Goal: Task Accomplishment & Management: Manage account settings

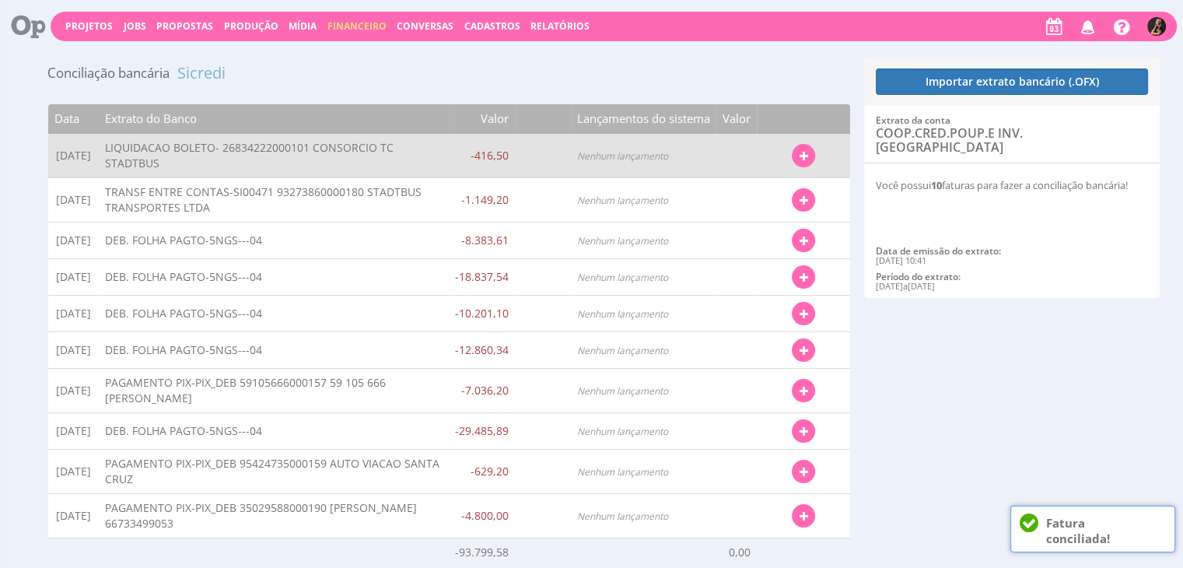
click at [798, 164] on button "button" at bounding box center [803, 155] width 23 height 23
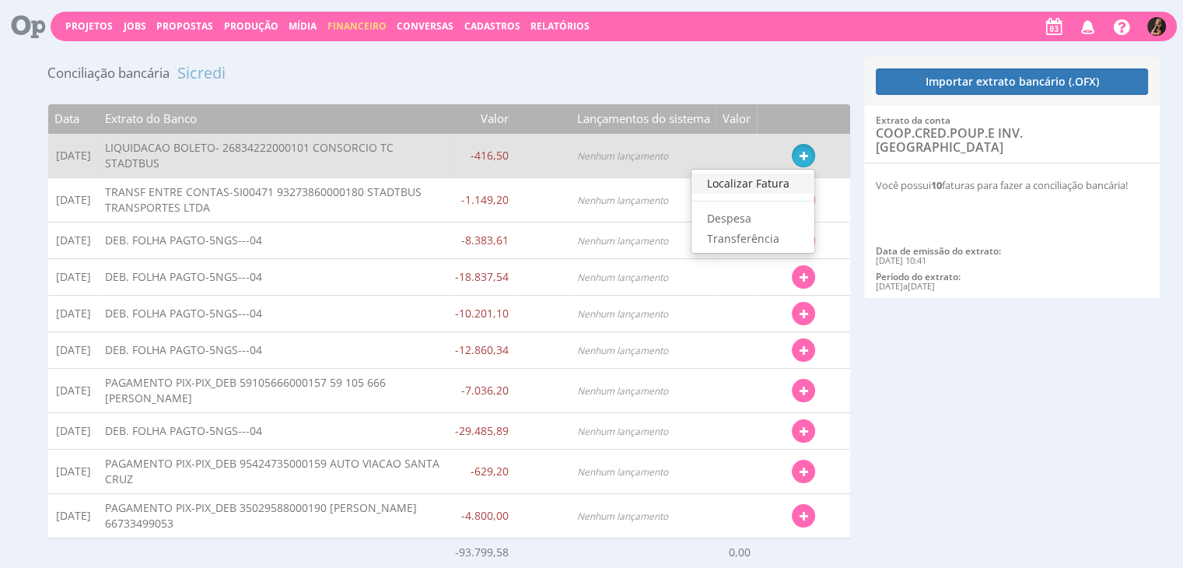
click at [745, 187] on link "Localizar Fatura" at bounding box center [752, 183] width 123 height 20
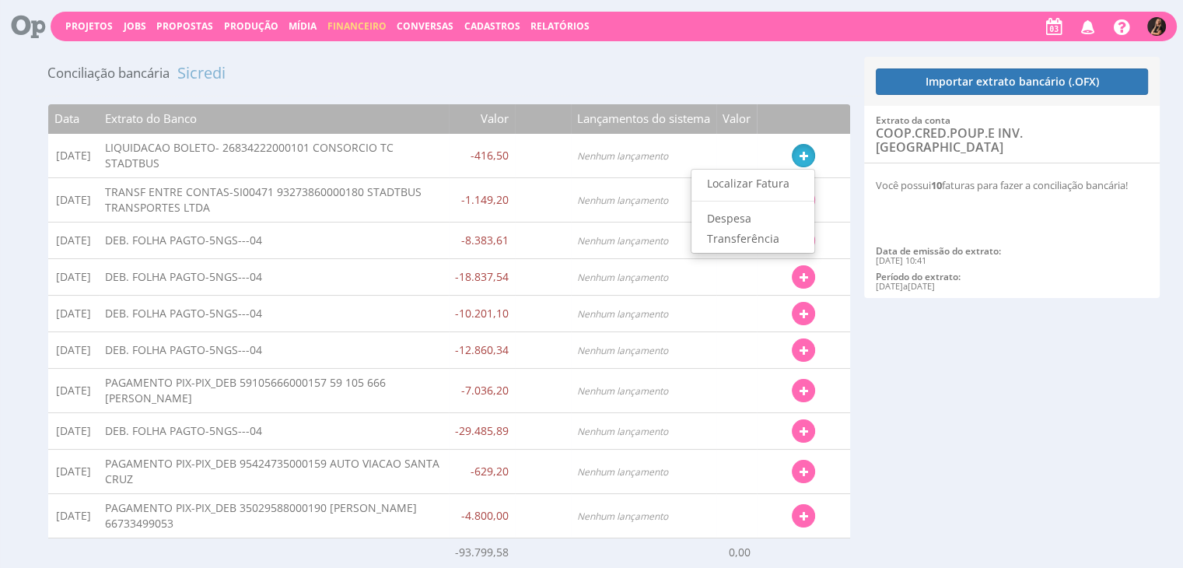
type input "374,85"
type input "458,15"
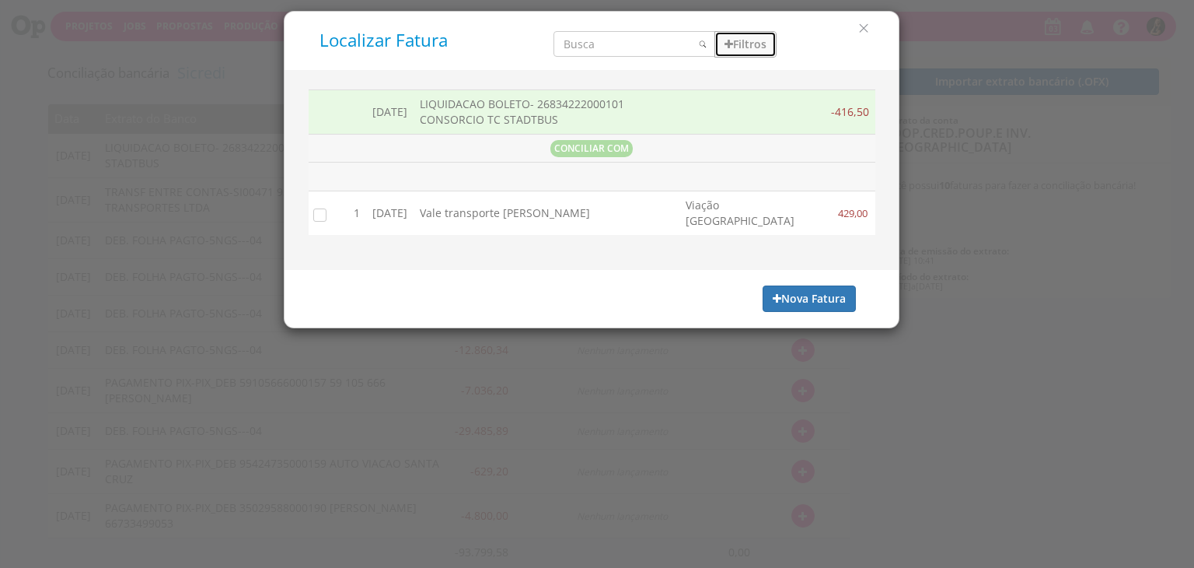
click at [749, 37] on button "Filtros" at bounding box center [746, 44] width 62 height 26
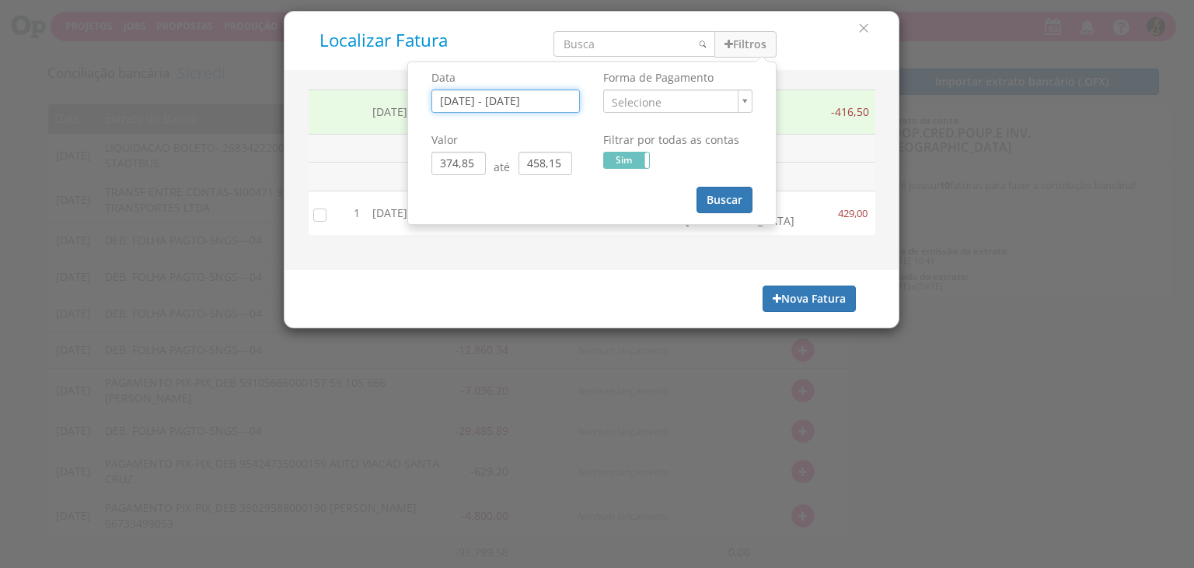
click at [453, 102] on input "31/08/2025 - 04/09/2025" at bounding box center [506, 100] width 149 height 23
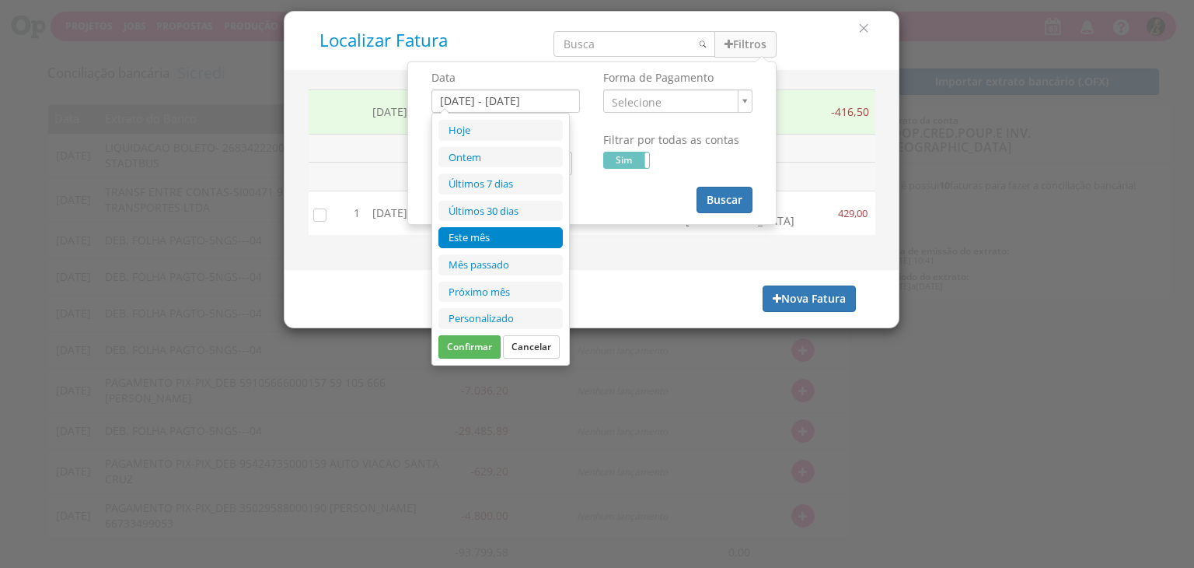
drag, startPoint x: 467, startPoint y: 232, endPoint x: 467, endPoint y: 175, distance: 56.8
click at [467, 231] on li "Este mês" at bounding box center [501, 237] width 124 height 21
type input "01/09/2025 - 30/09/2025"
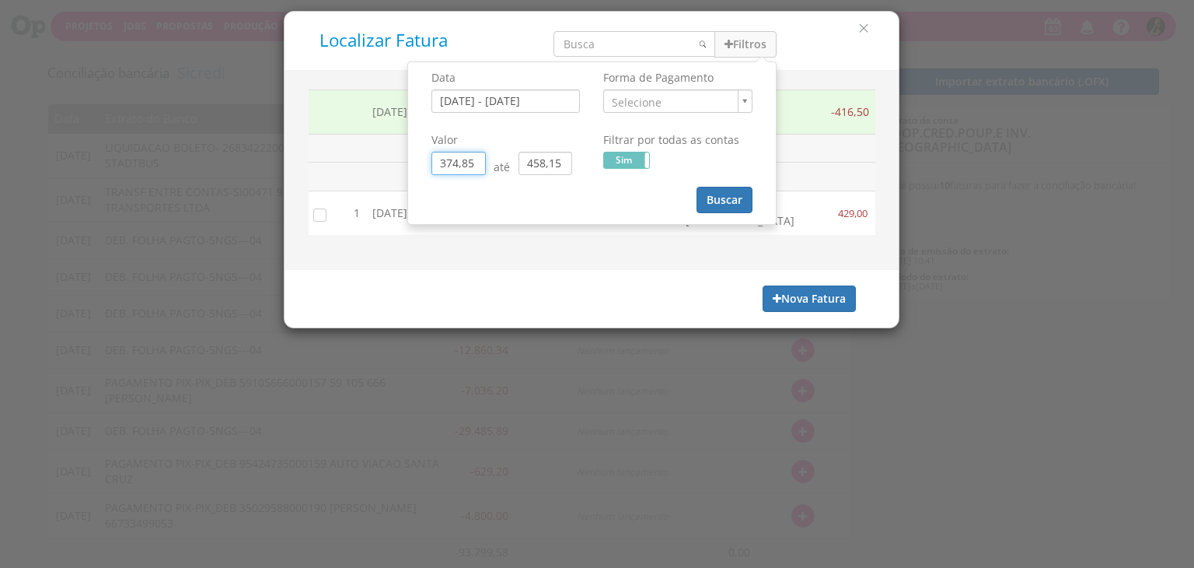
drag, startPoint x: 449, startPoint y: 166, endPoint x: 352, endPoint y: 151, distance: 98.3
click at [354, 166] on div "Localizar Fatura Filtros Data [DATE] - [DATE] Forma de Pagamento ." at bounding box center [592, 169] width 616 height 317
click at [461, 165] on input "0,05" at bounding box center [459, 163] width 54 height 23
drag, startPoint x: 568, startPoint y: 162, endPoint x: 462, endPoint y: 164, distance: 105.8
click at [462, 165] on div "0,00 até 458,15" at bounding box center [506, 163] width 149 height 23
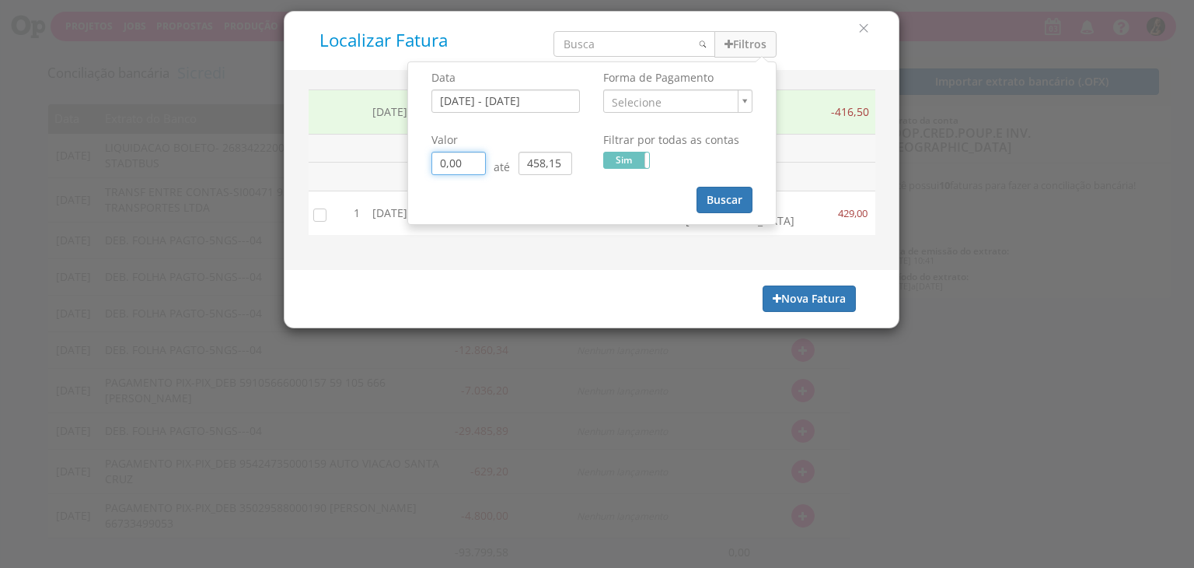
type input "0,00"
drag, startPoint x: 561, startPoint y: 163, endPoint x: 495, endPoint y: 166, distance: 66.2
click at [497, 167] on div "0,00 até 458,15" at bounding box center [506, 163] width 149 height 23
type input "0,00"
click at [582, 44] on input "search" at bounding box center [635, 44] width 162 height 26
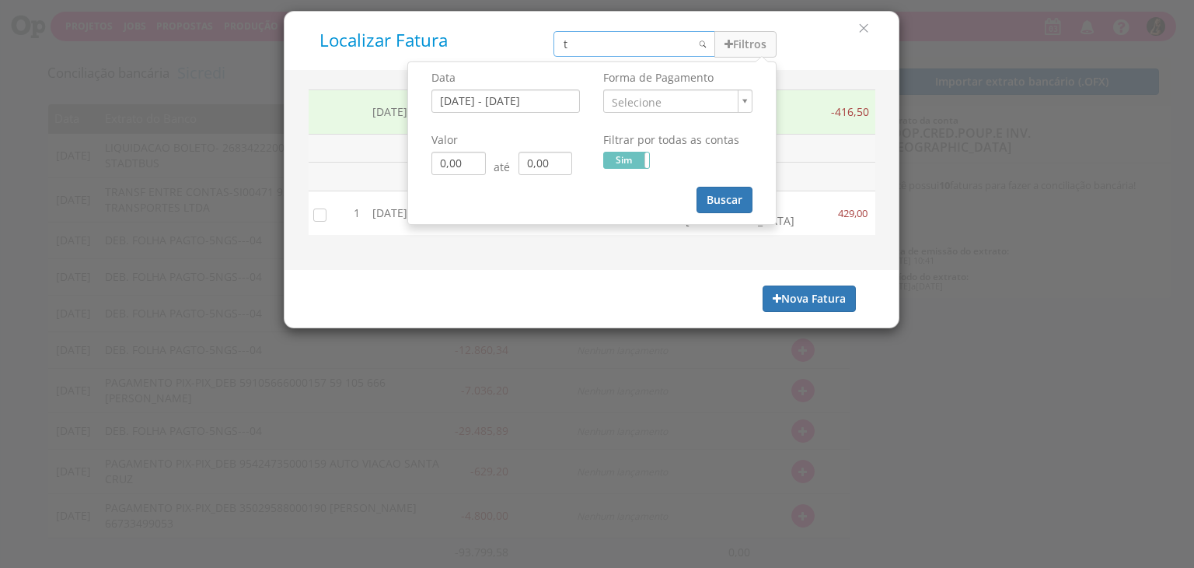
type input "t"
type input "0,00"
click at [582, 44] on input "t" at bounding box center [635, 44] width 162 height 26
click at [591, 64] on div "Localizar Fatura t Filtros Data 01/09/2025 - 30/09/2025 Forma de Pagamento Sele…" at bounding box center [592, 41] width 614 height 58
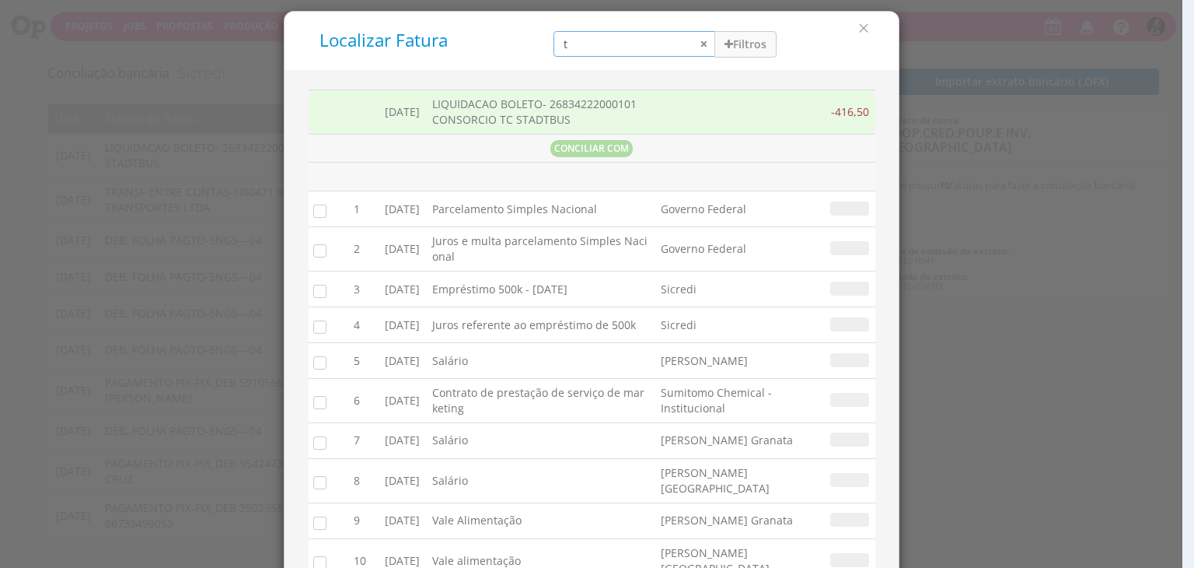
click at [602, 38] on input "t" at bounding box center [635, 44] width 162 height 26
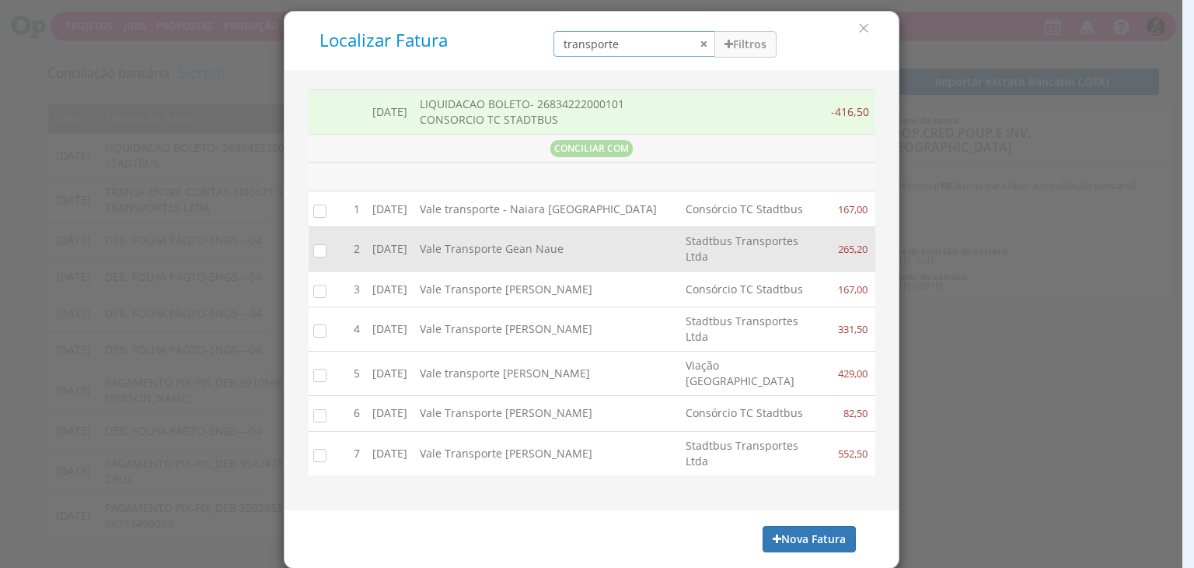
type input "transporte"
click at [309, 258] on input "checkbox" at bounding box center [317, 251] width 16 height 16
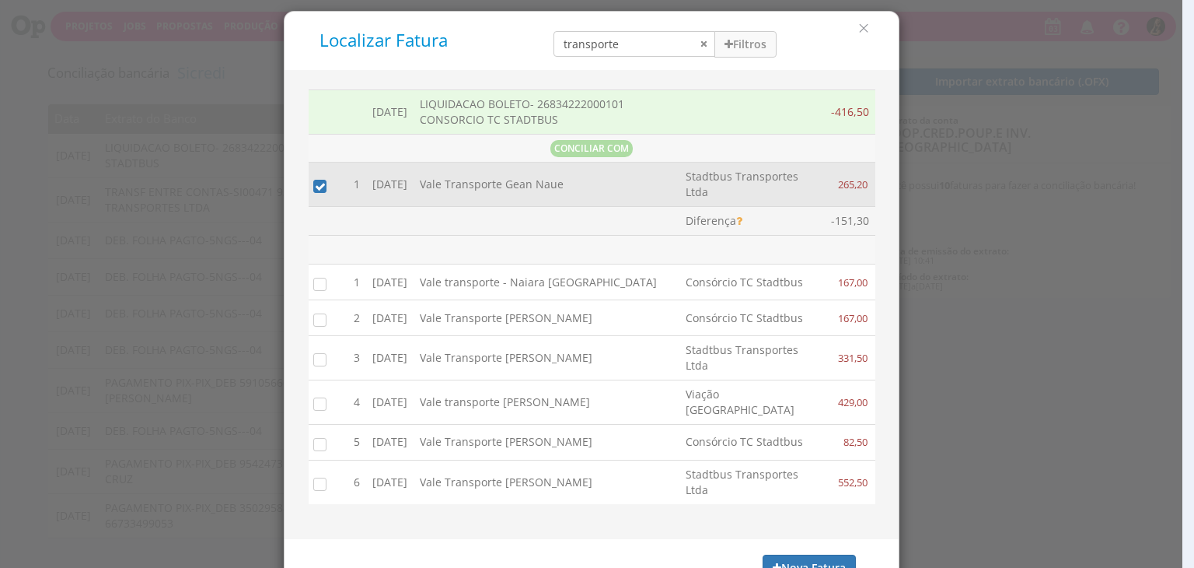
click at [313, 187] on input "checkbox" at bounding box center [317, 186] width 16 height 16
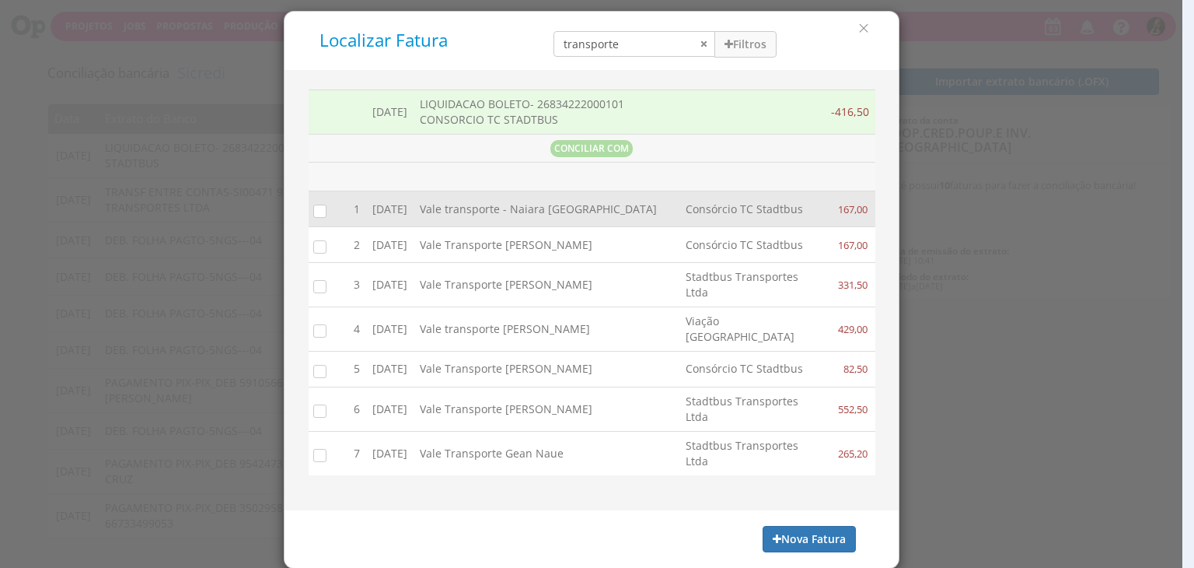
click at [316, 216] on input "checkbox" at bounding box center [317, 210] width 16 height 16
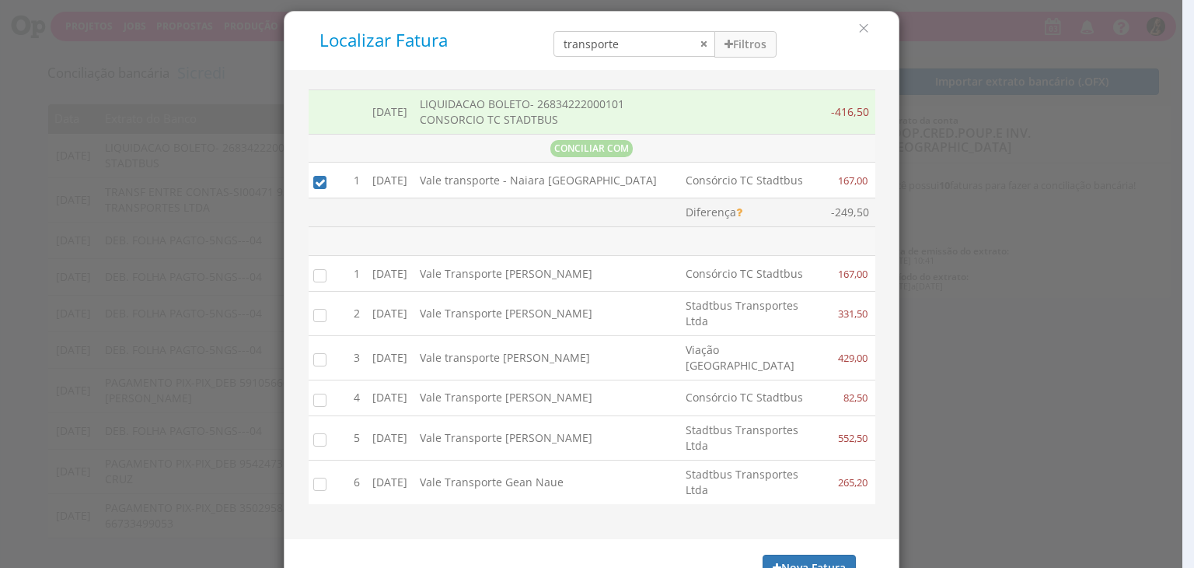
click at [316, 282] on input "checkbox" at bounding box center [317, 275] width 16 height 16
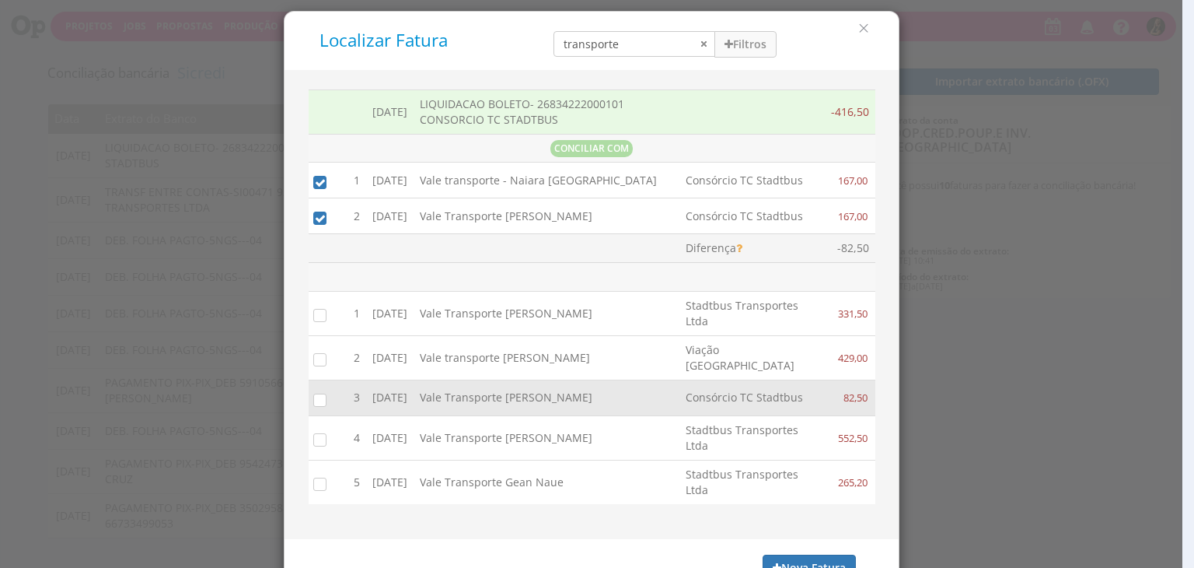
click at [317, 409] on div at bounding box center [328, 398] width 23 height 23
click at [309, 407] on input "checkbox" at bounding box center [317, 399] width 16 height 16
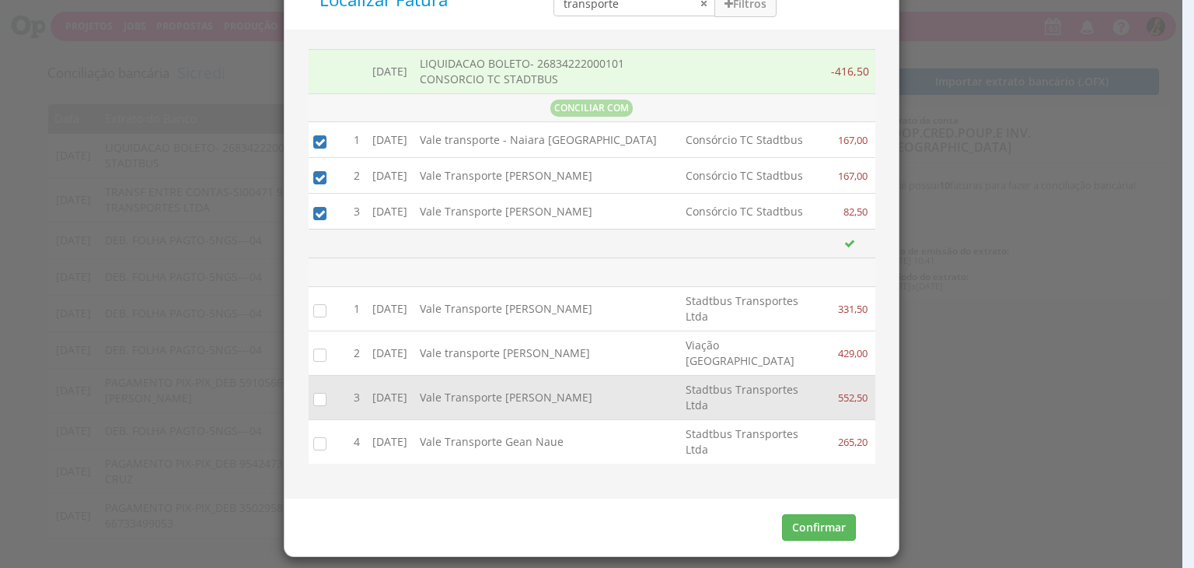
scroll to position [64, 0]
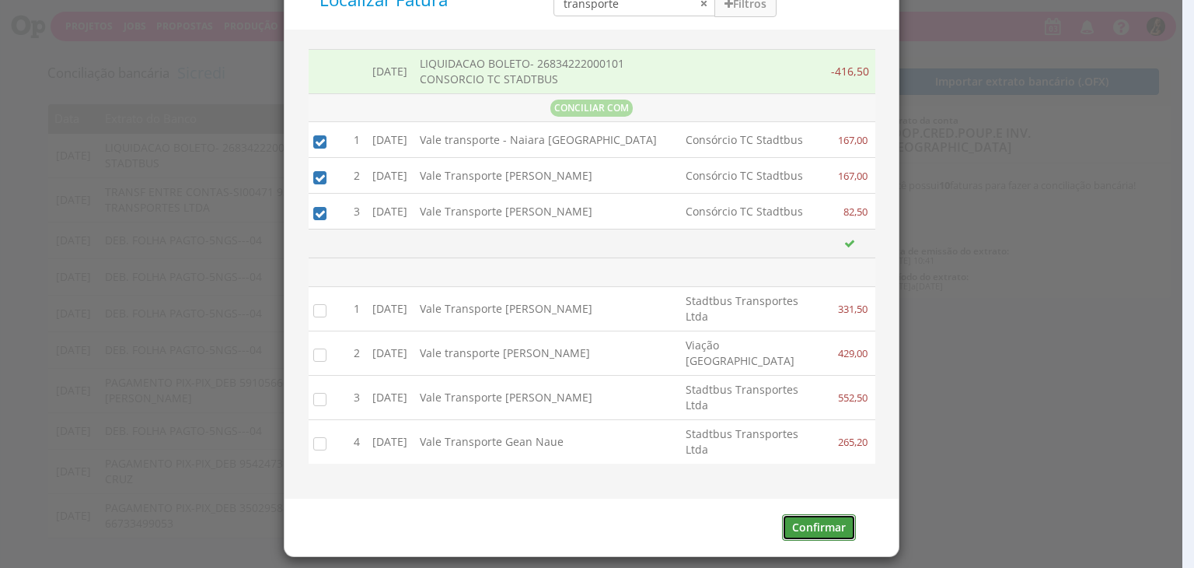
click at [813, 530] on button "Confirmar" at bounding box center [819, 527] width 74 height 26
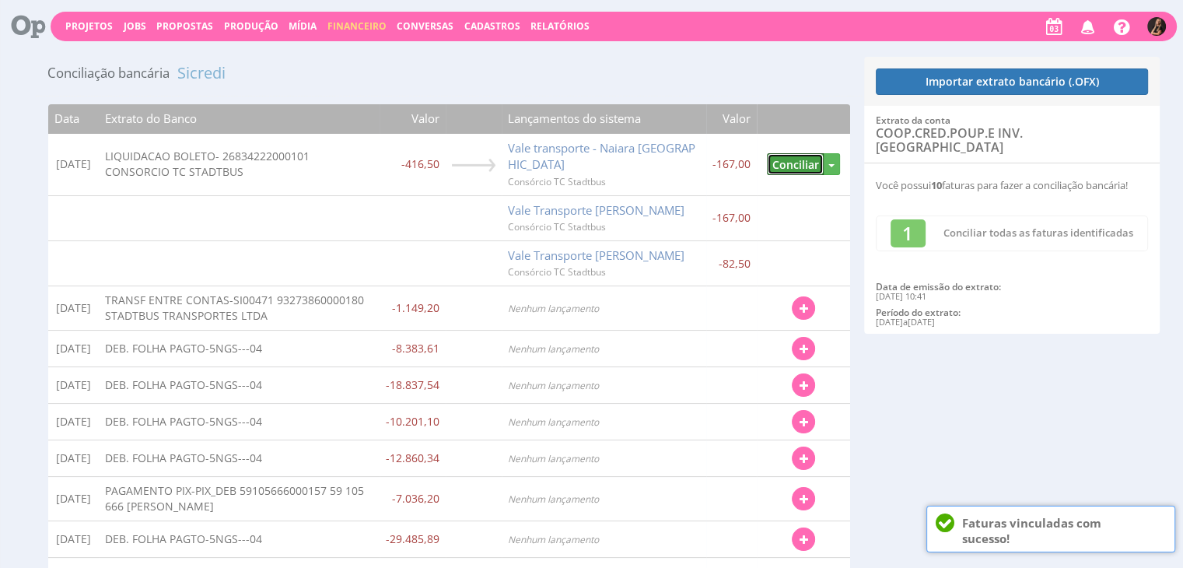
drag, startPoint x: 784, startPoint y: 167, endPoint x: 775, endPoint y: 123, distance: 45.3
click at [781, 150] on td "Localizar Fatura Despesa Transferência Conciliar Desvincular" at bounding box center [803, 164] width 93 height 61
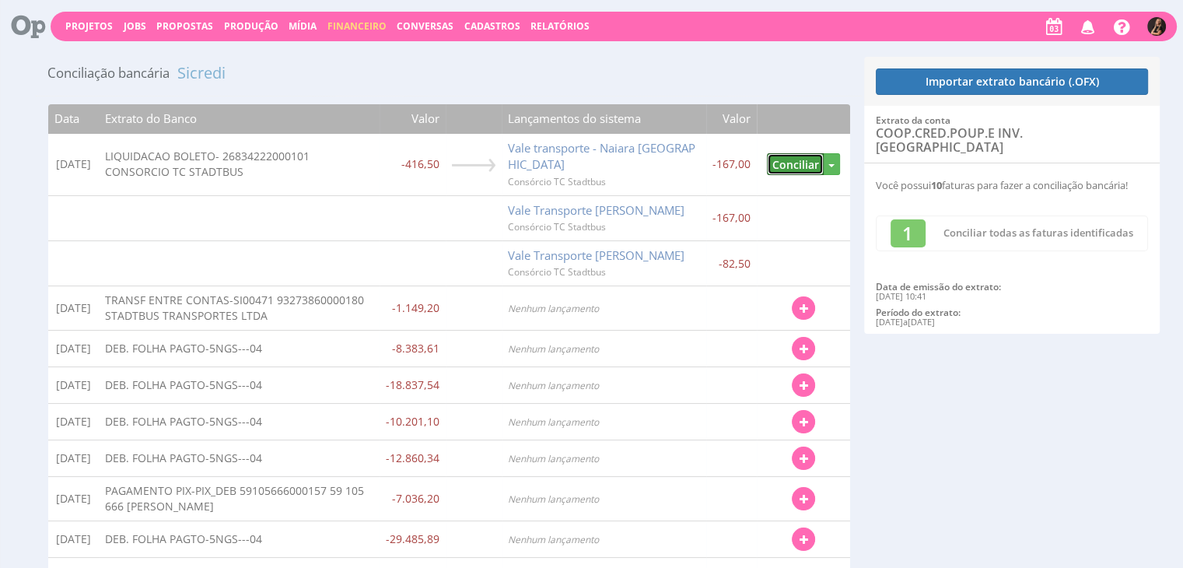
drag, startPoint x: 789, startPoint y: 163, endPoint x: 849, endPoint y: 564, distance: 405.7
click at [790, 163] on button "Conciliar" at bounding box center [795, 164] width 57 height 23
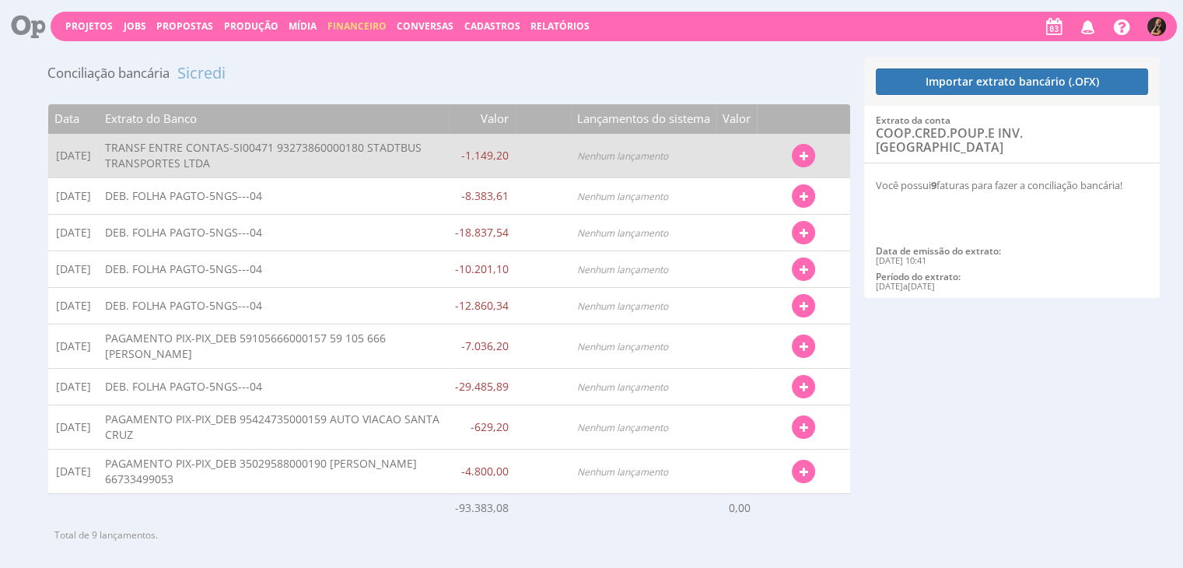
click at [803, 154] on icon "button" at bounding box center [803, 156] width 9 height 11
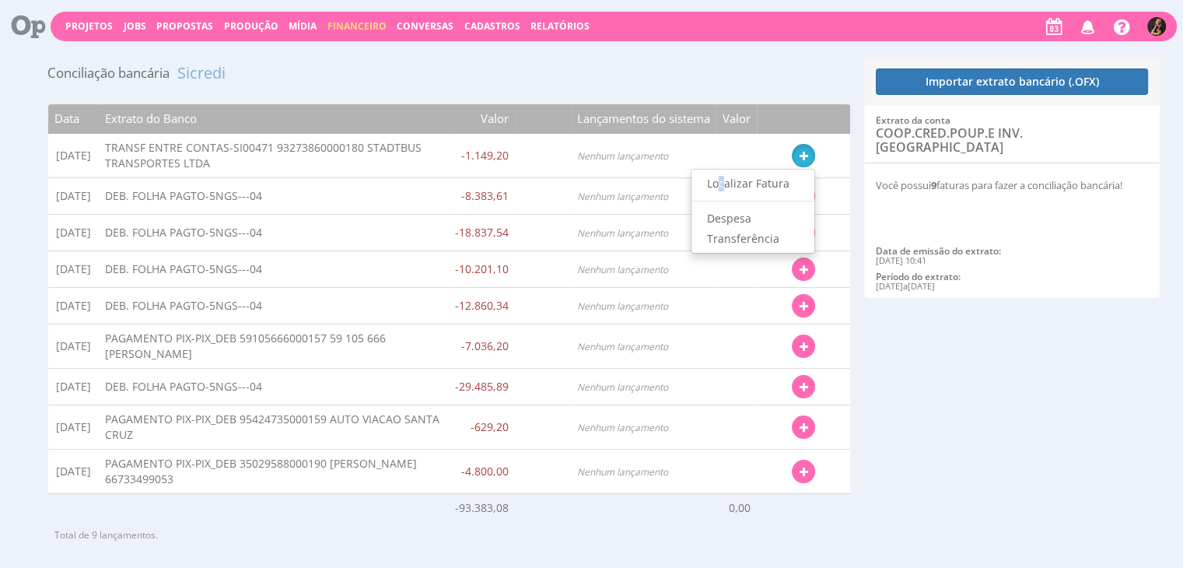
drag, startPoint x: 722, startPoint y: 187, endPoint x: 712, endPoint y: 100, distance: 86.8
click at [722, 186] on link "Localizar Fatura" at bounding box center [752, 183] width 123 height 20
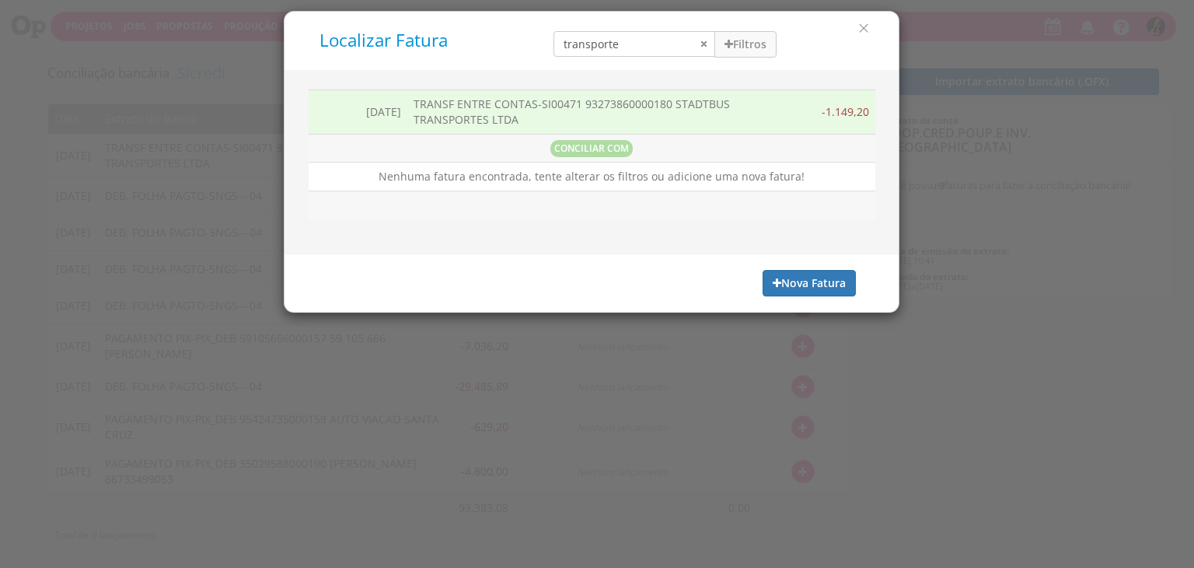
scroll to position [0, 0]
click at [722, 48] on button "Filtros" at bounding box center [746, 44] width 62 height 26
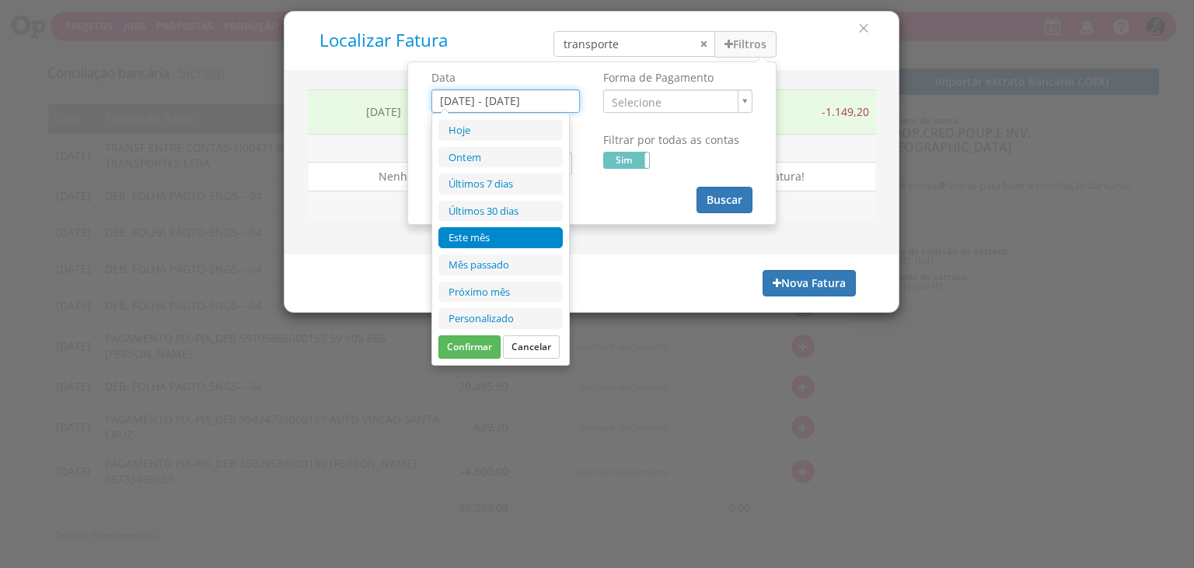
click at [535, 100] on input "[DATE] - [DATE]" at bounding box center [506, 100] width 149 height 23
click at [502, 241] on li "Este mês" at bounding box center [501, 237] width 124 height 21
type input "[DATE] - [DATE]"
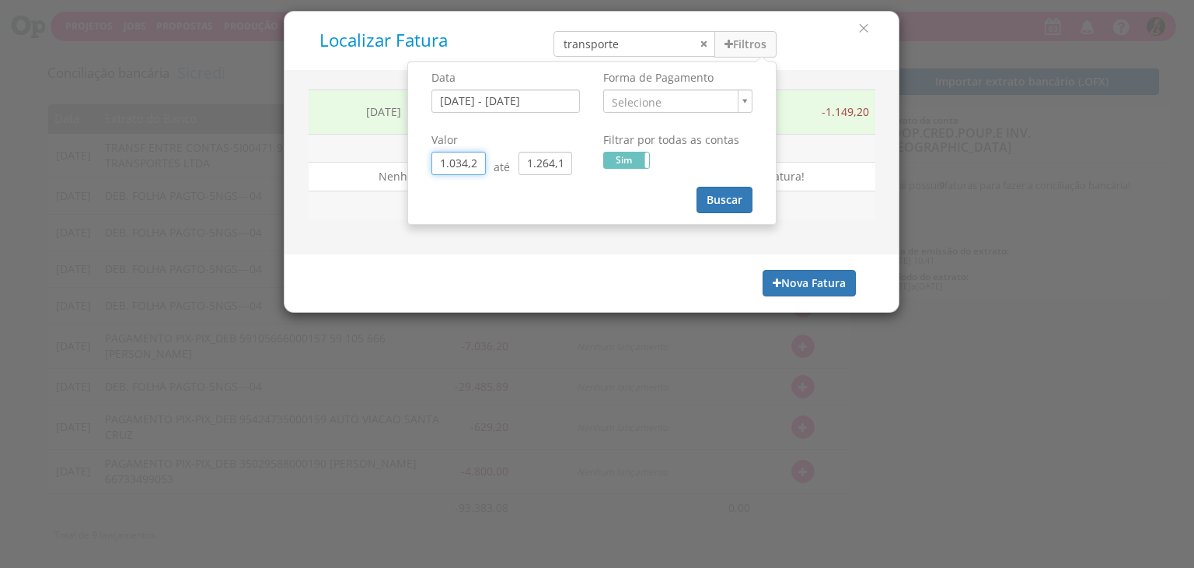
drag, startPoint x: 481, startPoint y: 163, endPoint x: 310, endPoint y: 152, distance: 171.4
click at [314, 155] on div "Localizar Fatura transporte Filtros Data 01/09/2025 - 30/09/2025 Selecione" at bounding box center [592, 162] width 616 height 302
type input "0,00"
drag, startPoint x: 566, startPoint y: 167, endPoint x: 485, endPoint y: 169, distance: 80.9
click at [485, 169] on div "0,00 até 1.264,12" at bounding box center [506, 163] width 149 height 23
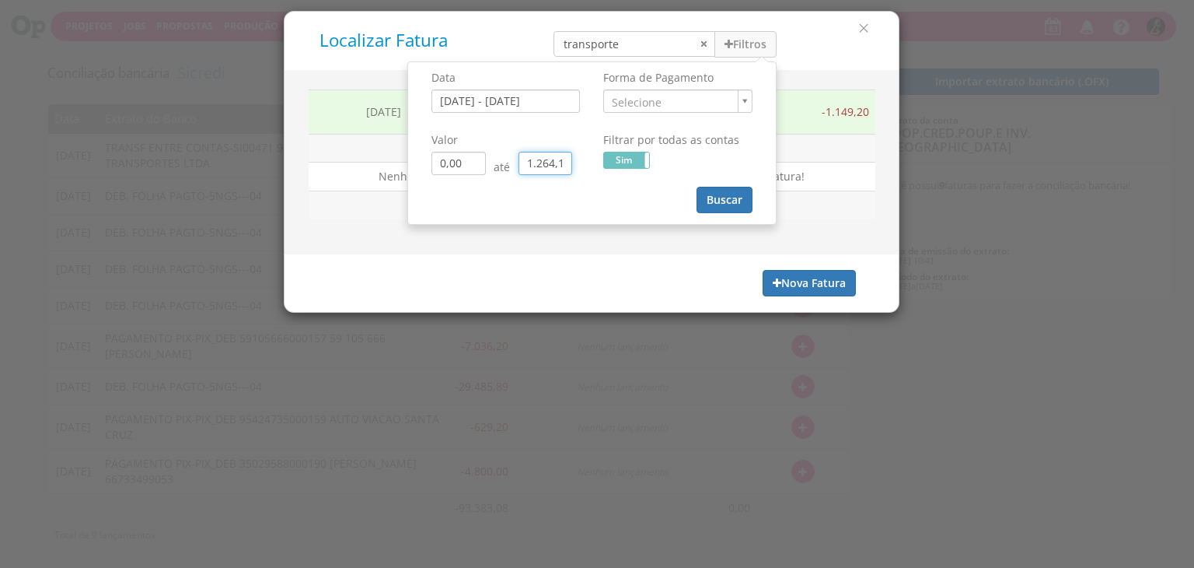
type input "0,00"
click at [729, 197] on button "Buscar" at bounding box center [725, 200] width 56 height 26
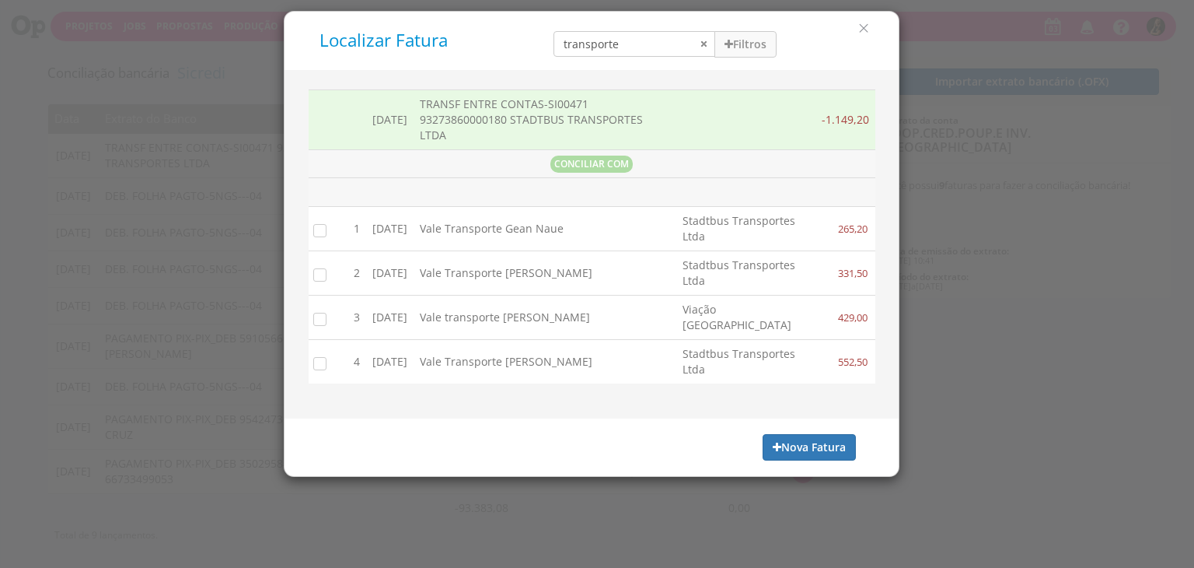
click at [317, 222] on input "checkbox" at bounding box center [317, 230] width 16 height 16
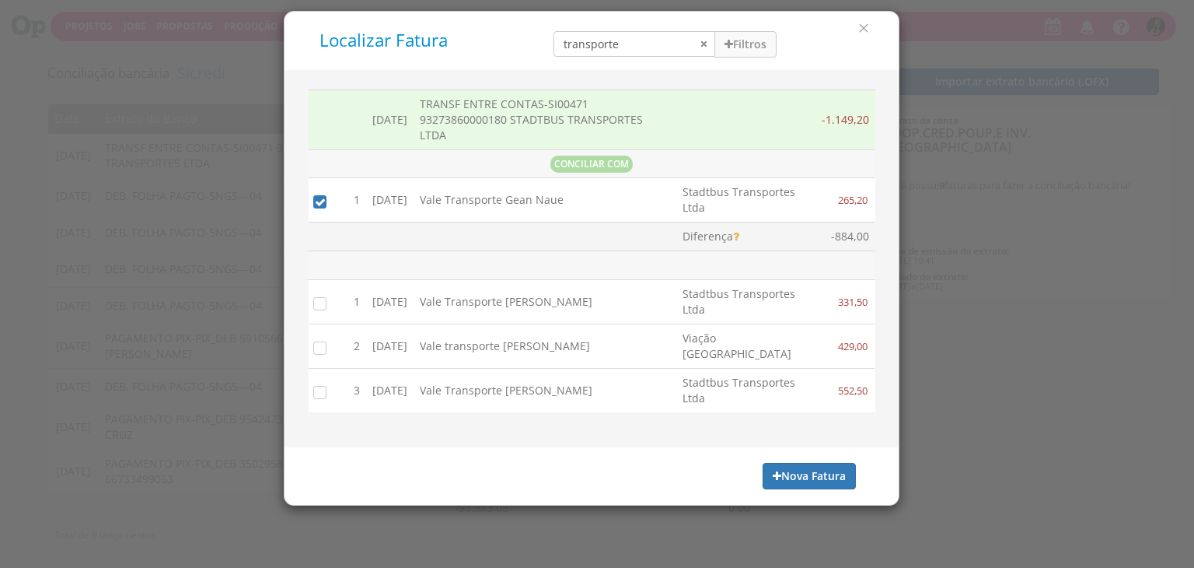
click at [321, 296] on input "checkbox" at bounding box center [317, 304] width 16 height 16
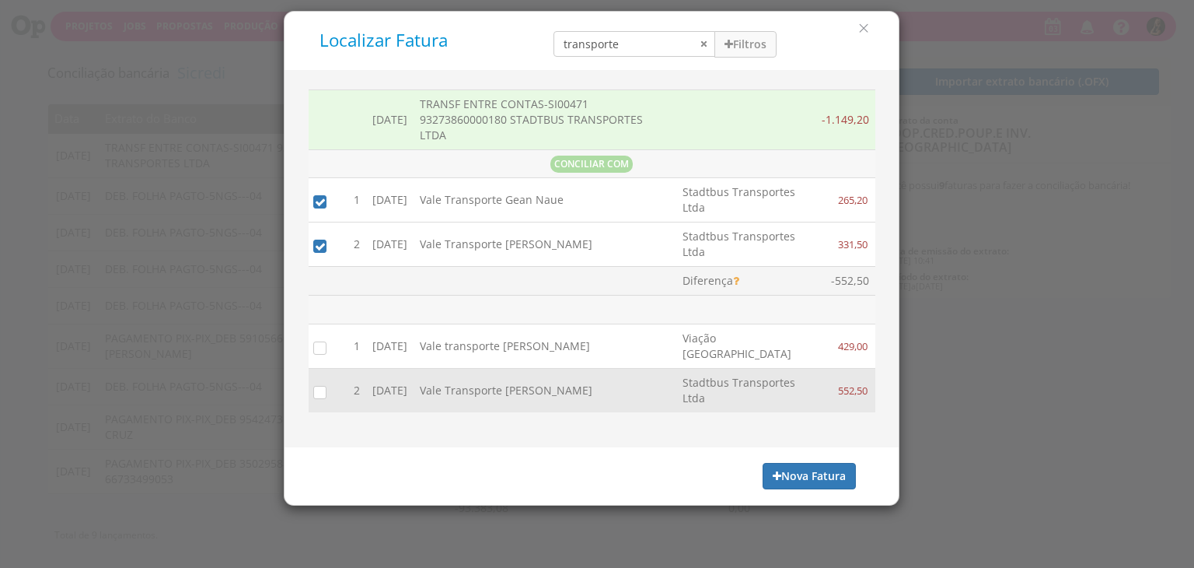
click at [320, 383] on input "checkbox" at bounding box center [317, 391] width 16 height 16
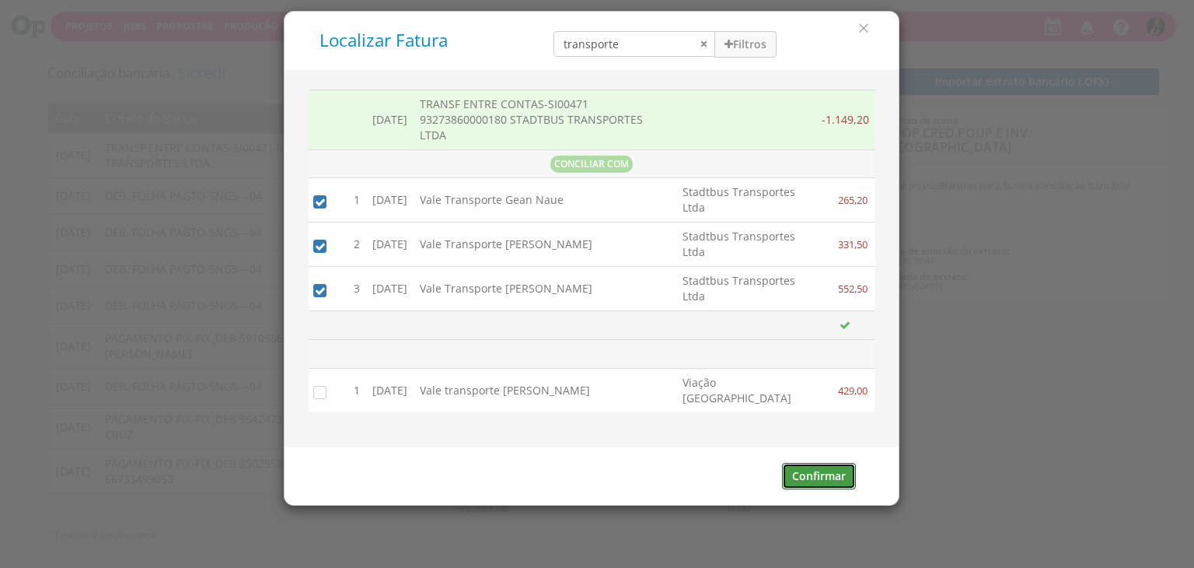
drag, startPoint x: 837, startPoint y: 452, endPoint x: 985, endPoint y: 1, distance: 474.9
click at [837, 463] on button "Confirmar" at bounding box center [819, 476] width 74 height 26
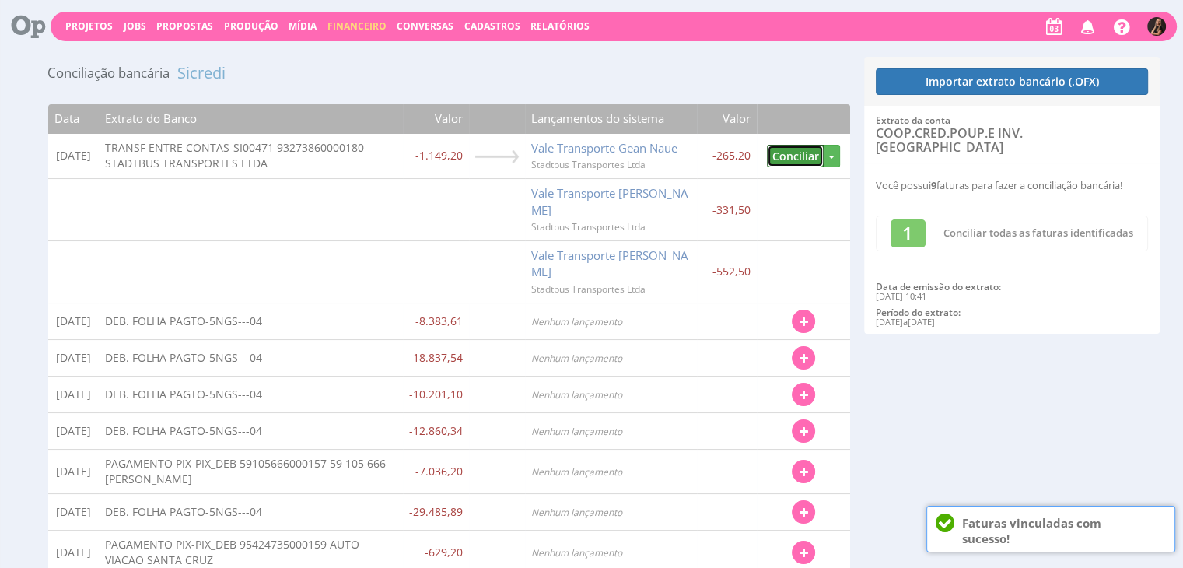
drag, startPoint x: 778, startPoint y: 153, endPoint x: 1009, endPoint y: 4, distance: 275.0
click at [780, 153] on button "Conciliar" at bounding box center [795, 156] width 57 height 23
click at [805, 449] on td "Localizar Fatura Despesa Transferência Conciliar Desvincular" at bounding box center [803, 471] width 93 height 44
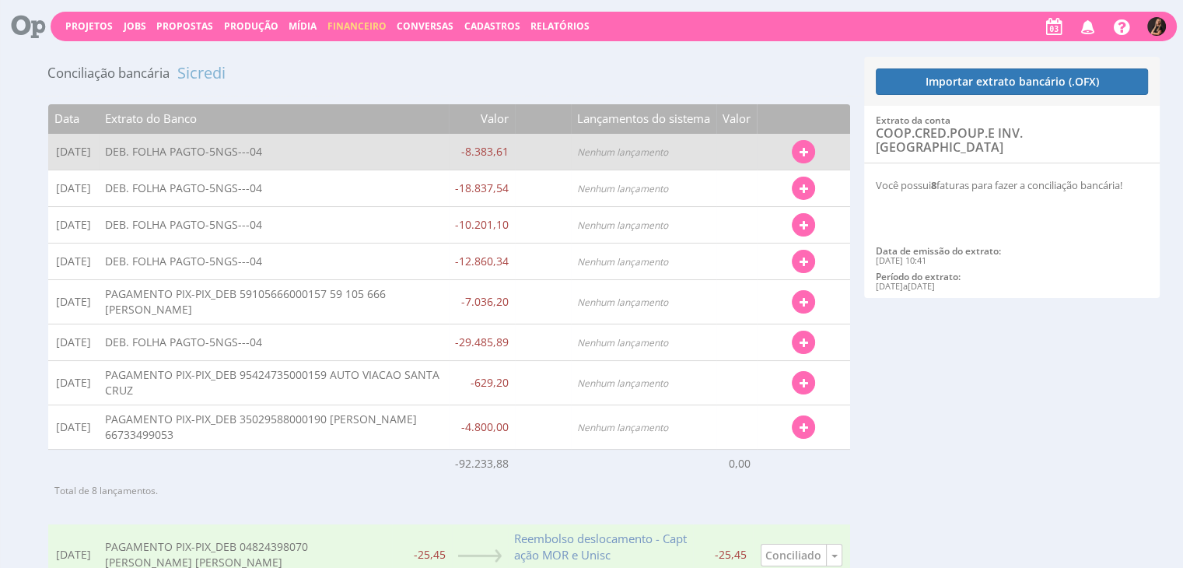
drag, startPoint x: 800, startPoint y: 147, endPoint x: 793, endPoint y: 155, distance: 10.5
click at [800, 147] on icon "button" at bounding box center [803, 152] width 9 height 11
click at [775, 177] on link "Localizar Fatura" at bounding box center [752, 180] width 123 height 20
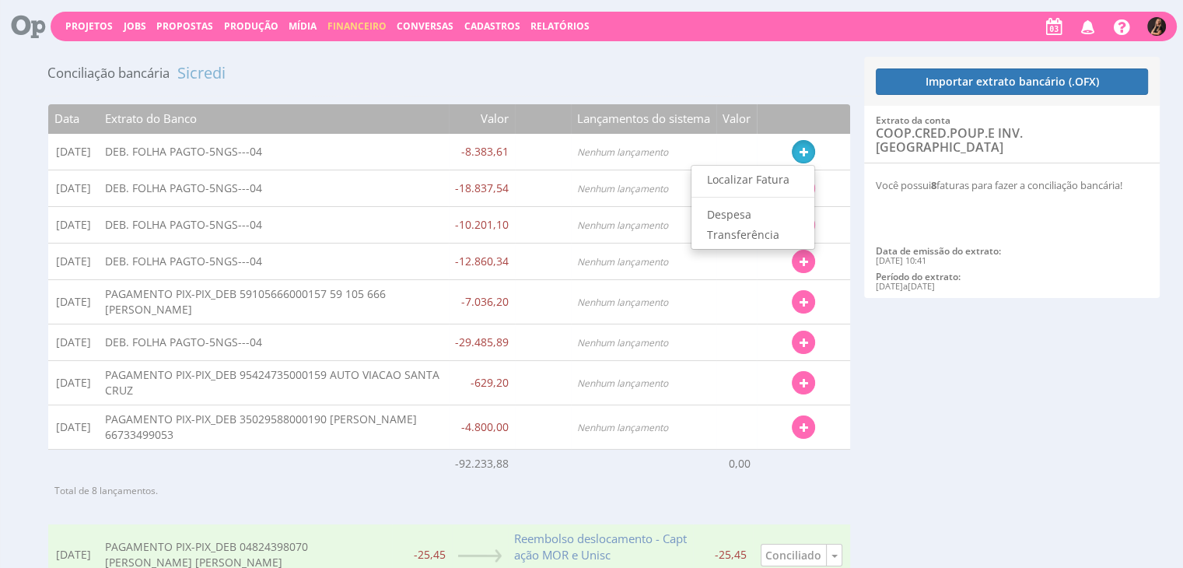
type input "31/08/2025 - 04/09/2025"
type input "7.545,25"
type input "9.221,97"
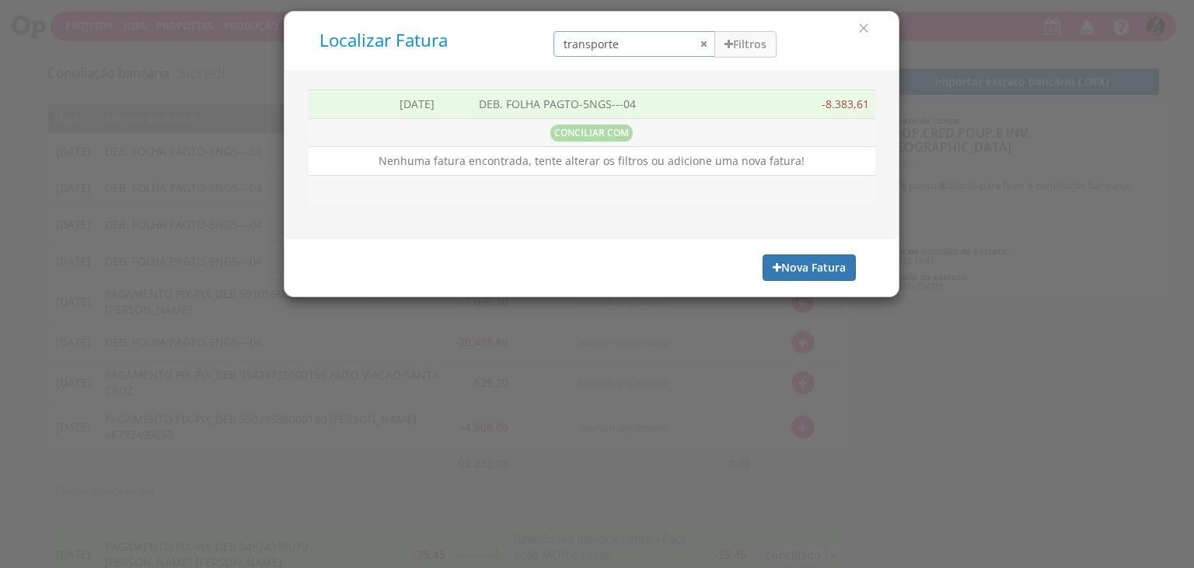
click at [699, 47] on input "transporte" at bounding box center [635, 44] width 162 height 26
click at [703, 44] on input "transporte" at bounding box center [635, 44] width 162 height 26
click at [739, 44] on button "Filtros" at bounding box center [746, 44] width 62 height 26
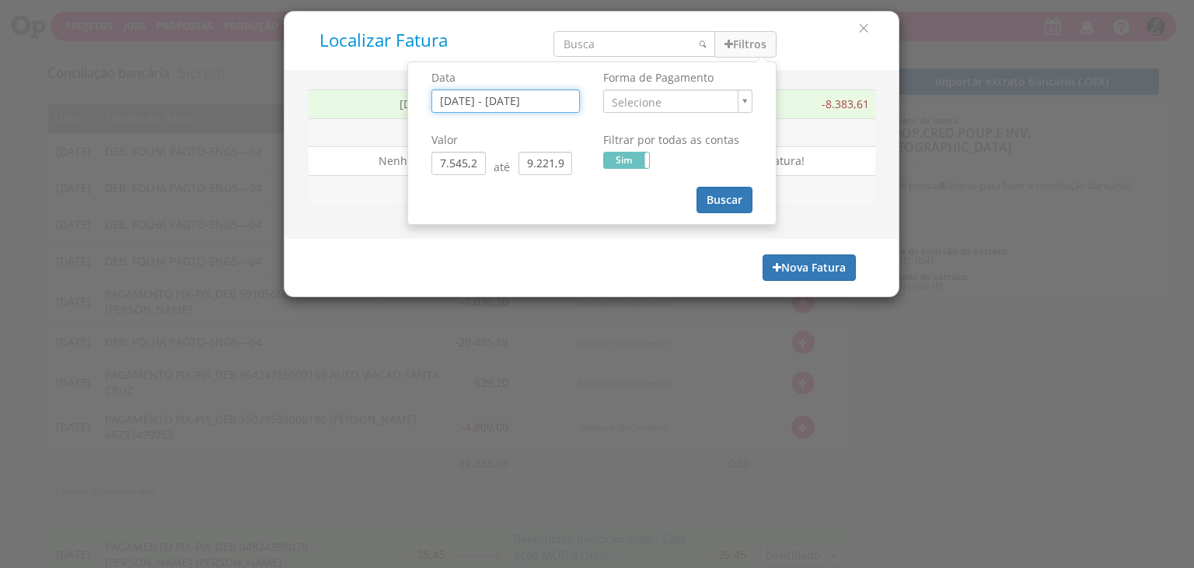
click at [474, 100] on input "31/08/2025 - 04/09/2025" at bounding box center [506, 100] width 149 height 23
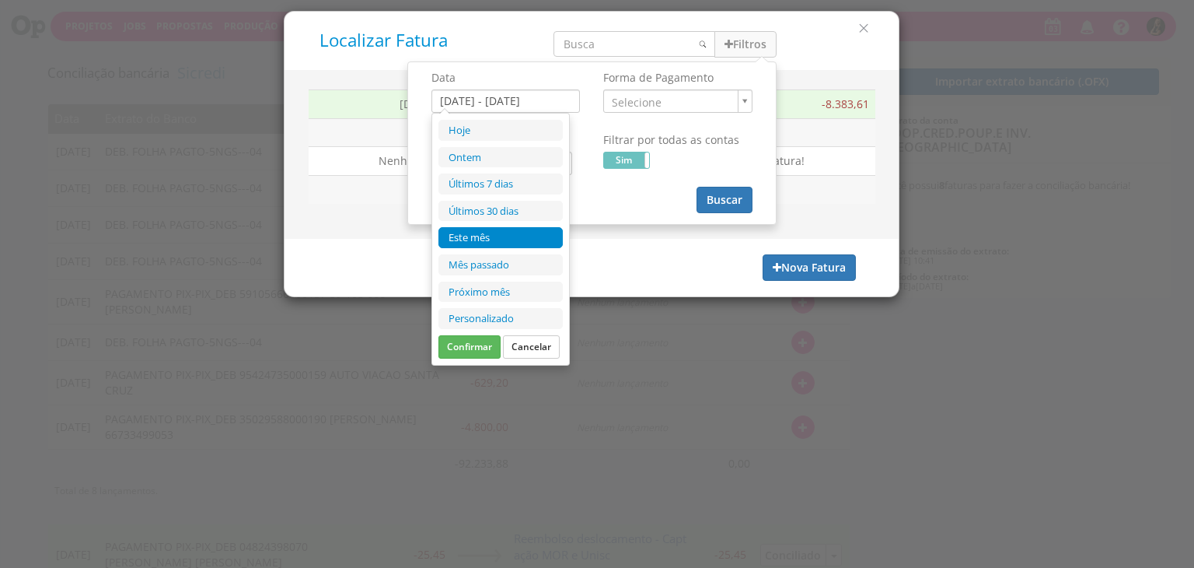
click at [500, 237] on li "Este mês" at bounding box center [501, 237] width 124 height 21
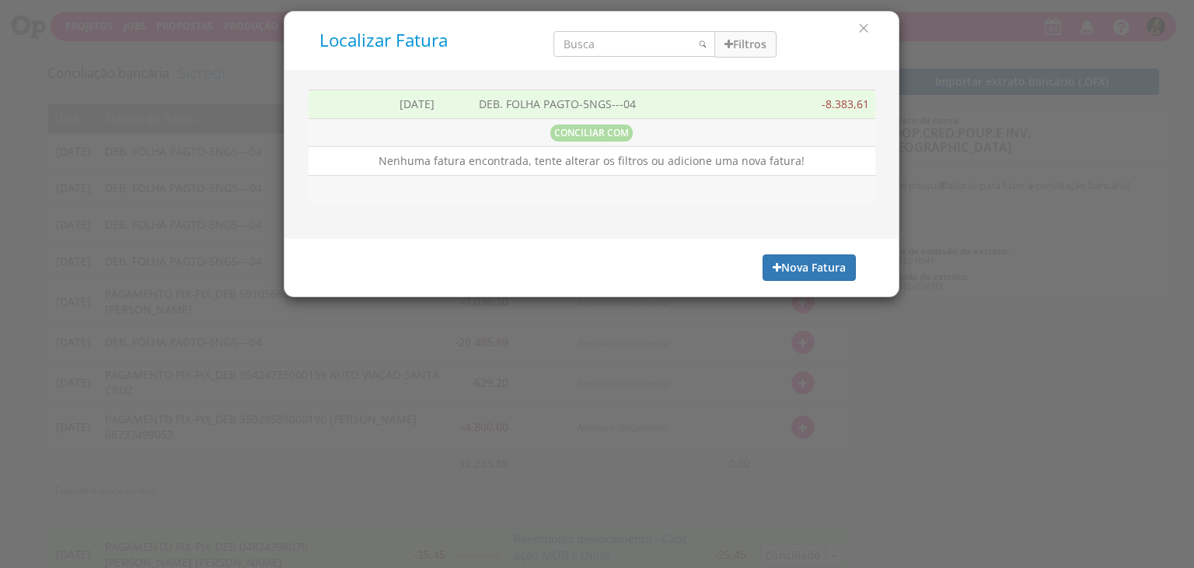
type input "01/09/2025 - 30/09/2025"
click at [777, 39] on div "Filtros Data 01/09/2025 - 30/09/2025 Forma de Pagamento Selecione" at bounding box center [665, 40] width 247 height 34
drag, startPoint x: 775, startPoint y: 38, endPoint x: 765, endPoint y: 38, distance: 9.3
click at [776, 38] on button "Filtros" at bounding box center [746, 44] width 62 height 26
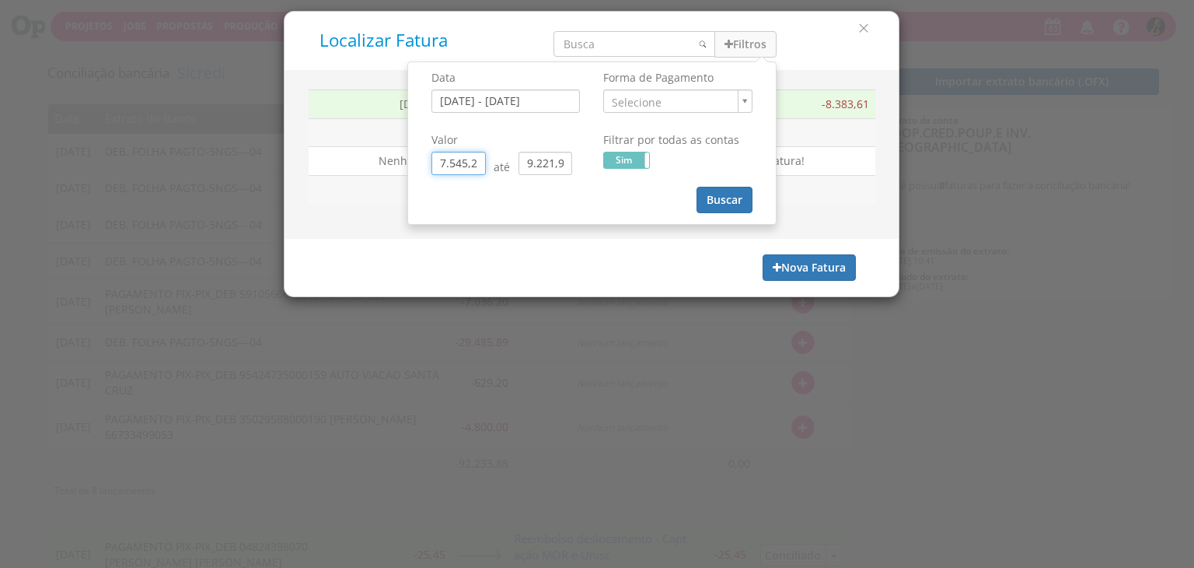
click at [460, 161] on input "7.545,25" at bounding box center [459, 163] width 54 height 23
drag, startPoint x: 481, startPoint y: 156, endPoint x: 394, endPoint y: 159, distance: 87.1
click at [394, 159] on div "Localizar Fatura Filtros Data 01/09/2025 - 30/09/2025 Forma de Pagamento ." at bounding box center [592, 154] width 616 height 286
type input "0,00"
drag, startPoint x: 565, startPoint y: 165, endPoint x: 503, endPoint y: 165, distance: 61.4
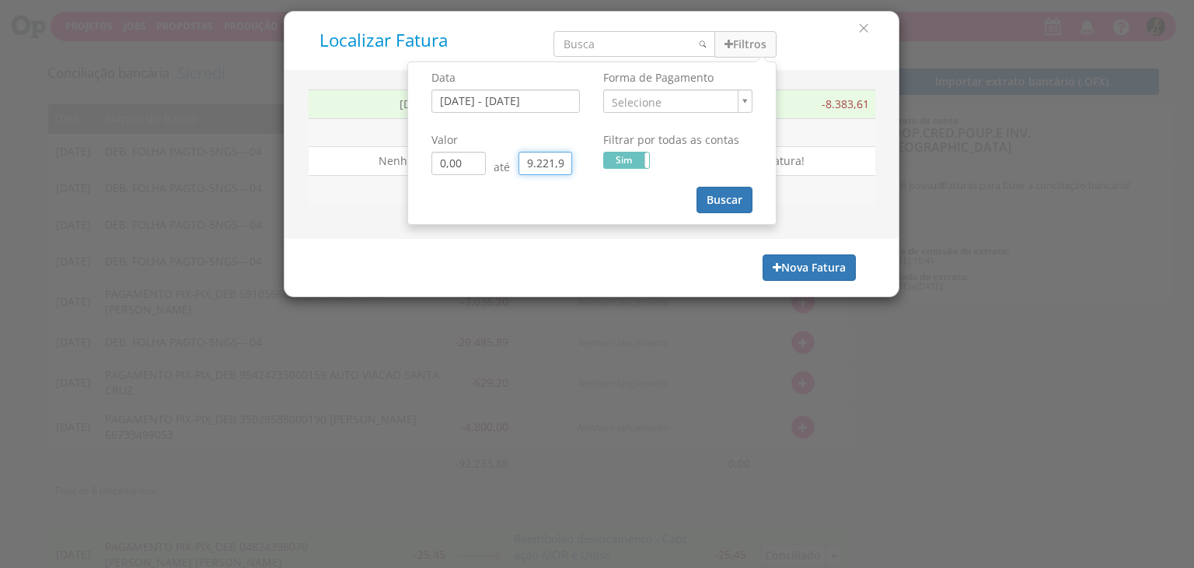
click at [503, 165] on div "0,00 até 9.221,97" at bounding box center [506, 163] width 149 height 23
type input "0,07"
type input "0,00"
click at [571, 159] on input "0,07" at bounding box center [546, 163] width 54 height 23
type input "0,00"
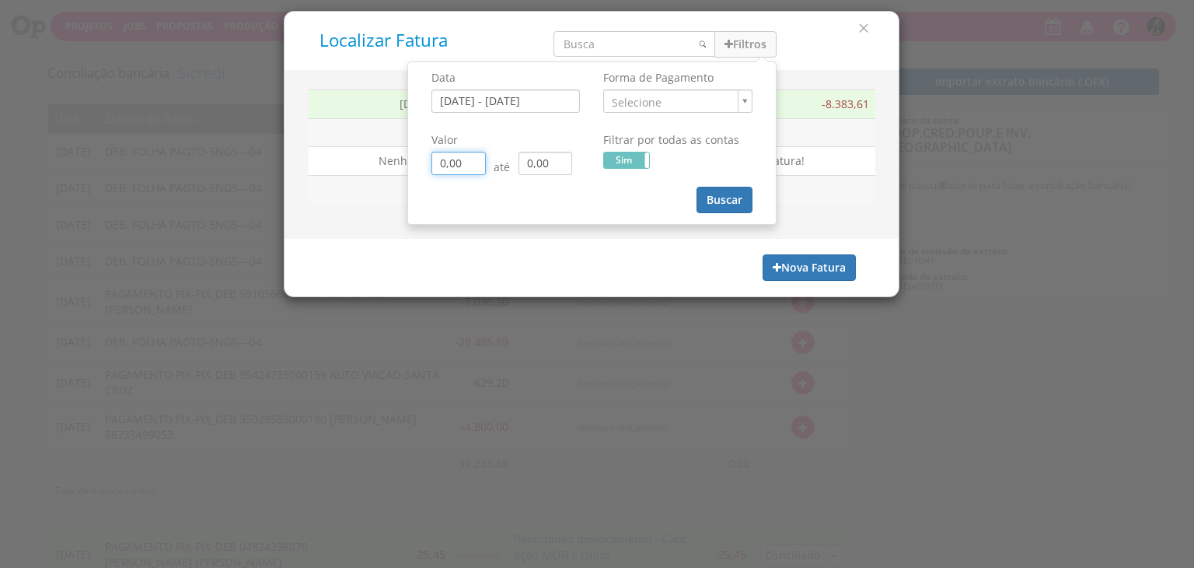
type input "0,00"
click at [607, 43] on input "search" at bounding box center [635, 44] width 162 height 26
click at [594, 45] on input "search" at bounding box center [635, 44] width 162 height 26
click at [593, 47] on input "search" at bounding box center [635, 44] width 162 height 26
type input "0,00"
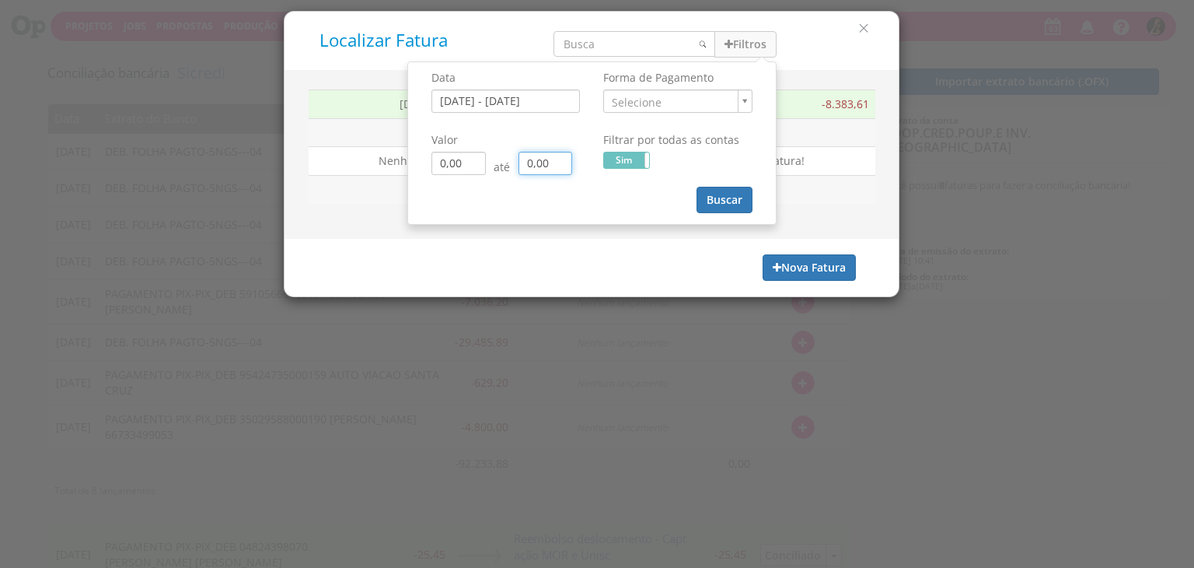
click at [600, 37] on input "search" at bounding box center [635, 44] width 162 height 26
click at [599, 39] on input "search" at bounding box center [635, 44] width 162 height 26
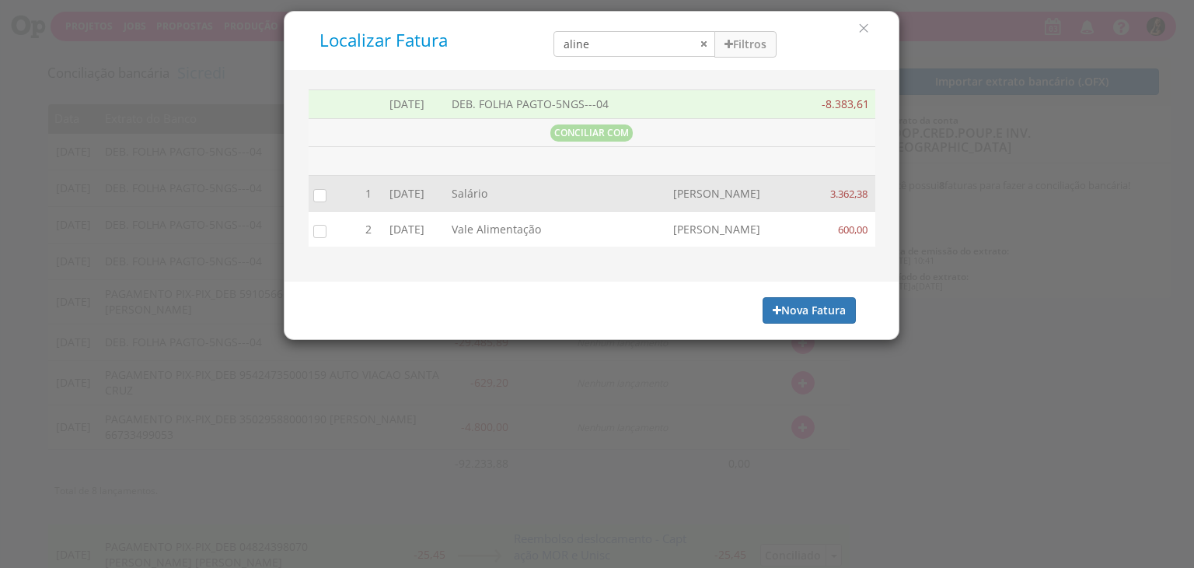
click at [320, 199] on input "checkbox" at bounding box center [317, 195] width 16 height 16
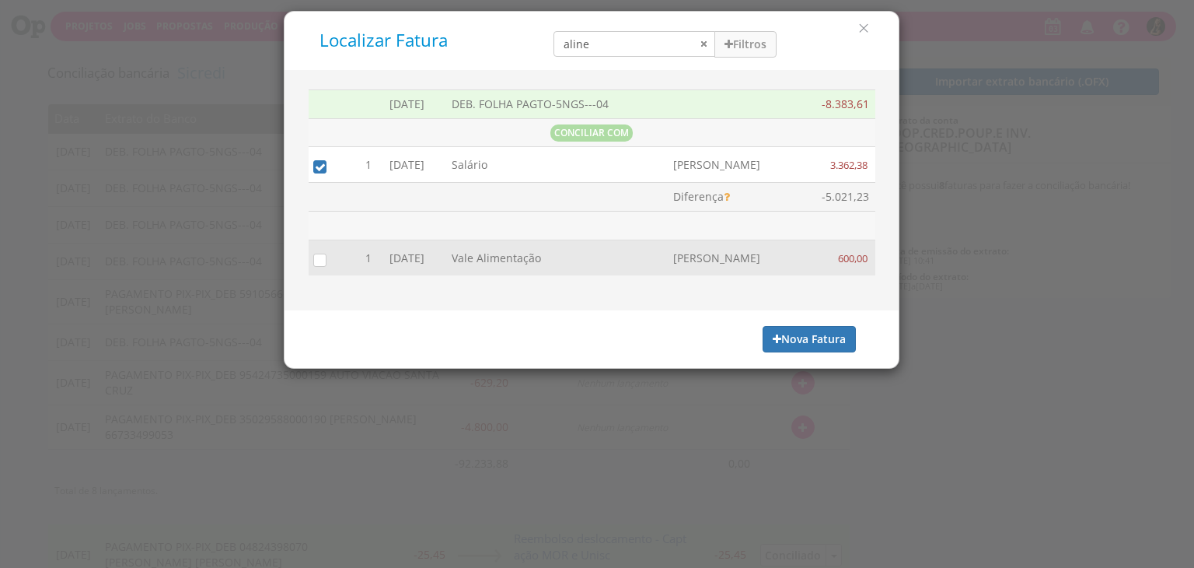
click at [320, 256] on input "checkbox" at bounding box center [317, 259] width 16 height 16
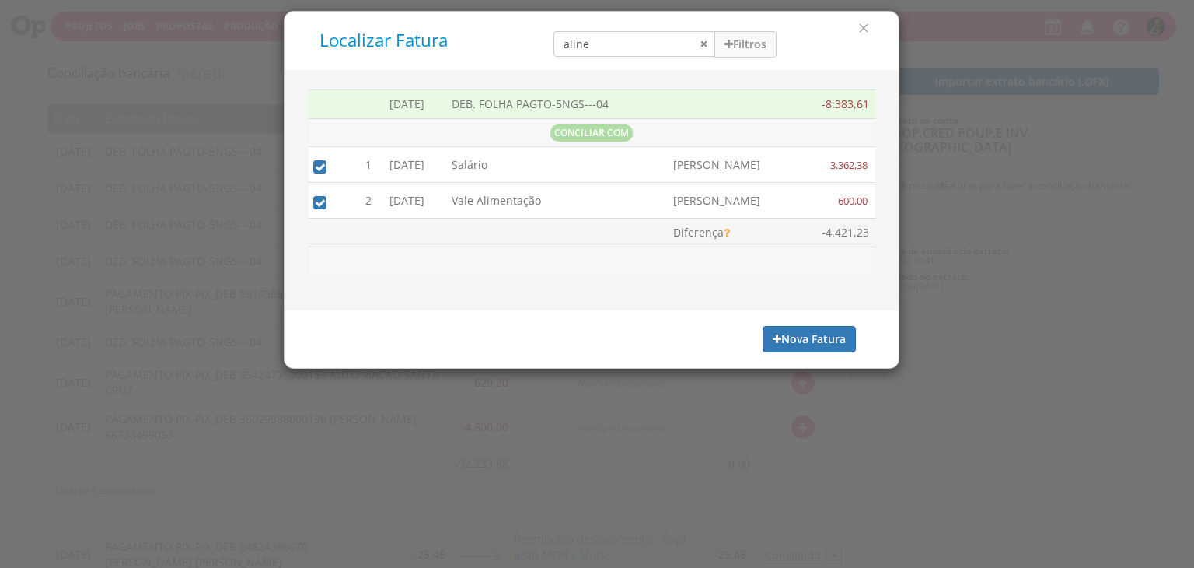
drag, startPoint x: 680, startPoint y: 27, endPoint x: 638, endPoint y: 40, distance: 43.8
click at [647, 37] on div "aline Filtros Data 01/09/2025 - 30/09/2025 Forma de Pagamento Selecione" at bounding box center [665, 40] width 247 height 34
drag, startPoint x: 631, startPoint y: 43, endPoint x: 407, endPoint y: 19, distance: 226.0
click at [414, 29] on div "Localizar Fatura aline Filtros Data 01/09/2025 - 30/09/2025 Forma de Pagamento …" at bounding box center [591, 40] width 591 height 35
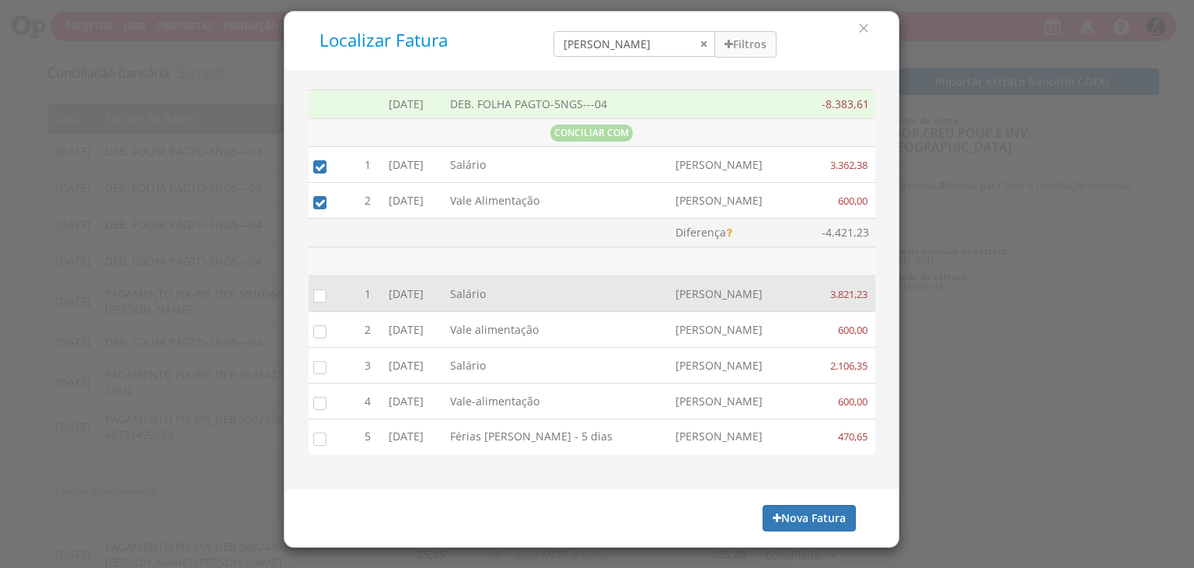
click at [317, 296] on input "checkbox" at bounding box center [317, 295] width 16 height 16
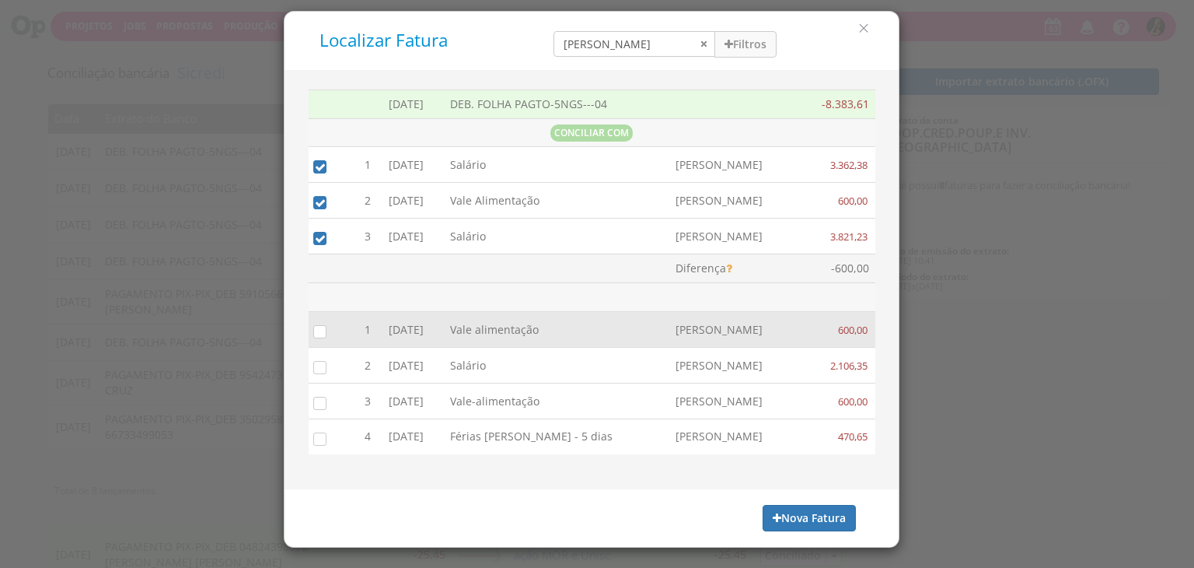
click at [317, 328] on input "checkbox" at bounding box center [317, 331] width 16 height 16
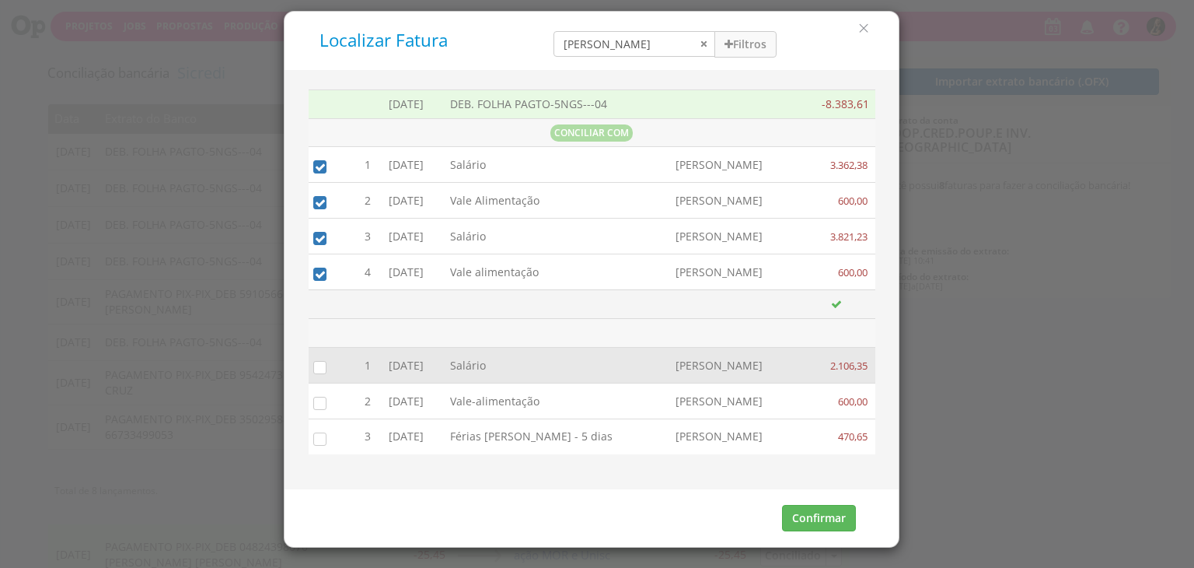
click at [313, 365] on input "checkbox" at bounding box center [317, 367] width 16 height 16
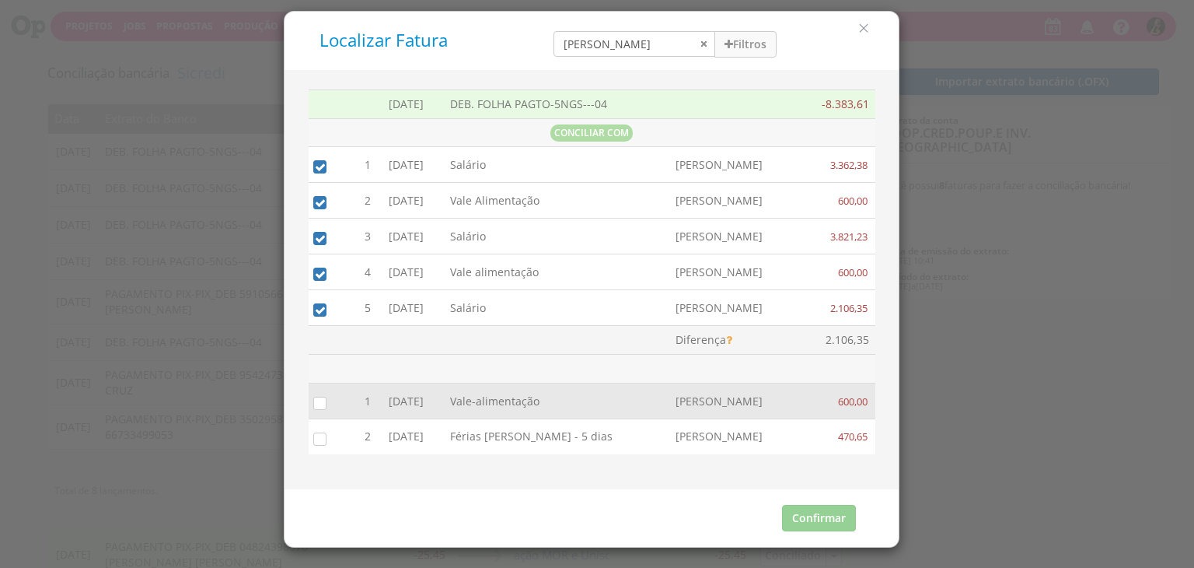
click at [317, 405] on input "checkbox" at bounding box center [317, 402] width 16 height 16
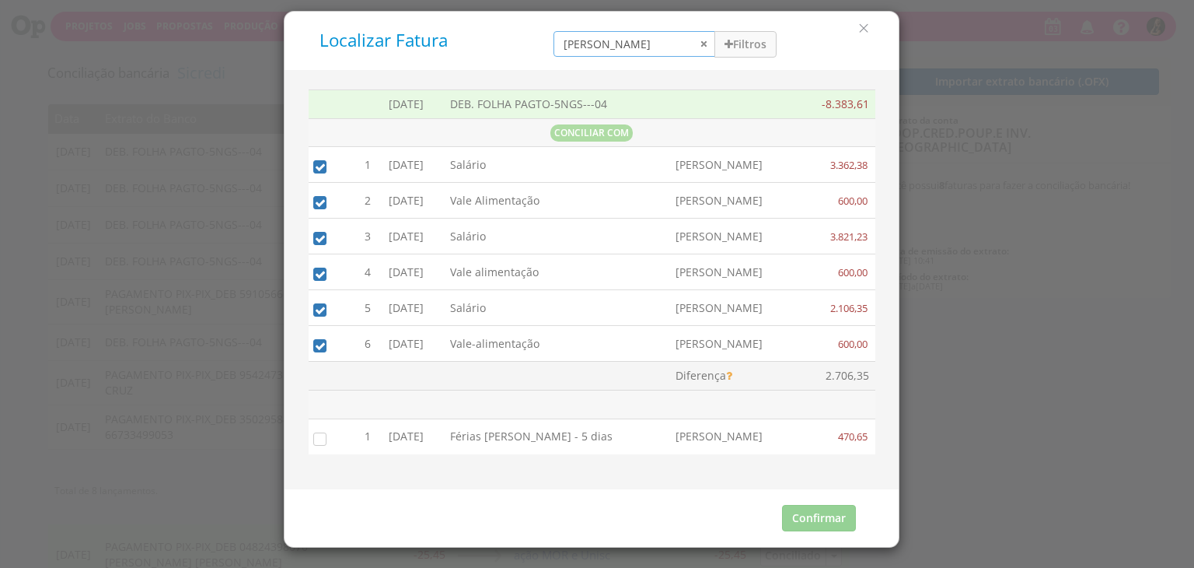
drag, startPoint x: 621, startPoint y: 55, endPoint x: 407, endPoint y: 65, distance: 214.1
click at [425, 67] on div "Localizar Fatura amanda Filtros Data 01/09/2025 - 30/09/2025 Forma de Pagamento…" at bounding box center [592, 41] width 614 height 58
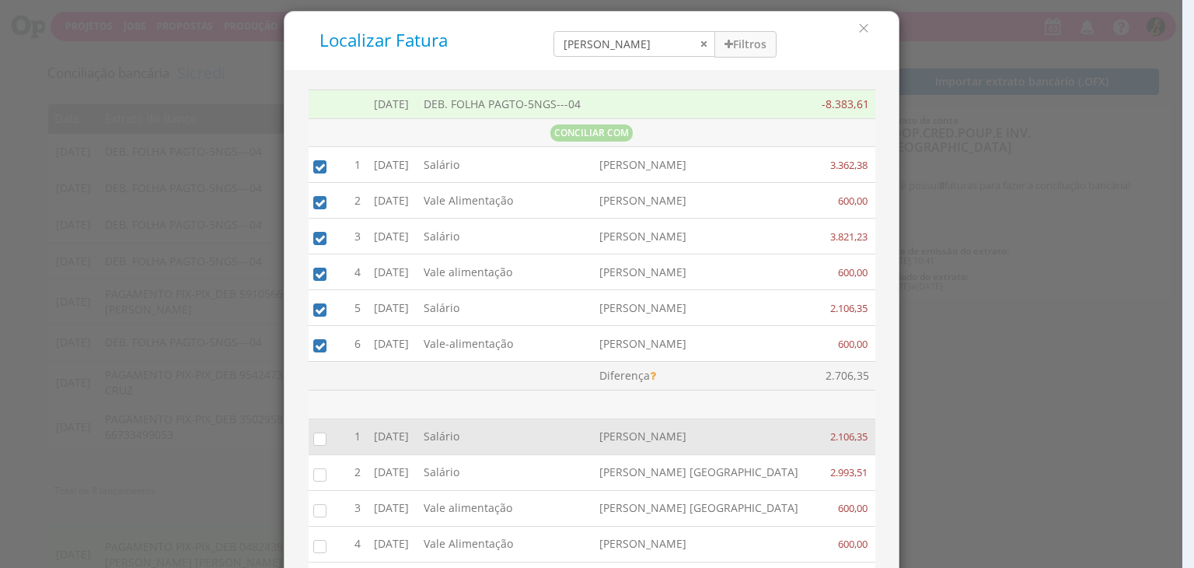
click at [316, 435] on input "checkbox" at bounding box center [317, 438] width 16 height 16
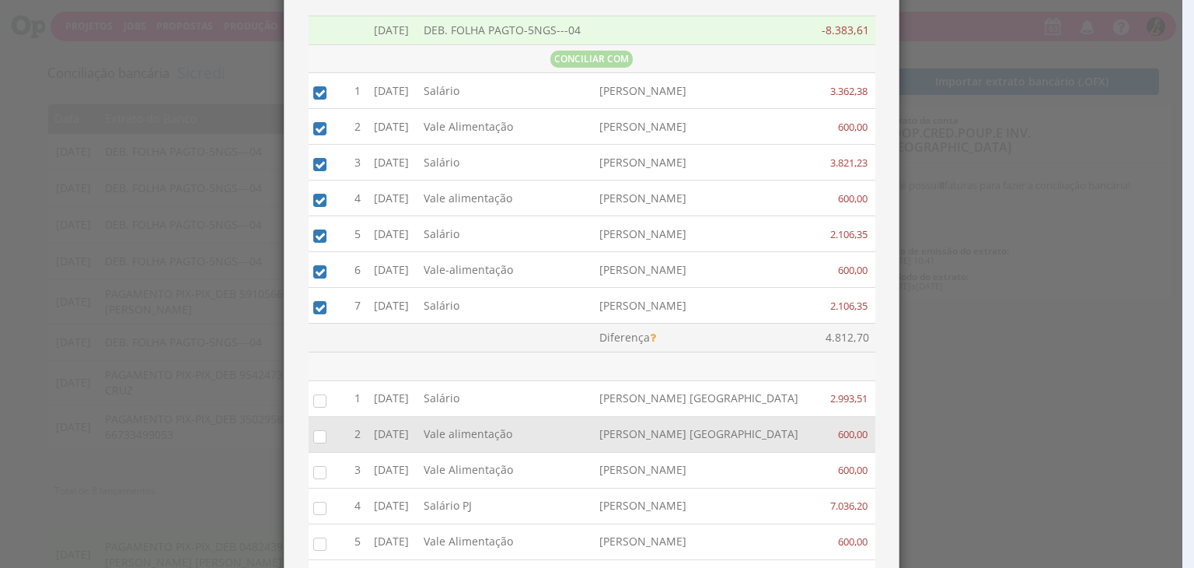
scroll to position [78, 0]
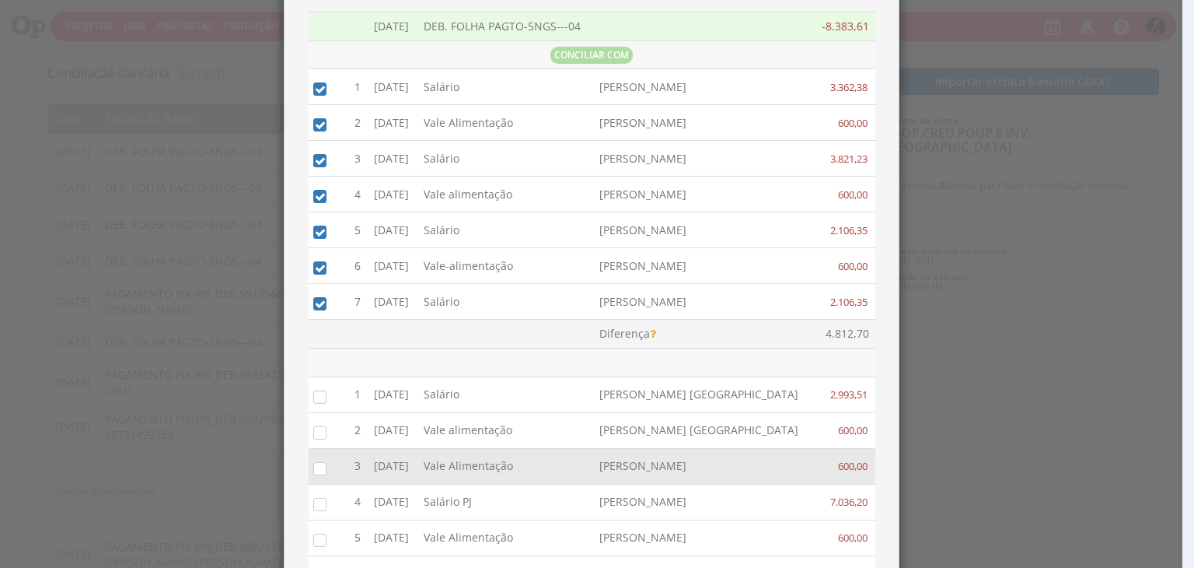
click at [309, 461] on input "checkbox" at bounding box center [317, 468] width 16 height 16
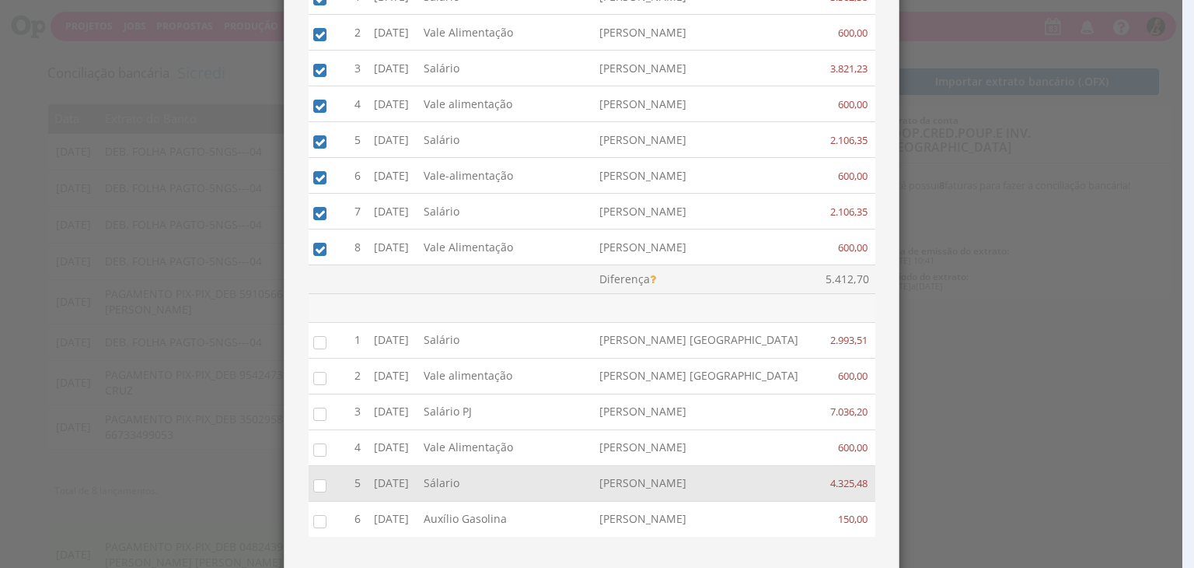
scroll to position [80, 0]
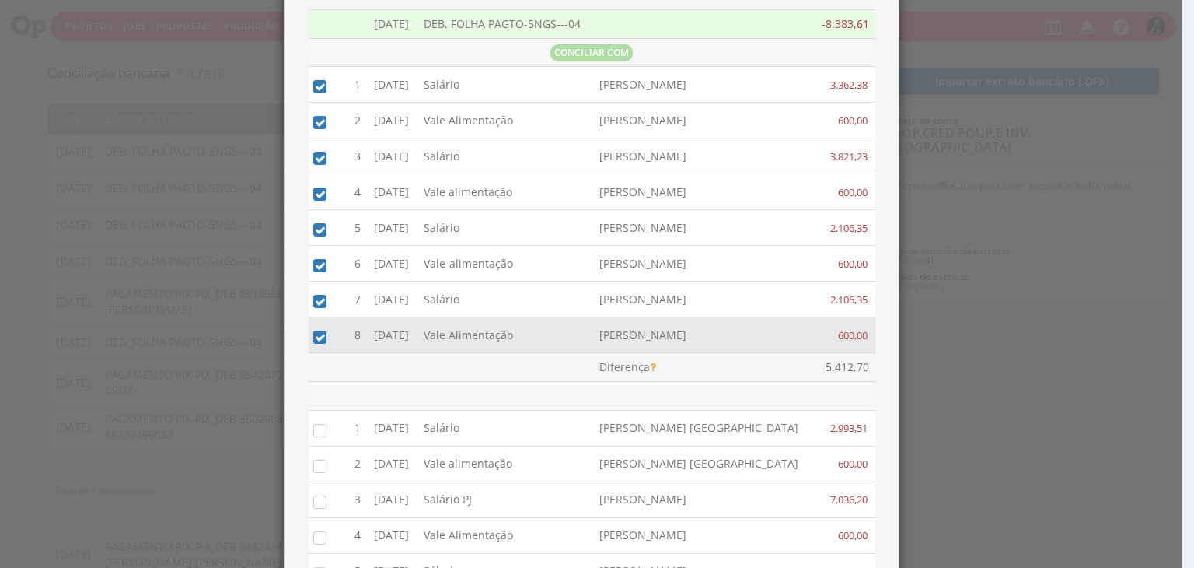
click at [316, 334] on input "checkbox" at bounding box center [317, 336] width 16 height 16
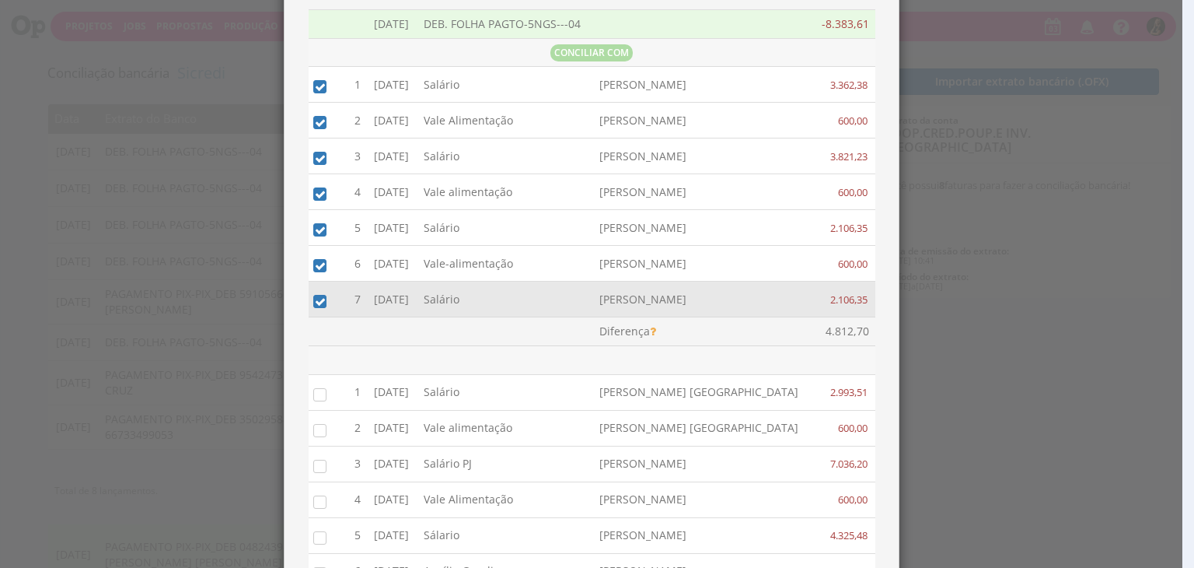
click at [316, 303] on input "checkbox" at bounding box center [317, 300] width 16 height 16
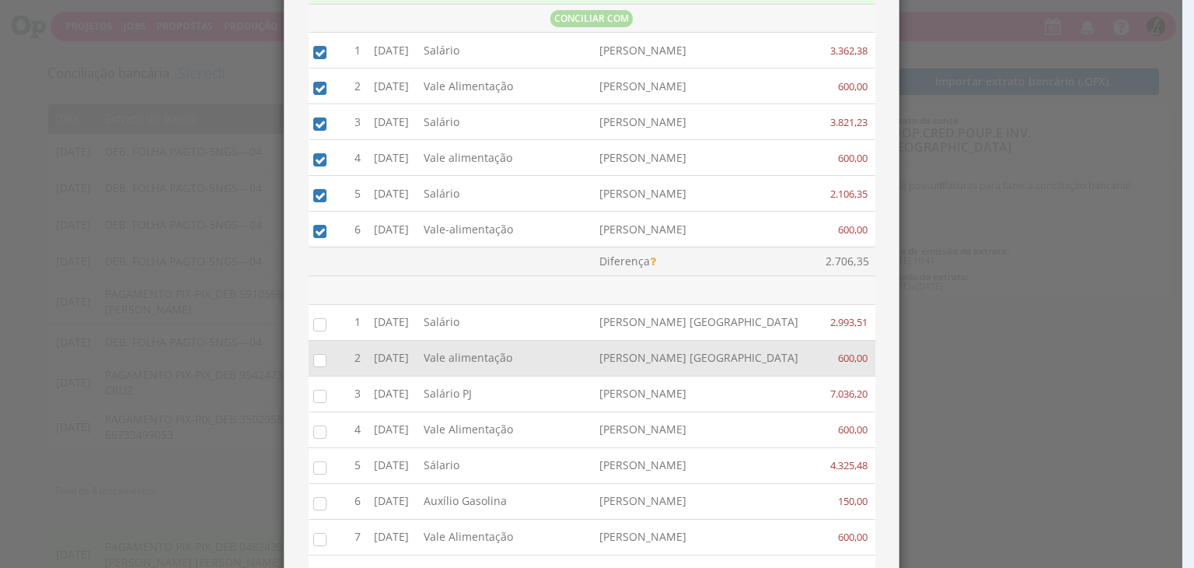
scroll to position [158, 0]
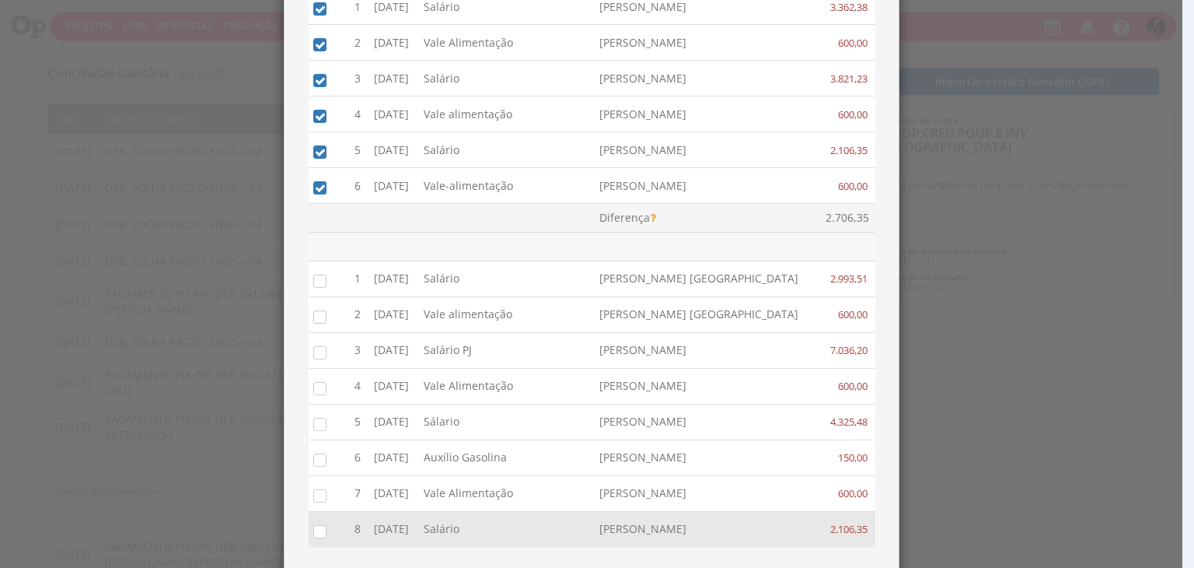
click at [317, 518] on div at bounding box center [329, 529] width 25 height 23
click at [313, 523] on input "checkbox" at bounding box center [317, 531] width 16 height 16
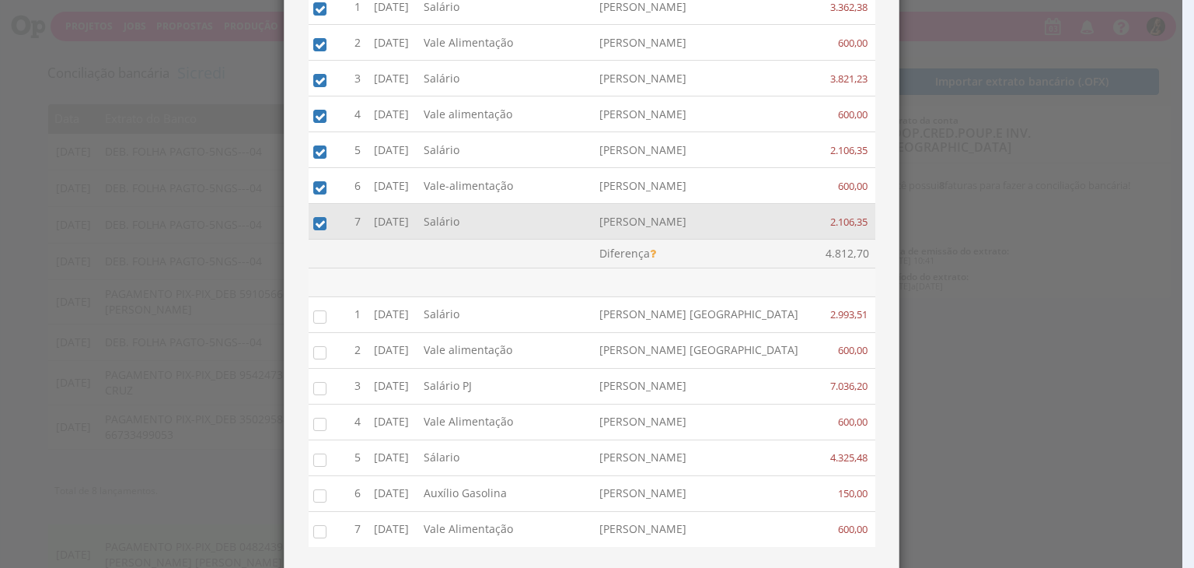
click at [312, 223] on input "checkbox" at bounding box center [317, 223] width 16 height 16
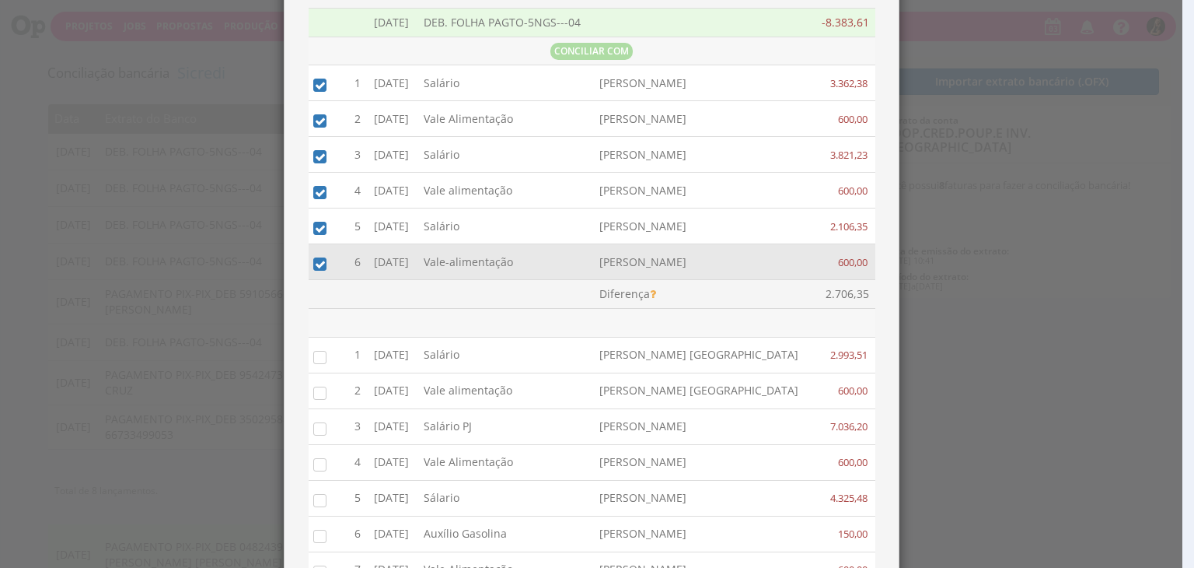
scroll to position [80, 0]
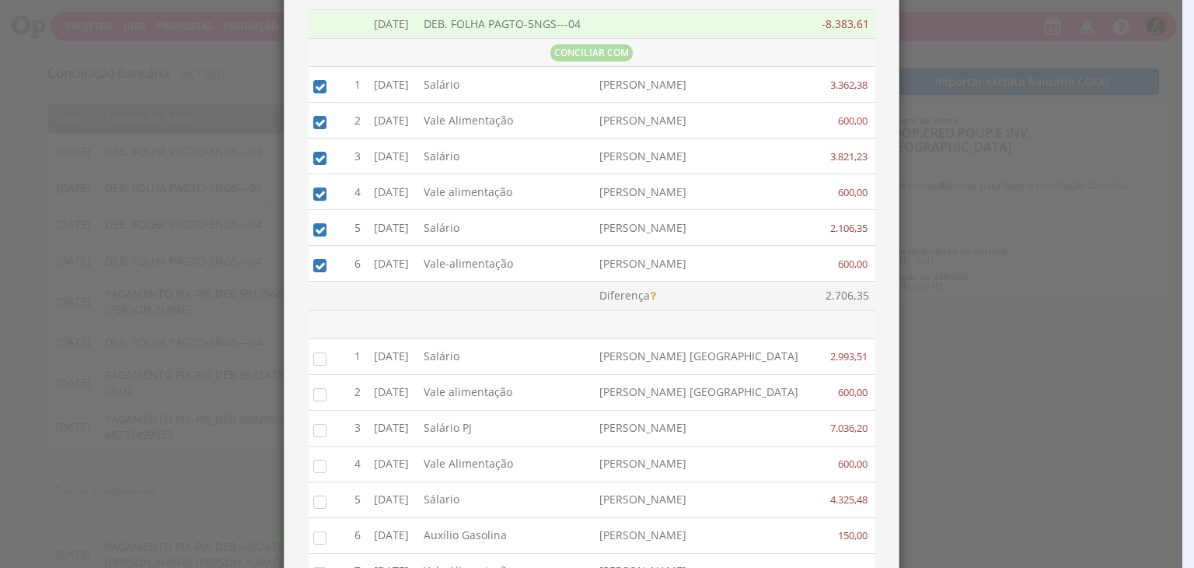
click at [311, 261] on input "checkbox" at bounding box center [317, 265] width 16 height 16
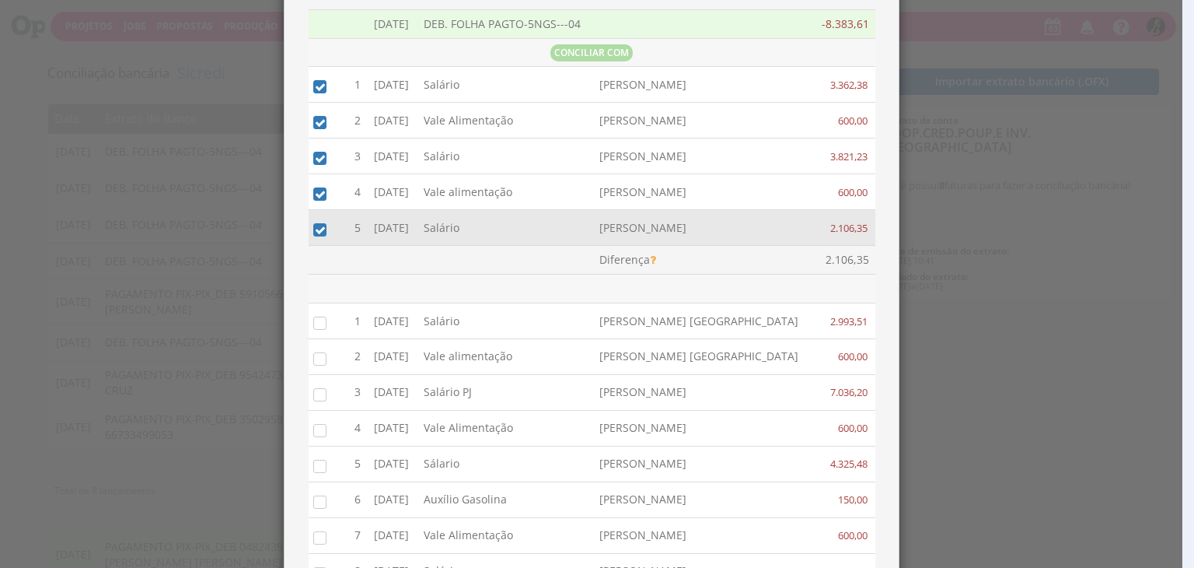
click at [314, 231] on input "checkbox" at bounding box center [317, 229] width 16 height 16
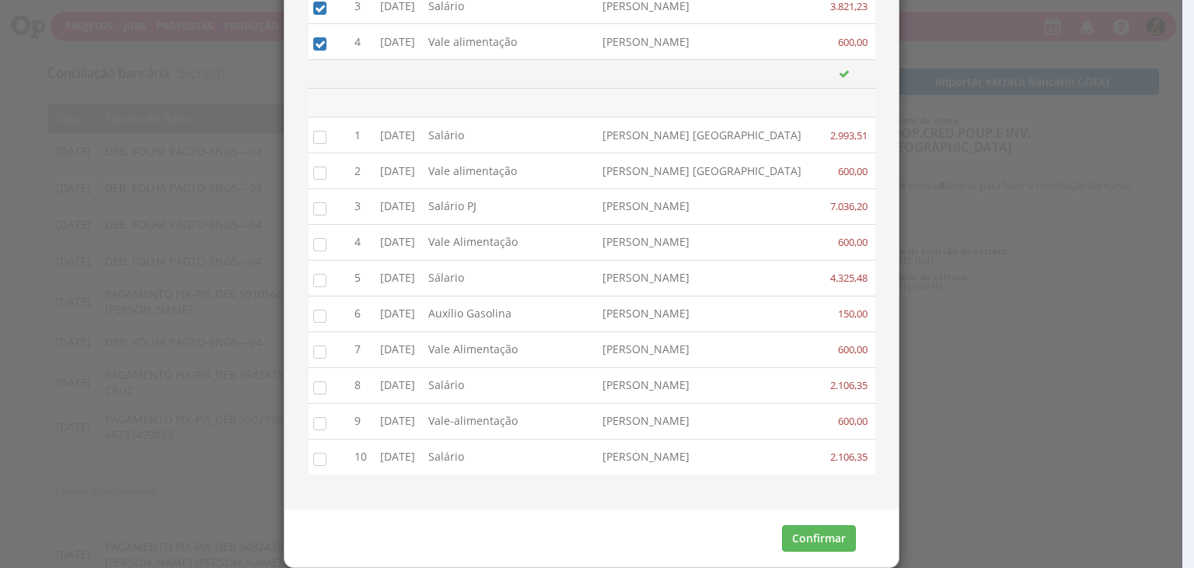
scroll to position [236, 0]
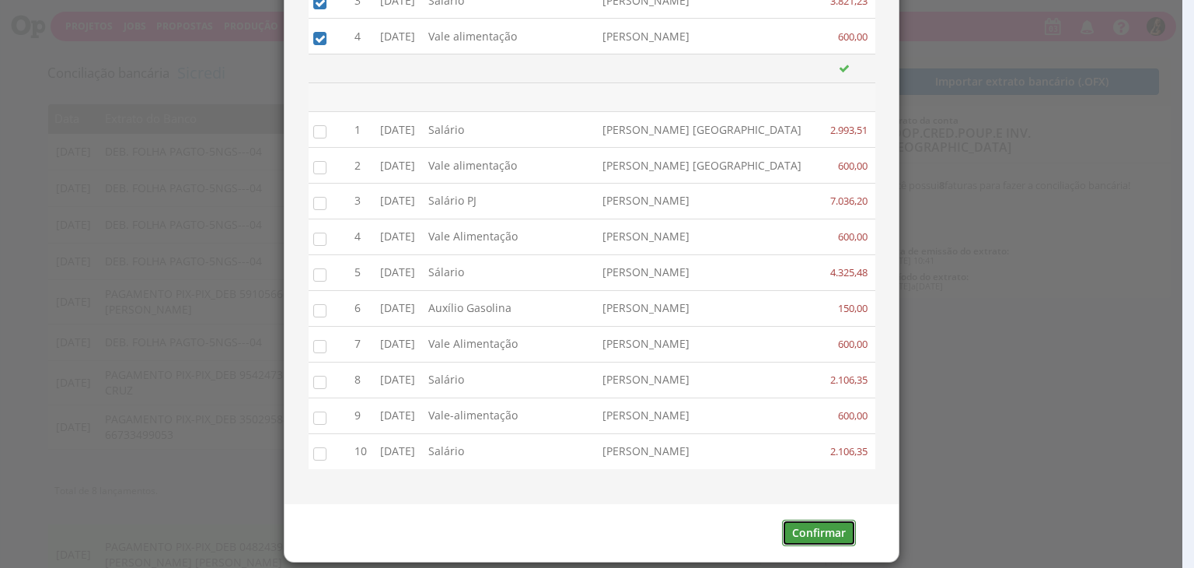
click at [841, 523] on button "Confirmar" at bounding box center [819, 532] width 74 height 26
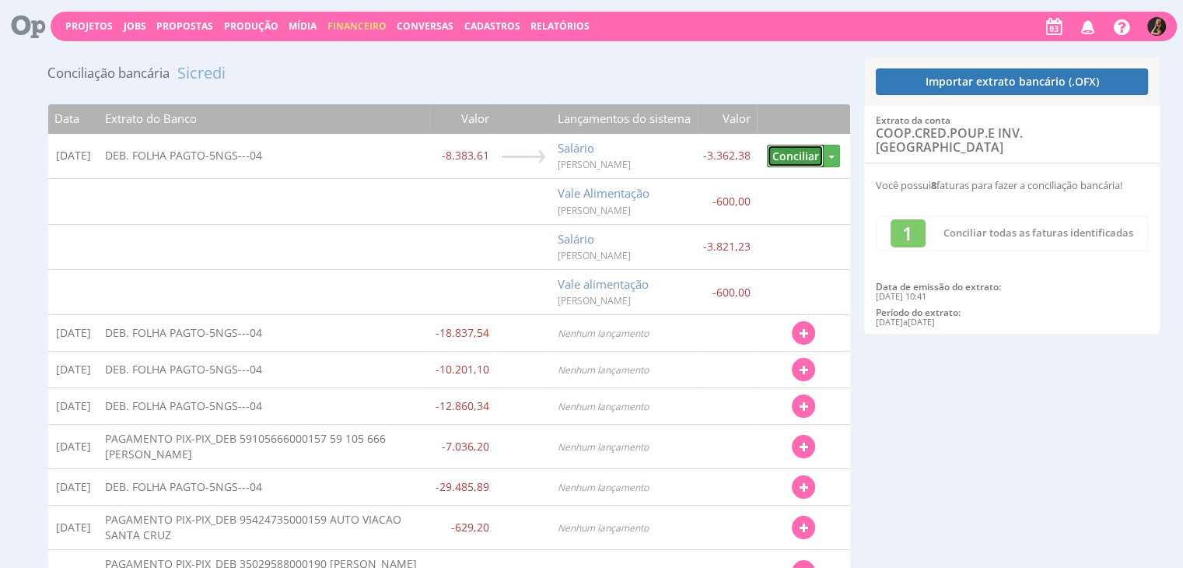
drag, startPoint x: 785, startPoint y: 155, endPoint x: 855, endPoint y: 3, distance: 167.0
click at [785, 156] on button "Conciliar" at bounding box center [795, 156] width 57 height 23
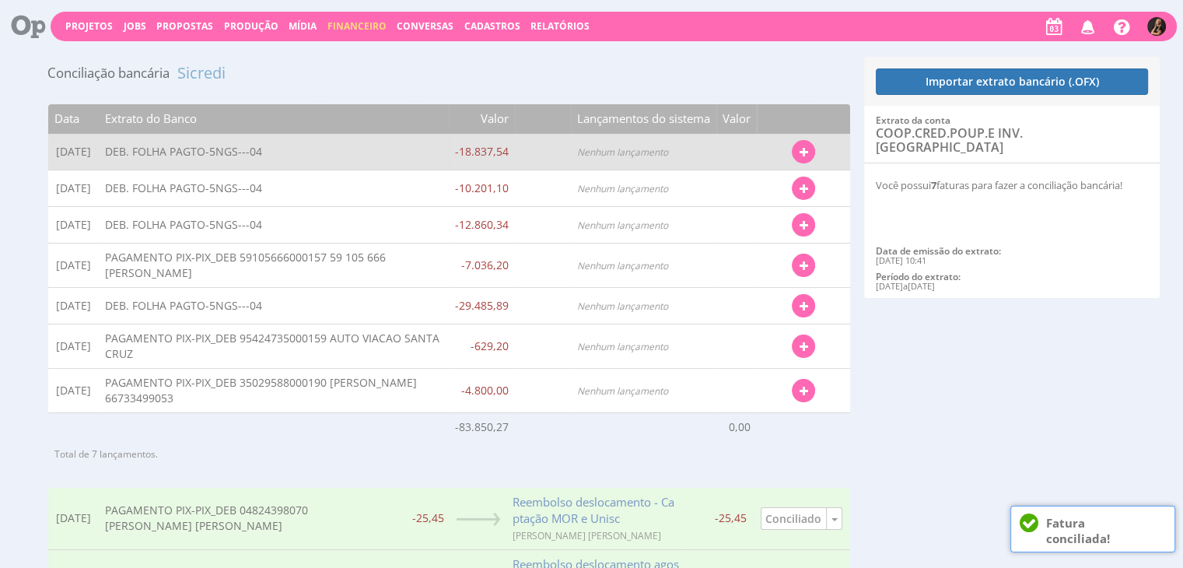
click at [795, 147] on button "button" at bounding box center [803, 151] width 23 height 23
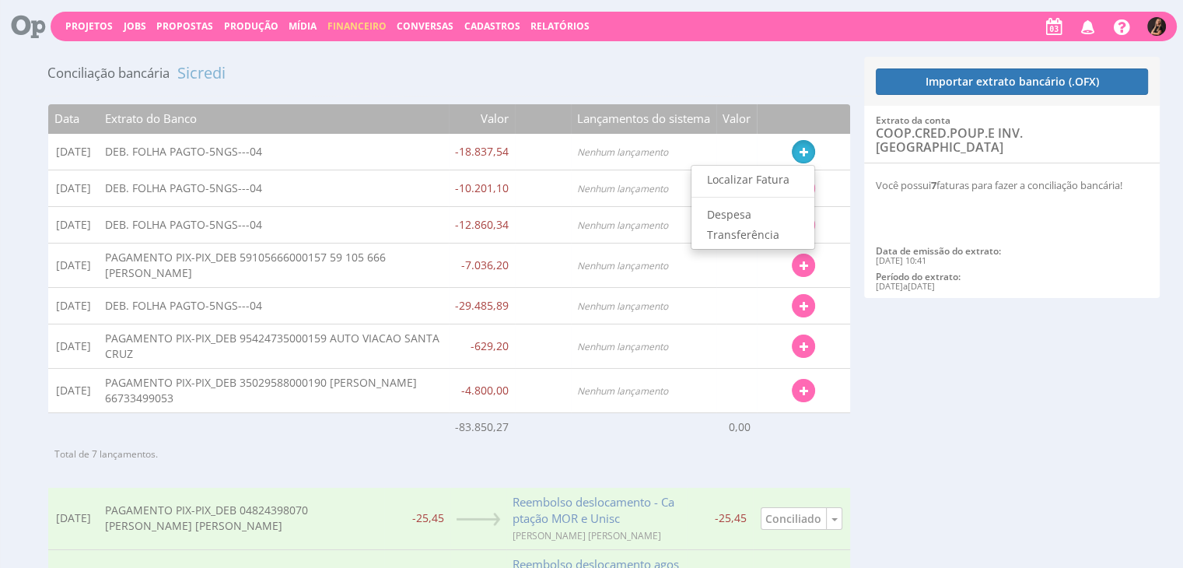
drag, startPoint x: 761, startPoint y: 169, endPoint x: 619, endPoint y: 130, distance: 147.5
click at [762, 170] on link "Localizar Fatura" at bounding box center [752, 180] width 123 height 20
click at [708, 176] on td "Nenhum lançamento" at bounding box center [643, 188] width 145 height 37
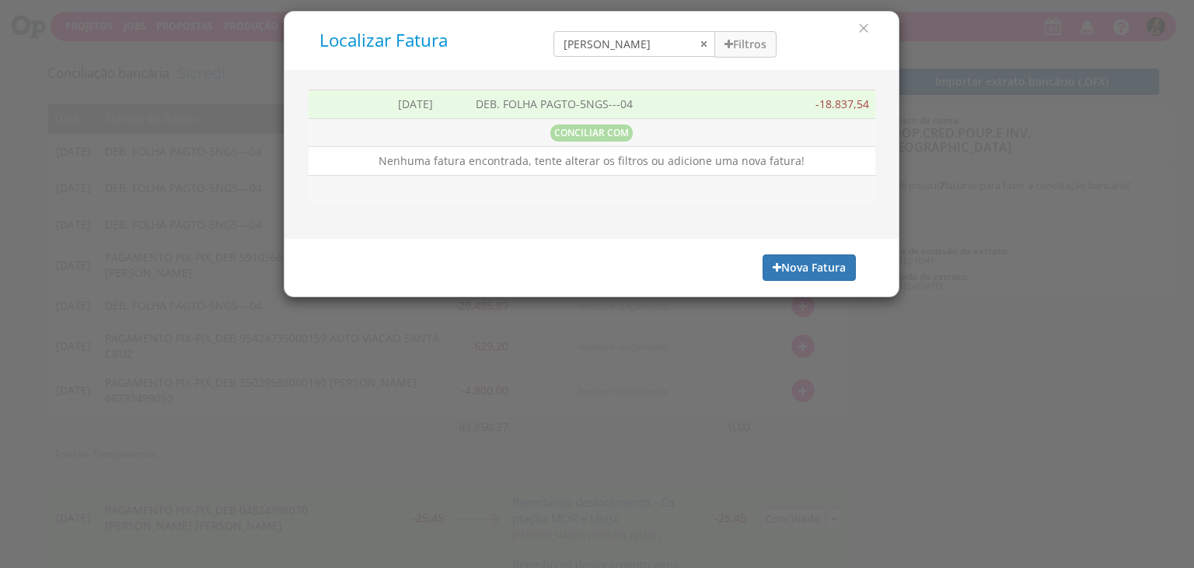
scroll to position [0, 0]
drag, startPoint x: 442, startPoint y: 43, endPoint x: 414, endPoint y: 41, distance: 28.0
click at [414, 43] on div "Localizar Fatura beatriz Filtros Data 31/08/2025 - 04/09/2025 Forma de Pagament…" at bounding box center [591, 40] width 591 height 35
type input "amanda"
click at [743, 51] on button "Filtros" at bounding box center [746, 44] width 62 height 26
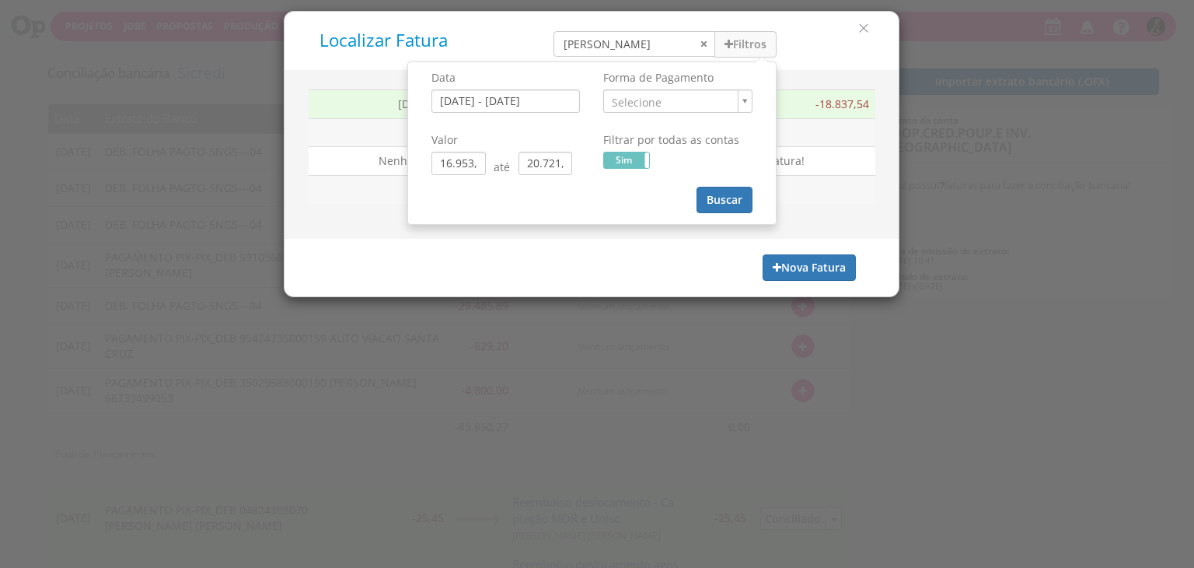
click at [457, 94] on td "[DATE]" at bounding box center [431, 103] width 78 height 29
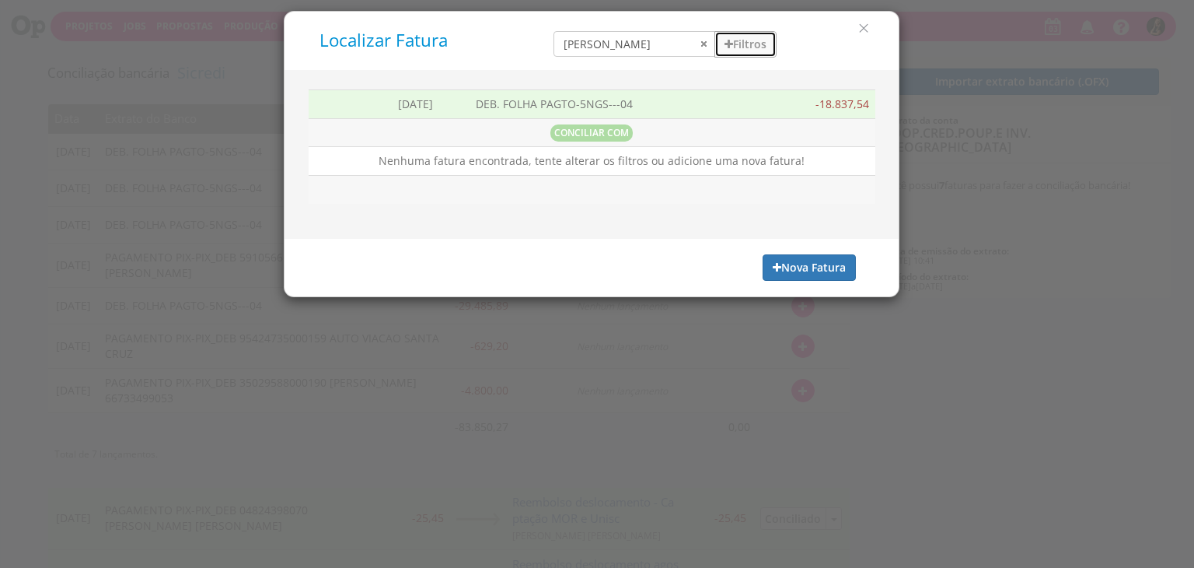
click at [762, 41] on button "Filtros" at bounding box center [746, 44] width 62 height 26
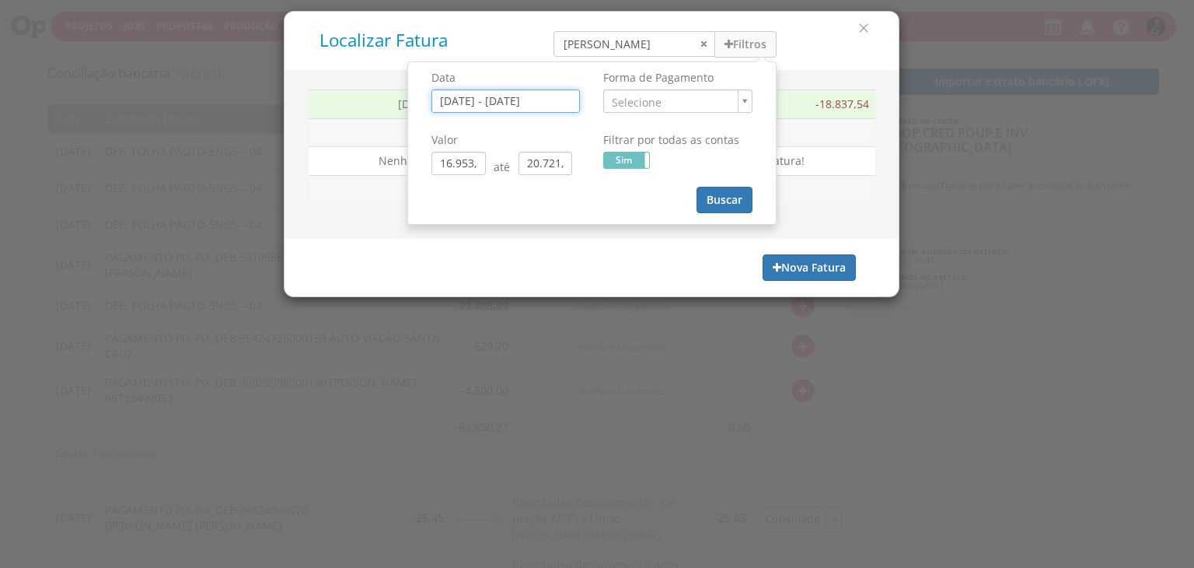
click at [544, 93] on input "31/08/2025 - 04/09/2025" at bounding box center [506, 100] width 149 height 23
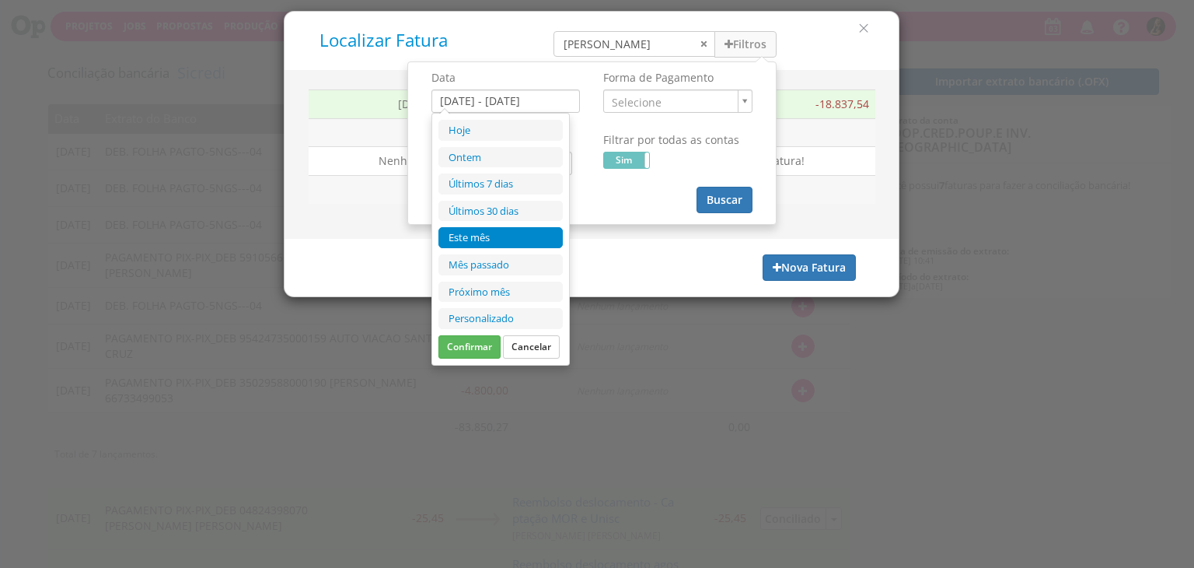
drag, startPoint x: 451, startPoint y: 233, endPoint x: 476, endPoint y: 201, distance: 39.8
click at [451, 232] on li "Este mês" at bounding box center [501, 237] width 124 height 21
type input "01/09/2025 - 30/09/2025"
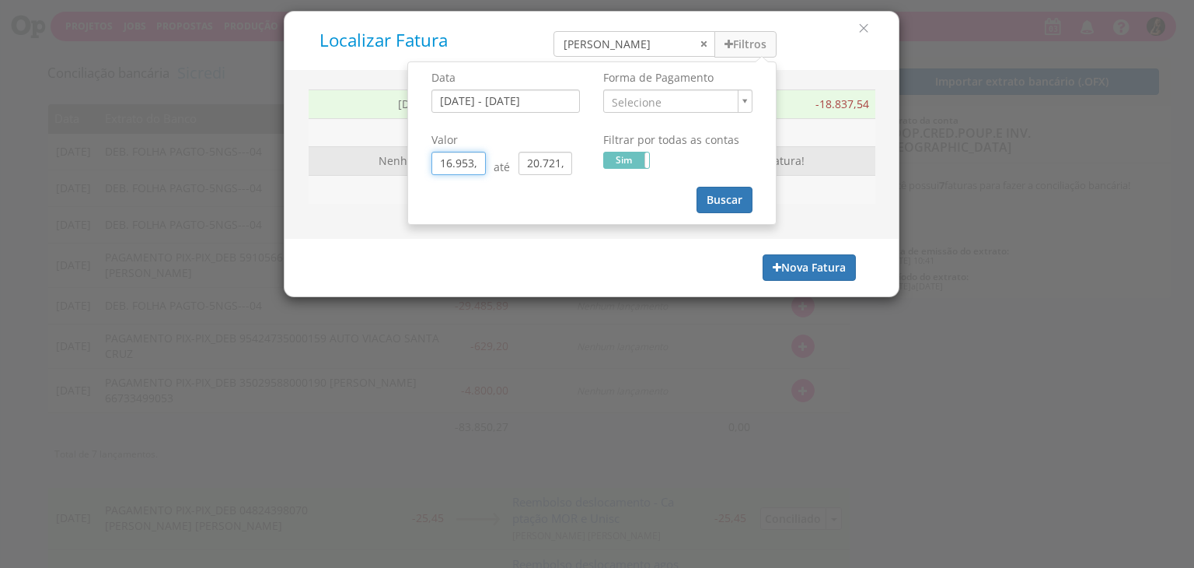
drag, startPoint x: 479, startPoint y: 157, endPoint x: 329, endPoint y: 147, distance: 150.4
click at [338, 152] on div "Localizar Fatura amanda Filtros Data 01/09/2025 - 30/09/2025 Forma de Pagamento" at bounding box center [592, 154] width 616 height 286
click at [461, 163] on input "0,09" at bounding box center [459, 163] width 54 height 23
type input "0,00"
drag, startPoint x: 567, startPoint y: 163, endPoint x: 465, endPoint y: 165, distance: 101.9
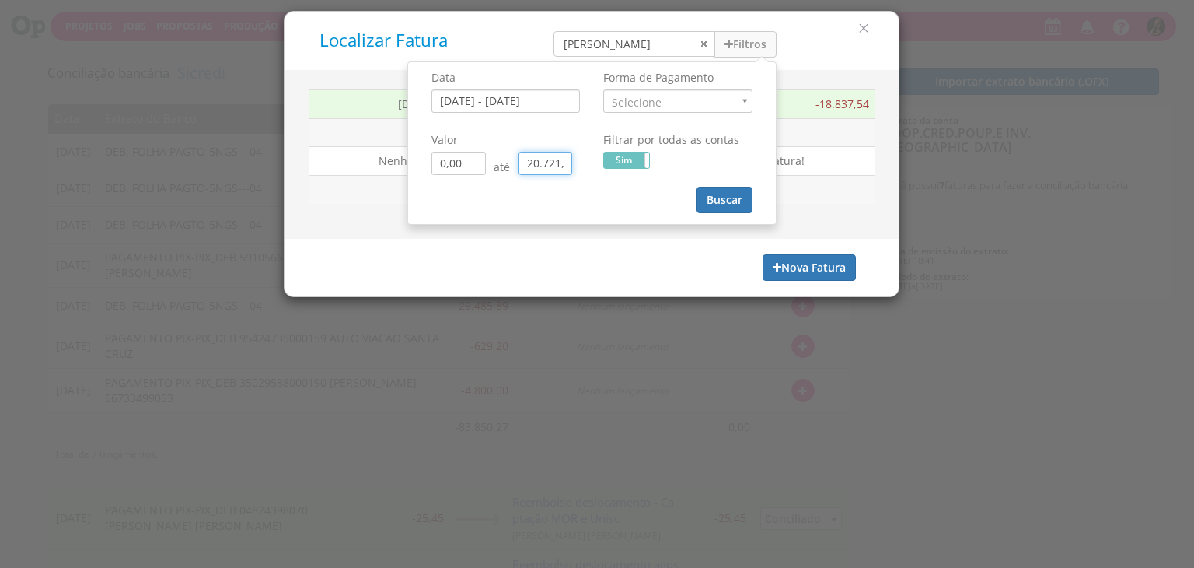
click at [465, 165] on div "0,00 até 20.721,29" at bounding box center [506, 163] width 149 height 23
click at [554, 164] on input "0,09" at bounding box center [546, 163] width 54 height 23
type input "0,00"
drag, startPoint x: 722, startPoint y: 192, endPoint x: 649, endPoint y: 96, distance: 120.9
click at [722, 191] on button "Buscar" at bounding box center [725, 200] width 56 height 26
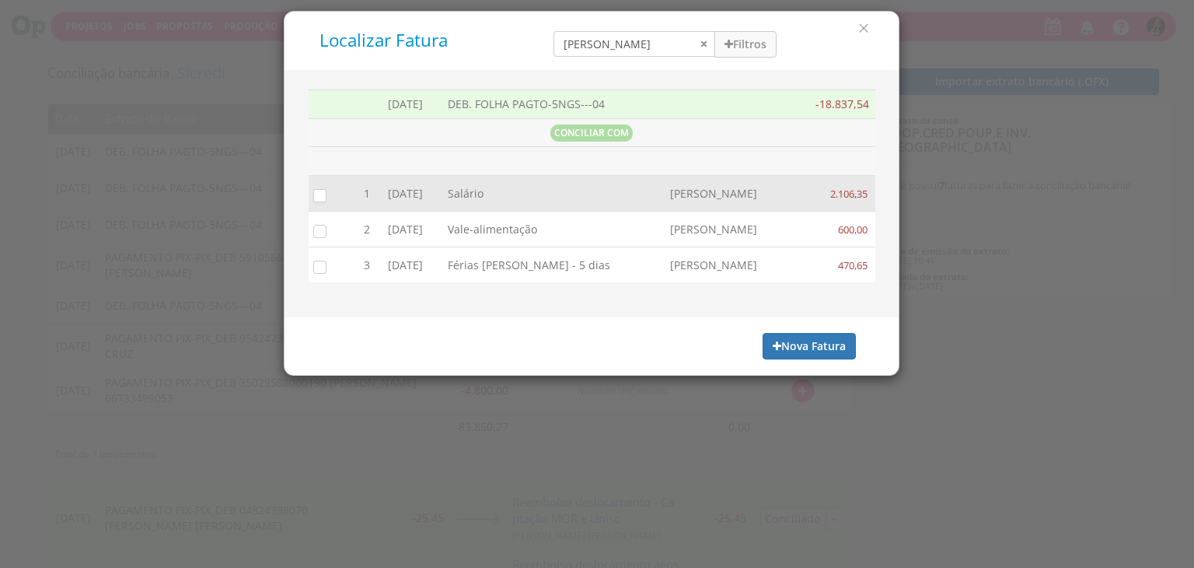
click at [313, 194] on input "checkbox" at bounding box center [317, 195] width 16 height 16
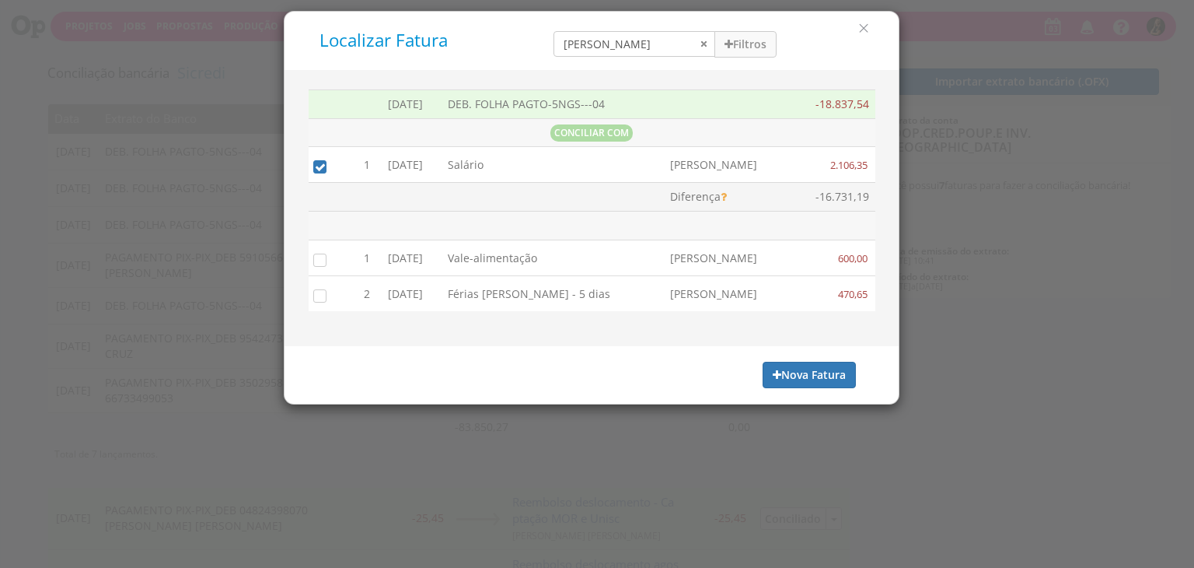
drag, startPoint x: 320, startPoint y: 258, endPoint x: 351, endPoint y: 219, distance: 49.9
click at [322, 256] on input "checkbox" at bounding box center [317, 259] width 16 height 16
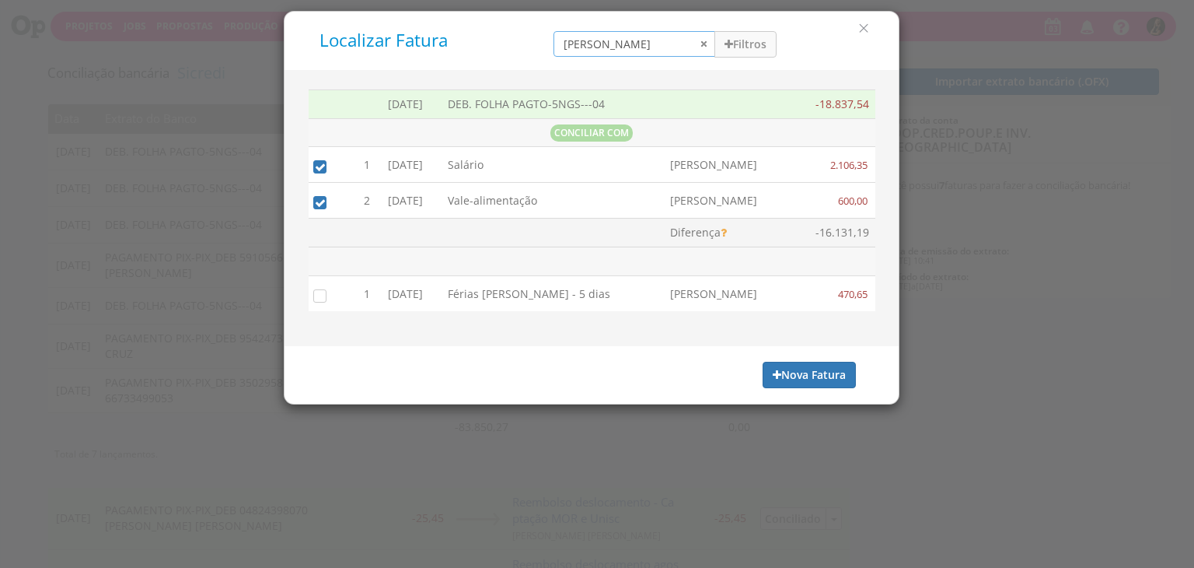
drag, startPoint x: 631, startPoint y: 45, endPoint x: 428, endPoint y: 57, distance: 203.3
click at [428, 57] on div "Localizar Fatura amanda Filtros Data 01/09/2025 - 30/09/2025 Forma de Pagamento…" at bounding box center [591, 40] width 591 height 35
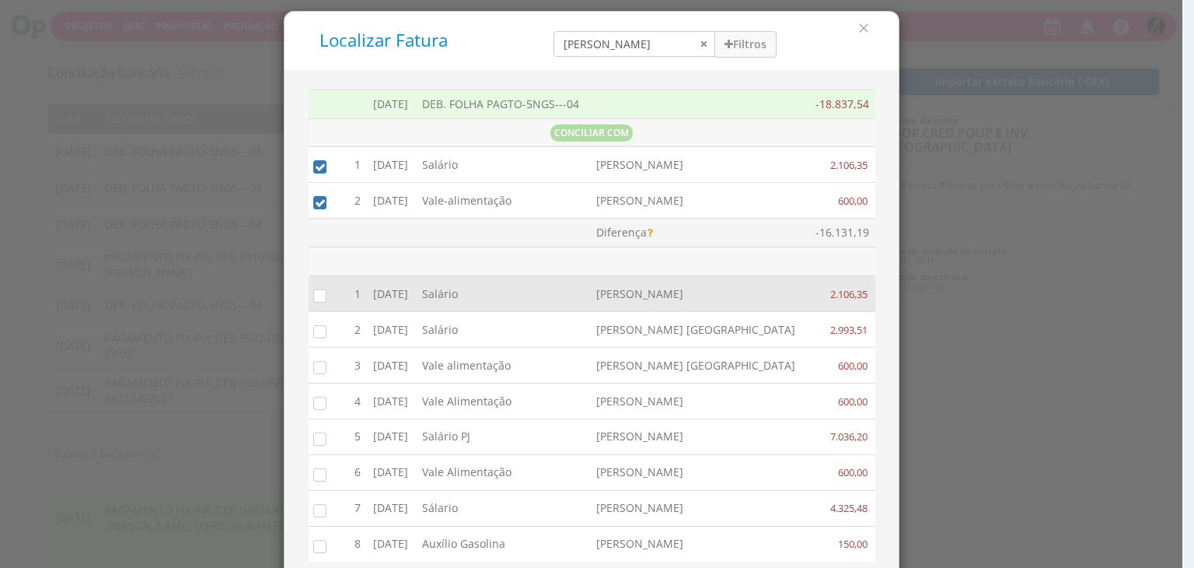
click at [313, 295] on input "checkbox" at bounding box center [317, 295] width 16 height 16
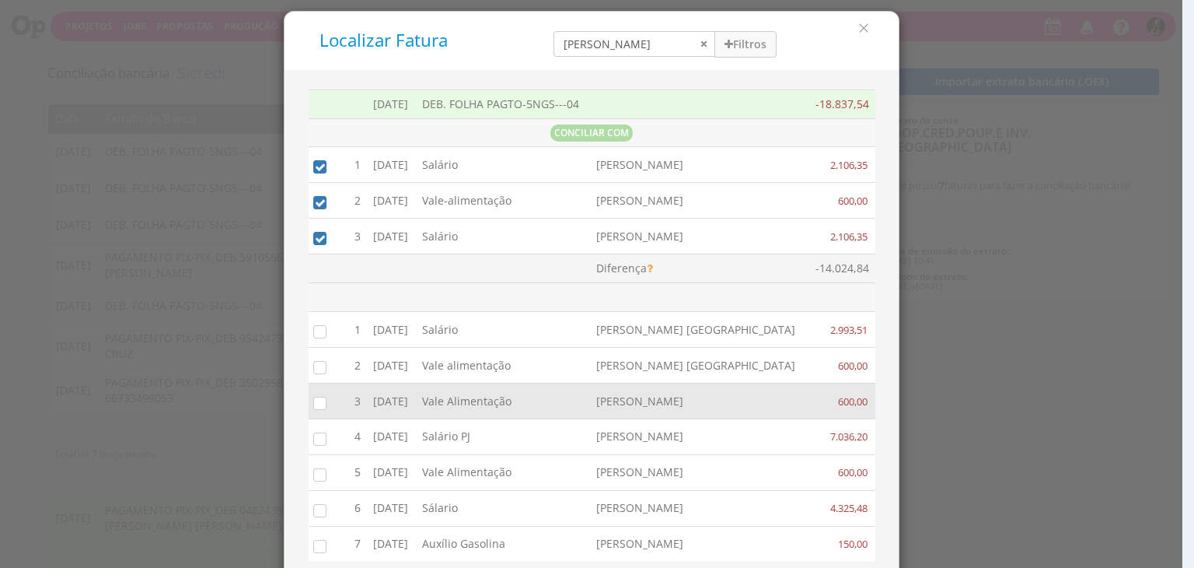
click at [309, 399] on input "checkbox" at bounding box center [317, 402] width 16 height 16
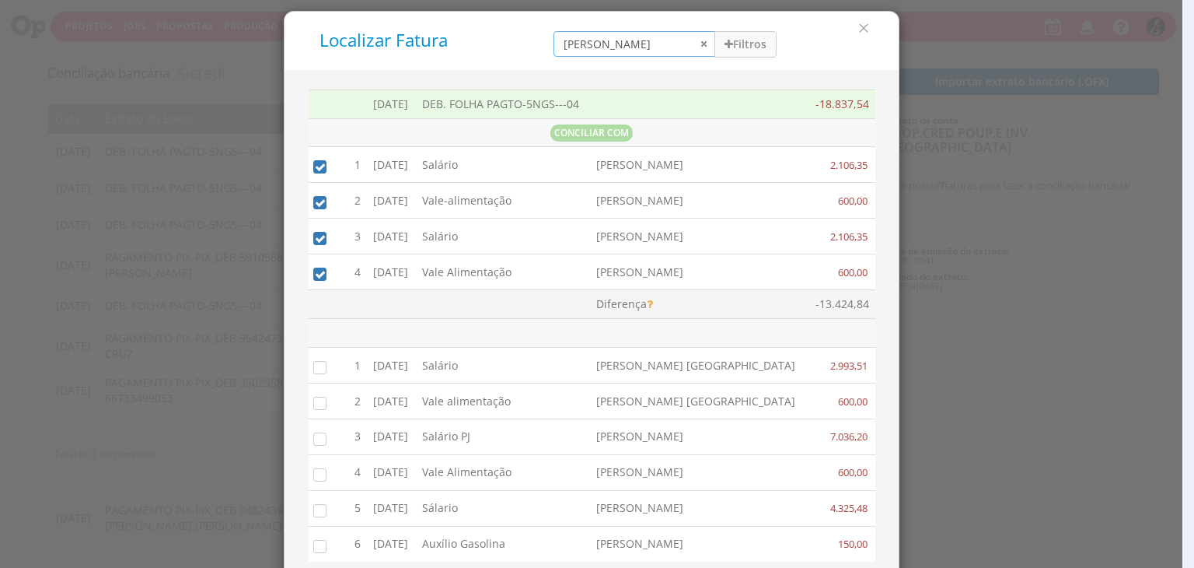
click at [367, 68] on div "Localizar Fatura beatriz Filtros Data 01/09/2025 - 30/09/2025 Forma de Pagamento" at bounding box center [592, 41] width 614 height 58
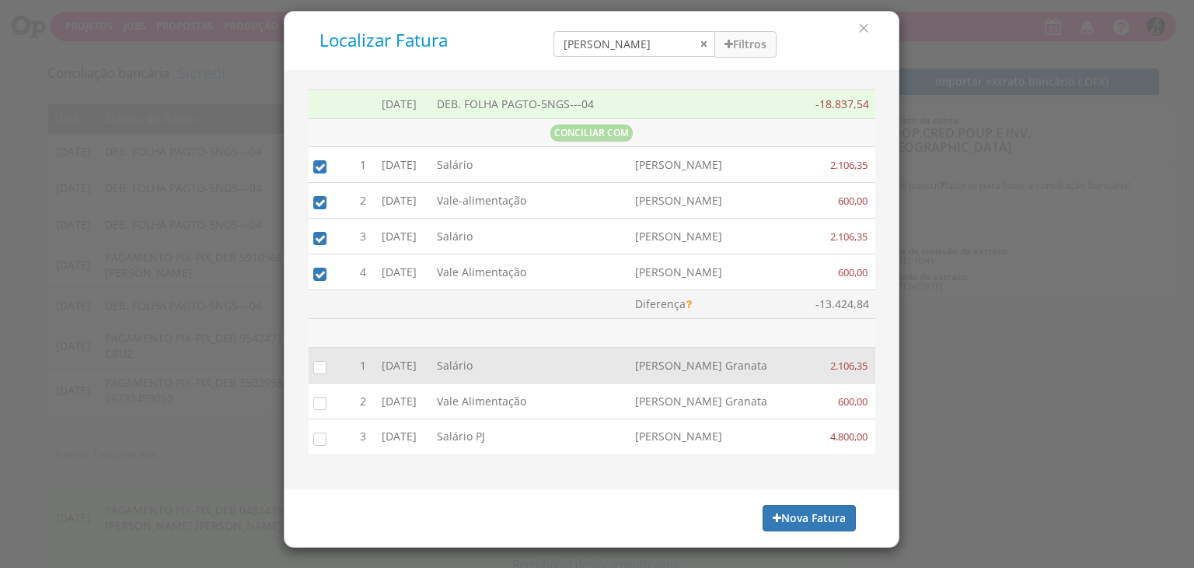
click at [317, 366] on input "checkbox" at bounding box center [317, 367] width 16 height 16
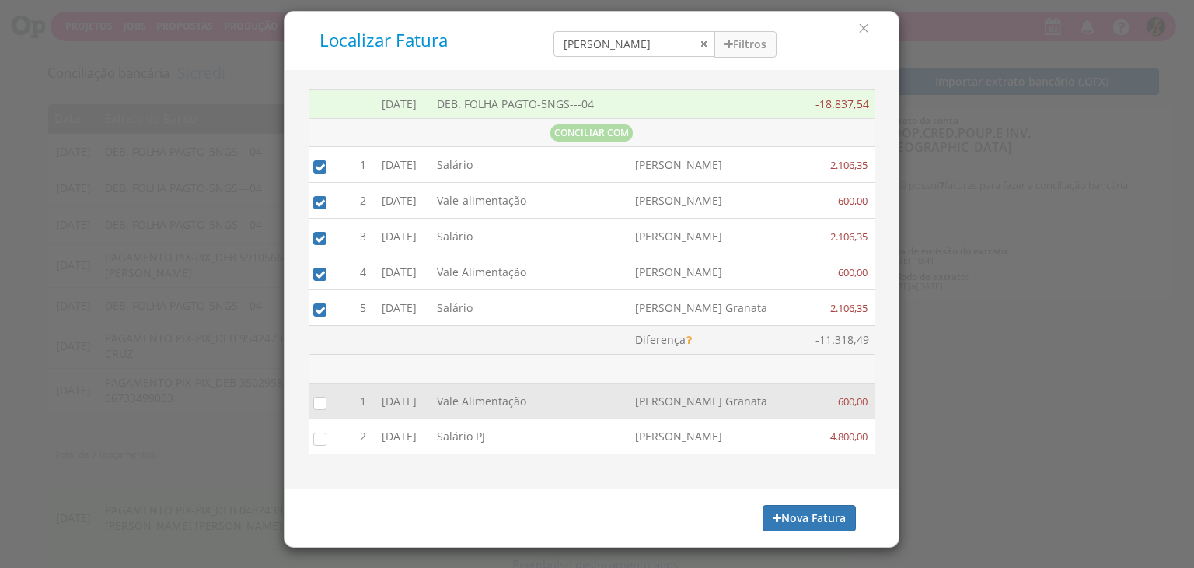
click at [320, 402] on input "checkbox" at bounding box center [317, 402] width 16 height 16
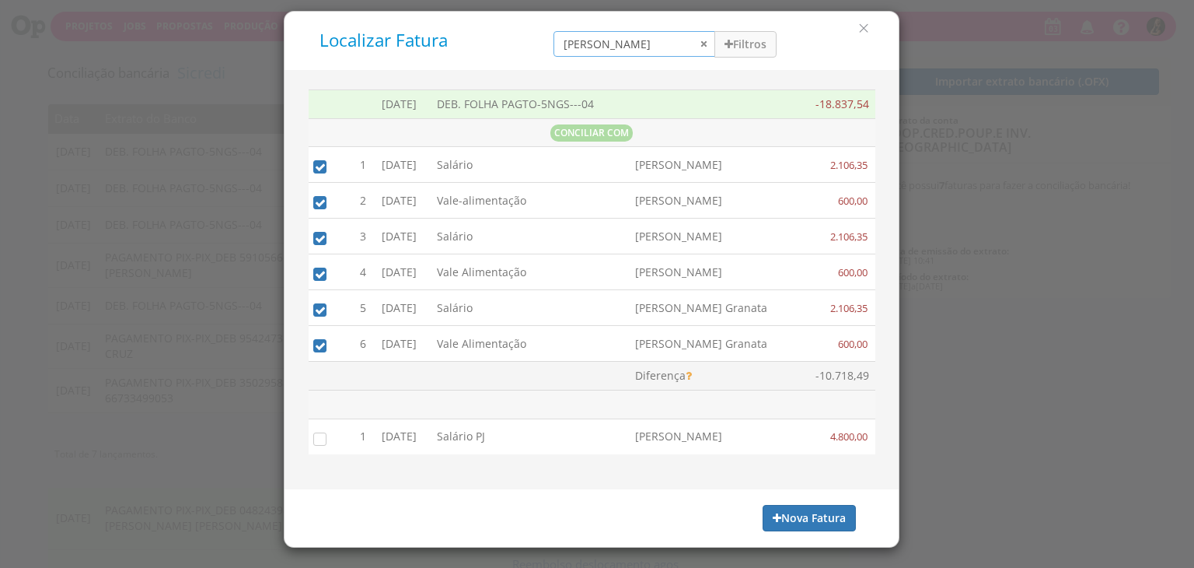
drag, startPoint x: 616, startPoint y: 47, endPoint x: 507, endPoint y: 47, distance: 108.9
click at [517, 49] on div "Localizar Fatura bruno Filtros Data 01/09/2025 - 30/09/2025 Forma de Pagamento …" at bounding box center [591, 40] width 591 height 35
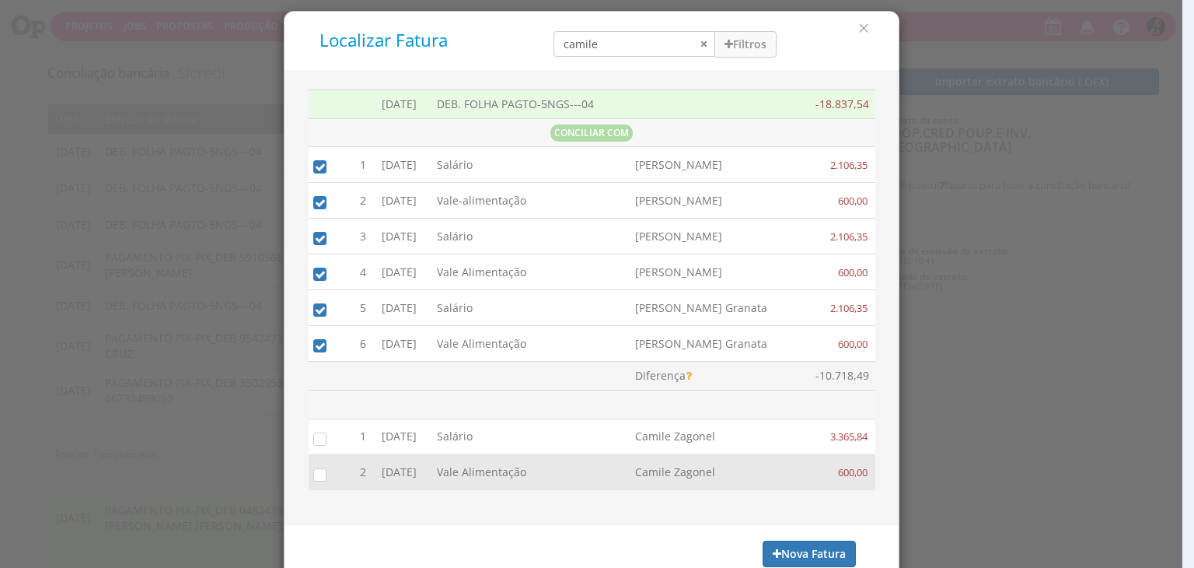
click at [309, 475] on input "checkbox" at bounding box center [317, 474] width 16 height 16
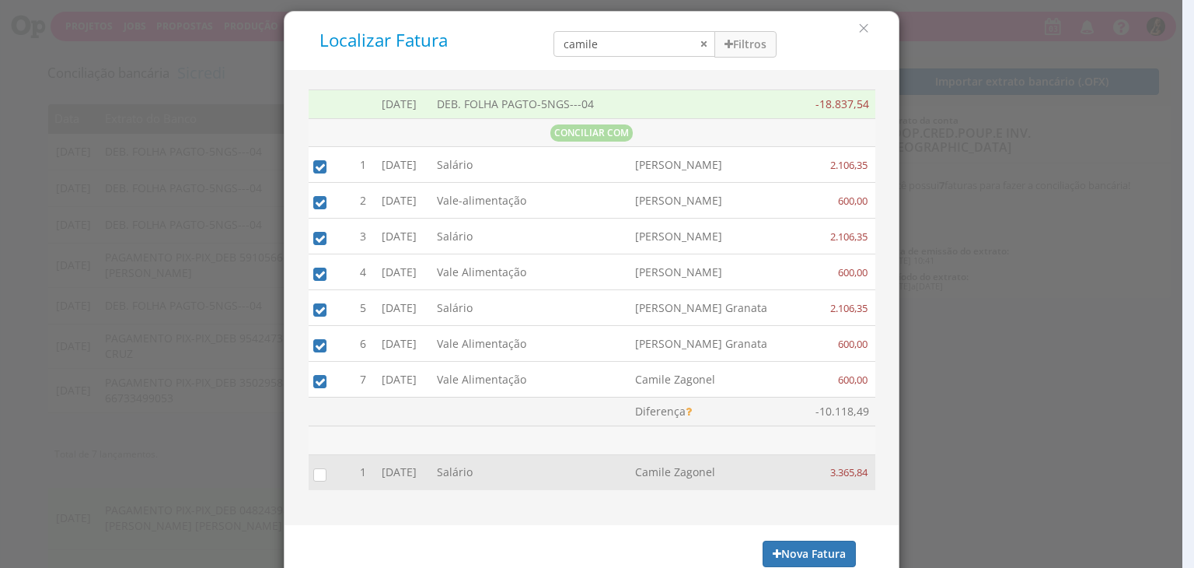
click at [314, 477] on input "checkbox" at bounding box center [317, 474] width 16 height 16
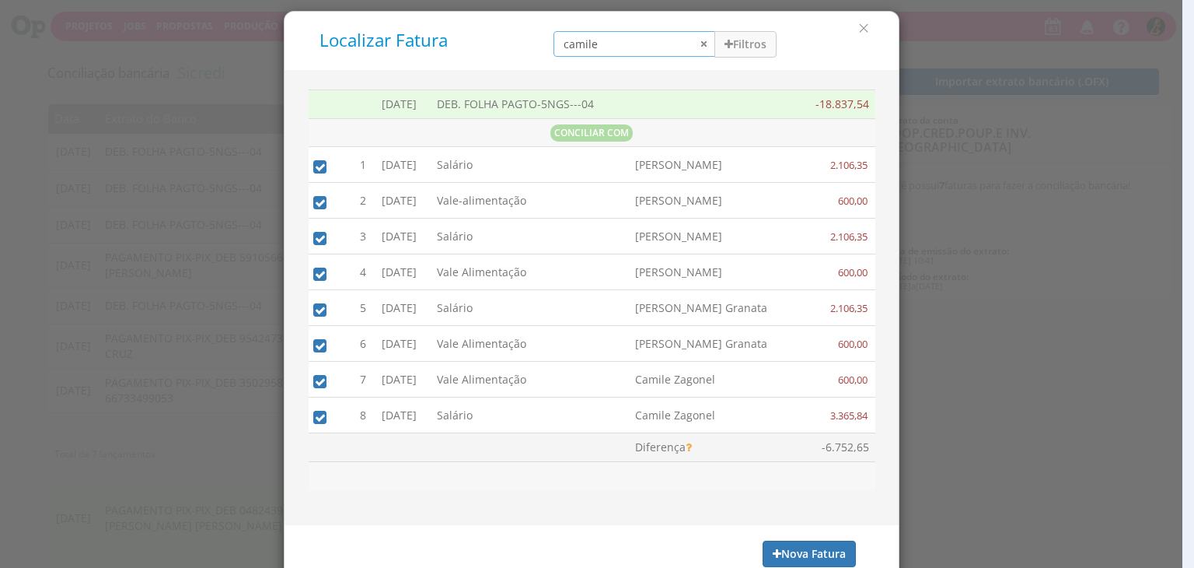
drag, startPoint x: 598, startPoint y: 51, endPoint x: 446, endPoint y: 44, distance: 152.5
click at [449, 51] on div "Localizar Fatura camile Filtros Data 01/09/2025 - 30/09/2025 Forma de Pagamento…" at bounding box center [591, 40] width 591 height 35
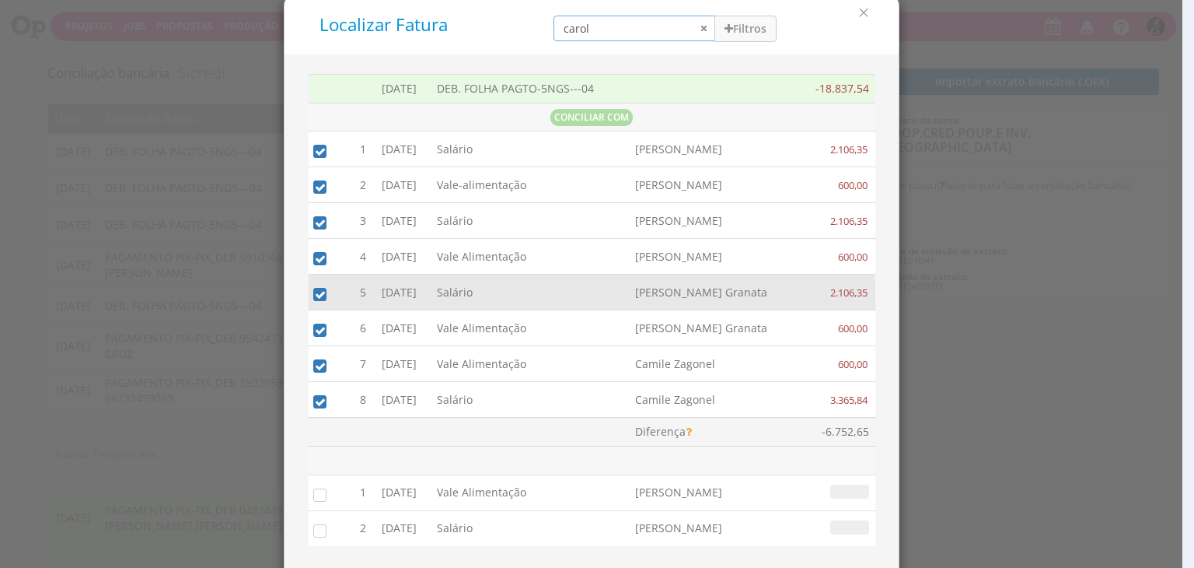
scroll to position [93, 0]
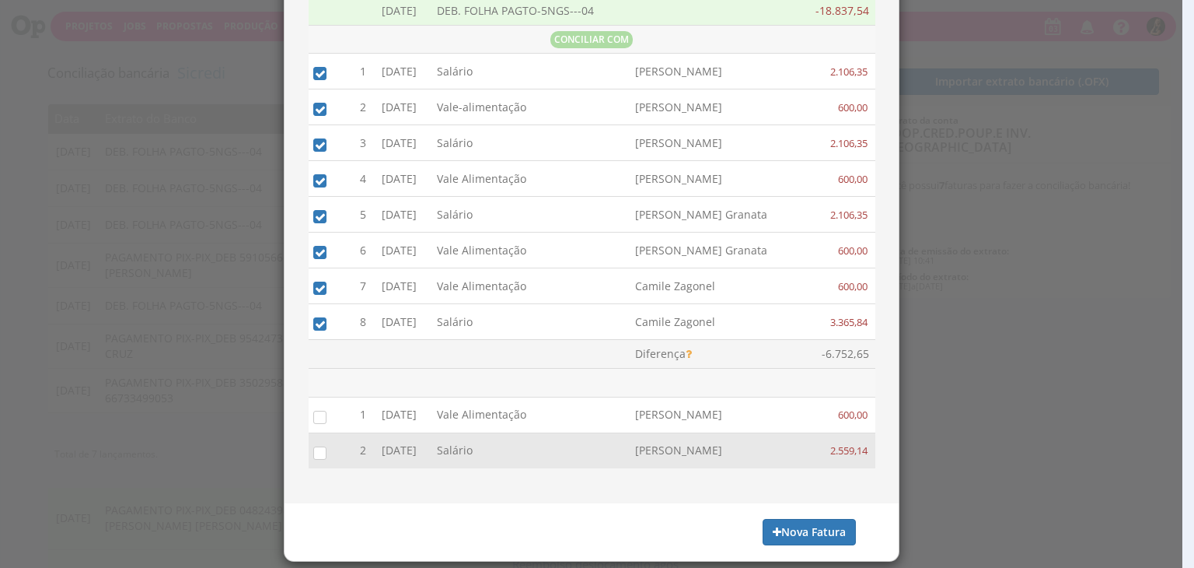
click at [313, 449] on input "checkbox" at bounding box center [317, 452] width 16 height 16
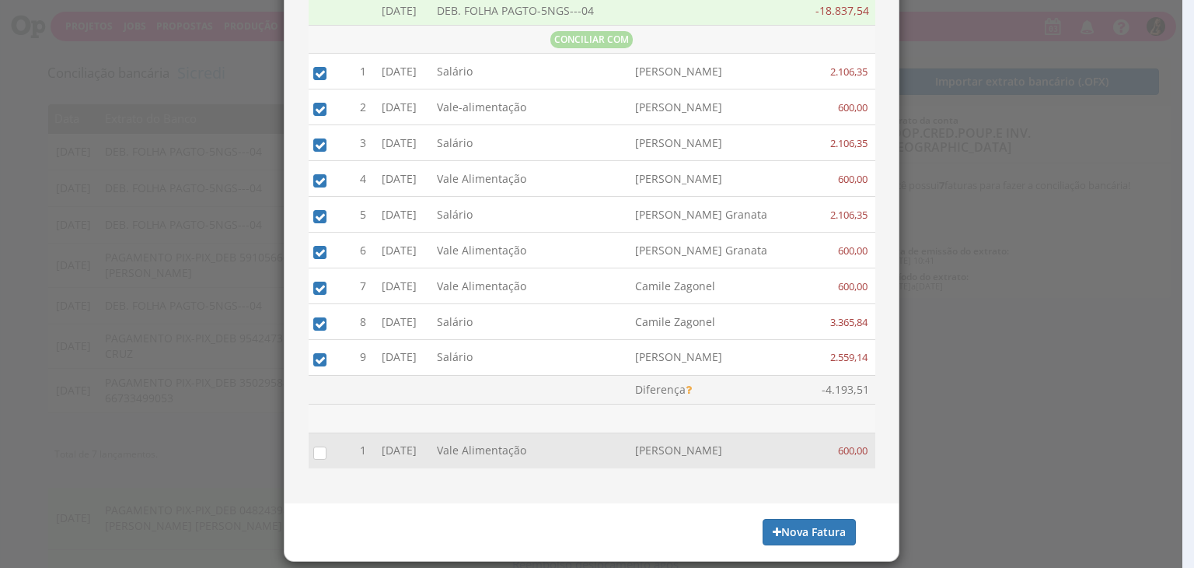
click at [313, 451] on input "checkbox" at bounding box center [317, 452] width 16 height 16
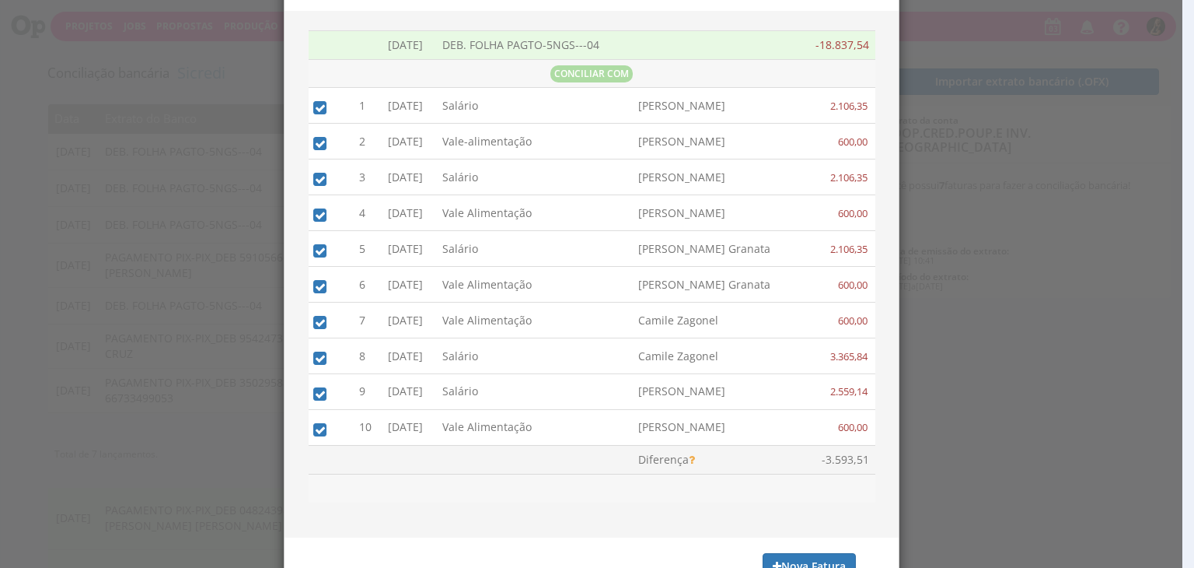
scroll to position [16, 0]
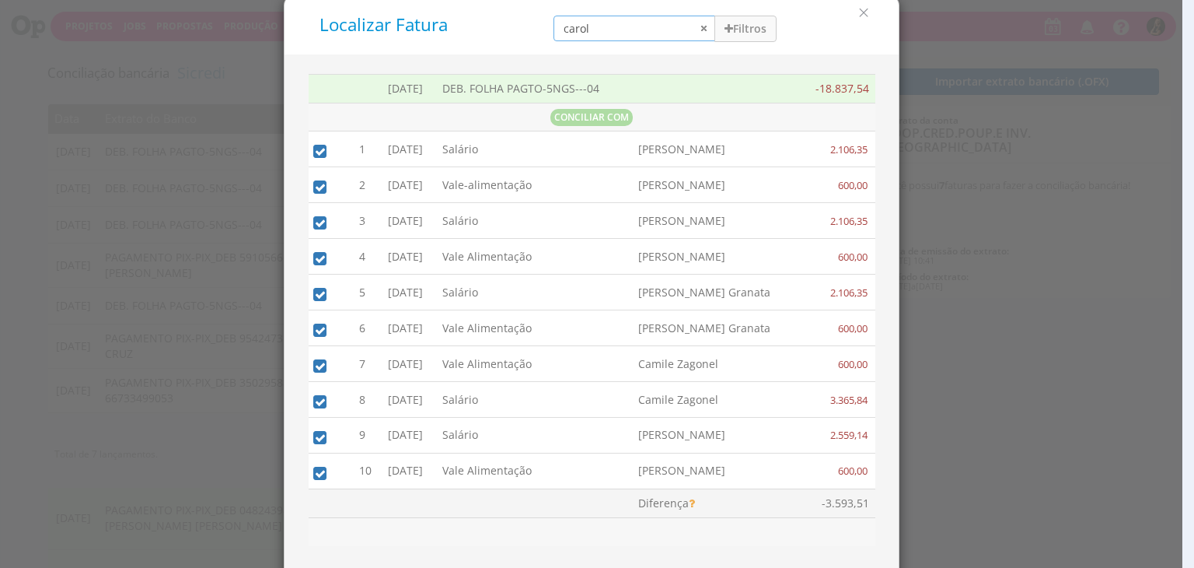
drag, startPoint x: 588, startPoint y: 25, endPoint x: 423, endPoint y: 20, distance: 164.9
click at [450, 29] on div "Localizar Fatura carol Filtros Data 01/09/2025 - 30/09/2025 Forma de Pagamento …" at bounding box center [591, 25] width 591 height 35
type input "e"
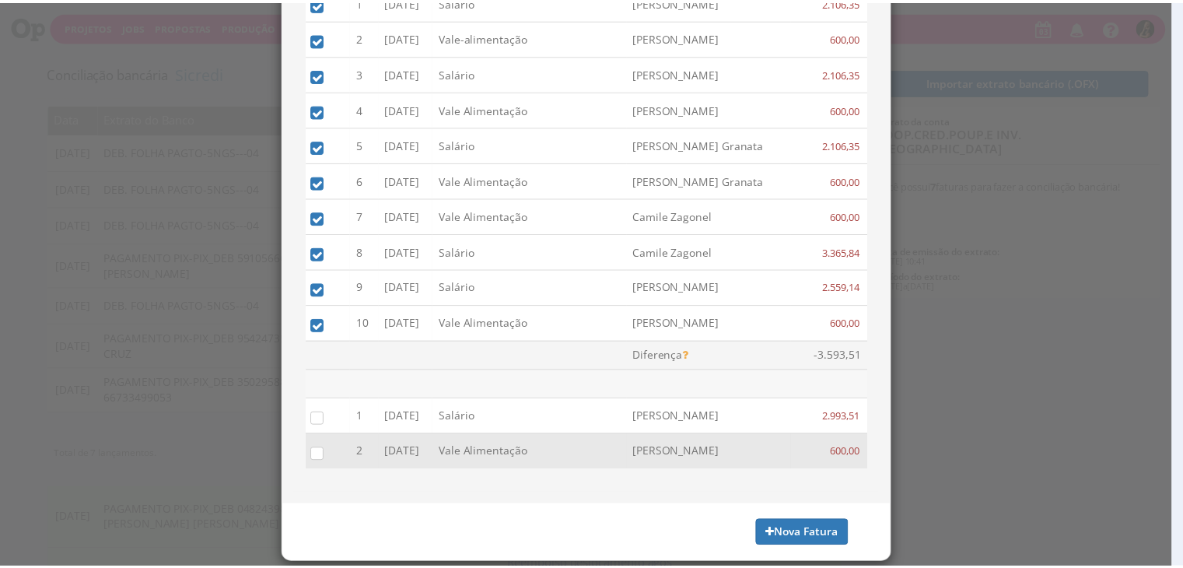
scroll to position [165, 0]
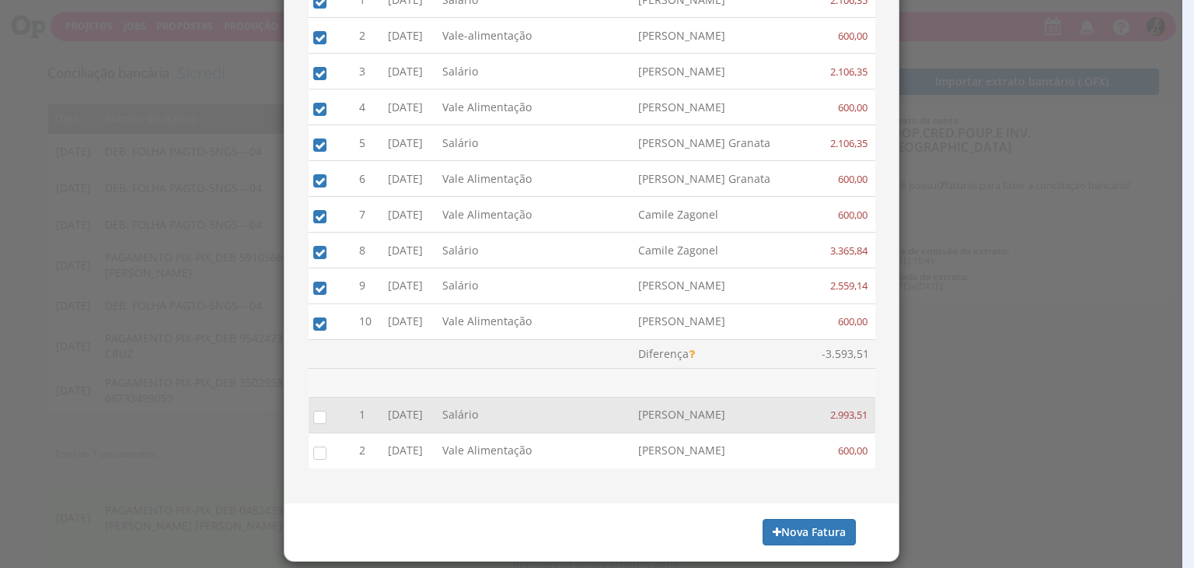
type input "eliana"
click at [309, 414] on input "checkbox" at bounding box center [317, 416] width 16 height 16
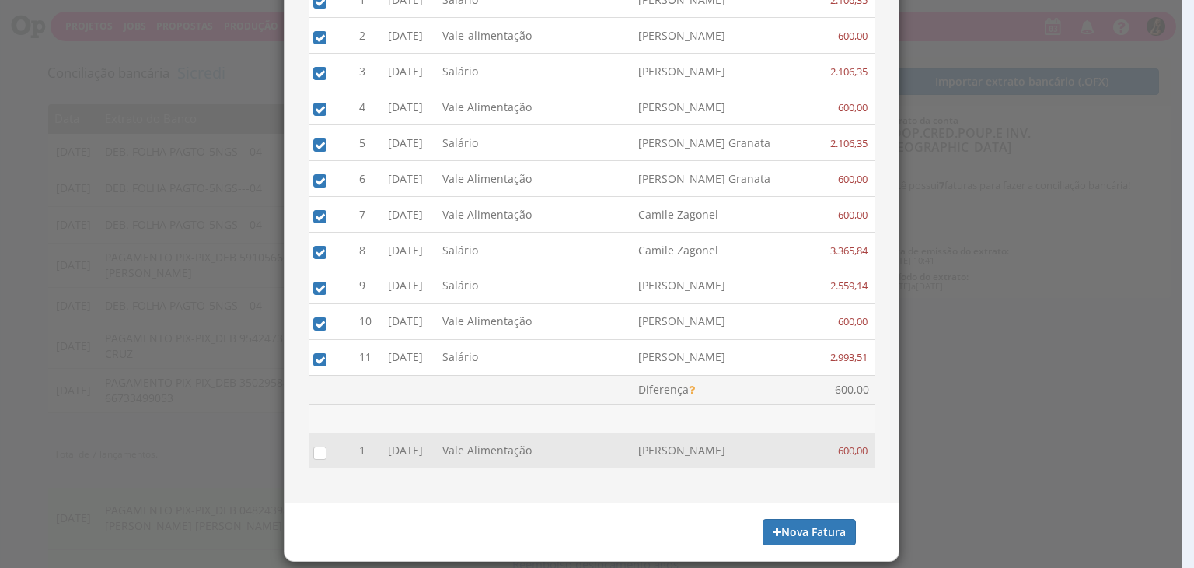
click at [313, 447] on input "checkbox" at bounding box center [317, 452] width 16 height 16
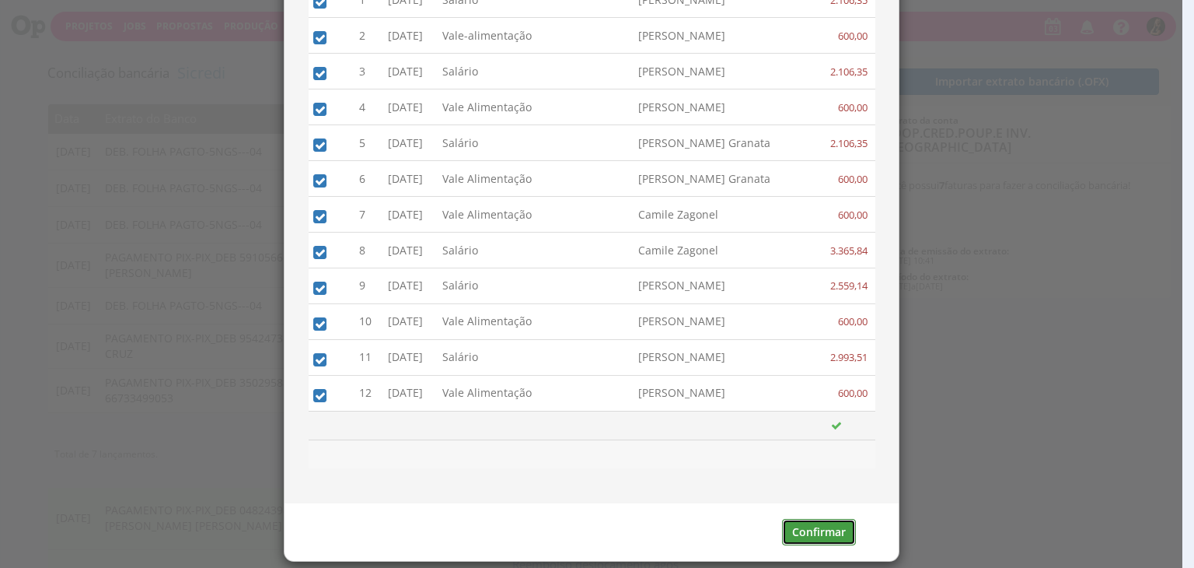
click at [793, 527] on button "Confirmar" at bounding box center [819, 532] width 74 height 26
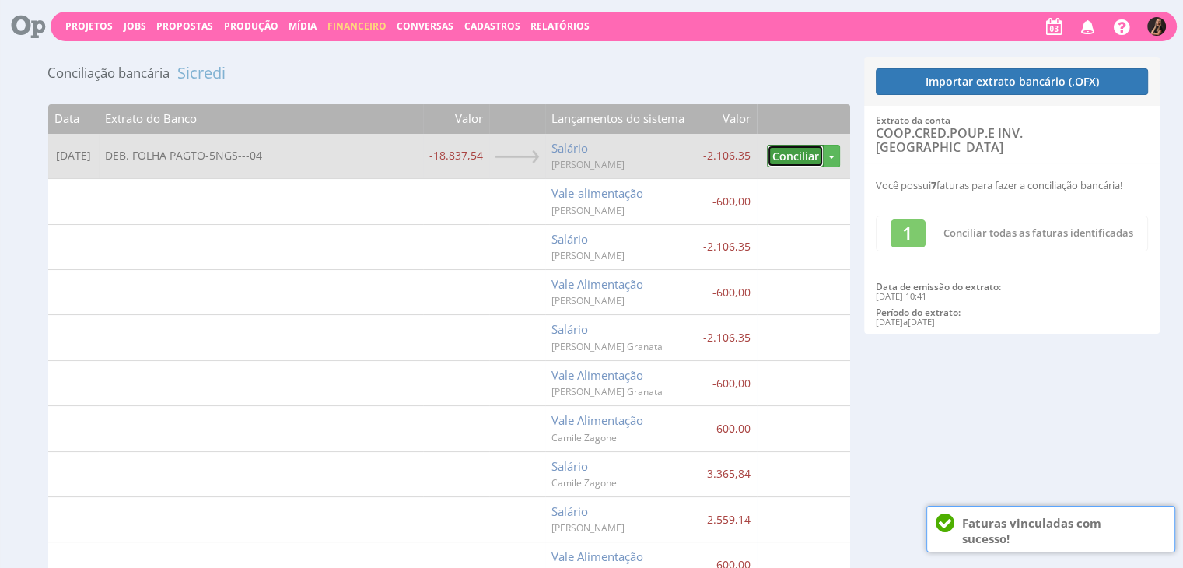
click at [792, 150] on button "Conciliar" at bounding box center [795, 156] width 57 height 23
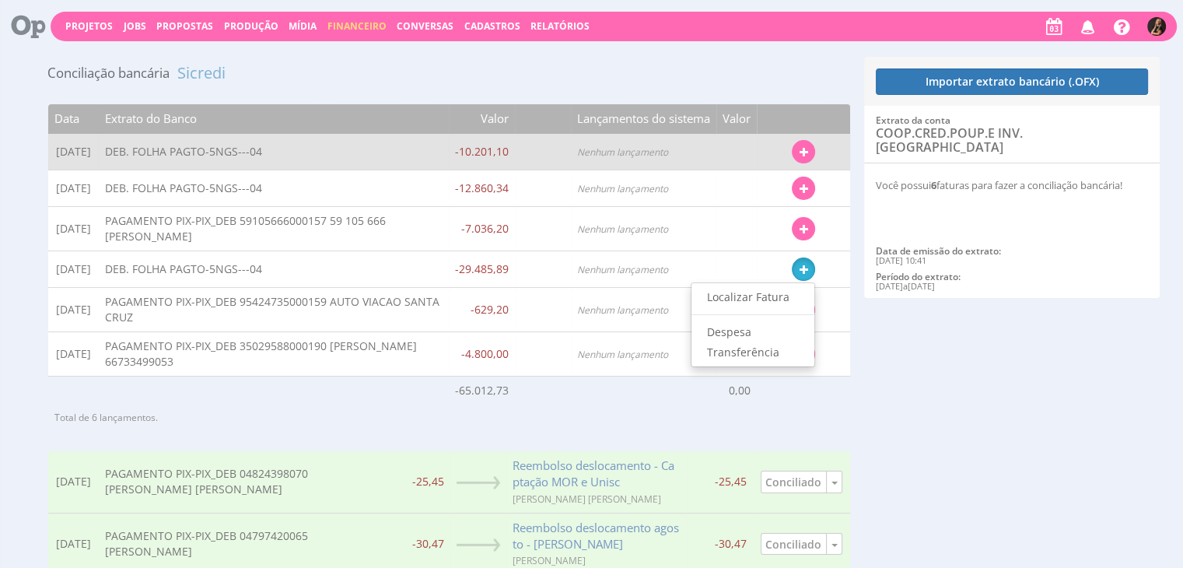
click at [798, 149] on button "button" at bounding box center [803, 151] width 23 height 23
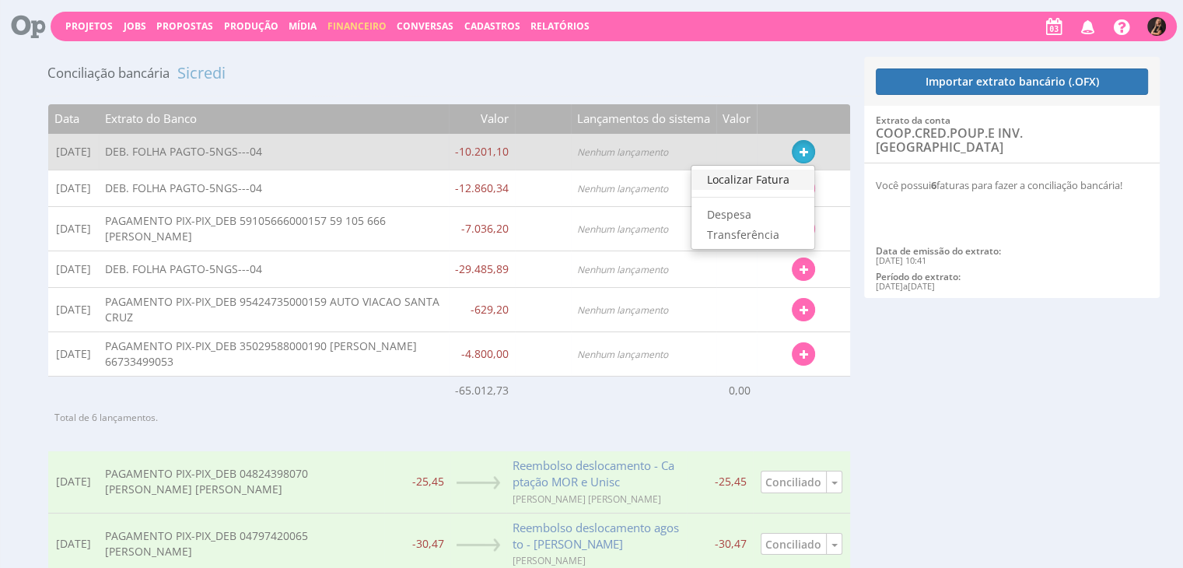
click at [761, 177] on link "Localizar Fatura" at bounding box center [752, 180] width 123 height 20
click at [800, 149] on icon "button" at bounding box center [803, 152] width 9 height 11
click at [756, 175] on link "Localizar Fatura" at bounding box center [752, 180] width 123 height 20
type input "31/08/2025 - 04/09/2025"
type input "9.180,99"
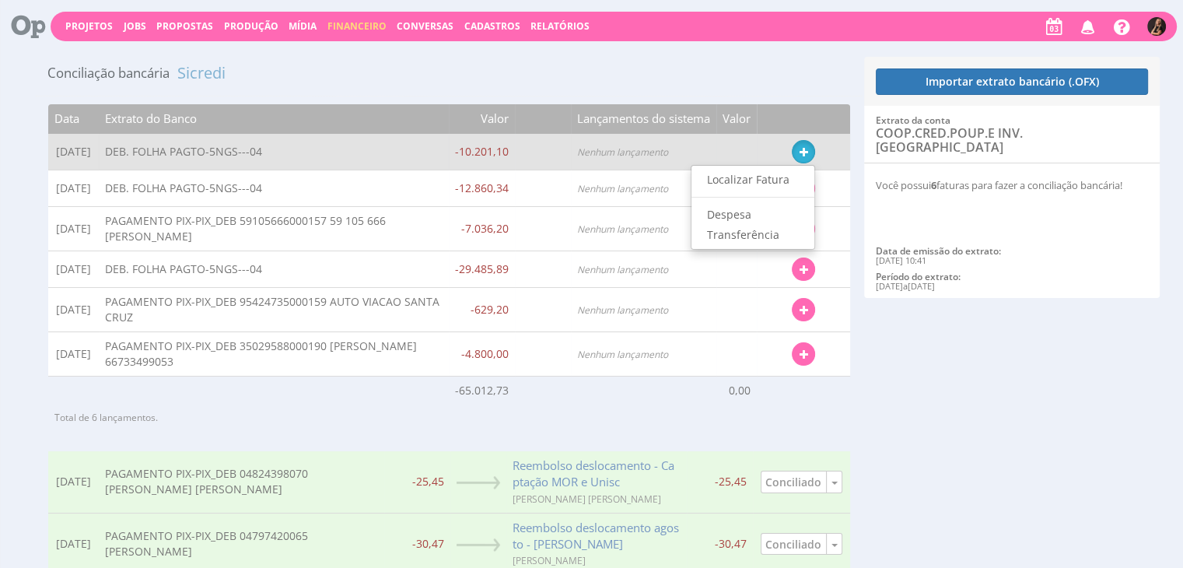
type input "11.221,21"
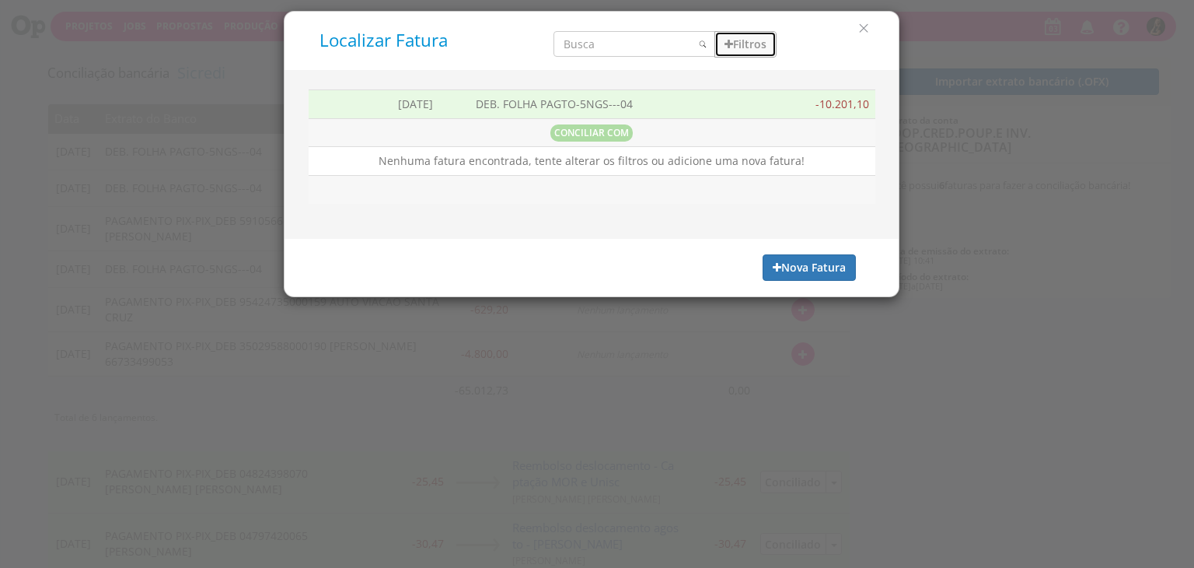
click at [743, 42] on button "Filtros" at bounding box center [746, 44] width 62 height 26
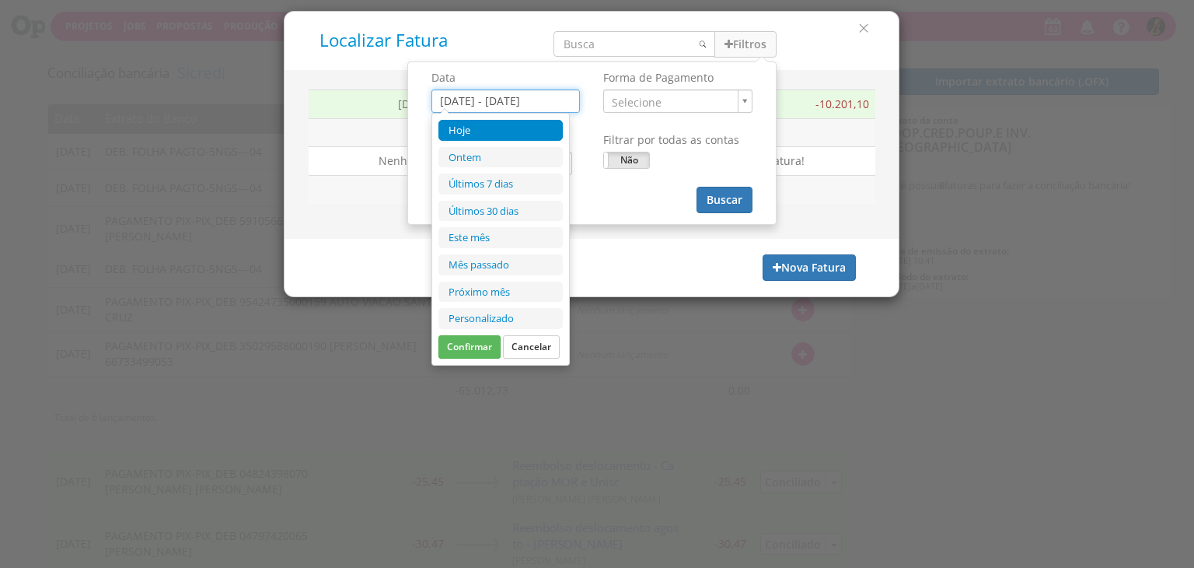
click at [539, 99] on input "31/08/2025 - 04/09/2025" at bounding box center [506, 100] width 149 height 23
click at [502, 237] on li "Este mês" at bounding box center [501, 237] width 124 height 21
type input "01/09/2025 - 30/09/2025"
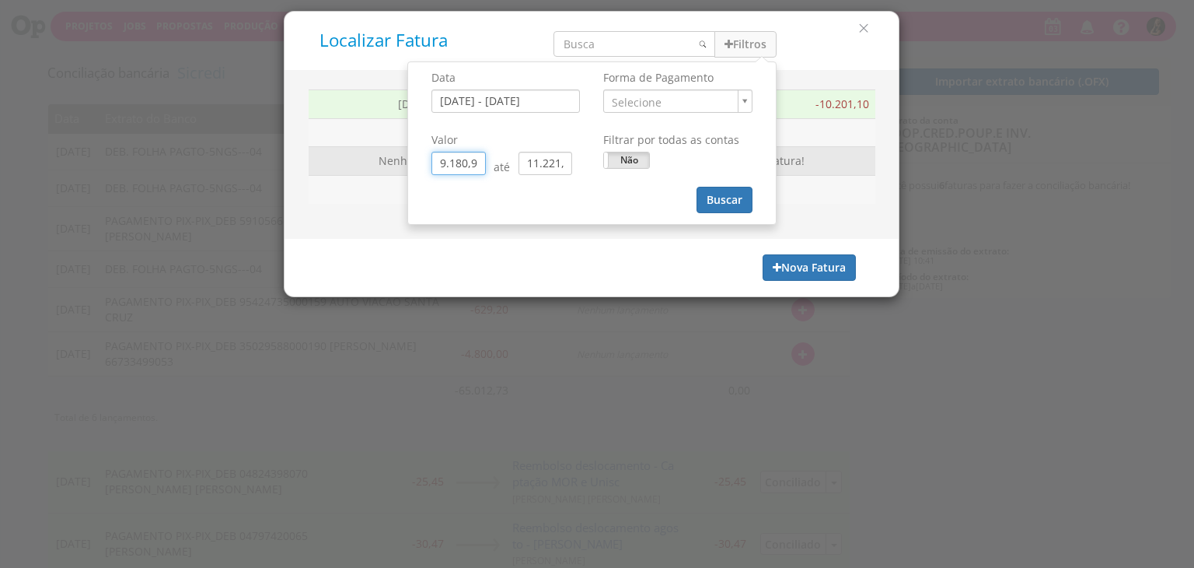
drag, startPoint x: 471, startPoint y: 154, endPoint x: 376, endPoint y: 151, distance: 95.7
click at [374, 153] on div "Localizar Fatura Filtros Data [DATE] - [DATE] Forma de Pagamento ." at bounding box center [592, 154] width 616 height 286
drag, startPoint x: 473, startPoint y: 159, endPoint x: 404, endPoint y: 163, distance: 69.3
click at [404, 163] on div "Localizar Fatura Filtros Data [DATE] - [DATE] Forma de Pagamento ." at bounding box center [592, 154] width 616 height 286
type input "0,00"
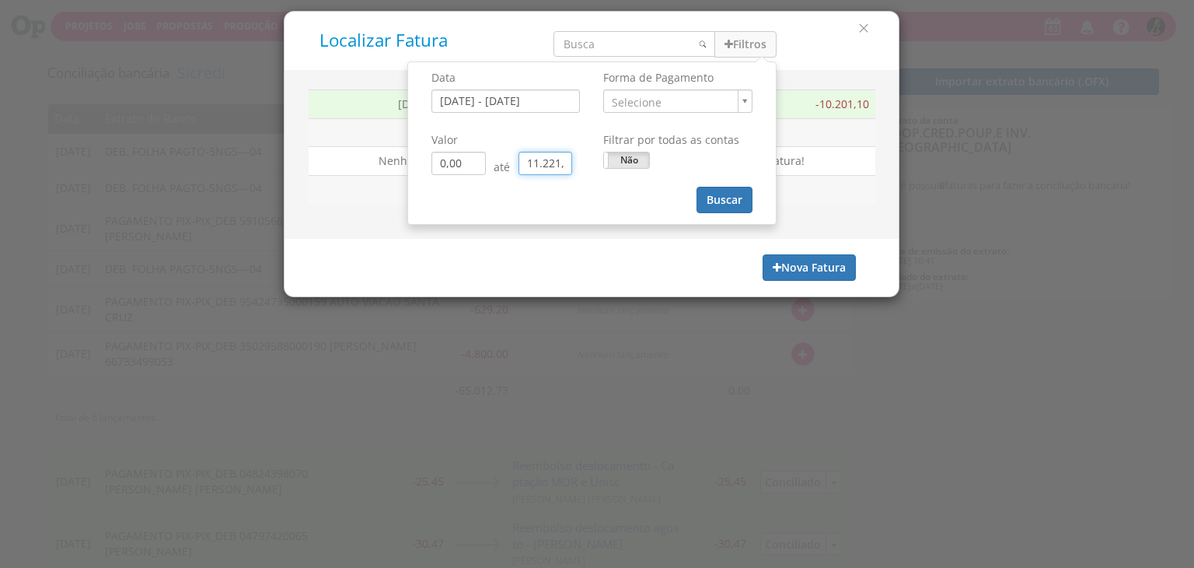
drag, startPoint x: 568, startPoint y: 159, endPoint x: 490, endPoint y: 159, distance: 77.8
click at [490, 159] on div "0,00 até 11.221,21" at bounding box center [506, 163] width 149 height 23
type input "0,01"
type input "0,00"
click at [558, 159] on input "0,01" at bounding box center [546, 163] width 54 height 23
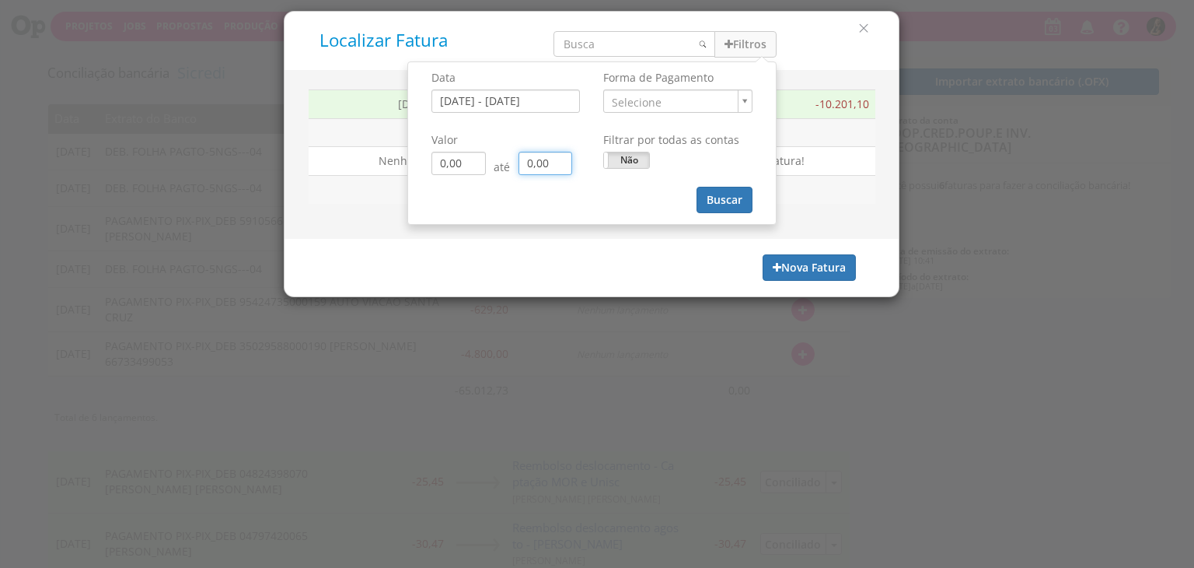
type input "0,00"
click at [649, 45] on input "search" at bounding box center [635, 44] width 162 height 26
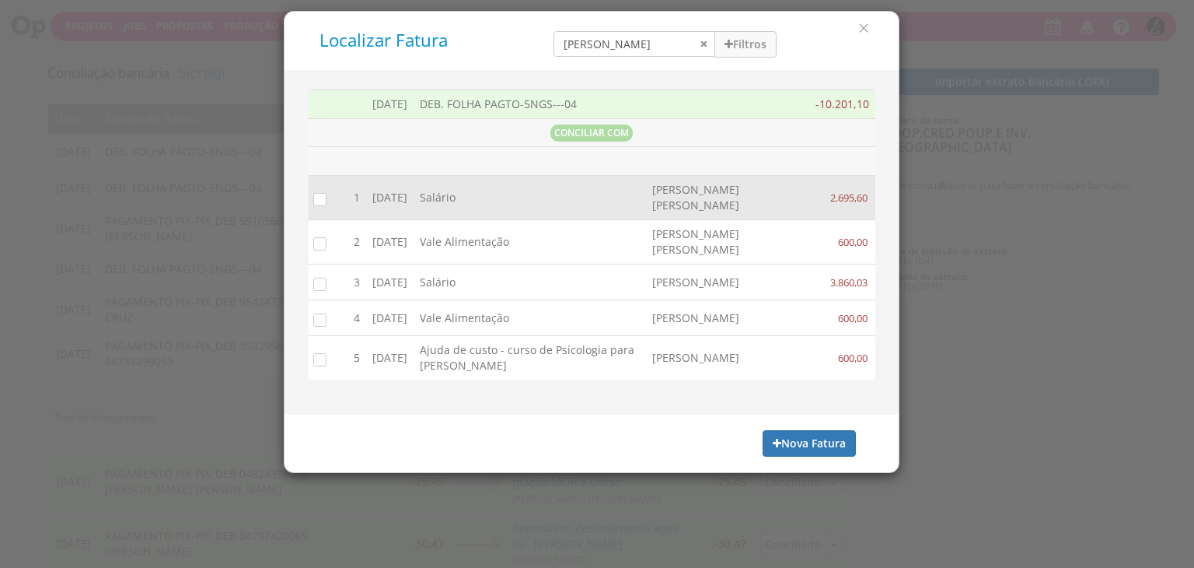
click at [318, 195] on input "checkbox" at bounding box center [317, 199] width 16 height 16
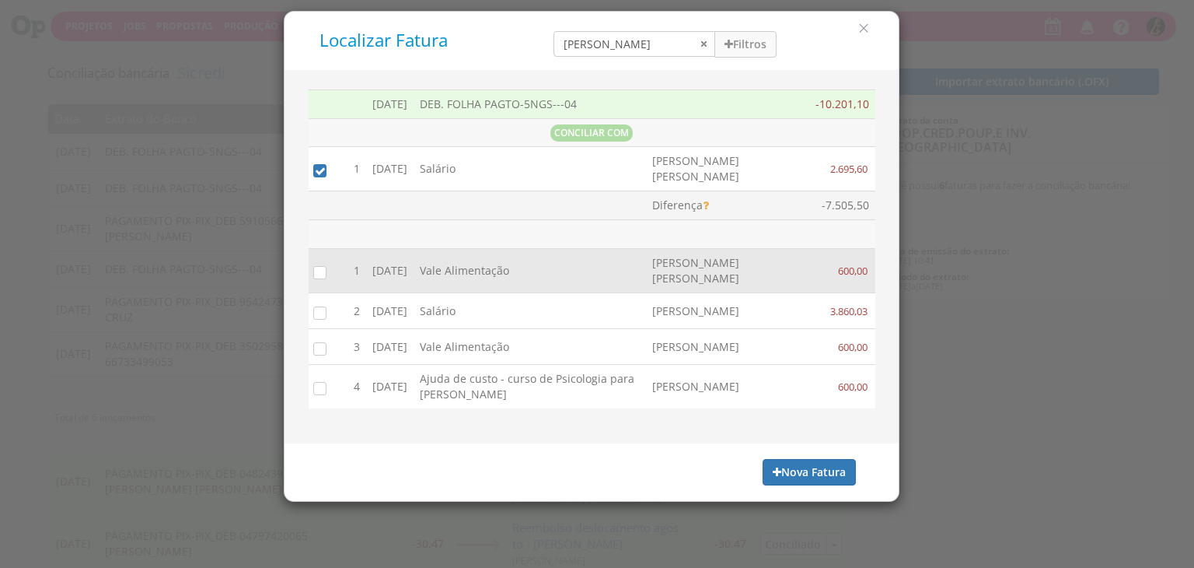
click at [312, 264] on input "checkbox" at bounding box center [317, 272] width 16 height 16
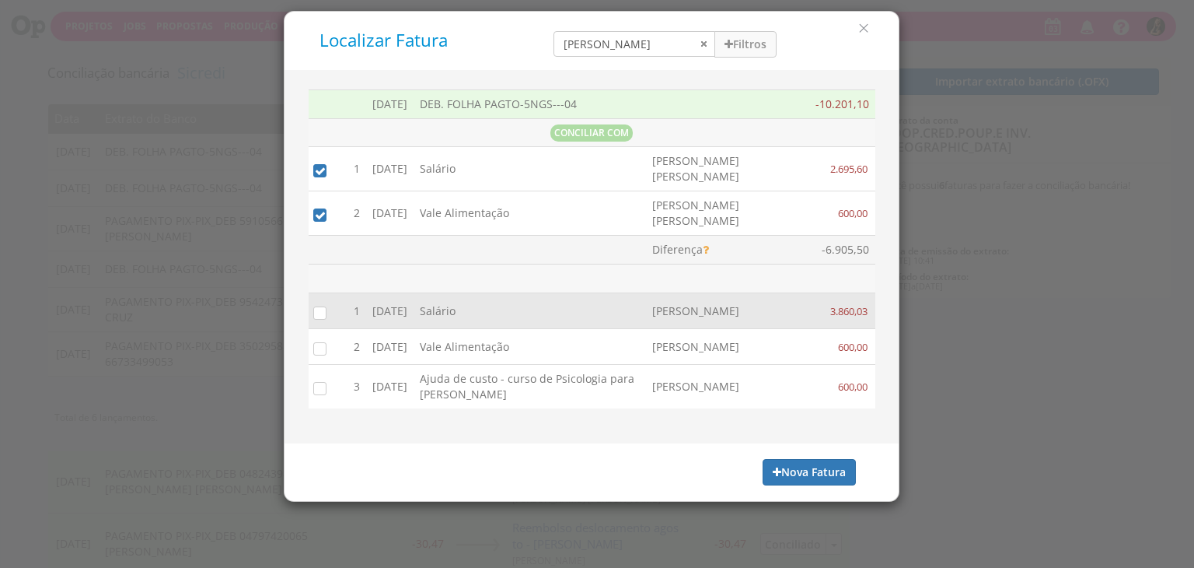
click at [324, 304] on input "checkbox" at bounding box center [317, 312] width 16 height 16
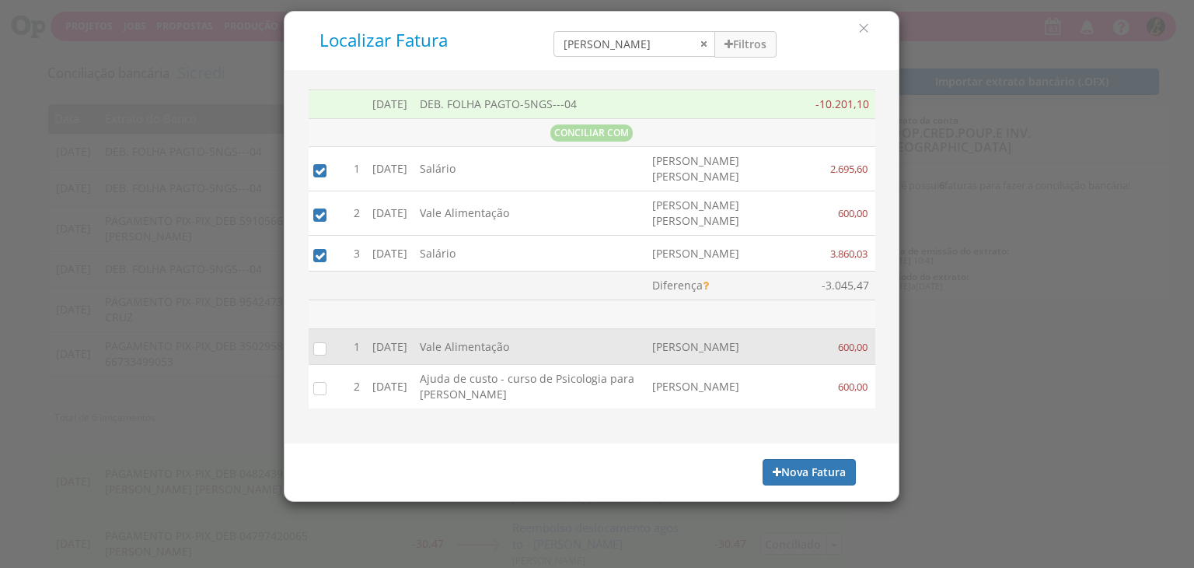
click at [335, 349] on label at bounding box center [335, 349] width 0 height 0
click at [323, 341] on input "checkbox" at bounding box center [317, 348] width 16 height 16
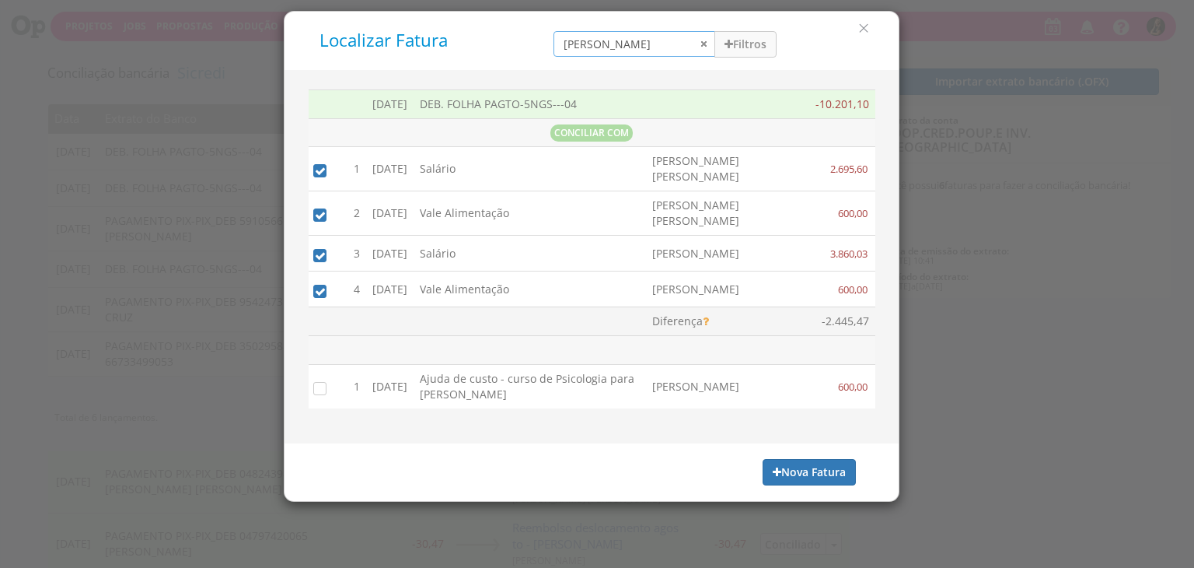
drag, startPoint x: 610, startPoint y: 39, endPoint x: 470, endPoint y: 47, distance: 140.2
click at [474, 53] on div "Localizar Fatura elisa Filtros Data 01/09/2025 - 30/09/2025 Forma de Pagamento …" at bounding box center [591, 40] width 591 height 35
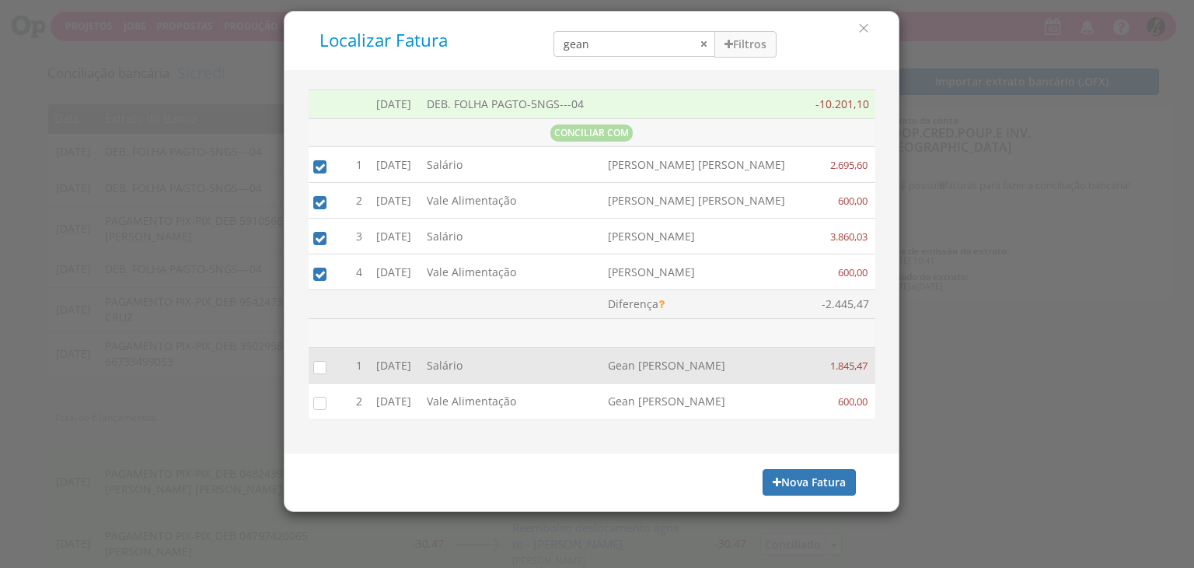
click at [321, 365] on input "checkbox" at bounding box center [317, 367] width 16 height 16
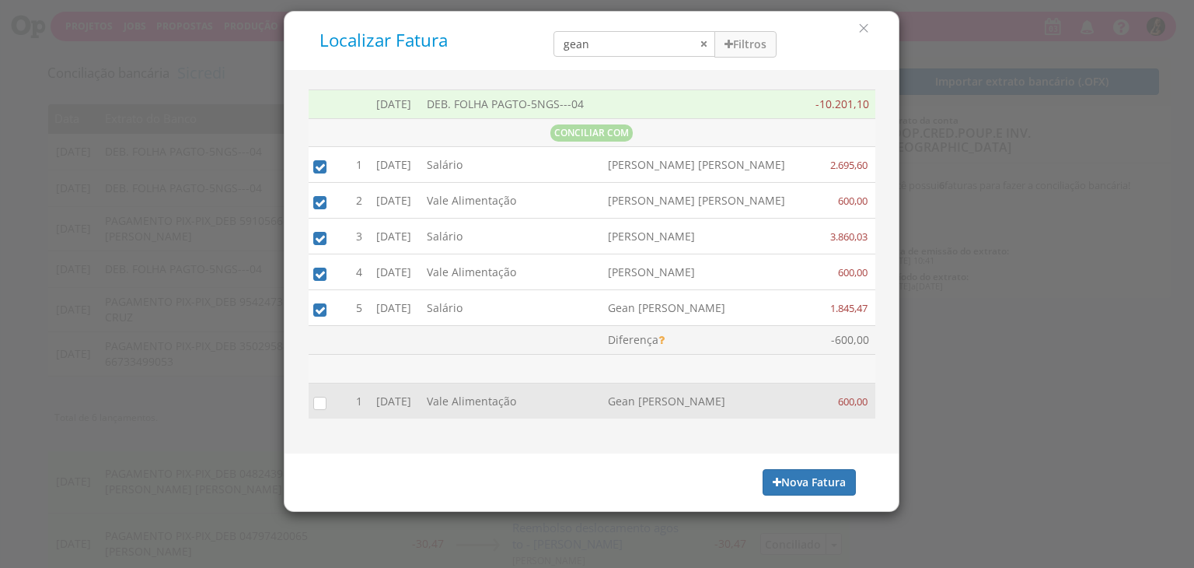
click at [335, 404] on label at bounding box center [335, 404] width 0 height 0
click at [317, 401] on input "checkbox" at bounding box center [317, 402] width 16 height 16
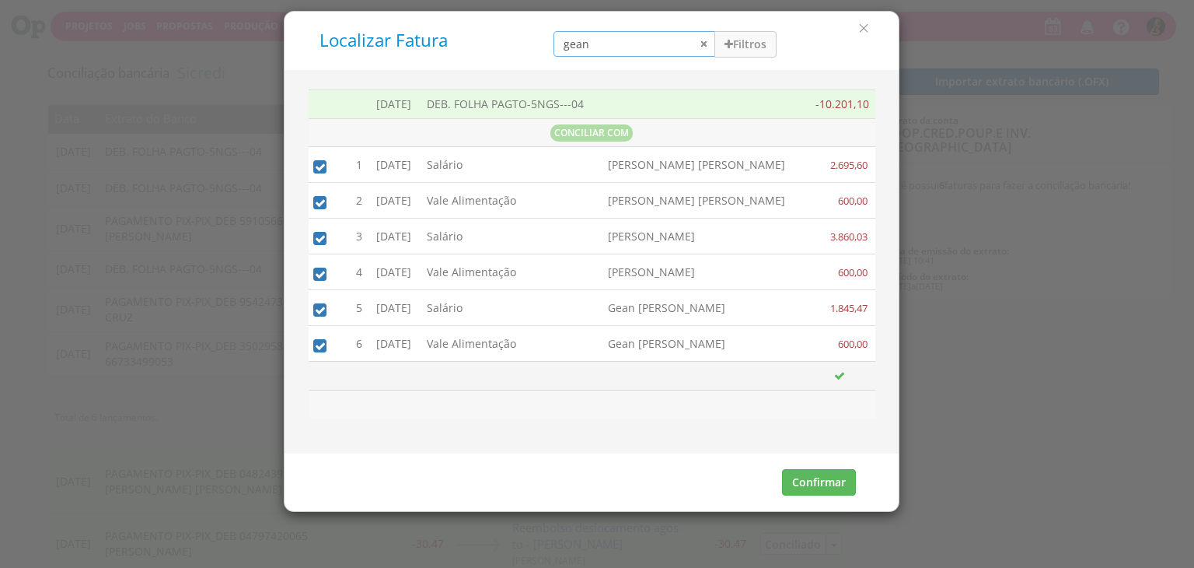
drag, startPoint x: 620, startPoint y: 37, endPoint x: 423, endPoint y: 54, distance: 197.5
click at [423, 54] on div "Localizar Fatura gean Filtros Data 01/09/2025 - 30/09/2025 Forma de Pagamento S…" at bounding box center [591, 40] width 591 height 35
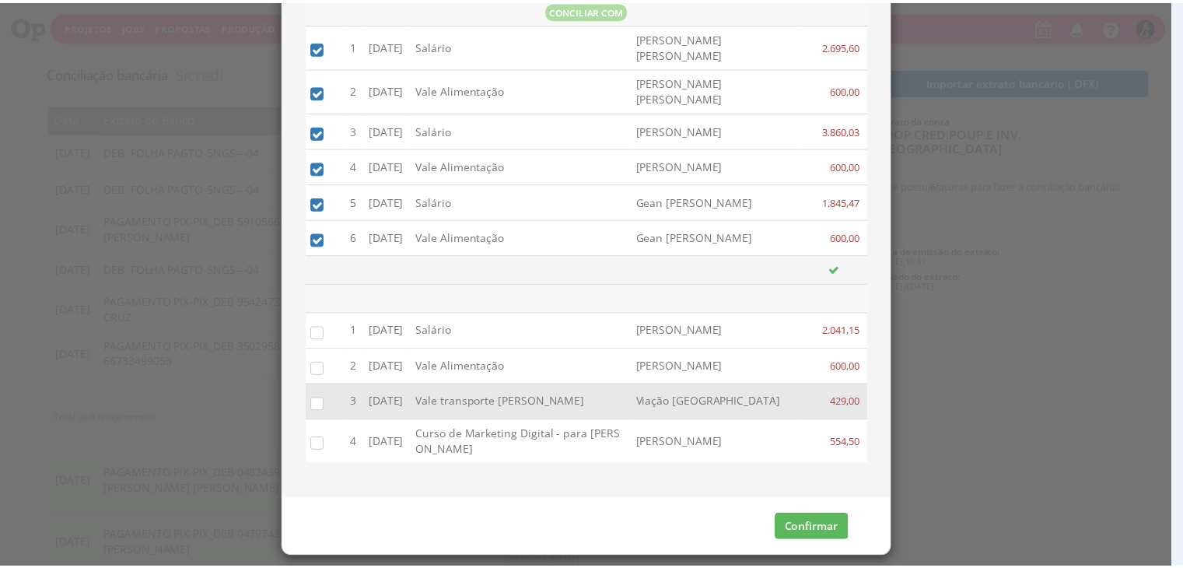
scroll to position [128, 0]
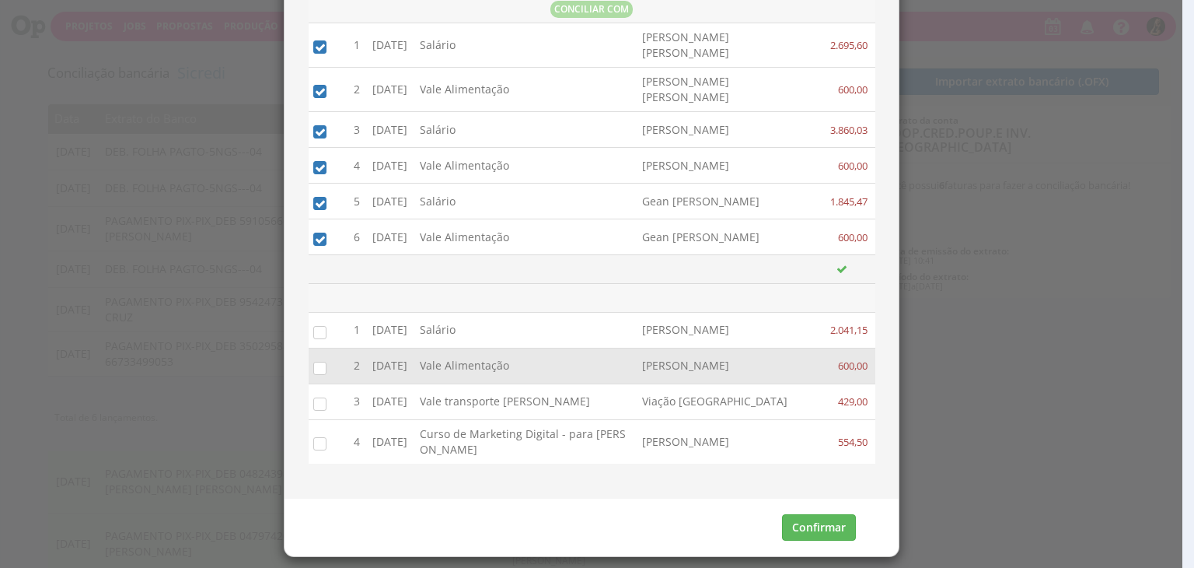
type input "[PERSON_NAME]"
click at [831, 533] on button "Confirmar" at bounding box center [819, 527] width 74 height 26
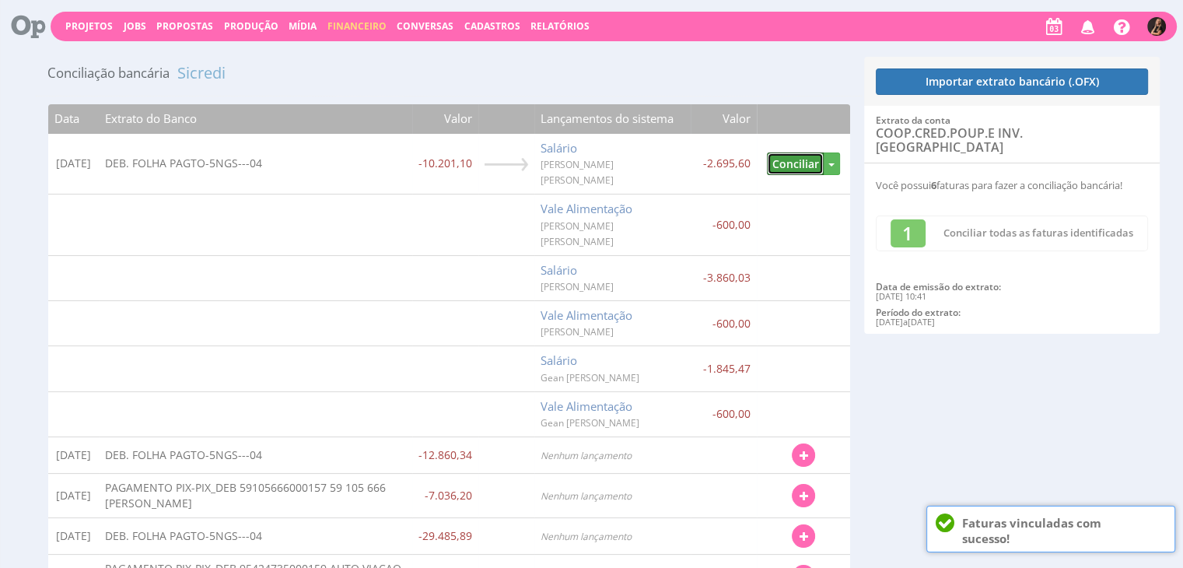
drag, startPoint x: 796, startPoint y: 152, endPoint x: 560, endPoint y: 326, distance: 293.2
click at [796, 152] on button "Conciliar" at bounding box center [795, 163] width 57 height 23
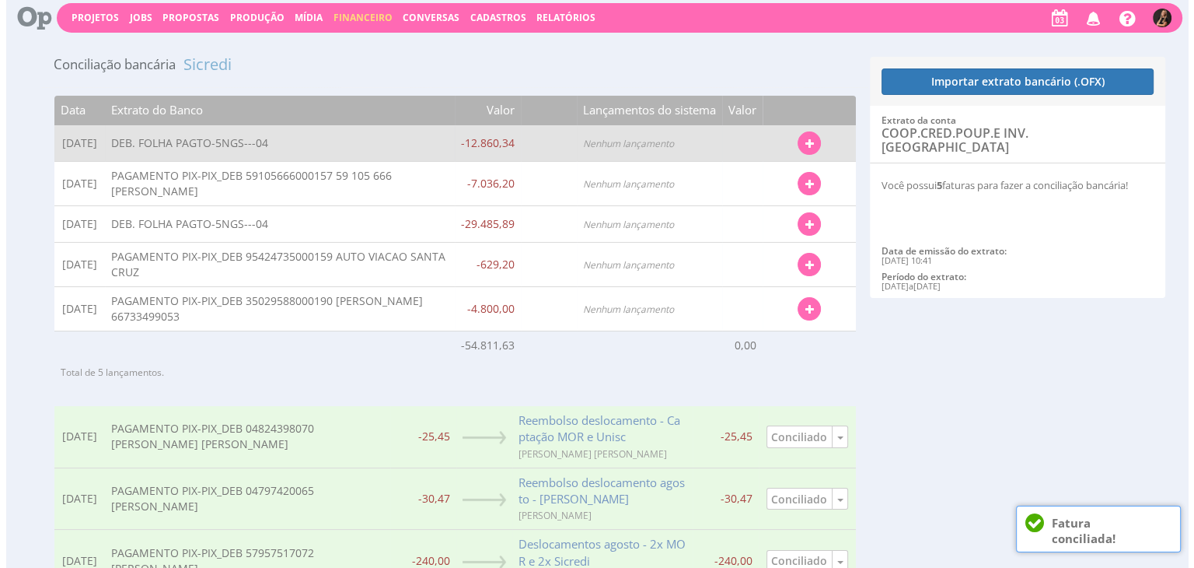
scroll to position [0, 0]
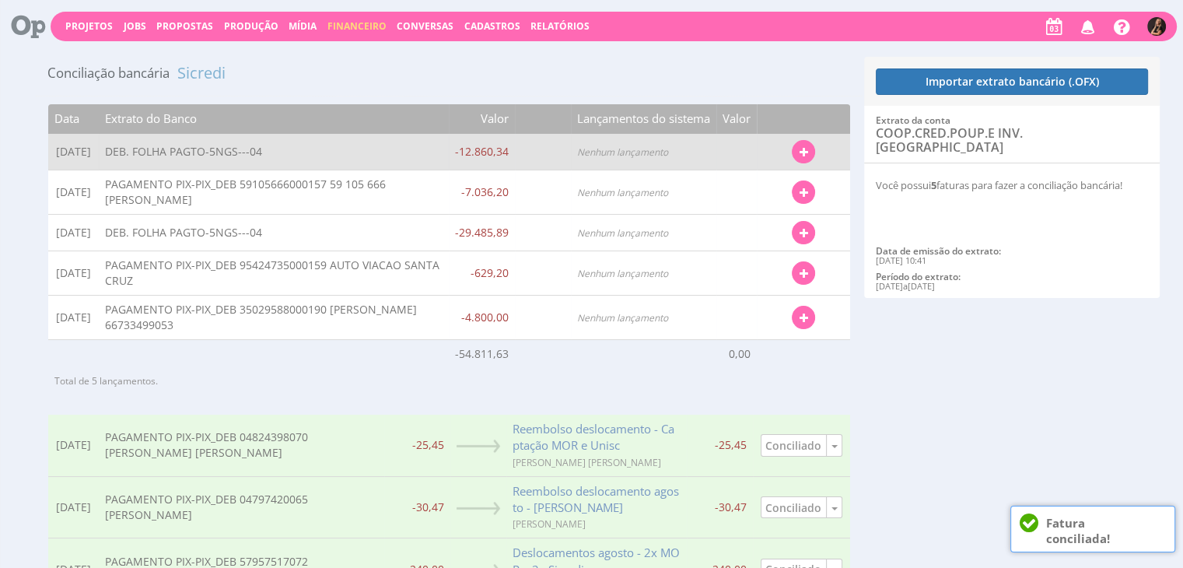
click at [793, 151] on button "button" at bounding box center [803, 151] width 23 height 23
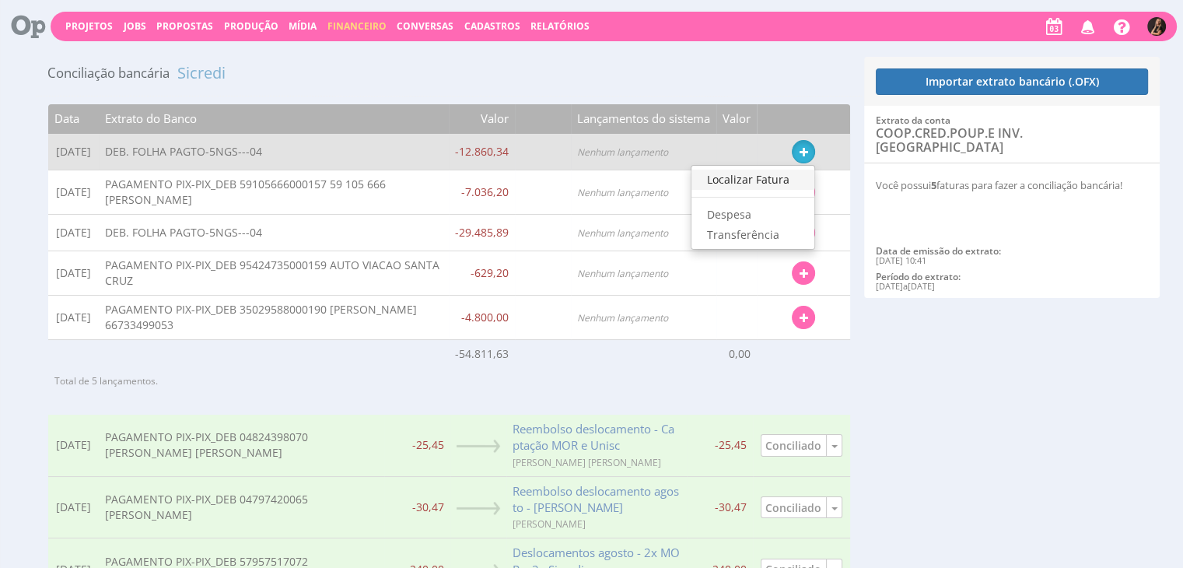
click at [768, 174] on link "Localizar Fatura" at bounding box center [752, 180] width 123 height 20
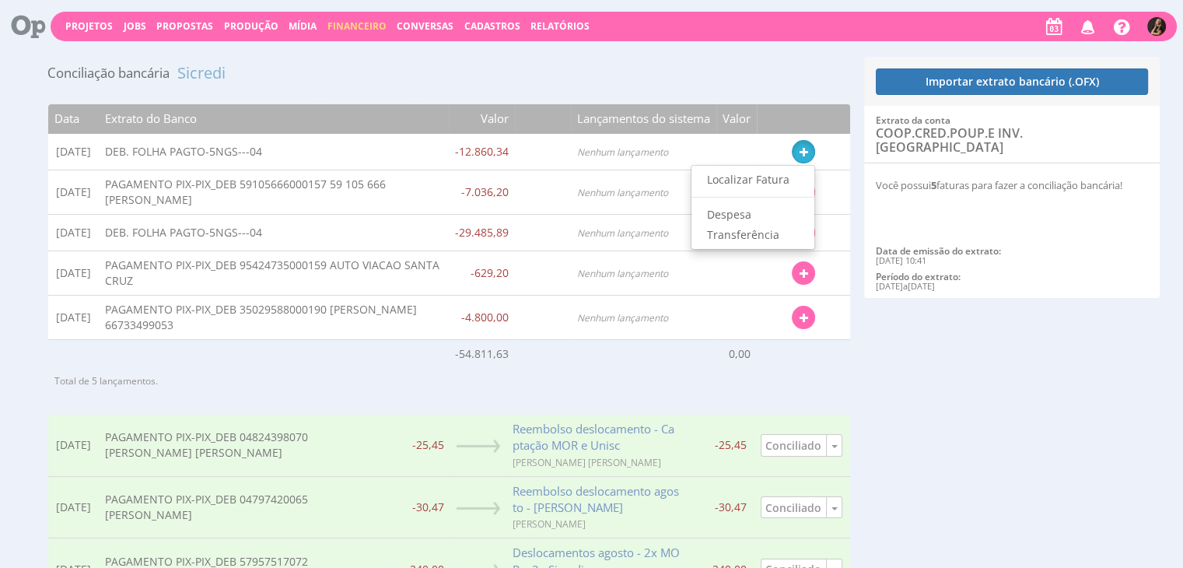
click at [754, 175] on td at bounding box center [736, 192] width 40 height 44
type input "[DATE] - [DATE]"
type input "11.574,31"
type input "14.146,37"
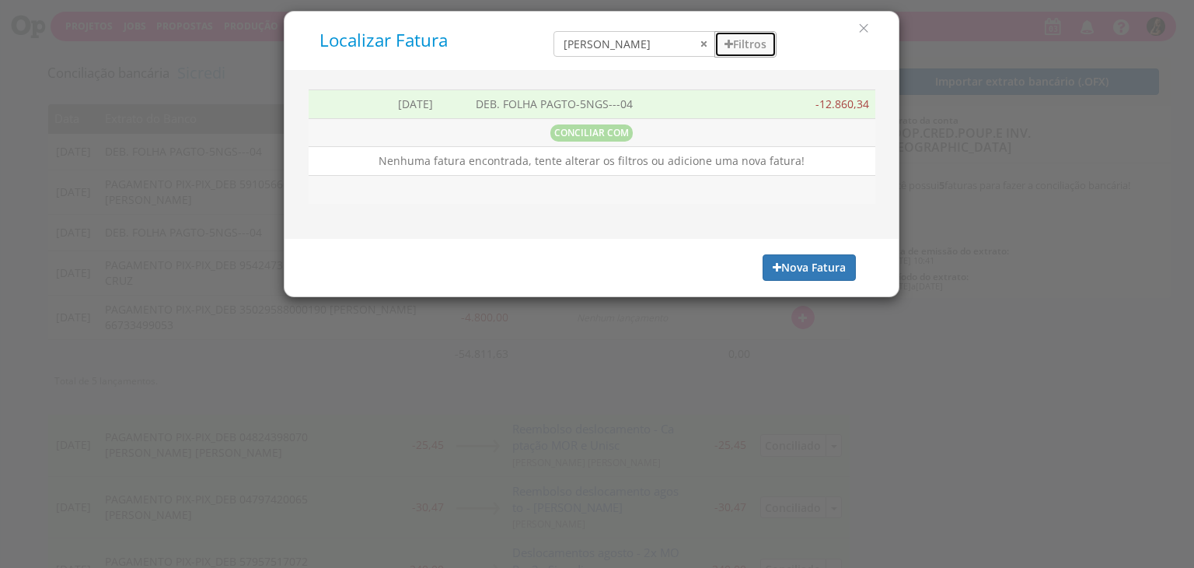
click at [738, 43] on button "Filtros" at bounding box center [746, 44] width 62 height 26
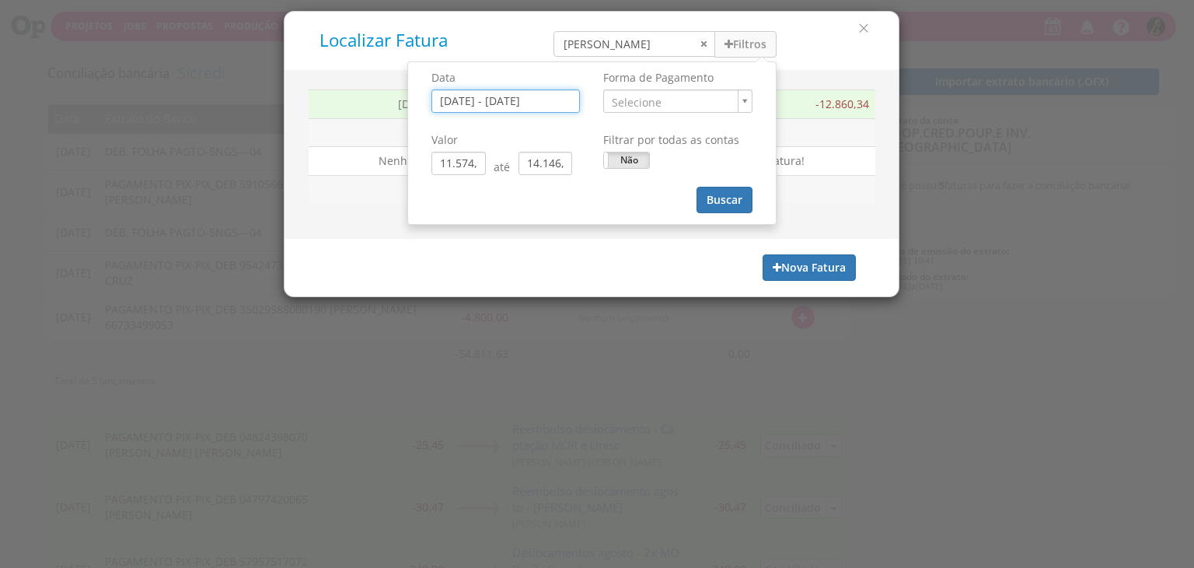
click at [498, 101] on input "[DATE] - [DATE]" at bounding box center [506, 100] width 149 height 23
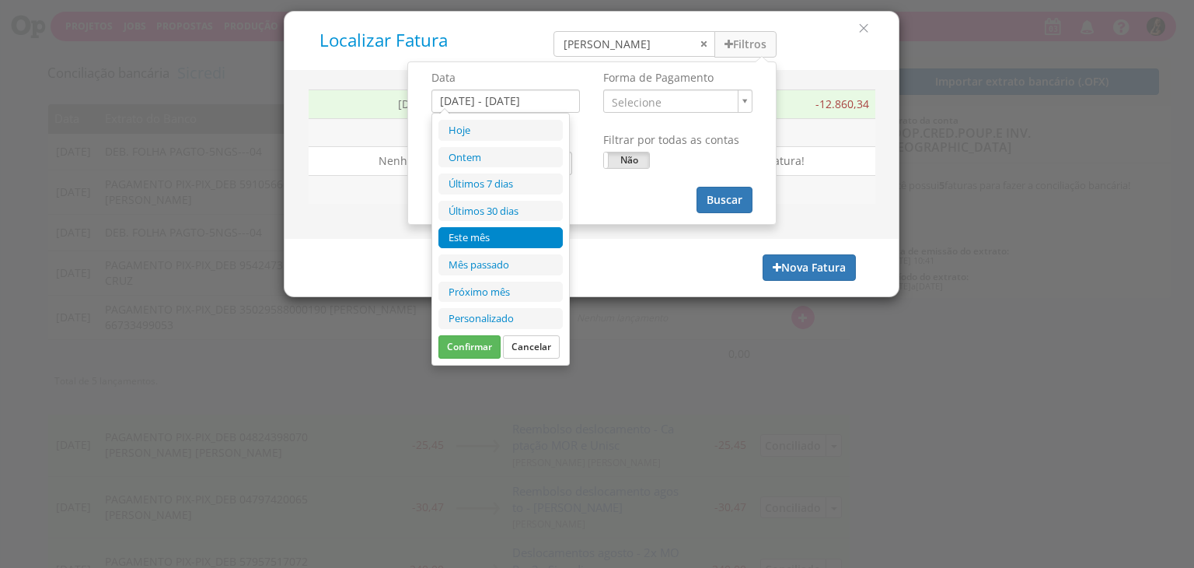
click at [519, 238] on li "Este mês" at bounding box center [501, 237] width 124 height 21
type input "[DATE] - [DATE]"
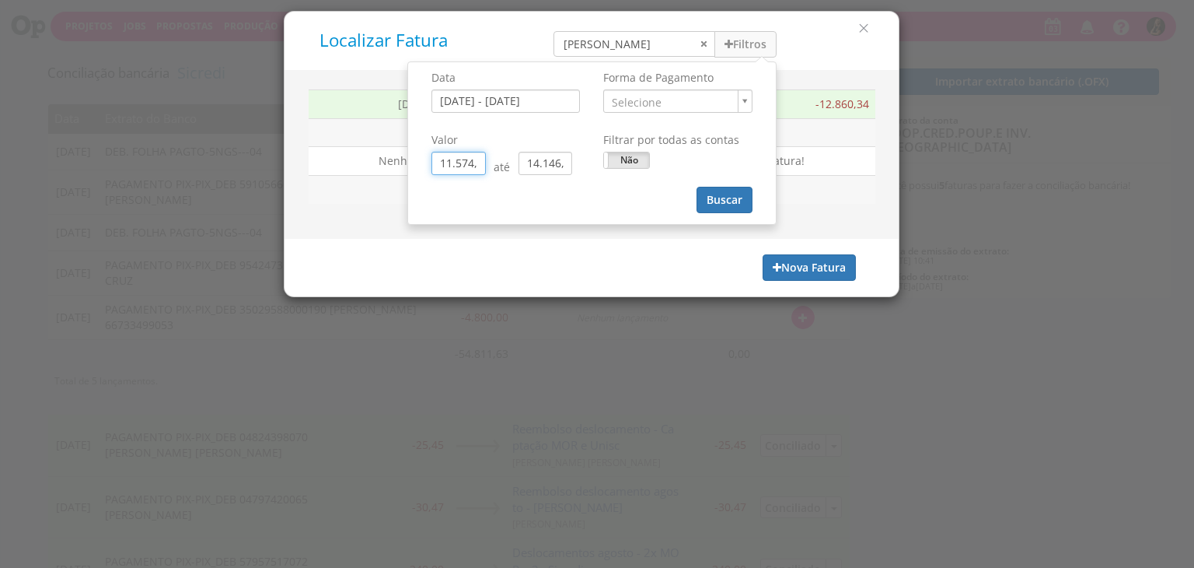
drag, startPoint x: 477, startPoint y: 161, endPoint x: 220, endPoint y: 159, distance: 256.6
click at [229, 166] on div "Localizar Fatura [PERSON_NAME] Filtros Data [DATE] - [DATE]" at bounding box center [597, 284] width 1194 height 568
drag, startPoint x: 470, startPoint y: 164, endPoint x: 515, endPoint y: 163, distance: 45.1
click at [470, 163] on input "0,31" at bounding box center [459, 163] width 54 height 23
drag, startPoint x: 569, startPoint y: 161, endPoint x: 510, endPoint y: 163, distance: 59.1
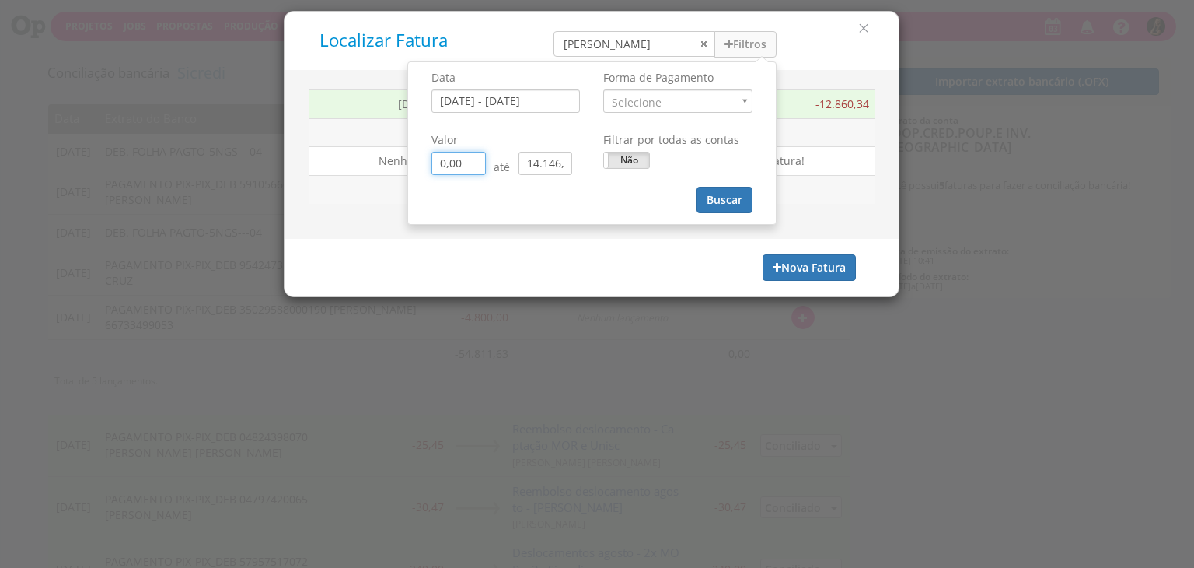
click at [510, 163] on div "0,00 até 14.146,37" at bounding box center [506, 163] width 149 height 23
drag, startPoint x: 579, startPoint y: 161, endPoint x: 545, endPoint y: 162, distance: 34.2
click at [551, 162] on div "14.146,37" at bounding box center [550, 163] width 62 height 23
type input "0,00"
drag, startPoint x: 553, startPoint y: 164, endPoint x: 482, endPoint y: 166, distance: 70.8
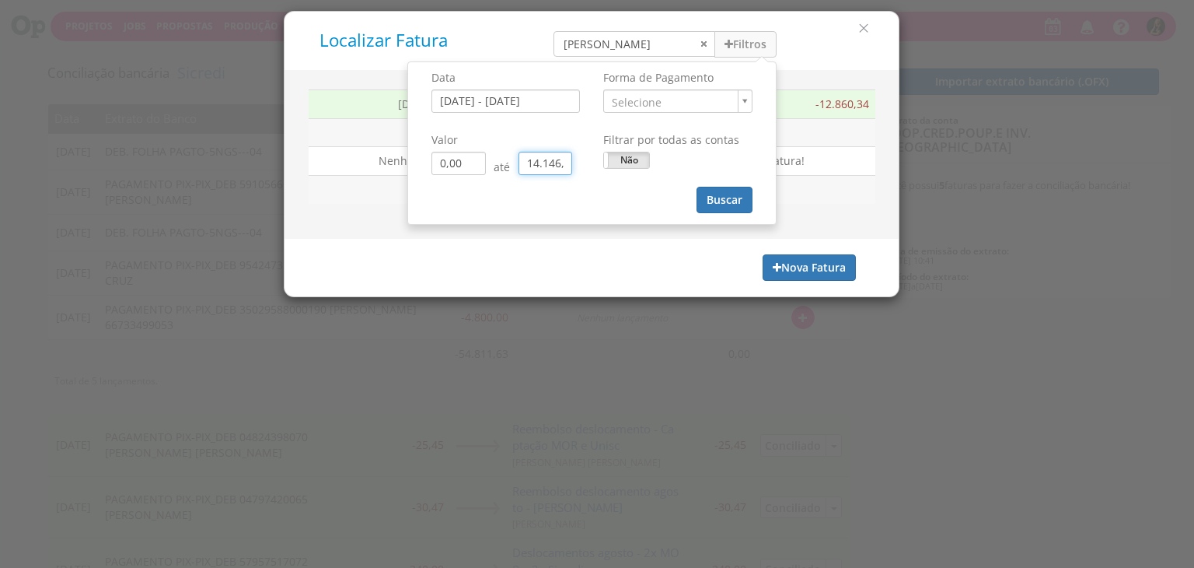
click at [482, 166] on div "0,00 até 14.146,37" at bounding box center [506, 163] width 149 height 23
click at [571, 164] on input "0,37" at bounding box center [546, 163] width 54 height 23
type input "0,00"
click at [731, 197] on button "Buscar" at bounding box center [725, 200] width 56 height 26
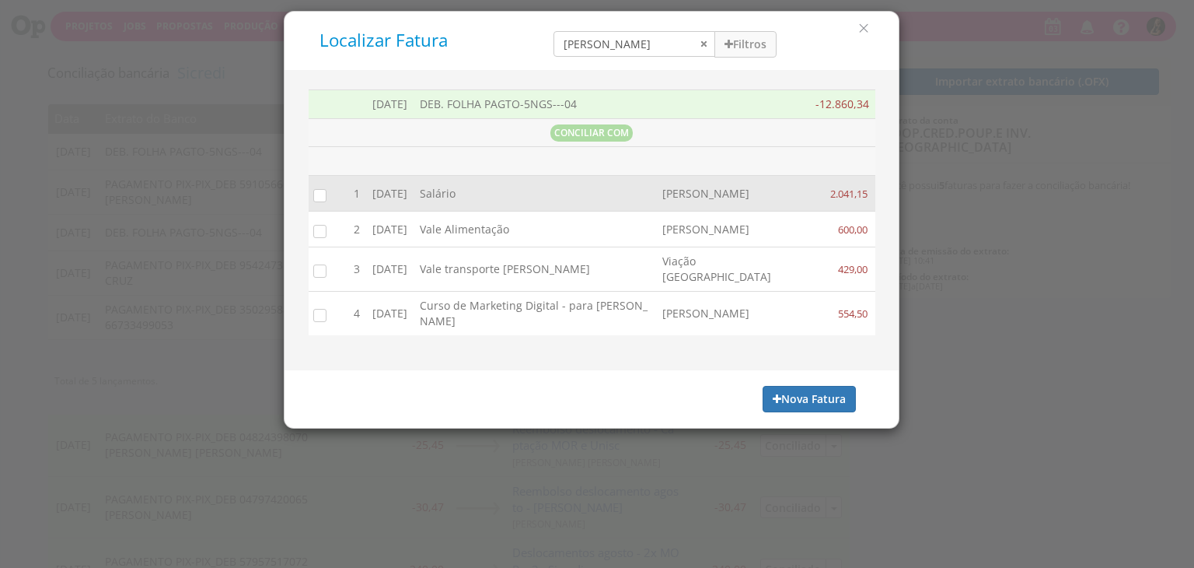
click at [320, 198] on input "checkbox" at bounding box center [317, 195] width 16 height 16
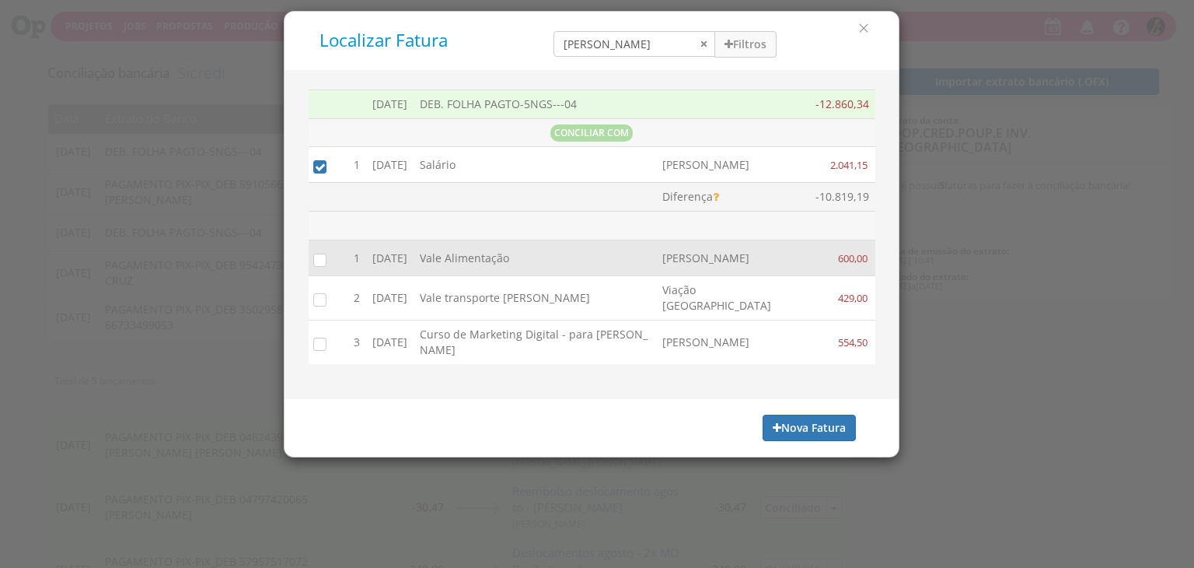
click at [323, 267] on input "checkbox" at bounding box center [317, 259] width 16 height 16
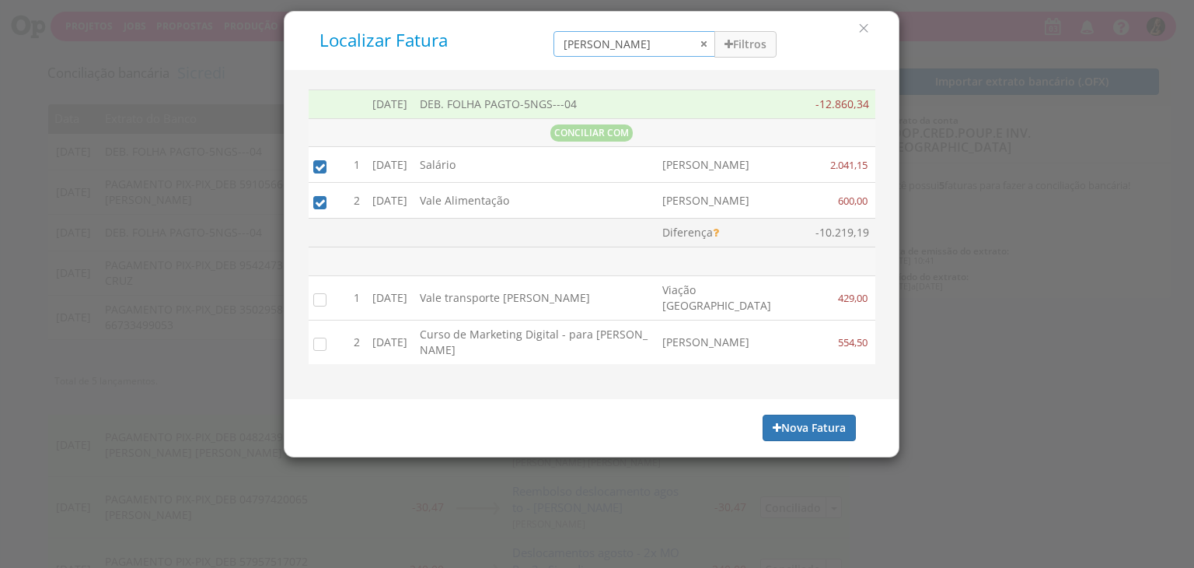
drag, startPoint x: 608, startPoint y: 45, endPoint x: 318, endPoint y: 36, distance: 290.2
click at [368, 54] on div "Localizar Fatura isabelle Filtros Data 01/09/2025 - 30/09/2025 Forma de Pagamen…" at bounding box center [591, 40] width 591 height 35
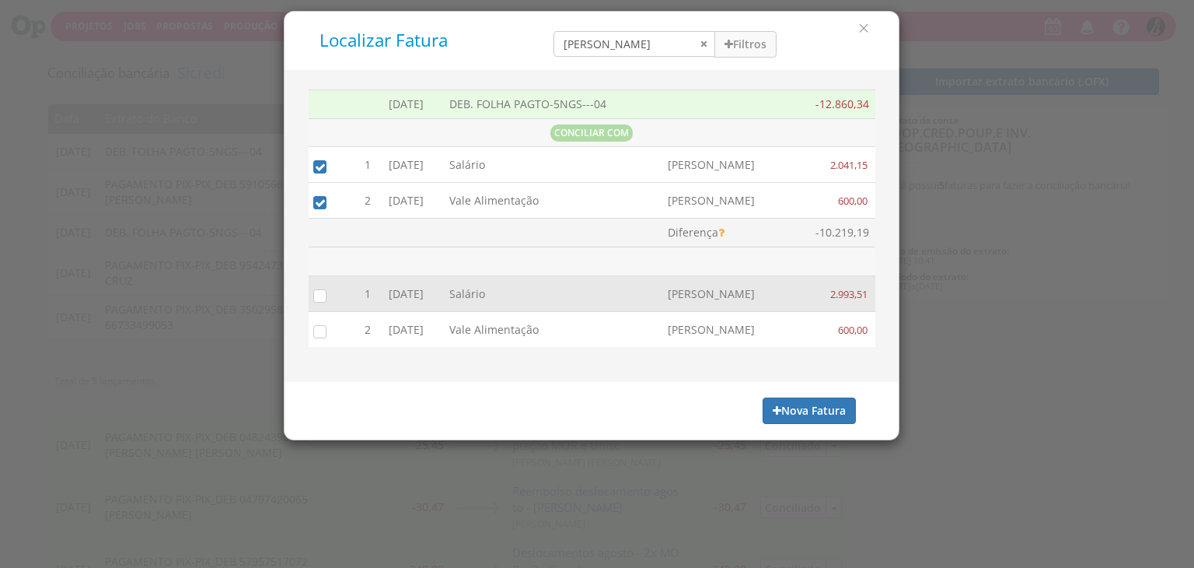
click at [316, 293] on input "checkbox" at bounding box center [317, 295] width 16 height 16
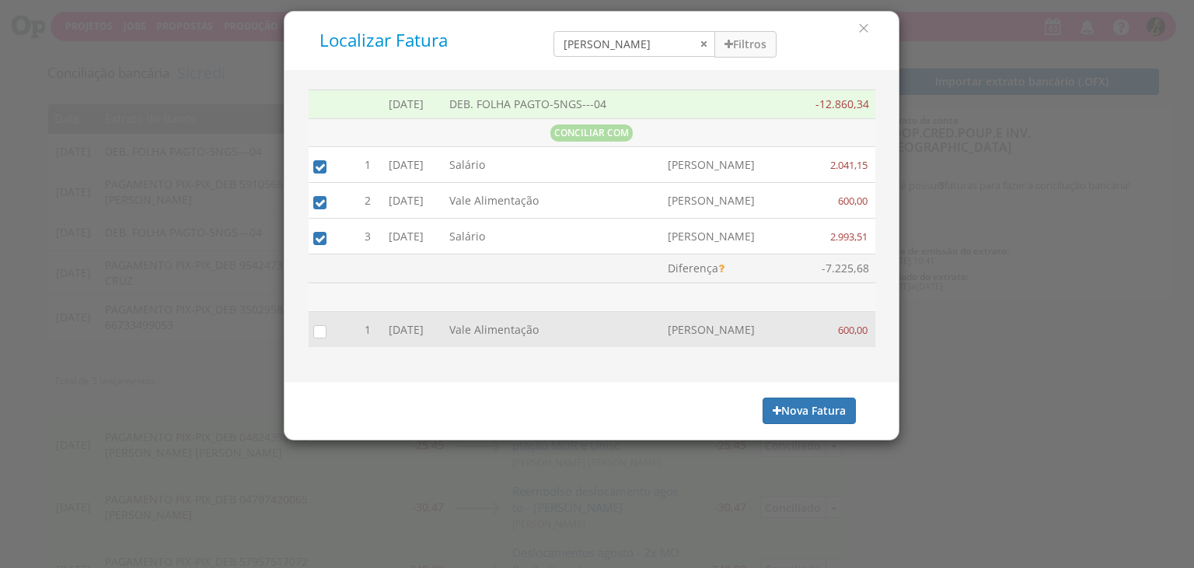
click at [319, 325] on input "checkbox" at bounding box center [317, 331] width 16 height 16
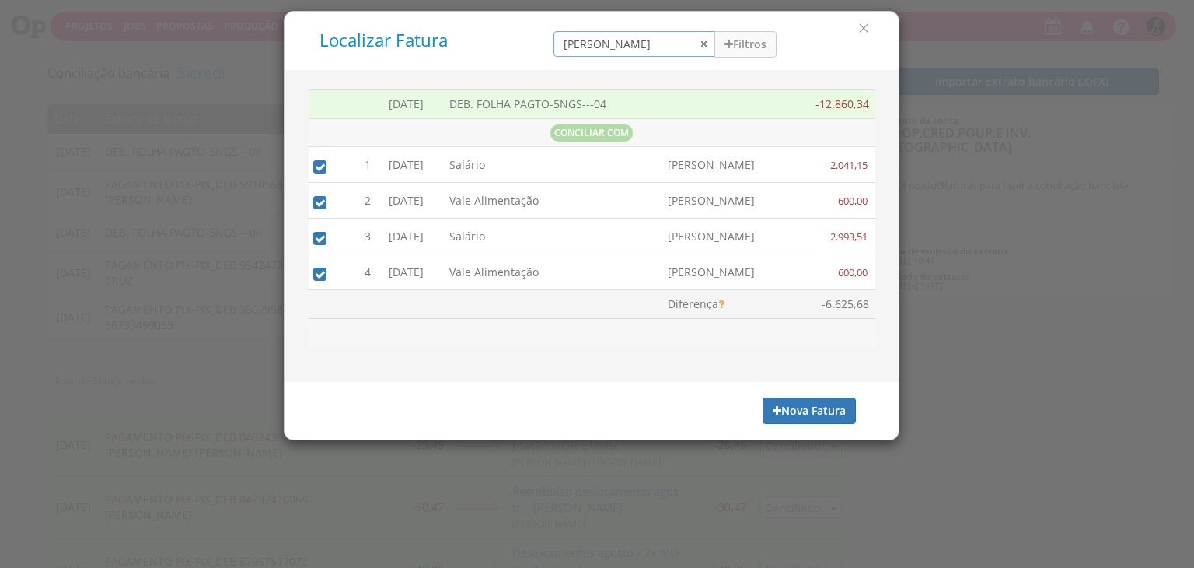
drag, startPoint x: 616, startPoint y: 49, endPoint x: 369, endPoint y: 40, distance: 246.7
click at [370, 59] on div "Localizar Fatura julia Filtros Data 01/09/2025 - 30/09/2025 Forma de Pagamento …" at bounding box center [592, 41] width 614 height 58
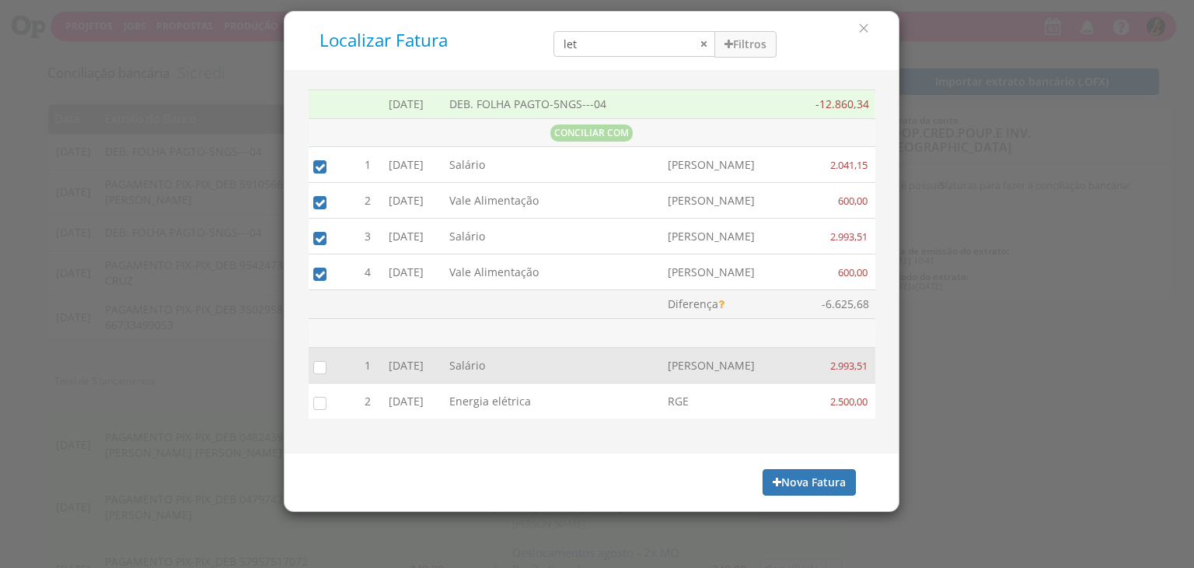
click at [321, 368] on input "checkbox" at bounding box center [317, 367] width 16 height 16
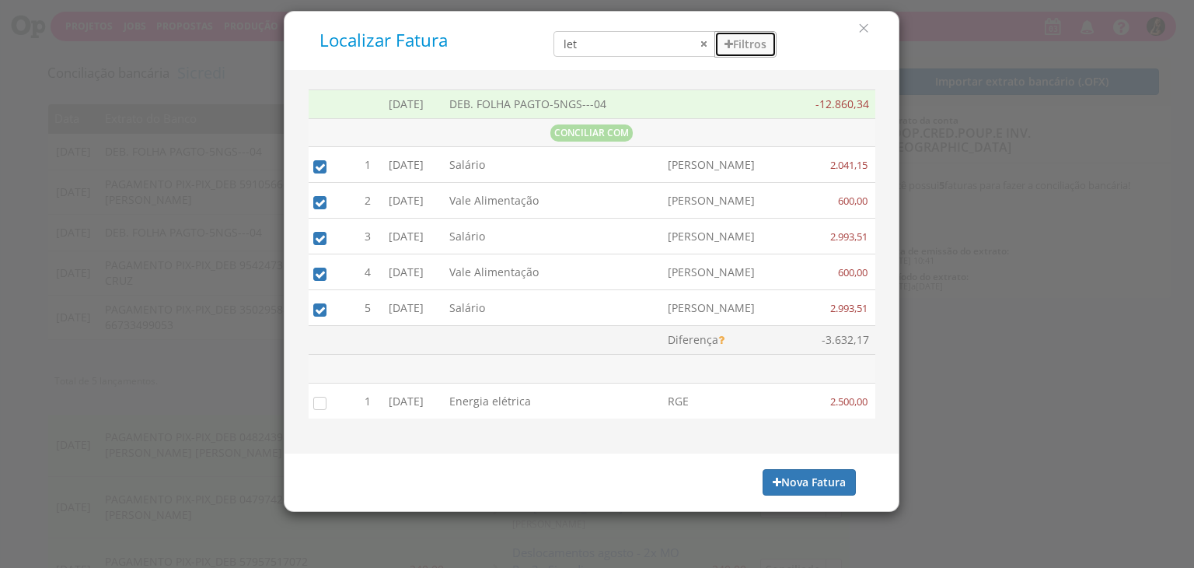
click at [734, 40] on button "Filtros" at bounding box center [746, 44] width 62 height 26
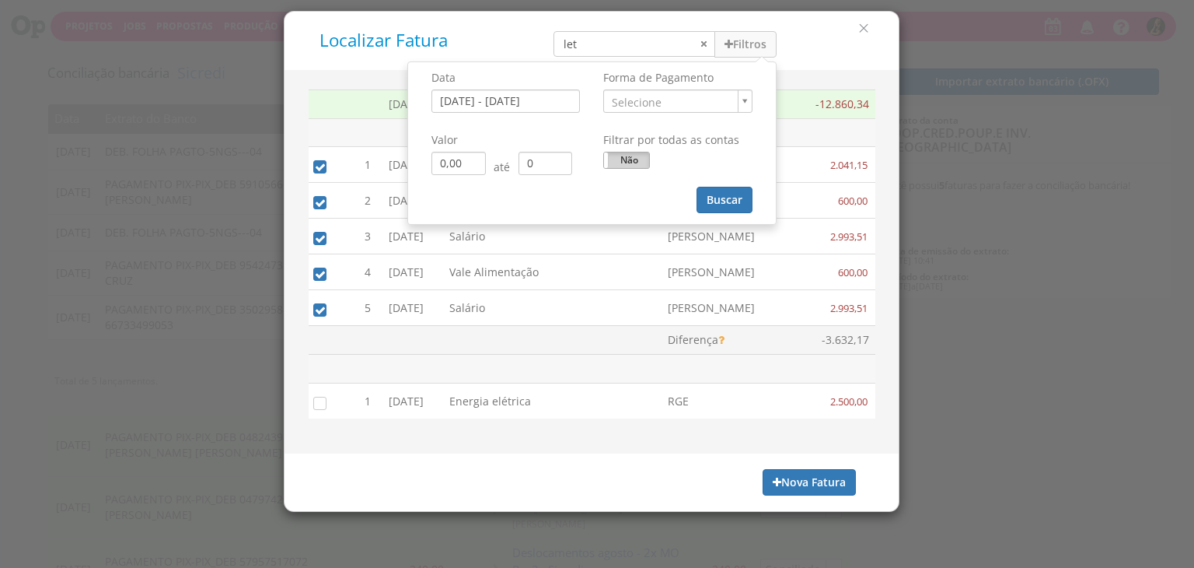
click at [629, 155] on label "Não" at bounding box center [626, 160] width 45 height 16
click at [729, 202] on button "Buscar" at bounding box center [725, 200] width 56 height 26
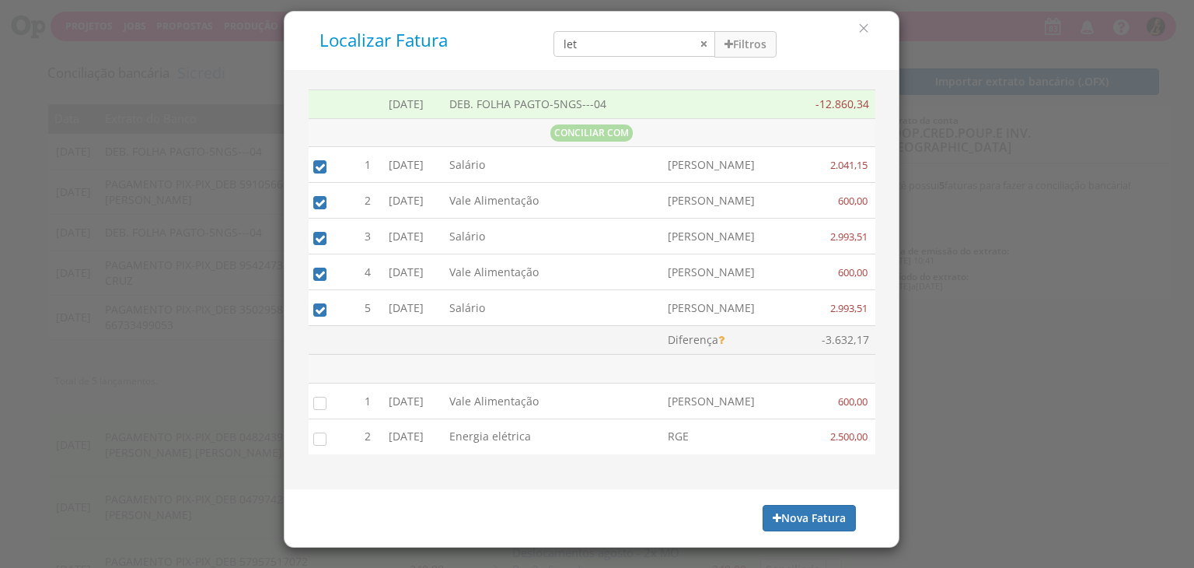
click at [320, 398] on input "checkbox" at bounding box center [317, 402] width 16 height 16
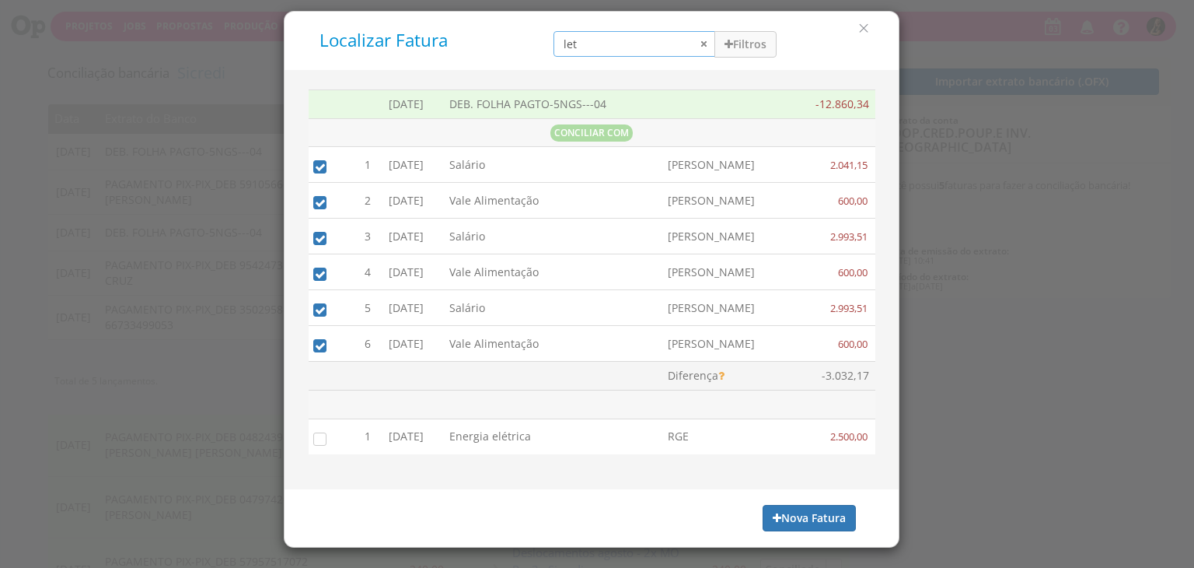
drag, startPoint x: 642, startPoint y: 44, endPoint x: 373, endPoint y: 0, distance: 272.7
click at [507, 56] on div "Localizar Fatura let Filtros Data 01/09/2025 - 30/09/2025 Forma de Pagamento Se…" at bounding box center [591, 40] width 591 height 35
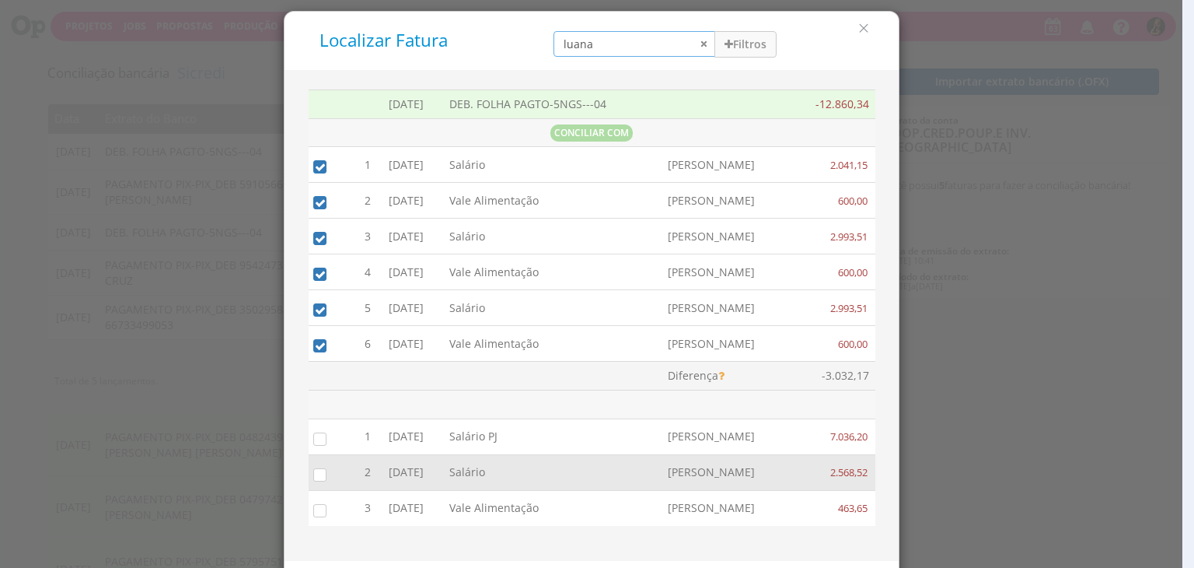
type input "luana"
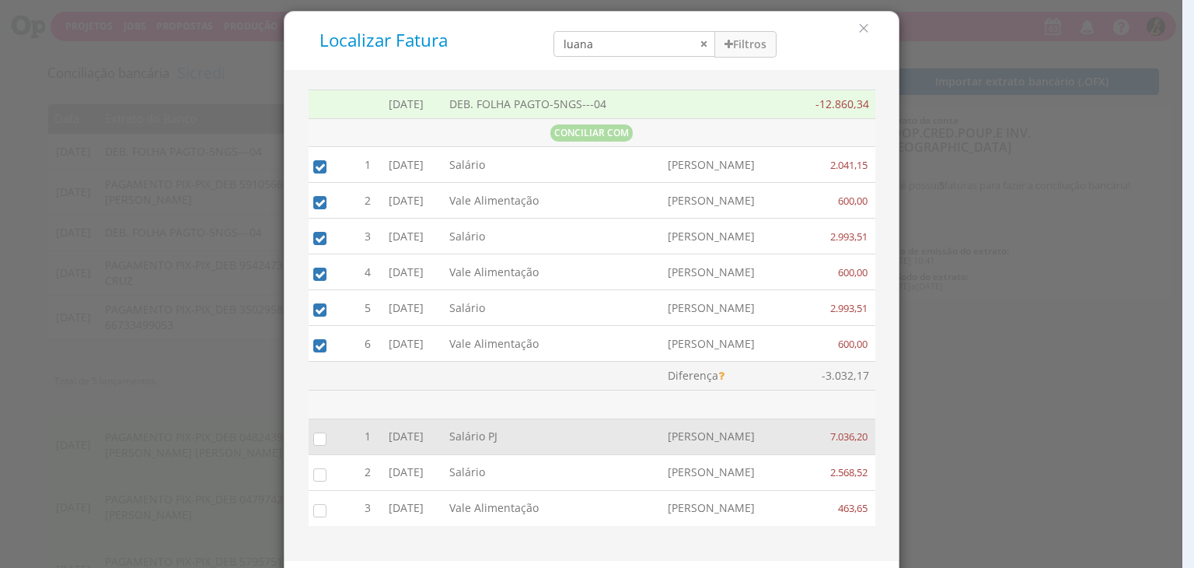
click at [316, 473] on input "checkbox" at bounding box center [317, 474] width 16 height 16
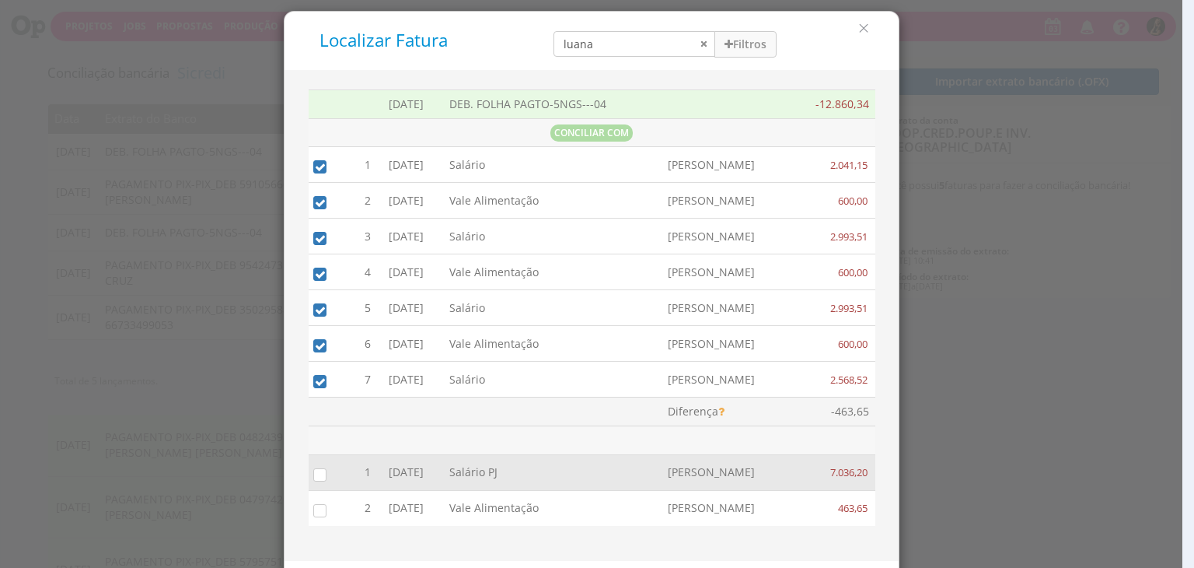
click at [309, 507] on input "checkbox" at bounding box center [317, 510] width 16 height 16
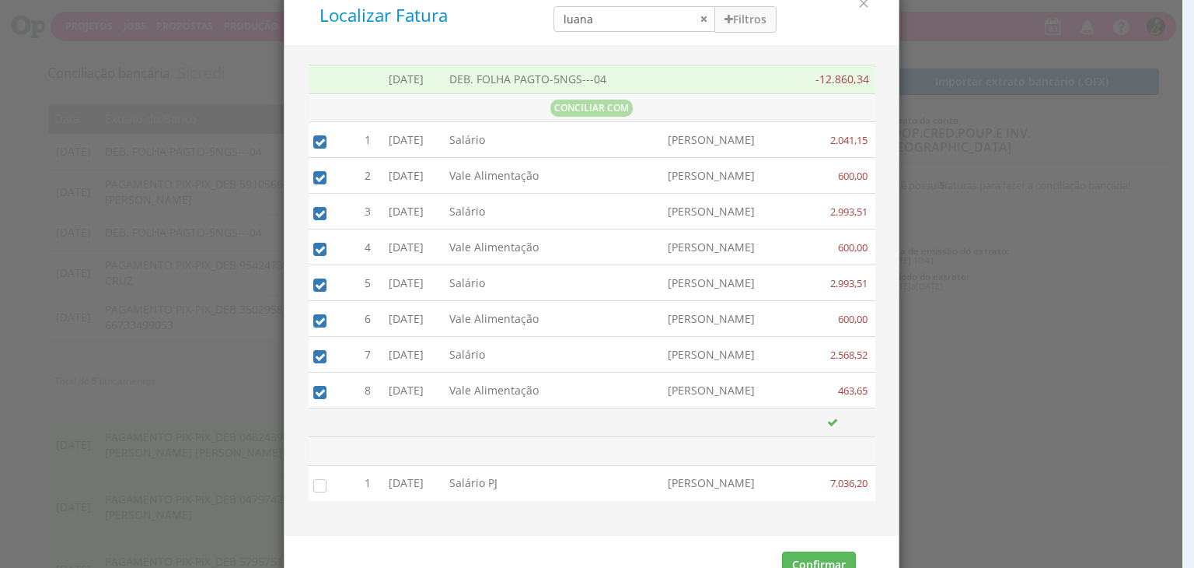
scroll to position [58, 0]
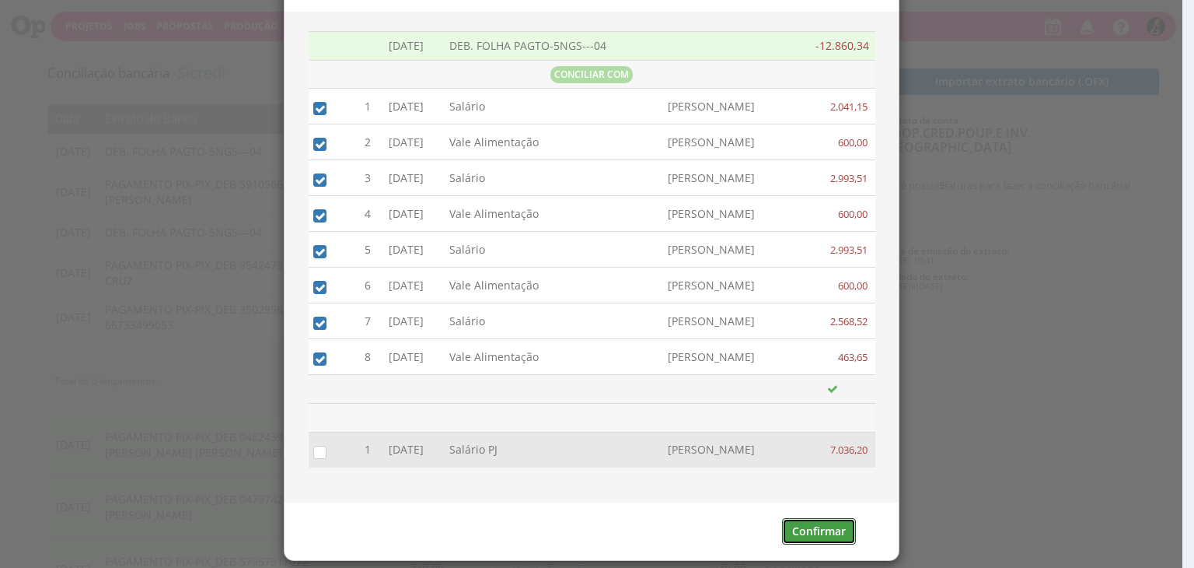
drag, startPoint x: 815, startPoint y: 524, endPoint x: 799, endPoint y: 435, distance: 90.8
click at [815, 523] on button "Confirmar" at bounding box center [819, 531] width 74 height 26
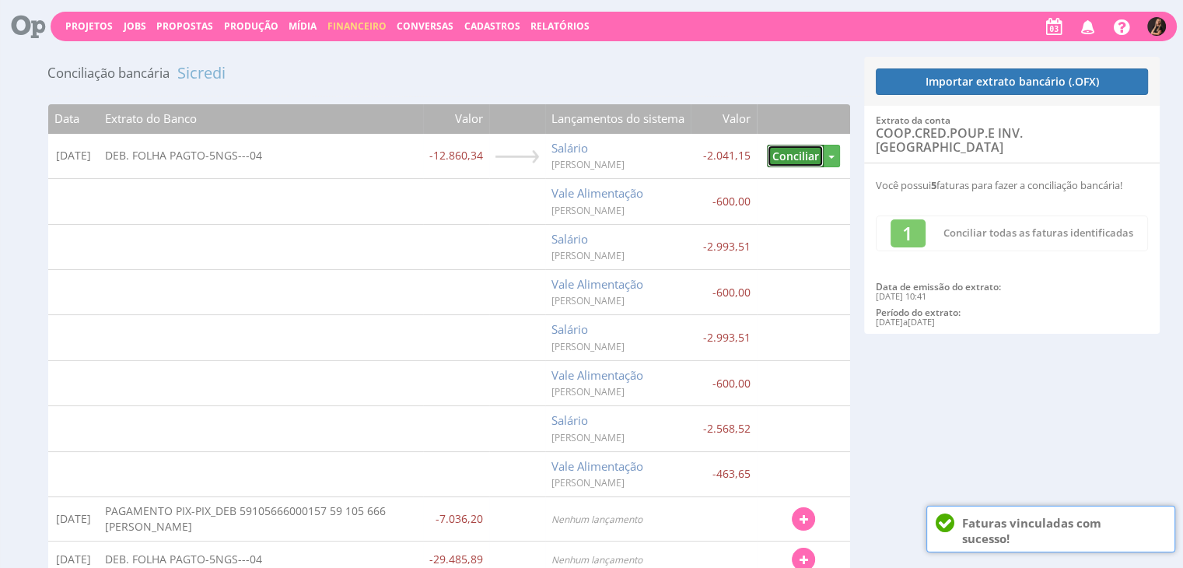
drag, startPoint x: 806, startPoint y: 152, endPoint x: 838, endPoint y: 565, distance: 413.4
click at [806, 152] on button "Conciliar" at bounding box center [795, 156] width 57 height 23
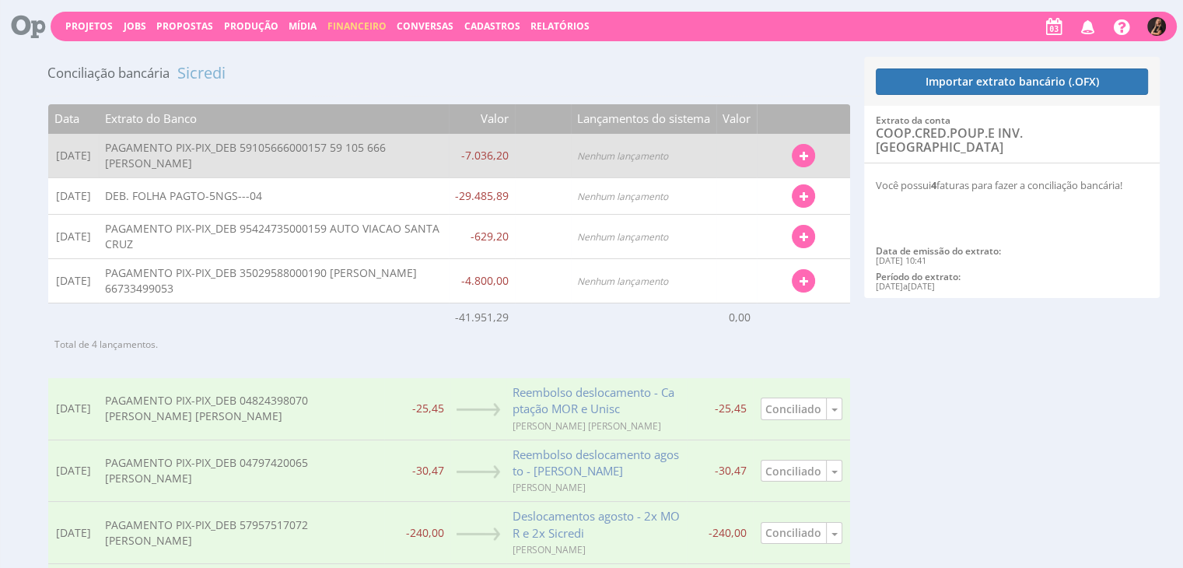
click at [811, 153] on button "button" at bounding box center [803, 155] width 23 height 23
click at [745, 178] on link "Localizar Fatura" at bounding box center [752, 183] width 123 height 20
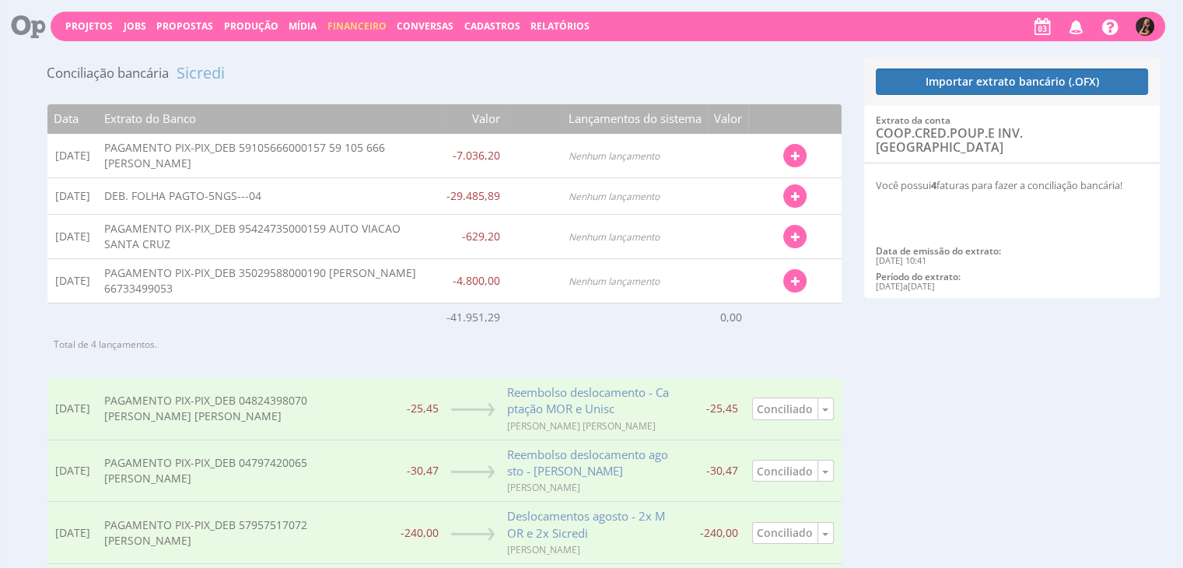
type input "31/08/2025 - 04/09/2025"
type input "6.332,58"
type input "7.739,82"
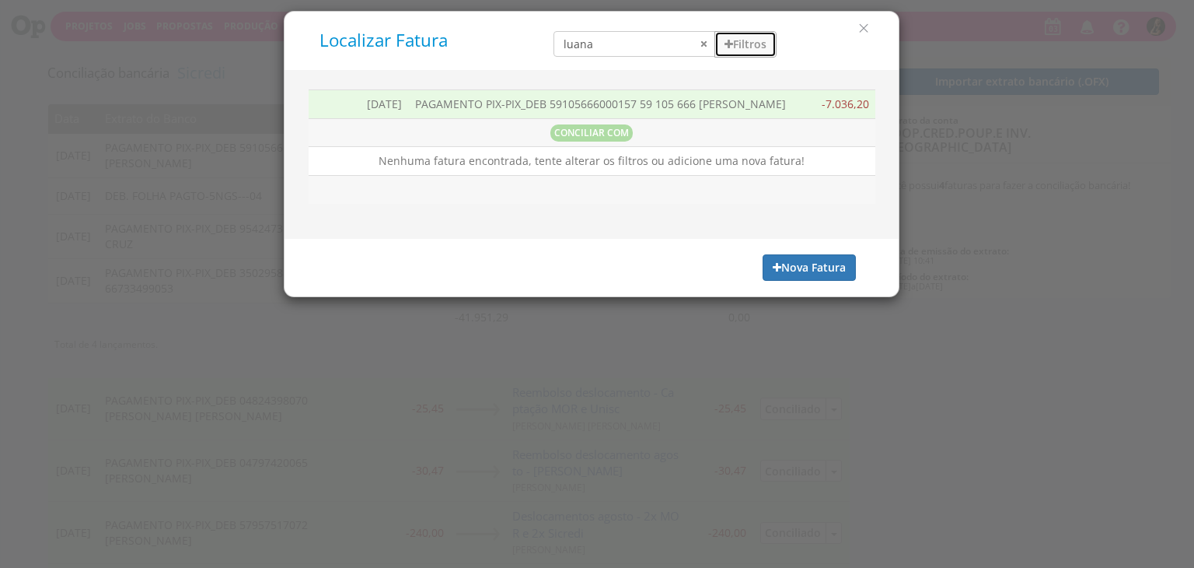
click at [750, 50] on button "Filtros" at bounding box center [746, 44] width 62 height 26
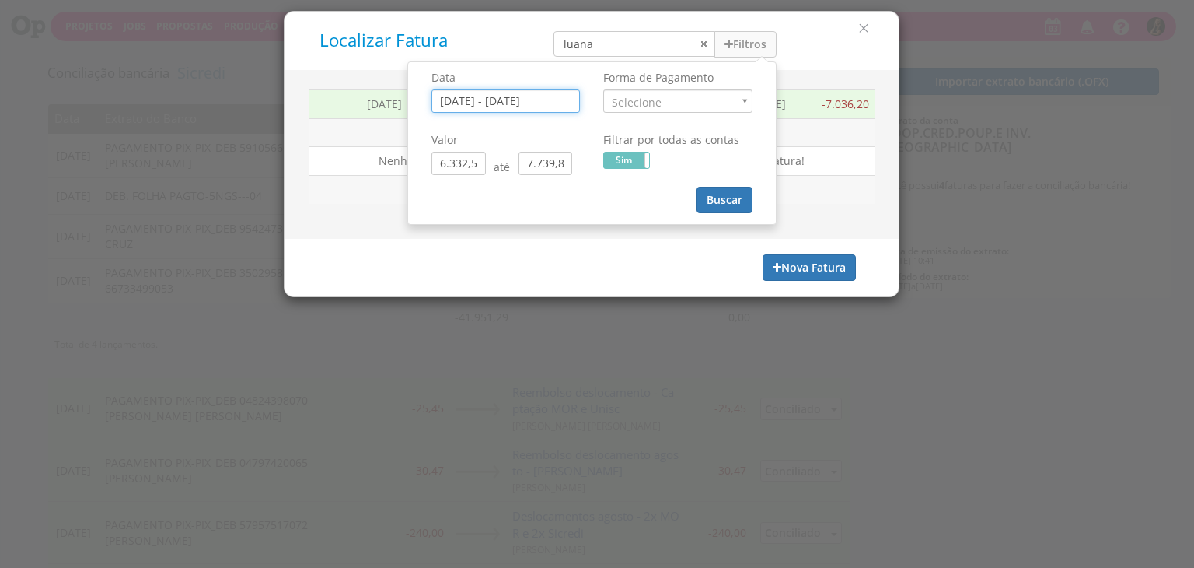
click at [542, 103] on input "31/08/2025 - 04/09/2025" at bounding box center [506, 100] width 149 height 23
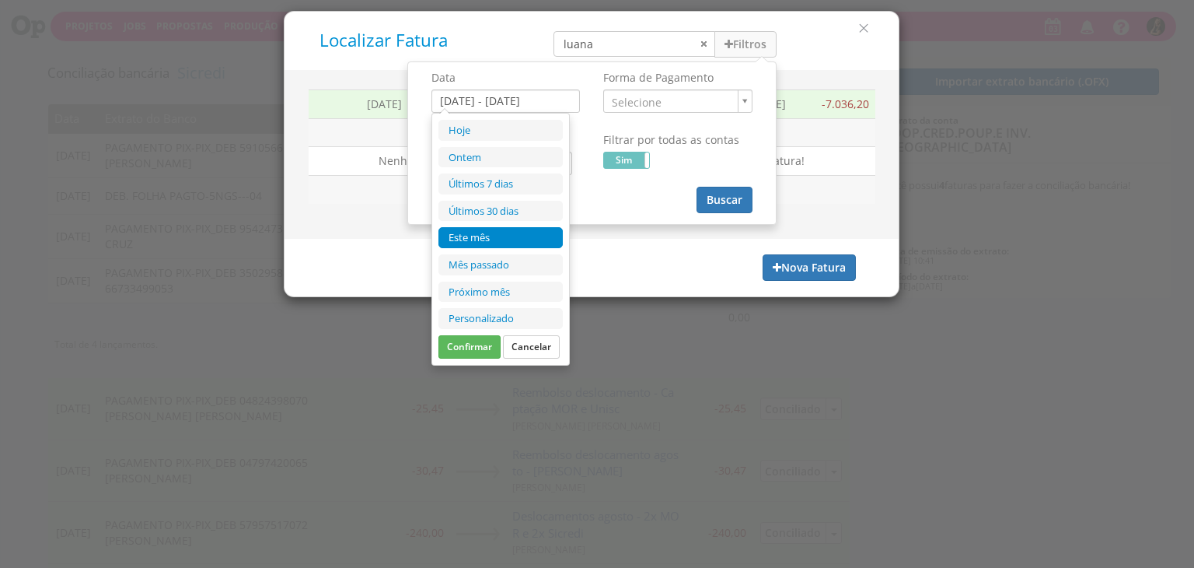
click at [505, 235] on li "Este mês" at bounding box center [501, 237] width 124 height 21
type input "01/09/2025 - 30/09/2025"
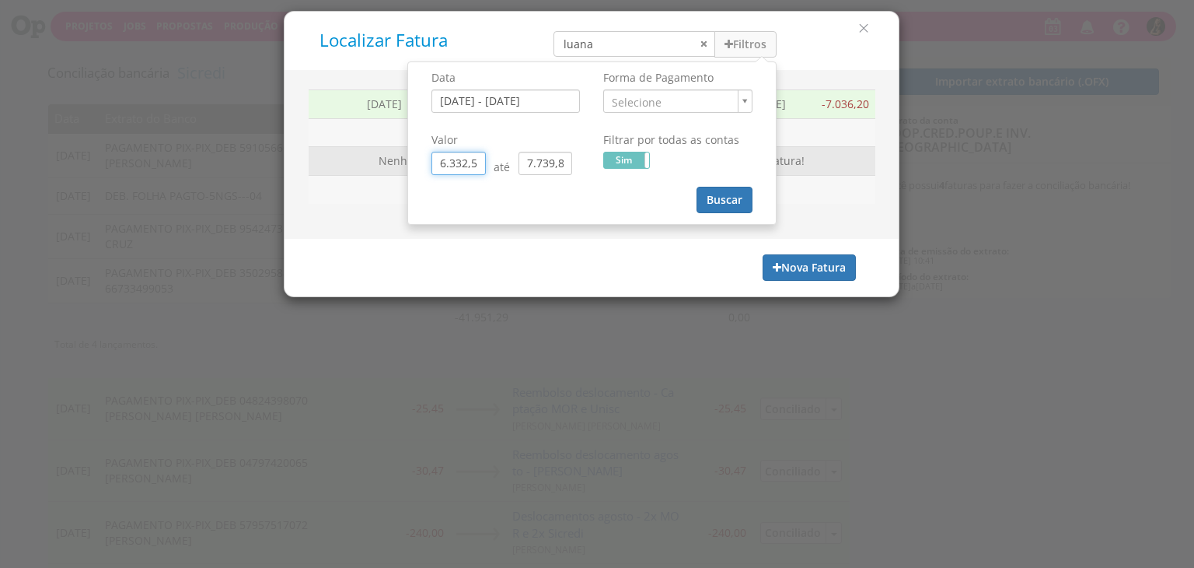
drag, startPoint x: 482, startPoint y: 161, endPoint x: 313, endPoint y: 166, distance: 168.8
click at [317, 167] on div "Localizar Fatura luana Filtros Data 01/09/2025 - 30/09/2025 Forma de Pagamento" at bounding box center [592, 154] width 616 height 286
type input "0,00"
drag, startPoint x: 569, startPoint y: 169, endPoint x: 481, endPoint y: 169, distance: 88.7
click at [481, 169] on div "0,00 até 7.739,82" at bounding box center [506, 163] width 149 height 23
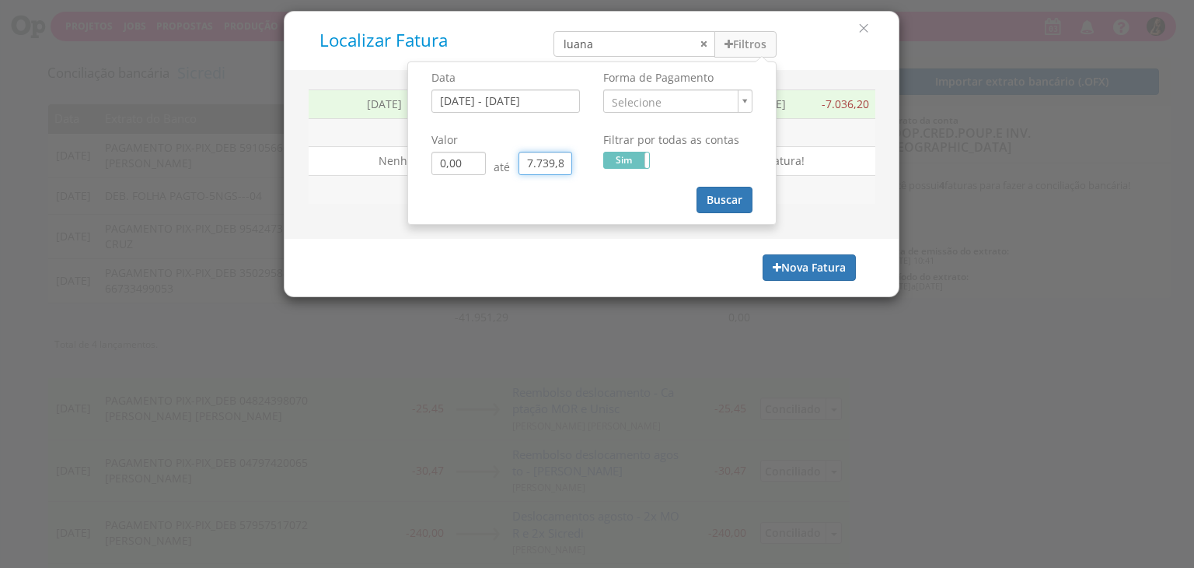
type input "0,00"
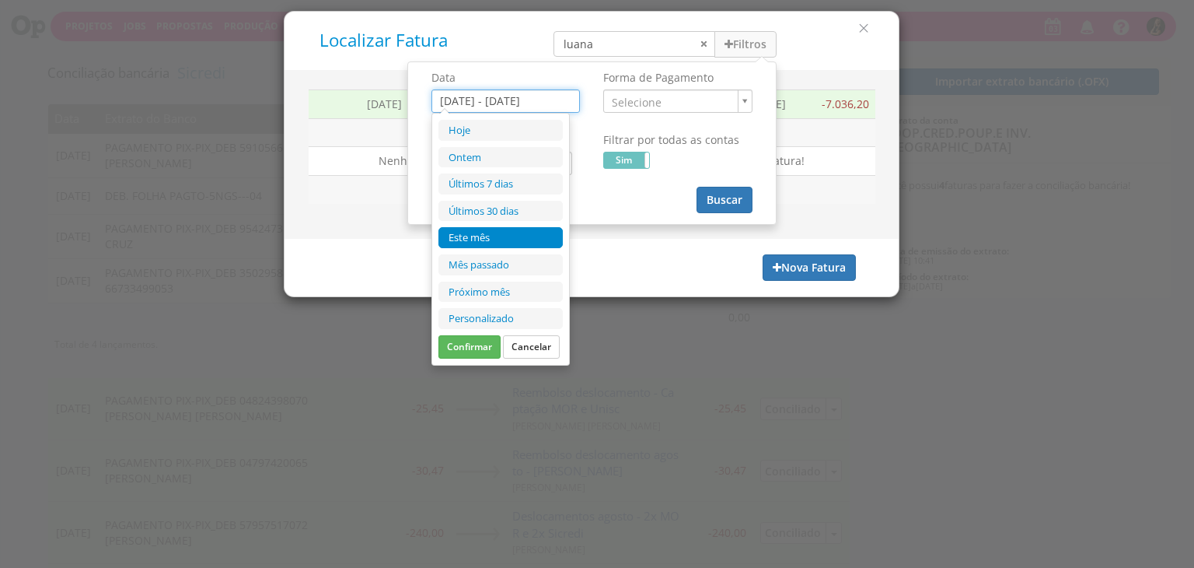
click at [537, 101] on input "01/09/2025 - 30/09/2025" at bounding box center [506, 100] width 149 height 23
drag, startPoint x: 555, startPoint y: 103, endPoint x: 604, endPoint y: 107, distance: 49.2
click at [555, 101] on input "01/09/2025 - 30/09/2025" at bounding box center [506, 100] width 149 height 23
click at [715, 197] on button "Buscar" at bounding box center [725, 200] width 56 height 26
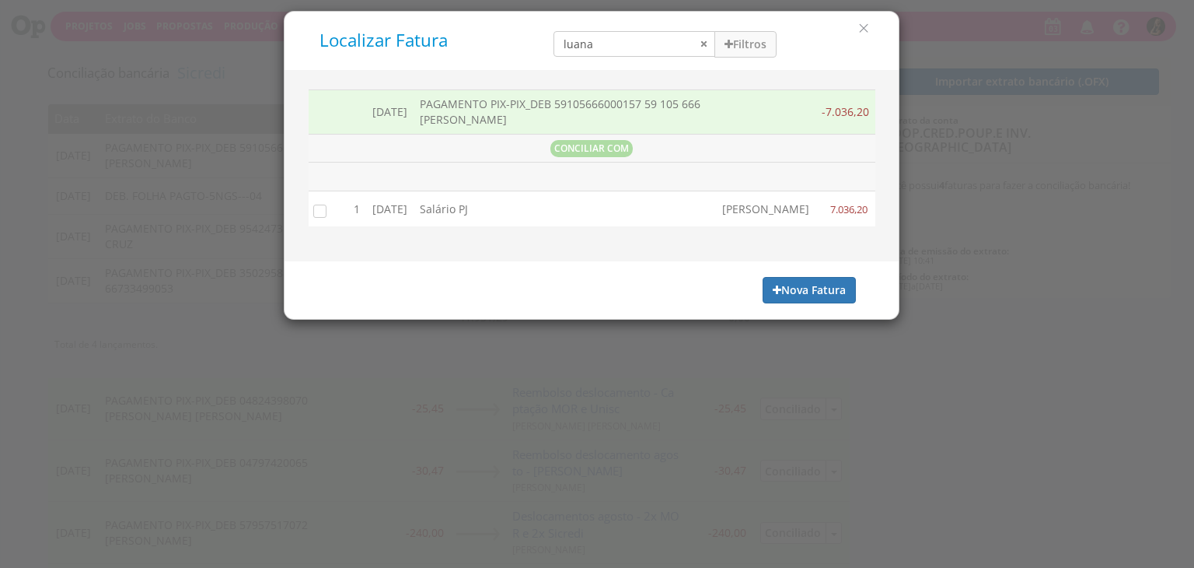
drag, startPoint x: 318, startPoint y: 213, endPoint x: 449, endPoint y: 231, distance: 132.6
click at [319, 212] on input "checkbox" at bounding box center [317, 210] width 16 height 16
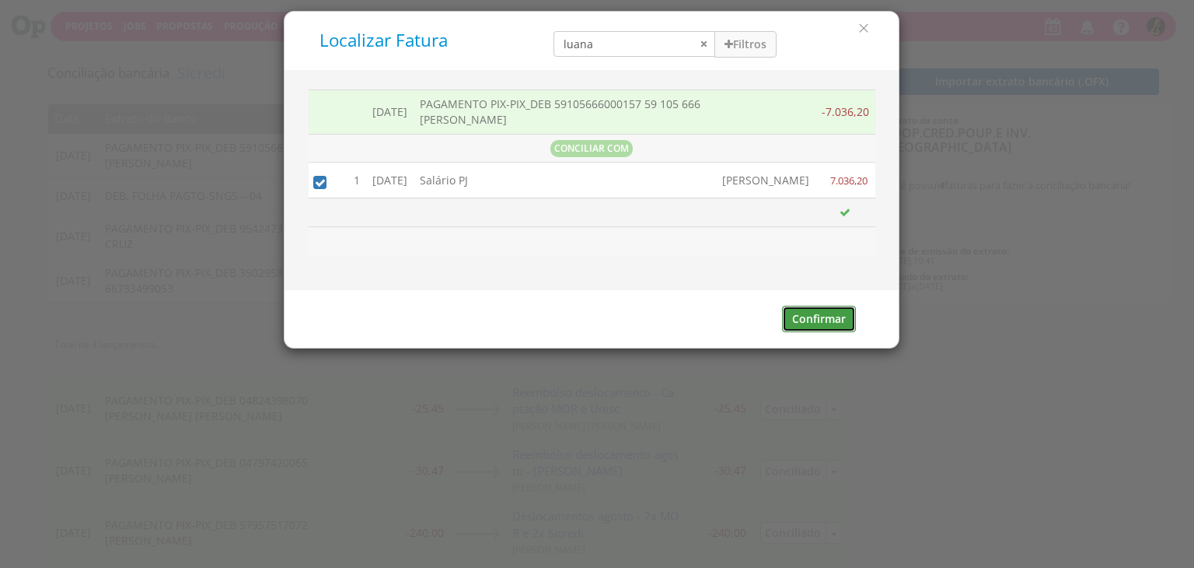
drag, startPoint x: 849, startPoint y: 329, endPoint x: 796, endPoint y: 319, distance: 53.8
click at [848, 329] on button "Confirmar" at bounding box center [819, 319] width 74 height 26
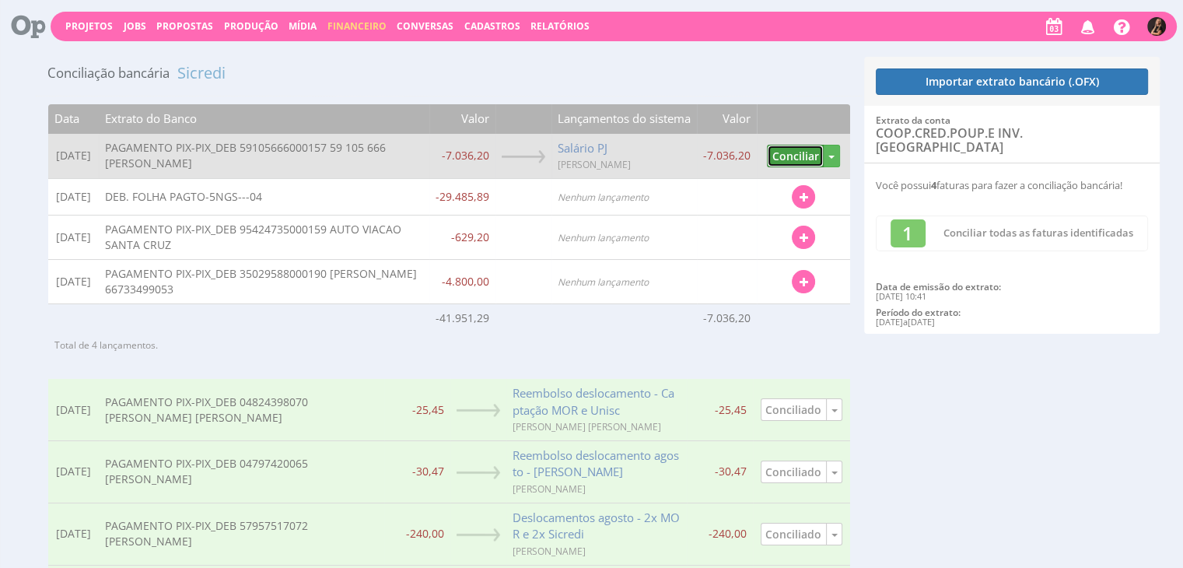
click at [785, 150] on button "Conciliar" at bounding box center [795, 156] width 57 height 23
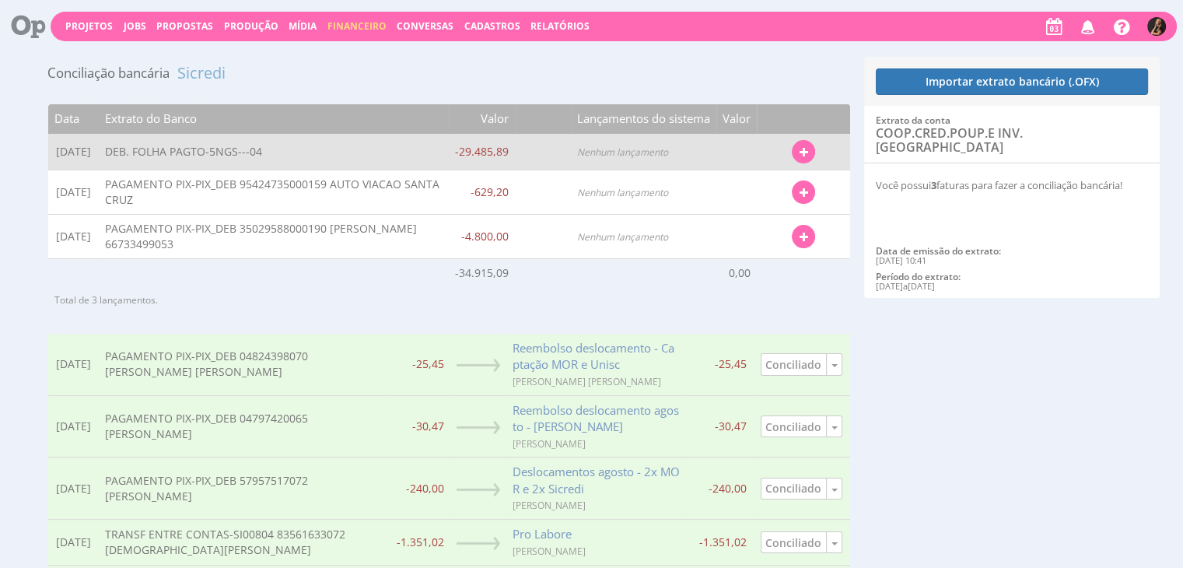
click at [806, 144] on button "button" at bounding box center [803, 151] width 23 height 23
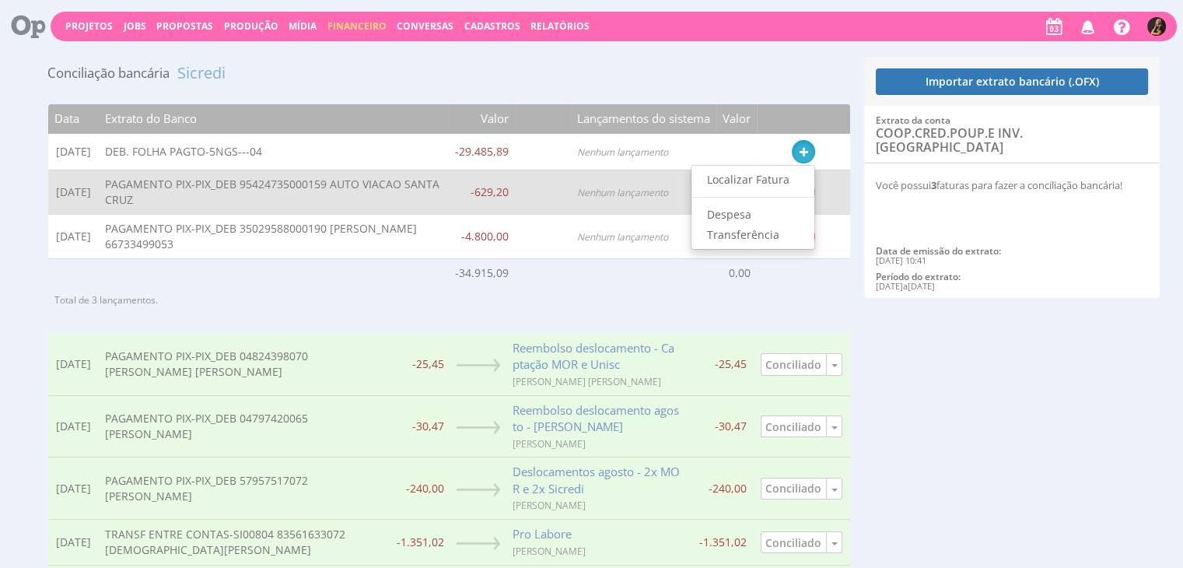
click at [708, 180] on link "Localizar Fatura" at bounding box center [752, 180] width 123 height 20
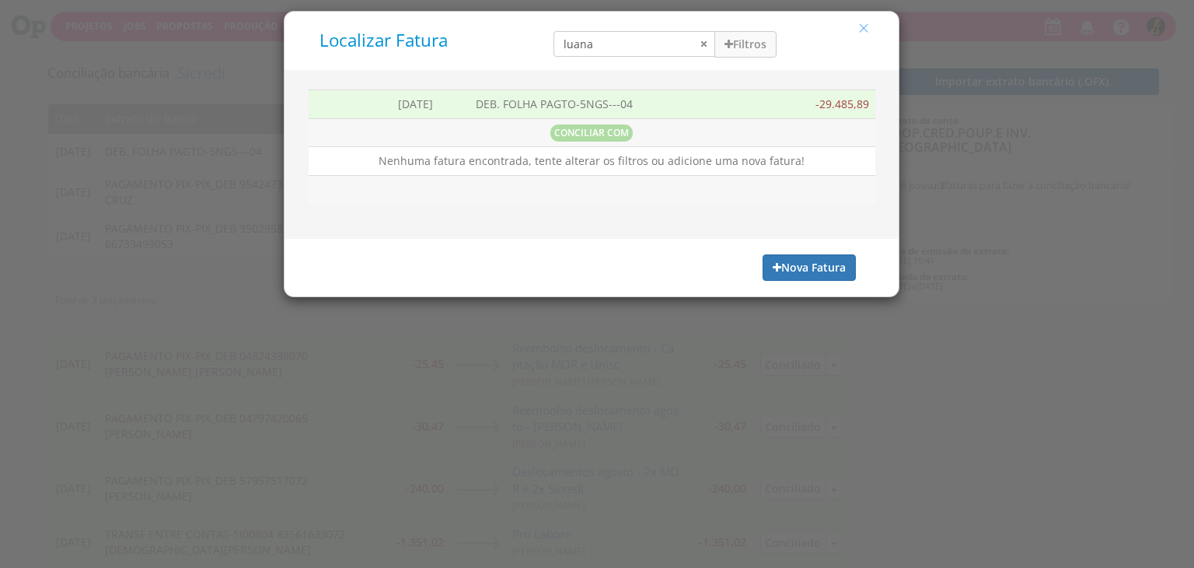
click at [860, 29] on icon "button" at bounding box center [864, 28] width 14 height 14
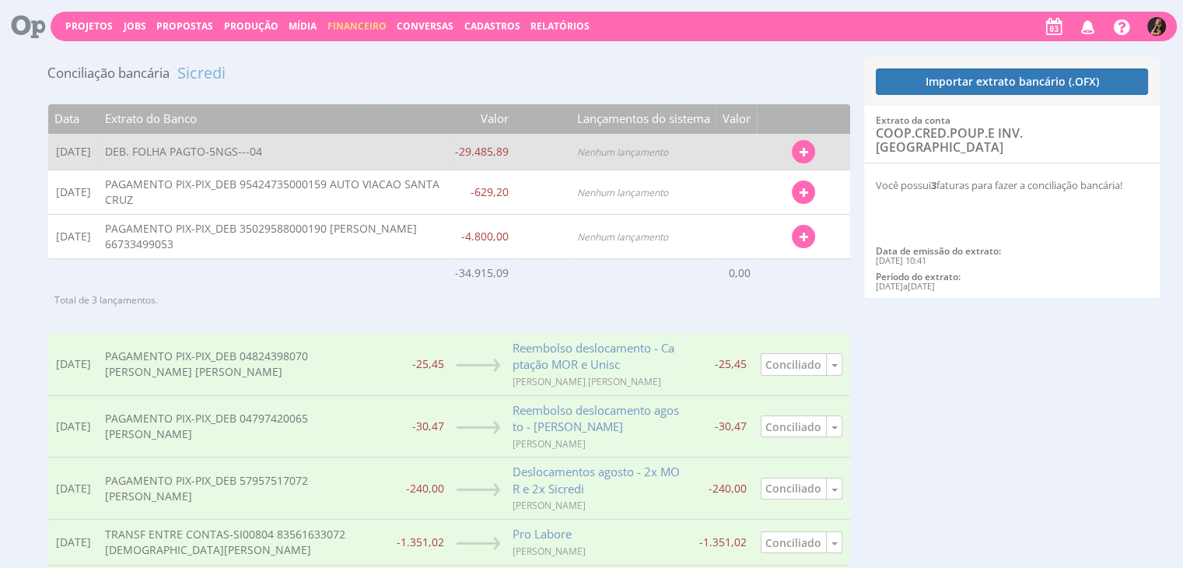
drag, startPoint x: 806, startPoint y: 153, endPoint x: 790, endPoint y: 159, distance: 17.2
click at [805, 153] on icon "button" at bounding box center [803, 152] width 9 height 11
drag, startPoint x: 735, startPoint y: 181, endPoint x: 733, endPoint y: 163, distance: 18.0
click at [735, 179] on link "Localizar Fatura" at bounding box center [752, 180] width 123 height 20
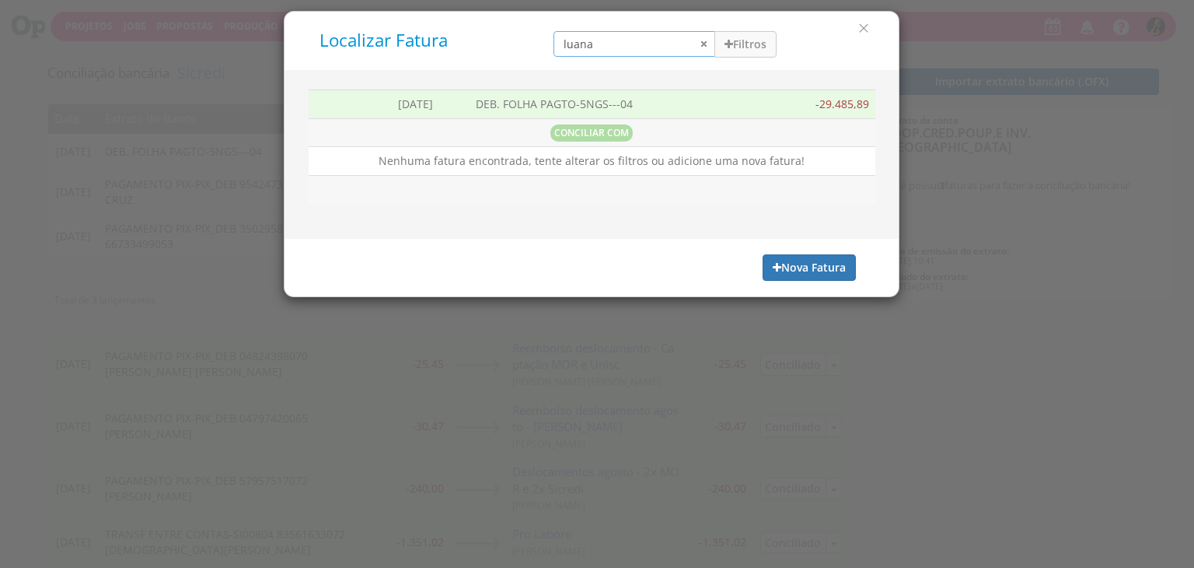
drag, startPoint x: 645, startPoint y: 44, endPoint x: 437, endPoint y: 1, distance: 212.9
click at [491, 41] on div "Localizar Fatura luana Filtros Data 31/08/2025 - 04/09/2025 Forma de Pagamento …" at bounding box center [591, 40] width 591 height 35
type input "luiza"
click at [750, 34] on button "Filtros" at bounding box center [746, 44] width 62 height 26
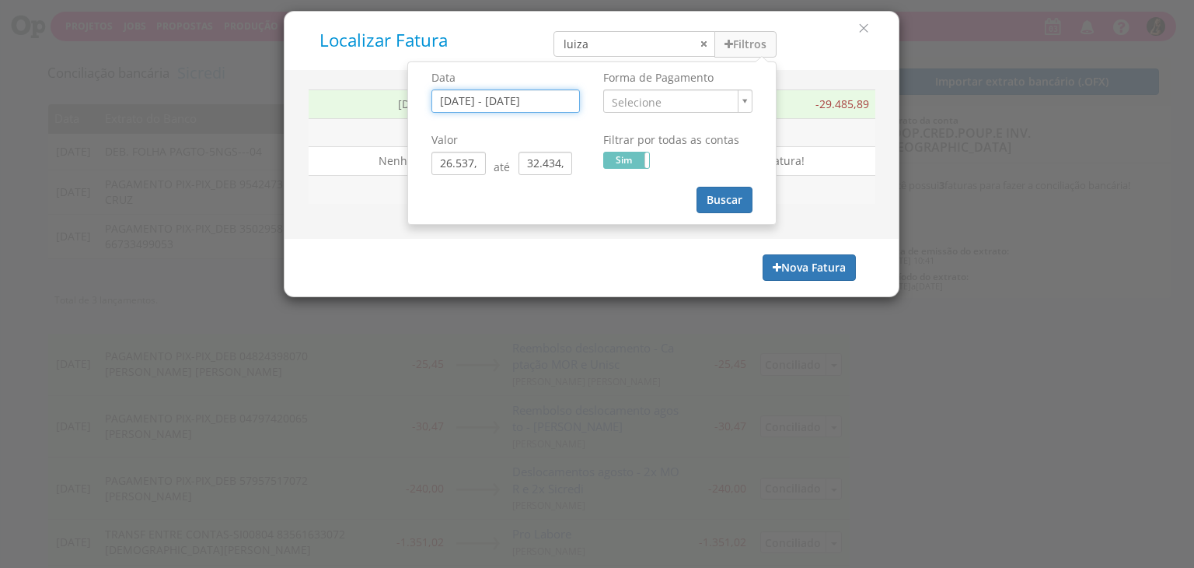
click at [506, 110] on input "31/08/2025 - 04/09/2025" at bounding box center [506, 100] width 149 height 23
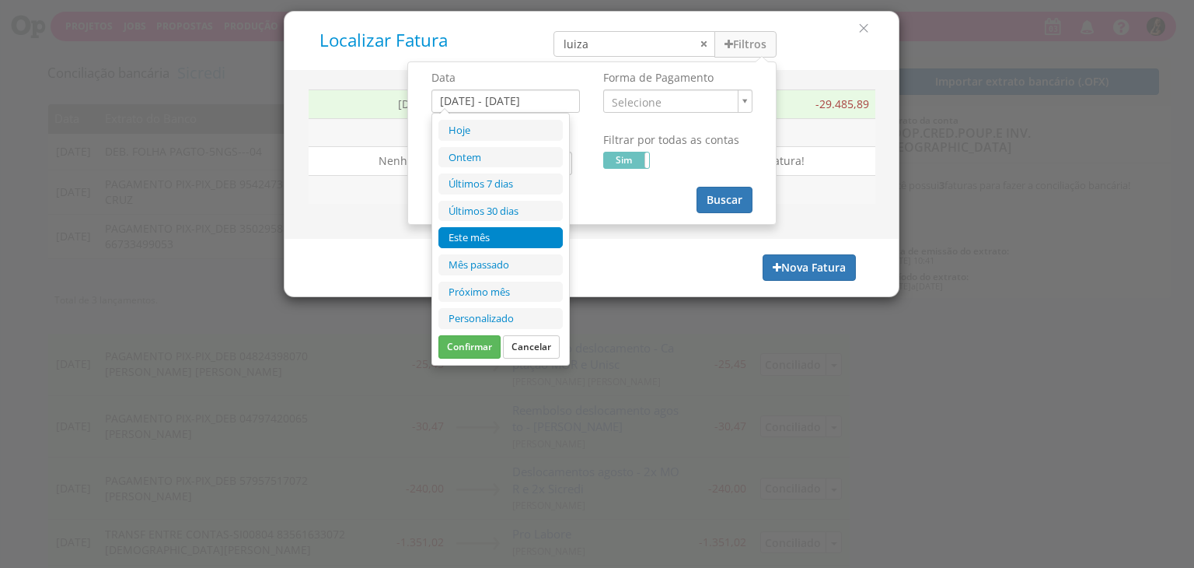
click at [495, 236] on li "Este mês" at bounding box center [501, 237] width 124 height 21
type input "01/09/2025 - 30/09/2025"
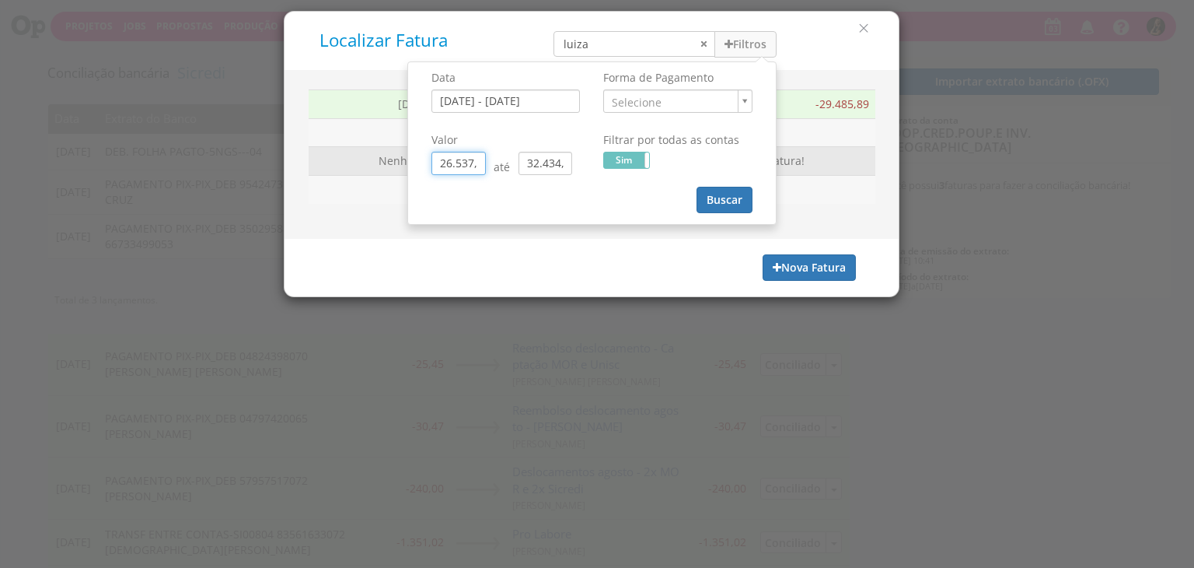
drag, startPoint x: 479, startPoint y: 169, endPoint x: 353, endPoint y: 173, distance: 126.1
click at [356, 173] on div "Localizar Fatura luiza Filtros Data 01/09/2025 - 30/09/2025 Forma de Pagamento" at bounding box center [592, 154] width 616 height 286
click at [470, 166] on input "0,30" at bounding box center [459, 163] width 54 height 23
drag, startPoint x: 549, startPoint y: 164, endPoint x: 482, endPoint y: 165, distance: 66.9
click at [482, 166] on div "0,00 até 32.434,48" at bounding box center [506, 163] width 149 height 23
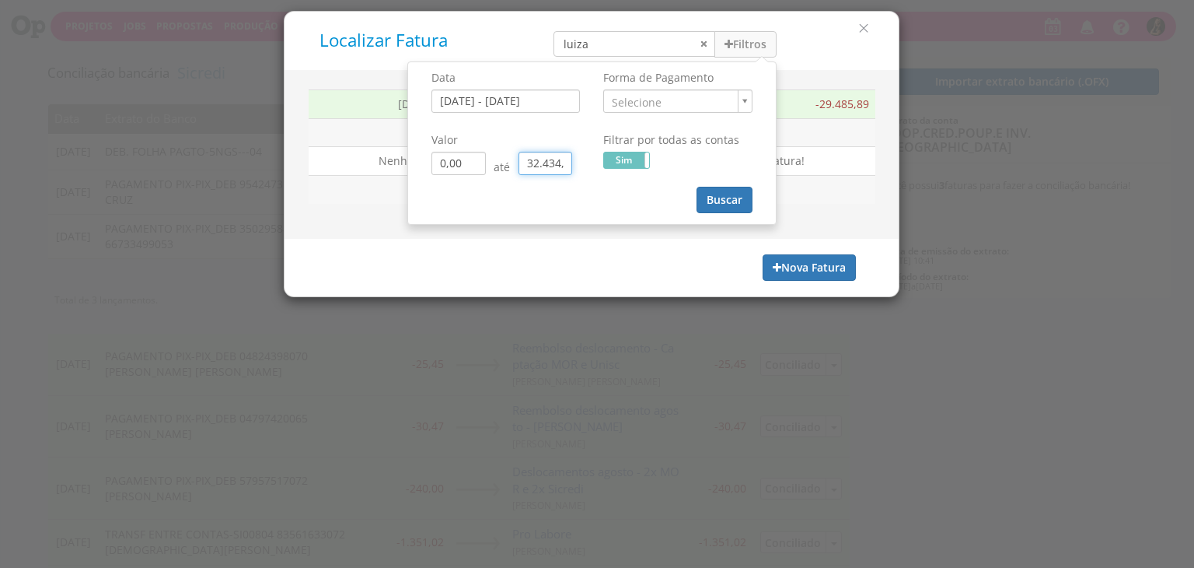
click at [559, 163] on input "32.434,48" at bounding box center [546, 163] width 54 height 23
type input "0,00"
click at [561, 163] on input "32.434,48" at bounding box center [546, 163] width 54 height 23
type input "3.243,44"
click at [561, 161] on input "3.243,44" at bounding box center [546, 163] width 54 height 23
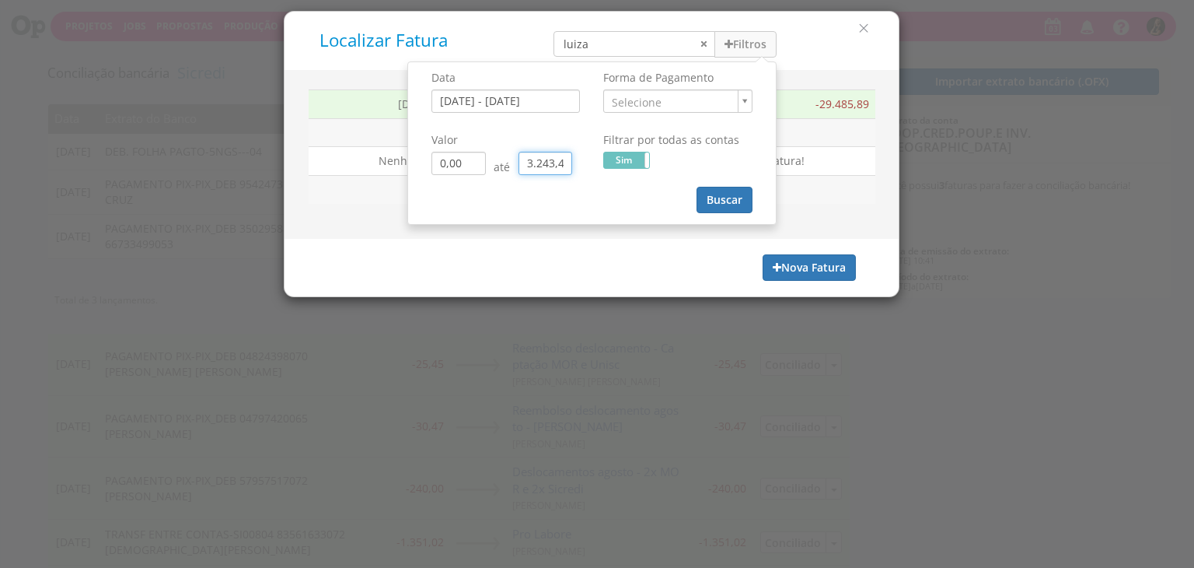
click at [561, 161] on input "3.243,44" at bounding box center [546, 163] width 54 height 23
drag, startPoint x: 561, startPoint y: 161, endPoint x: 498, endPoint y: 163, distance: 63.8
click at [506, 163] on div "0,00 até 3.243,44" at bounding box center [506, 163] width 149 height 23
drag, startPoint x: 549, startPoint y: 163, endPoint x: 479, endPoint y: 163, distance: 70.0
click at [475, 165] on div "0,00 até 3.243,44" at bounding box center [506, 163] width 149 height 23
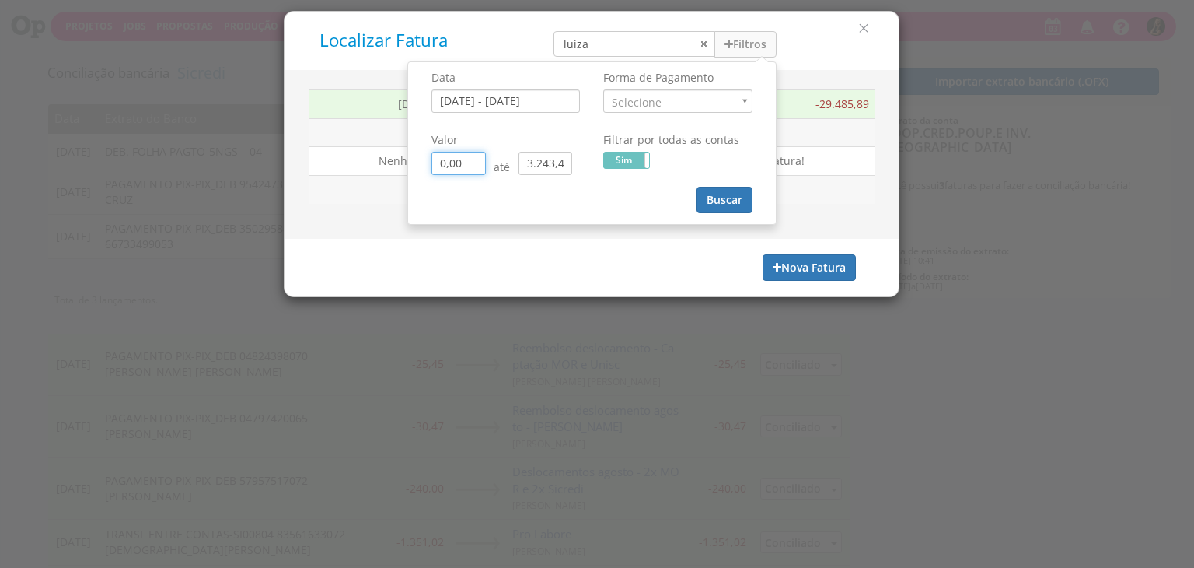
type input "0,00"
drag, startPoint x: 547, startPoint y: 163, endPoint x: 489, endPoint y: 166, distance: 58.4
click at [489, 166] on div "0,00 até 3.243,44" at bounding box center [506, 163] width 149 height 23
drag, startPoint x: 546, startPoint y: 163, endPoint x: 484, endPoint y: 166, distance: 61.5
click at [485, 166] on div "0,00 até 3,44" at bounding box center [506, 163] width 149 height 23
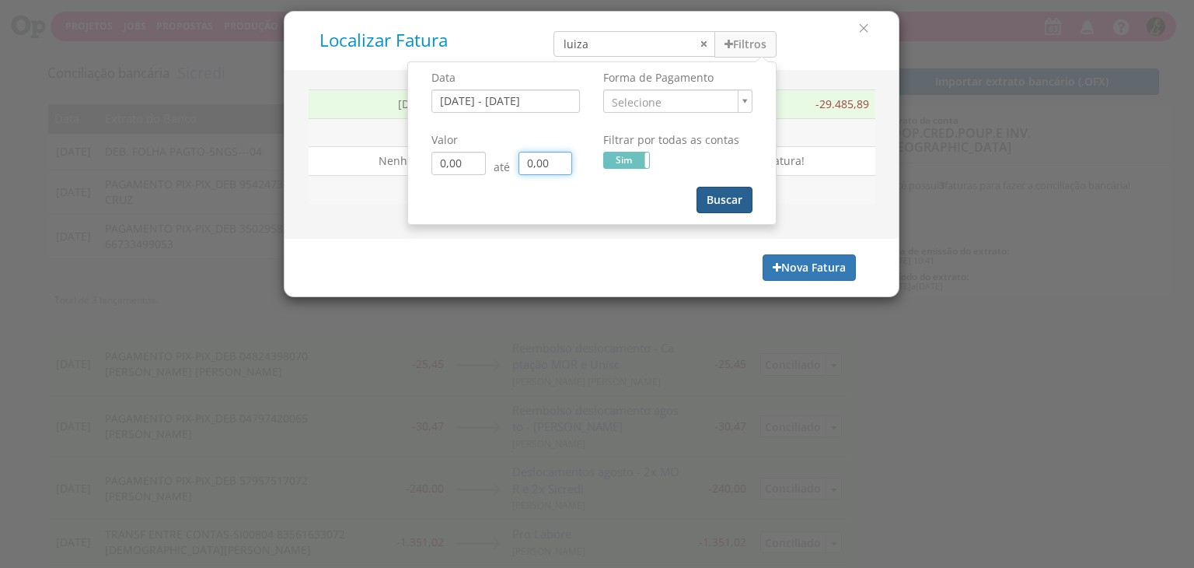
type input "0,00"
drag, startPoint x: 706, startPoint y: 197, endPoint x: 852, endPoint y: 565, distance: 395.8
click at [708, 198] on button "Buscar" at bounding box center [725, 200] width 56 height 26
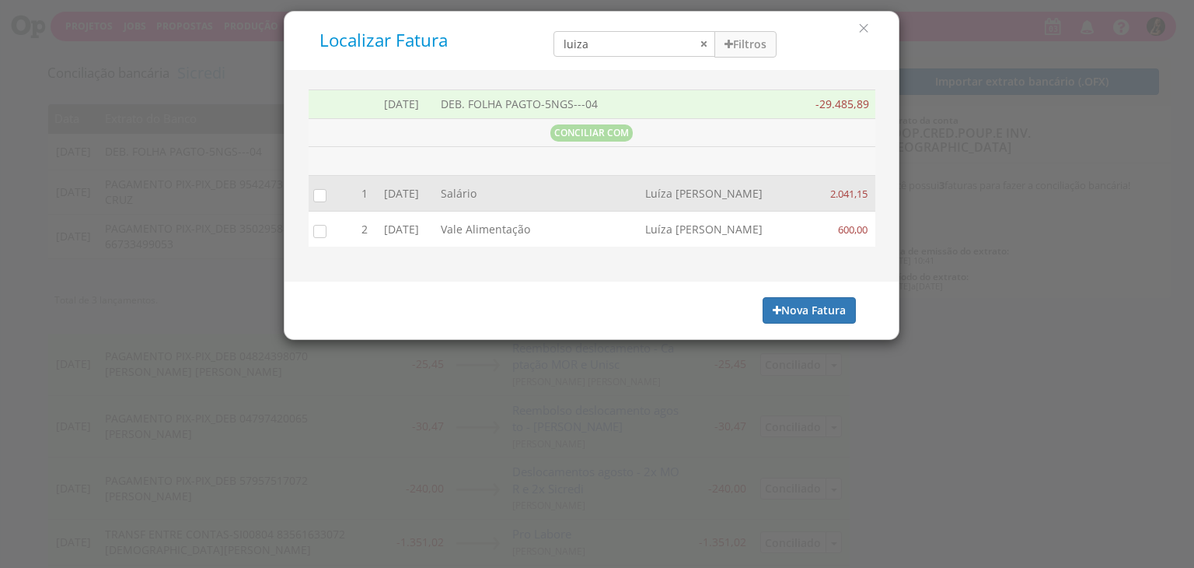
click at [316, 195] on input "checkbox" at bounding box center [317, 195] width 16 height 16
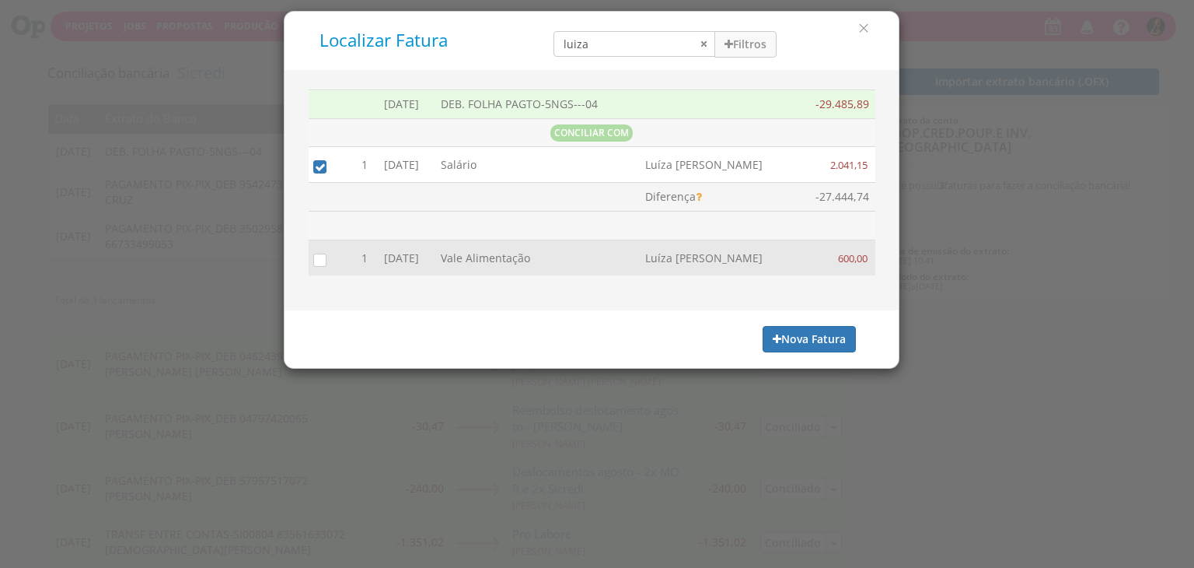
click at [320, 259] on input "checkbox" at bounding box center [317, 259] width 16 height 16
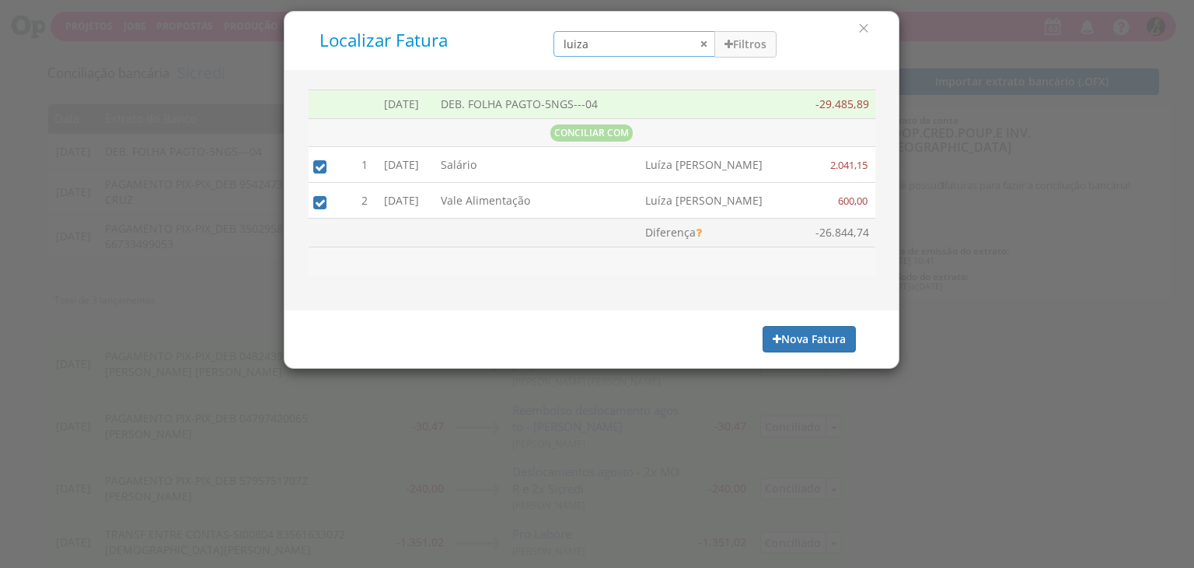
drag, startPoint x: 533, startPoint y: 40, endPoint x: 384, endPoint y: 35, distance: 148.6
click at [408, 48] on div "Localizar Fatura luiza Filtros Data 01/09/2025 - 30/09/2025 Forma de Pagamento …" at bounding box center [591, 40] width 591 height 35
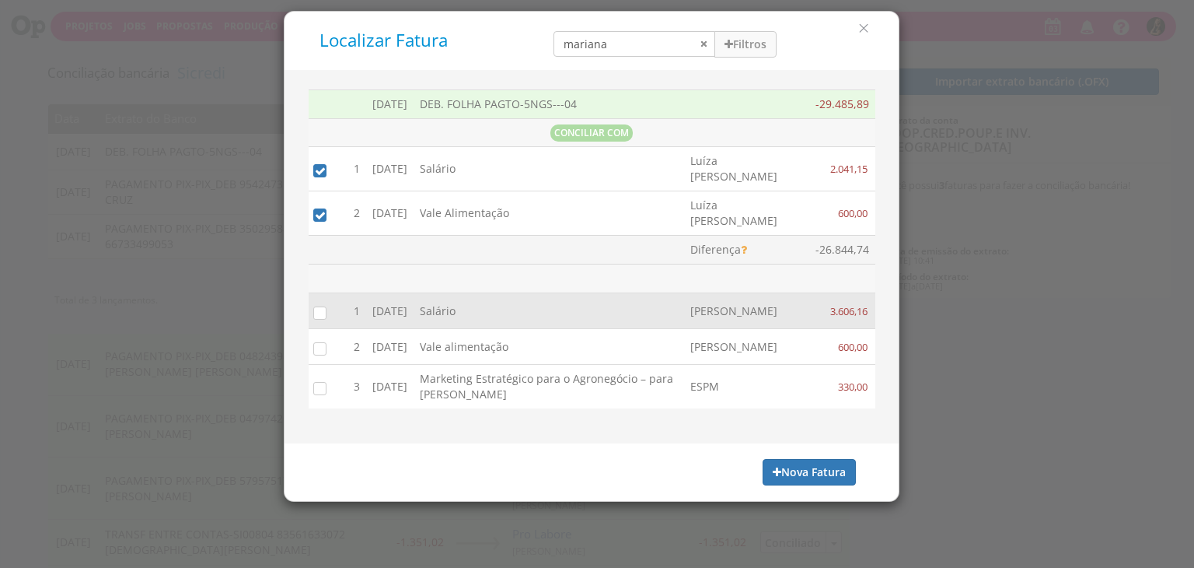
click at [320, 304] on input "checkbox" at bounding box center [317, 312] width 16 height 16
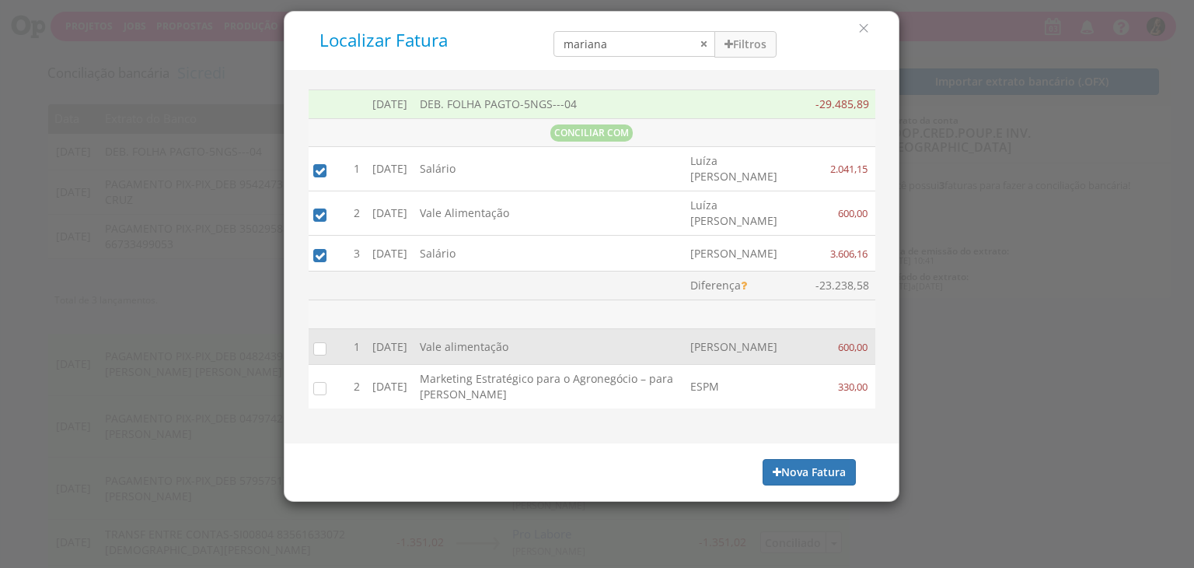
click at [320, 345] on input "checkbox" at bounding box center [317, 348] width 16 height 16
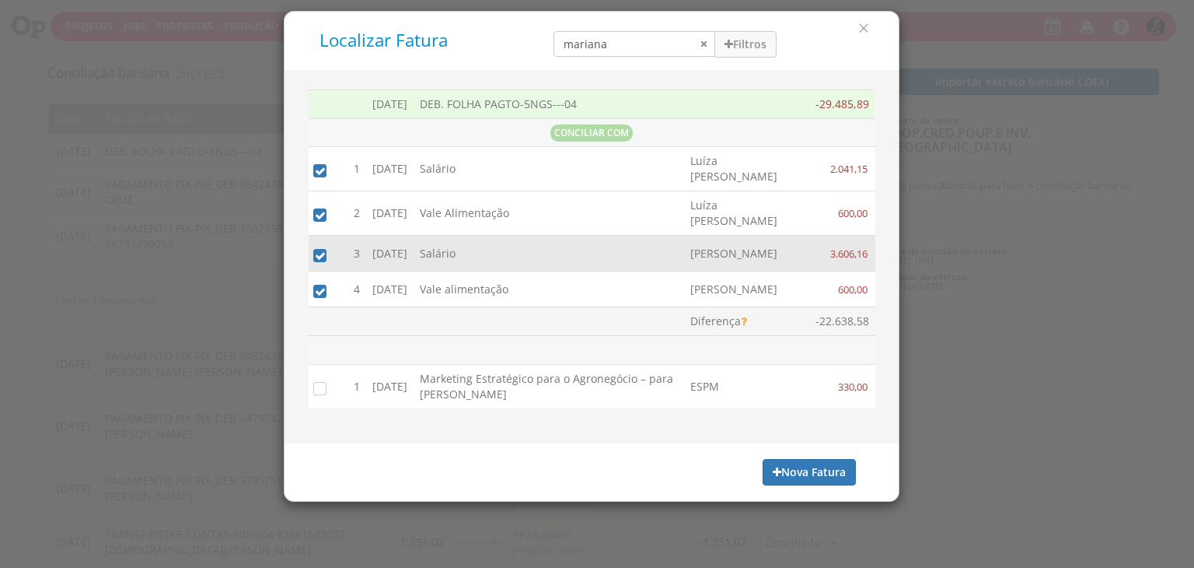
click at [321, 247] on input "checkbox" at bounding box center [317, 255] width 16 height 16
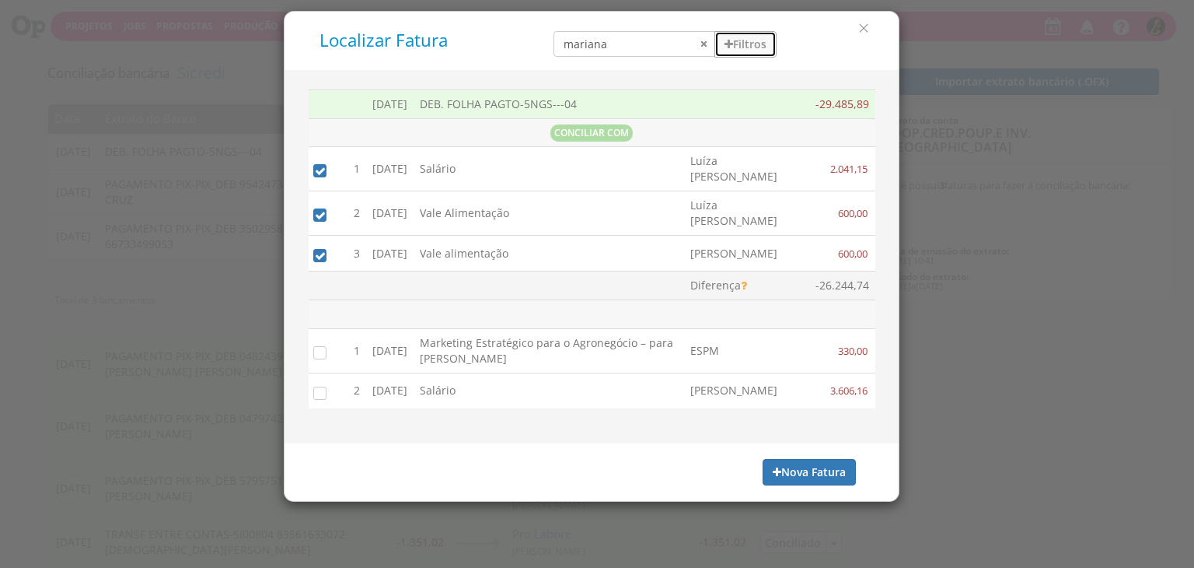
click at [750, 48] on button "Filtros" at bounding box center [746, 44] width 62 height 26
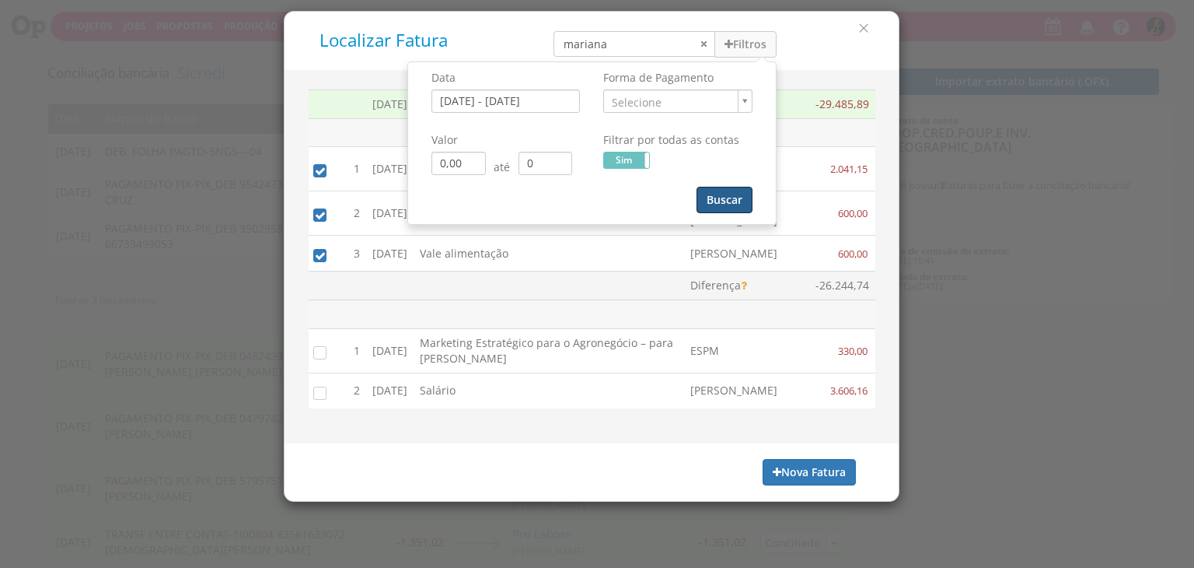
click at [719, 201] on button "Buscar" at bounding box center [725, 200] width 56 height 26
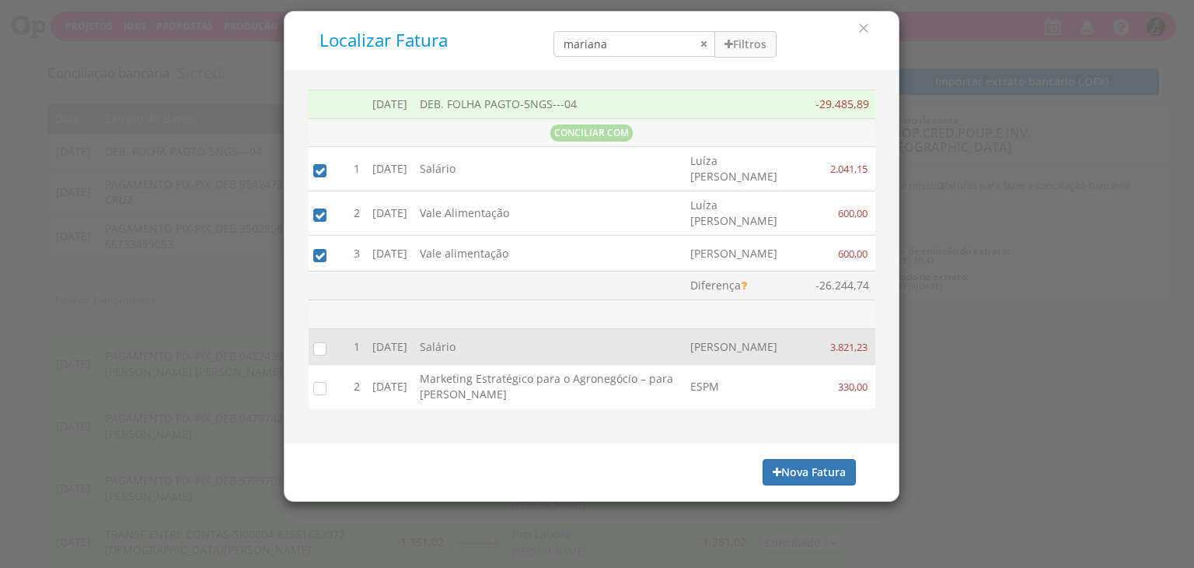
click at [320, 346] on input "checkbox" at bounding box center [317, 348] width 16 height 16
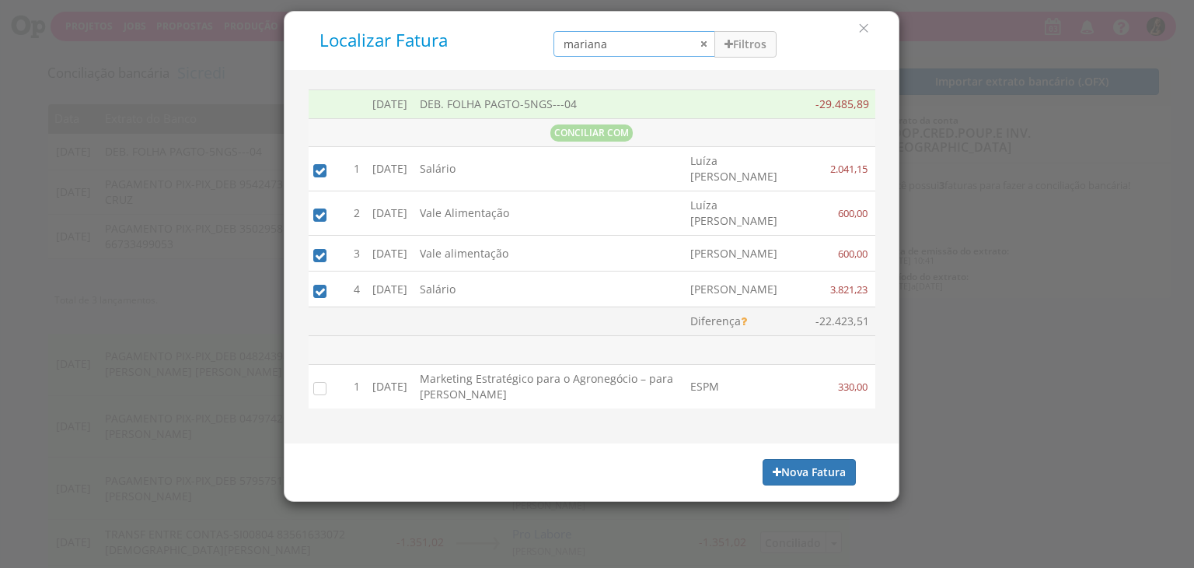
click at [599, 40] on input "mariana" at bounding box center [635, 44] width 162 height 26
drag, startPoint x: 611, startPoint y: 44, endPoint x: 395, endPoint y: 23, distance: 217.2
click at [413, 50] on div "Localizar Fatura mariana Filtros Data 01/09/2025 - 30/09/2025 Forma de Pagament…" at bounding box center [591, 40] width 591 height 35
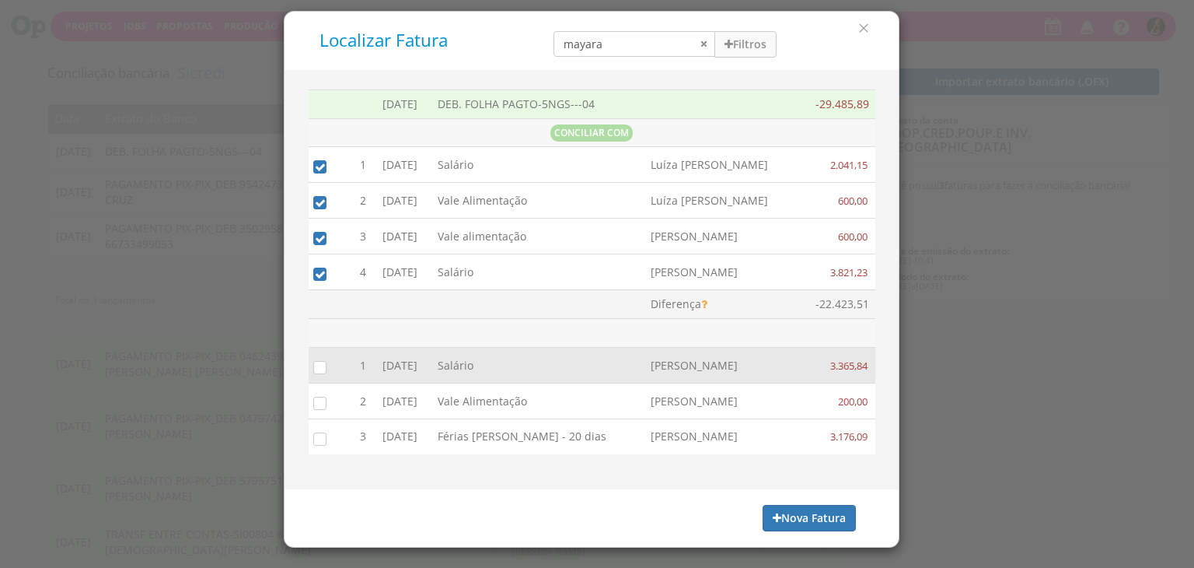
click at [315, 365] on input "checkbox" at bounding box center [317, 367] width 16 height 16
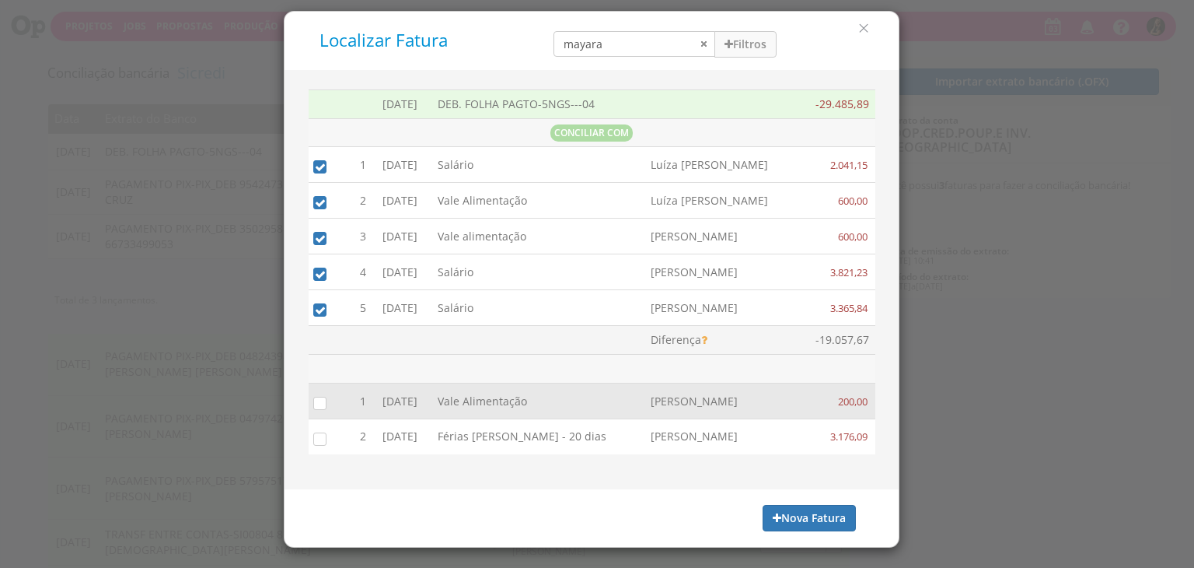
click at [318, 395] on input "checkbox" at bounding box center [317, 402] width 16 height 16
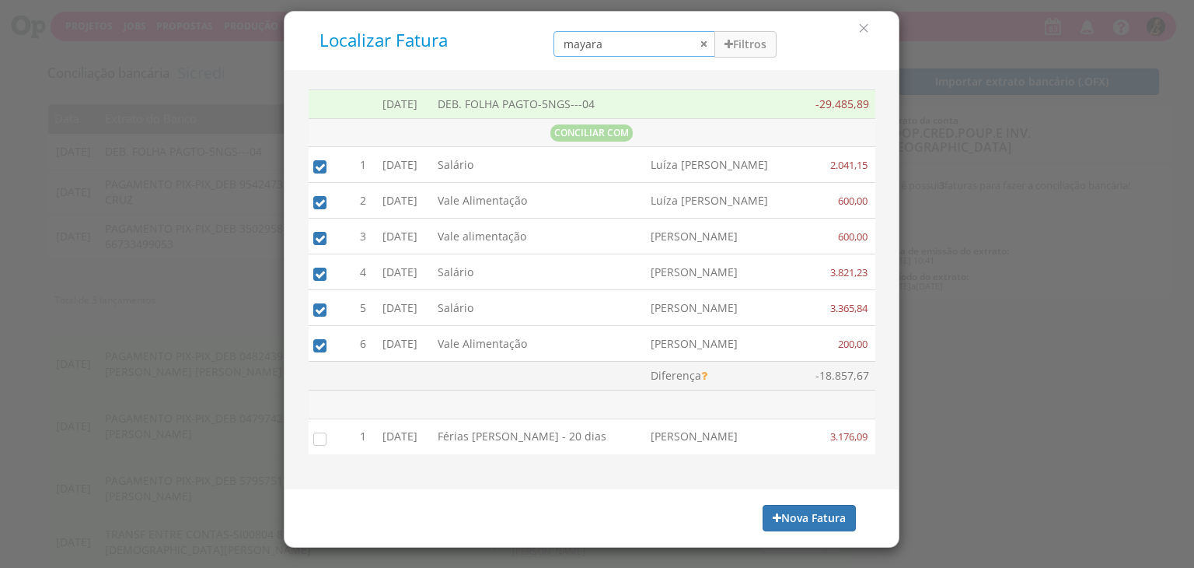
click at [333, 63] on div "Localizar Fatura mayara Filtros Data 01/09/2025 - 30/09/2025 Forma de Pagamento…" at bounding box center [592, 41] width 614 height 58
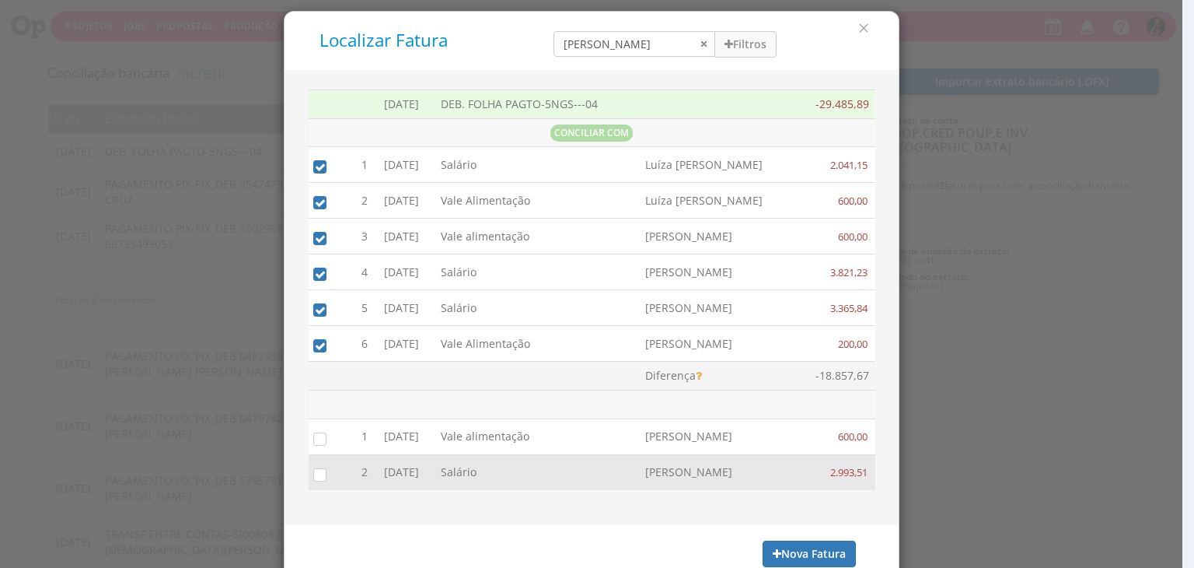
click at [316, 472] on input "checkbox" at bounding box center [317, 474] width 16 height 16
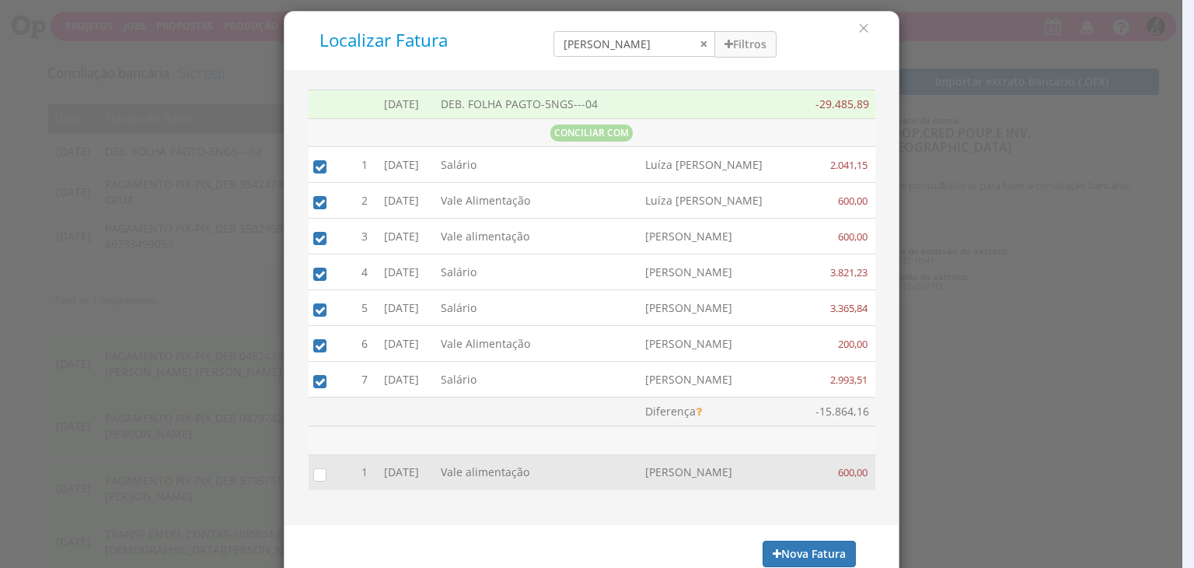
click at [314, 475] on input "checkbox" at bounding box center [317, 474] width 16 height 16
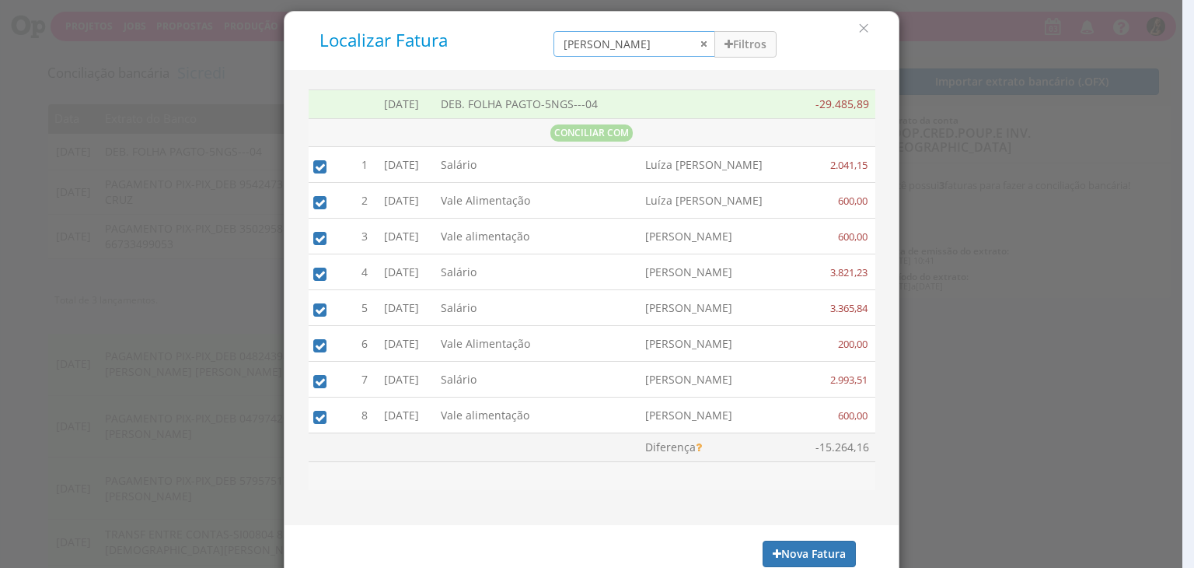
drag, startPoint x: 610, startPoint y: 38, endPoint x: 402, endPoint y: 13, distance: 209.1
click at [454, 45] on div "Localizar Fatura nicole Filtros Data 01/09/2025 - 30/09/2025 Forma de Pagamento…" at bounding box center [591, 40] width 591 height 35
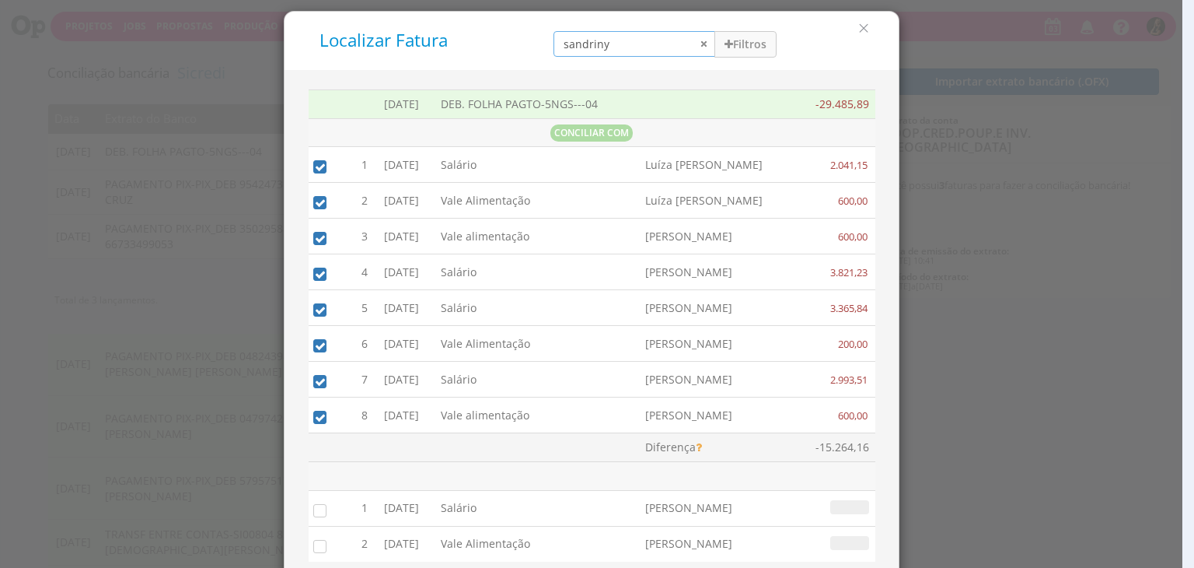
scroll to position [23, 0]
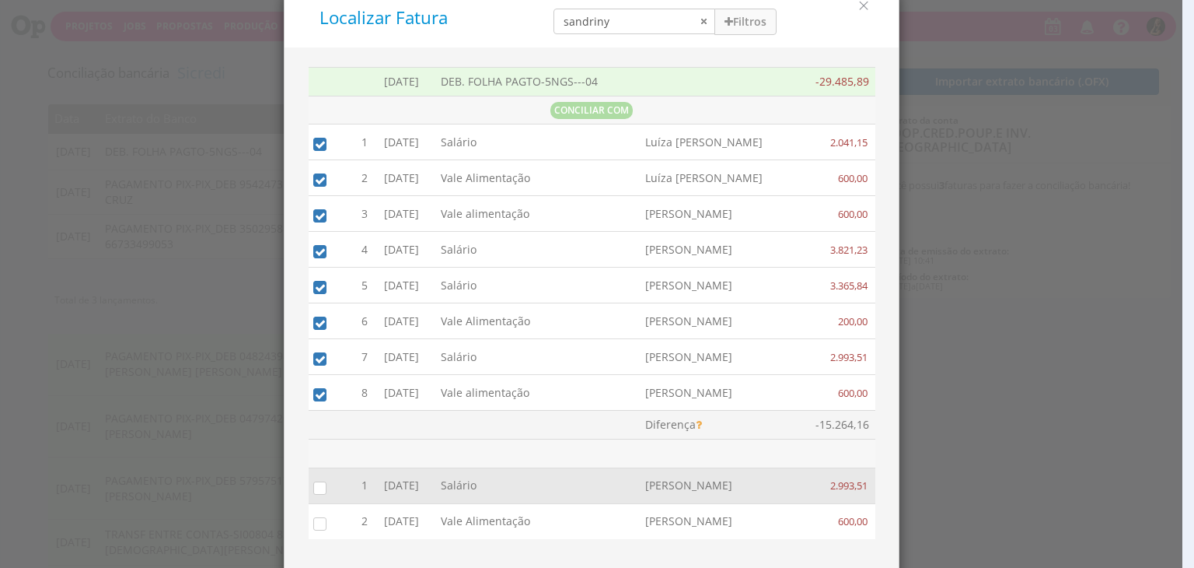
click at [313, 483] on input "checkbox" at bounding box center [317, 487] width 16 height 16
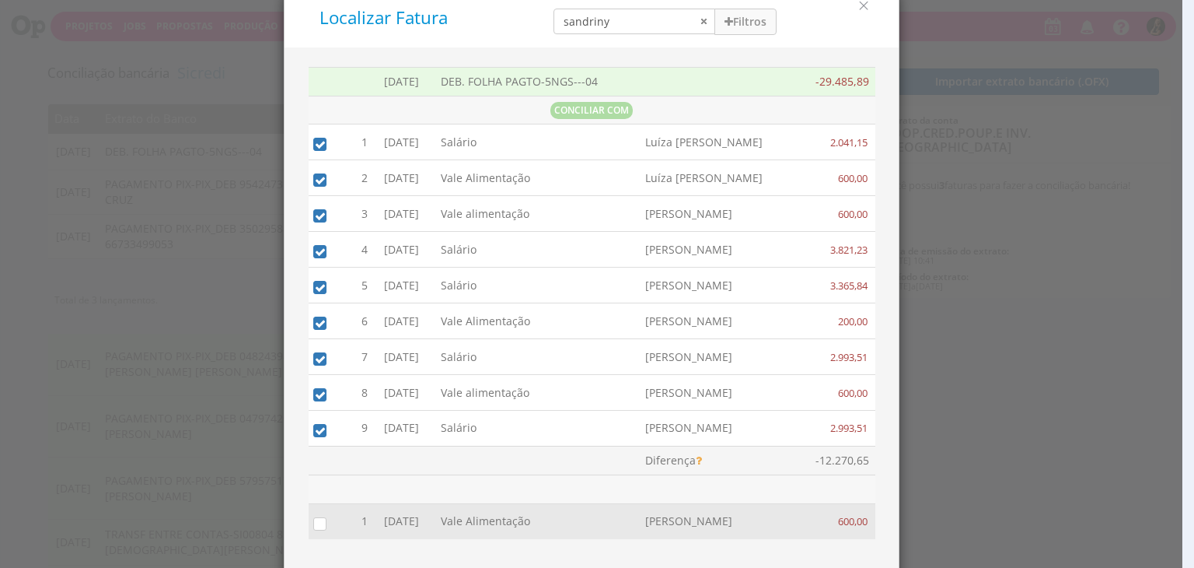
click at [317, 528] on div at bounding box center [332, 521] width 31 height 23
click at [313, 519] on input "checkbox" at bounding box center [317, 523] width 16 height 16
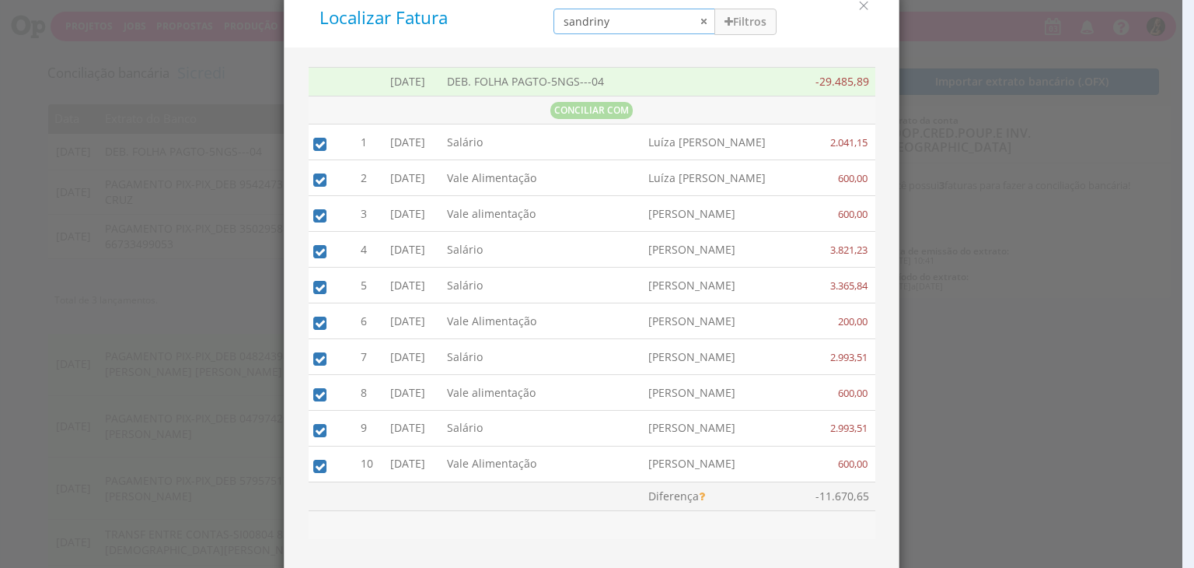
drag, startPoint x: 625, startPoint y: 20, endPoint x: 416, endPoint y: 7, distance: 209.6
click at [436, 16] on div "Localizar Fatura sandriny Filtros Data 01/09/2025 - 30/09/2025 Forma de Pagamen…" at bounding box center [591, 18] width 591 height 35
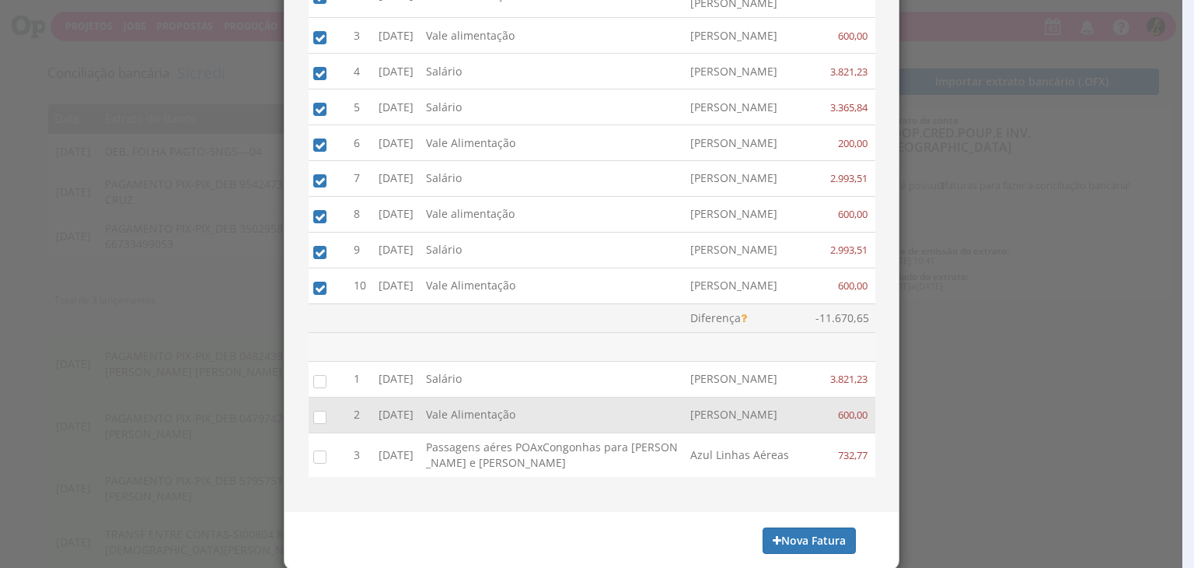
scroll to position [226, 0]
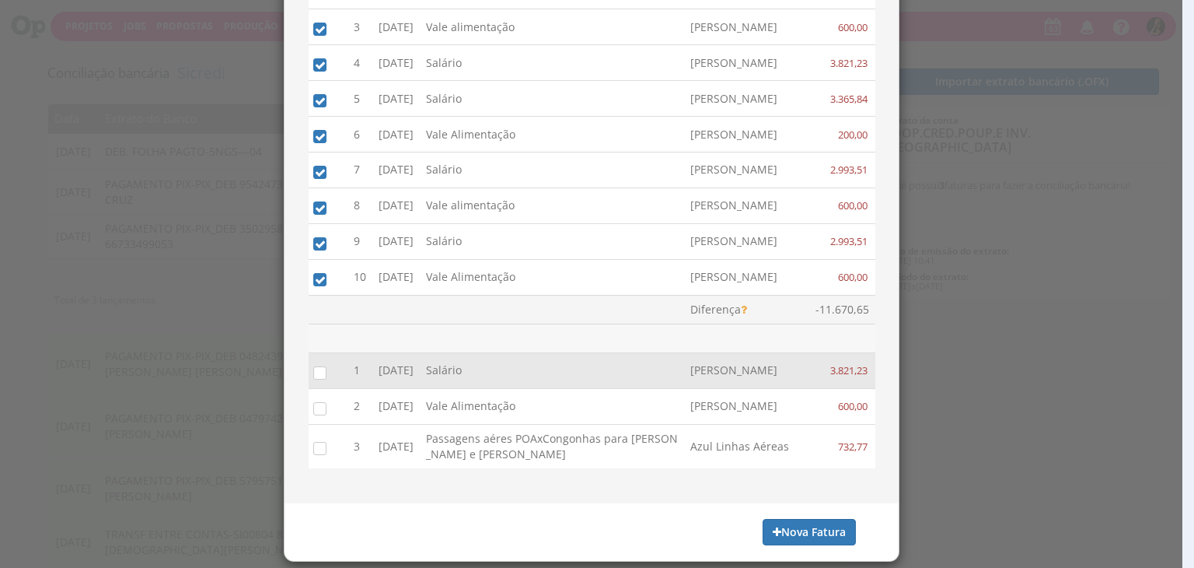
click at [309, 368] on input "checkbox" at bounding box center [317, 372] width 16 height 16
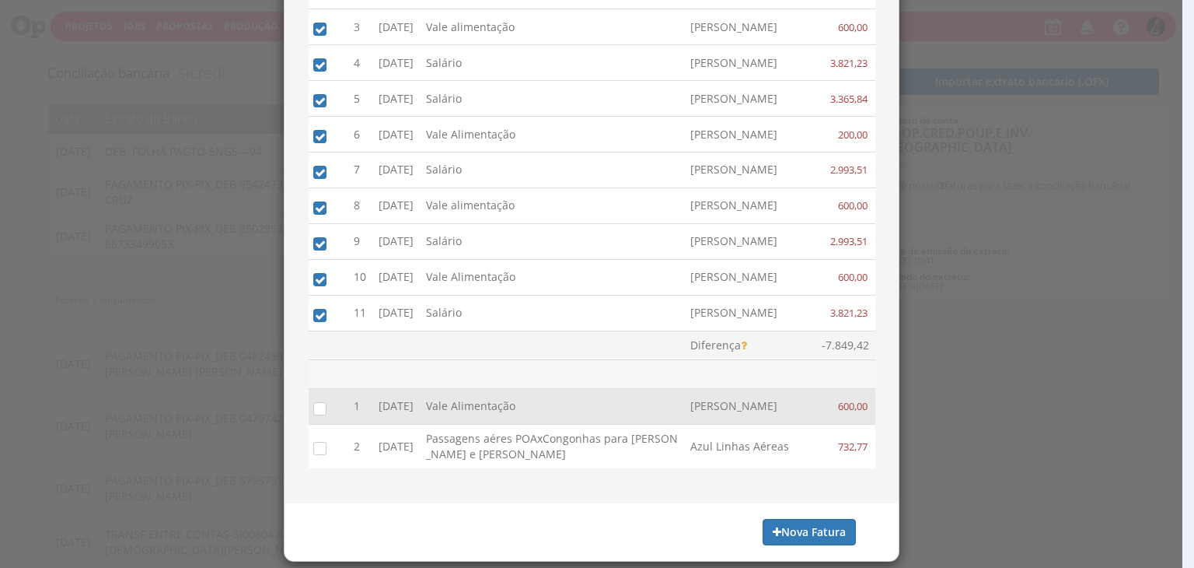
click at [316, 405] on input "checkbox" at bounding box center [317, 408] width 16 height 16
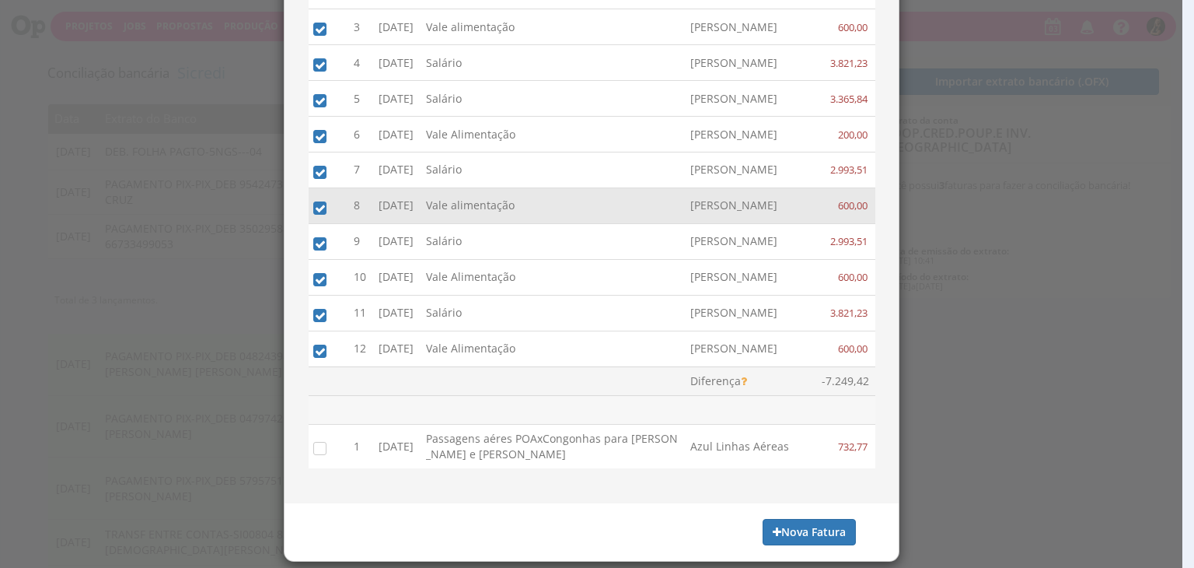
scroll to position [0, 0]
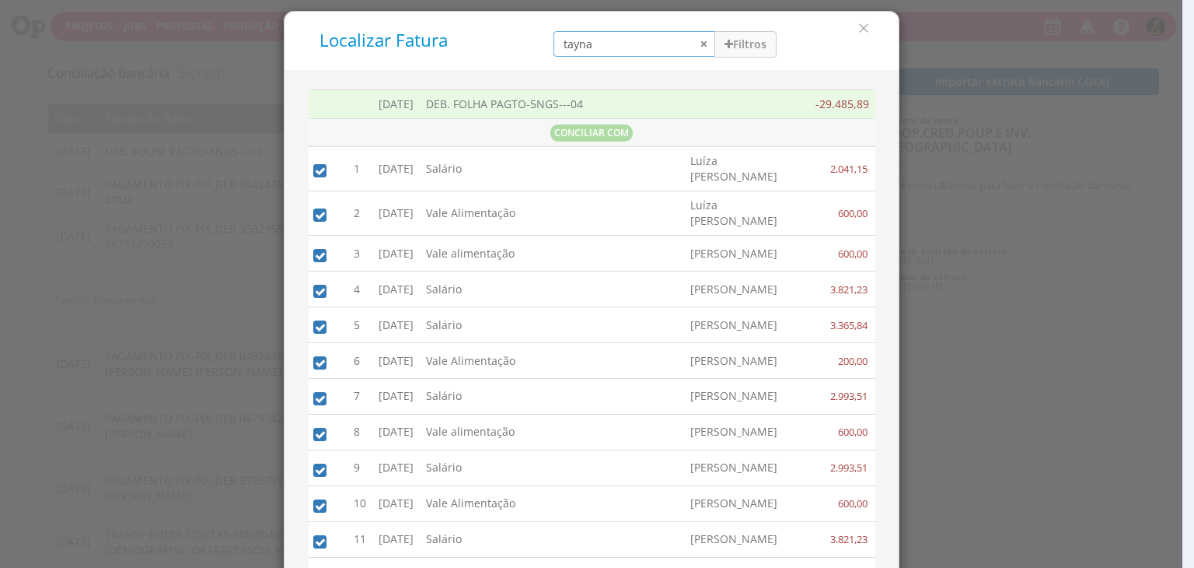
drag, startPoint x: 610, startPoint y: 37, endPoint x: 426, endPoint y: 29, distance: 184.5
click at [463, 41] on div "Localizar Fatura tayna Filtros Data 01/09/2025 - 30/09/2025 Forma de Pagamento …" at bounding box center [591, 40] width 591 height 35
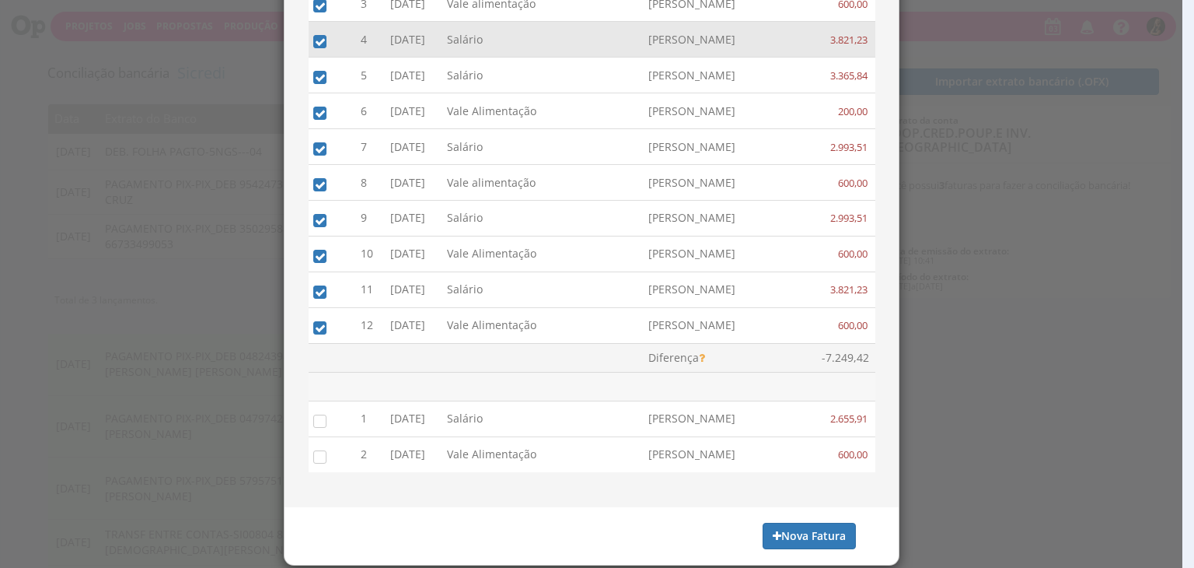
scroll to position [233, 0]
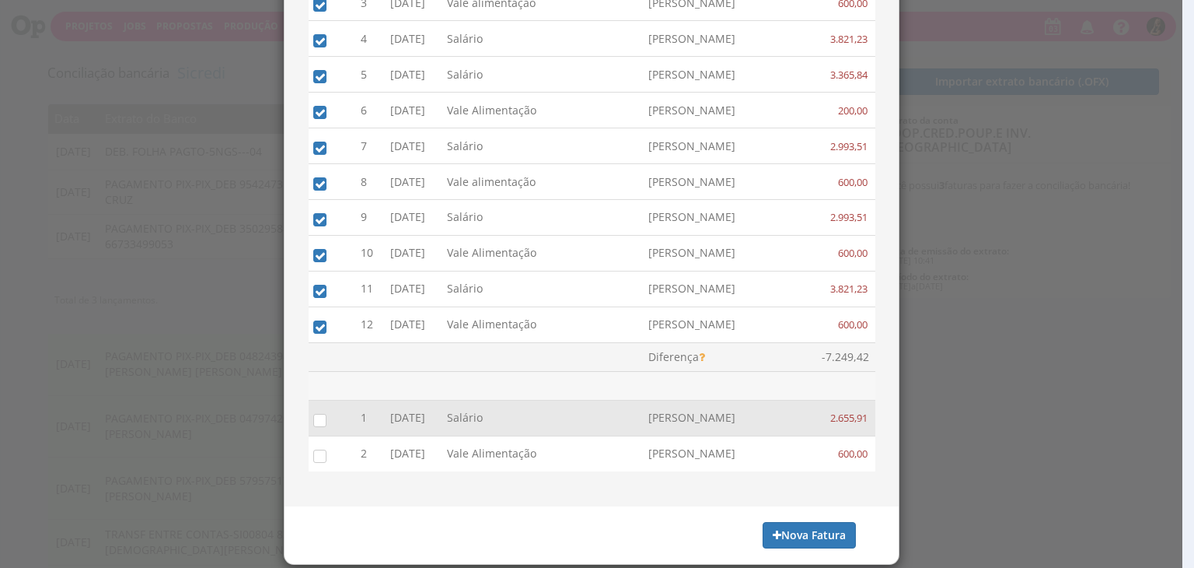
click at [314, 413] on input "checkbox" at bounding box center [317, 419] width 16 height 16
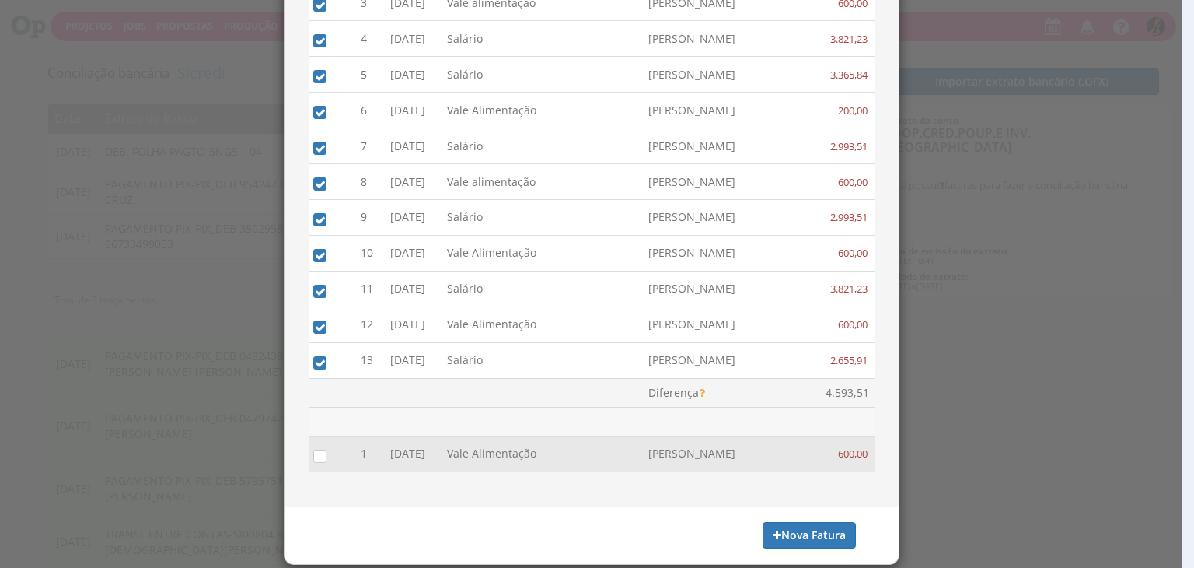
click at [317, 442] on div at bounding box center [332, 453] width 30 height 23
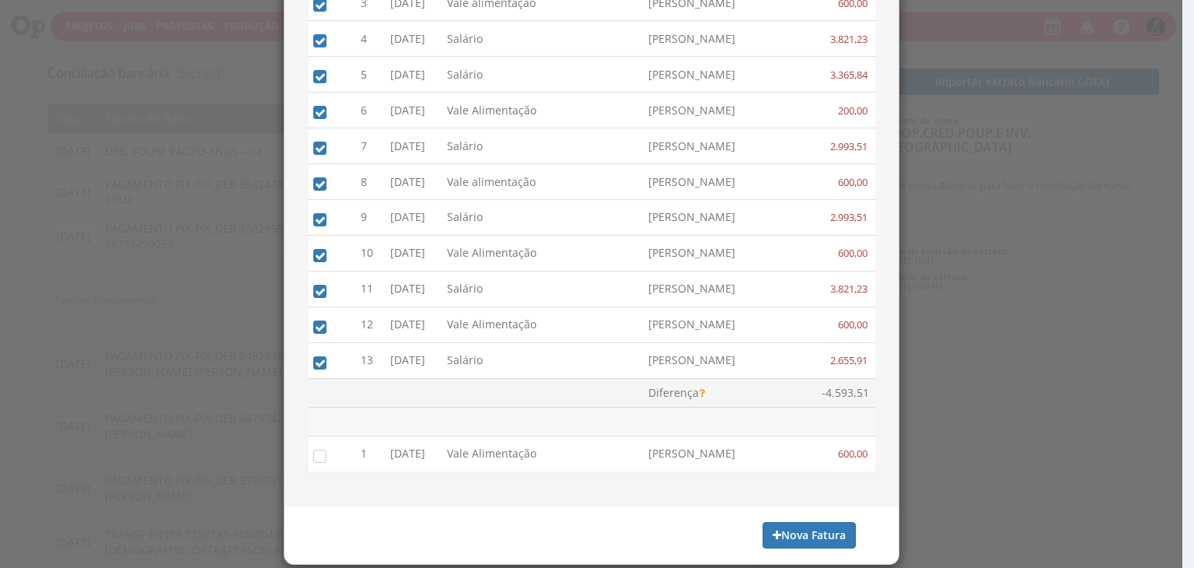
drag, startPoint x: 312, startPoint y: 447, endPoint x: 316, endPoint y: 439, distance: 8.7
click at [312, 448] on input "checkbox" at bounding box center [317, 455] width 16 height 16
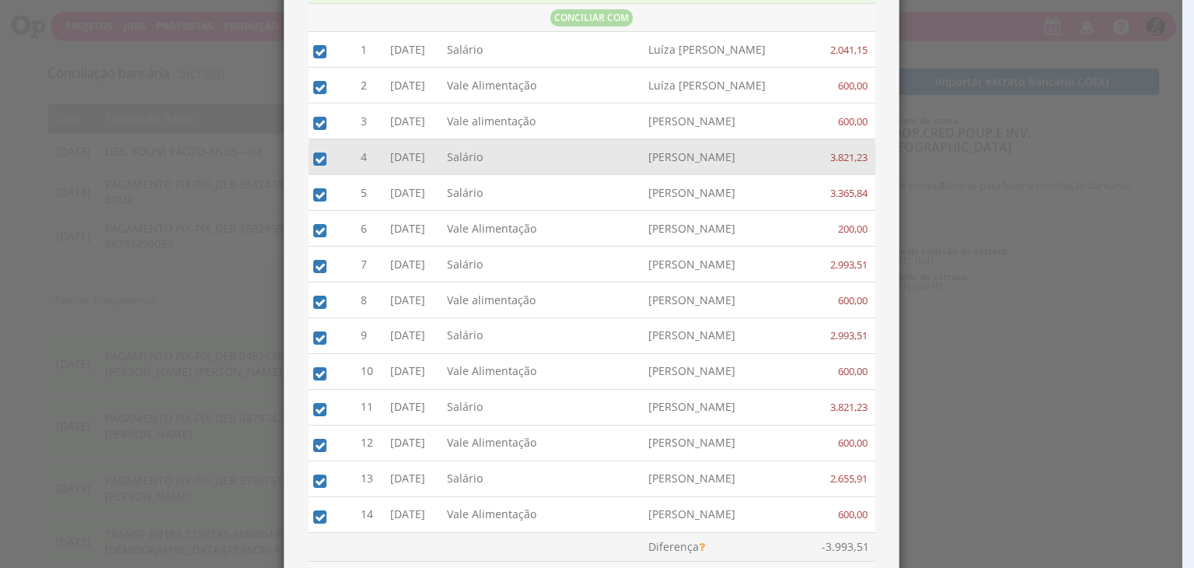
scroll to position [0, 0]
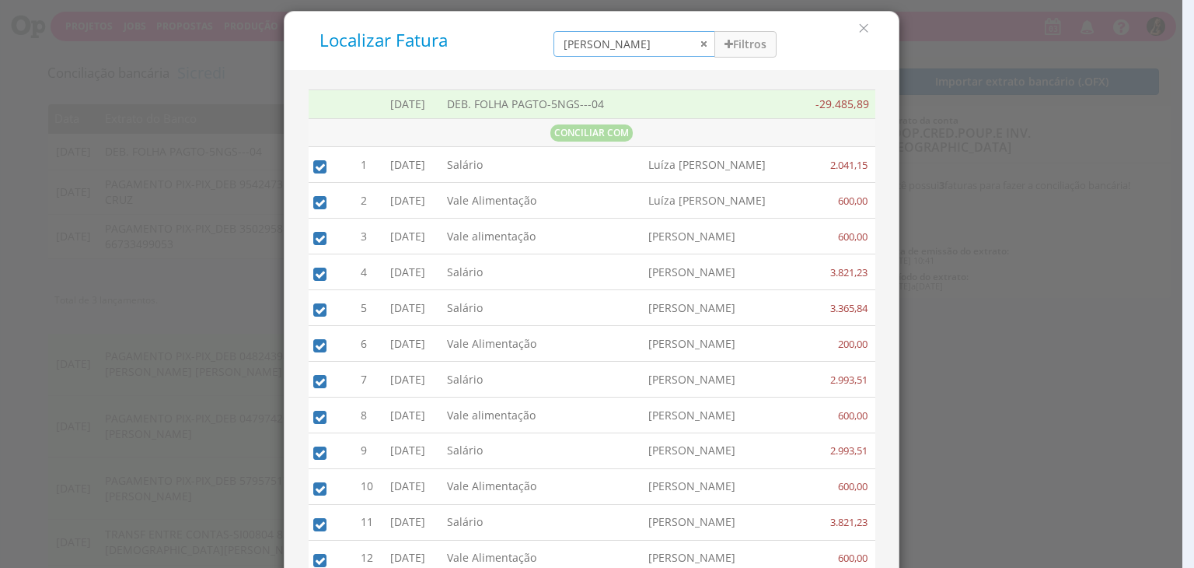
drag, startPoint x: 626, startPoint y: 40, endPoint x: 327, endPoint y: 10, distance: 300.9
click at [366, 32] on div "Localizar Fatura vanessa Filtros Data 01/09/2025 - 30/09/2025 Forma de Pagament…" at bounding box center [591, 40] width 591 height 35
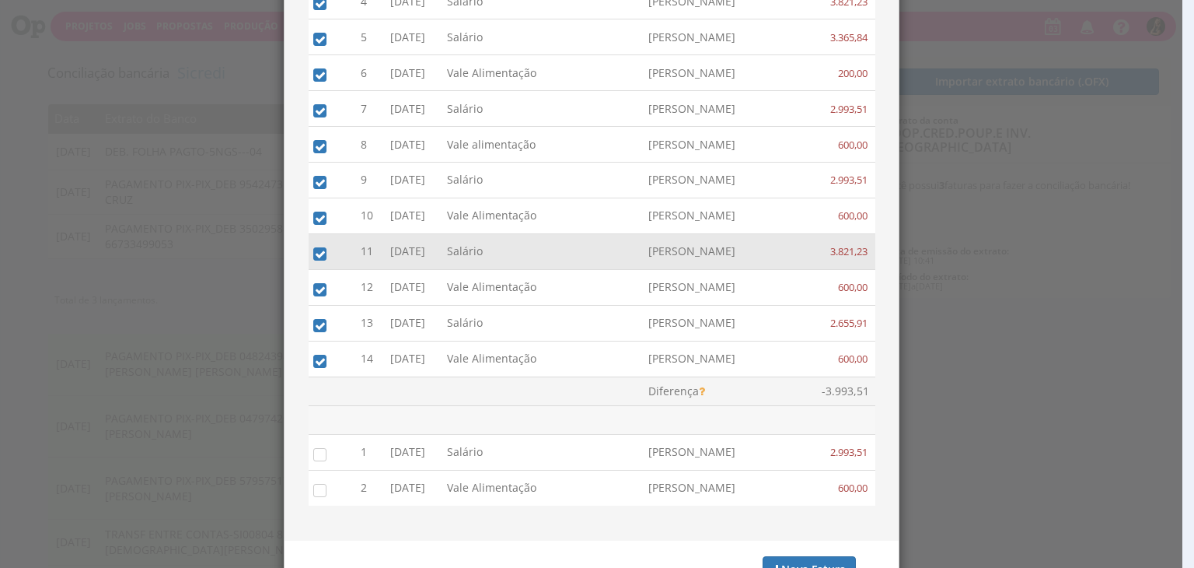
scroll to position [306, 0]
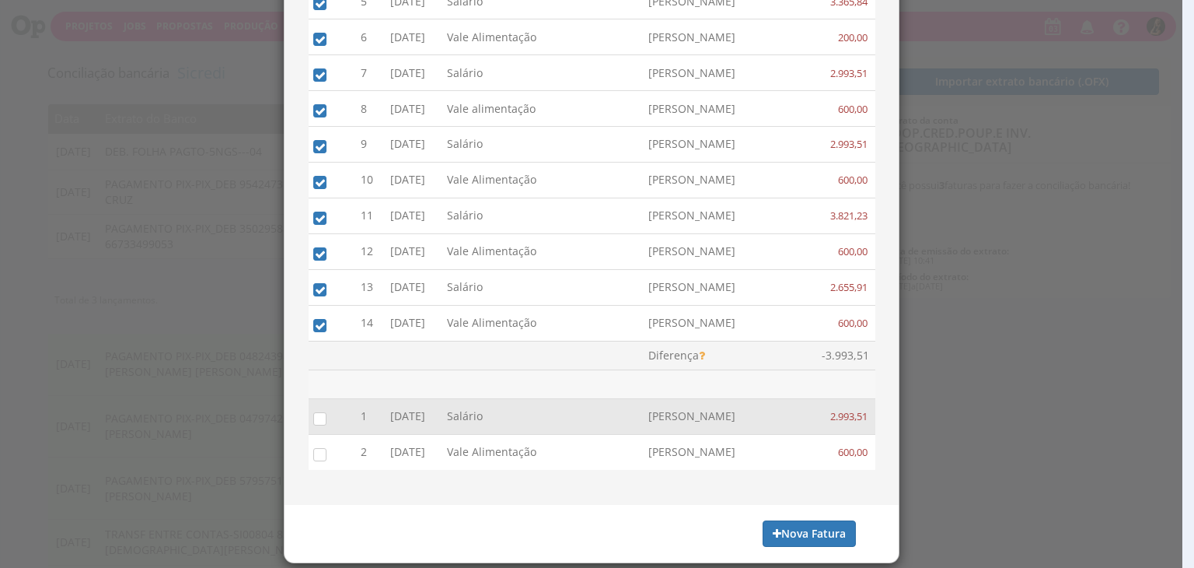
click at [311, 410] on input "checkbox" at bounding box center [317, 418] width 16 height 16
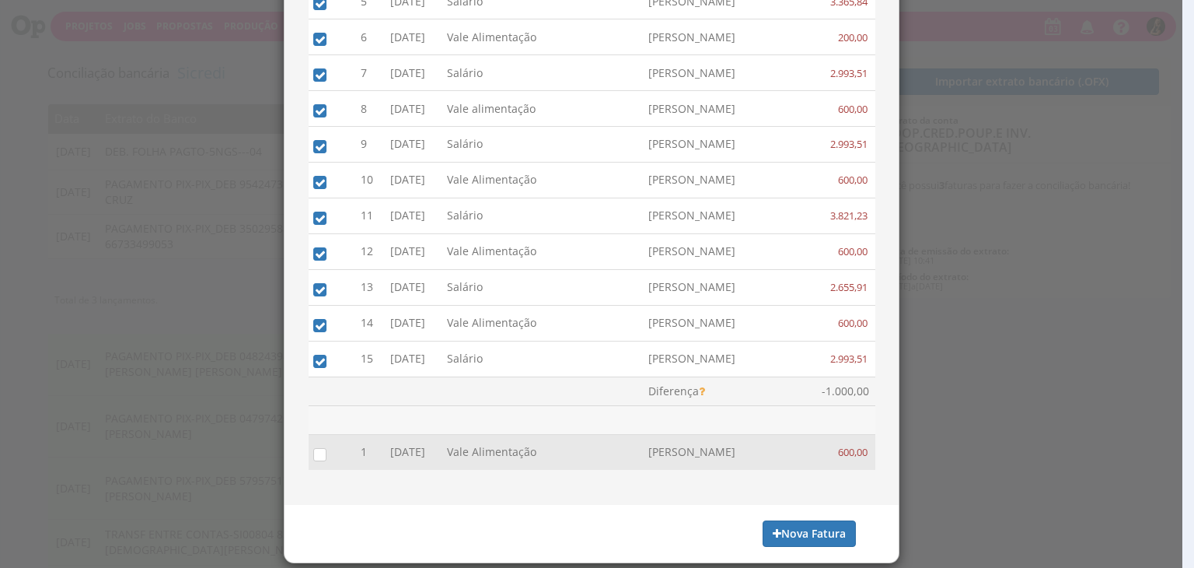
click at [309, 452] on input "checkbox" at bounding box center [317, 454] width 16 height 16
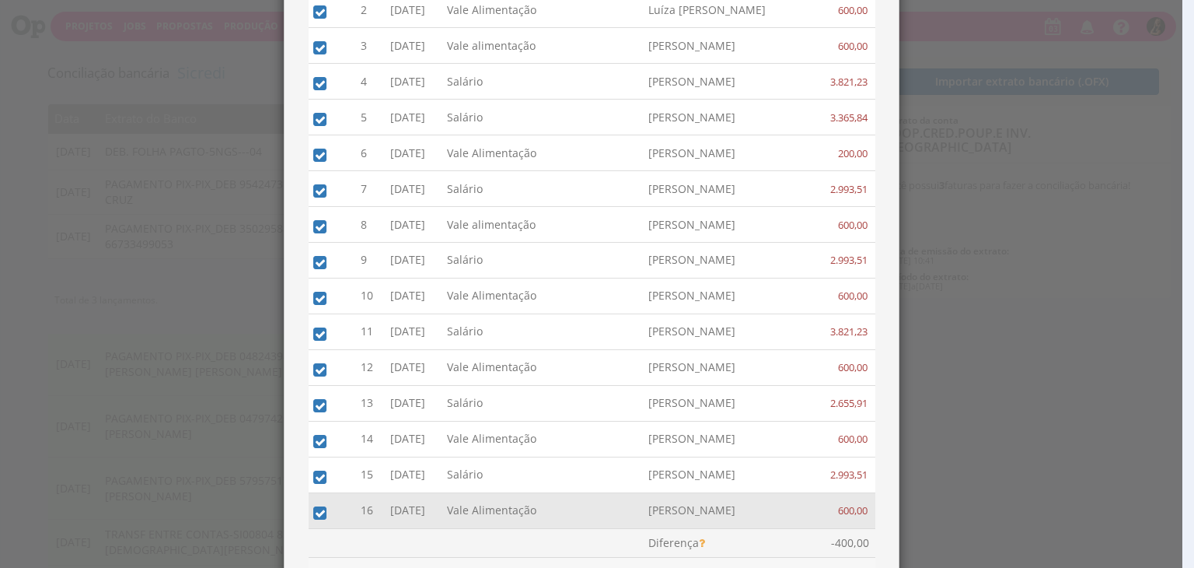
scroll to position [229, 0]
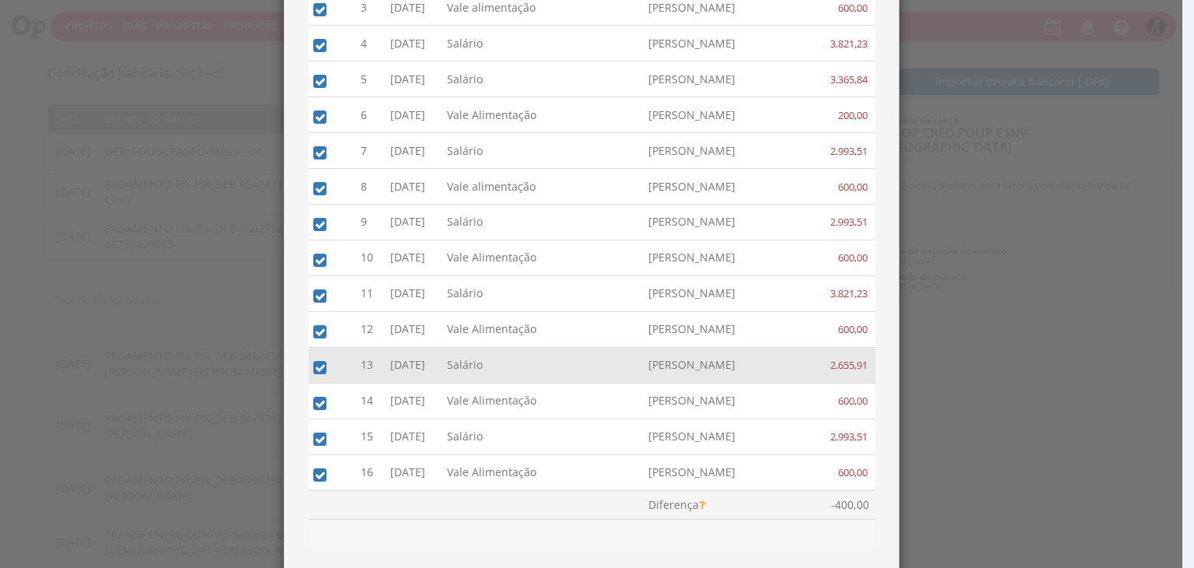
click at [310, 360] on input "checkbox" at bounding box center [317, 367] width 16 height 16
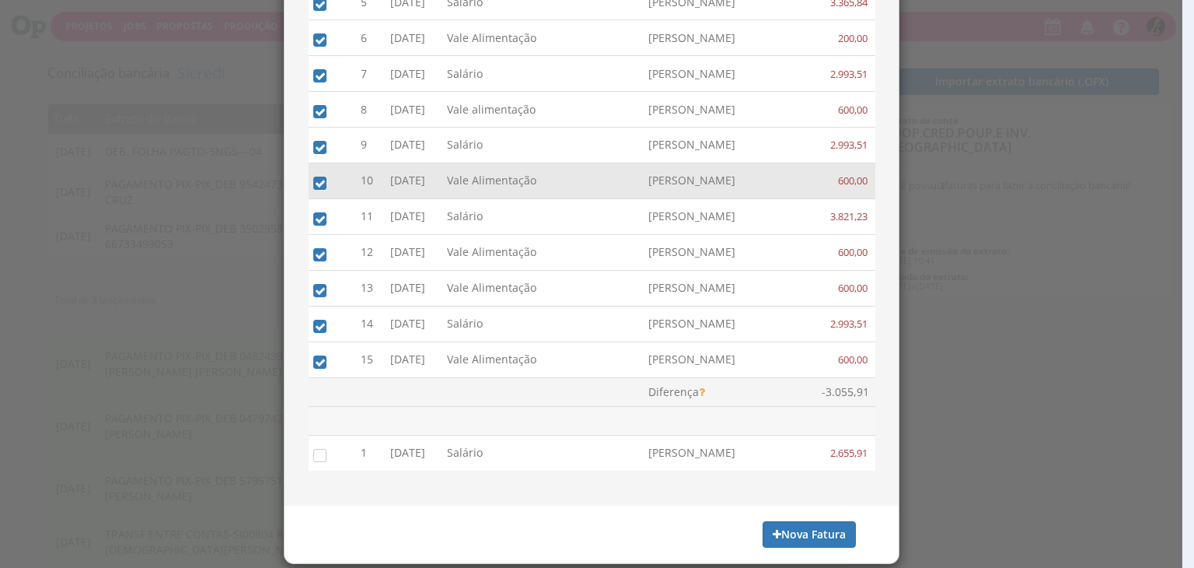
scroll to position [306, 0]
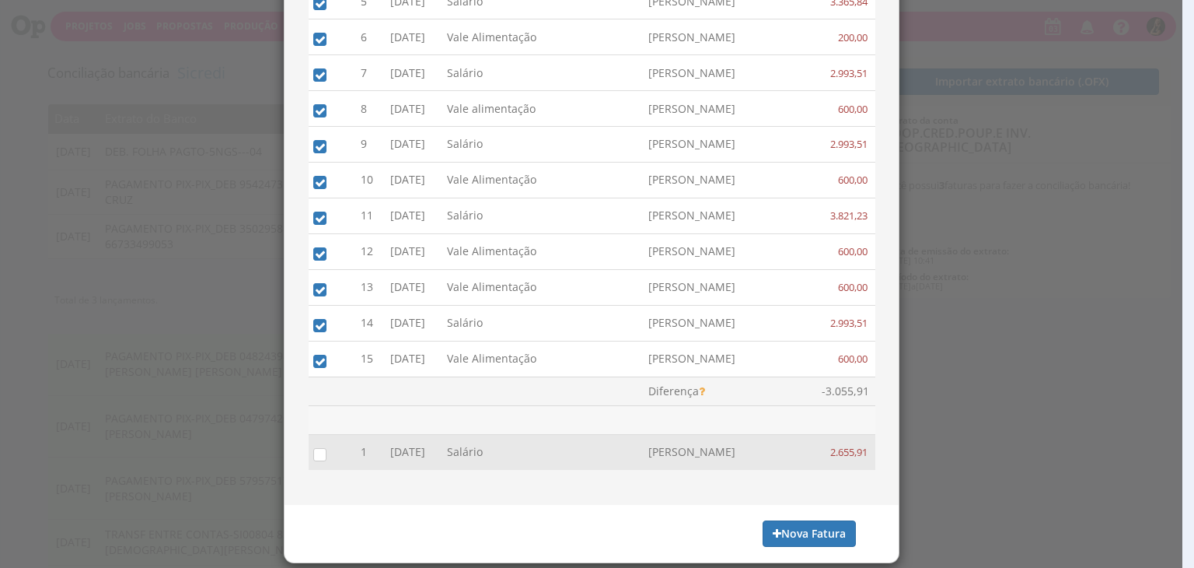
click at [313, 448] on input "checkbox" at bounding box center [317, 454] width 16 height 16
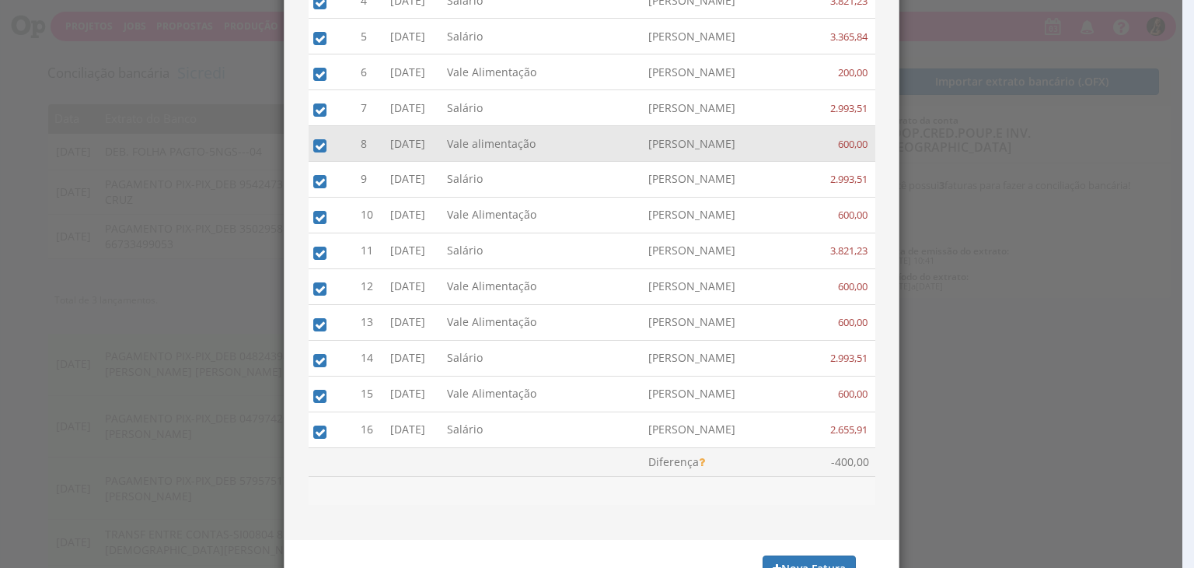
scroll to position [151, 0]
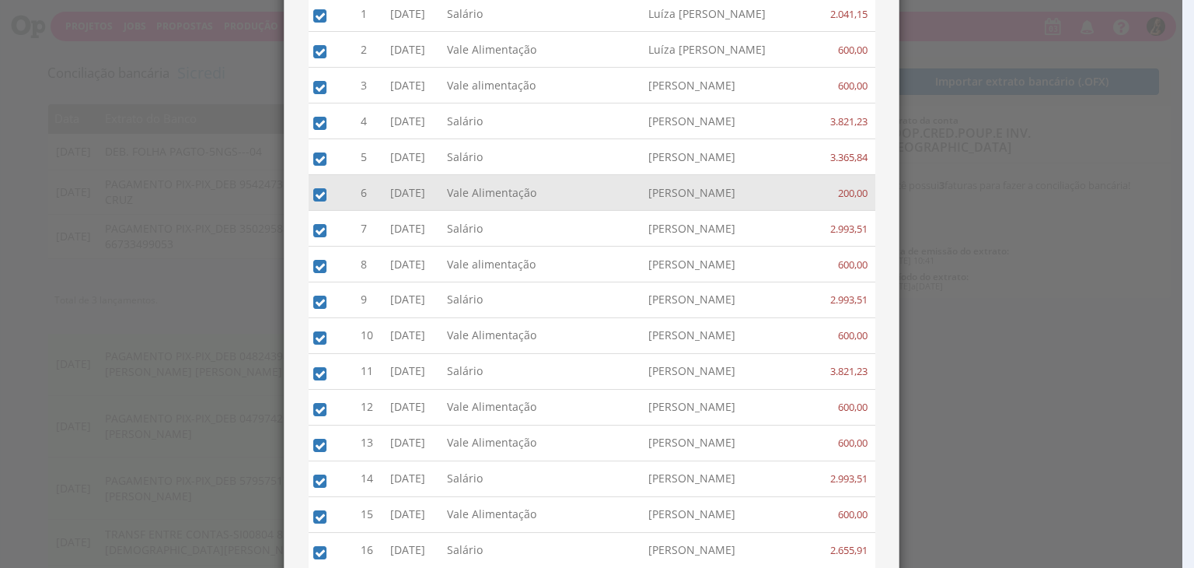
click at [309, 191] on input "checkbox" at bounding box center [317, 194] width 16 height 16
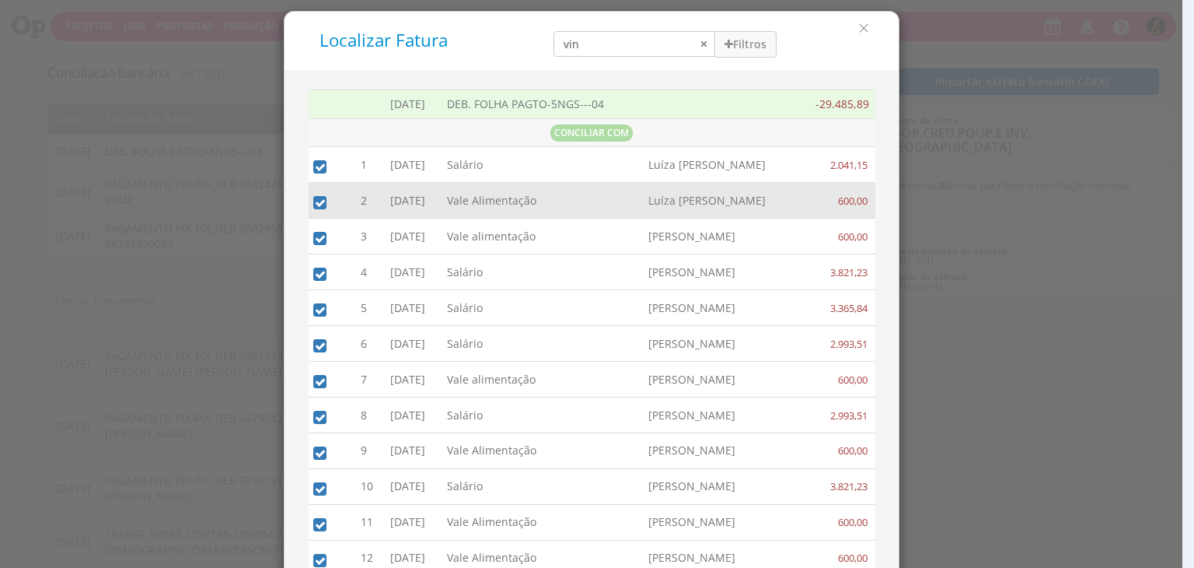
scroll to position [0, 0]
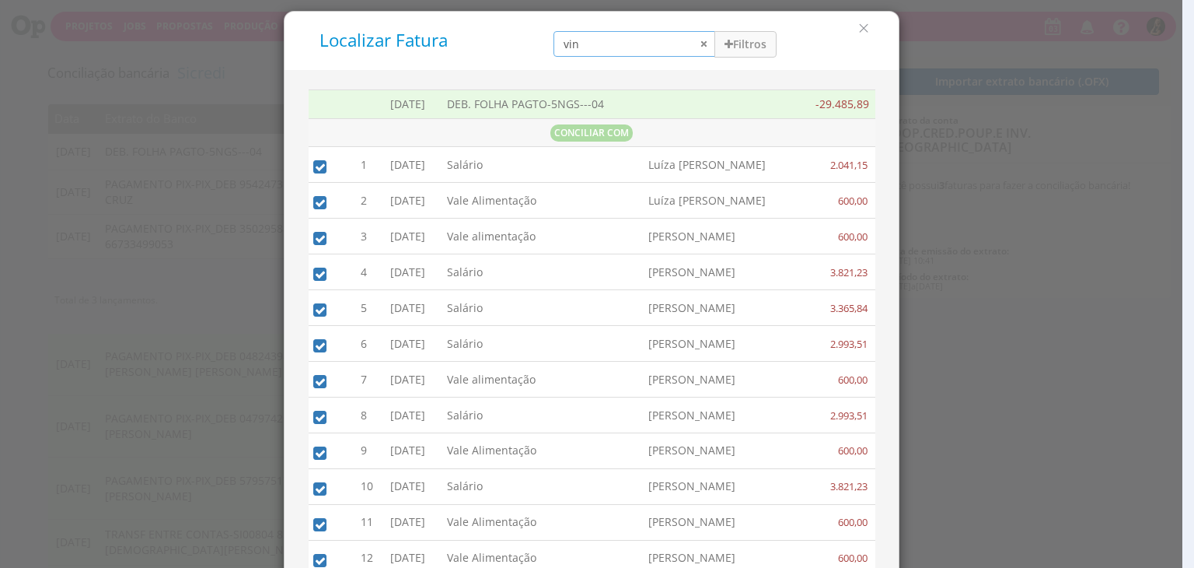
drag, startPoint x: 635, startPoint y: 51, endPoint x: 352, endPoint y: 19, distance: 284.8
click at [404, 54] on div "Localizar Fatura vin Filtros Data 01/09/2025 - 30/09/2025 Forma de Pagamento Se…" at bounding box center [591, 40] width 591 height 35
type input "may"
click at [731, 44] on button "Filtros" at bounding box center [746, 44] width 62 height 26
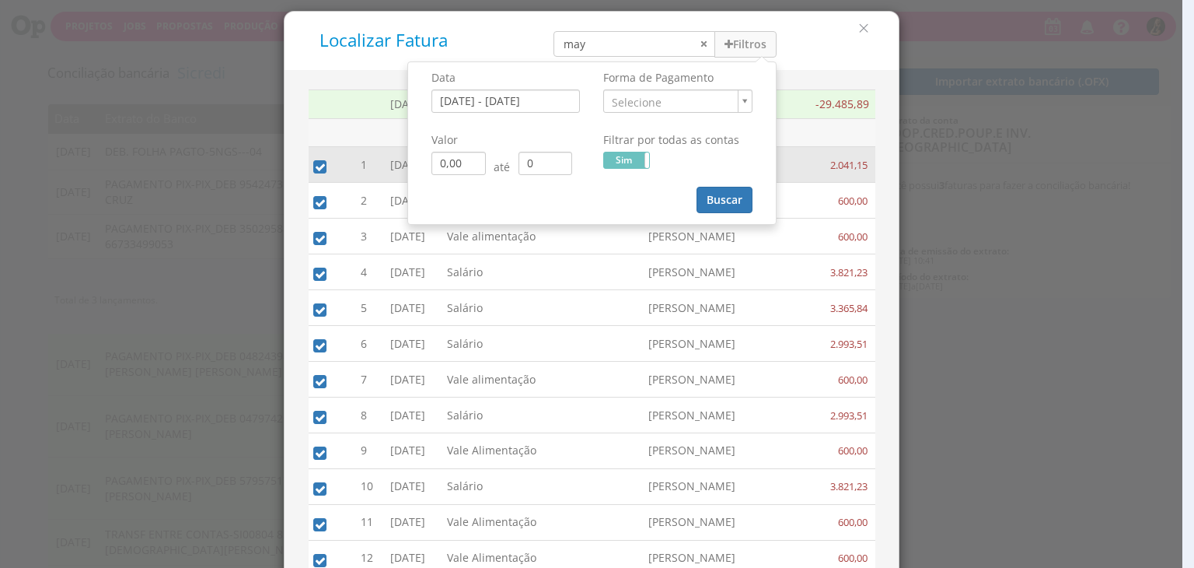
click at [703, 206] on td "Luíza Jost Santana" at bounding box center [719, 201] width 155 height 36
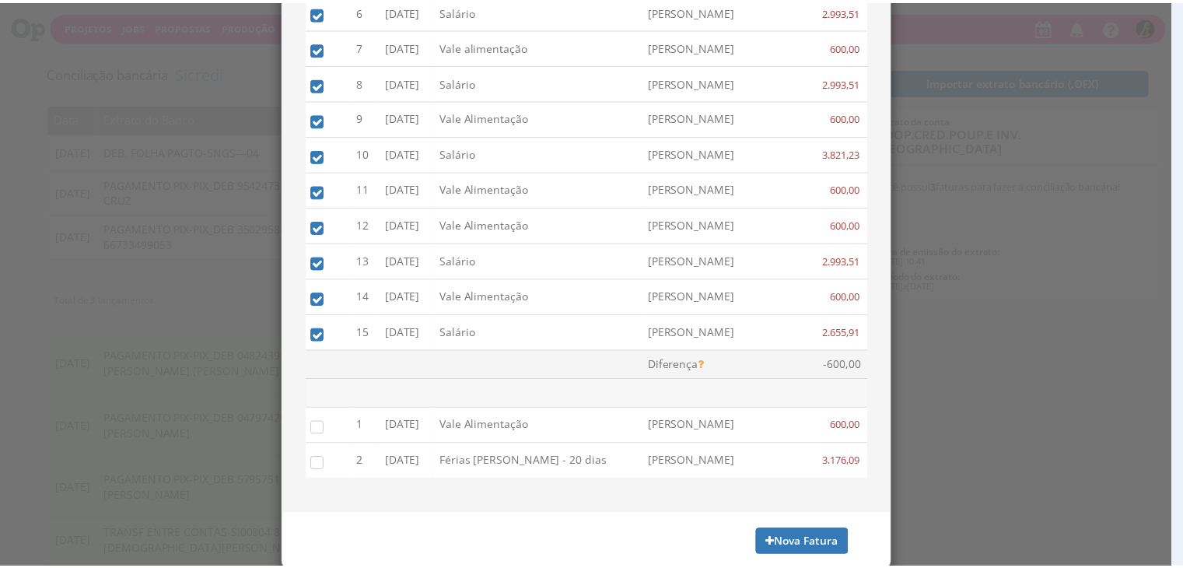
scroll to position [342, 0]
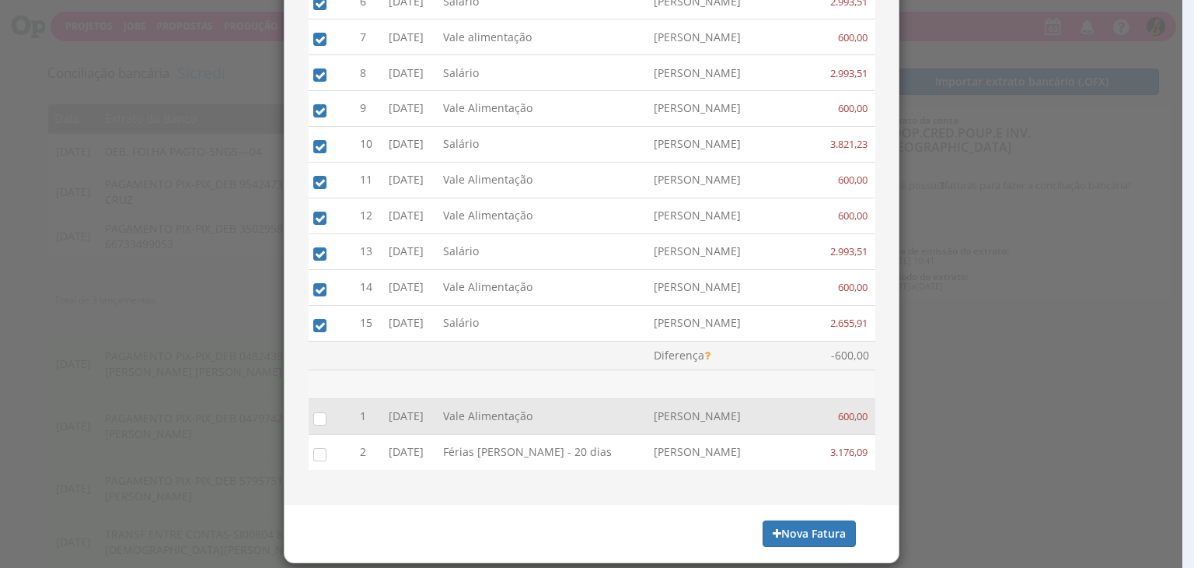
click at [309, 412] on input "checkbox" at bounding box center [317, 418] width 16 height 16
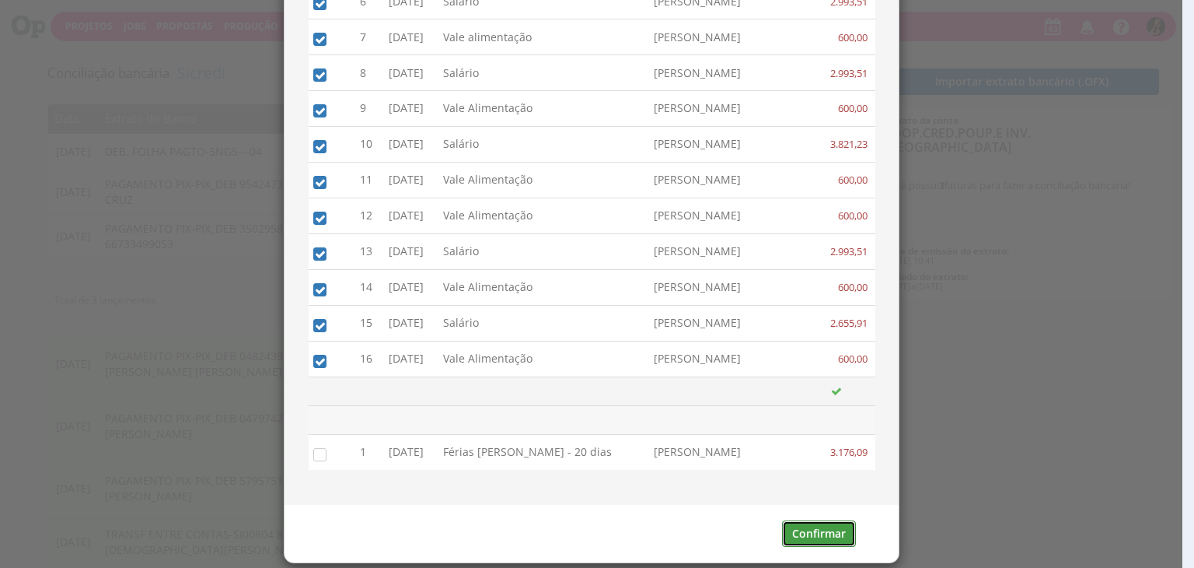
click at [813, 530] on button "Confirmar" at bounding box center [819, 533] width 74 height 26
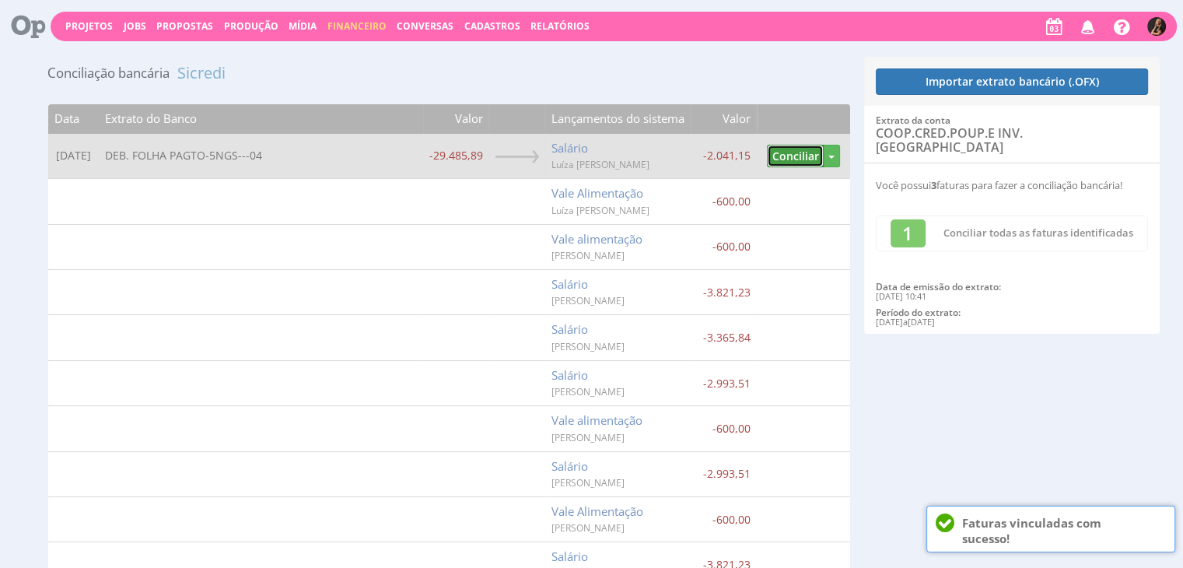
click at [781, 156] on button "Conciliar" at bounding box center [795, 156] width 57 height 23
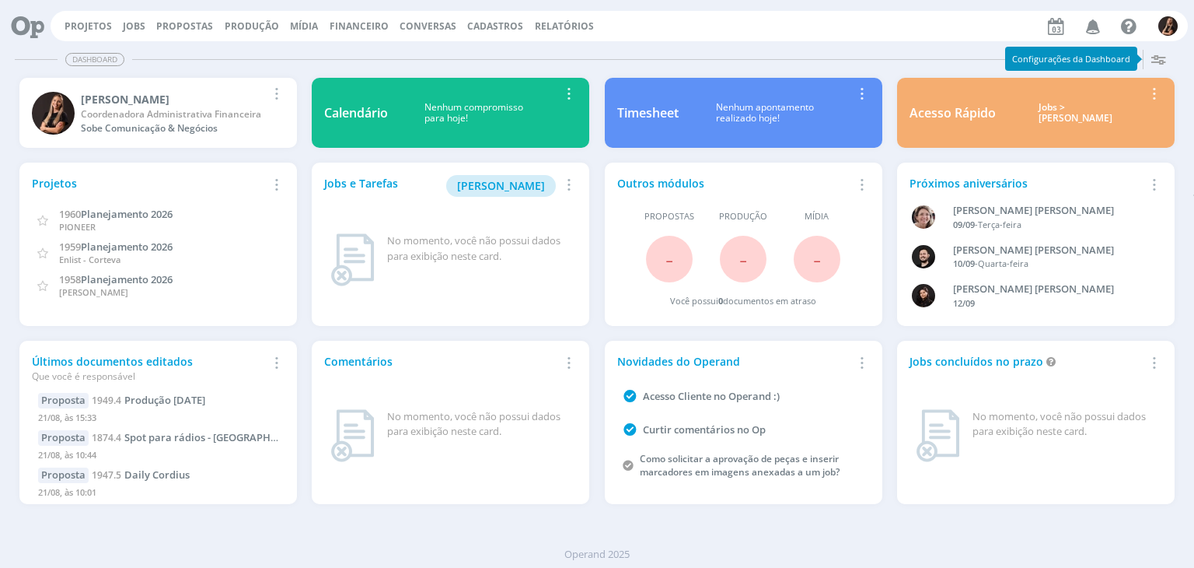
click at [325, 26] on button "Financeiro" at bounding box center [359, 26] width 68 height 12
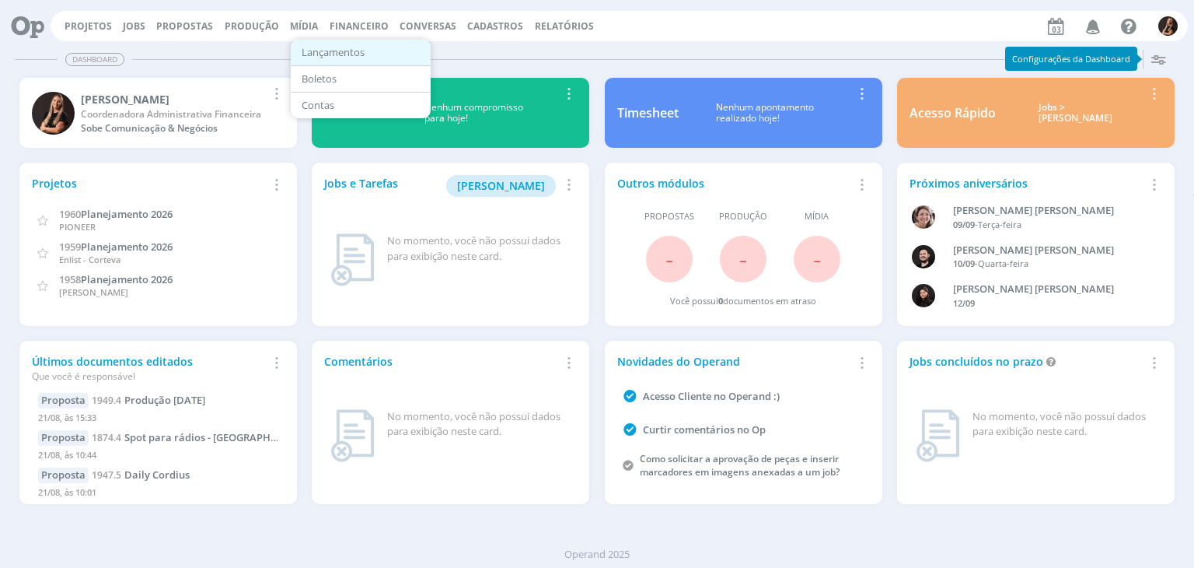
click at [348, 51] on link "Lançamentos" at bounding box center [361, 52] width 131 height 24
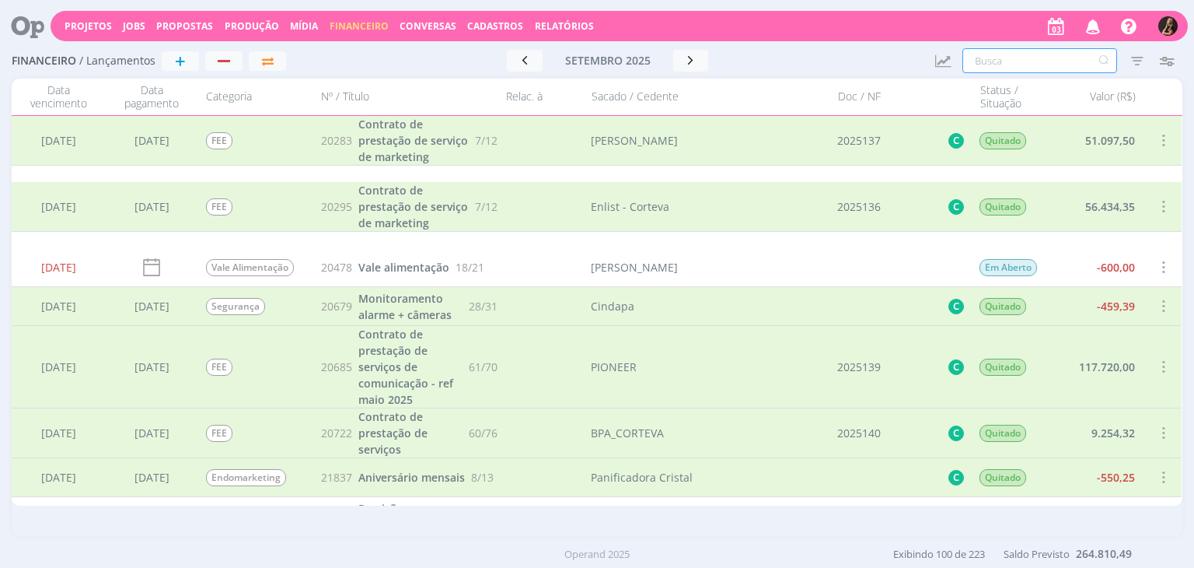
click at [971, 63] on input "text" at bounding box center [1040, 60] width 155 height 25
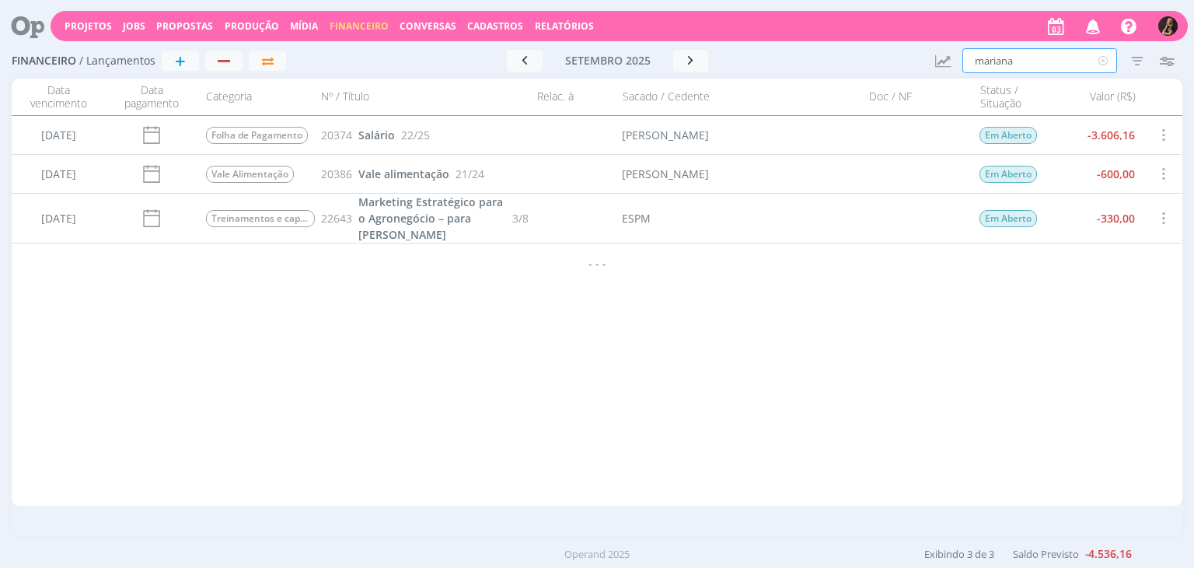
type input "mariana"
click at [388, 134] on span "Salário" at bounding box center [377, 135] width 37 height 15
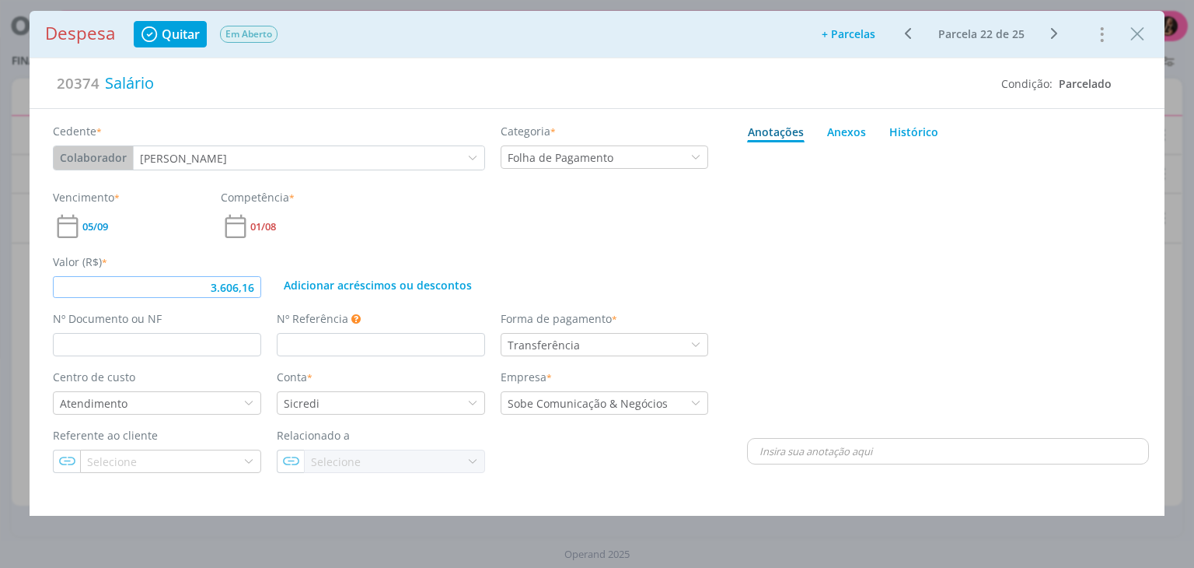
click at [256, 283] on input "3.606,16" at bounding box center [157, 287] width 208 height 22
type input "3.821,23"
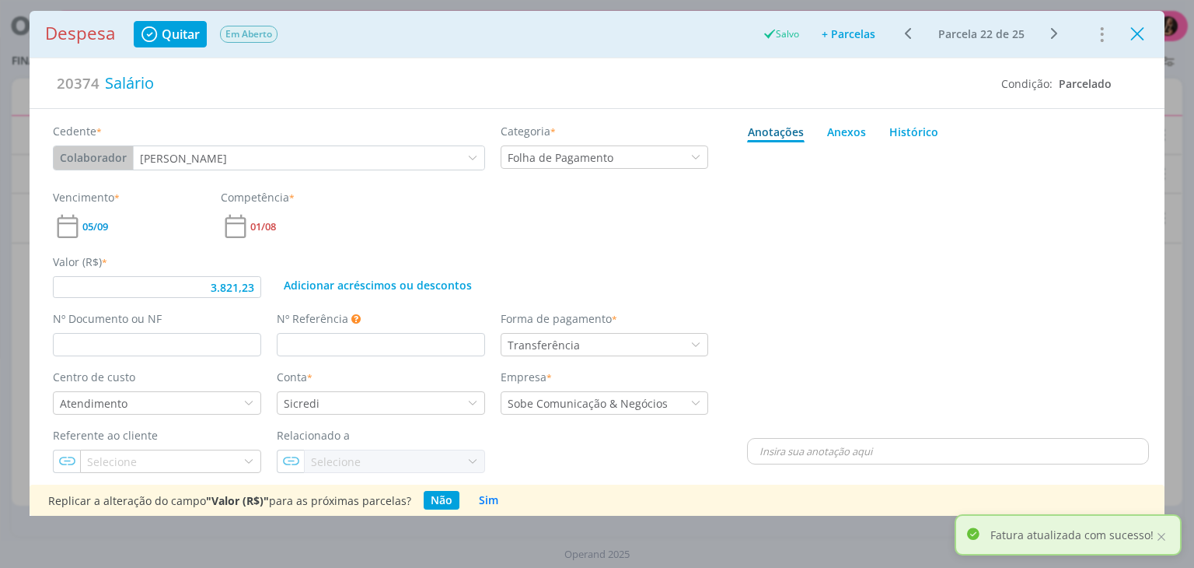
click at [1130, 29] on icon "Close" at bounding box center [1137, 34] width 23 height 23
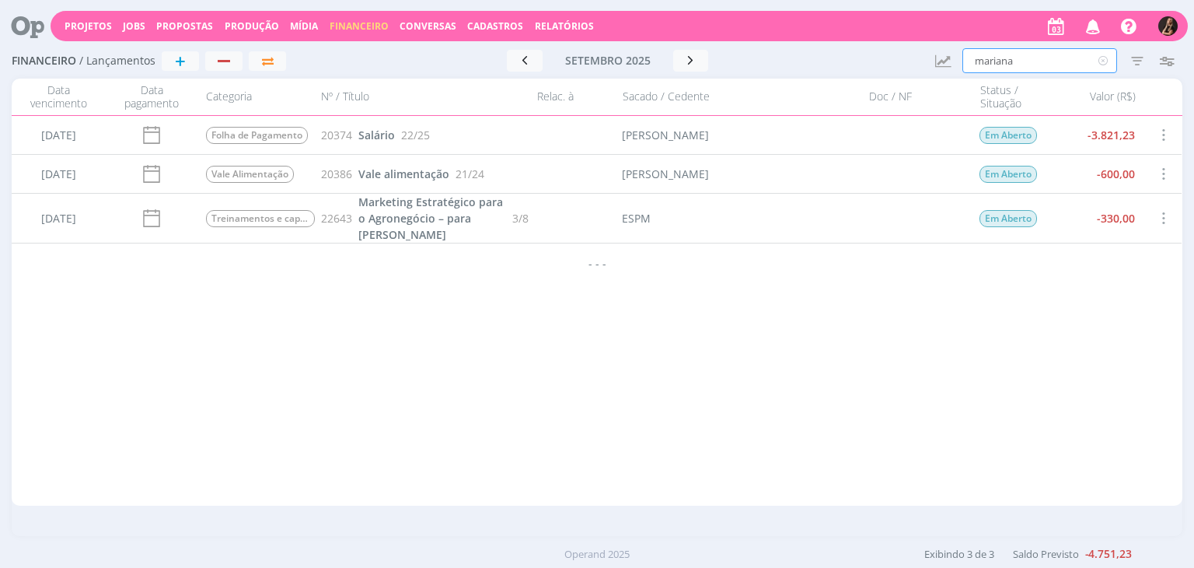
click at [914, 65] on div "Financeiro / Lançamentos + Ir para mês atual setembro 2025 < 2025 > Janeiro Fev…" at bounding box center [597, 62] width 1170 height 36
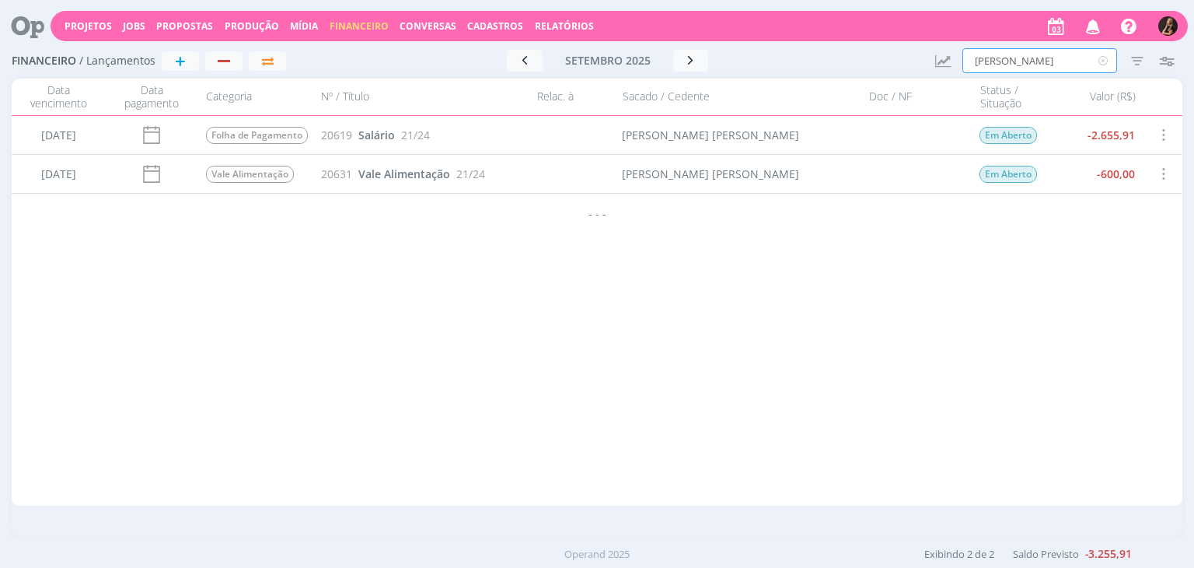
drag, startPoint x: 1038, startPoint y: 60, endPoint x: 820, endPoint y: 87, distance: 219.4
click at [824, 91] on div "Financeiro / Lançamentos + Ir para mês atual setembro 2025 < 2025 > Janeiro Fev…" at bounding box center [597, 290] width 1194 height 493
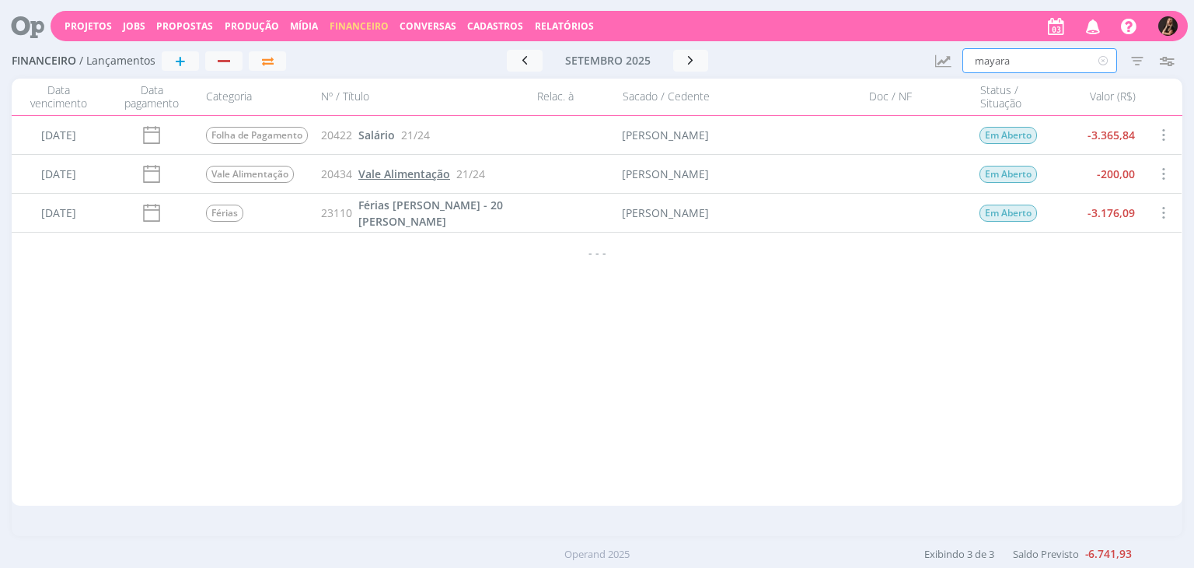
type input "mayara"
click at [390, 171] on span "Vale Alimentação" at bounding box center [405, 173] width 92 height 15
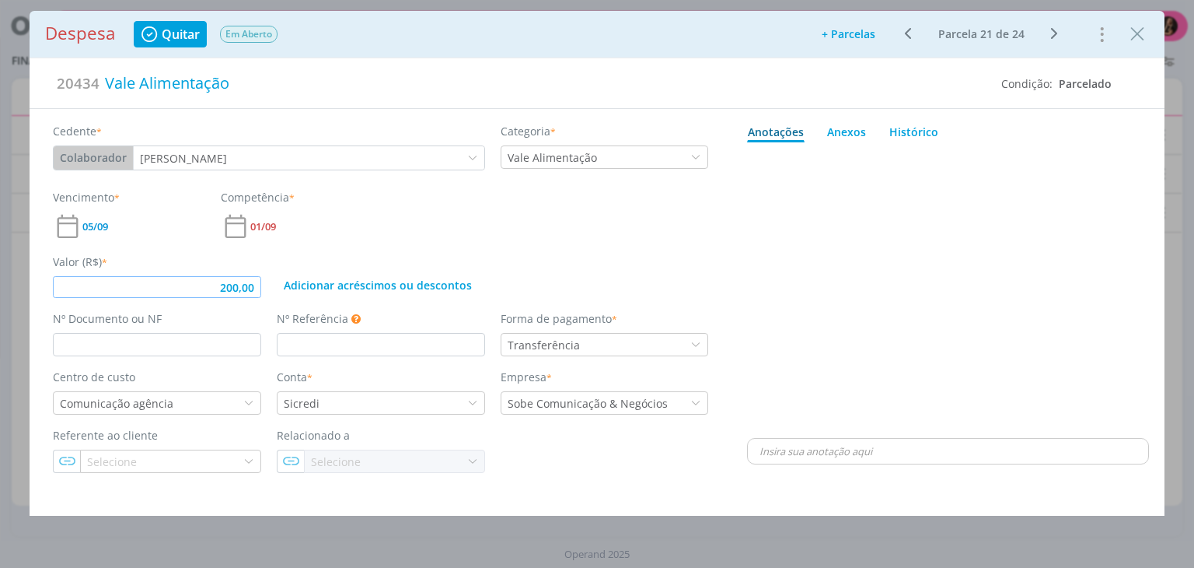
click at [259, 290] on input "200,00" at bounding box center [157, 287] width 208 height 22
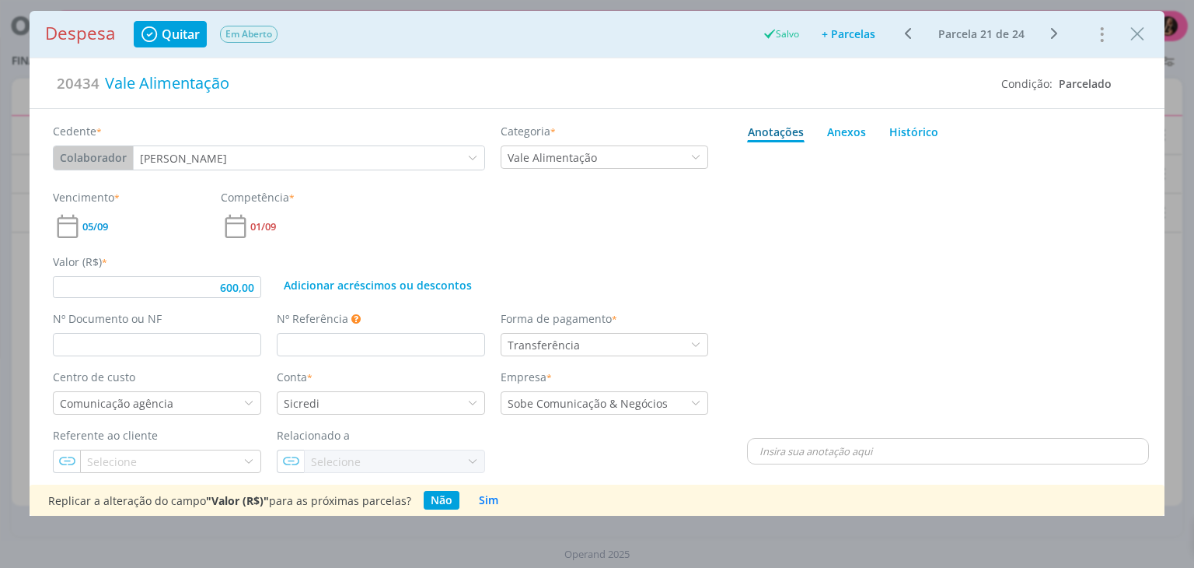
type input "600,00"
click at [1135, 35] on icon "Close" at bounding box center [1137, 34] width 23 height 23
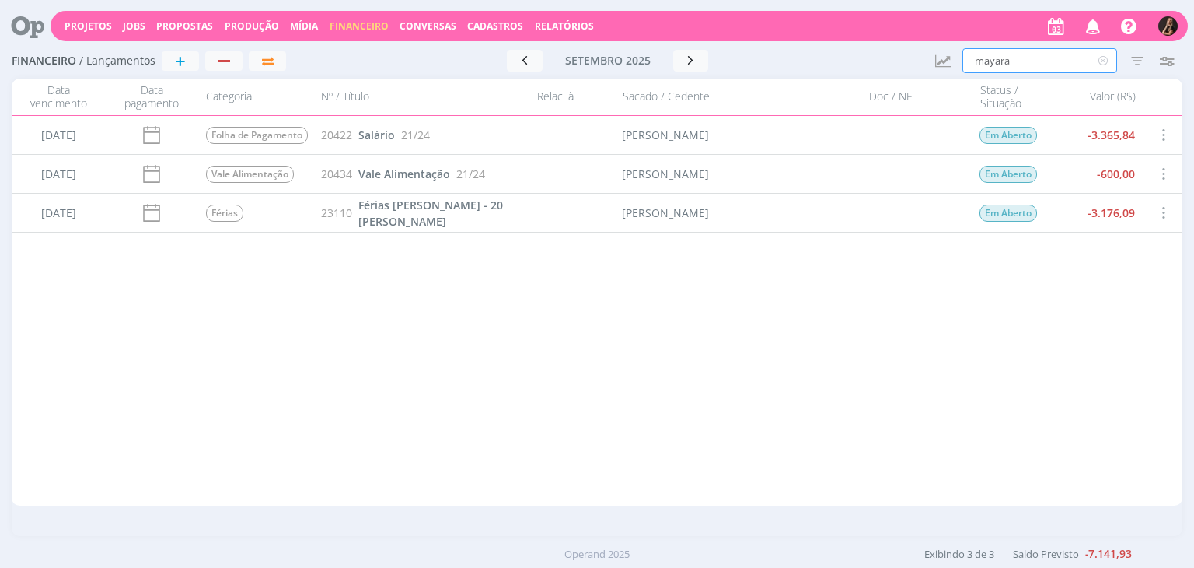
drag, startPoint x: 1037, startPoint y: 64, endPoint x: 872, endPoint y: 82, distance: 166.6
click at [902, 82] on div "Financeiro / Lançamentos + Ir para mês atual setembro 2025 < 2025 > Janeiro Fev…" at bounding box center [597, 290] width 1194 height 493
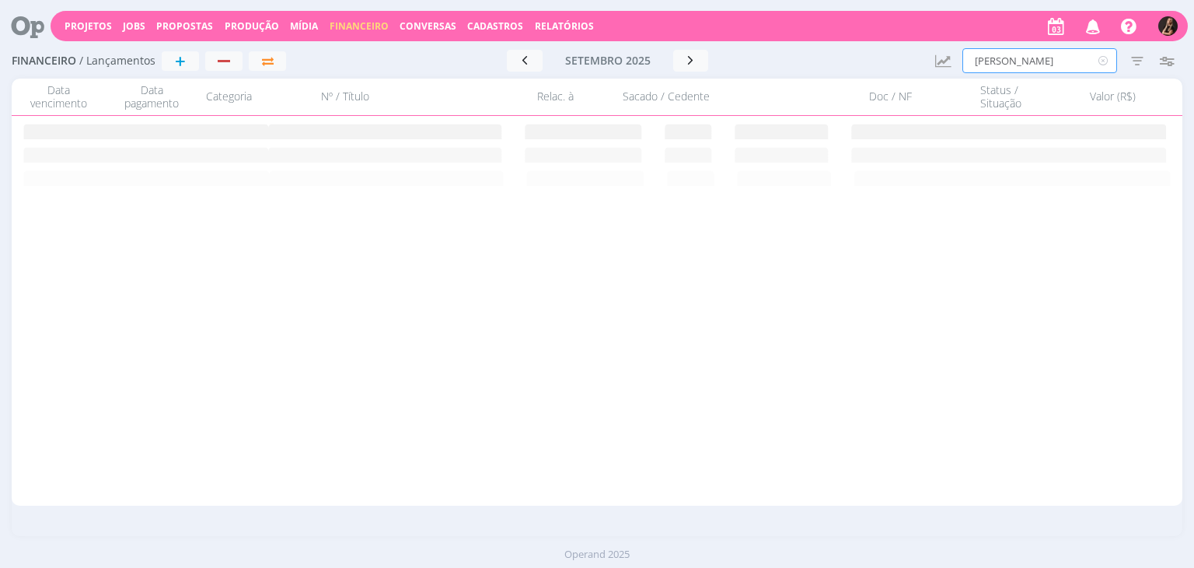
type input "[PERSON_NAME]"
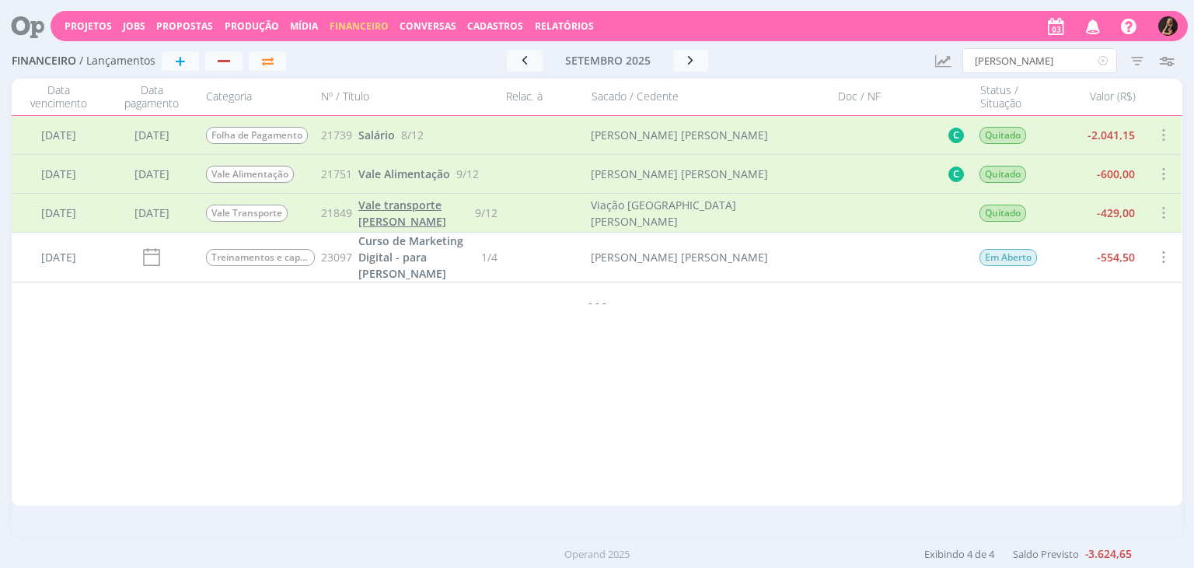
click at [404, 222] on span "Vale transporte [PERSON_NAME]" at bounding box center [403, 213] width 88 height 31
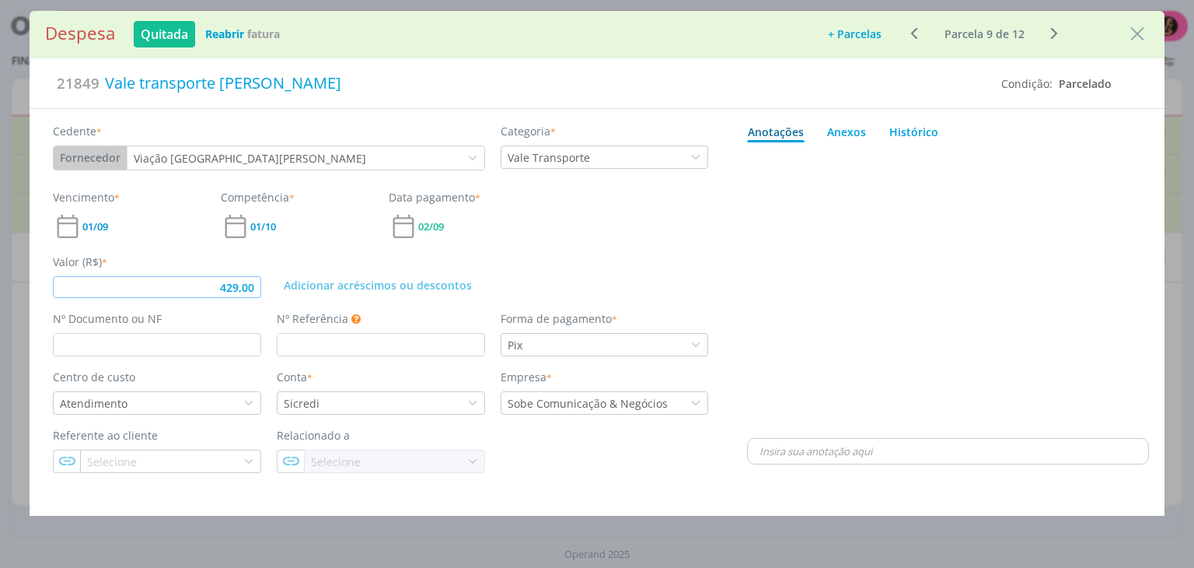
click at [256, 289] on input "429,00" at bounding box center [157, 287] width 208 height 22
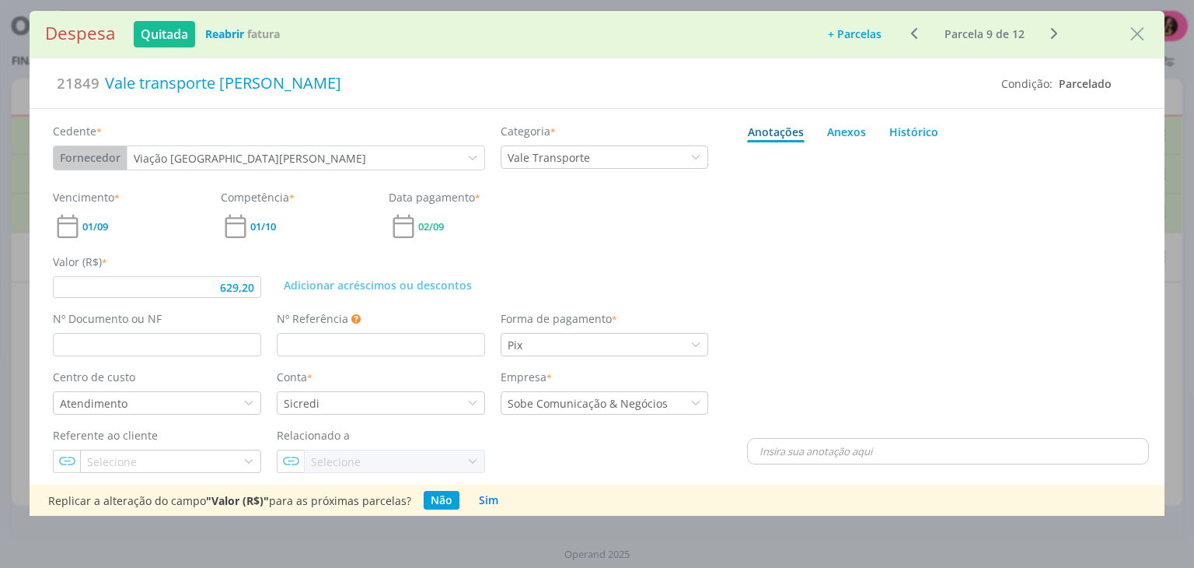
type input "629,20"
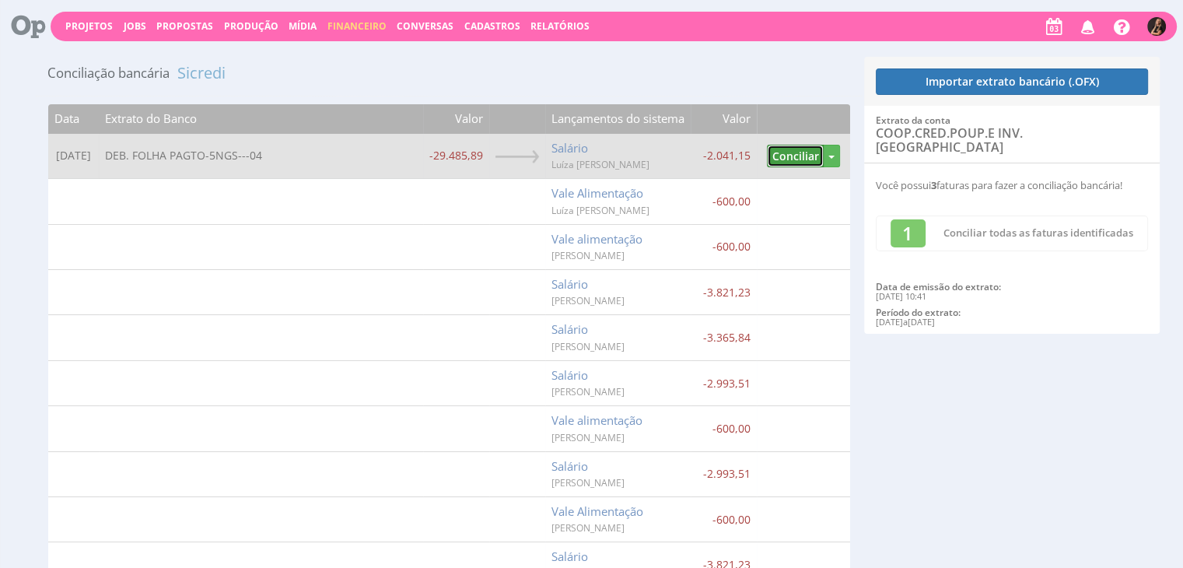
click at [787, 152] on button "Conciliar" at bounding box center [795, 156] width 57 height 23
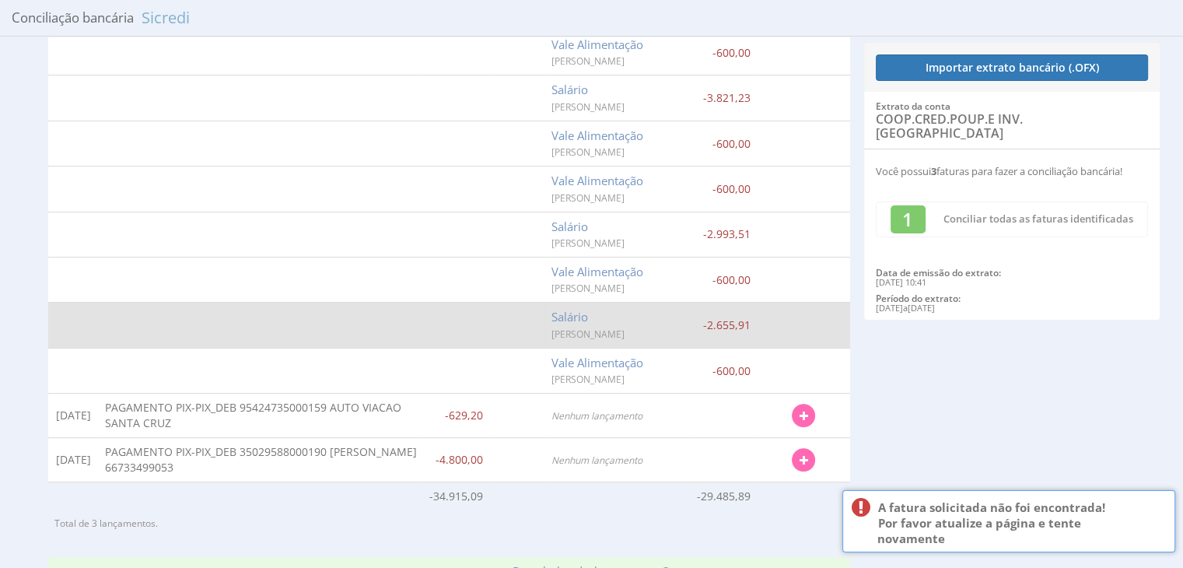
scroll to position [622, 0]
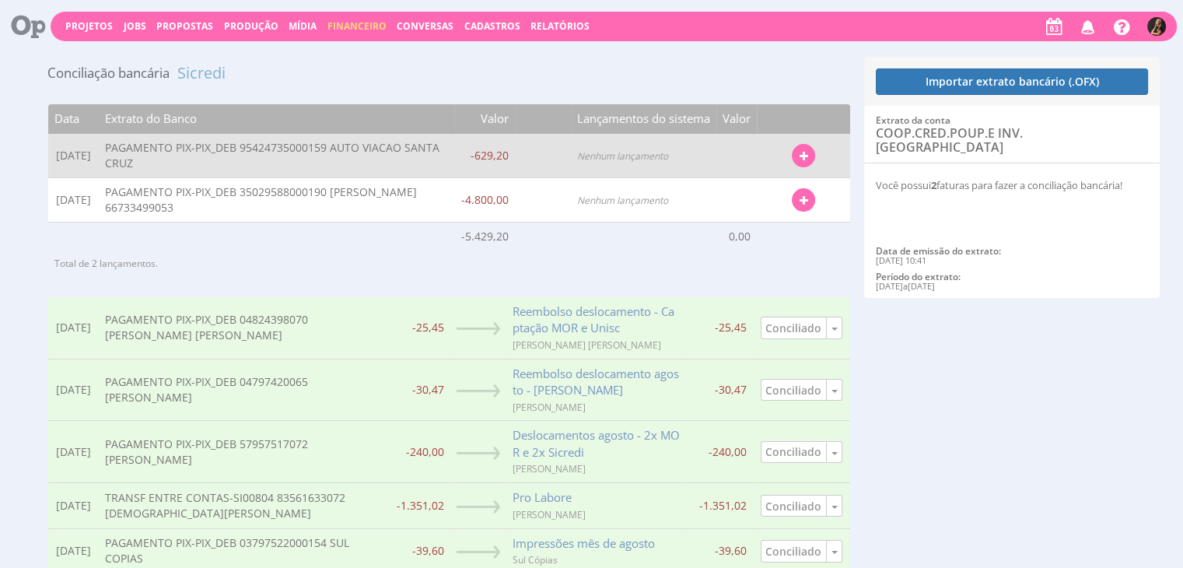
click at [812, 156] on button "button" at bounding box center [803, 155] width 23 height 23
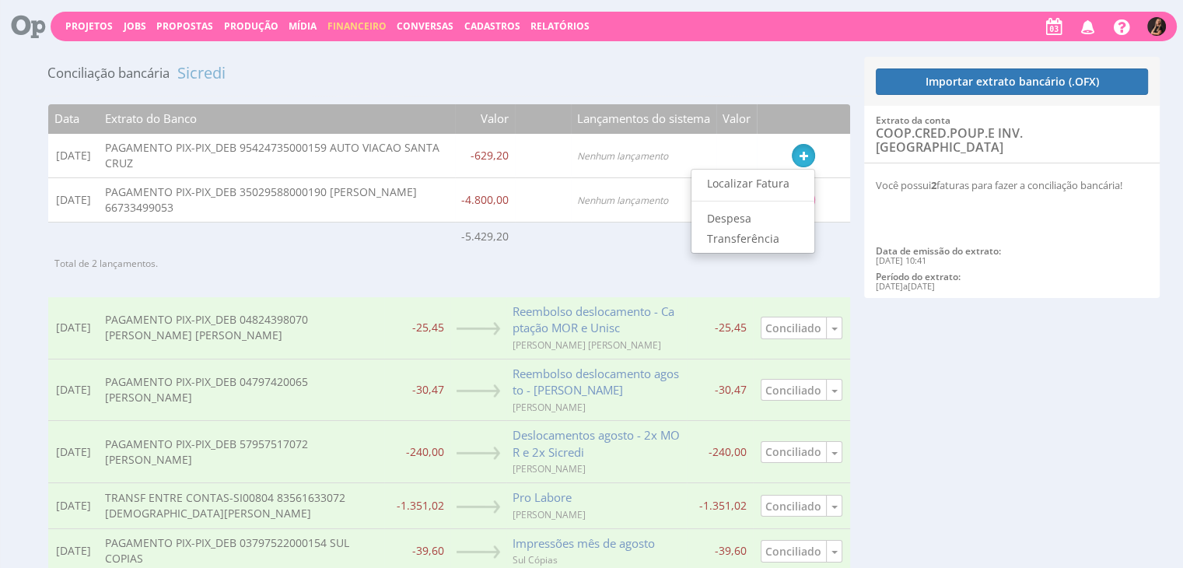
drag, startPoint x: 778, startPoint y: 182, endPoint x: 668, endPoint y: 49, distance: 172.4
click at [778, 182] on link "Localizar Fatura" at bounding box center [752, 183] width 123 height 20
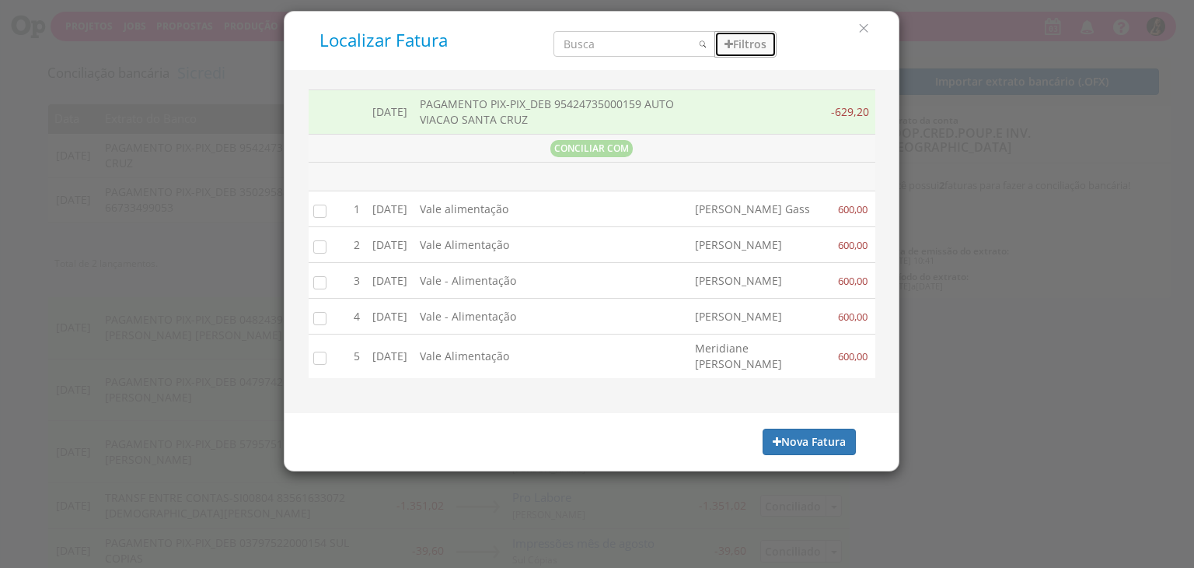
click at [743, 44] on button "Filtros" at bounding box center [746, 44] width 62 height 26
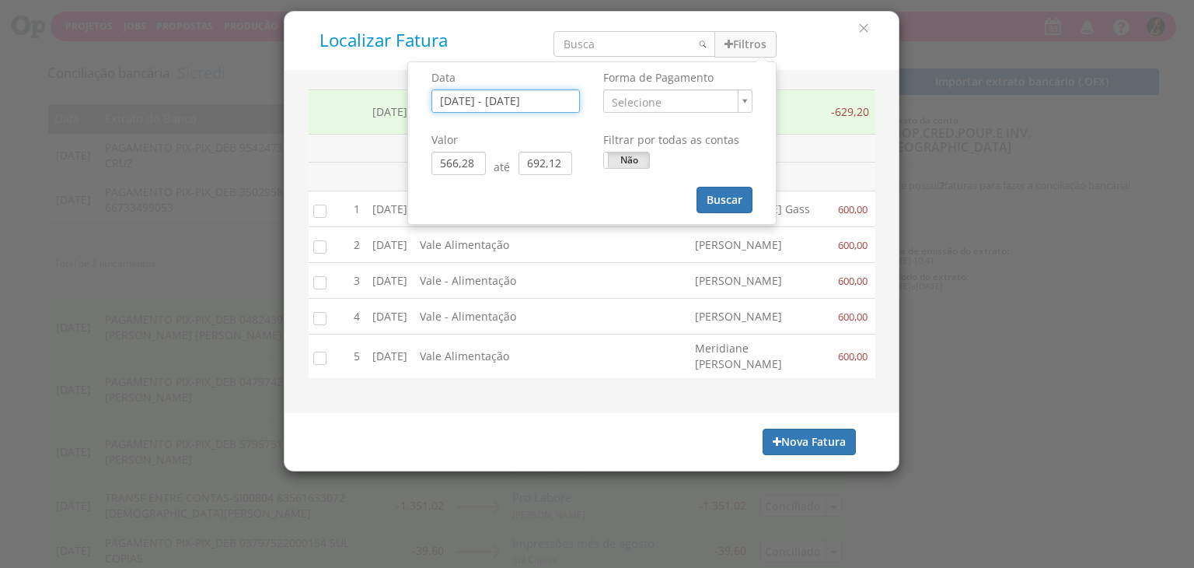
click at [562, 95] on input "[DATE] - [DATE]" at bounding box center [506, 100] width 149 height 23
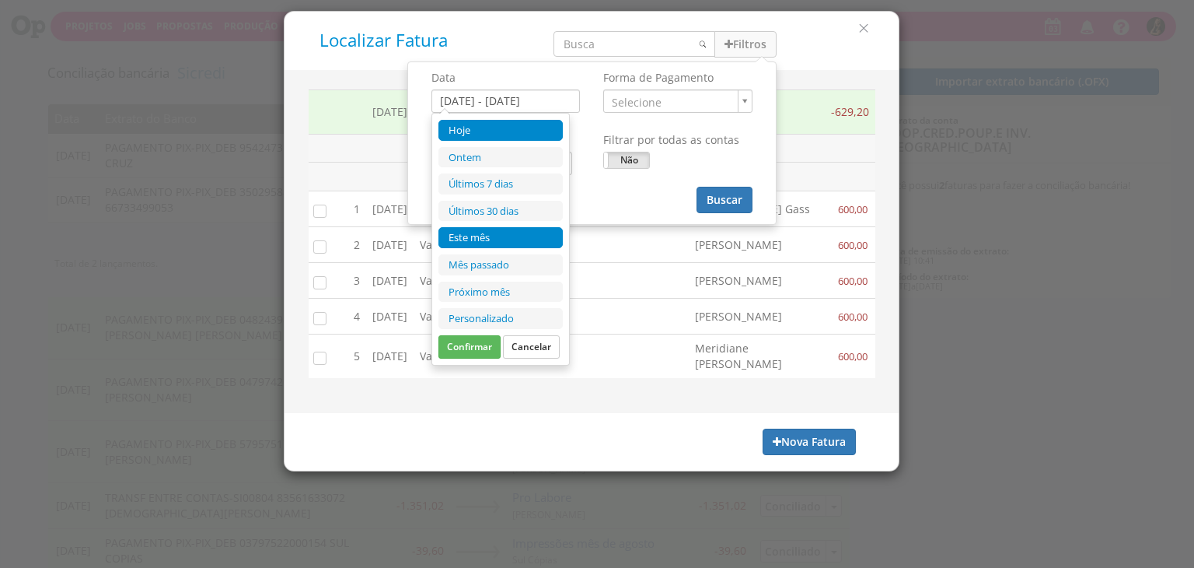
click at [488, 227] on li "Este mês" at bounding box center [501, 237] width 124 height 21
type input "[DATE] - [DATE]"
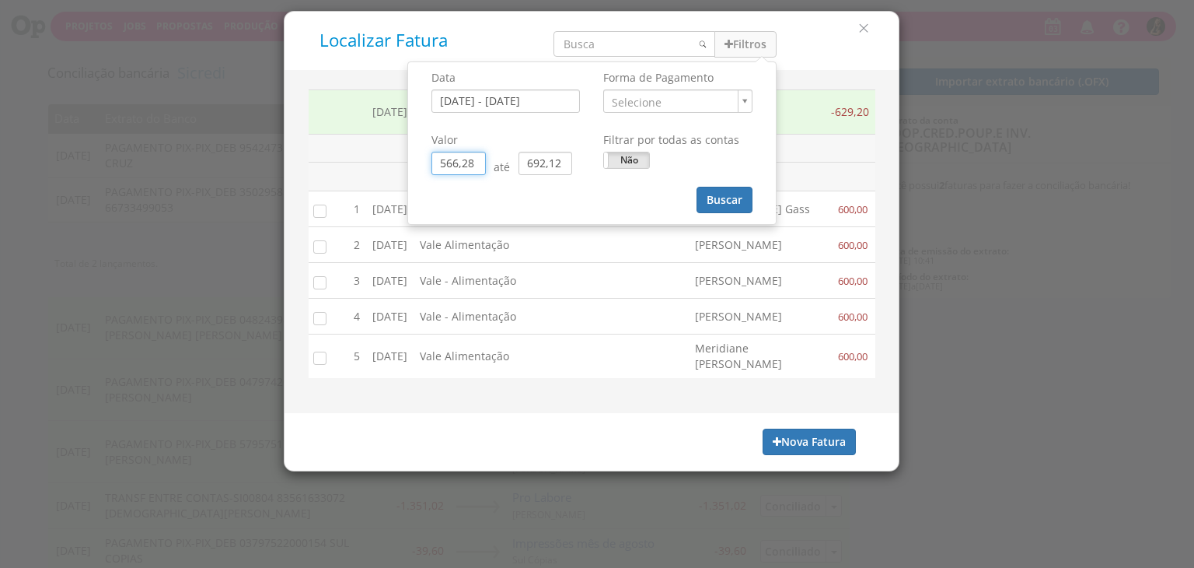
drag, startPoint x: 475, startPoint y: 162, endPoint x: 350, endPoint y: 159, distance: 125.2
click at [342, 163] on div "Localizar Fatura Filtros Data [DATE] - [DATE] Forma de Pagamento ." at bounding box center [592, 241] width 616 height 460
type input "0,00"
drag, startPoint x: 565, startPoint y: 162, endPoint x: 481, endPoint y: 169, distance: 83.5
click at [481, 169] on div "0,00 até 692,12" at bounding box center [506, 163] width 149 height 23
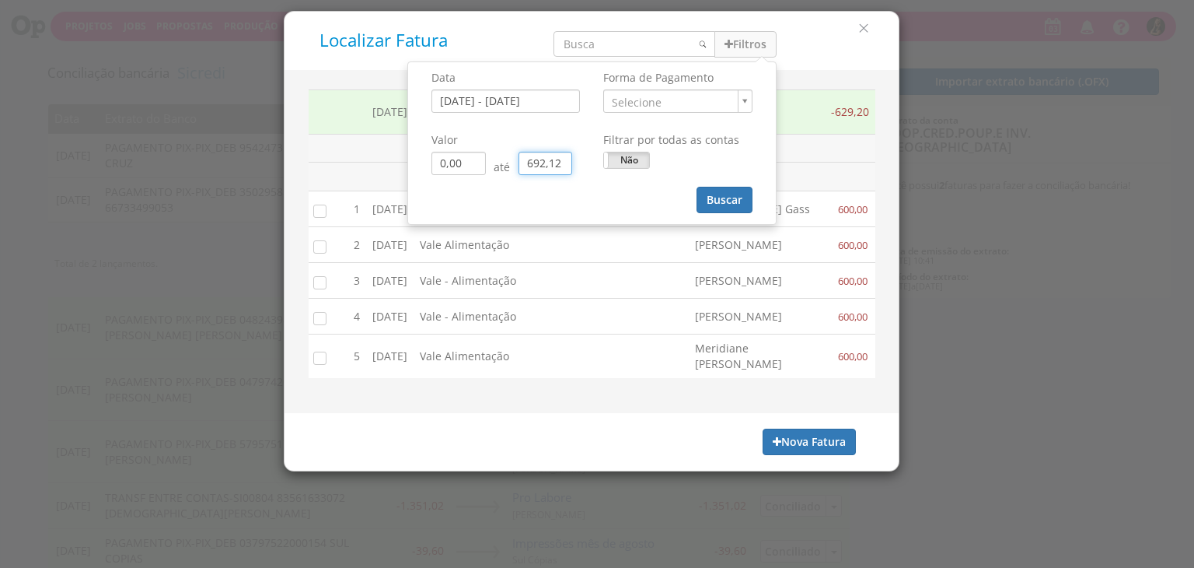
type input "0,00"
drag, startPoint x: 719, startPoint y: 197, endPoint x: 725, endPoint y: 204, distance: 9.4
click at [725, 204] on button "Buscar" at bounding box center [725, 200] width 56 height 26
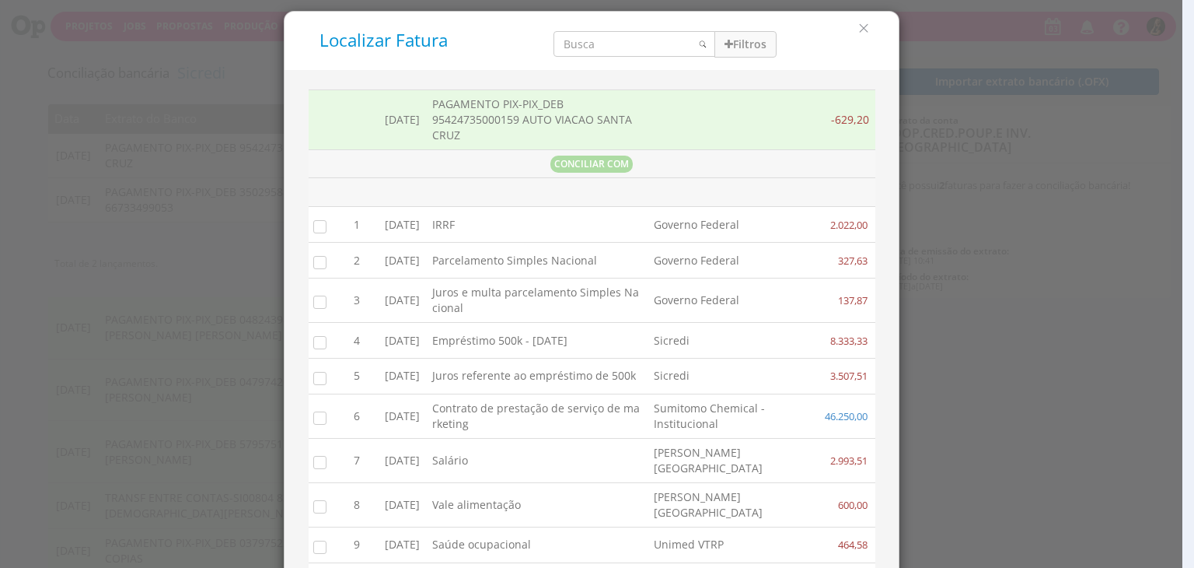
drag, startPoint x: 612, startPoint y: 69, endPoint x: 621, endPoint y: 75, distance: 10.6
drag, startPoint x: 628, startPoint y: 93, endPoint x: 663, endPoint y: 101, distance: 35.1
click at [628, 93] on td "PAGAMENTO PIX-PIX_DEB 95424735000159 AUTO VIACAO SANTA CRUZ" at bounding box center [537, 119] width 222 height 60
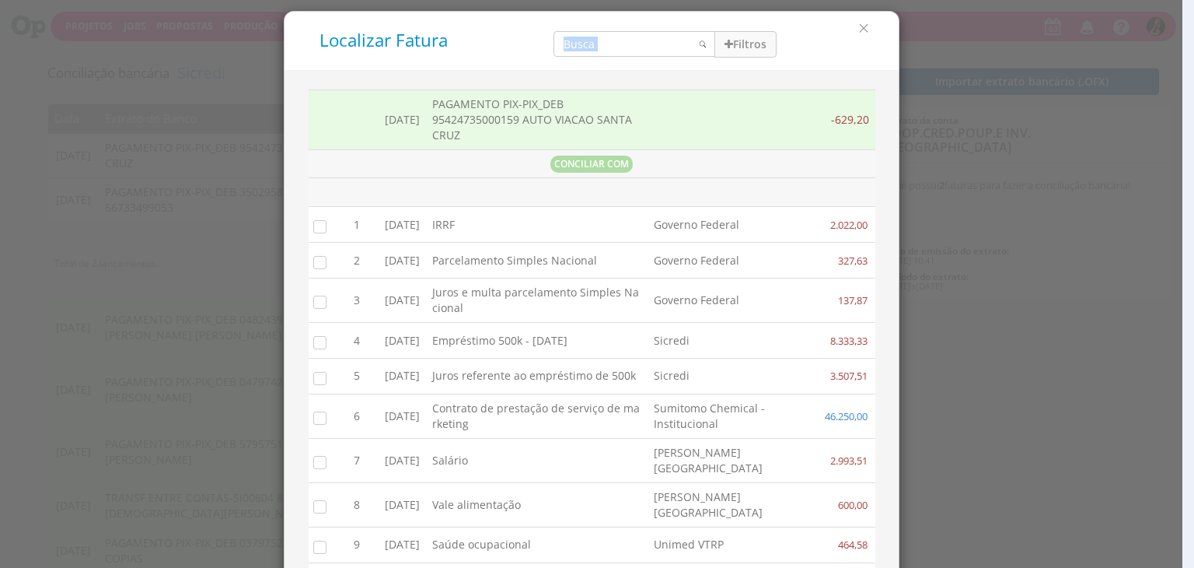
click at [644, 45] on input "search" at bounding box center [635, 44] width 162 height 26
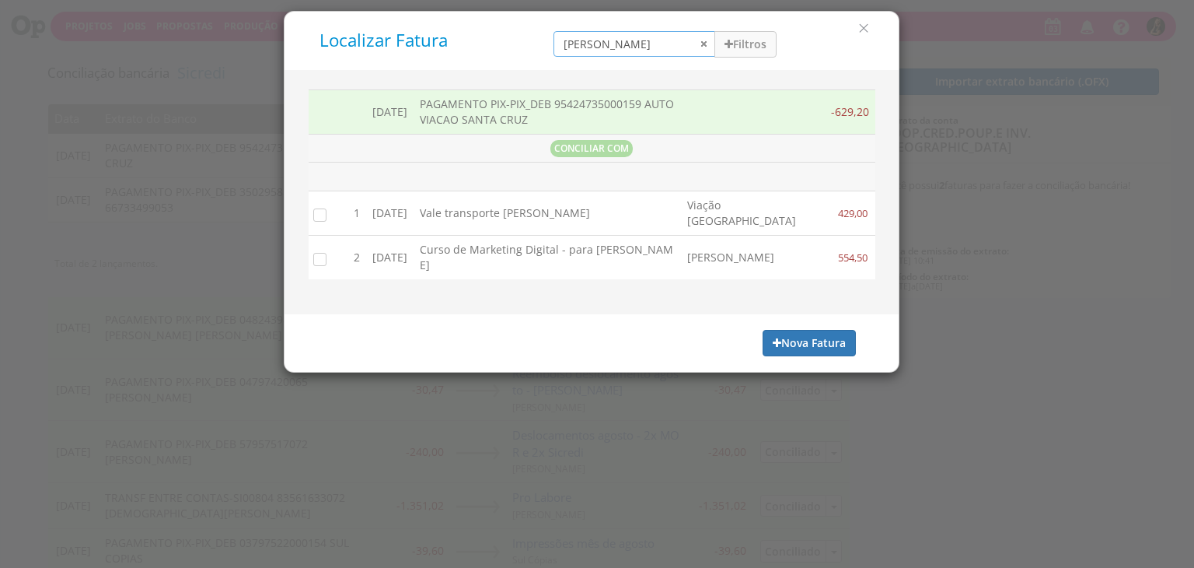
type input "[PERSON_NAME]"
drag, startPoint x: 747, startPoint y: 41, endPoint x: 743, endPoint y: 49, distance: 8.4
click at [747, 42] on button "Filtros" at bounding box center [746, 44] width 62 height 26
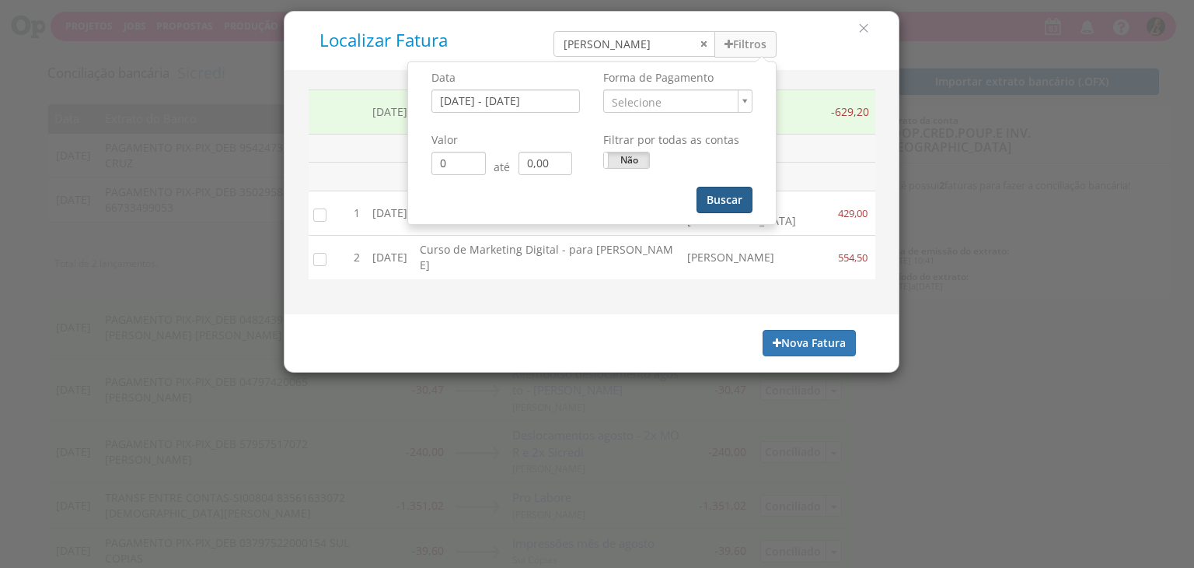
click at [717, 197] on button "Buscar" at bounding box center [725, 200] width 56 height 26
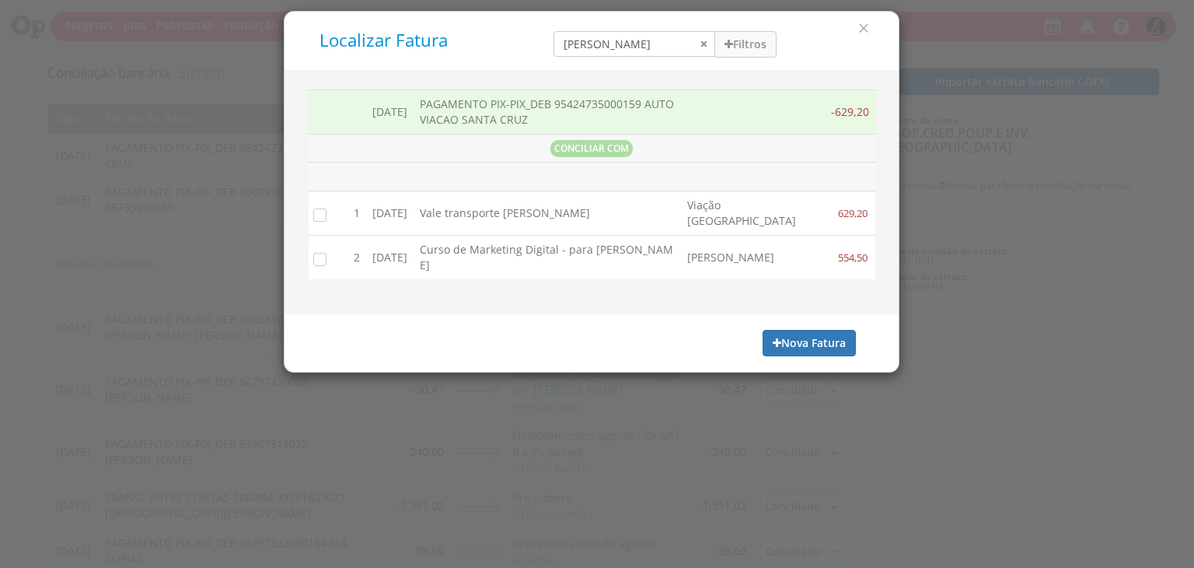
drag, startPoint x: 314, startPoint y: 214, endPoint x: 400, endPoint y: 241, distance: 89.8
click at [317, 213] on input "checkbox" at bounding box center [317, 215] width 16 height 16
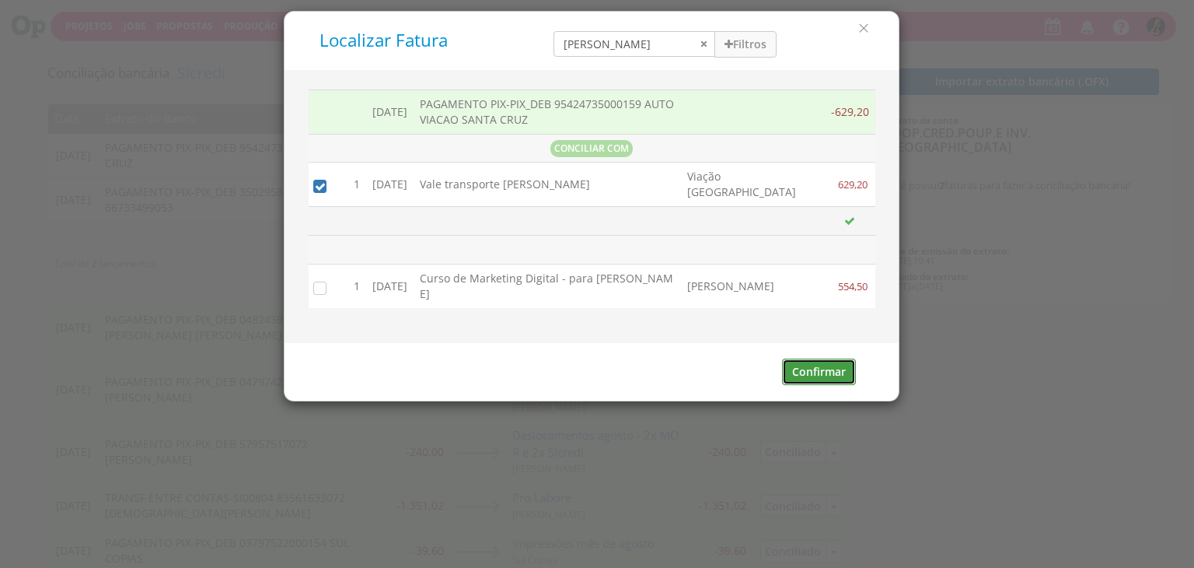
click at [798, 376] on button "Confirmar" at bounding box center [819, 372] width 74 height 26
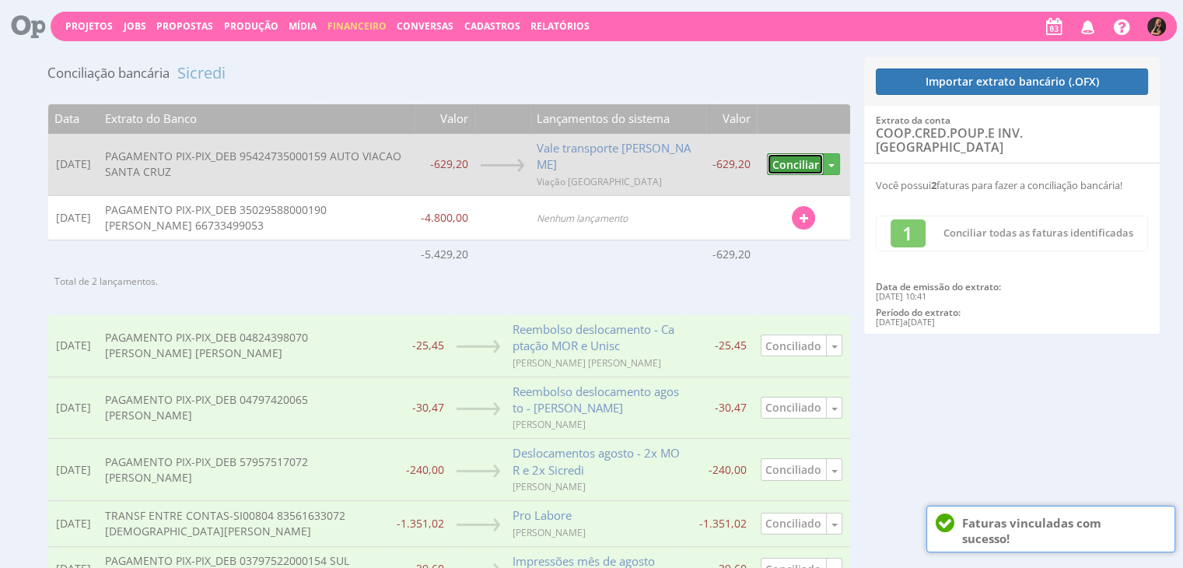
click at [789, 153] on button "Conciliar" at bounding box center [795, 164] width 57 height 23
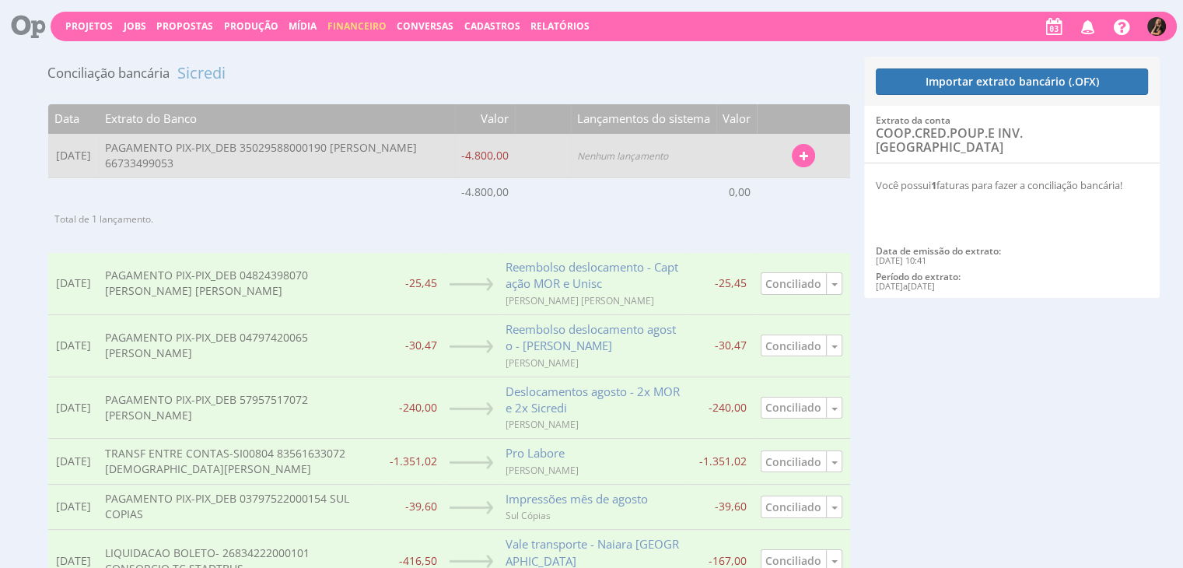
click at [812, 150] on button "button" at bounding box center [803, 155] width 23 height 23
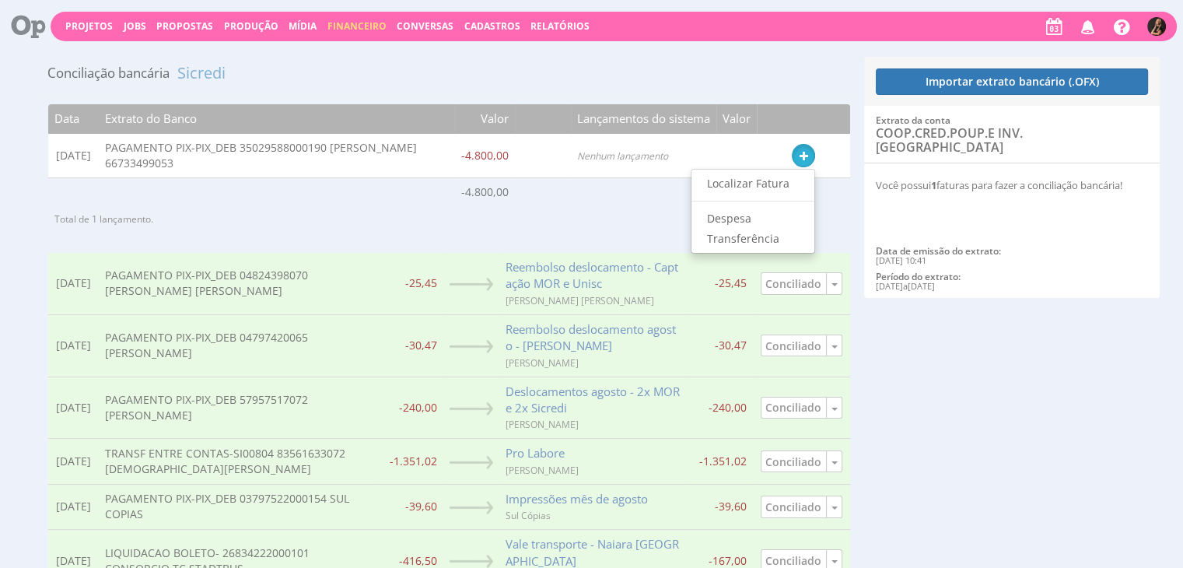
drag, startPoint x: 766, startPoint y: 187, endPoint x: 694, endPoint y: 107, distance: 107.4
click at [766, 188] on link "Localizar Fatura" at bounding box center [752, 183] width 123 height 20
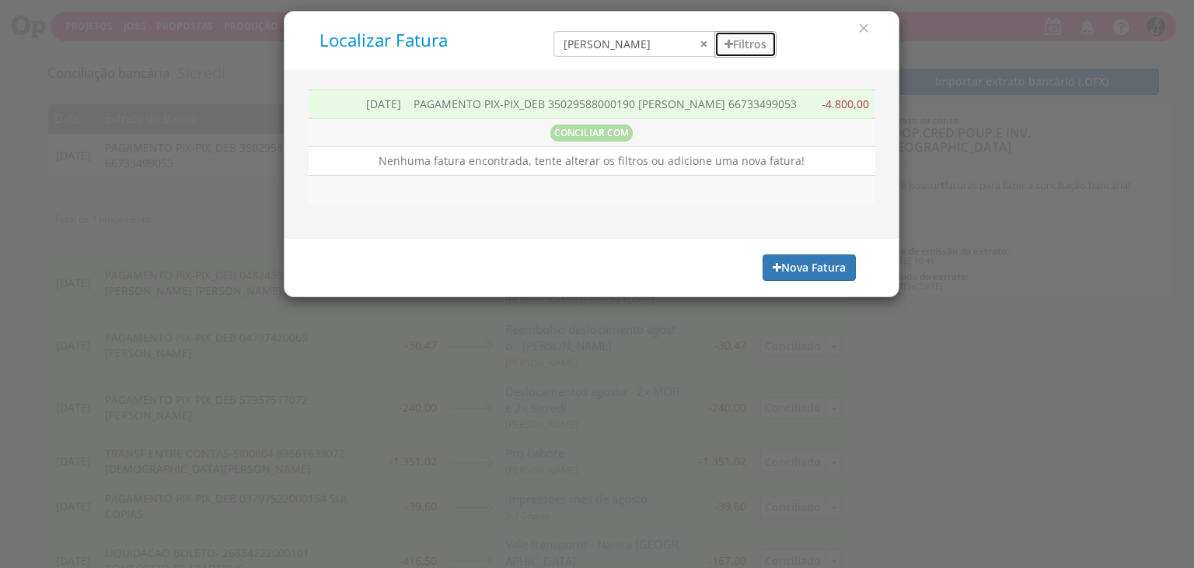
click at [732, 52] on button "Filtros" at bounding box center [746, 44] width 62 height 26
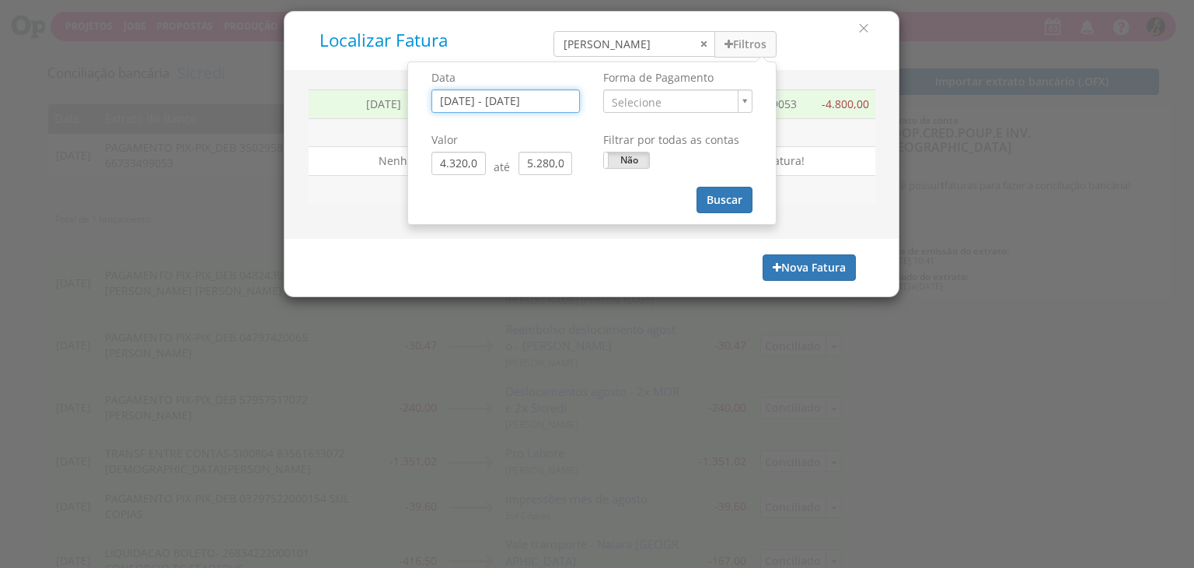
click at [533, 112] on div "Data 31/08/2025 - 04/09/2025" at bounding box center [506, 93] width 172 height 62
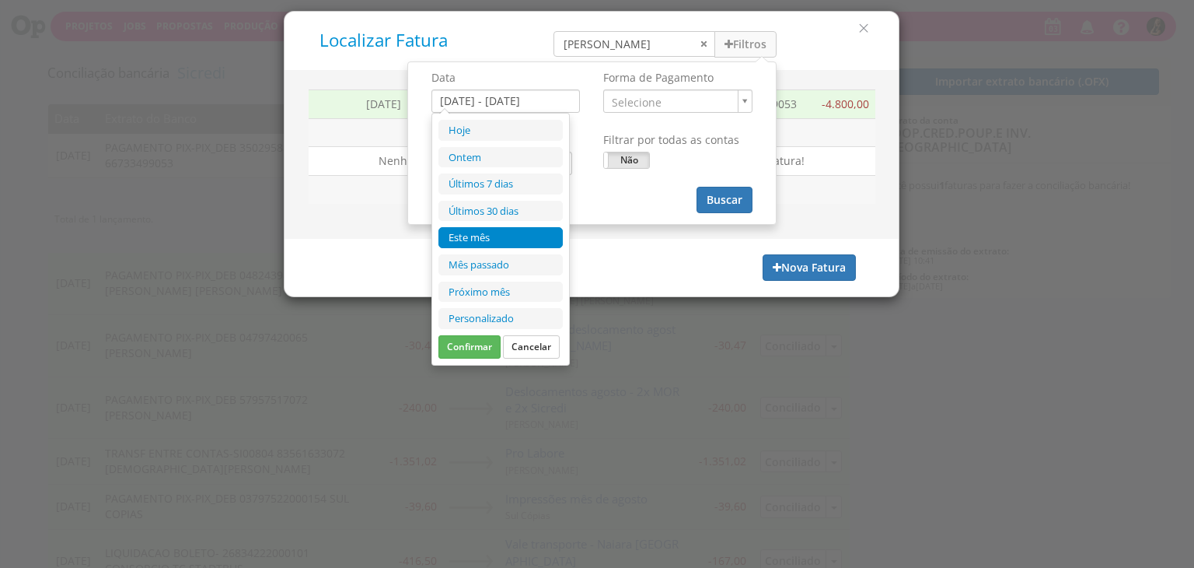
click at [495, 229] on li "Este mês" at bounding box center [501, 237] width 124 height 21
type input "01/09/2025 - 30/09/2025"
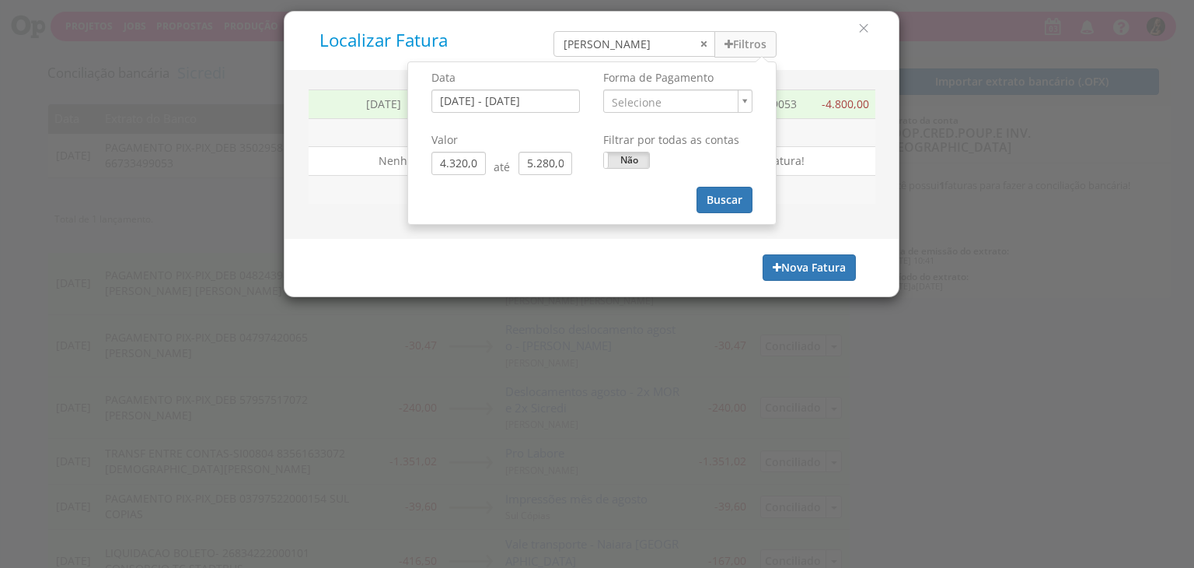
click at [482, 153] on div "Valor 4.320,00 até 5.280,00" at bounding box center [506, 149] width 149 height 51
drag, startPoint x: 477, startPoint y: 163, endPoint x: 363, endPoint y: 166, distance: 113.6
click at [363, 166] on div "Localizar Fatura isabelle Filtros Data 01/09/2025 - 30/09/2025 Selecione ." at bounding box center [592, 154] width 616 height 286
drag, startPoint x: 603, startPoint y: 47, endPoint x: 509, endPoint y: 45, distance: 94.1
click at [508, 49] on div "Localizar Fatura isabelle Filtros Data 01/09/2025 - 30/09/2025 Forma de Pagamen…" at bounding box center [591, 40] width 591 height 35
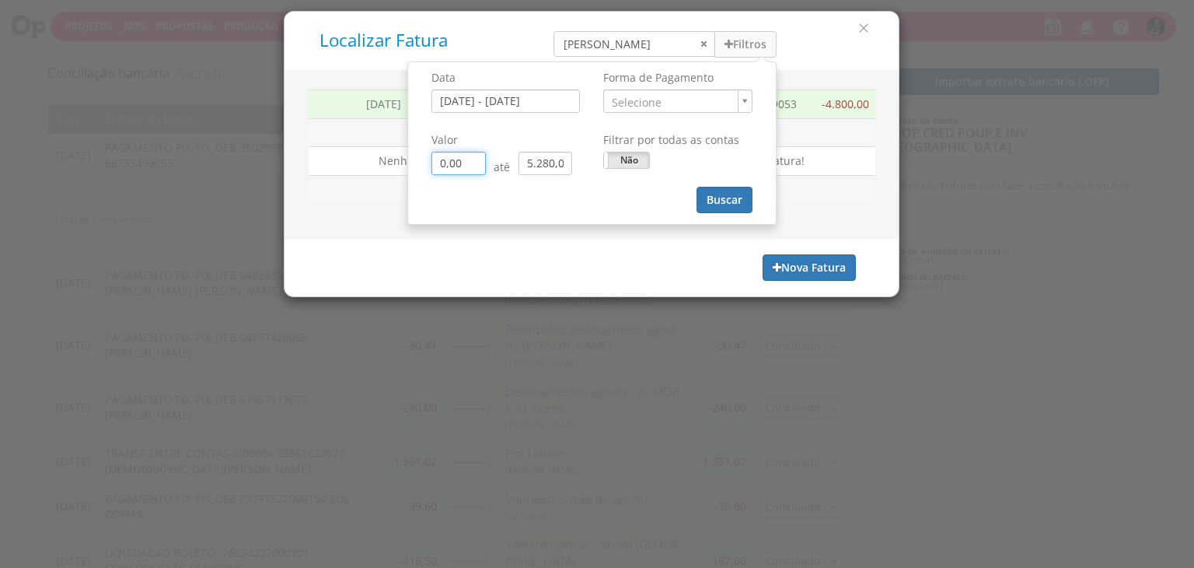
type input "0,00"
drag, startPoint x: 603, startPoint y: 46, endPoint x: 495, endPoint y: 44, distance: 108.9
click at [508, 47] on div "Localizar Fatura isabelle Filtros Data 01/09/2025 - 30/09/2025 Forma de Pagamen…" at bounding box center [591, 40] width 591 height 35
type input "0,00"
click at [729, 191] on button "Buscar" at bounding box center [725, 200] width 56 height 26
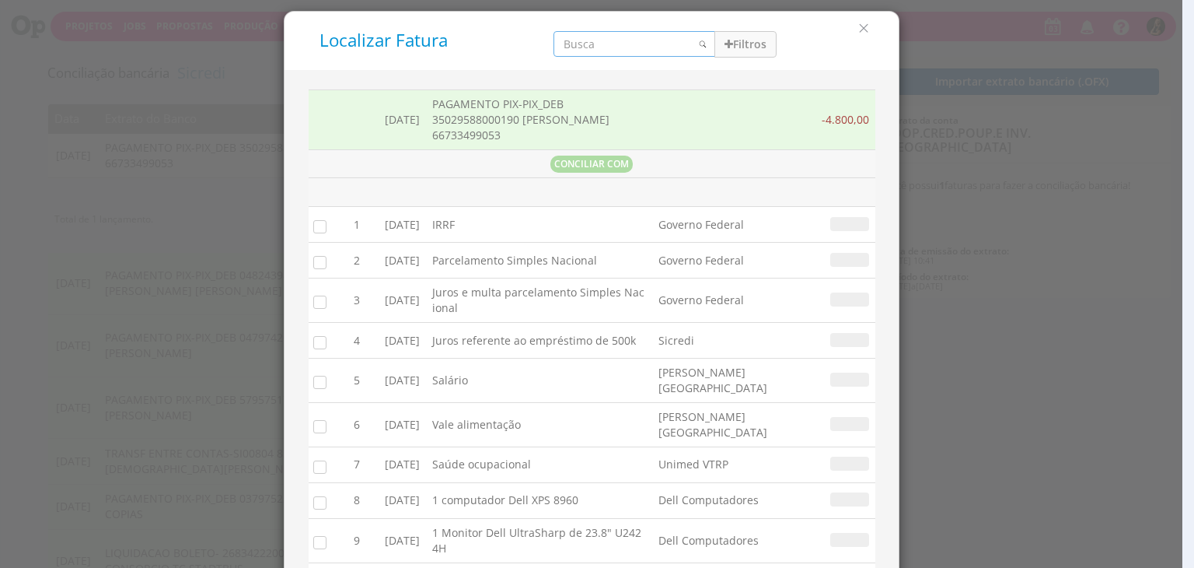
click at [603, 49] on input "search" at bounding box center [635, 44] width 162 height 26
click at [607, 53] on input "search" at bounding box center [635, 44] width 162 height 26
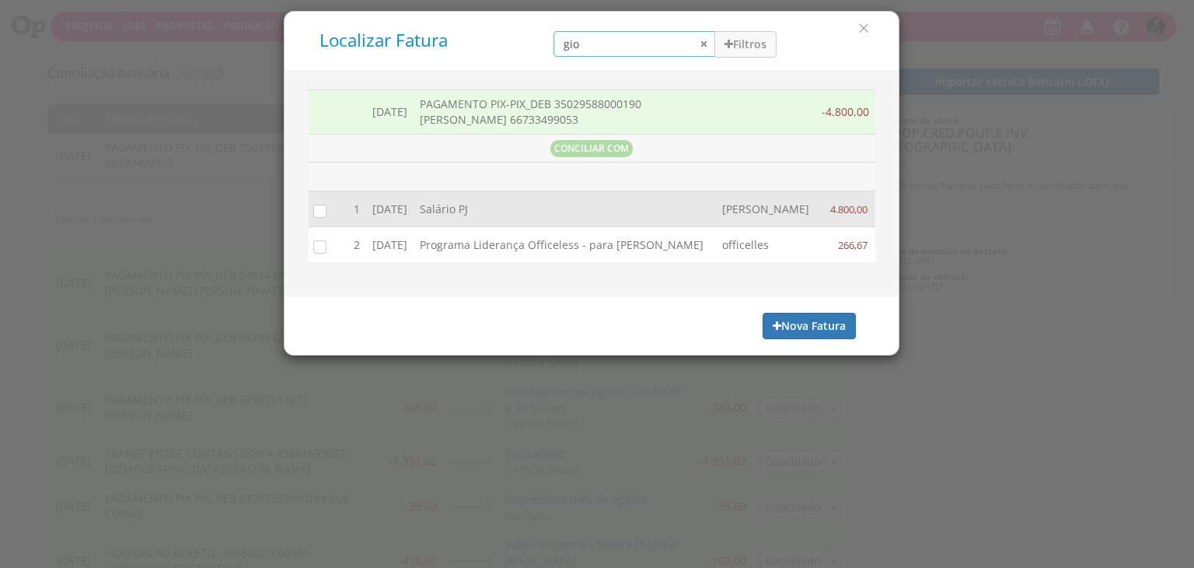
type input "gio"
click at [320, 212] on input "checkbox" at bounding box center [317, 210] width 16 height 16
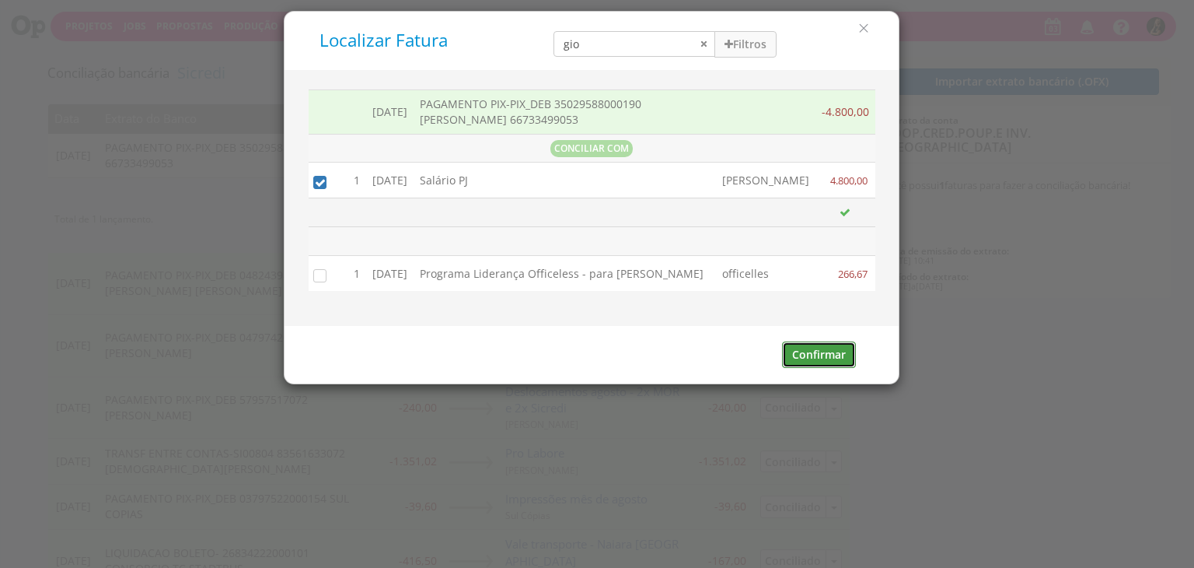
click at [827, 360] on button "Confirmar" at bounding box center [819, 354] width 74 height 26
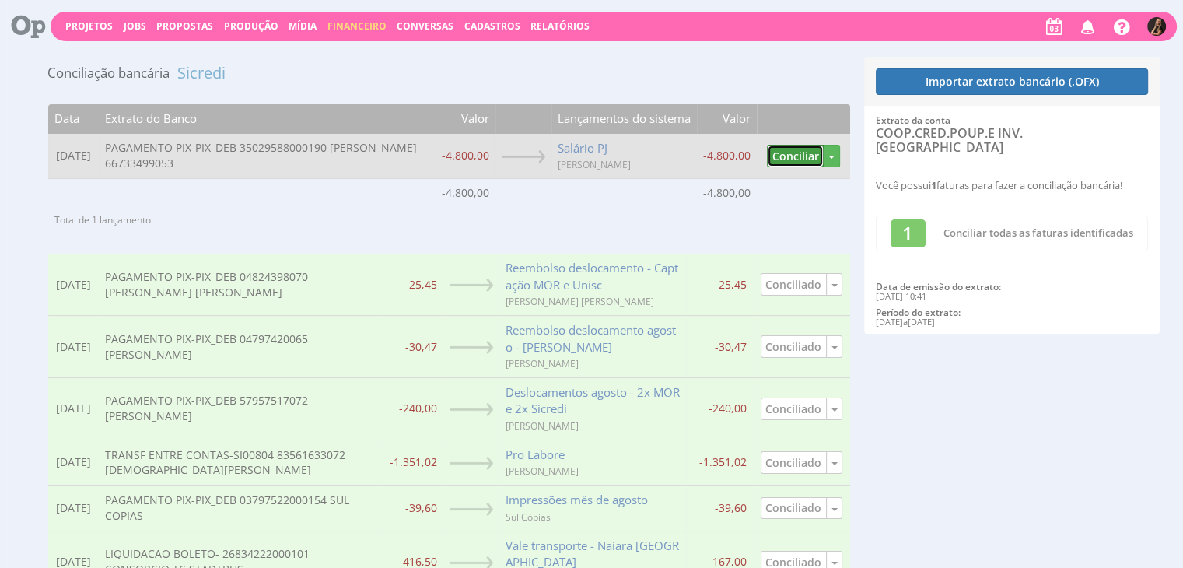
click at [805, 166] on button "Conciliar" at bounding box center [795, 156] width 57 height 23
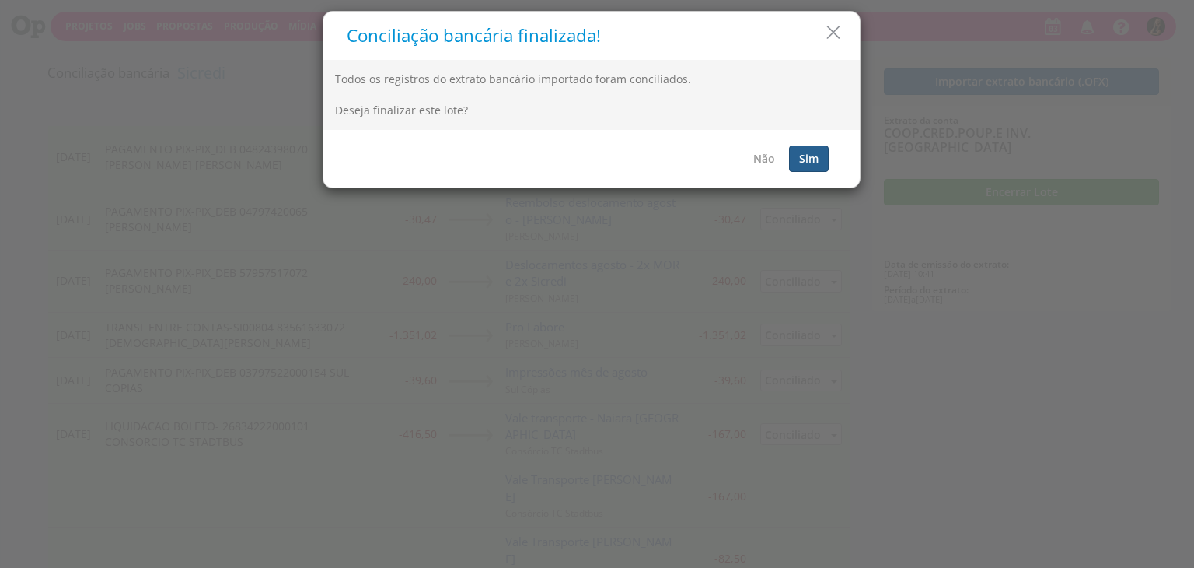
click at [824, 158] on button "Sim" at bounding box center [809, 158] width 40 height 26
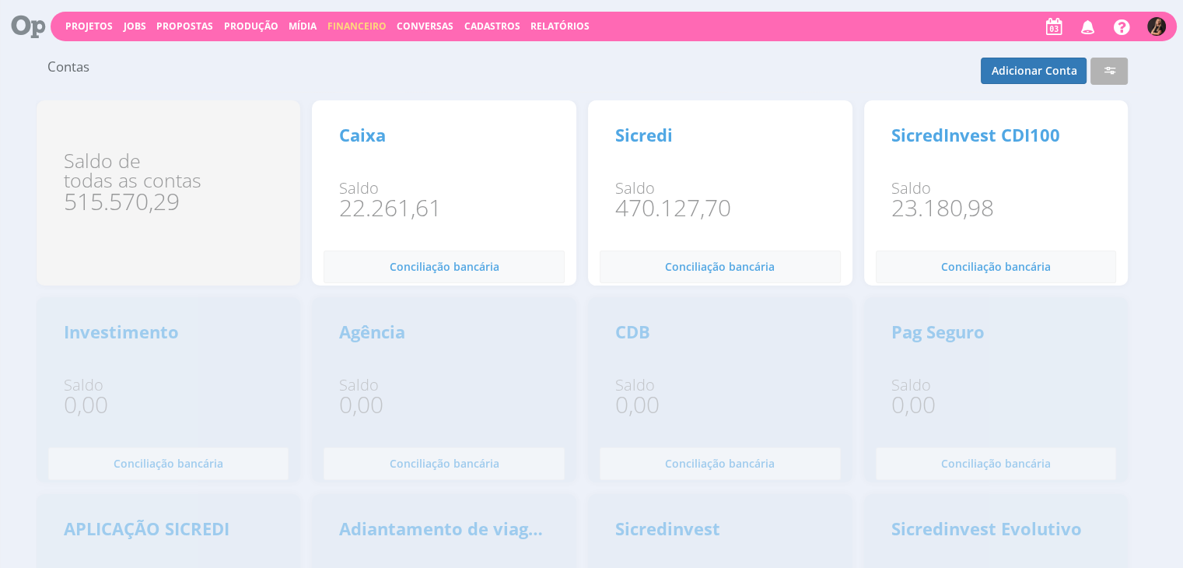
click at [337, 29] on button "Financeiro" at bounding box center [357, 26] width 68 height 15
click at [337, 28] on span "Financeiro" at bounding box center [356, 25] width 59 height 13
click at [341, 29] on span "Financeiro" at bounding box center [356, 25] width 59 height 13
click at [339, 45] on link "Lançamentos" at bounding box center [358, 50] width 131 height 23
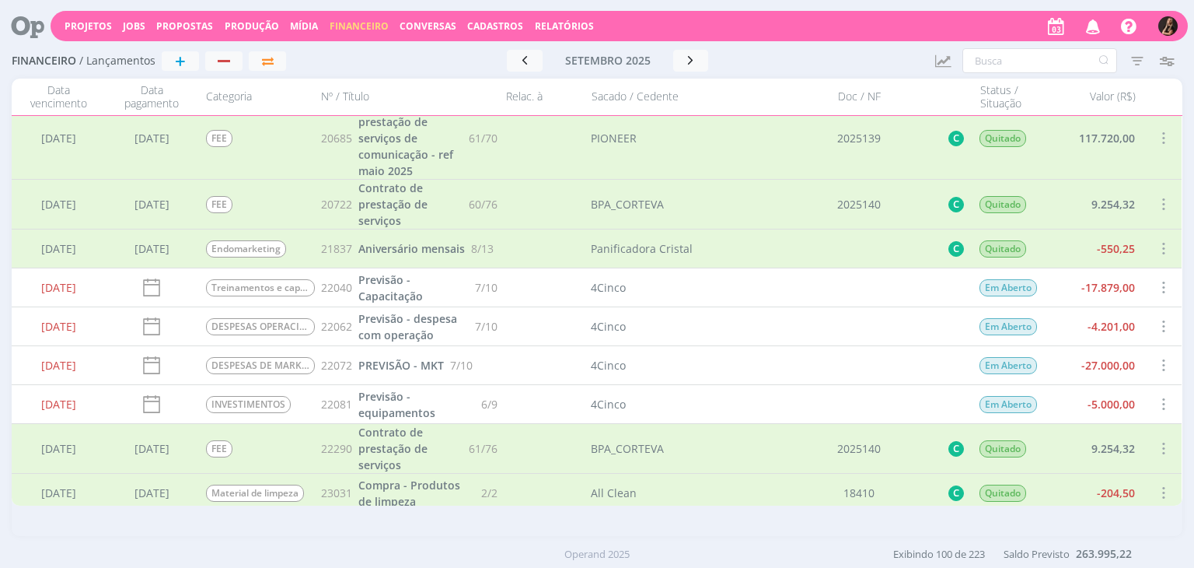
scroll to position [233, 0]
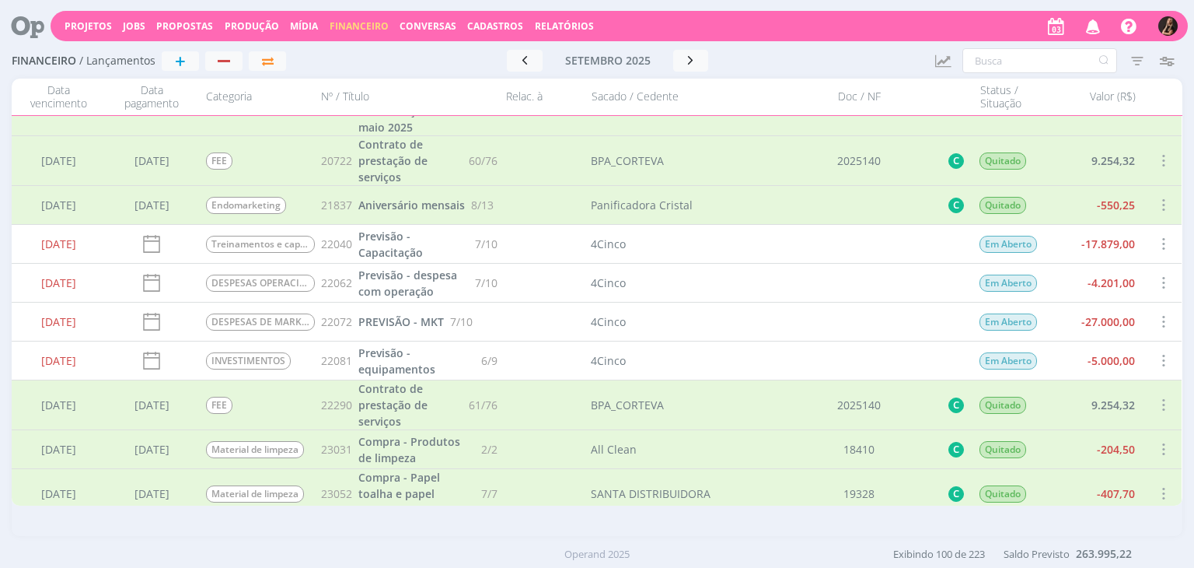
click at [1160, 244] on span at bounding box center [1163, 243] width 17 height 21
click at [1064, 271] on div "Cancelar" at bounding box center [1113, 279] width 154 height 23
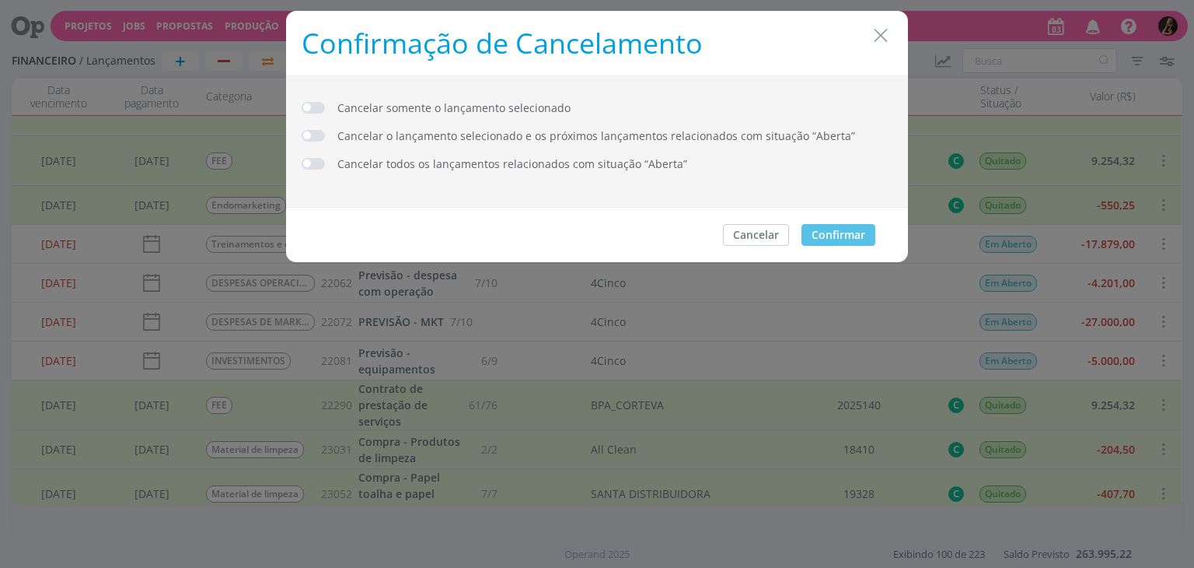
click at [313, 107] on span "dialog" at bounding box center [313, 108] width 23 height 12
click at [816, 232] on button "Confirmar" at bounding box center [839, 235] width 74 height 22
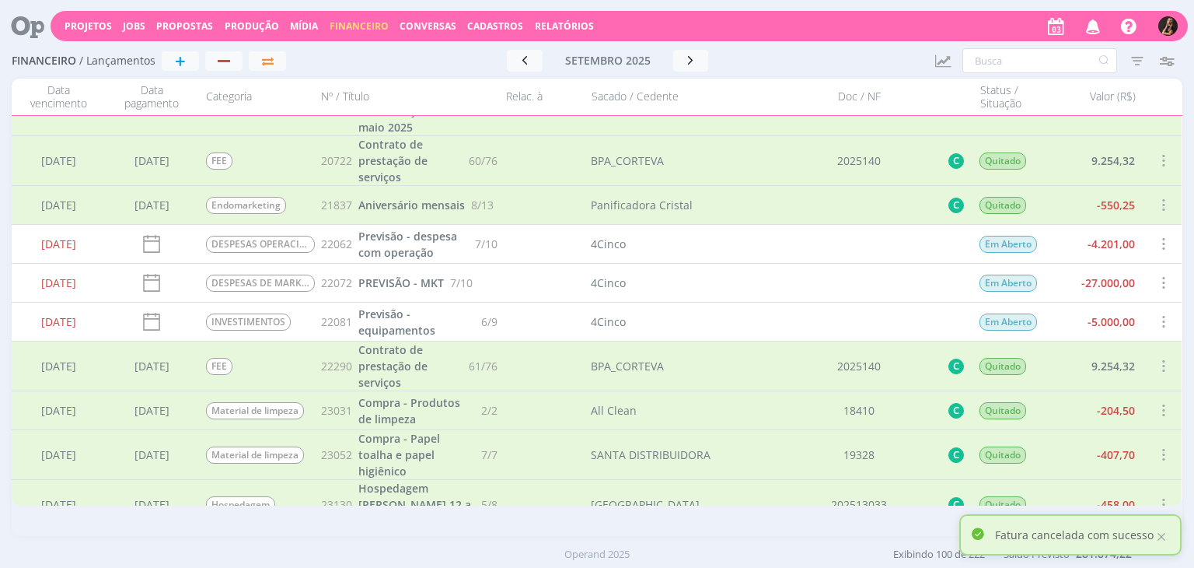
click at [1161, 243] on span at bounding box center [1163, 243] width 17 height 21
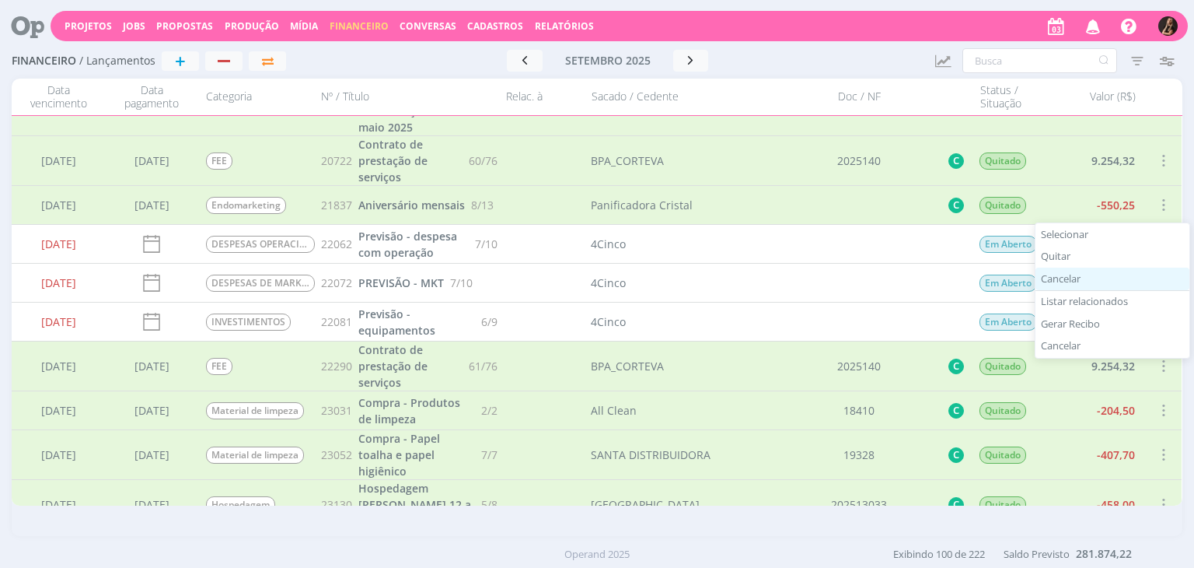
click at [1068, 275] on div "Cancelar" at bounding box center [1113, 279] width 154 height 23
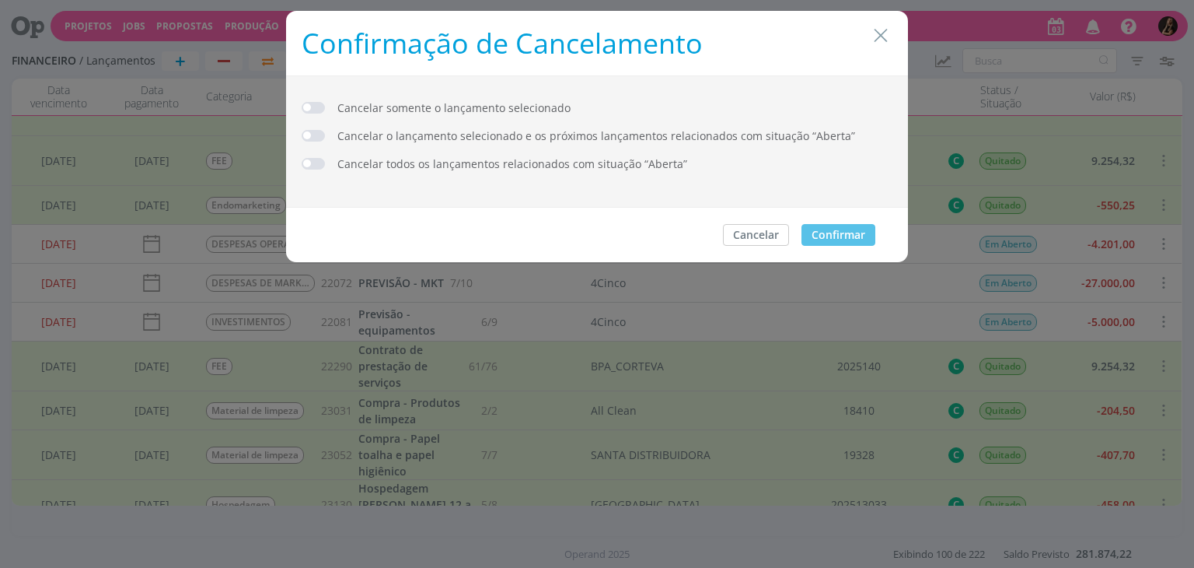
click at [309, 107] on span "dialog" at bounding box center [313, 108] width 23 height 12
click at [845, 229] on button "Confirmar" at bounding box center [839, 235] width 74 height 22
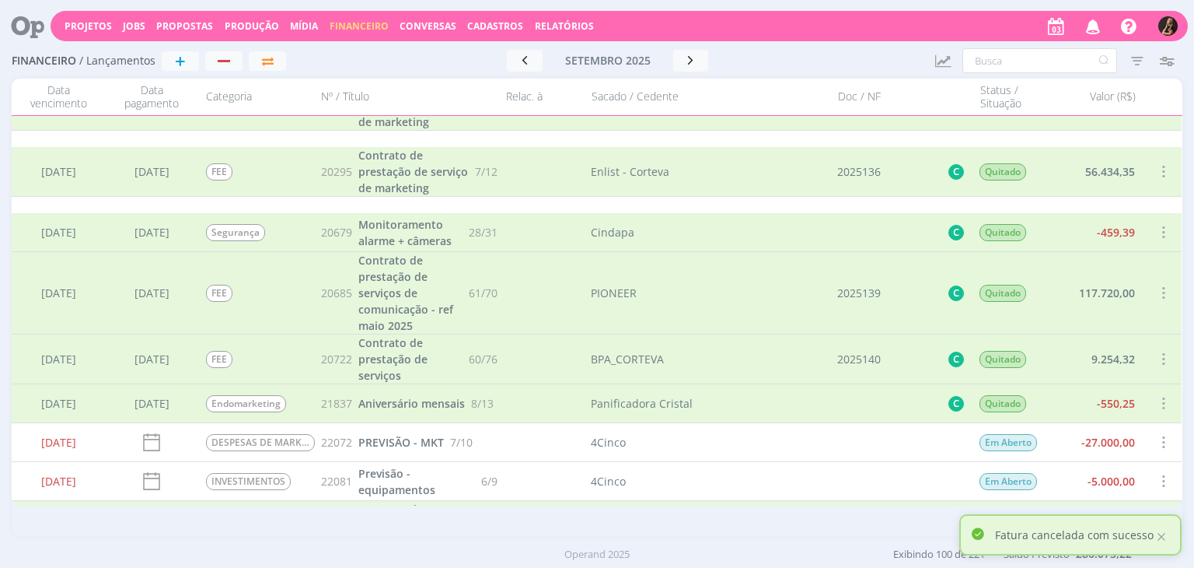
scroll to position [78, 0]
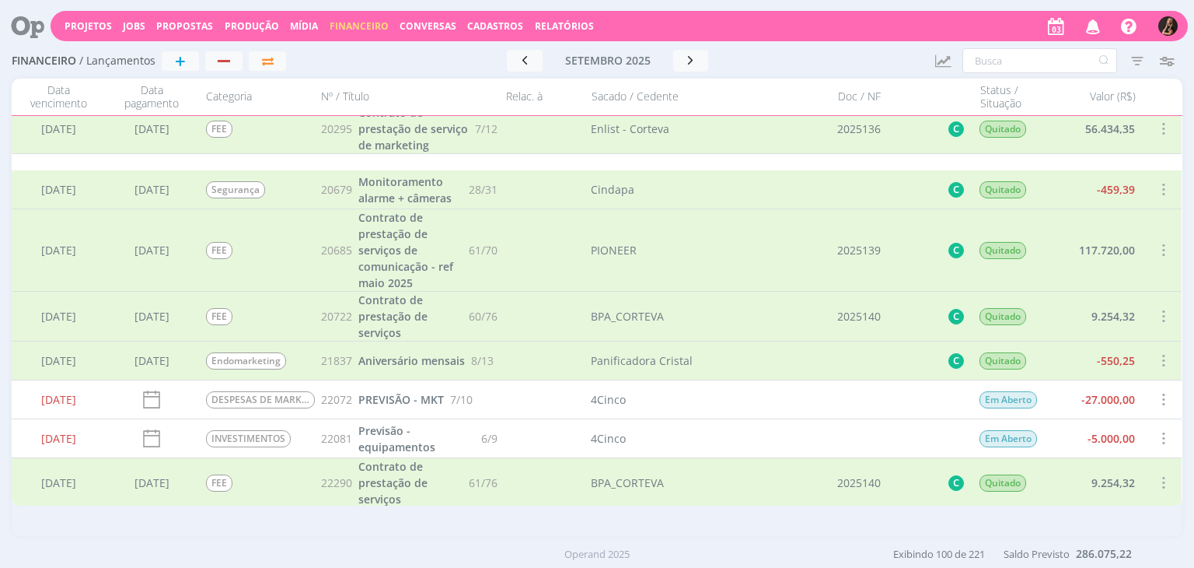
click at [1155, 401] on span at bounding box center [1163, 399] width 17 height 21
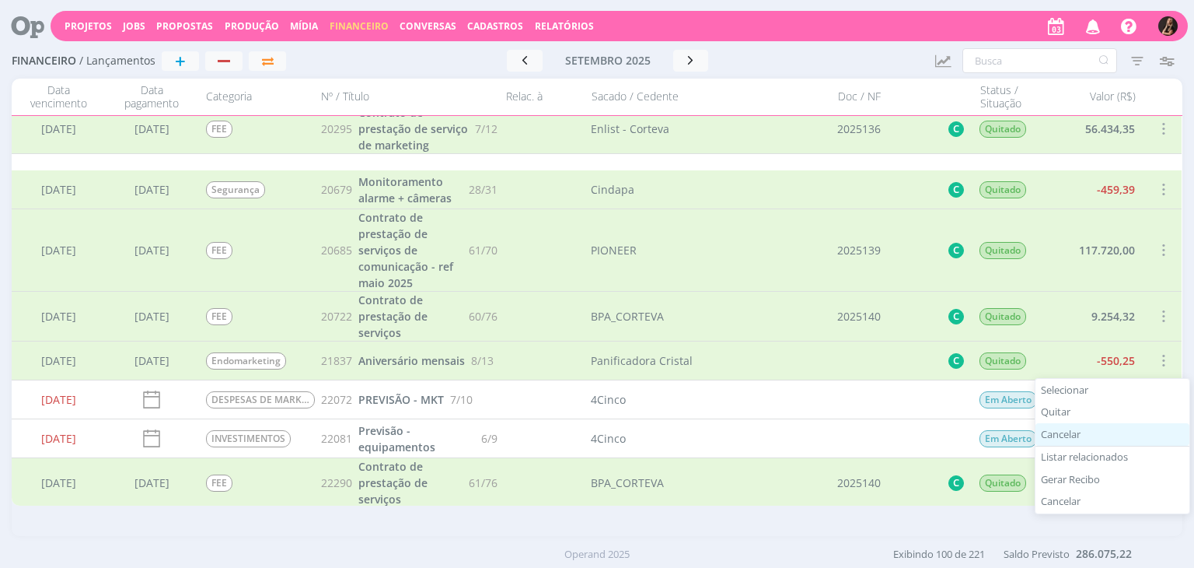
click at [1059, 428] on div "Cancelar" at bounding box center [1113, 434] width 154 height 23
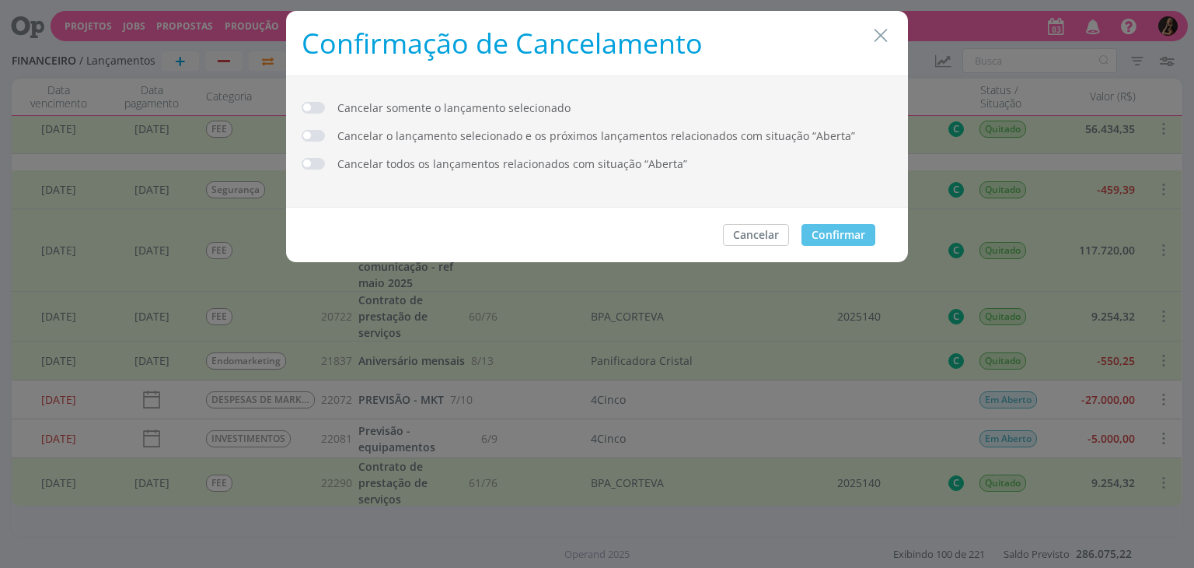
click at [310, 103] on span "dialog" at bounding box center [313, 108] width 23 height 12
click at [855, 237] on button "Confirmar" at bounding box center [839, 235] width 74 height 22
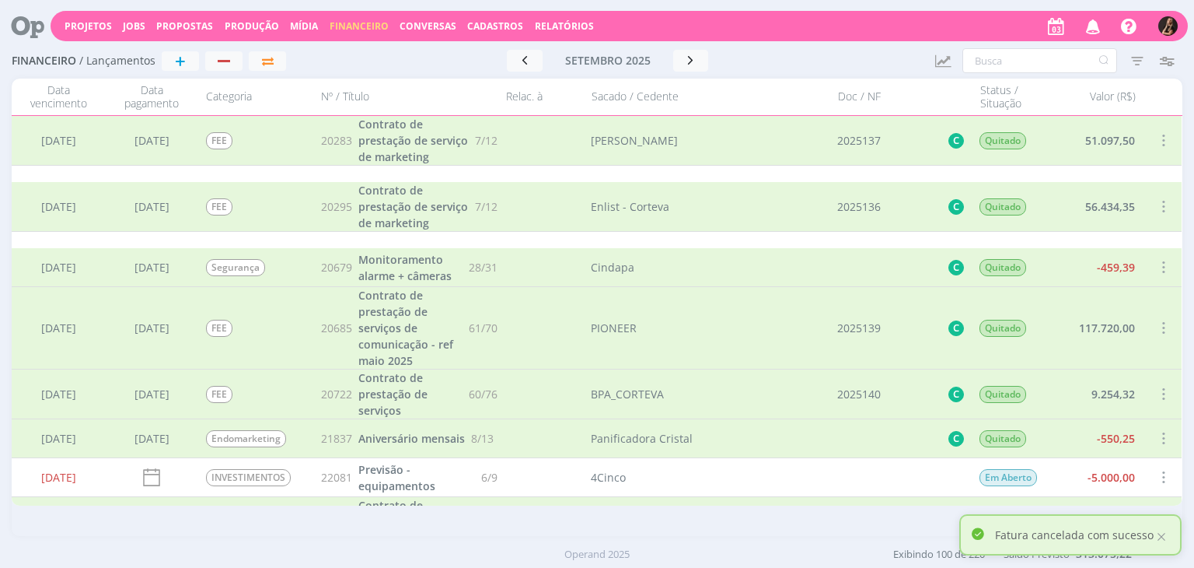
scroll to position [156, 0]
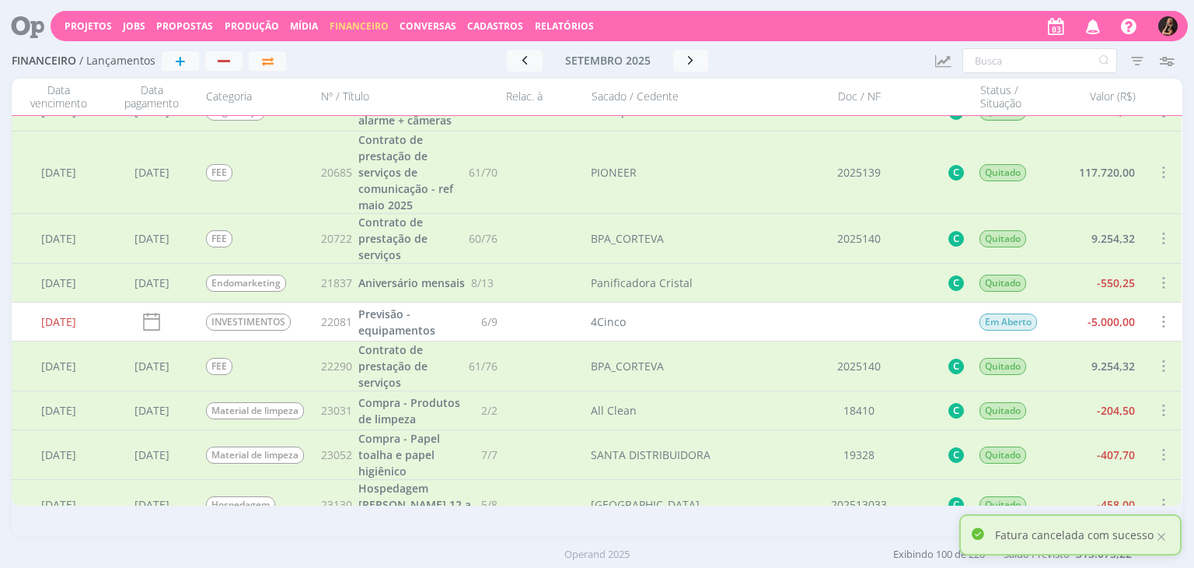
click at [1163, 323] on span at bounding box center [1163, 321] width 17 height 21
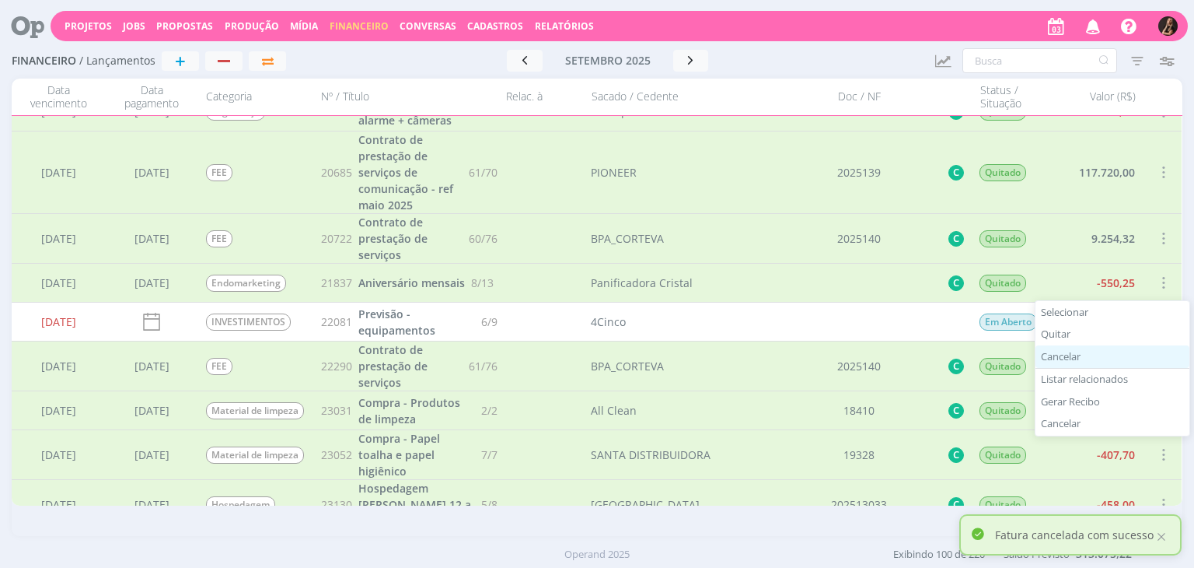
click at [1083, 353] on div "Cancelar" at bounding box center [1113, 356] width 154 height 23
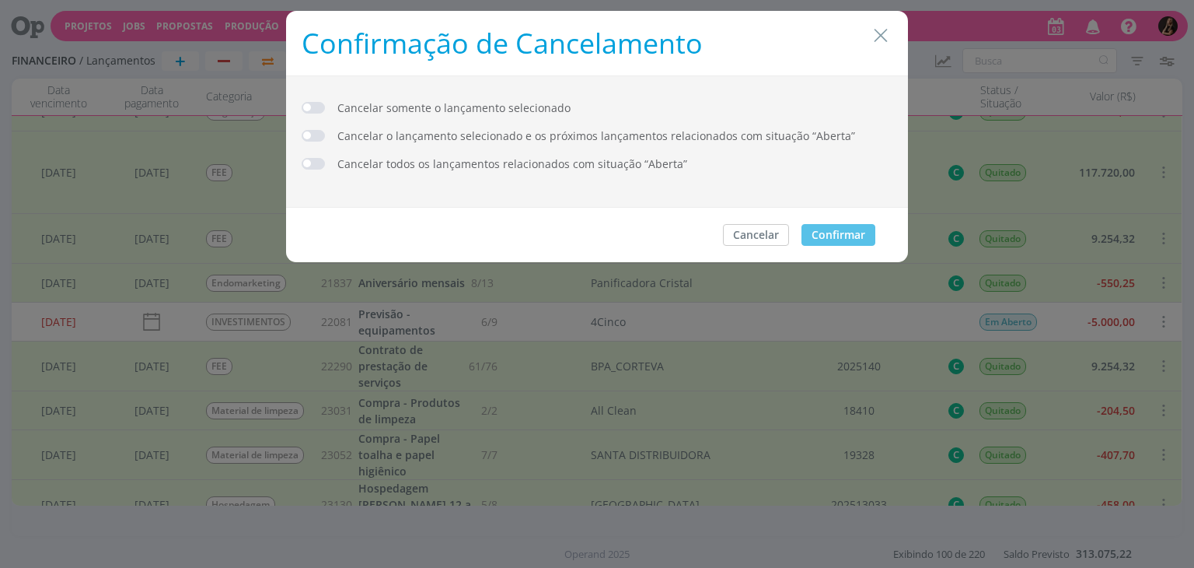
click at [307, 108] on span "dialog" at bounding box center [313, 108] width 23 height 12
click at [828, 234] on button "Confirmar" at bounding box center [839, 235] width 74 height 22
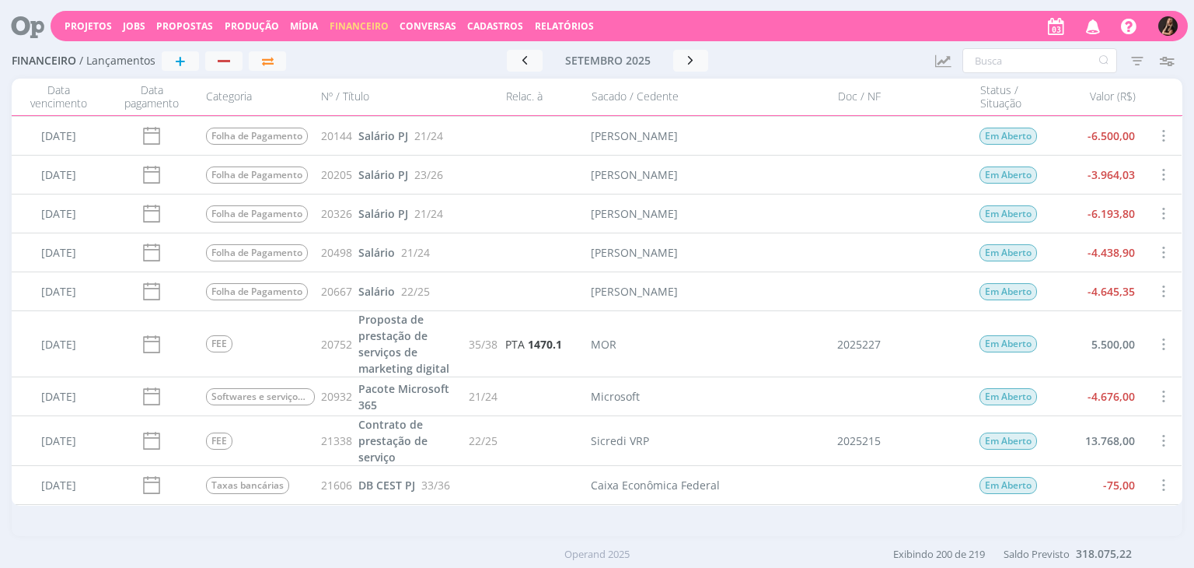
scroll to position [4044, 0]
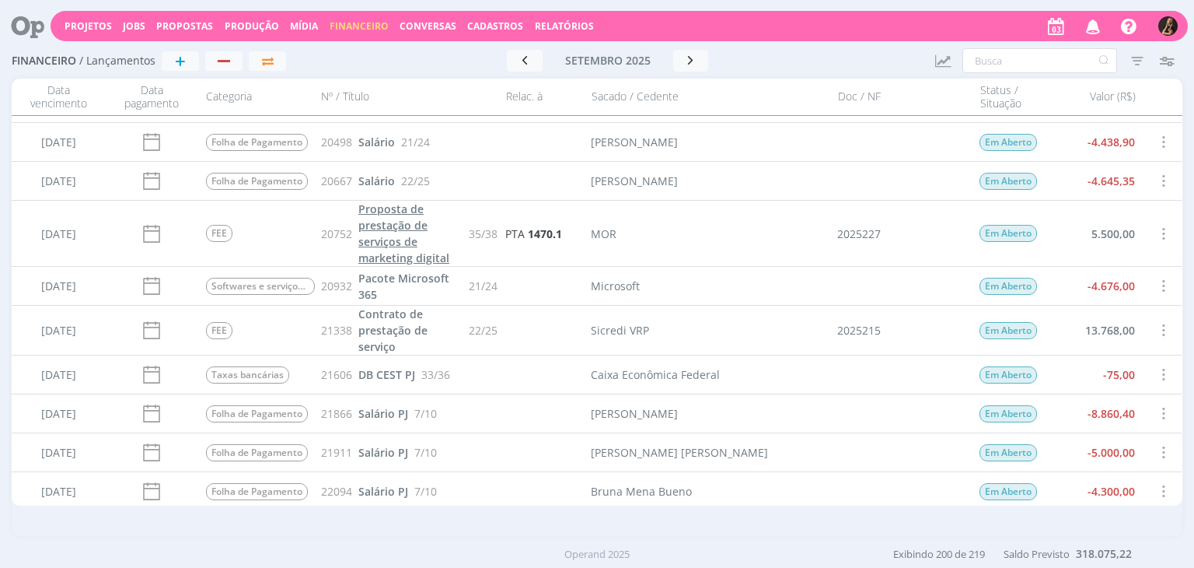
click at [393, 216] on link "Proposta de prestação de serviços de marketing digital" at bounding box center [411, 233] width 104 height 65
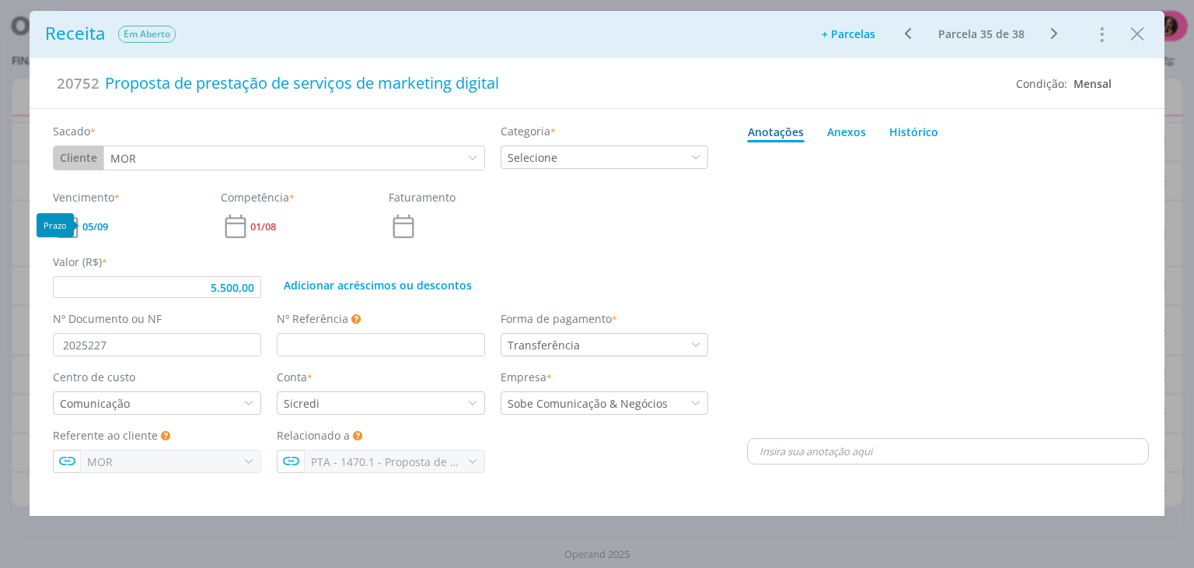
click at [82, 226] on icon "dialog" at bounding box center [68, 227] width 30 height 30
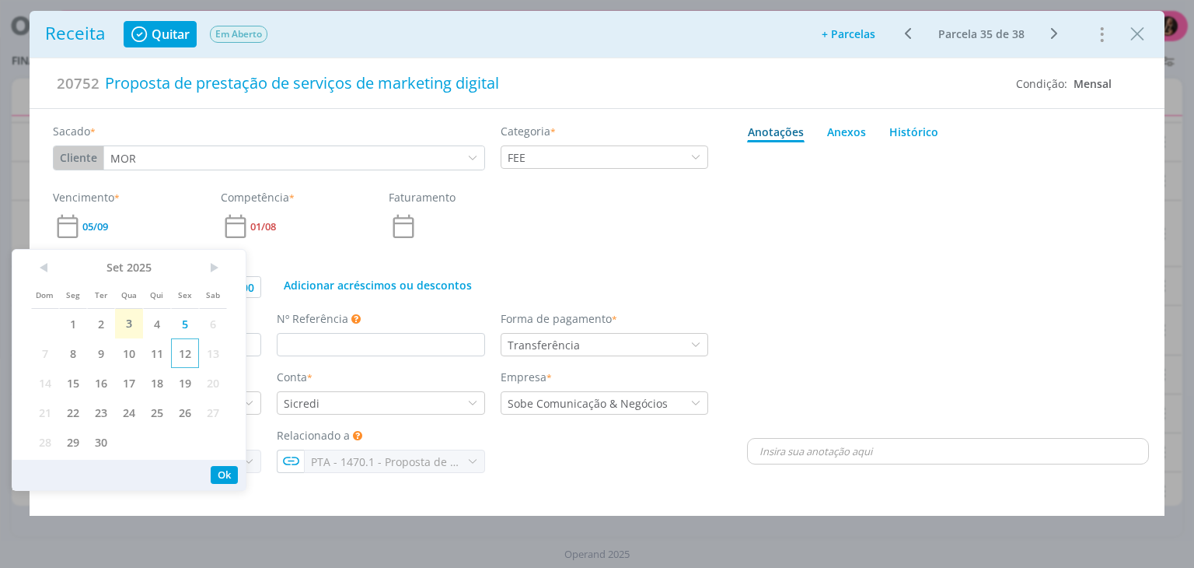
click at [193, 362] on span "12" at bounding box center [185, 353] width 28 height 30
type input "5.500,00"
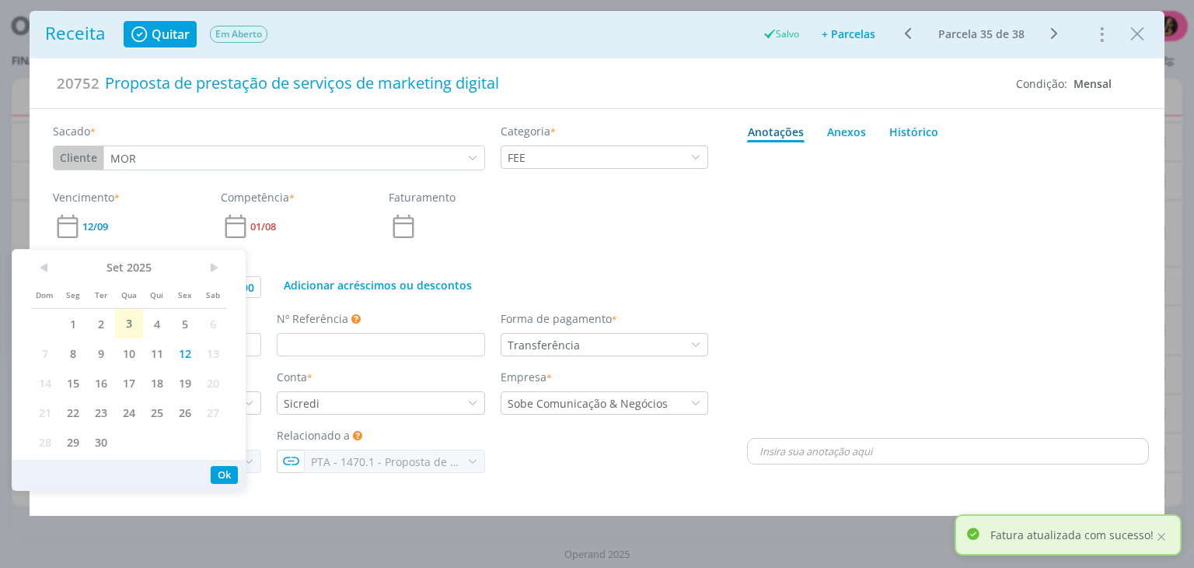
drag, startPoint x: 1139, startPoint y: 35, endPoint x: 1121, endPoint y: 38, distance: 17.4
click at [1139, 36] on icon "Close" at bounding box center [1137, 34] width 23 height 23
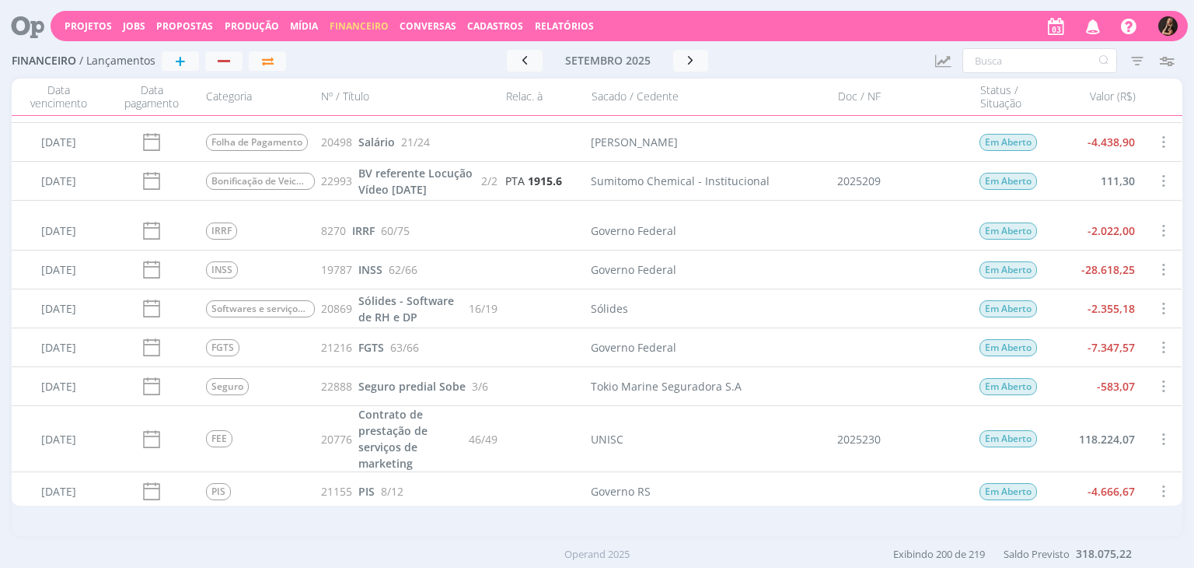
scroll to position [3733, 0]
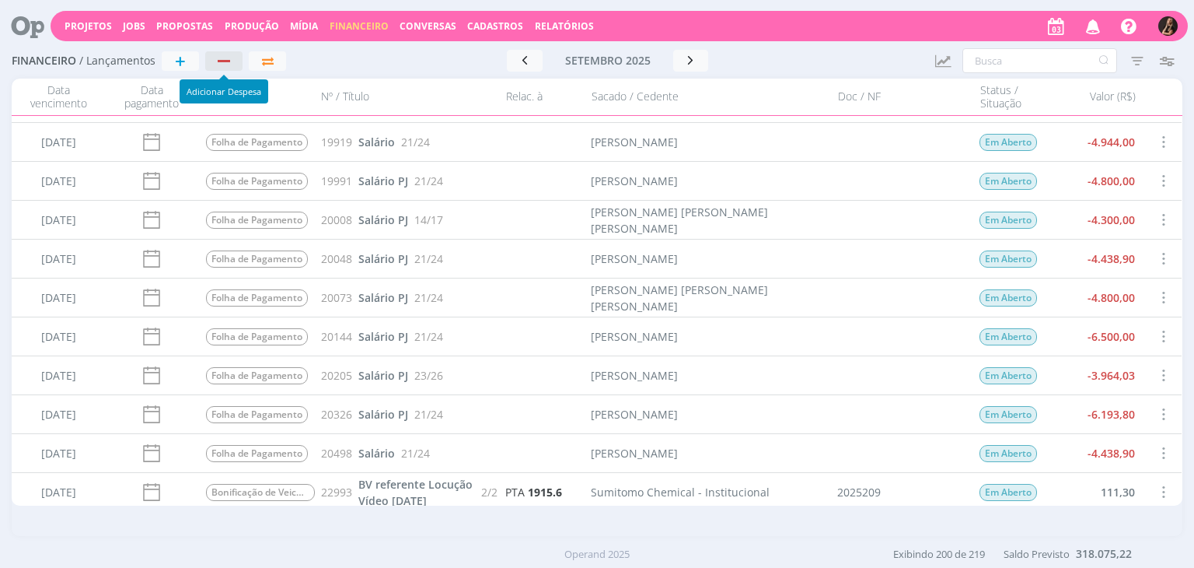
click at [227, 61] on div "button" at bounding box center [224, 61] width 12 height 2
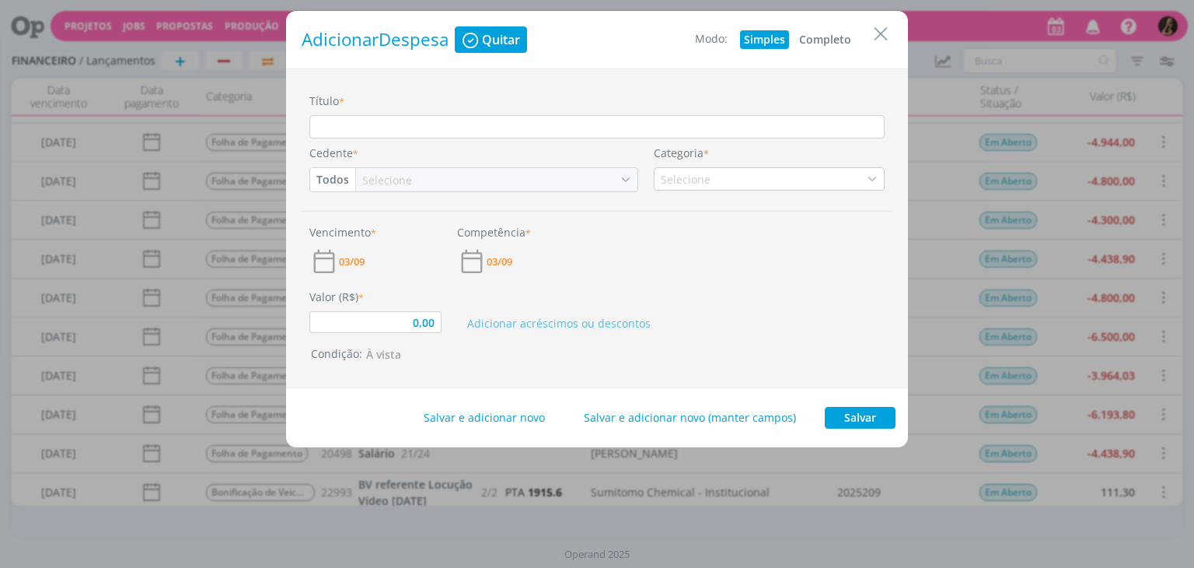
click at [833, 40] on button "Completo" at bounding box center [826, 39] width 60 height 19
type input "0,00"
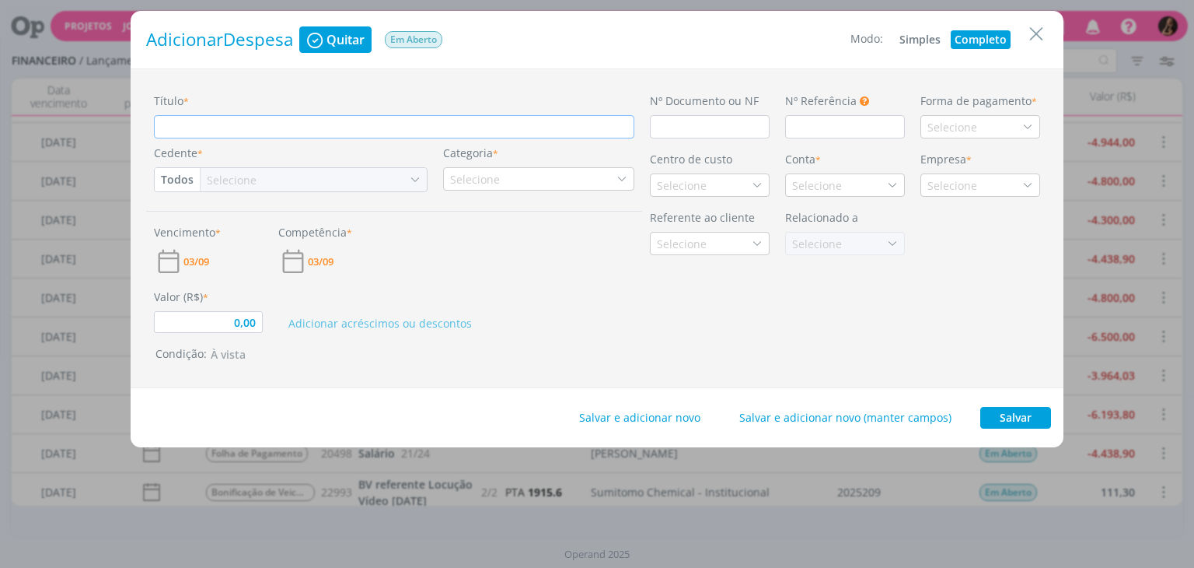
click at [501, 128] on input "Título *" at bounding box center [394, 126] width 481 height 23
type input "F"
type input "0,00"
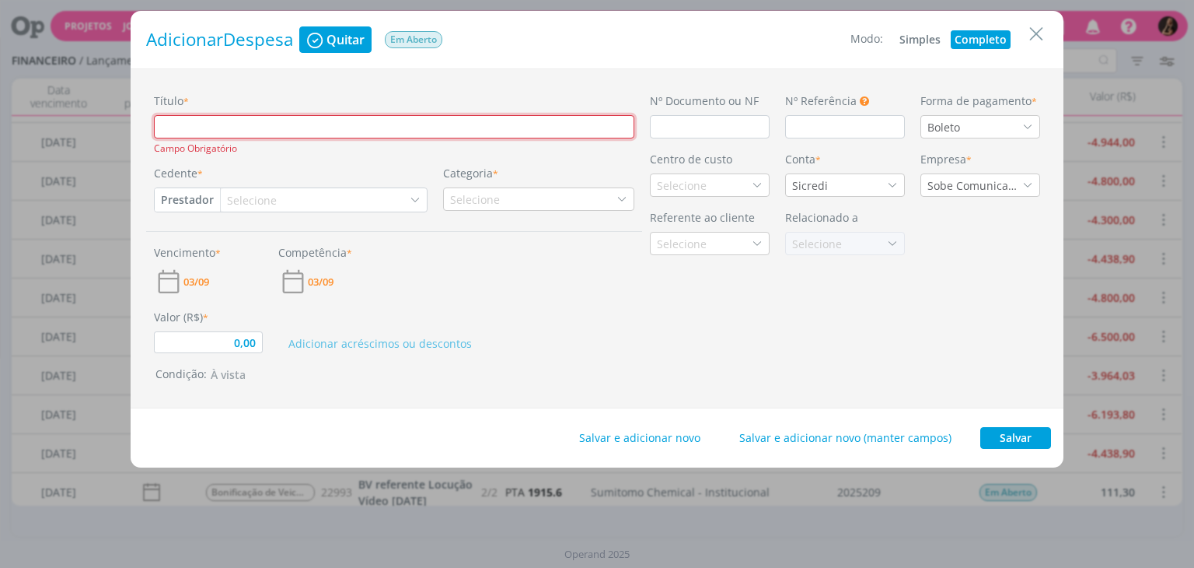
type input "0,00"
type input "é"
type input "0,00"
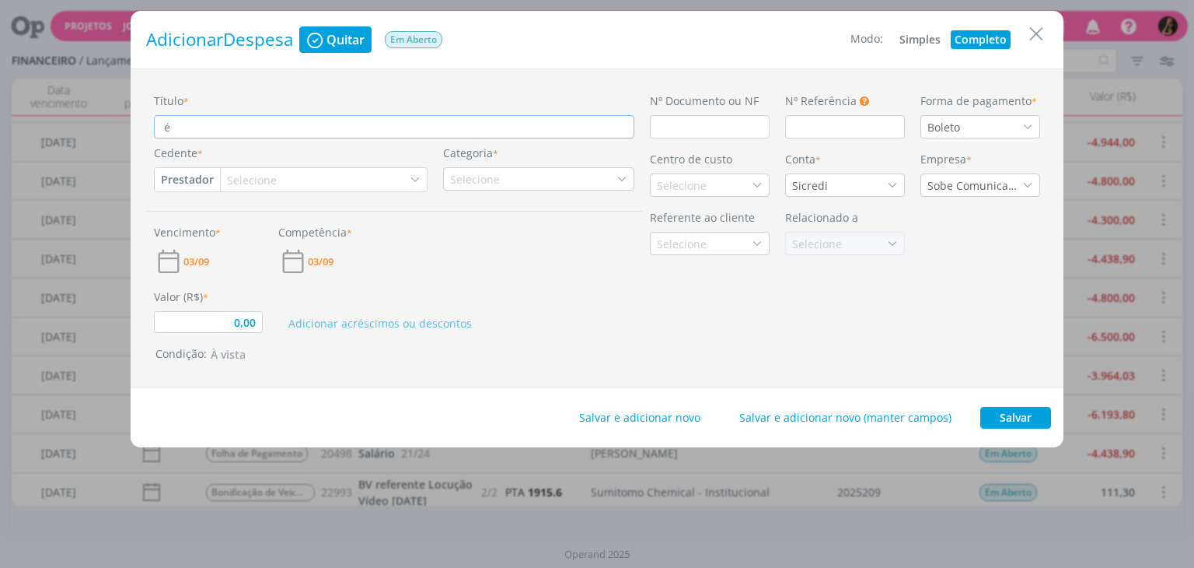
type input "ér"
type input "0,00"
type input "éri"
type input "0,00"
type input "ér"
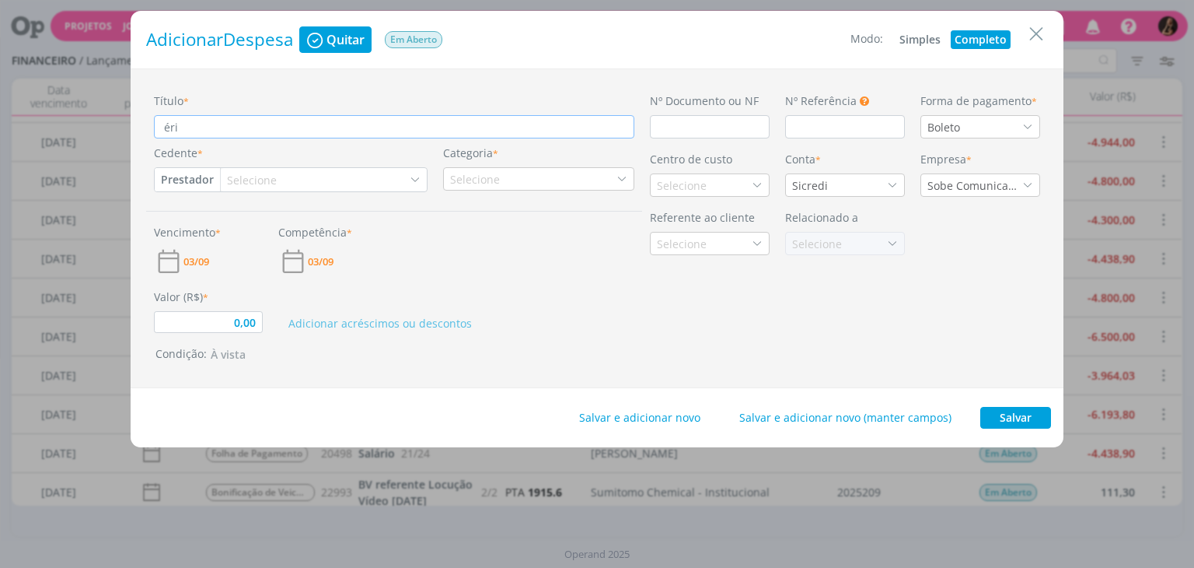
type input "0,00"
type input "é"
type input "0,00"
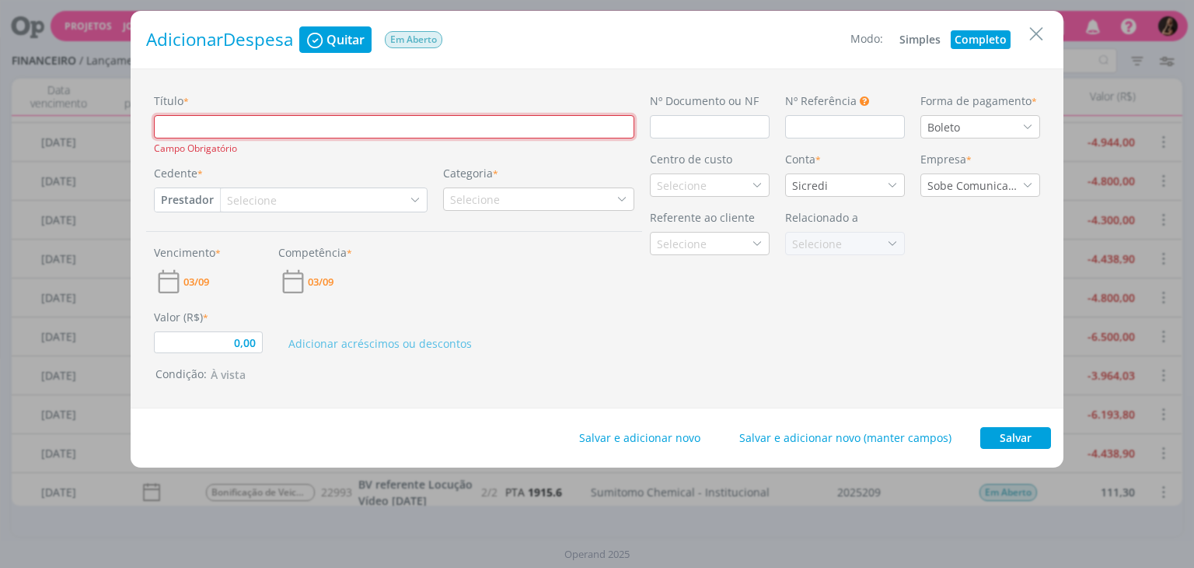
type input "F"
type input "0,00"
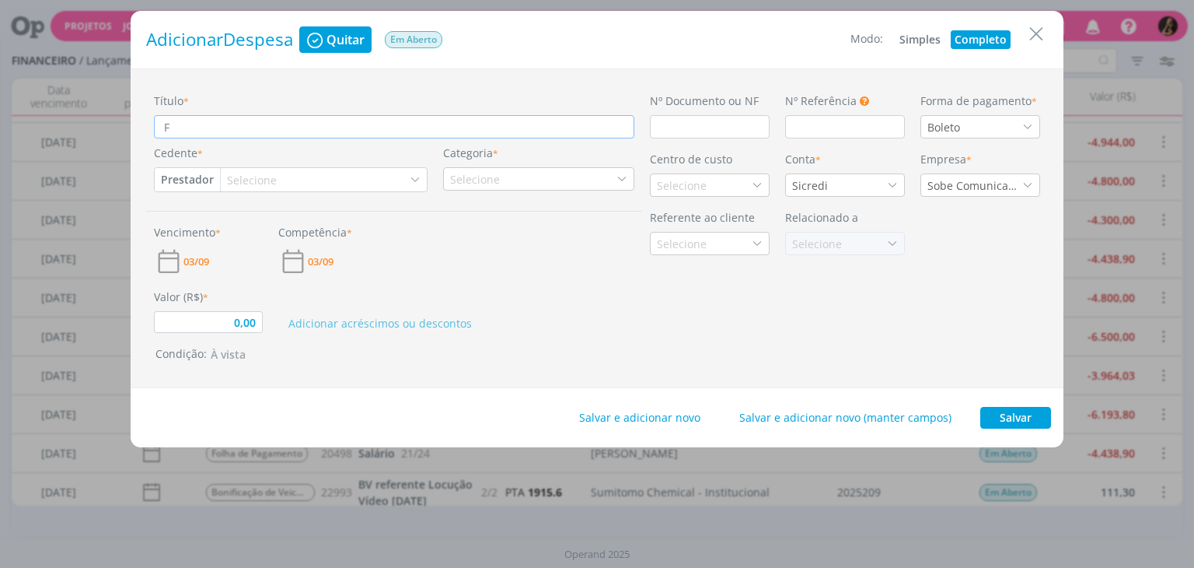
type input "Fé"
type input "0,00"
type input "Fér"
type input "0,00"
type input "Féri"
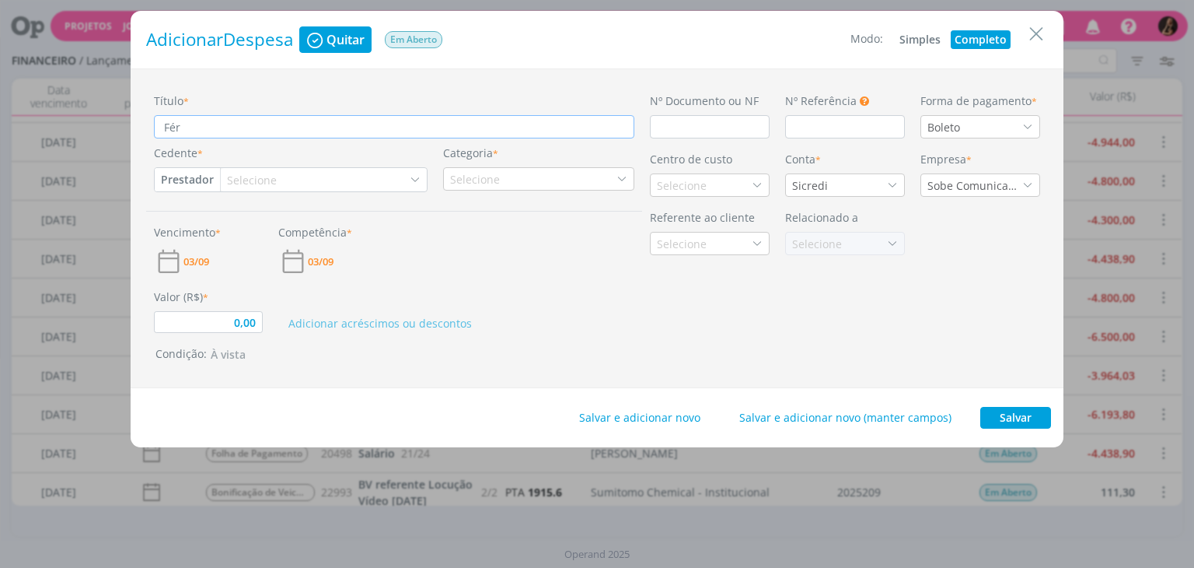
type input "0,00"
type input "Féria"
type input "0,00"
type input "Férias"
type input "0,00"
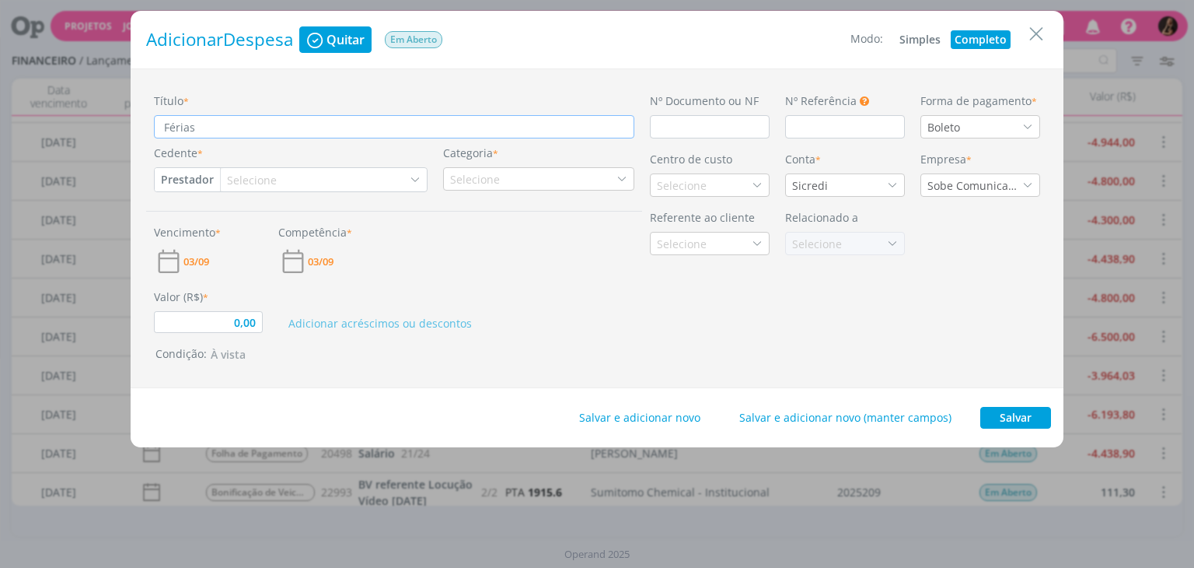
type input "Férias"
type input "0,00"
type input "Férias N"
type input "0,00"
type input "Férias Ni"
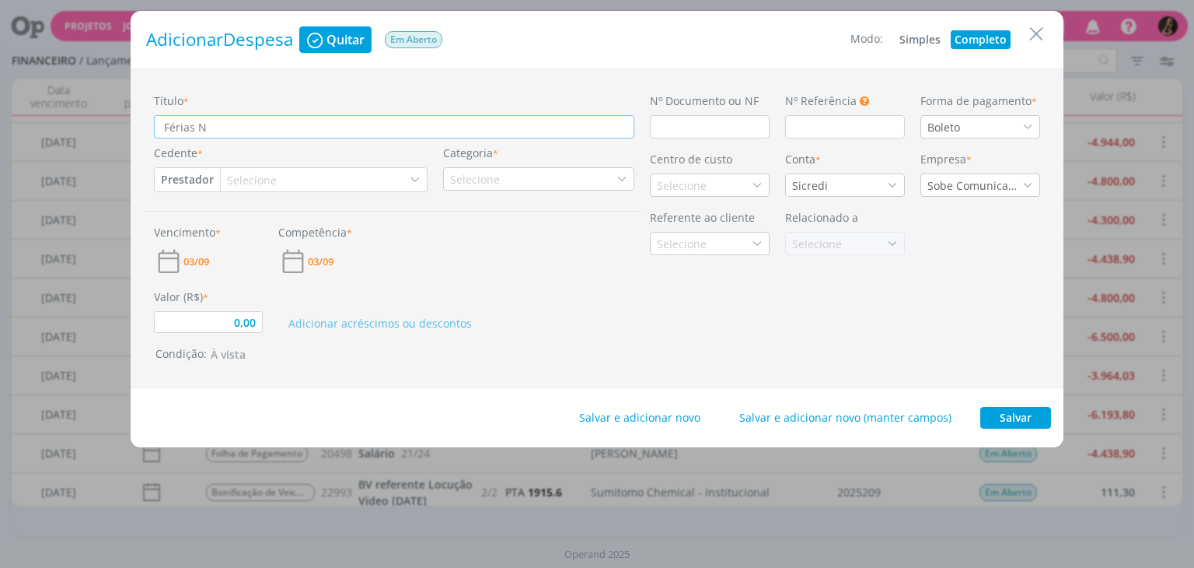
type input "0,00"
type input "Férias Nic"
type input "0,00"
type input "Férias Nico"
type input "0,00"
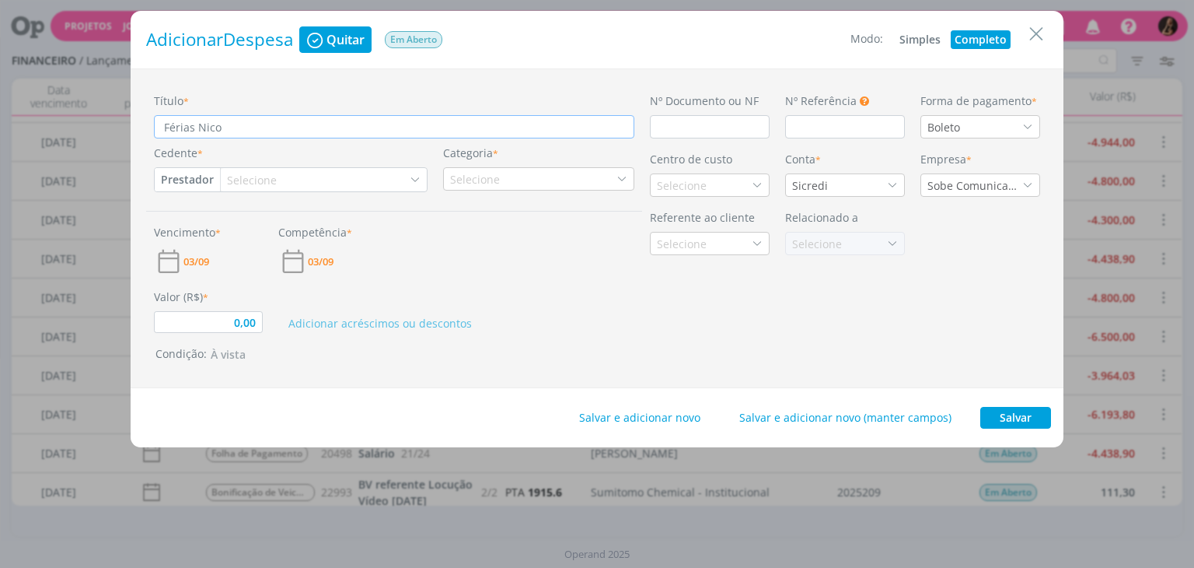
type input "Férias Nicol"
type input "0,00"
type input "Férias Nicole"
type input "0,00"
type input "Férias Nicole"
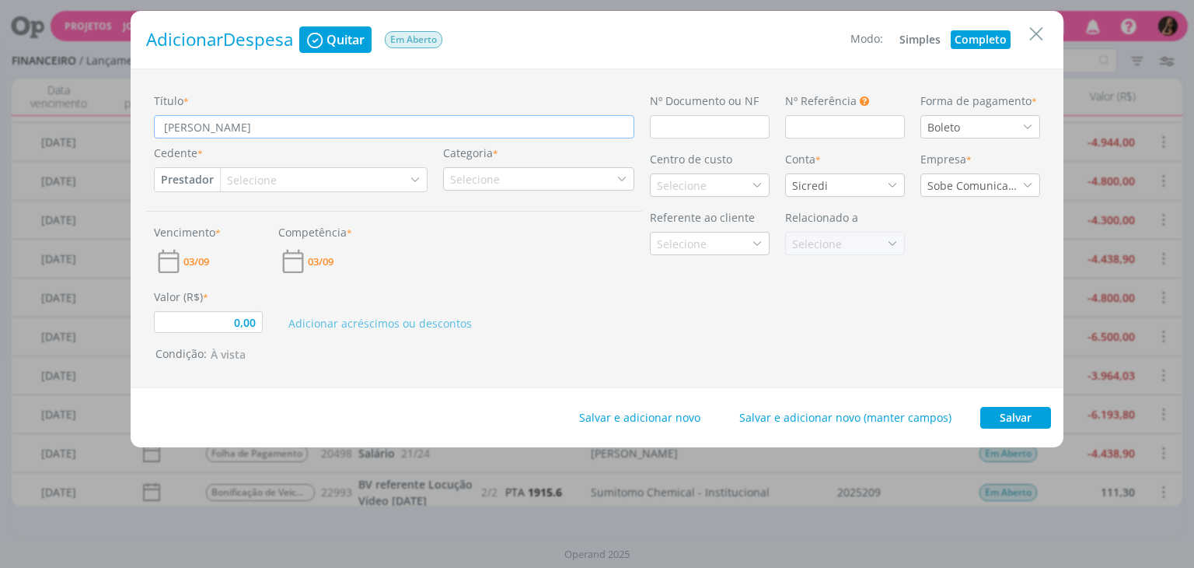
type input "0,00"
type input "Férias Nicole B"
type input "0,00"
type input "Férias Nicole Ba"
type input "0,00"
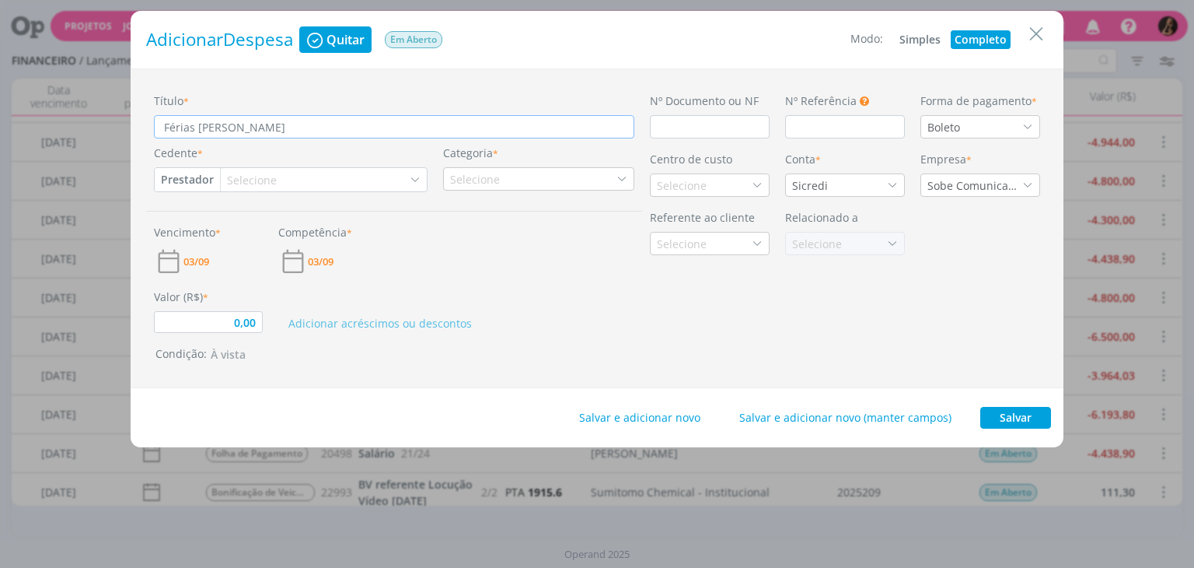
type input "Férias Nicole Bar"
type input "0,00"
type input "Férias Nicole Bart"
type input "0,00"
type input "Férias Nicole Bartz"
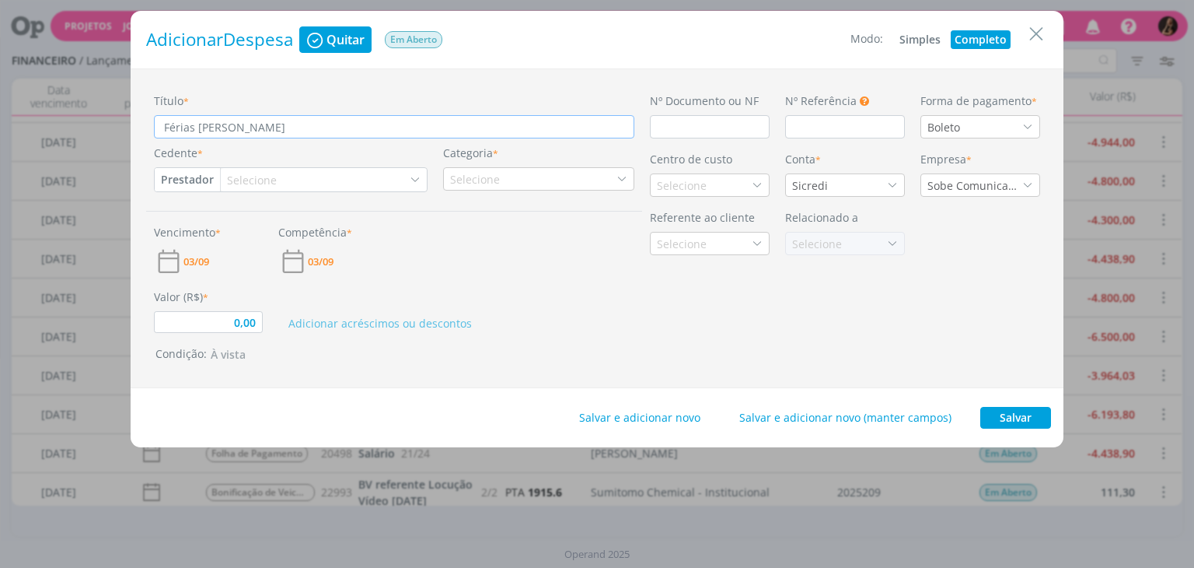
type input "0,00"
type input "Férias Nicole Bartz"
type input "0,00"
type input "Férias Nicole Bartz -"
type input "0,00"
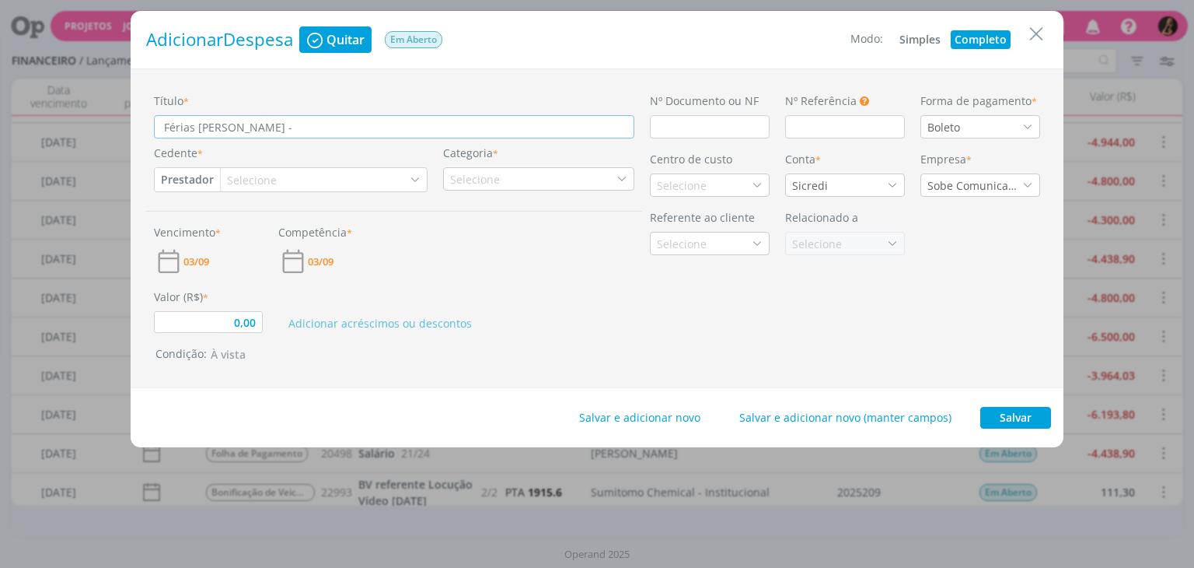
type input "Férias Nicole Bartz -"
type input "0,00"
type input "Férias Nicole Bartz - 1"
type input "0,00"
type input "Férias Nicole Bartz - 1,"
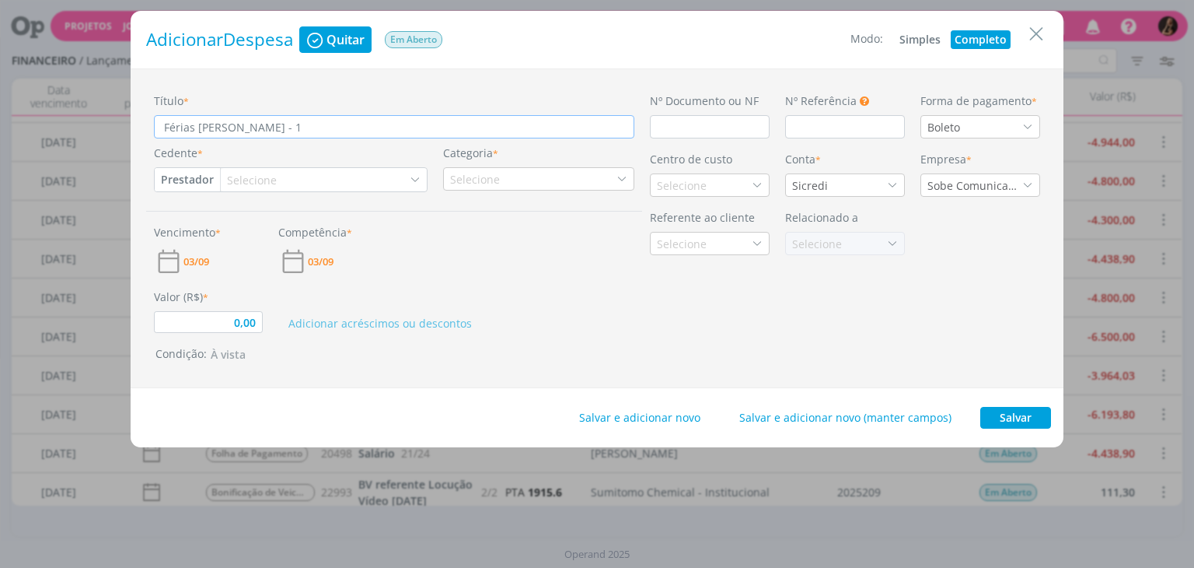
type input "0,00"
type input "Férias Nicole Bartz - 1"
type input "0,00"
type input "Férias Nicole Bartz - 12"
type input "0,00"
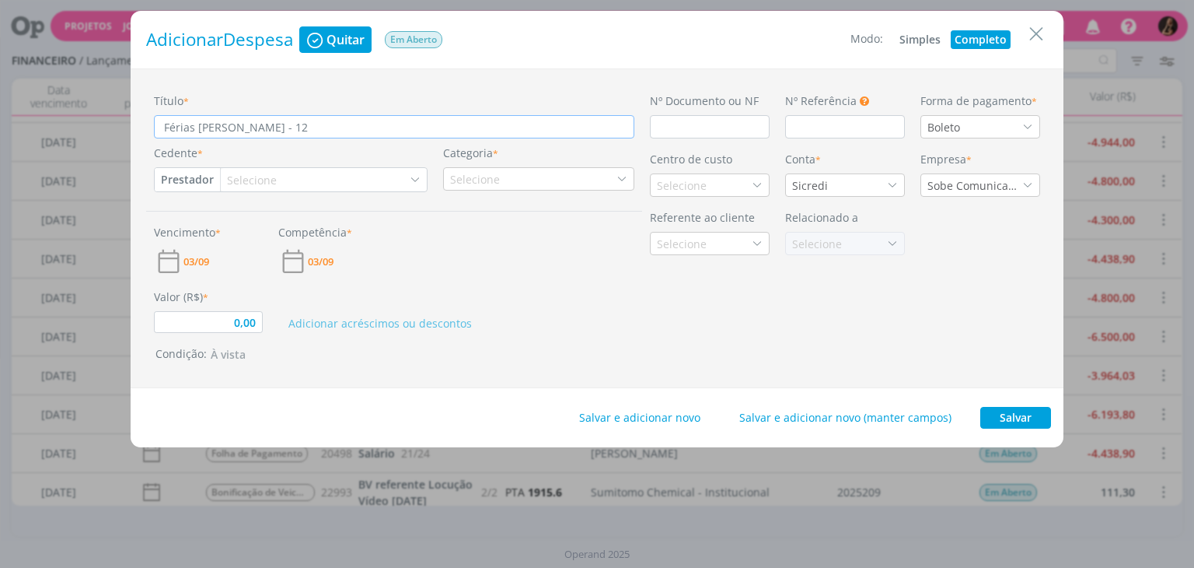
type input "Férias Nicole Bartz - 12,"
type input "0,00"
type input "Férias Nicole Bartz - 12,5"
type input "0,00"
type input "Férias Nicole Bartz - 12,5"
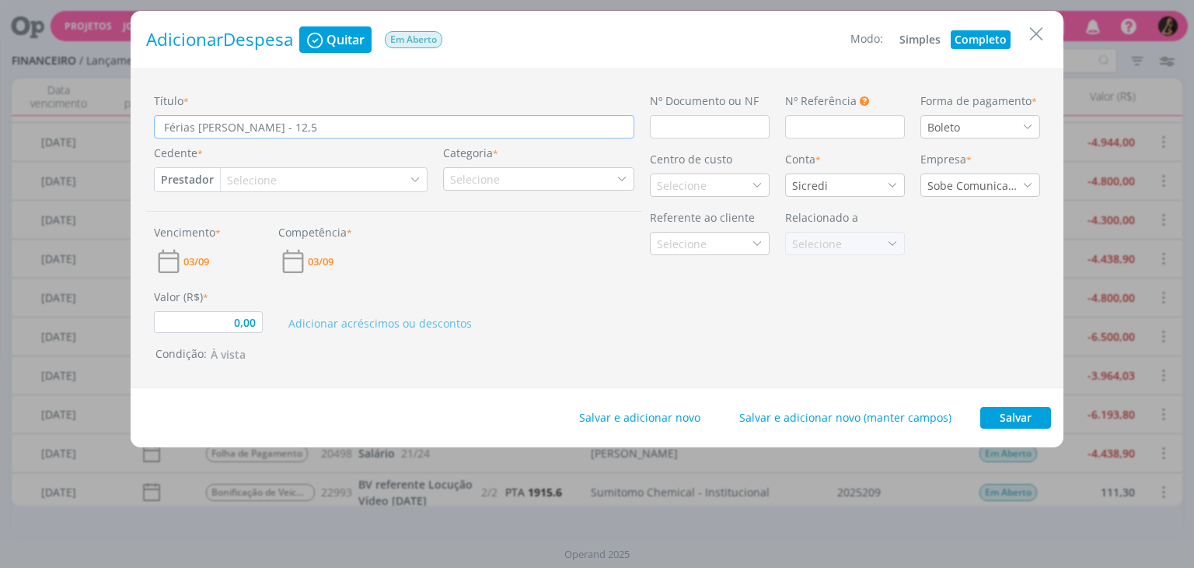
type input "0,00"
type input "Férias Nicole Bartz - 12,5 d"
type input "0,00"
type input "Férias Nicole Bartz - 12,5 di"
type input "0,00"
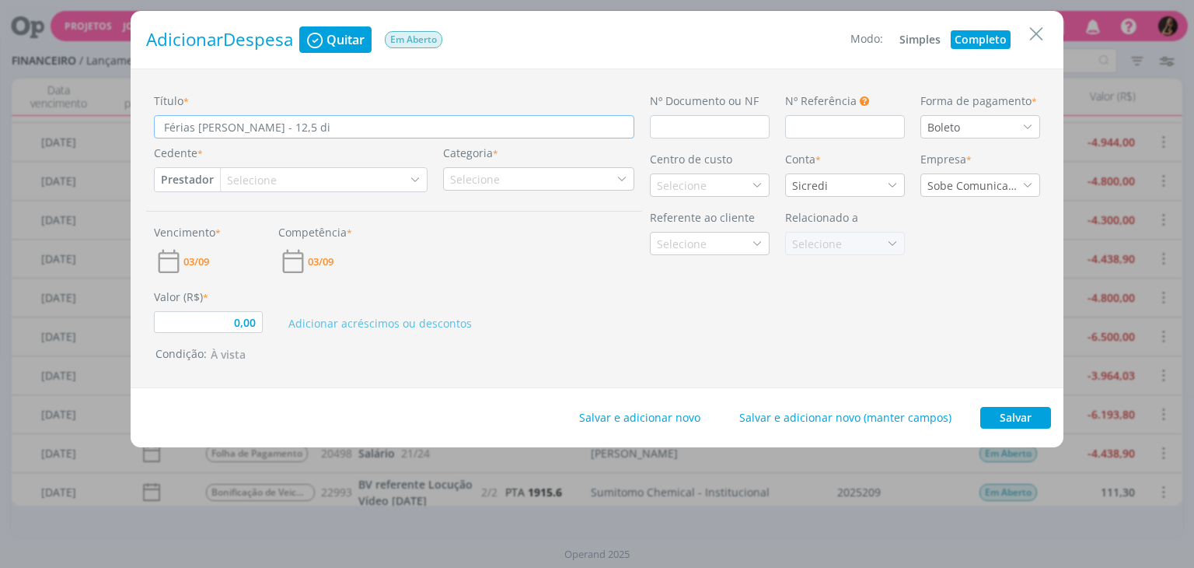
type input "Férias Nicole Bartz - 12,5 dia"
type input "0,00"
type input "Férias Nicole Bartz - 12,5 dias"
type input "0,00"
click at [191, 174] on button "Prestador" at bounding box center [187, 179] width 65 height 23
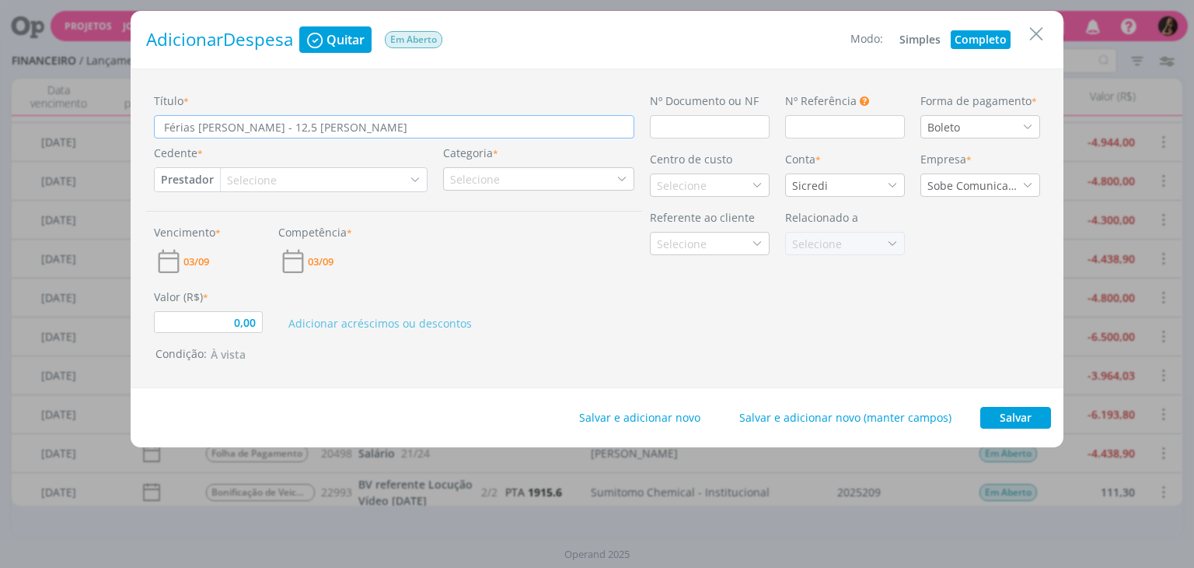
type input "Férias Nicole Bartz - 12,5 dias"
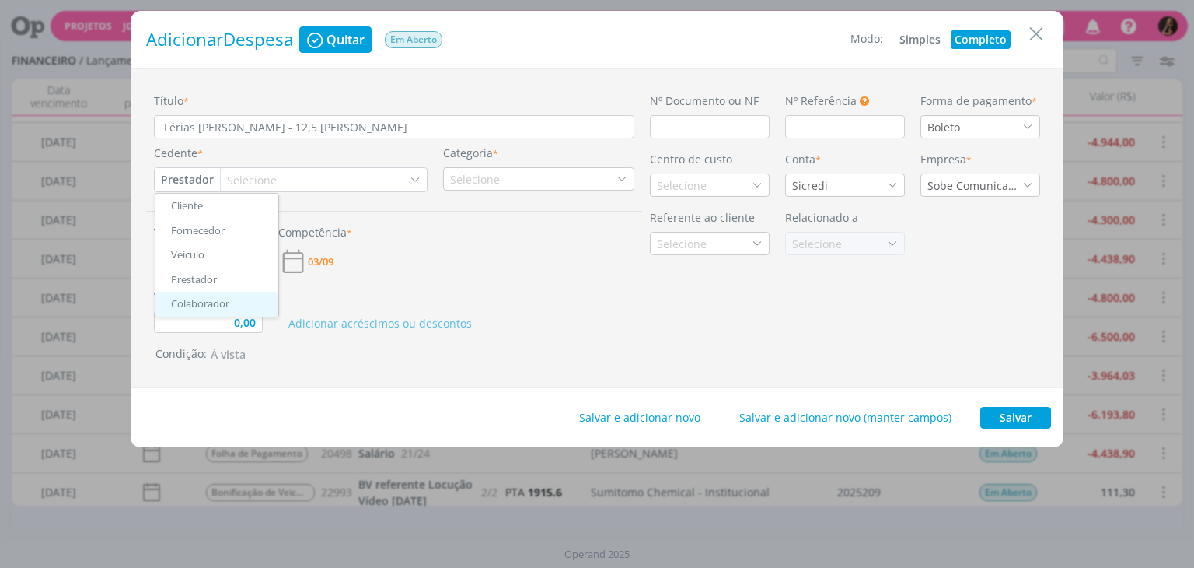
click at [209, 306] on link "Colaborador" at bounding box center [217, 304] width 123 height 25
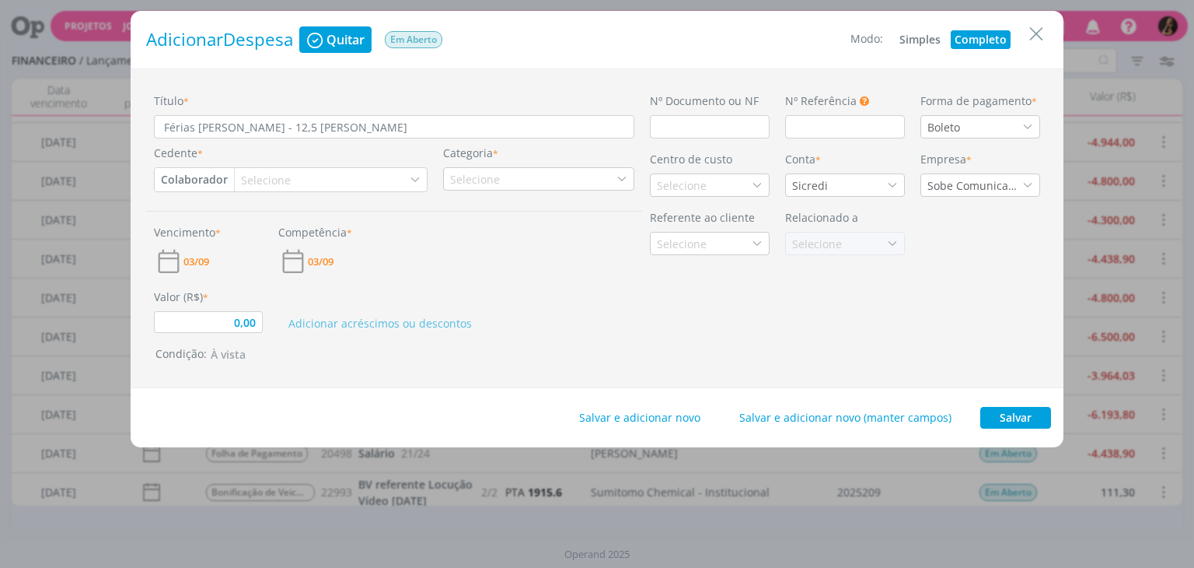
type input "0,00"
click at [285, 175] on div "Selecione" at bounding box center [267, 180] width 53 height 16
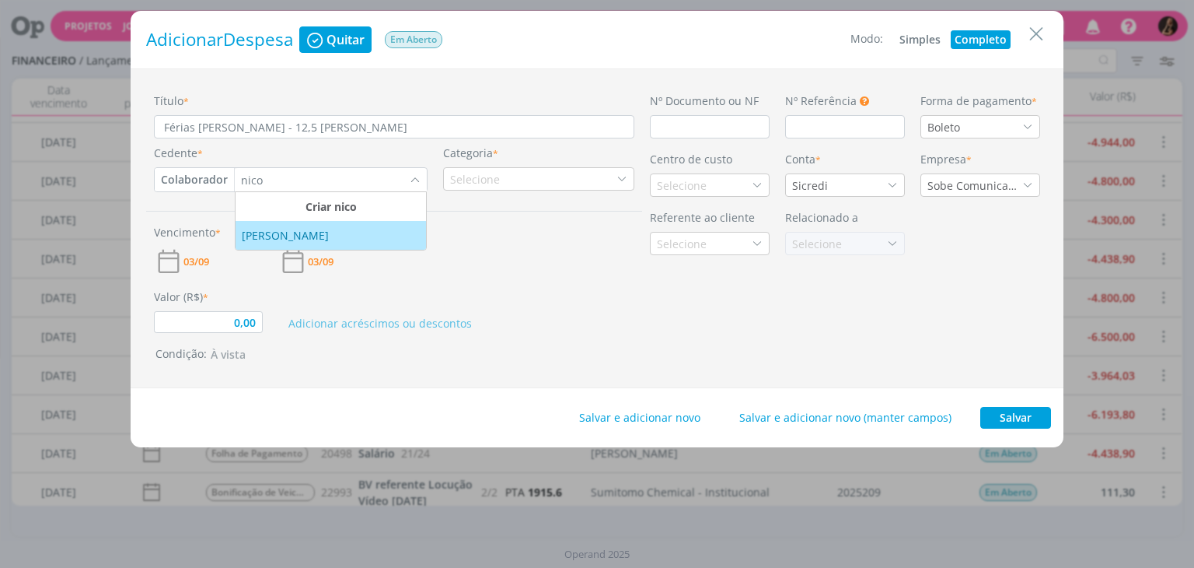
type input "nico"
click at [394, 236] on div "Nicole Bartz" at bounding box center [331, 235] width 178 height 16
type input "0,00"
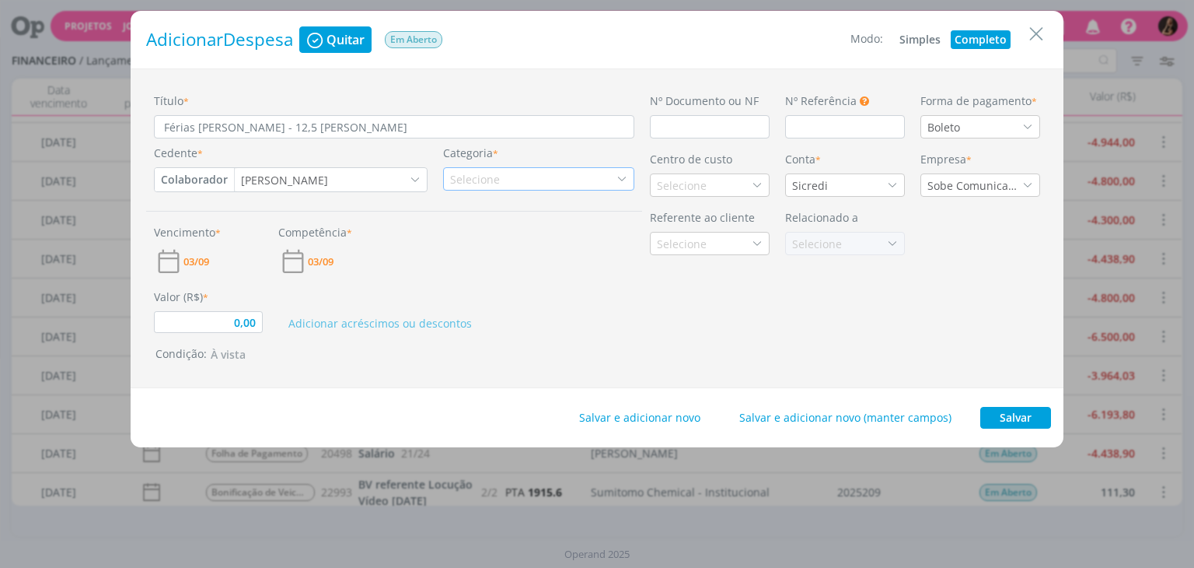
drag, startPoint x: 524, startPoint y: 181, endPoint x: 511, endPoint y: 166, distance: 19.8
click at [523, 181] on div "Selecione" at bounding box center [538, 178] width 191 height 23
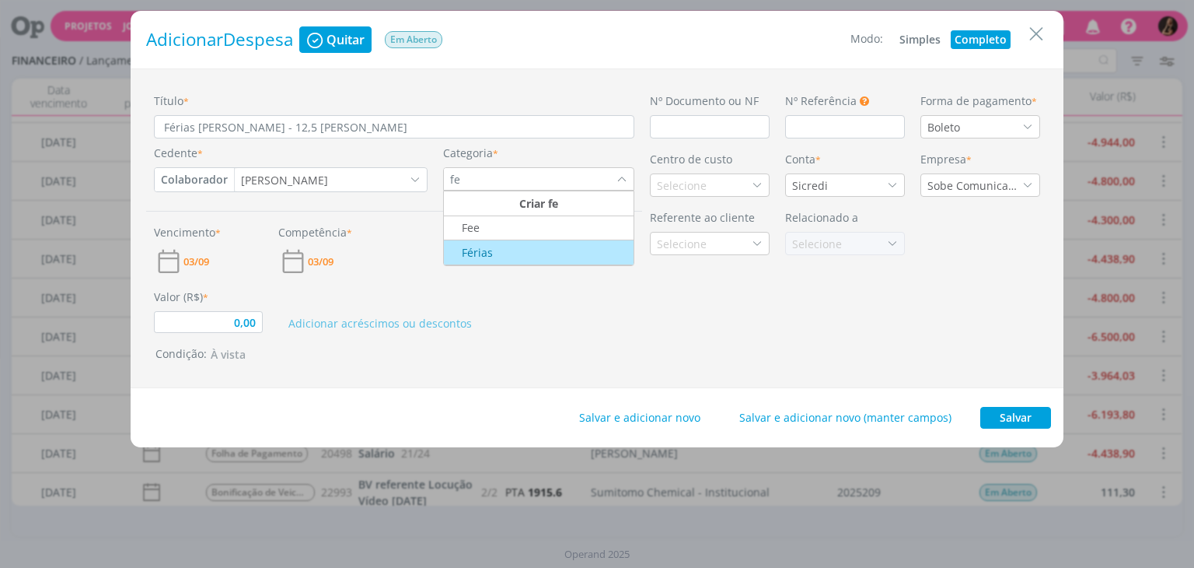
type input "fe"
click at [504, 250] on div "Férias" at bounding box center [539, 252] width 186 height 16
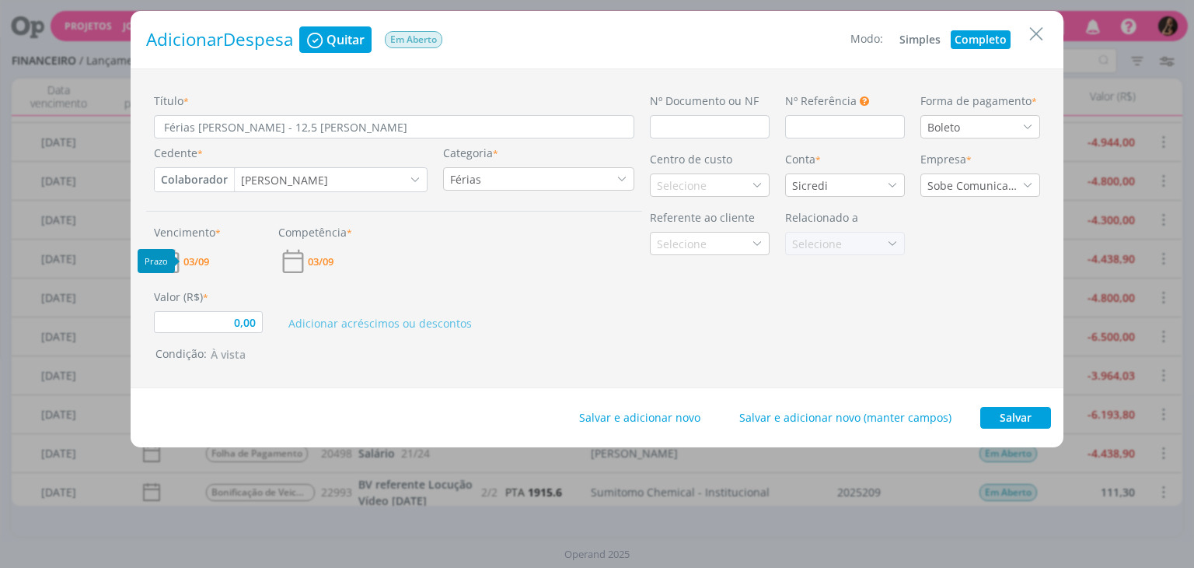
click at [205, 262] on span "03/09" at bounding box center [197, 262] width 26 height 10
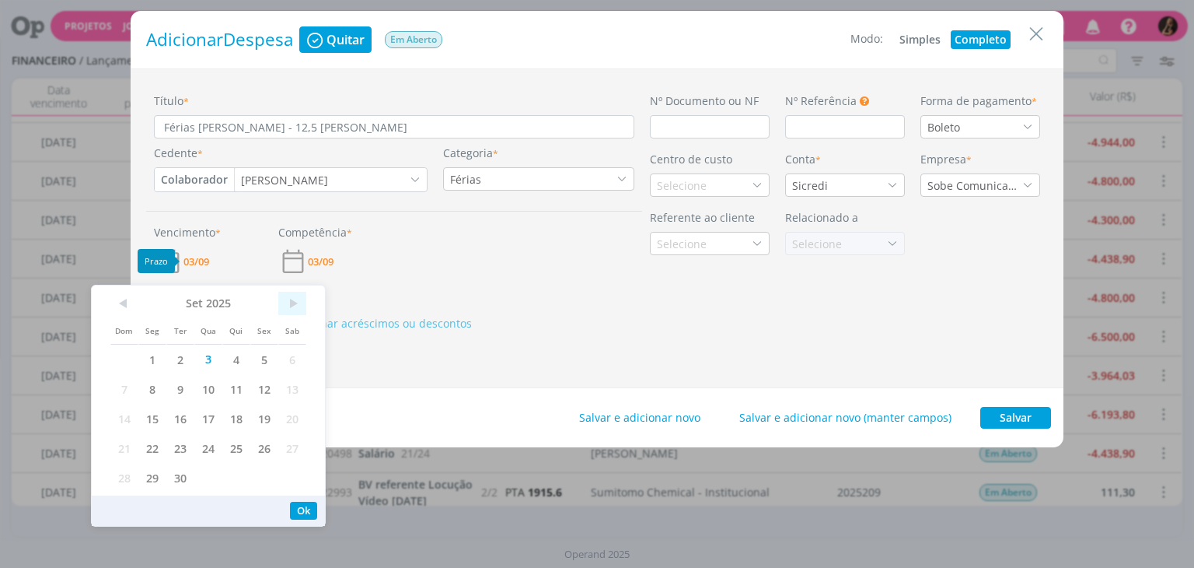
click at [291, 304] on span ">" at bounding box center [292, 303] width 28 height 23
click at [261, 355] on span "3" at bounding box center [264, 360] width 28 height 30
click at [330, 260] on span "03/09" at bounding box center [321, 262] width 26 height 10
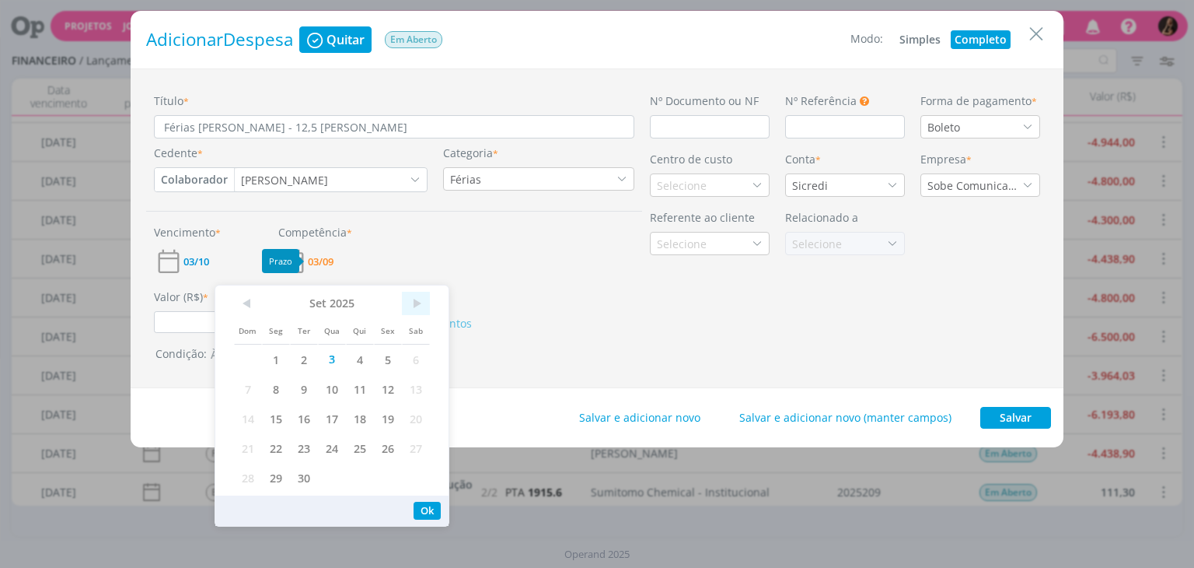
click at [428, 303] on span ">" at bounding box center [416, 303] width 28 height 23
click at [282, 392] on span "6" at bounding box center [276, 389] width 28 height 30
click at [206, 324] on input "0,00" at bounding box center [208, 322] width 109 height 22
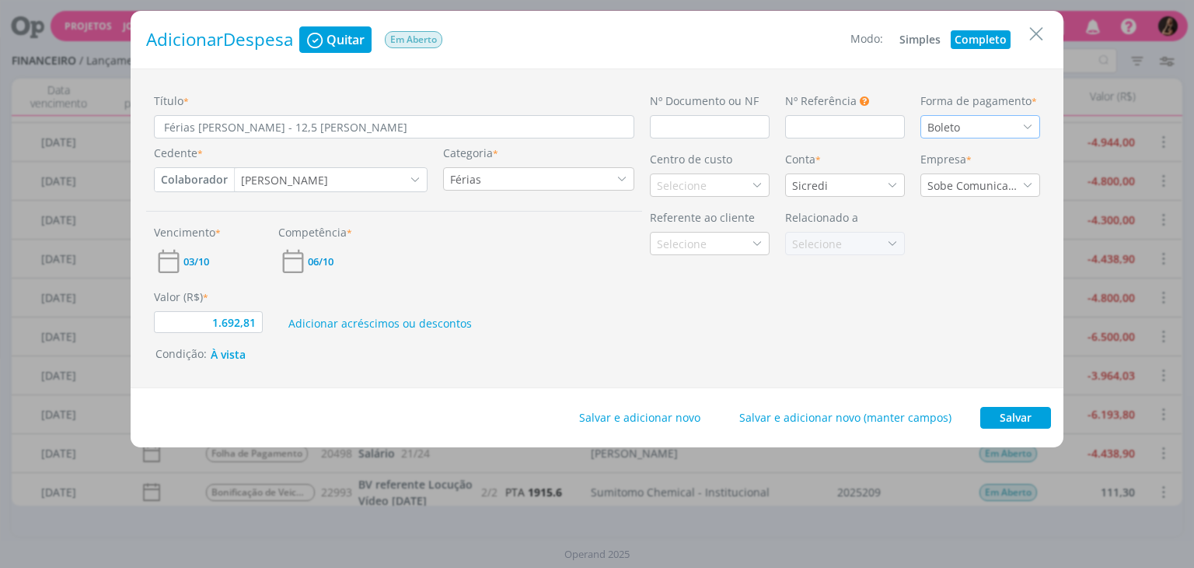
click at [964, 133] on div "Boleto" at bounding box center [981, 126] width 120 height 23
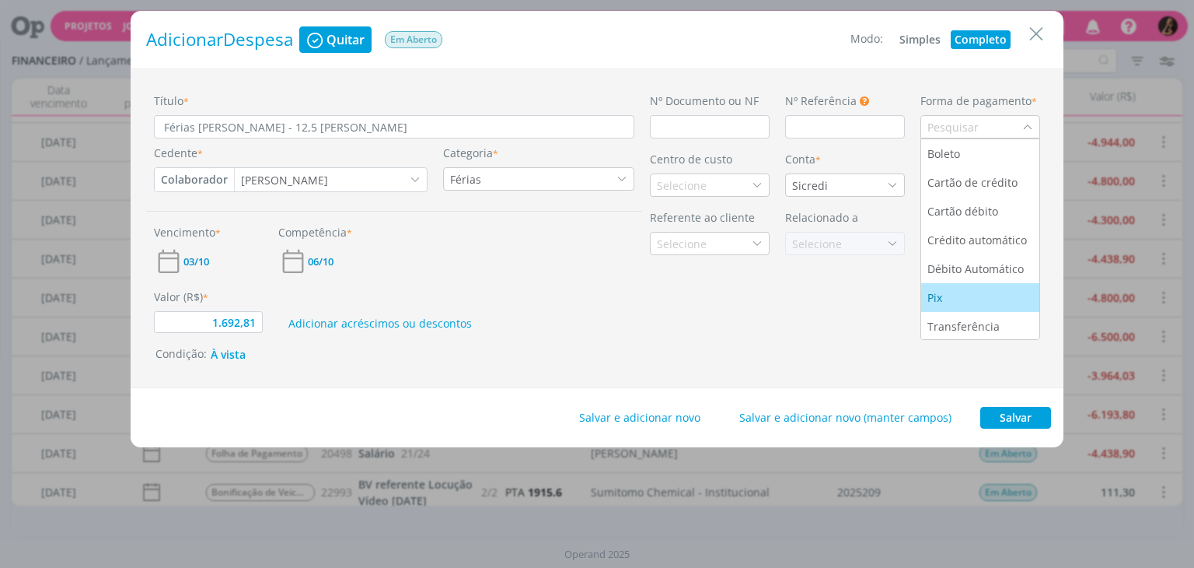
click at [974, 298] on div "Pix" at bounding box center [981, 297] width 106 height 16
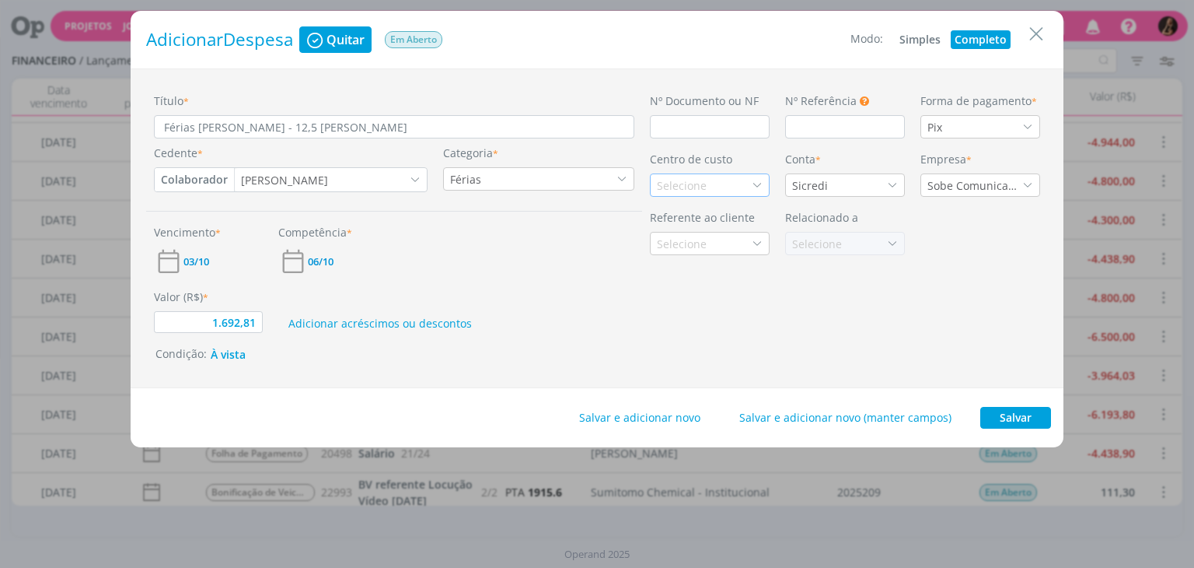
click at [732, 192] on div "Selecione" at bounding box center [710, 184] width 120 height 23
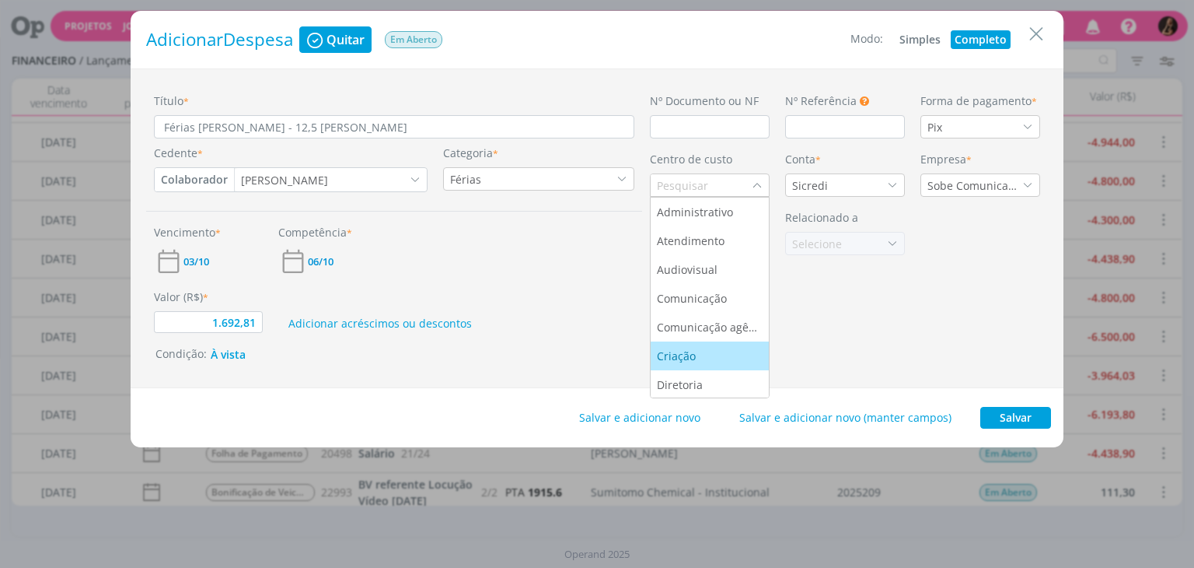
click at [683, 349] on div "Criação" at bounding box center [678, 356] width 42 height 16
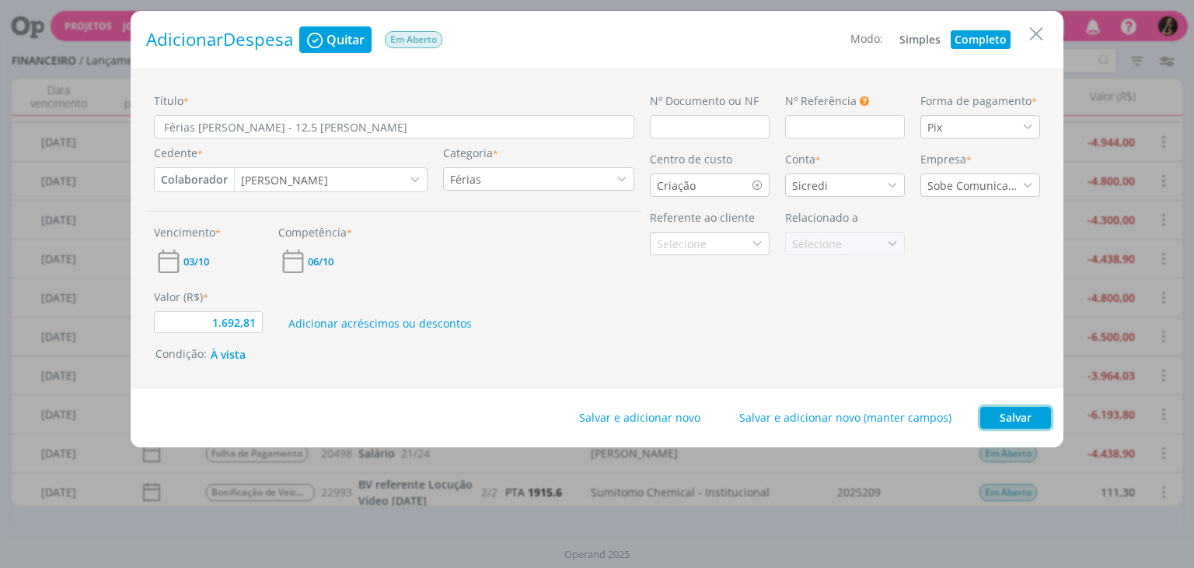
click at [1009, 418] on button "Salvar" at bounding box center [1016, 418] width 71 height 22
type input "1.692,81"
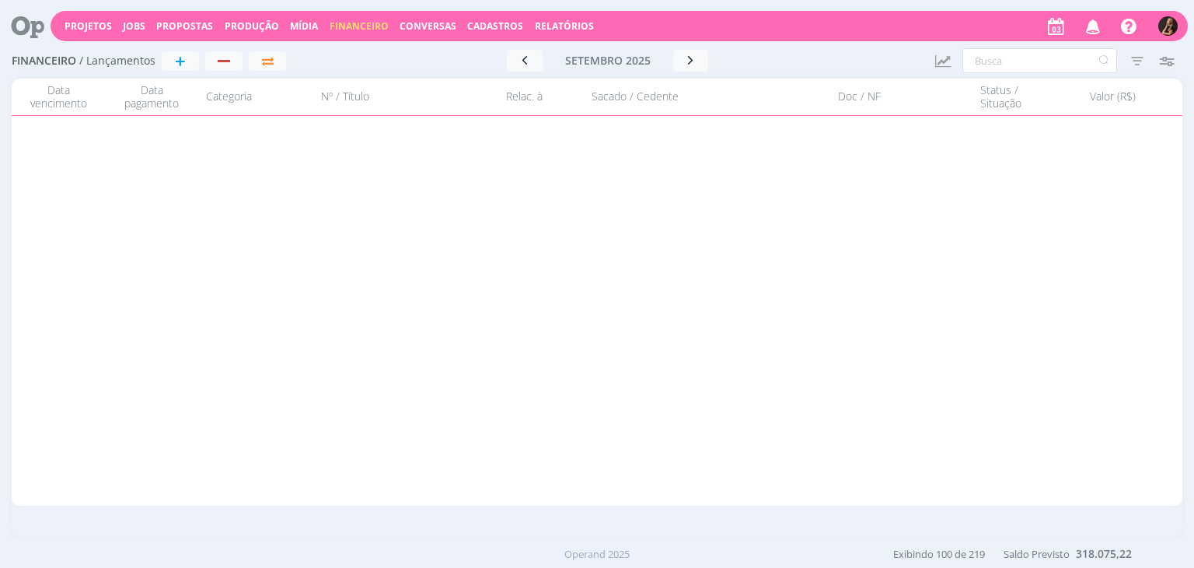
scroll to position [0, 0]
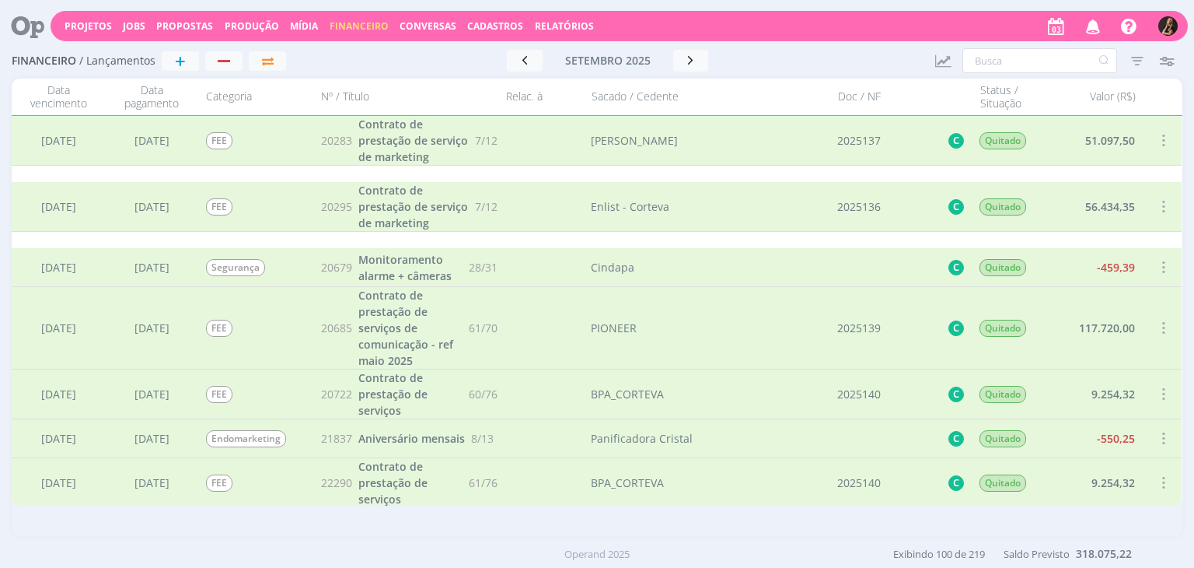
click at [482, 25] on span "Cadastros" at bounding box center [495, 25] width 56 height 13
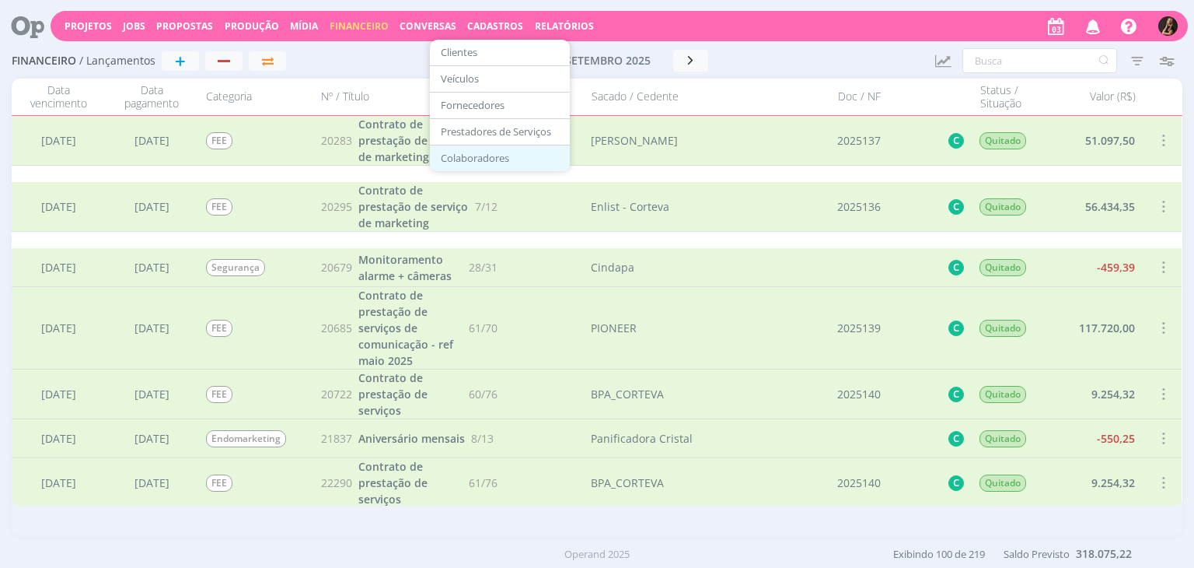
click at [463, 156] on link "Colaboradores" at bounding box center [500, 158] width 131 height 24
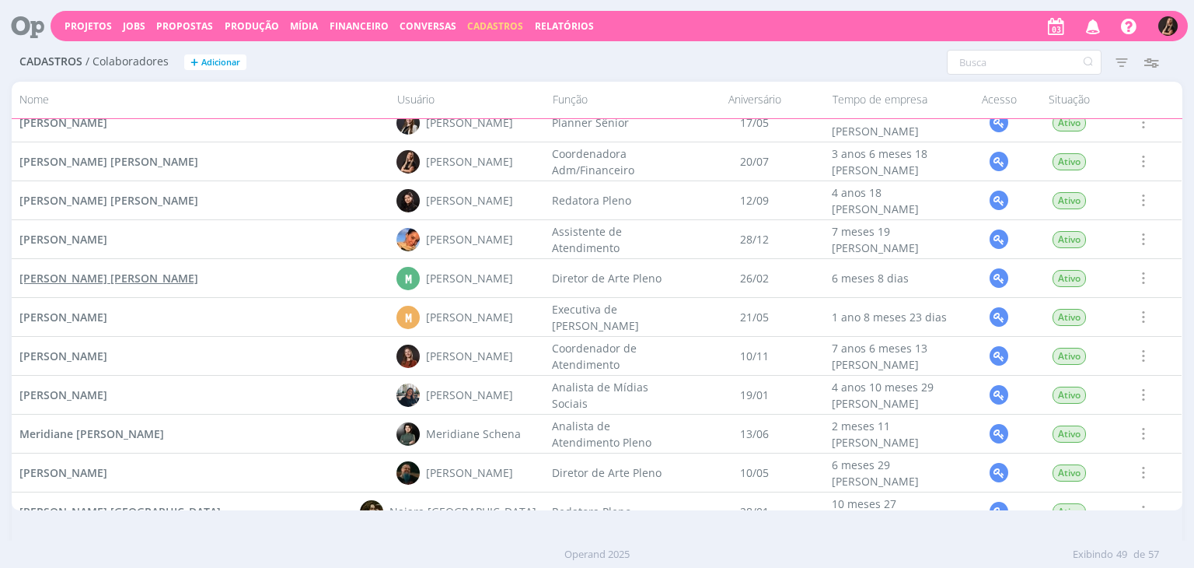
scroll to position [1272, 0]
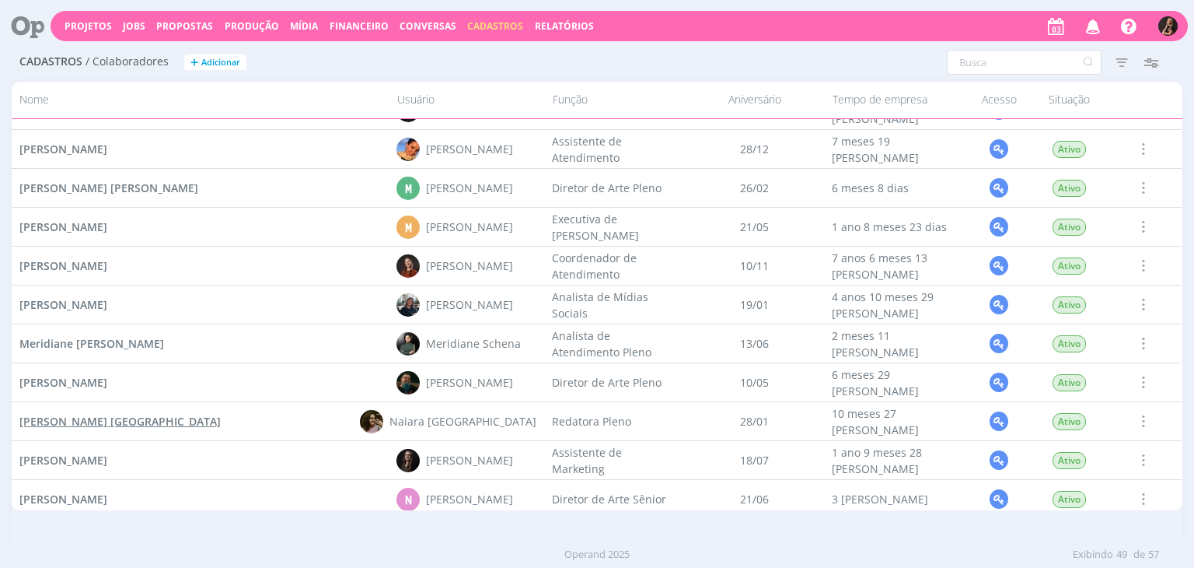
click at [74, 424] on span "Naiara Beatriz Silveira Brasil" at bounding box center [119, 421] width 201 height 15
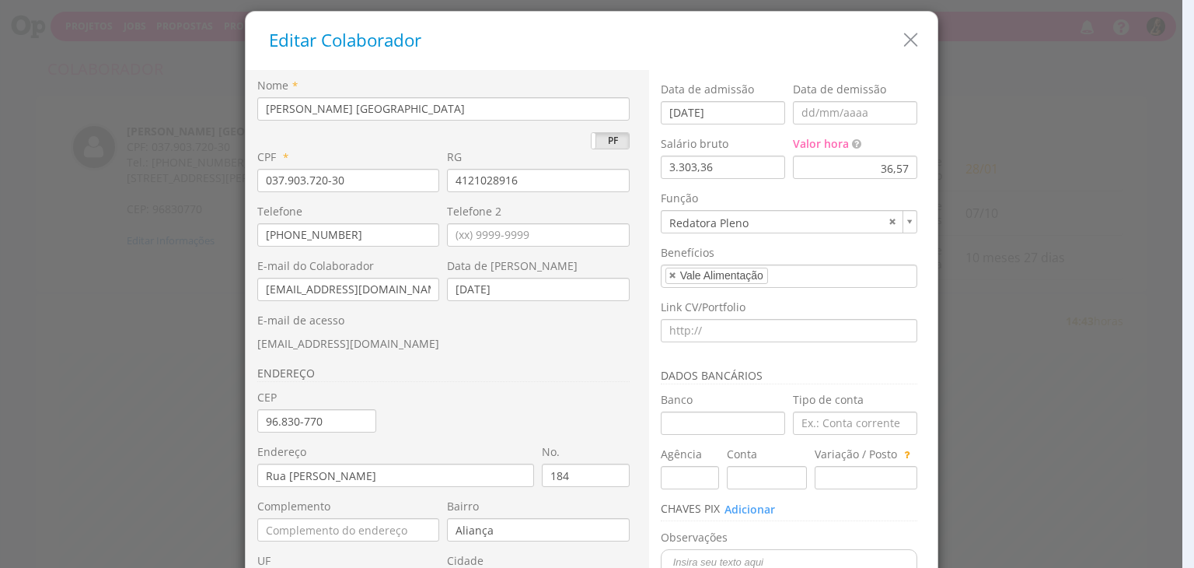
click at [901, 41] on icon "button" at bounding box center [911, 40] width 23 height 23
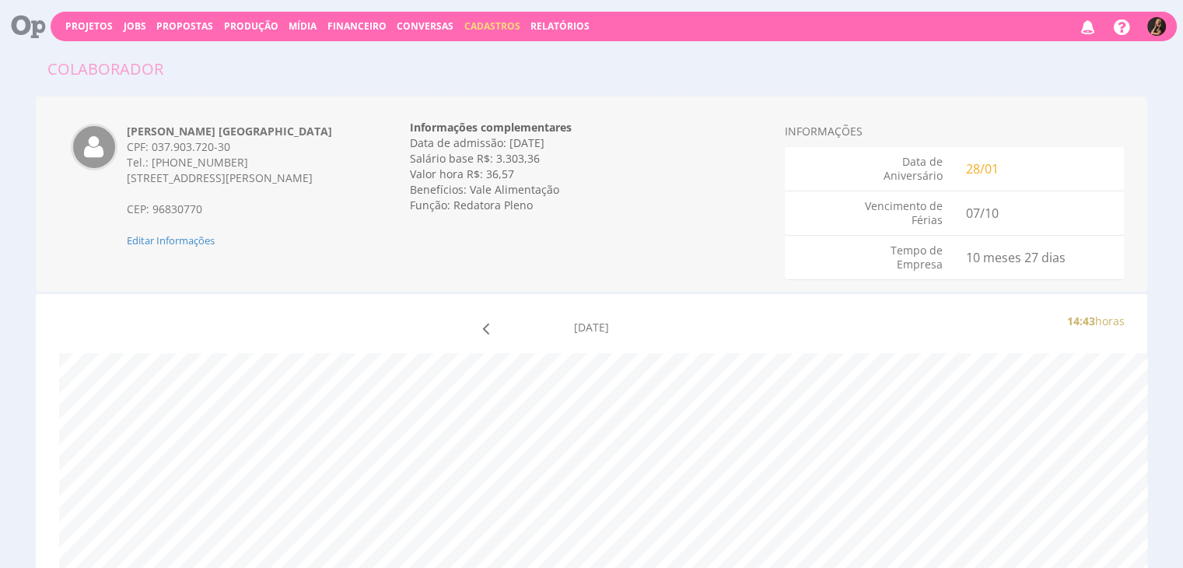
click at [361, 23] on span "Financeiro" at bounding box center [356, 25] width 59 height 13
click at [362, 54] on link "Lançamentos" at bounding box center [358, 50] width 131 height 23
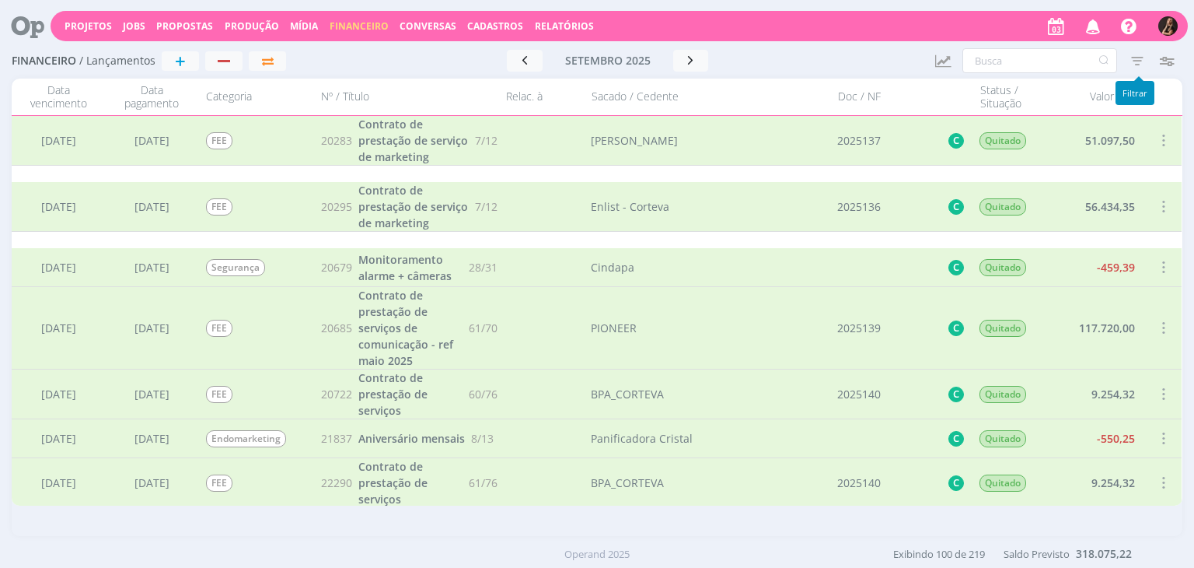
drag, startPoint x: 1132, startPoint y: 53, endPoint x: 1128, endPoint y: 40, distance: 13.0
click at [1135, 54] on icon "button" at bounding box center [1138, 61] width 28 height 28
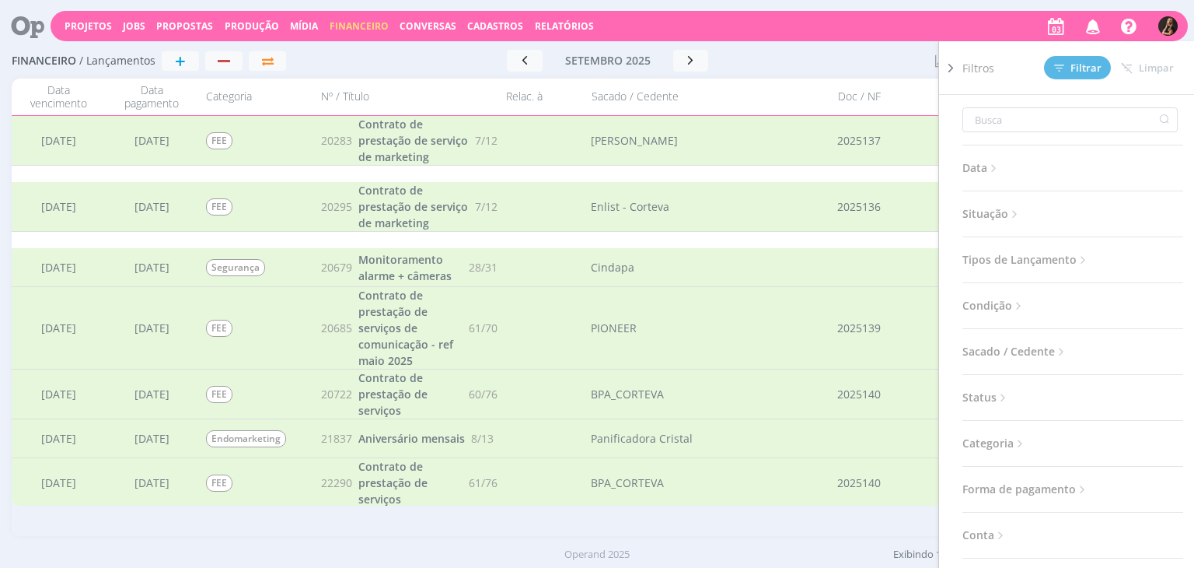
click at [992, 436] on span "Categoria" at bounding box center [995, 443] width 65 height 20
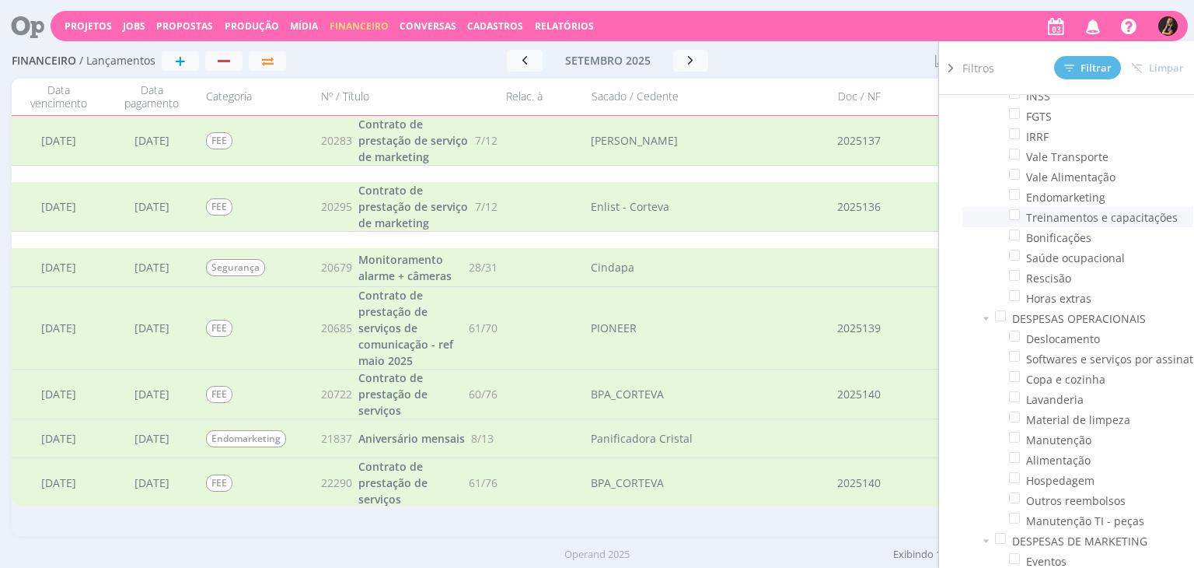
scroll to position [1395, 0]
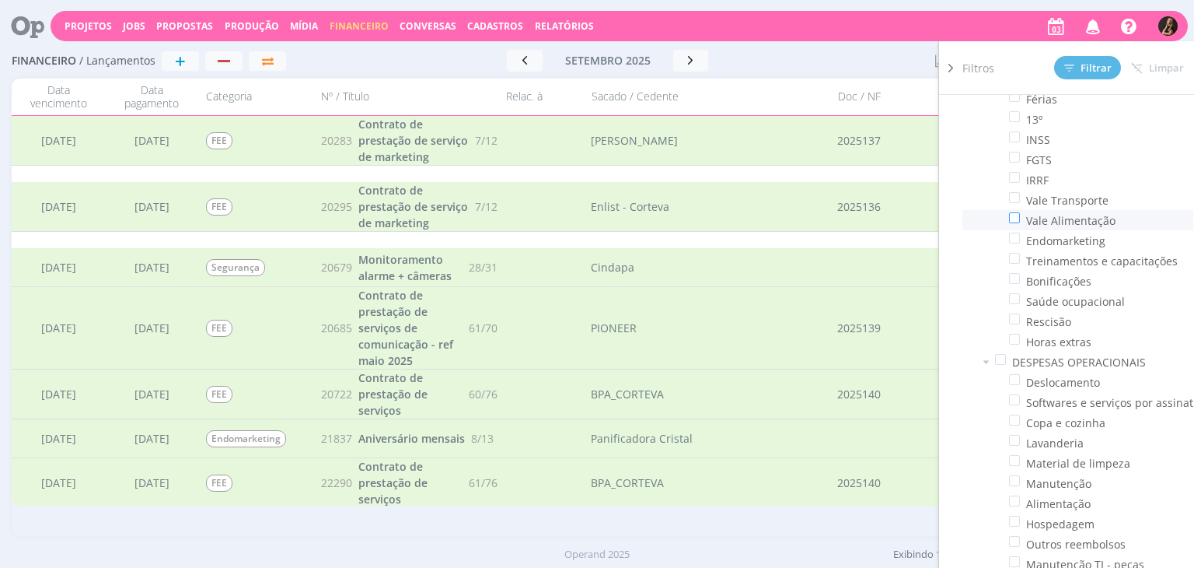
click at [1011, 216] on span at bounding box center [1014, 217] width 11 height 11
click at [1020, 212] on input "checkbox" at bounding box center [1020, 212] width 0 height 0
click at [1086, 73] on span "Filtrar" at bounding box center [1088, 68] width 47 height 10
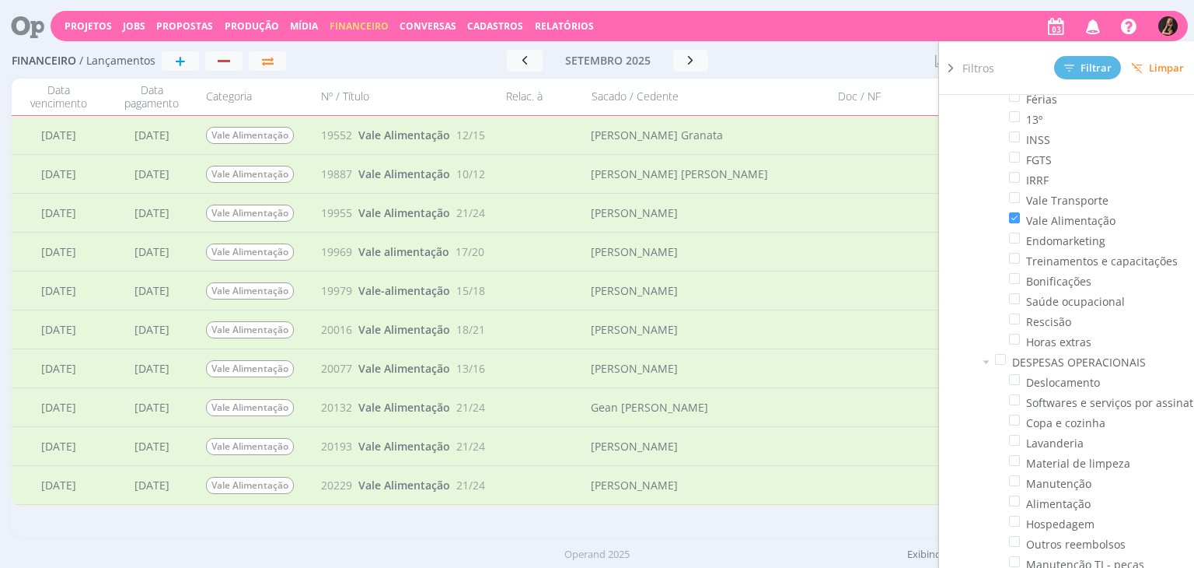
click at [790, 59] on div at bounding box center [844, 61] width 158 height 22
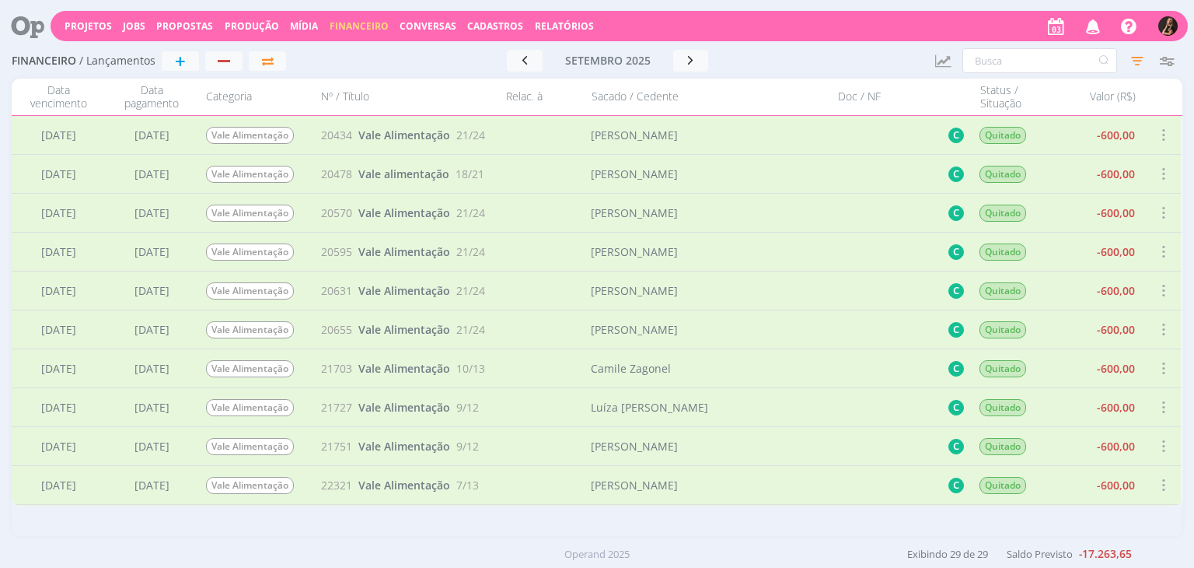
scroll to position [777, 0]
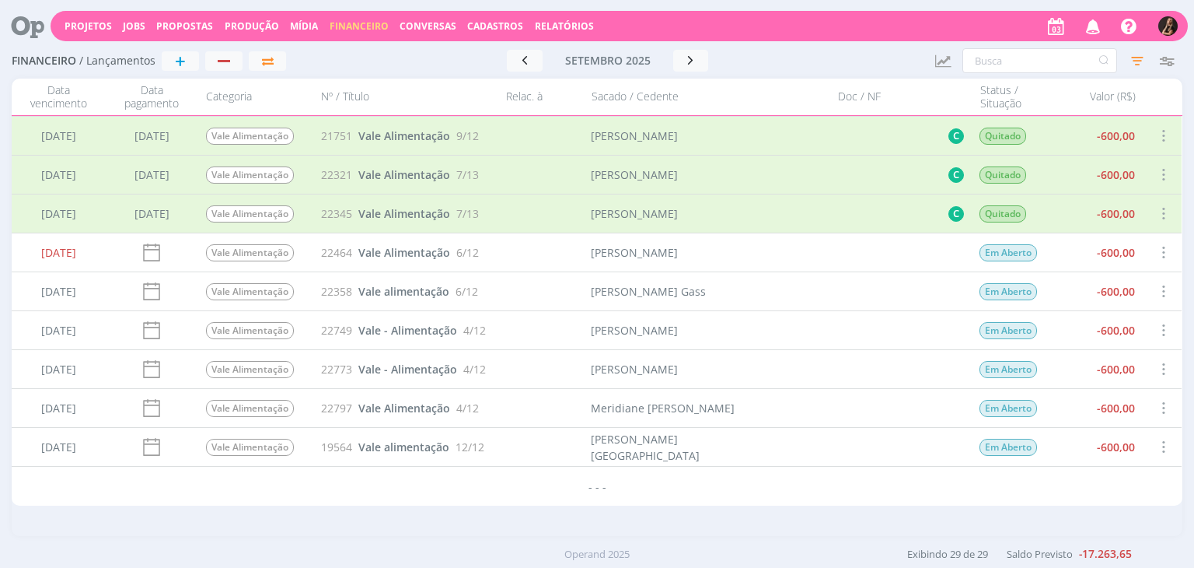
click at [1159, 254] on span at bounding box center [1163, 252] width 17 height 21
click at [1073, 247] on div "Selecionar" at bounding box center [1113, 243] width 154 height 23
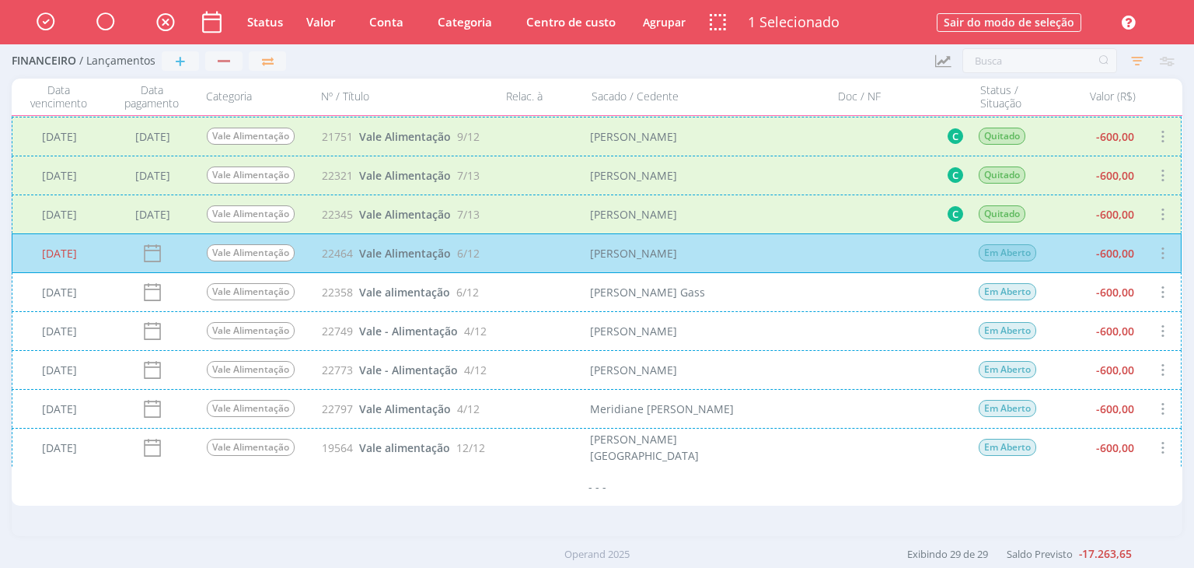
drag, startPoint x: 712, startPoint y: 282, endPoint x: 691, endPoint y: 292, distance: 23.7
click at [712, 282] on div "[DATE] Vale Alimentação 22358 Vale alimentação 6/12 Natália Redin Gass Em [GEOG…" at bounding box center [597, 291] width 1170 height 39
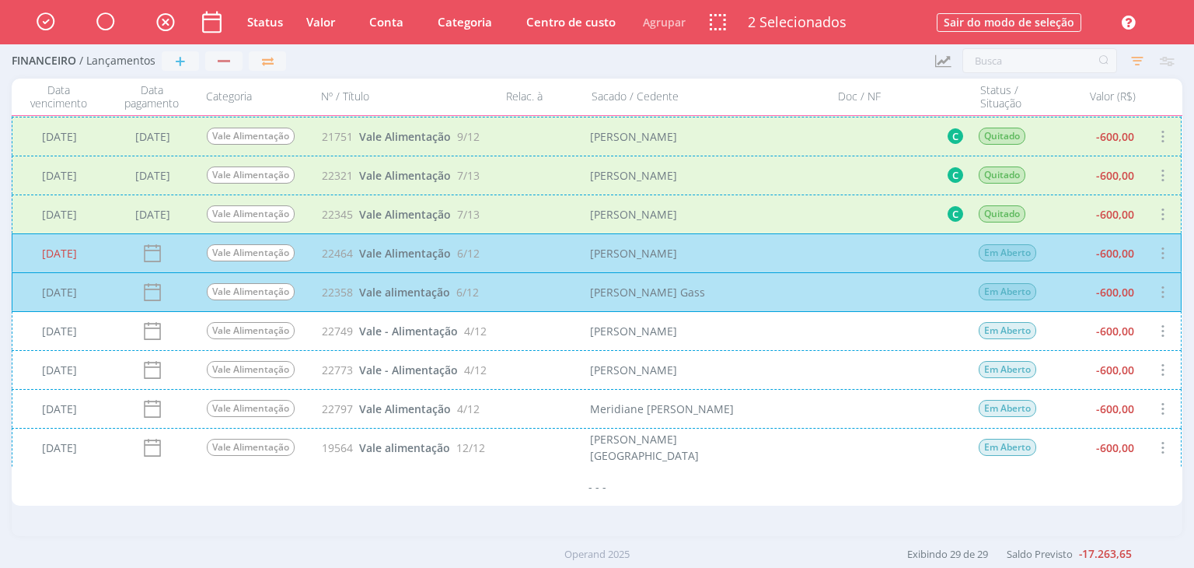
click at [580, 331] on div "[DATE] Vale Alimentação 22749 Vale - Alimentação 4/12 [PERSON_NAME] Em [GEOGRAP…" at bounding box center [597, 330] width 1170 height 39
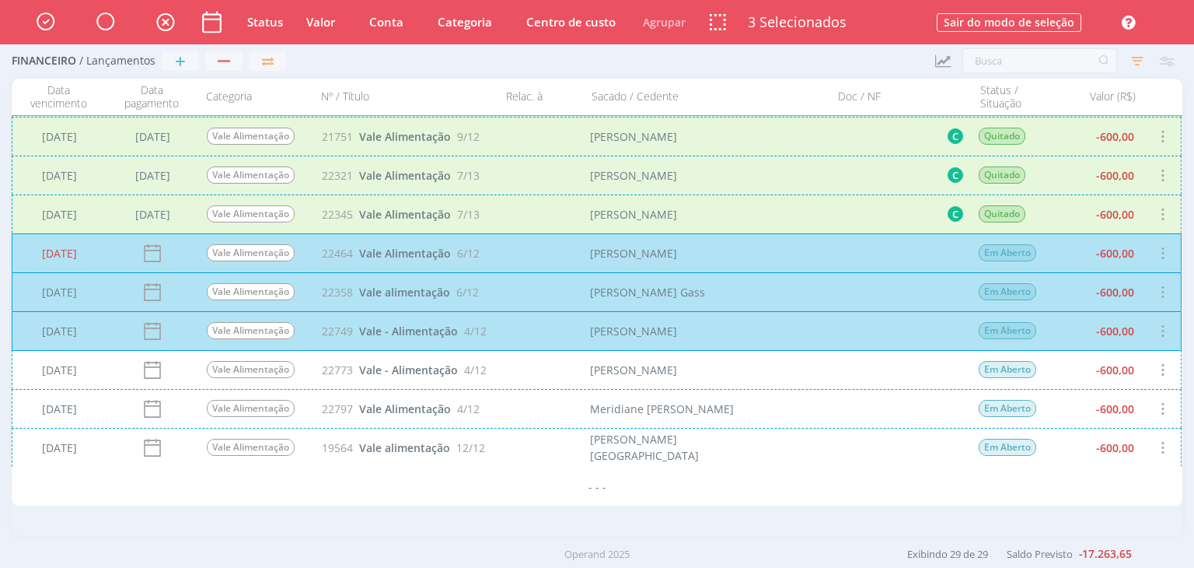
click at [538, 366] on div "[DATE] Vale Alimentação 22773 Vale - Alimentação 4/12 [PERSON_NAME] Em [GEOGRAP…" at bounding box center [597, 369] width 1170 height 39
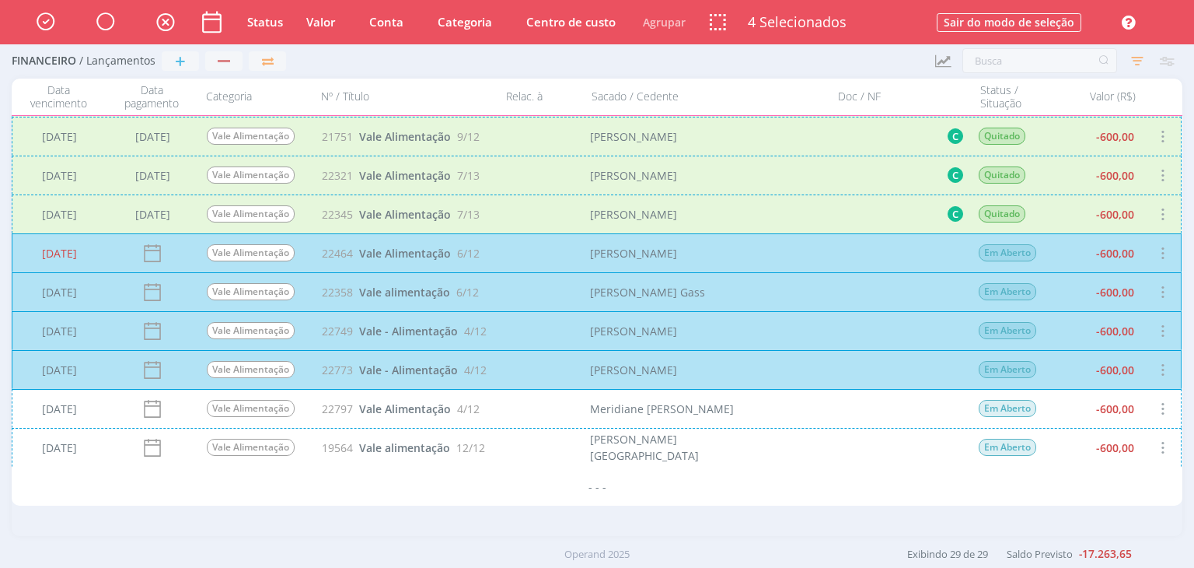
click at [519, 411] on div "[DATE] Vale Alimentação 22797 Vale Alimentação 4/12 [PERSON_NAME] Em [GEOGRAPHI…" at bounding box center [597, 408] width 1170 height 39
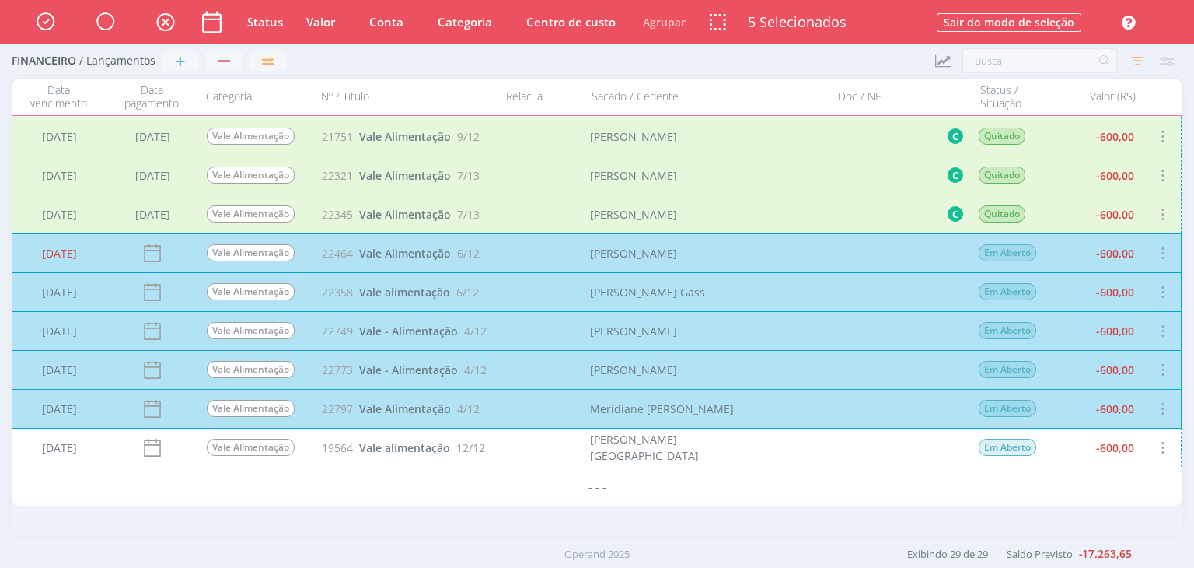
click at [507, 449] on div "[DATE] Vale Alimentação 19564 Vale alimentação 12/12 [PERSON_NAME] Brasil Em [G…" at bounding box center [597, 447] width 1170 height 39
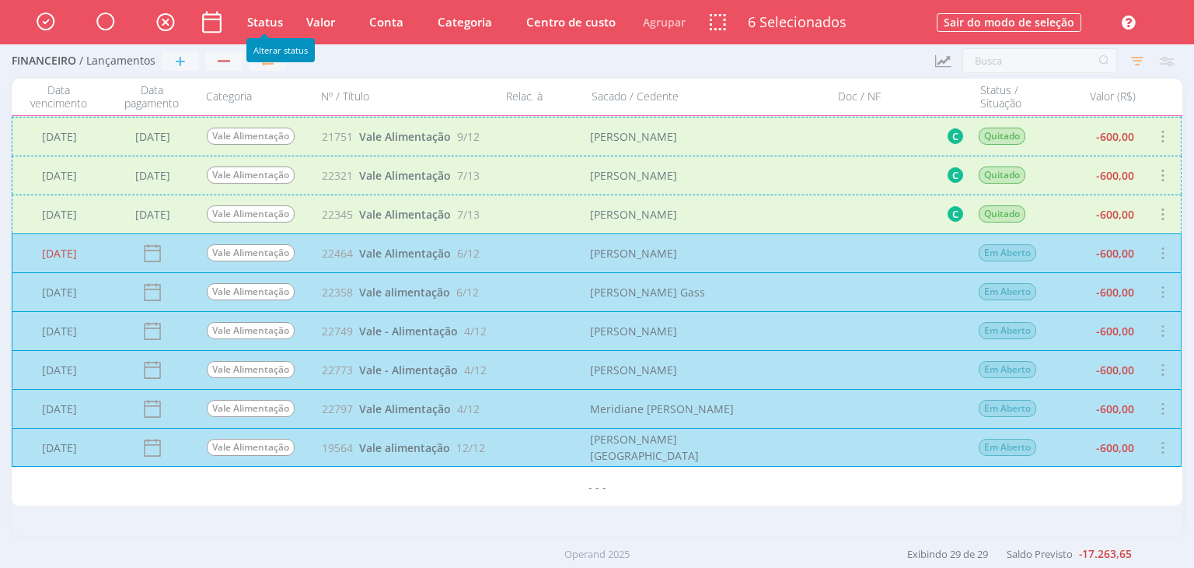
click at [274, 19] on span "Status" at bounding box center [265, 22] width 36 height 16
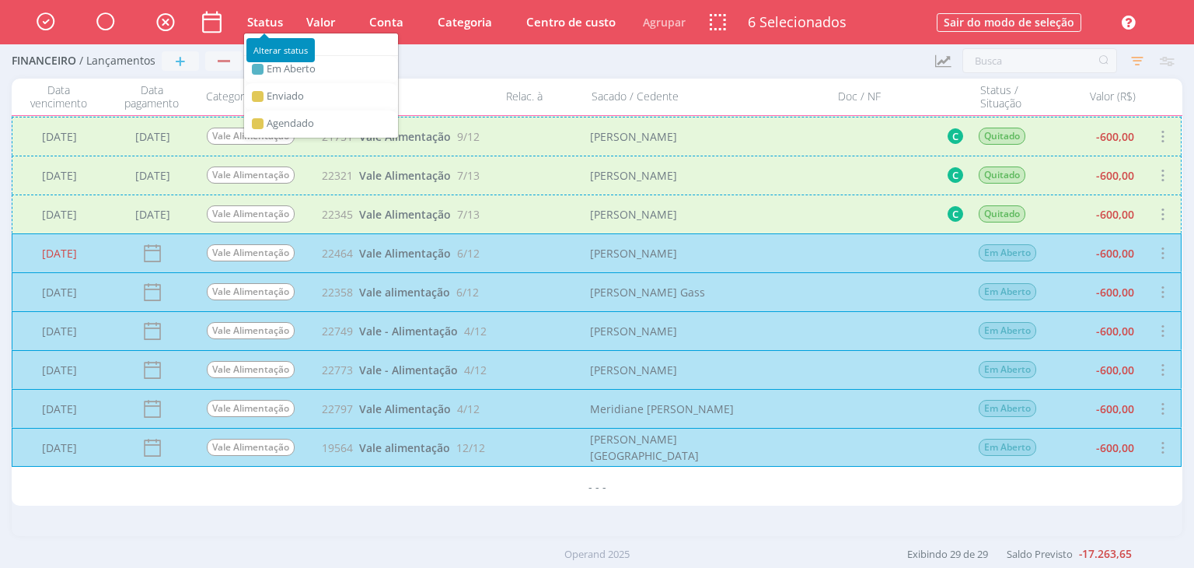
click at [274, 19] on span "Status" at bounding box center [265, 22] width 36 height 16
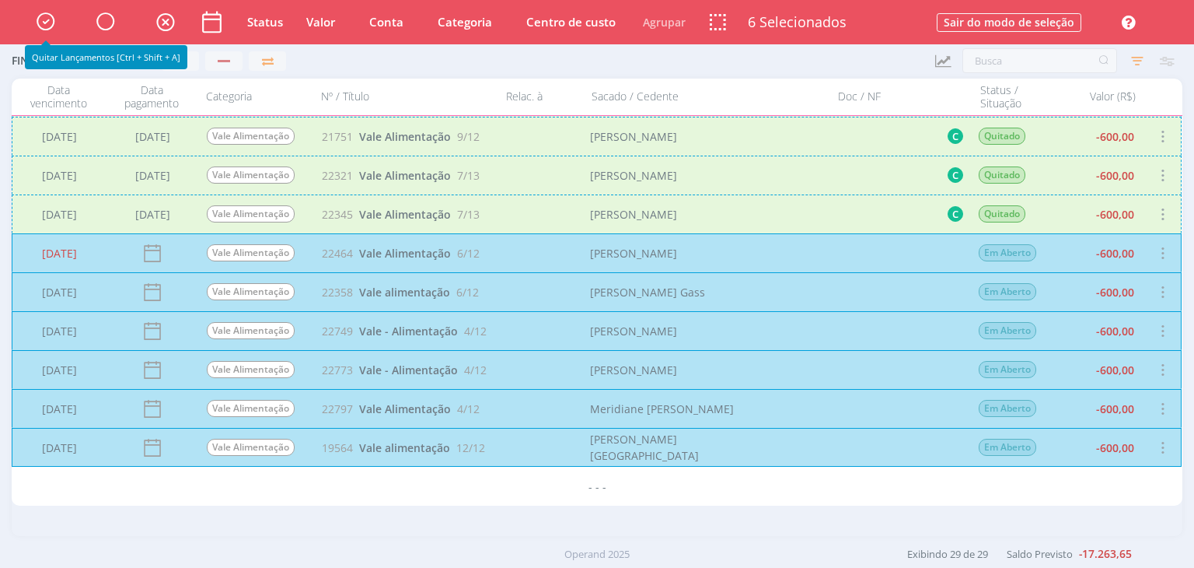
click at [51, 21] on icon "button" at bounding box center [45, 21] width 27 height 26
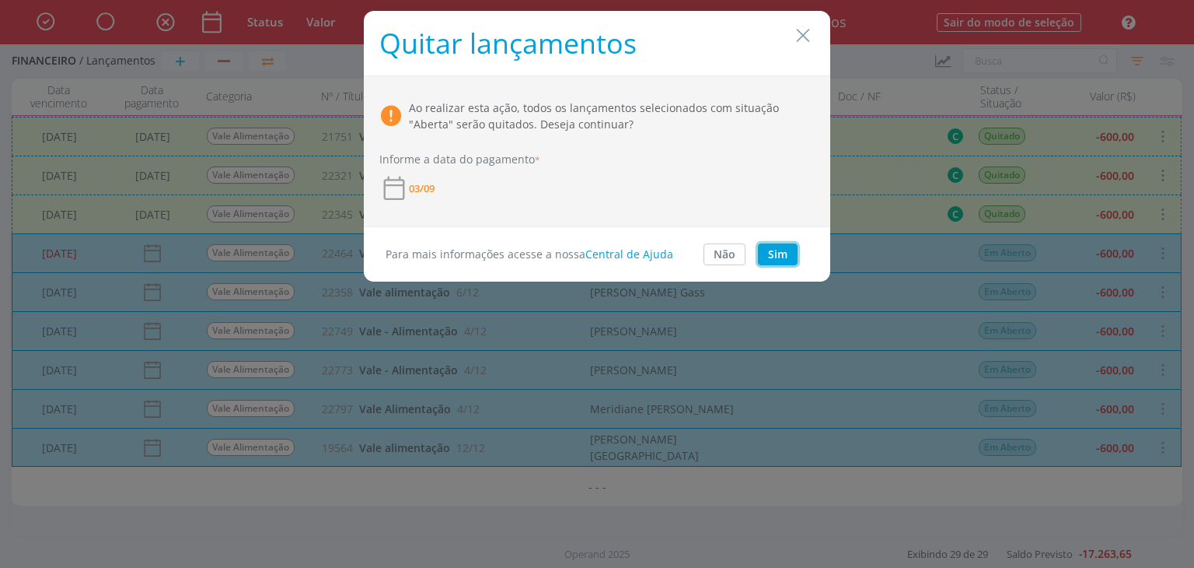
click at [784, 256] on button "Sim" at bounding box center [778, 254] width 40 height 22
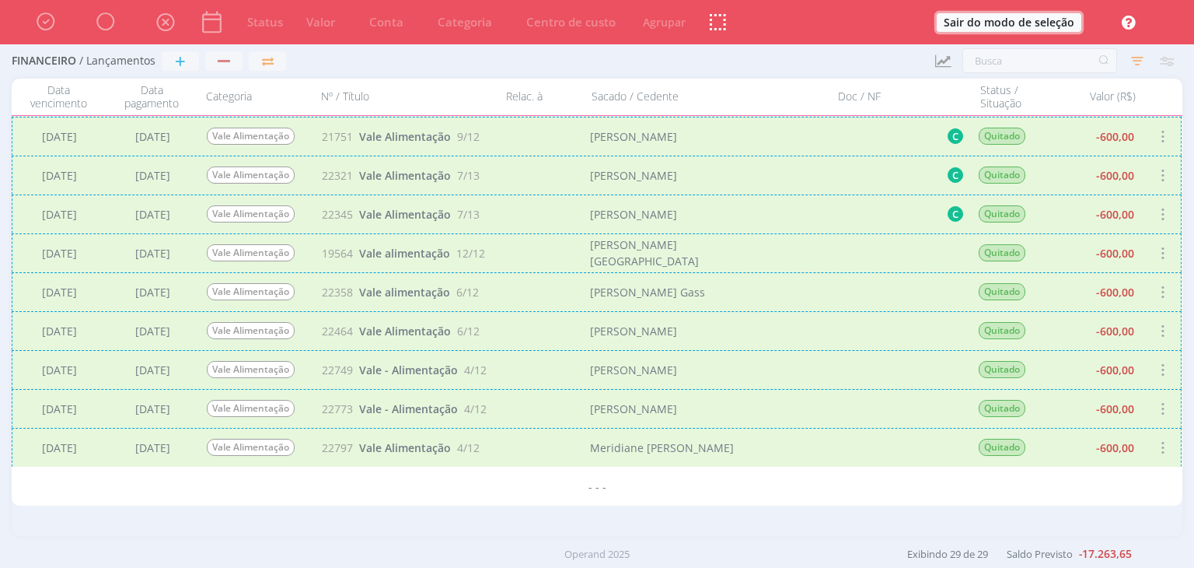
click at [1055, 24] on button "Sair do modo de seleção" at bounding box center [1009, 22] width 145 height 19
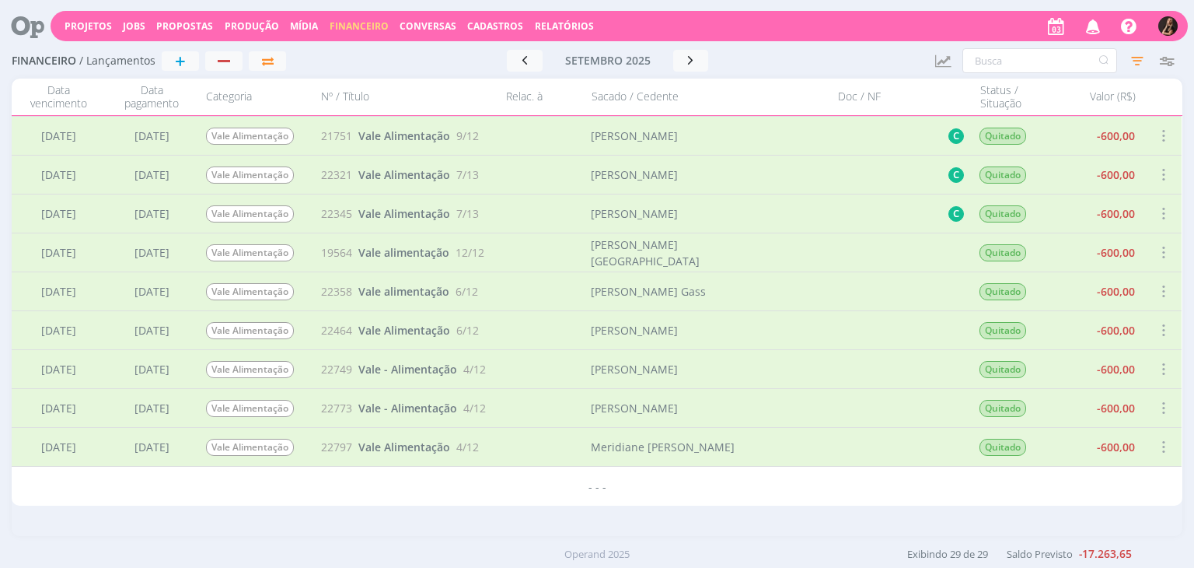
scroll to position [0, 0]
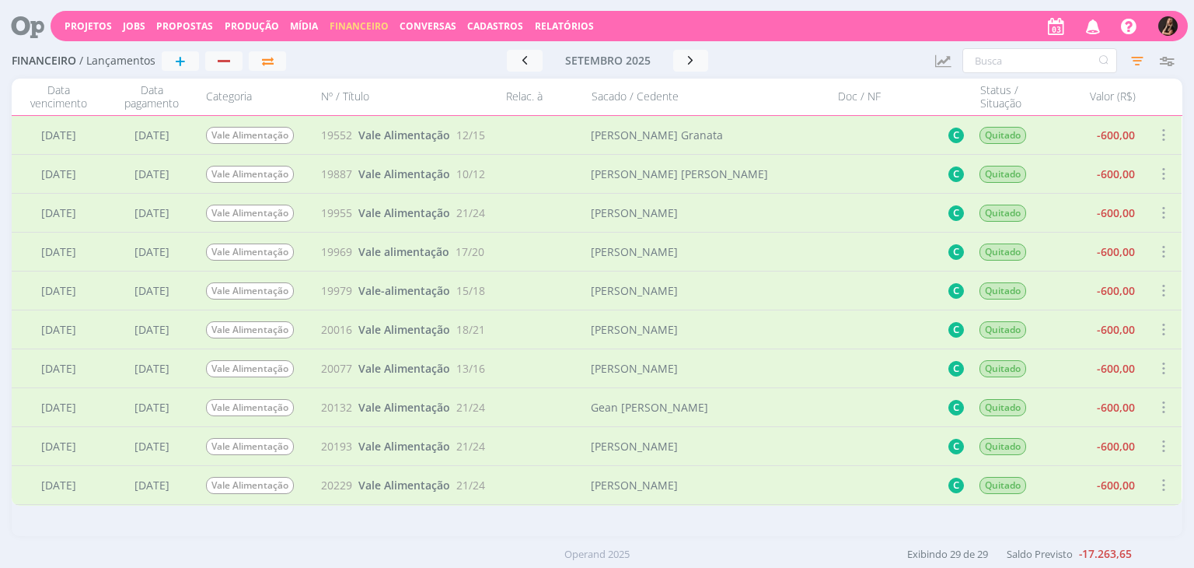
click at [1161, 133] on span at bounding box center [1163, 134] width 17 height 21
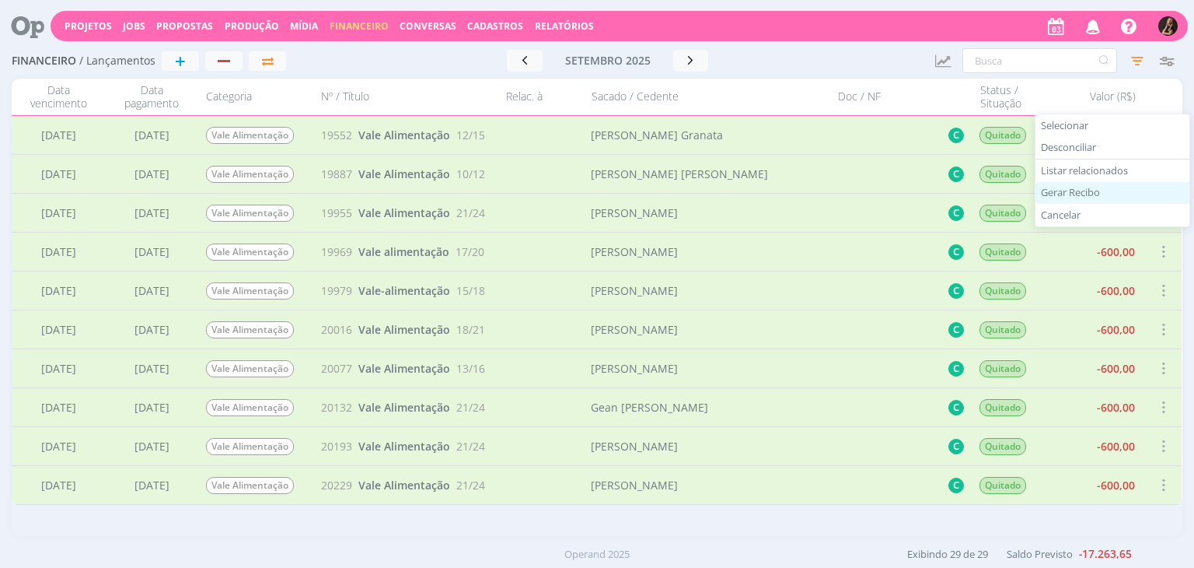
click at [1104, 190] on div "Gerar Recibo" at bounding box center [1113, 193] width 154 height 23
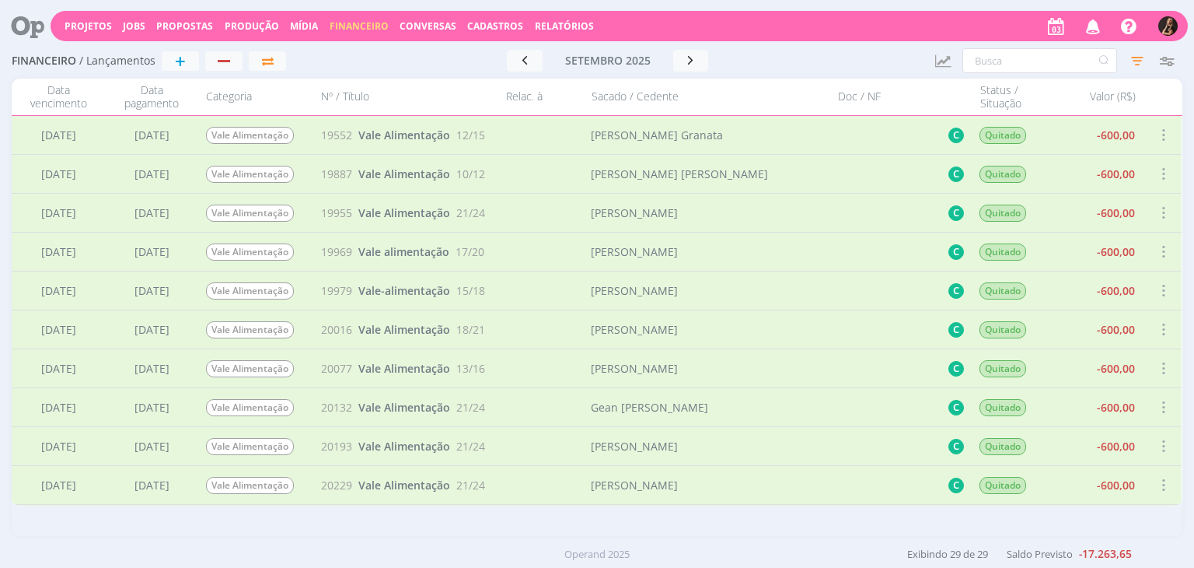
click at [1155, 173] on span at bounding box center [1163, 173] width 17 height 21
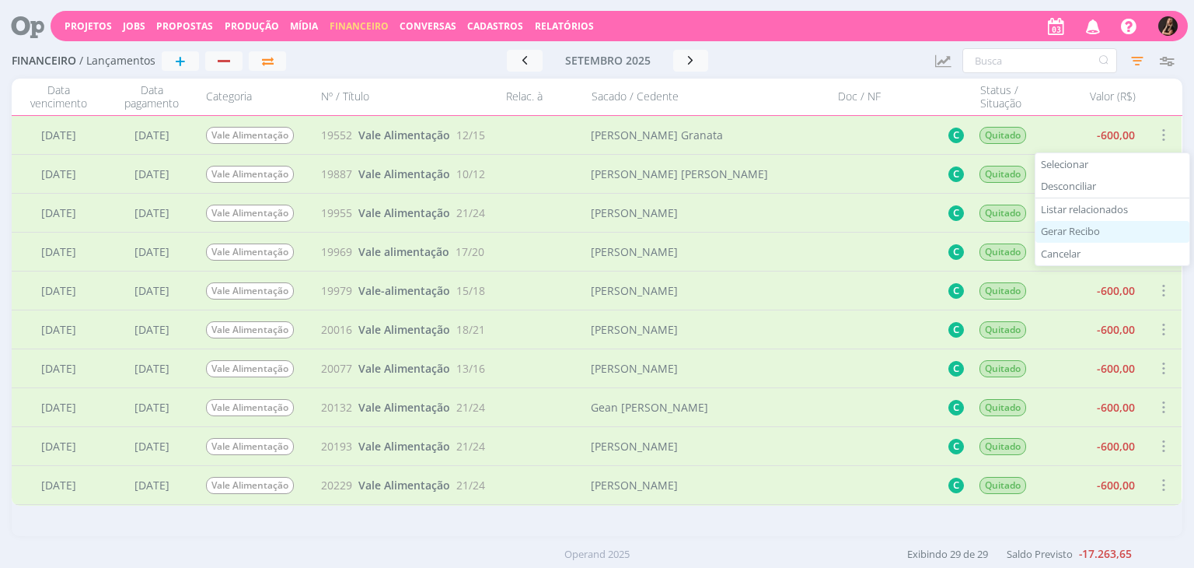
click at [1095, 227] on div "Gerar Recibo" at bounding box center [1113, 232] width 154 height 23
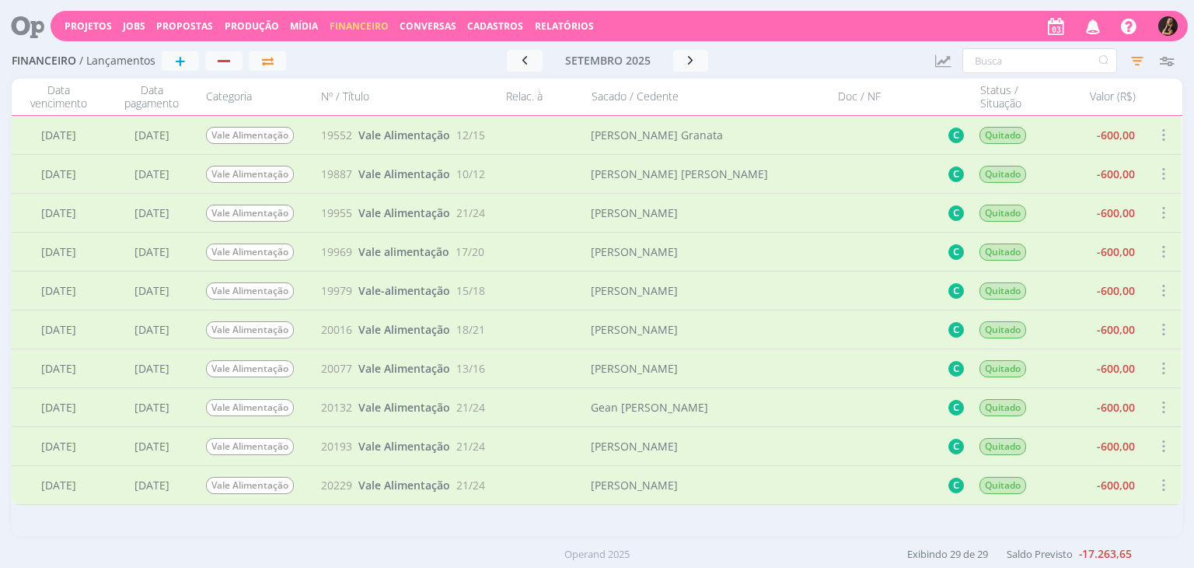
click at [1155, 210] on span at bounding box center [1163, 212] width 17 height 21
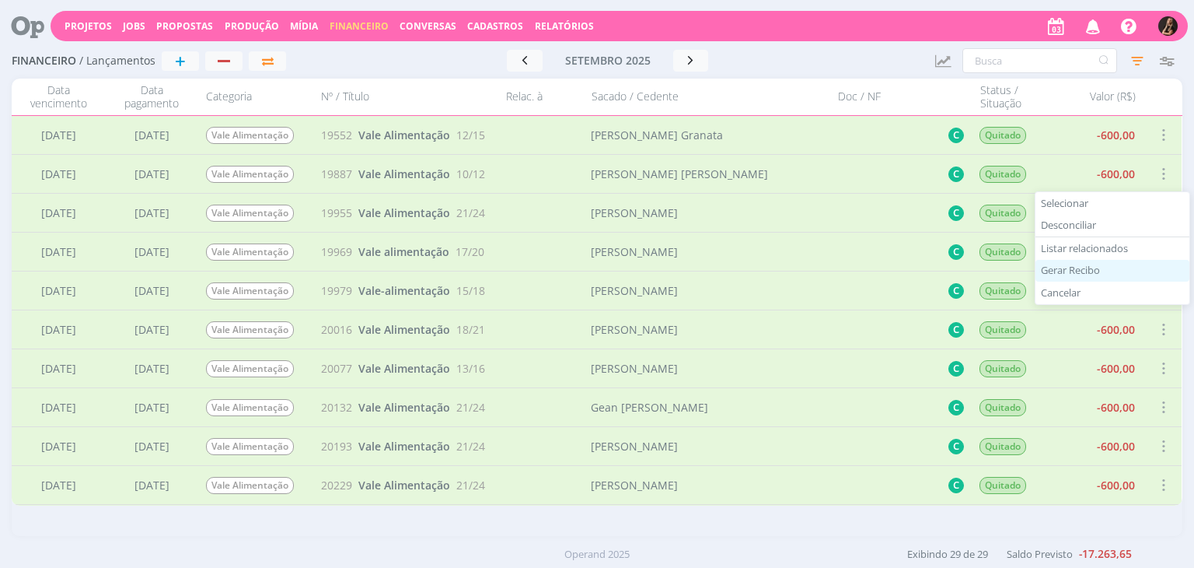
click at [1109, 265] on div "Gerar Recibo" at bounding box center [1113, 271] width 154 height 23
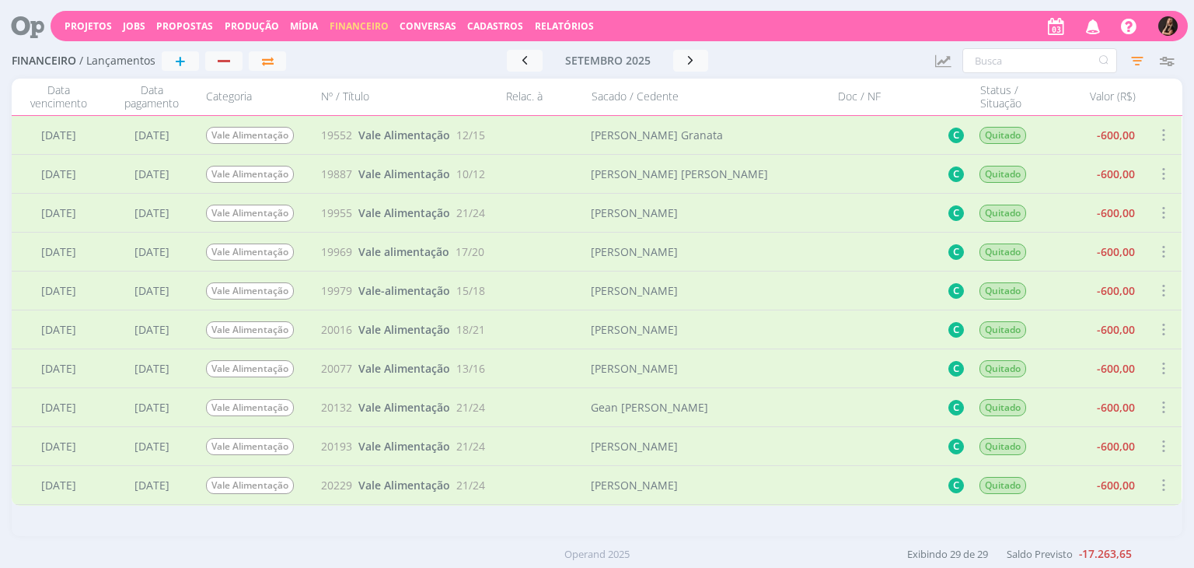
click at [1163, 252] on span at bounding box center [1163, 251] width 17 height 21
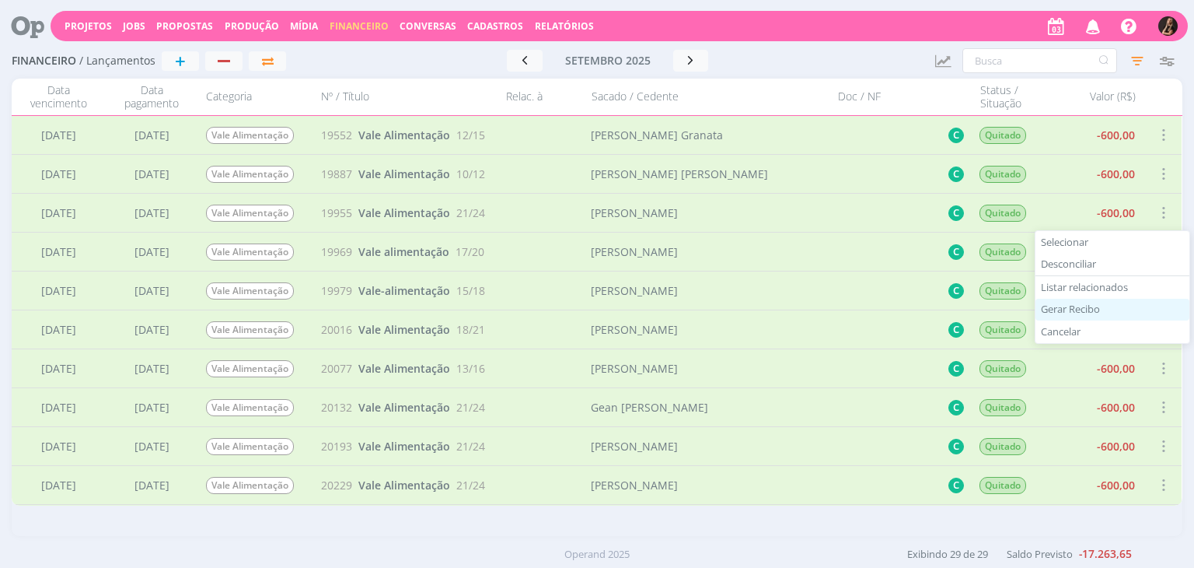
click at [1096, 306] on div "Gerar Recibo" at bounding box center [1113, 310] width 154 height 23
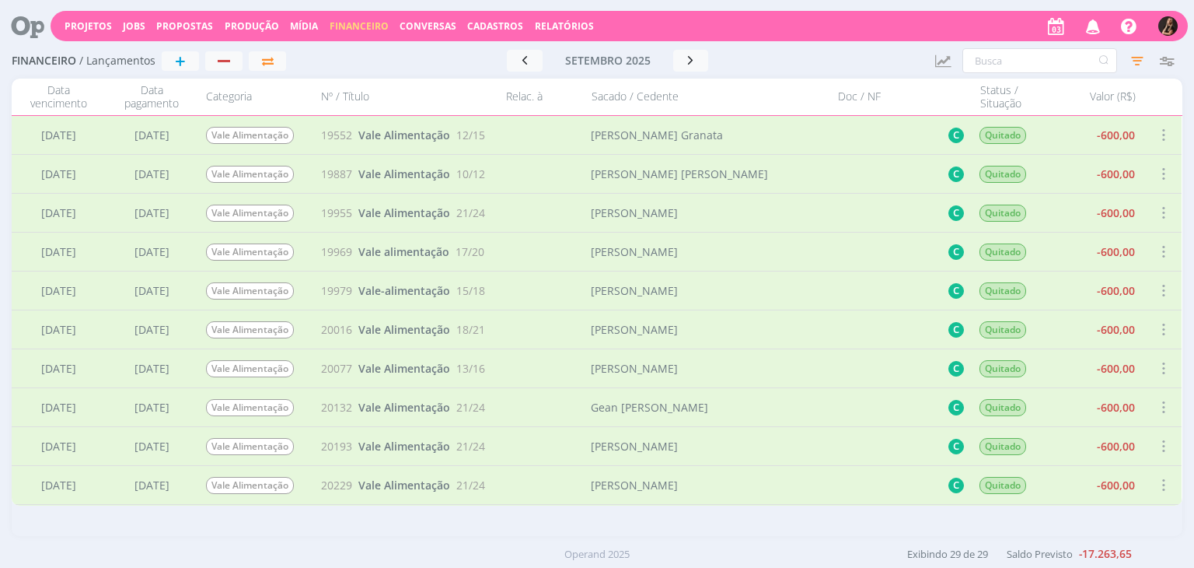
click at [1163, 288] on span at bounding box center [1163, 290] width 17 height 21
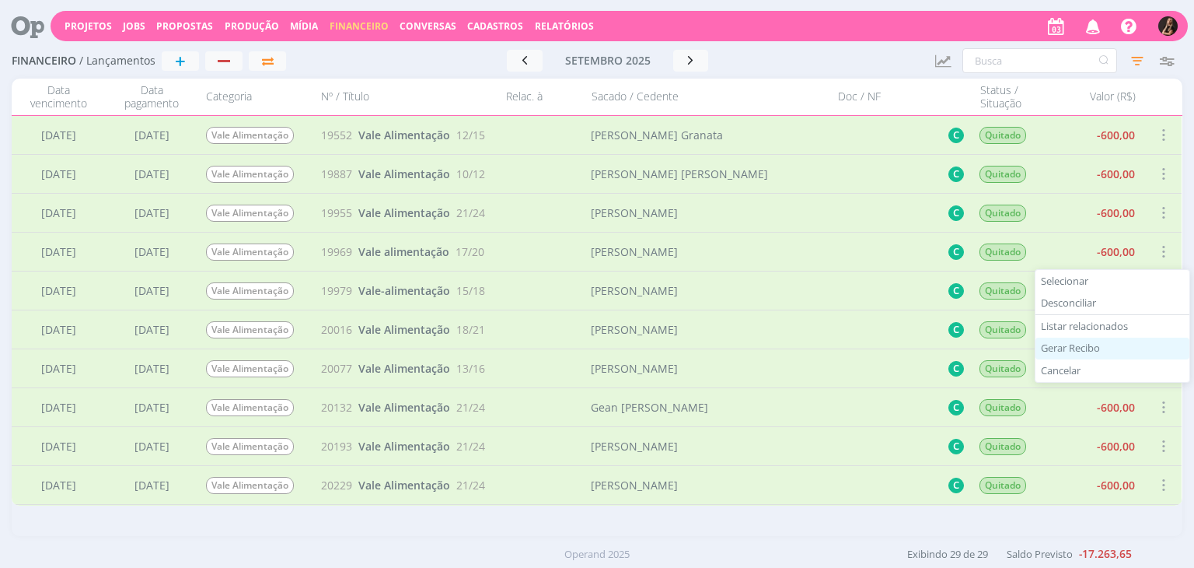
click at [1089, 346] on div "Gerar Recibo" at bounding box center [1113, 349] width 154 height 23
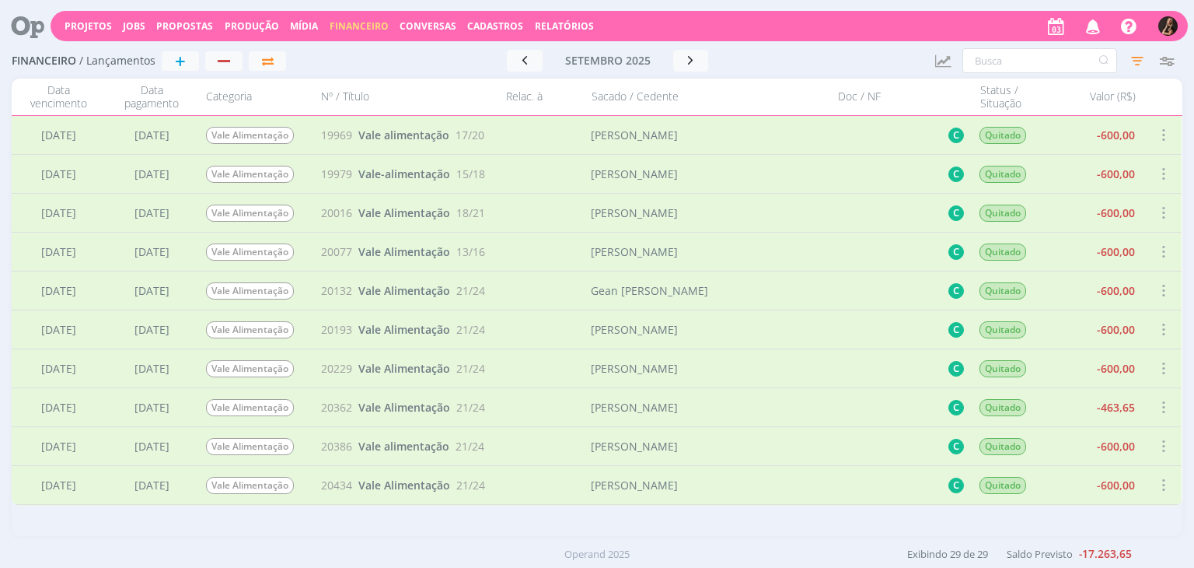
scroll to position [156, 0]
click at [1159, 173] on span at bounding box center [1163, 173] width 17 height 21
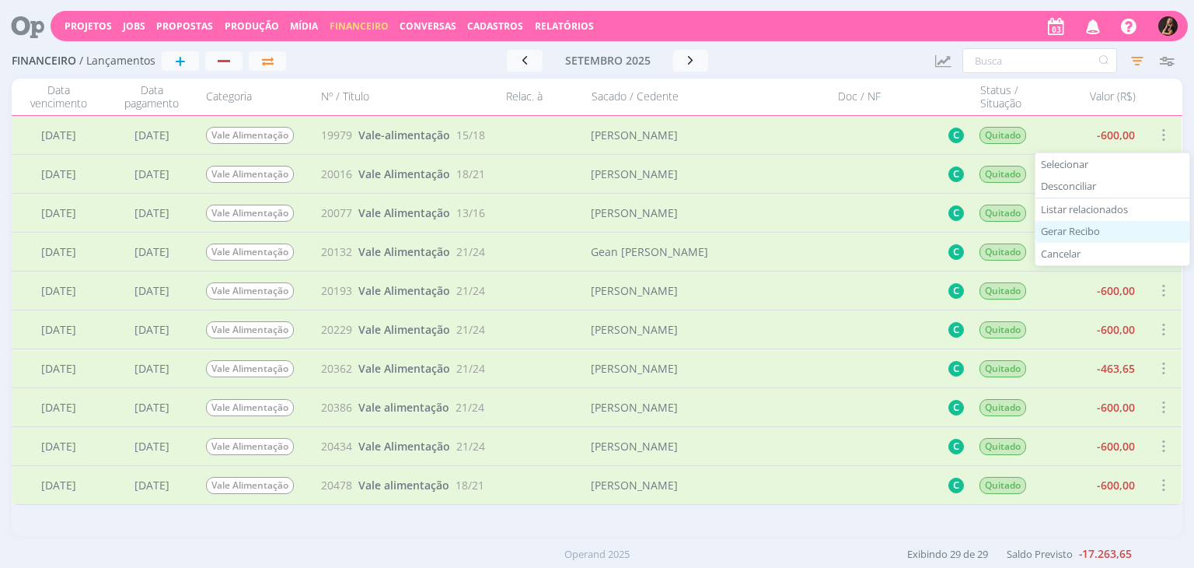
click at [1108, 231] on div "Gerar Recibo" at bounding box center [1113, 232] width 154 height 23
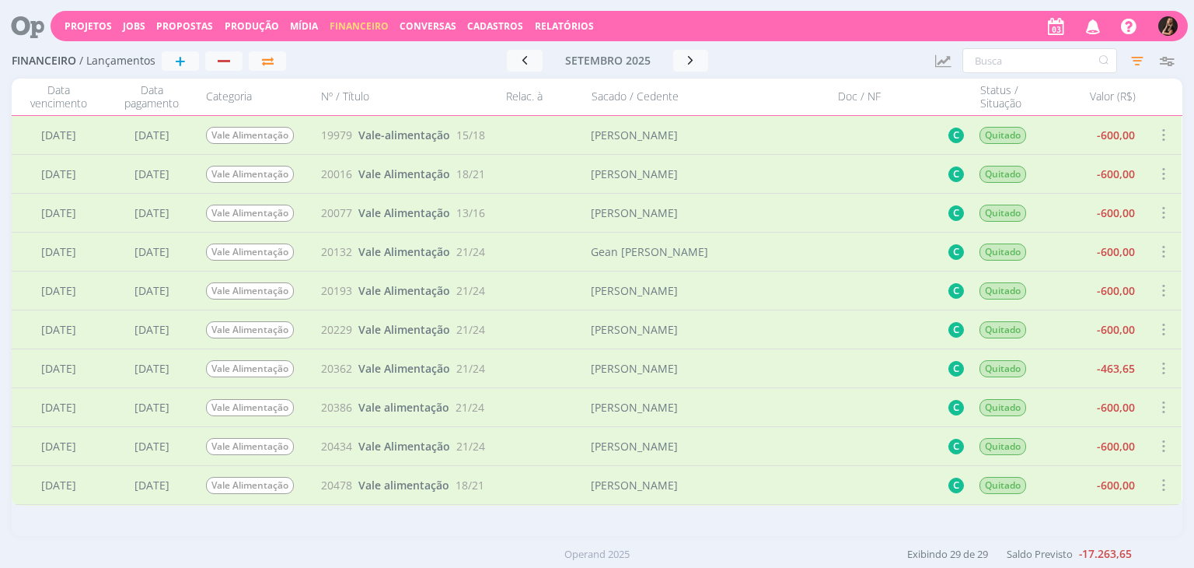
click at [1156, 213] on span at bounding box center [1163, 212] width 17 height 21
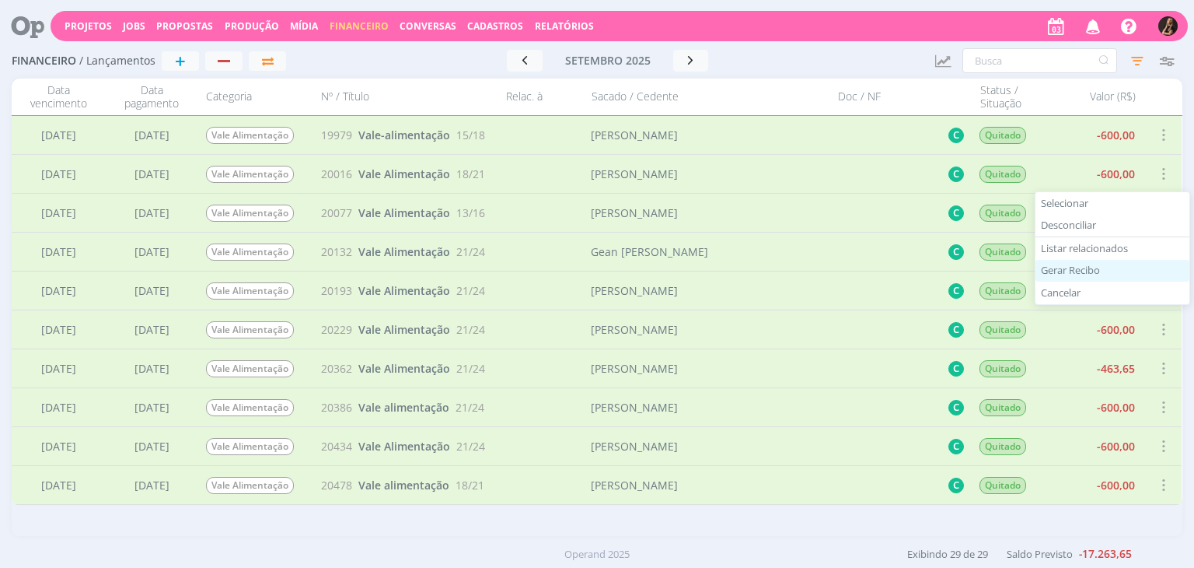
click at [1097, 269] on div "Gerar Recibo" at bounding box center [1113, 271] width 154 height 23
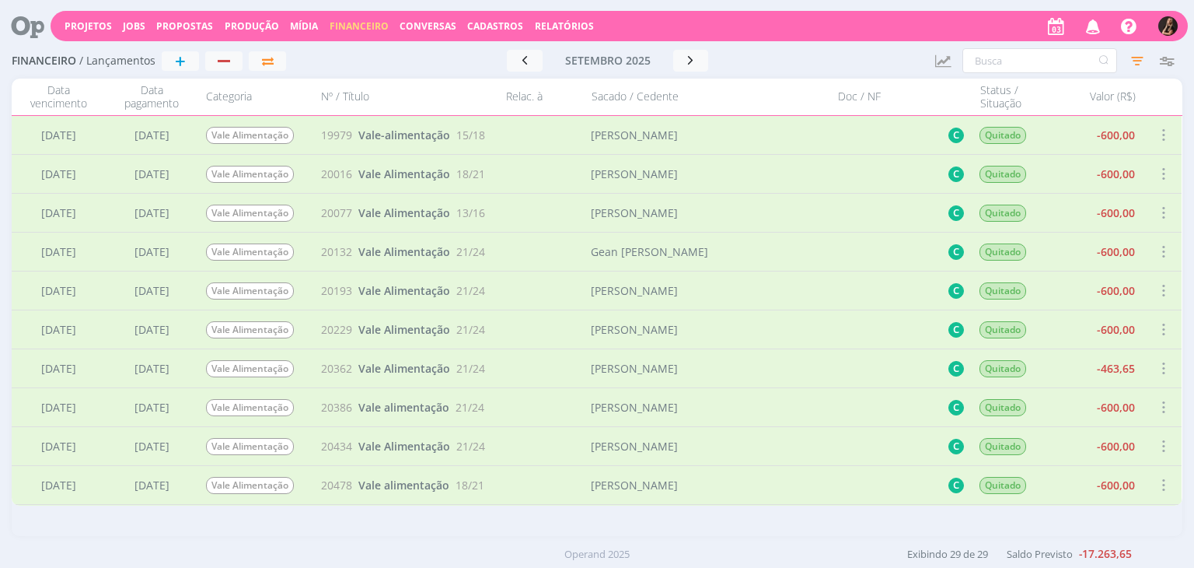
click at [1160, 209] on span at bounding box center [1163, 212] width 17 height 21
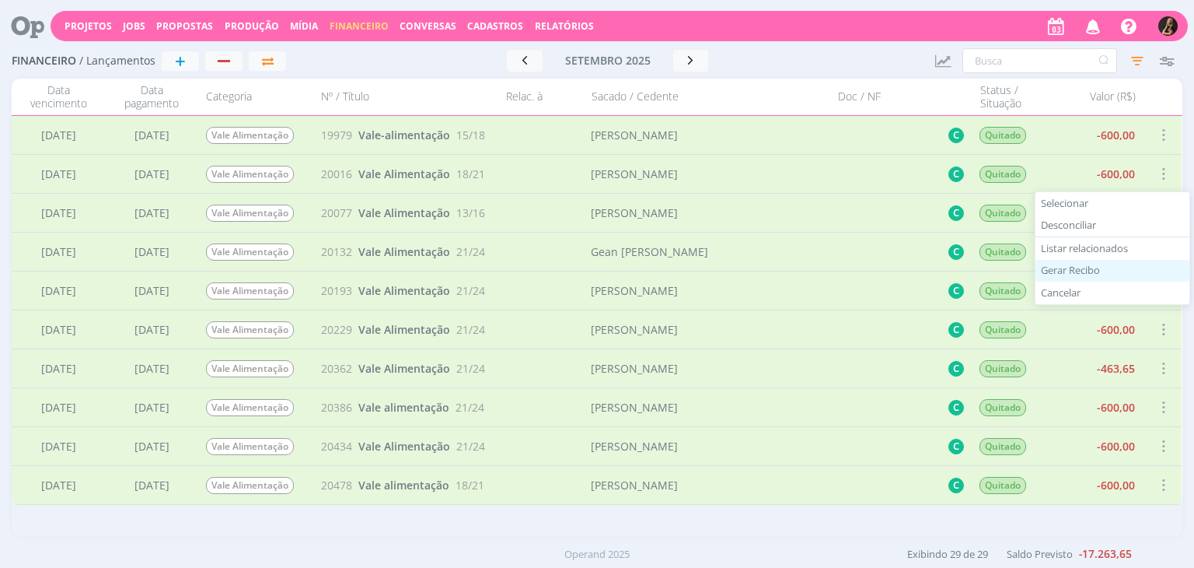
click at [1096, 261] on div "Gerar Recibo" at bounding box center [1113, 271] width 154 height 23
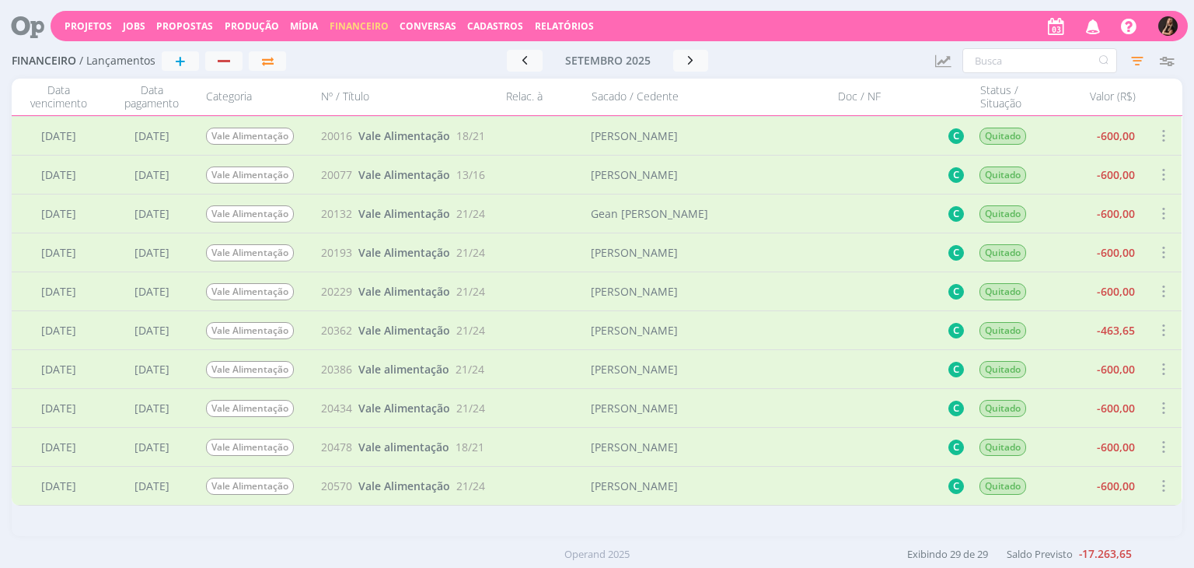
scroll to position [233, 0]
click at [1163, 175] on span at bounding box center [1163, 173] width 17 height 21
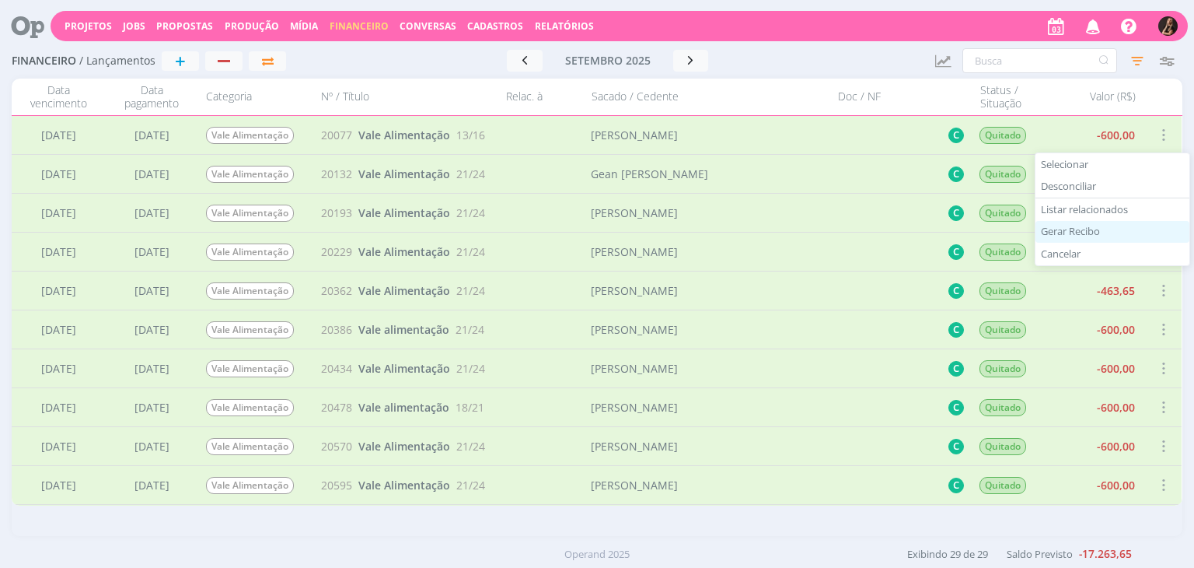
click at [1097, 229] on div "Gerar Recibo" at bounding box center [1113, 232] width 154 height 23
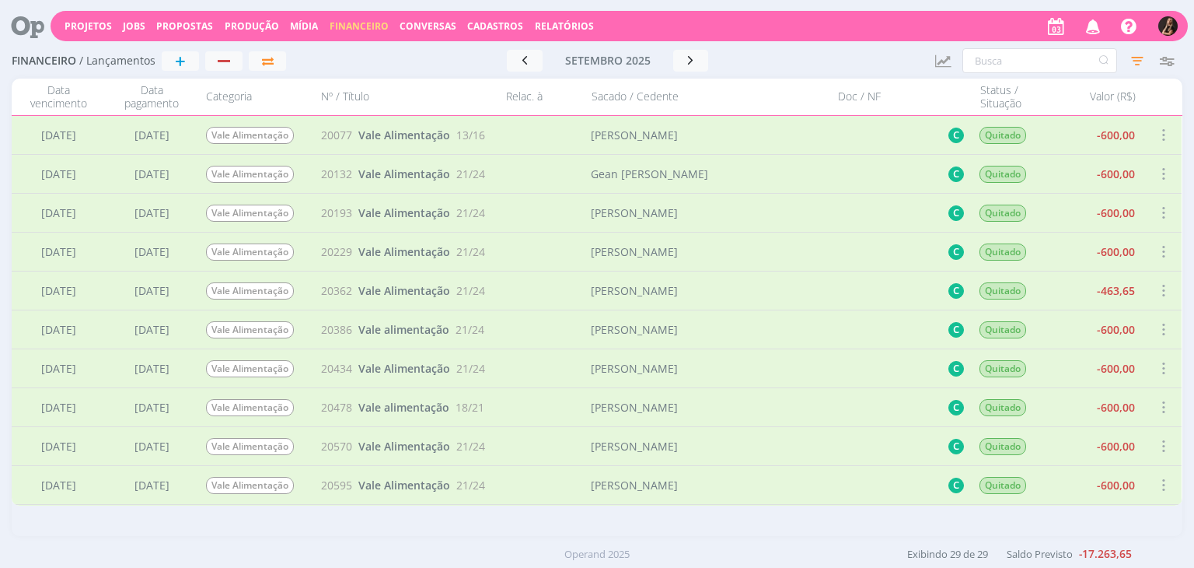
click at [1159, 209] on span at bounding box center [1163, 212] width 17 height 21
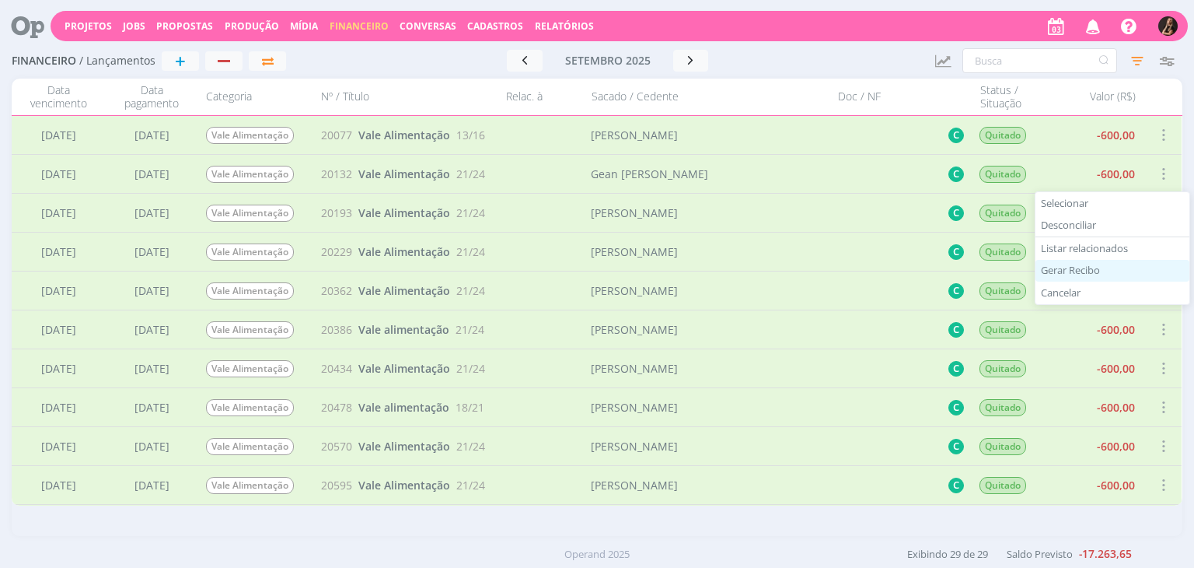
click at [1073, 265] on div "Gerar Recibo" at bounding box center [1113, 271] width 154 height 23
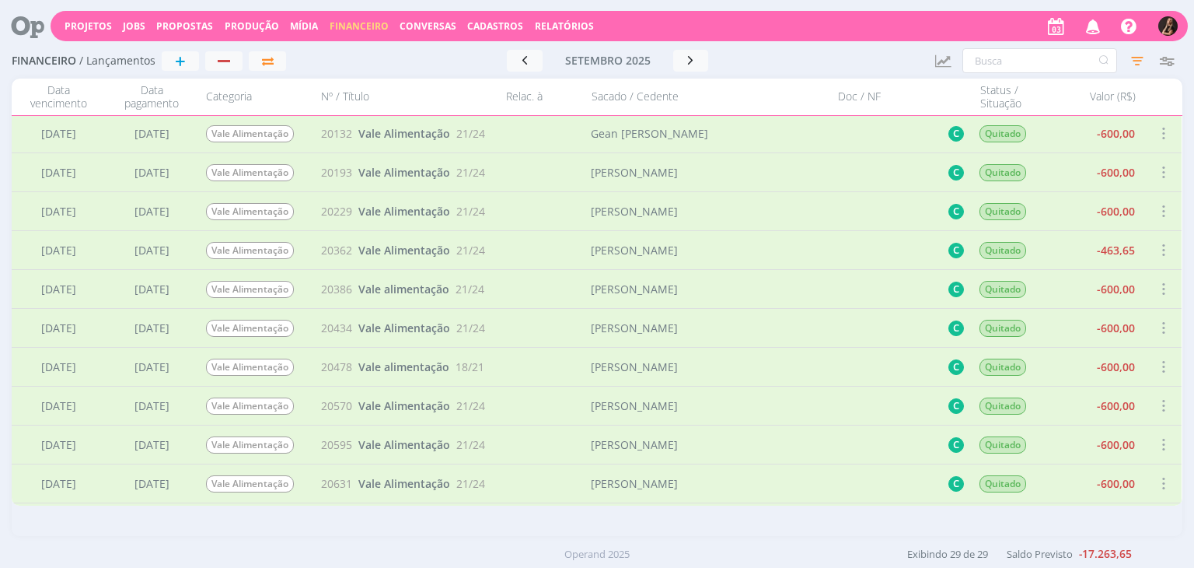
scroll to position [311, 0]
click at [1160, 177] on span at bounding box center [1163, 173] width 17 height 21
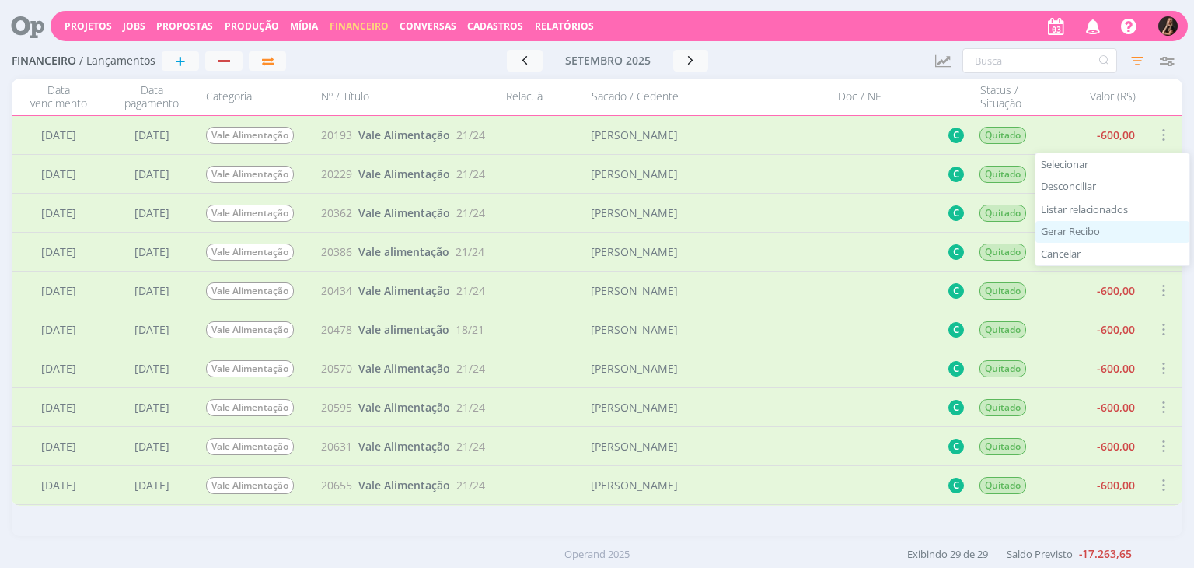
click at [1073, 225] on div "Gerar Recibo" at bounding box center [1113, 232] width 154 height 23
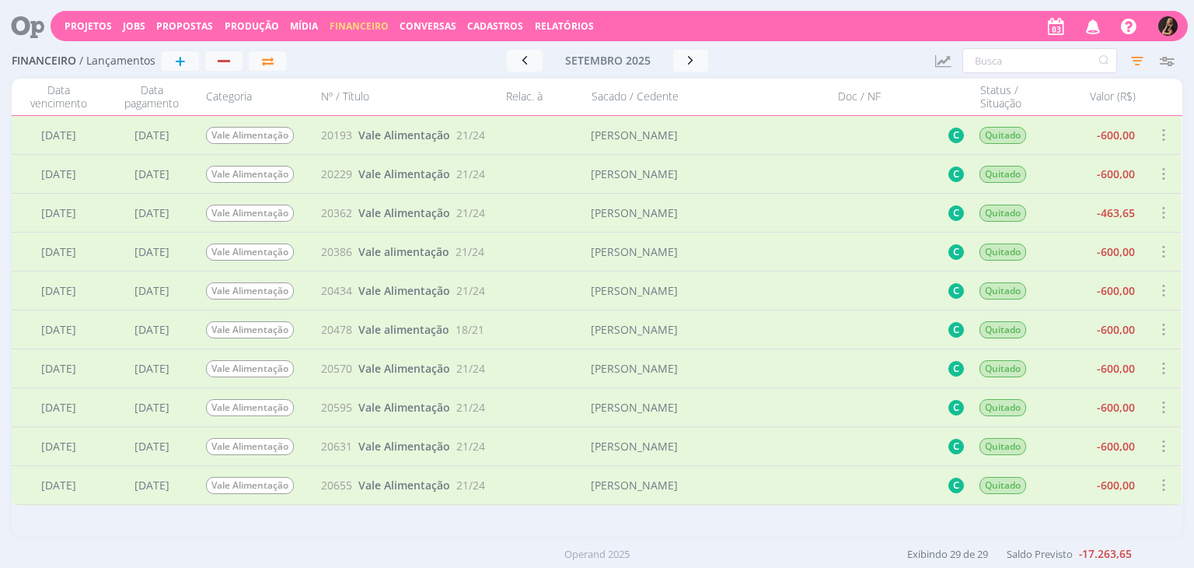
scroll to position [389, 0]
click at [1156, 134] on span at bounding box center [1163, 134] width 17 height 21
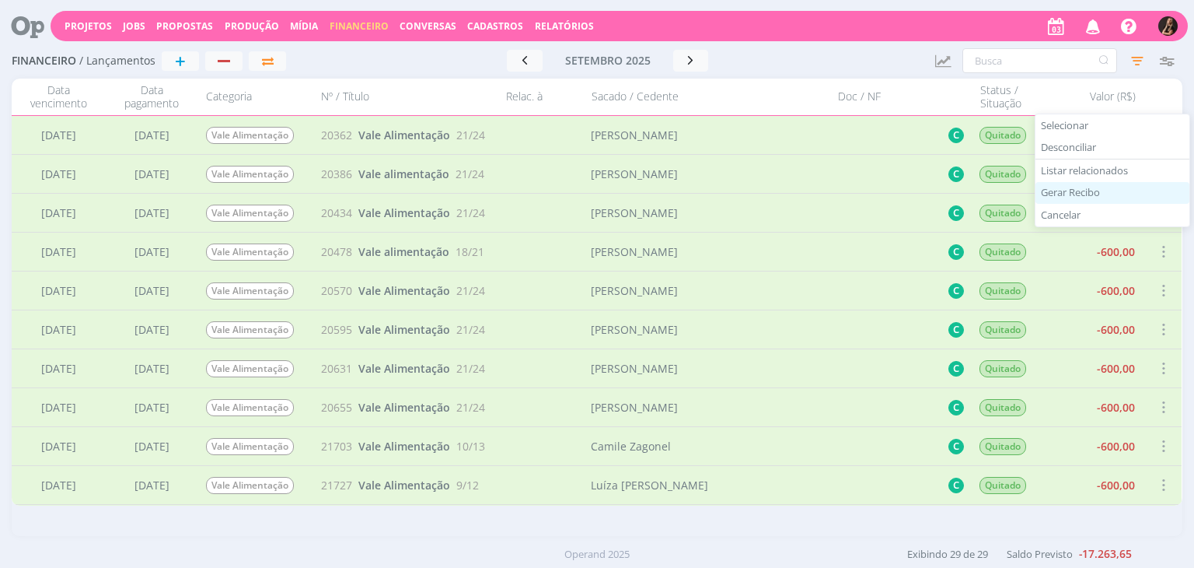
click at [1089, 185] on div "Gerar Recibo" at bounding box center [1113, 193] width 154 height 23
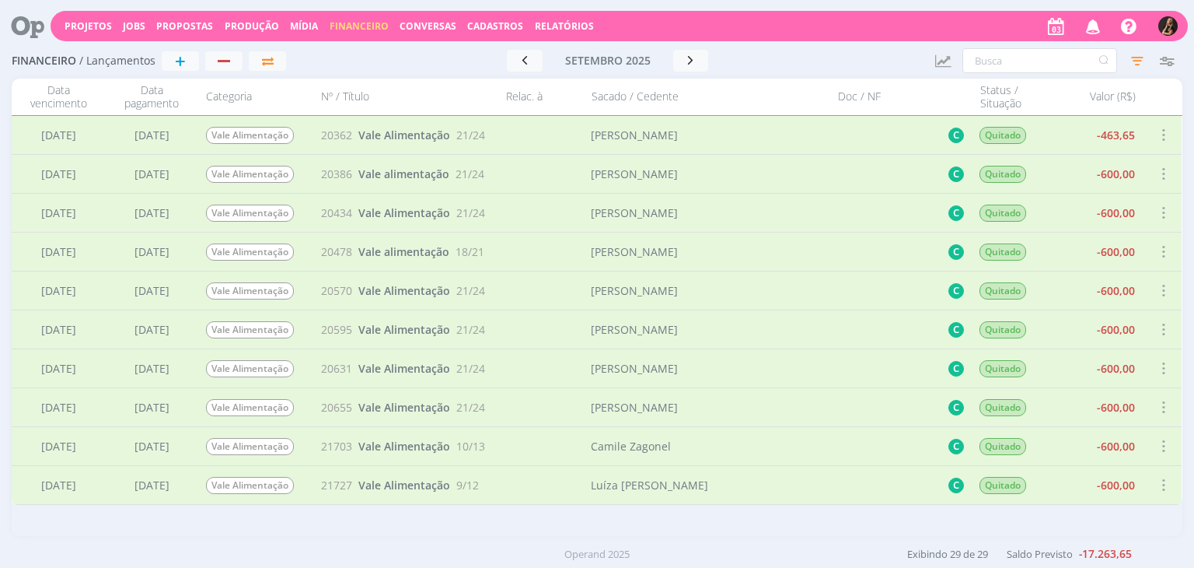
click at [1157, 171] on span at bounding box center [1163, 173] width 17 height 21
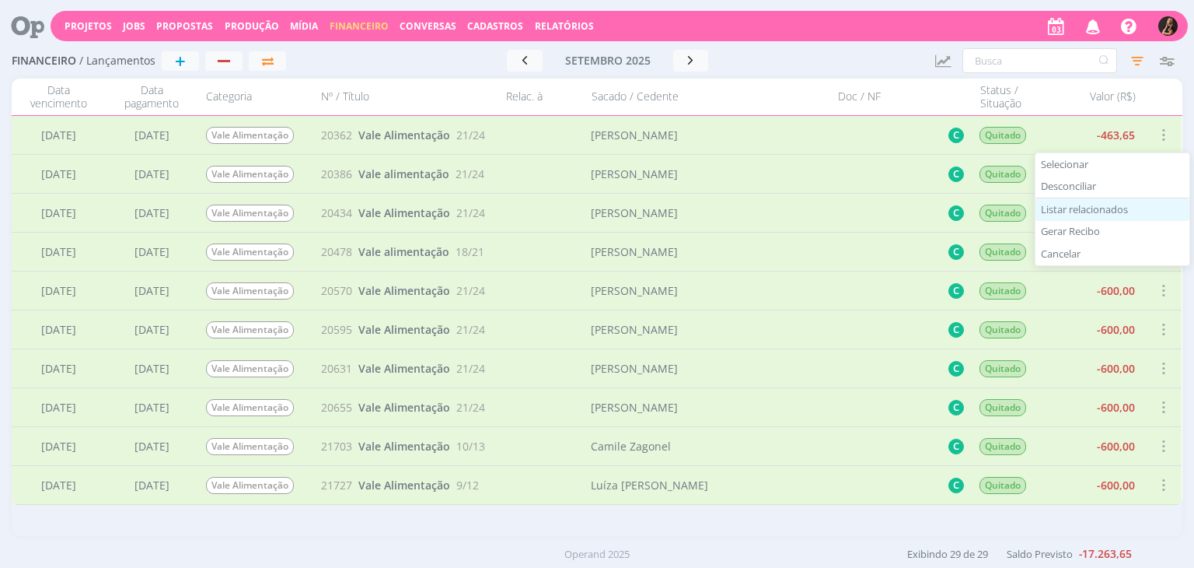
click at [1079, 219] on div "Selecionar Desconciliar Listar relacionados Gerar Recibo Cancelar" at bounding box center [1113, 209] width 156 height 114
click at [1067, 228] on div "Gerar Recibo" at bounding box center [1113, 232] width 154 height 23
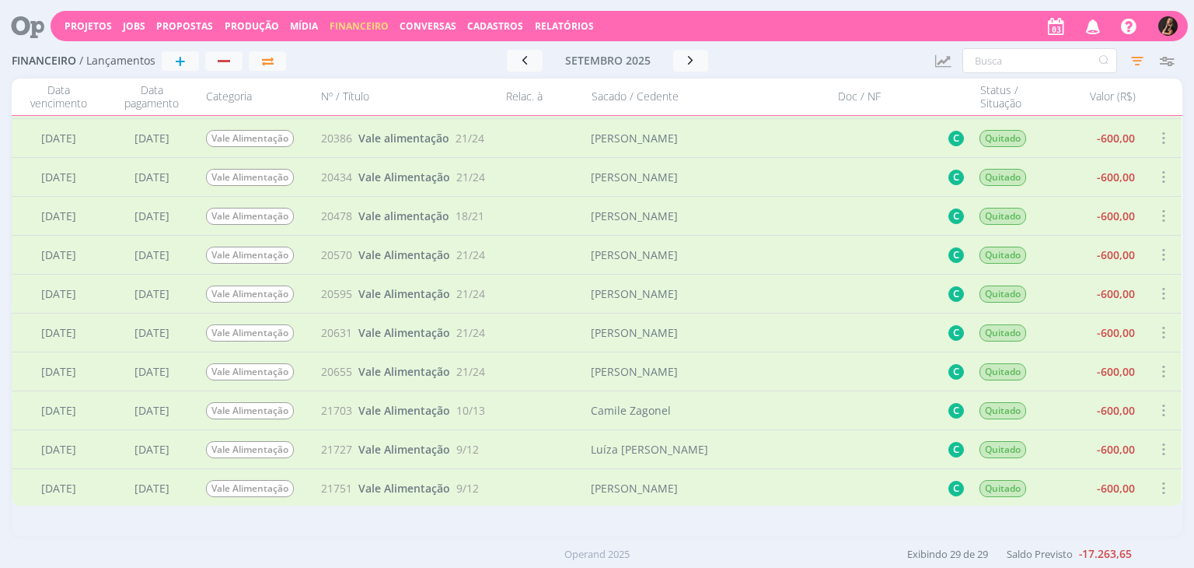
scroll to position [467, 0]
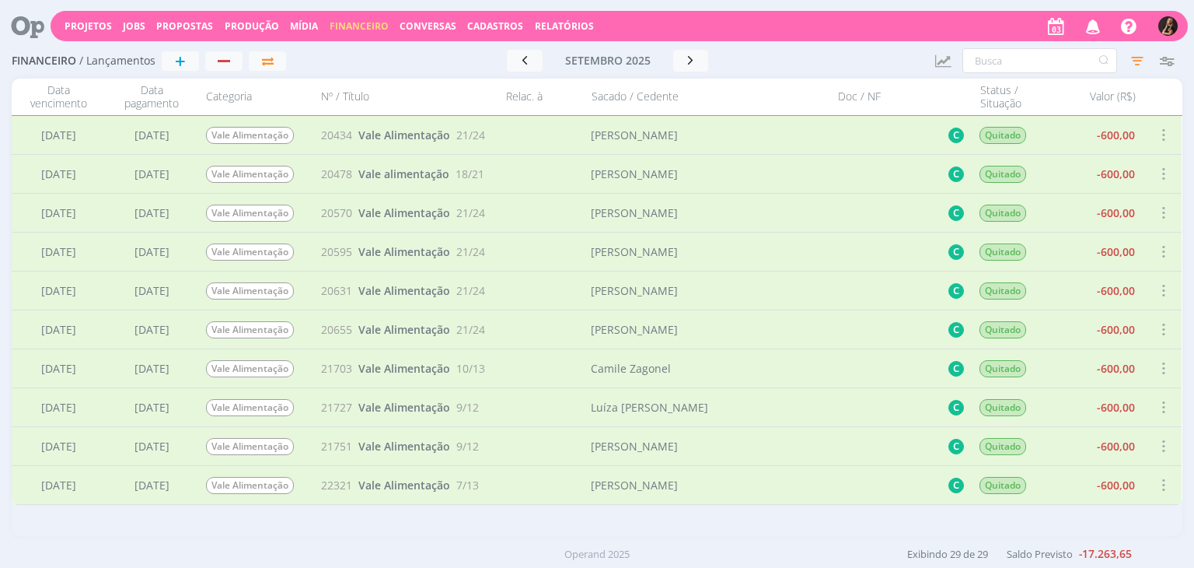
click at [1157, 135] on span at bounding box center [1163, 134] width 17 height 21
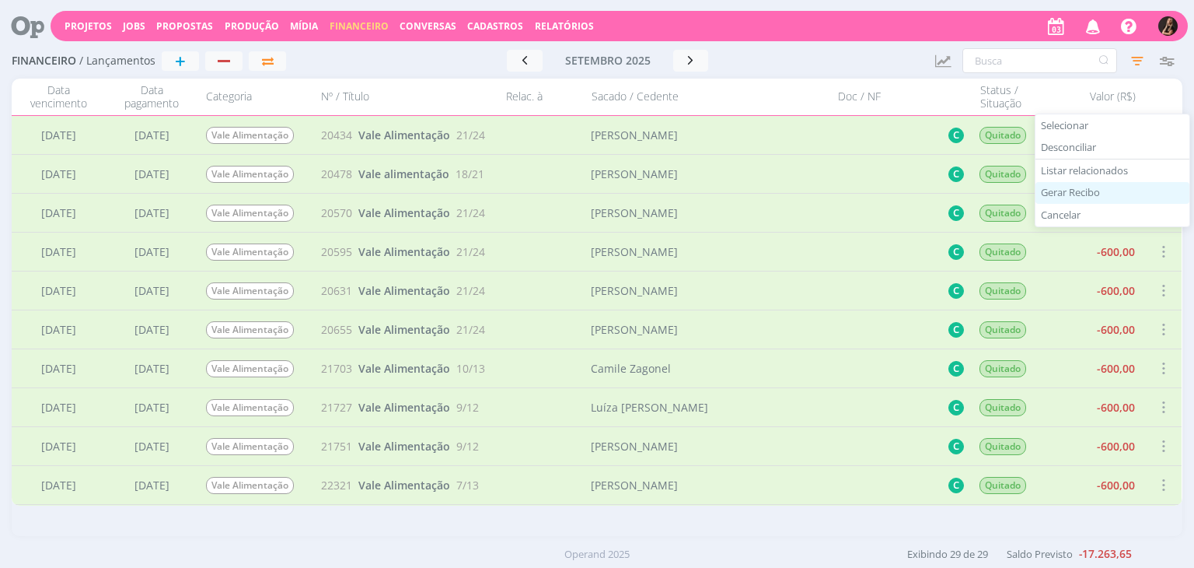
click at [1083, 187] on div "Gerar Recibo" at bounding box center [1113, 193] width 154 height 23
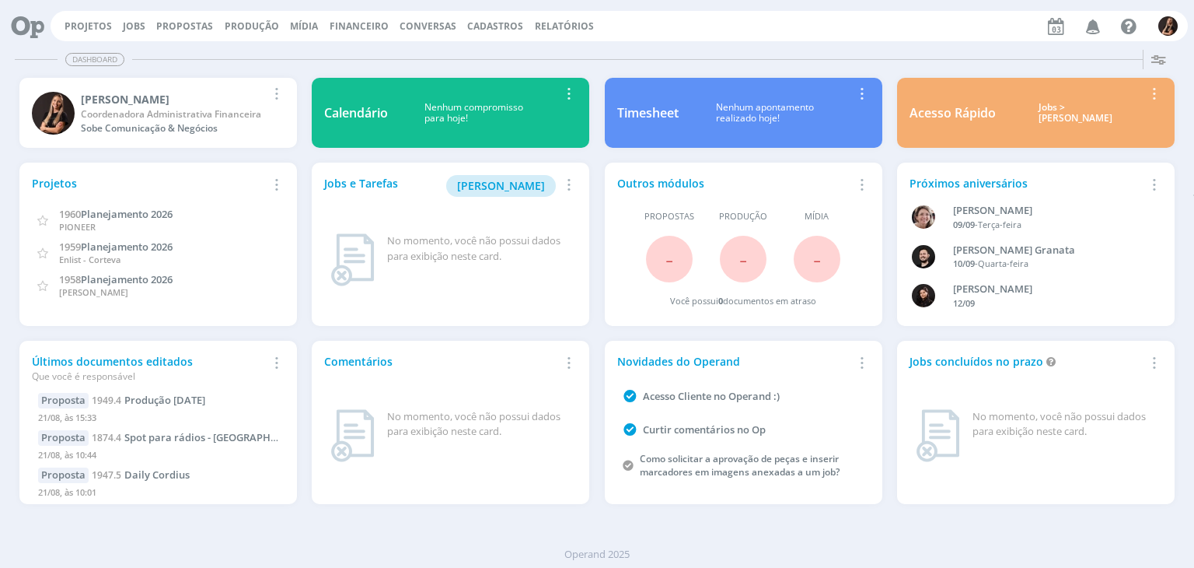
click at [348, 26] on span "Financeiro" at bounding box center [359, 25] width 59 height 13
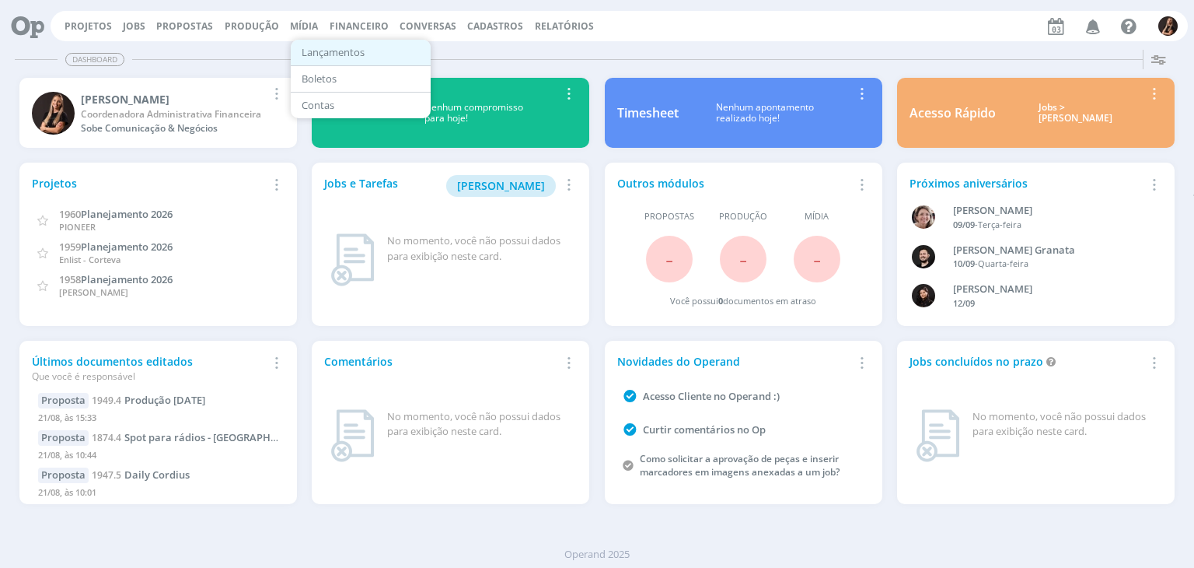
click at [350, 48] on link "Lançamentos" at bounding box center [361, 52] width 131 height 24
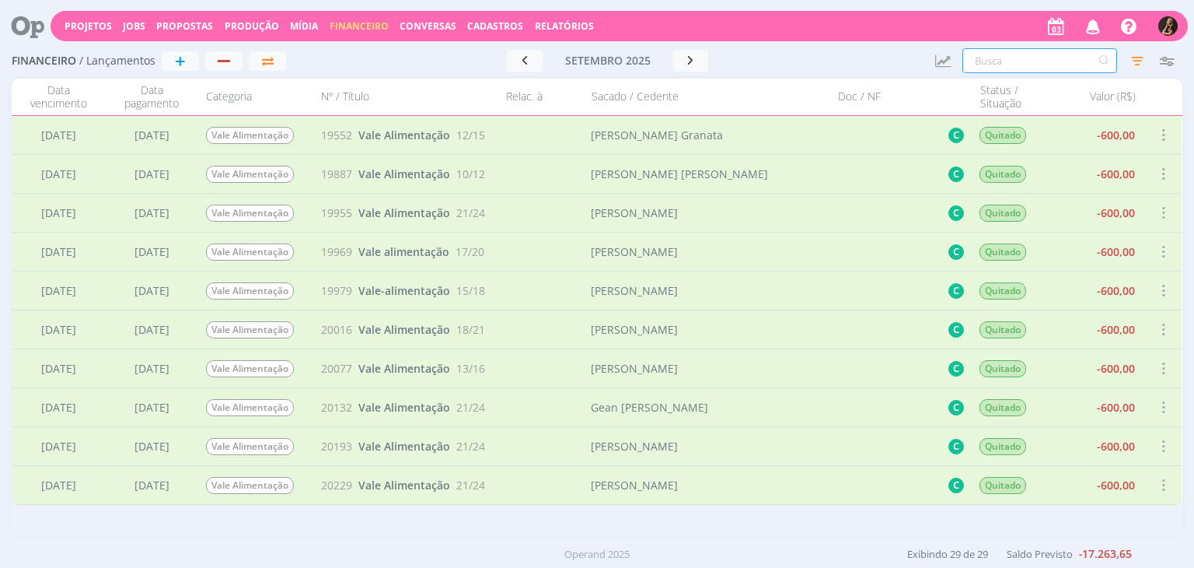
click at [987, 67] on input "text" at bounding box center [1040, 60] width 155 height 25
type input "f"
type input "fé"
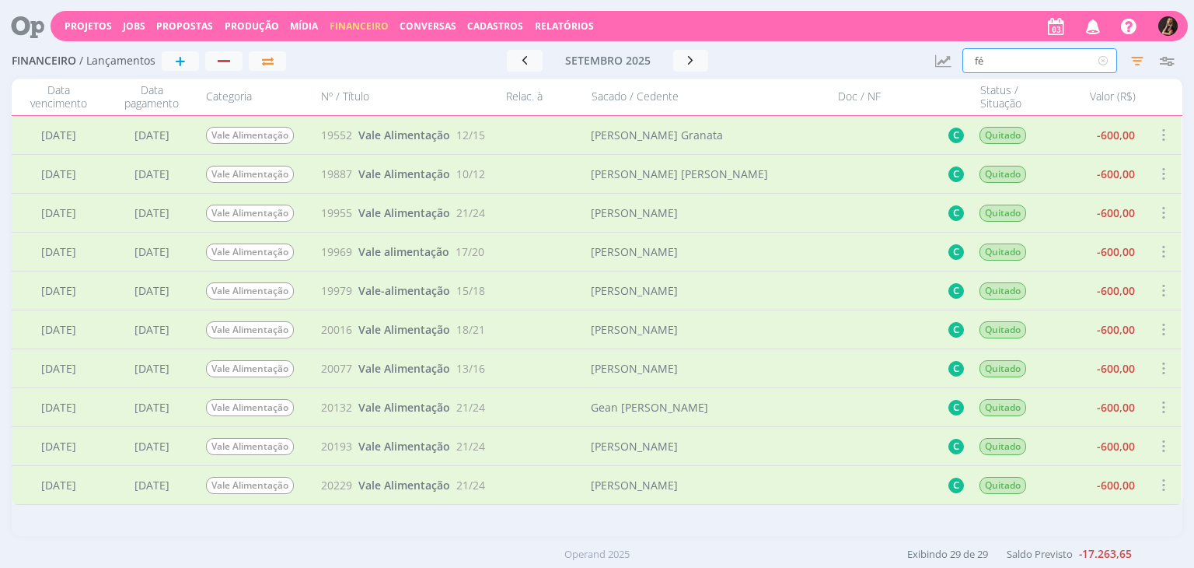
type input "fér"
type input "féri"
type input "féria"
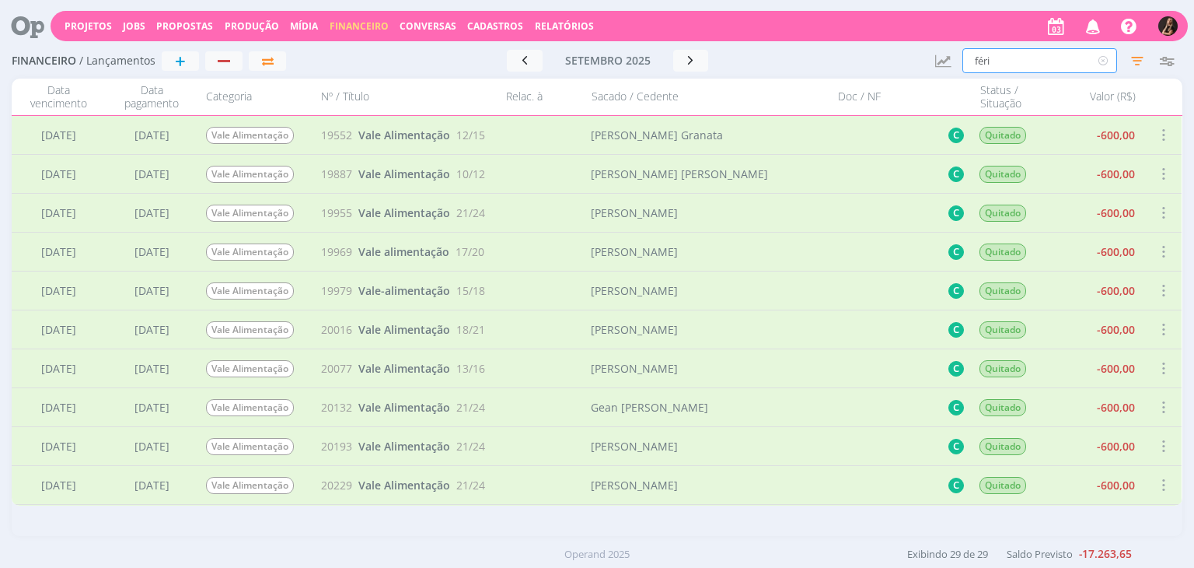
type input "féria"
type input "férias"
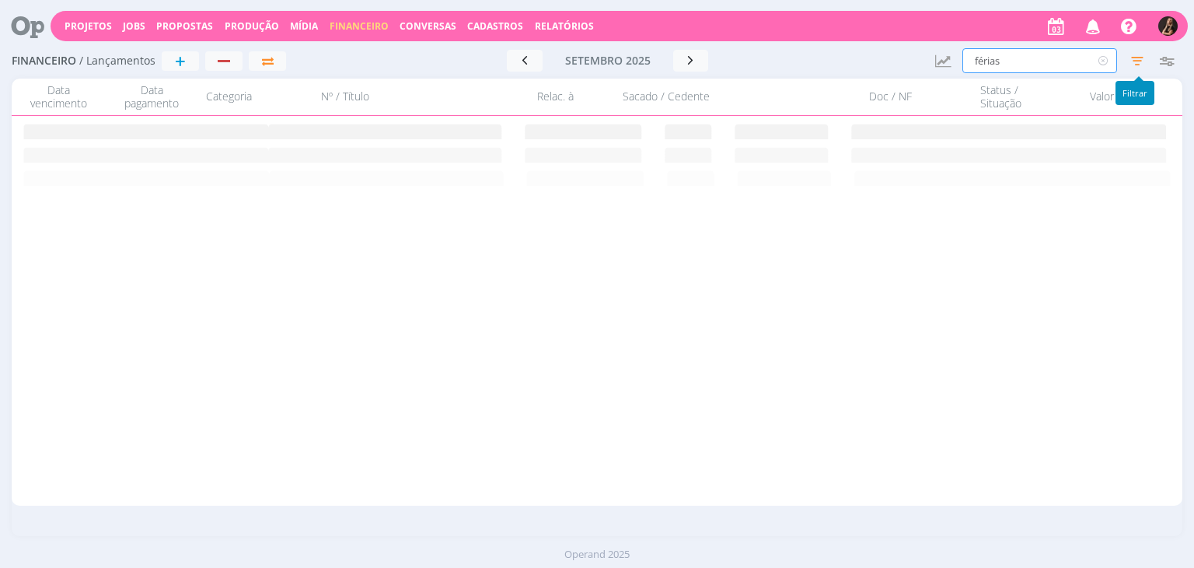
type input "férias"
click at [1139, 60] on icon "button" at bounding box center [1138, 61] width 28 height 28
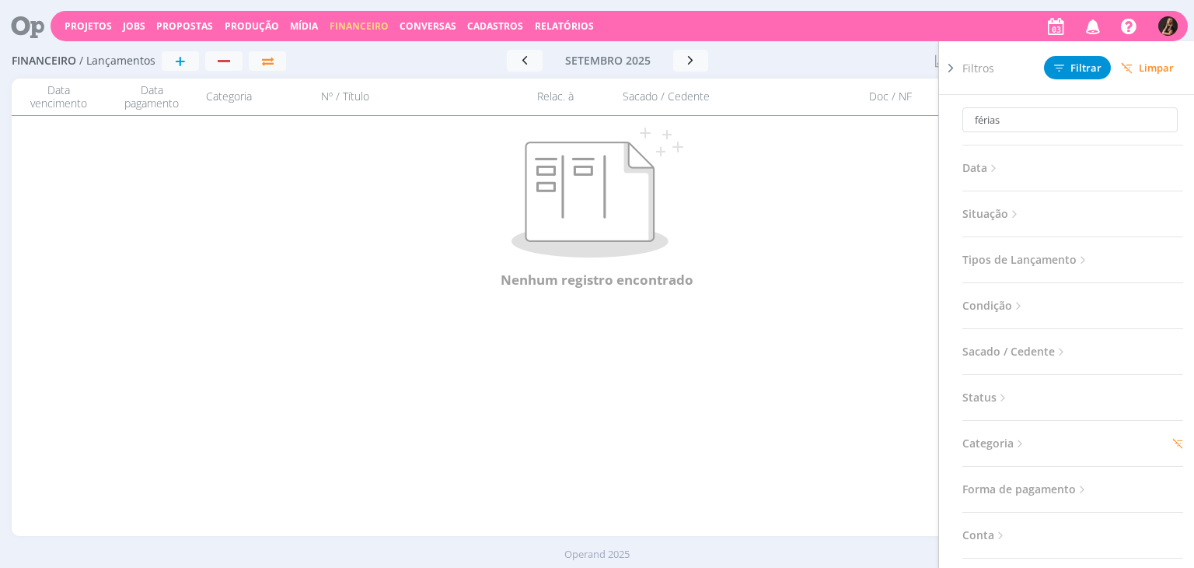
click at [1143, 62] on span "Limpar" at bounding box center [1147, 68] width 53 height 12
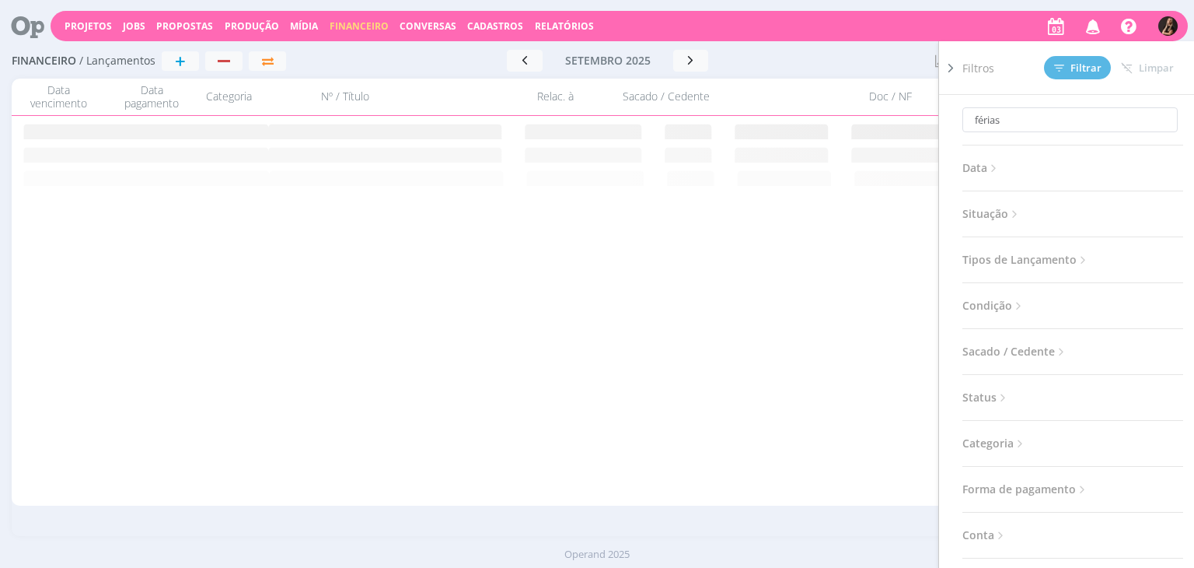
click at [871, 71] on div at bounding box center [844, 61] width 158 height 22
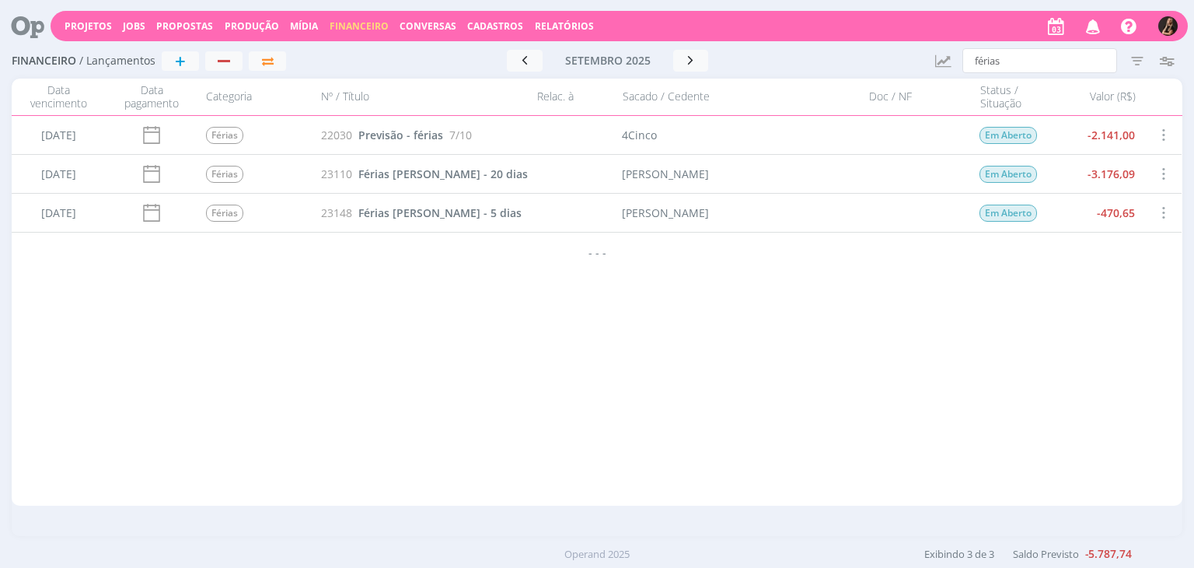
click at [1175, 25] on img "button" at bounding box center [1168, 25] width 19 height 19
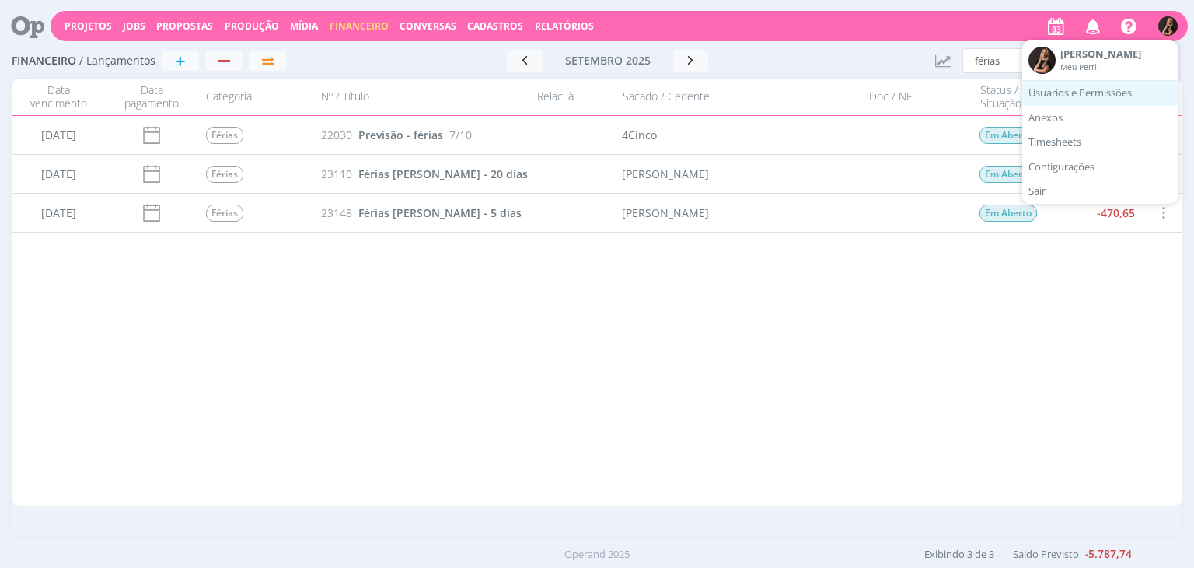
click at [1076, 98] on link "Usuários e Permissões" at bounding box center [1101, 93] width 156 height 25
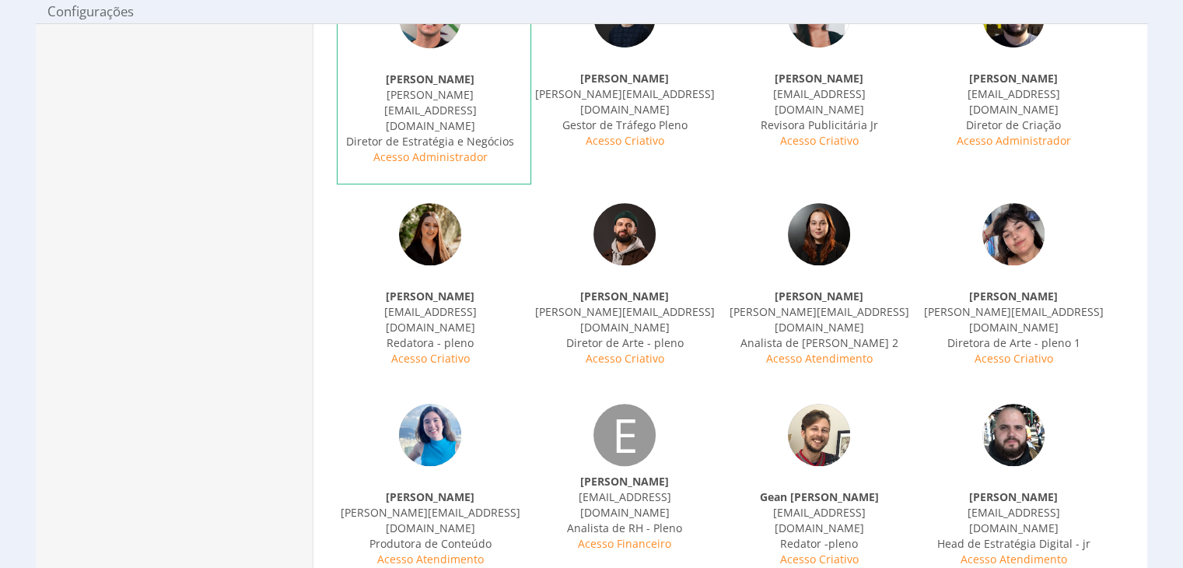
scroll to position [855, 0]
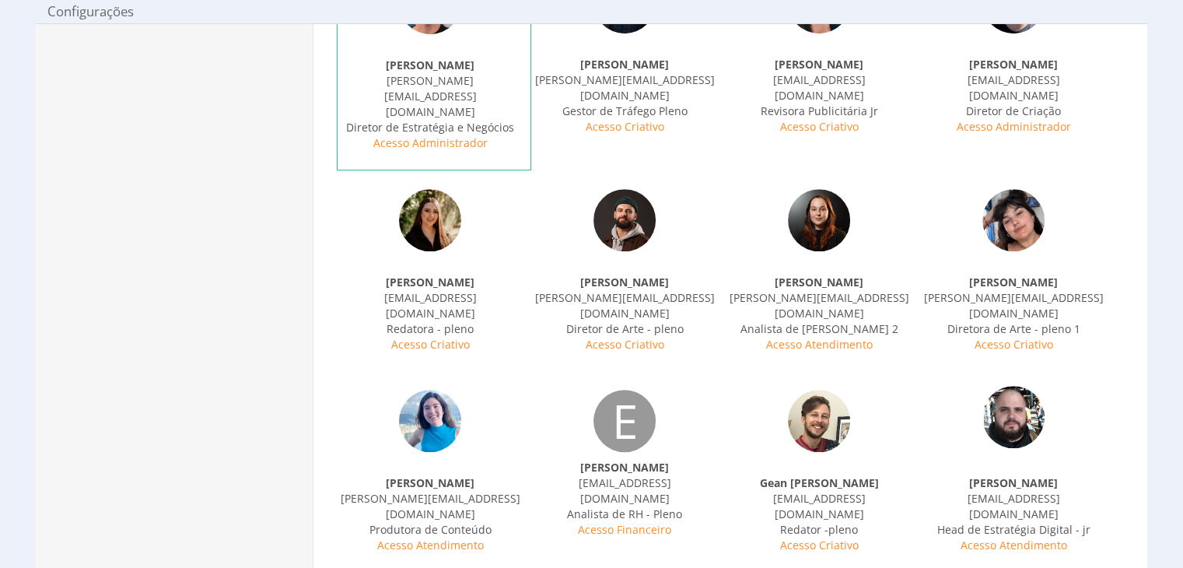
click at [1013, 386] on img at bounding box center [1013, 417] width 62 height 62
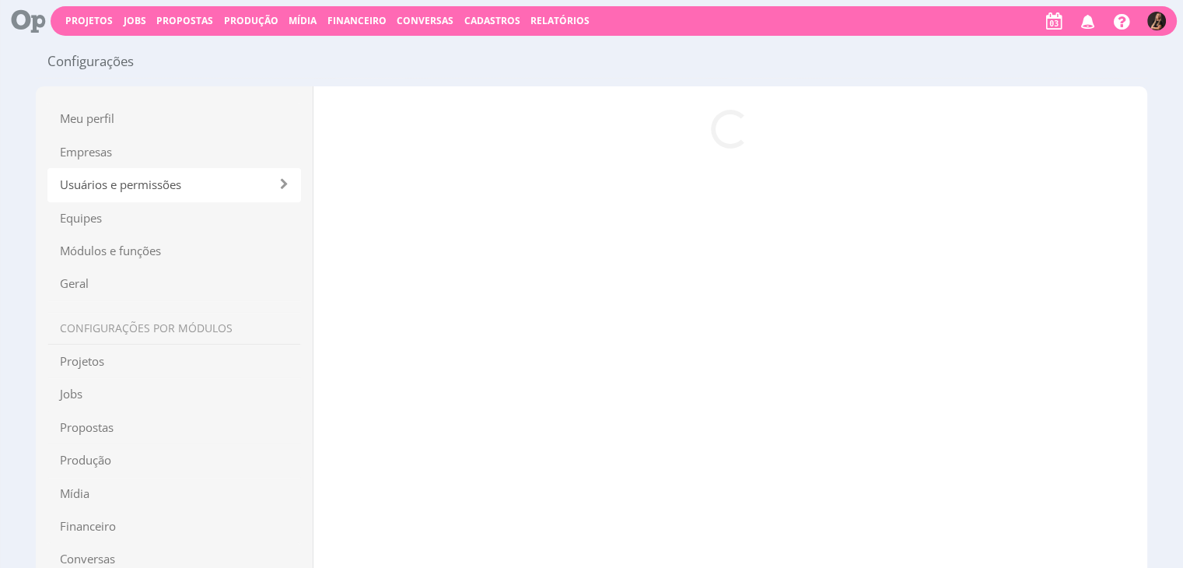
scroll to position [0, 0]
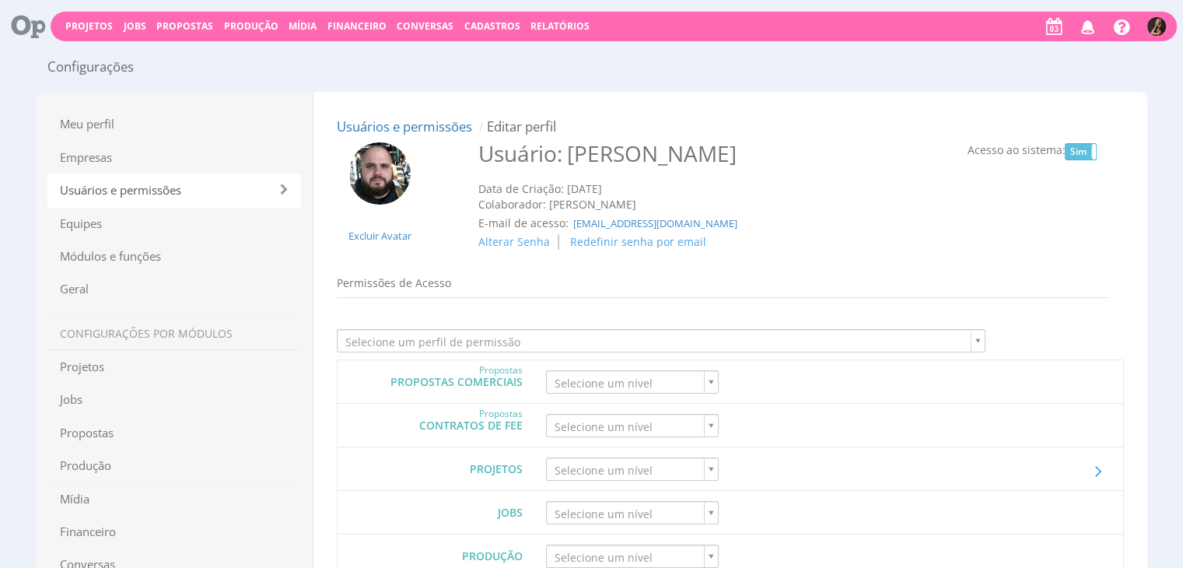
type input "3"
type input "6"
type input "3"
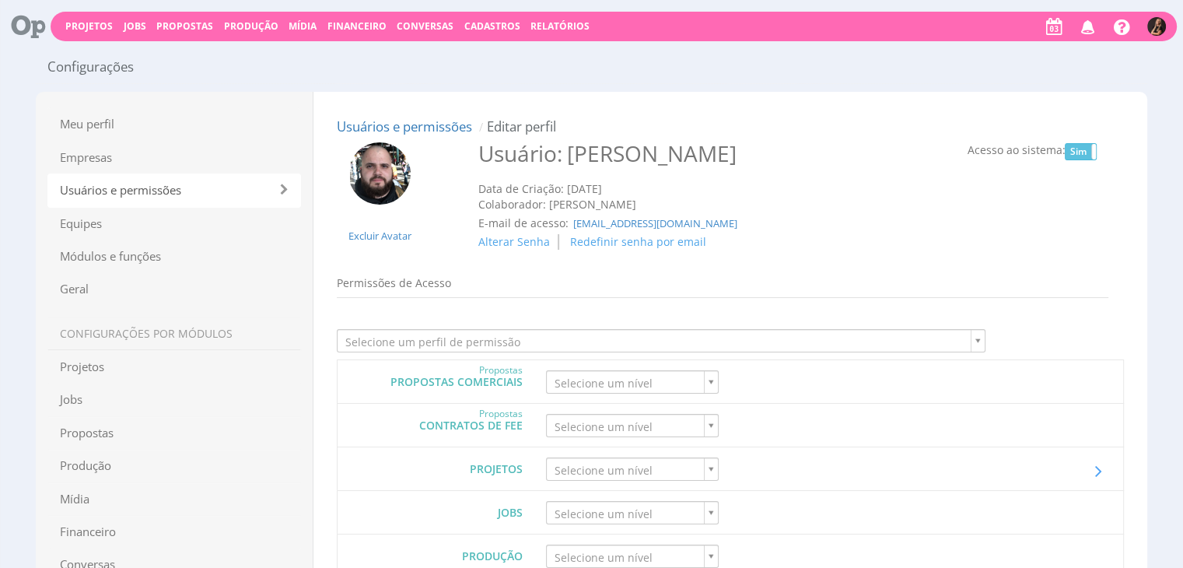
type input "3"
type input "0"
type input "6"
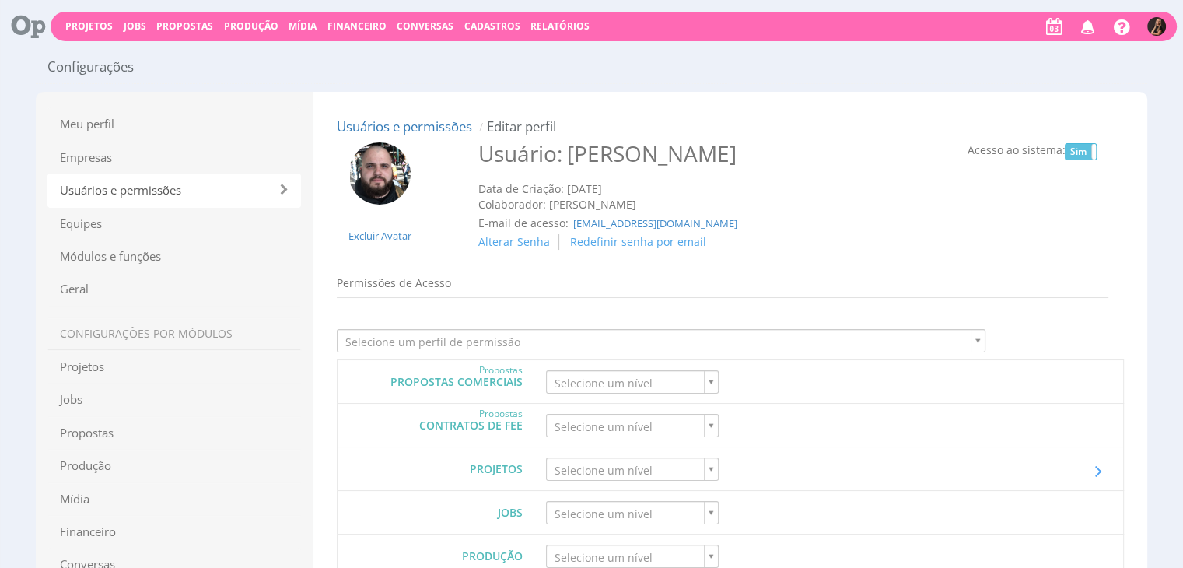
type input "0"
type input "6"
type input "1"
type input "p1"
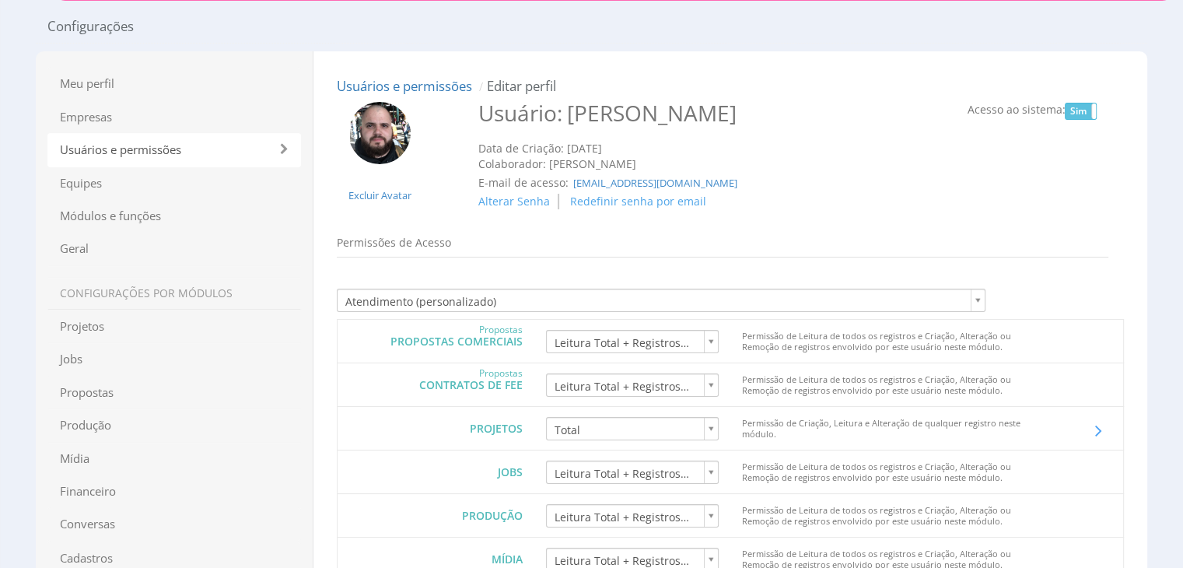
scroll to position [156, 0]
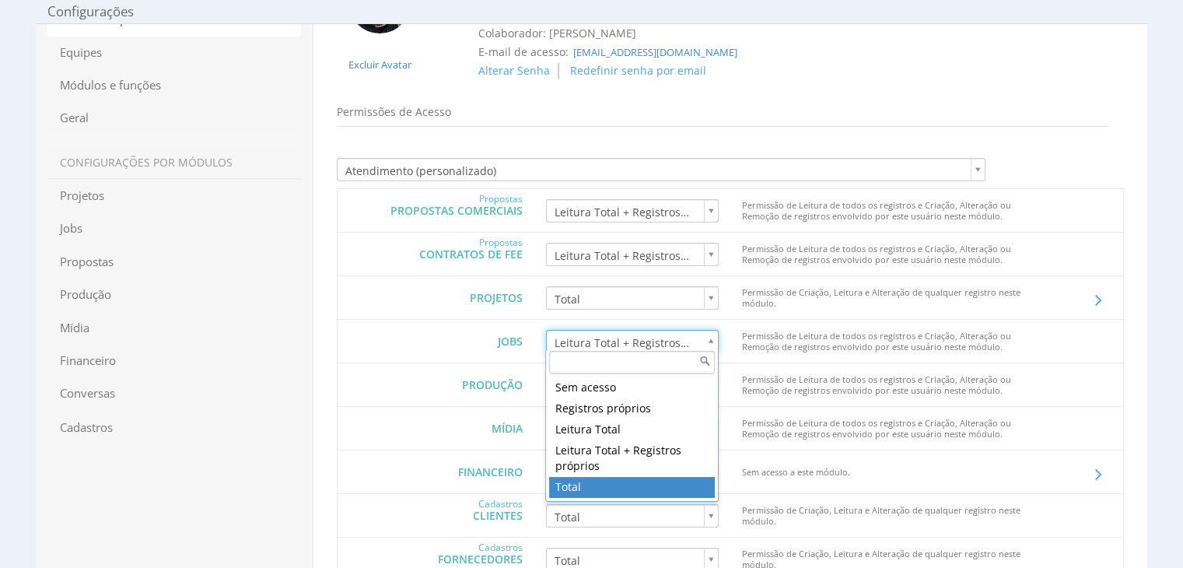
type input "6"
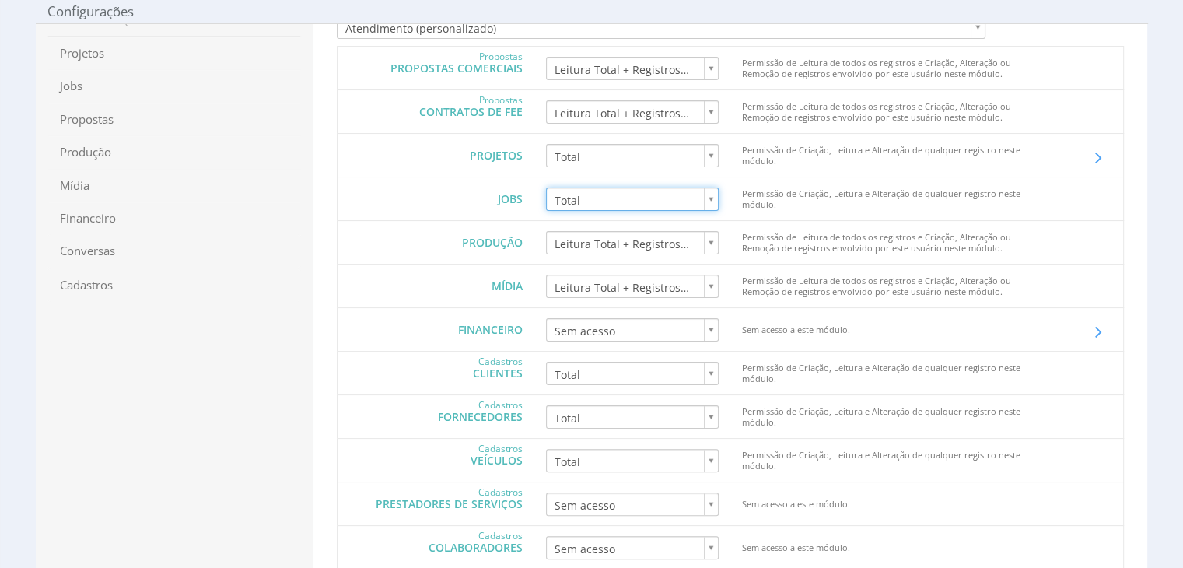
scroll to position [479, 0]
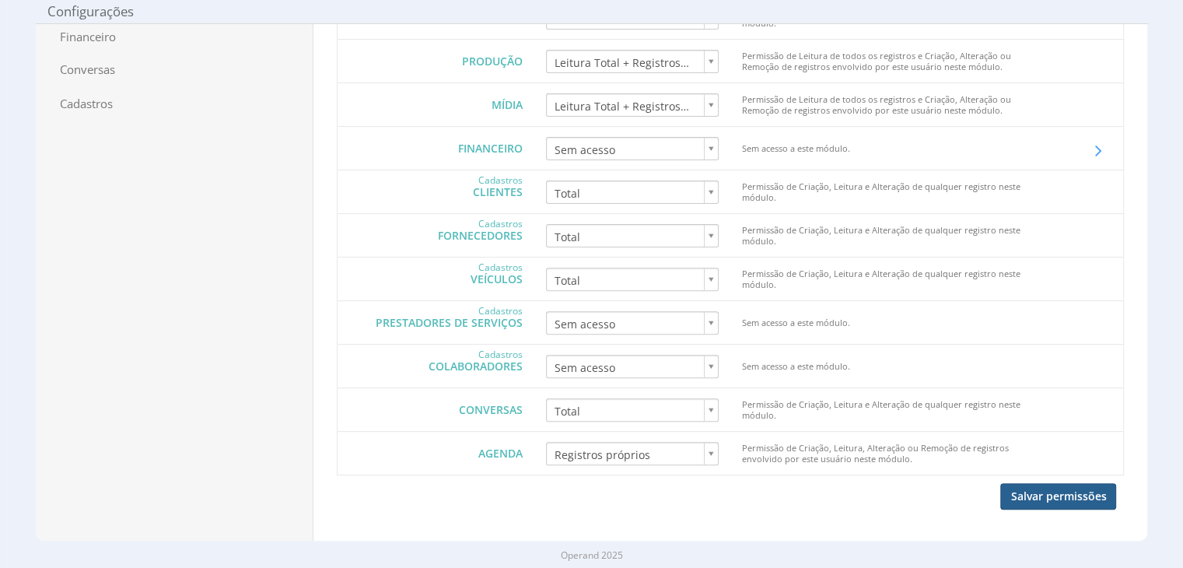
click at [1088, 484] on button "Salvar permissões" at bounding box center [1058, 496] width 116 height 26
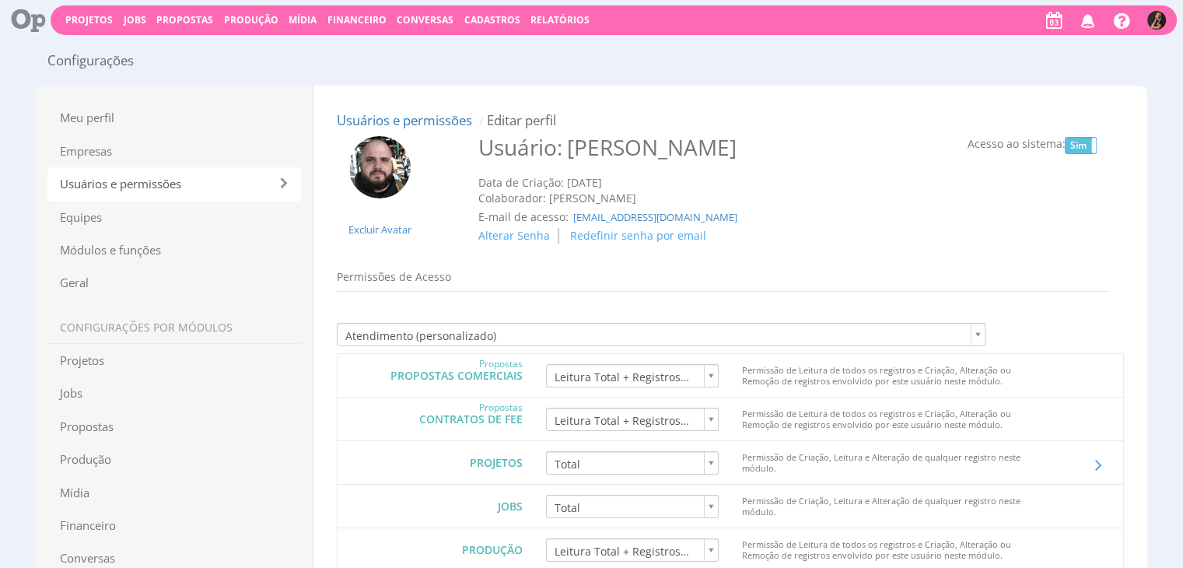
scroll to position [0, 0]
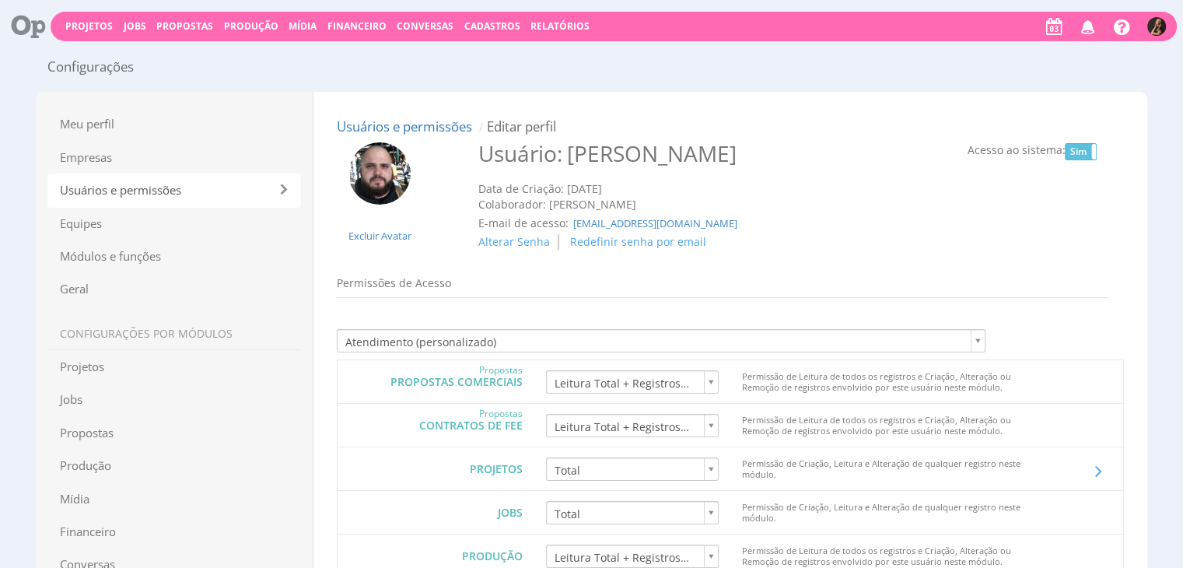
click at [345, 24] on span "Financeiro" at bounding box center [356, 25] width 59 height 13
click at [335, 47] on link "Lançamentos" at bounding box center [358, 50] width 131 height 23
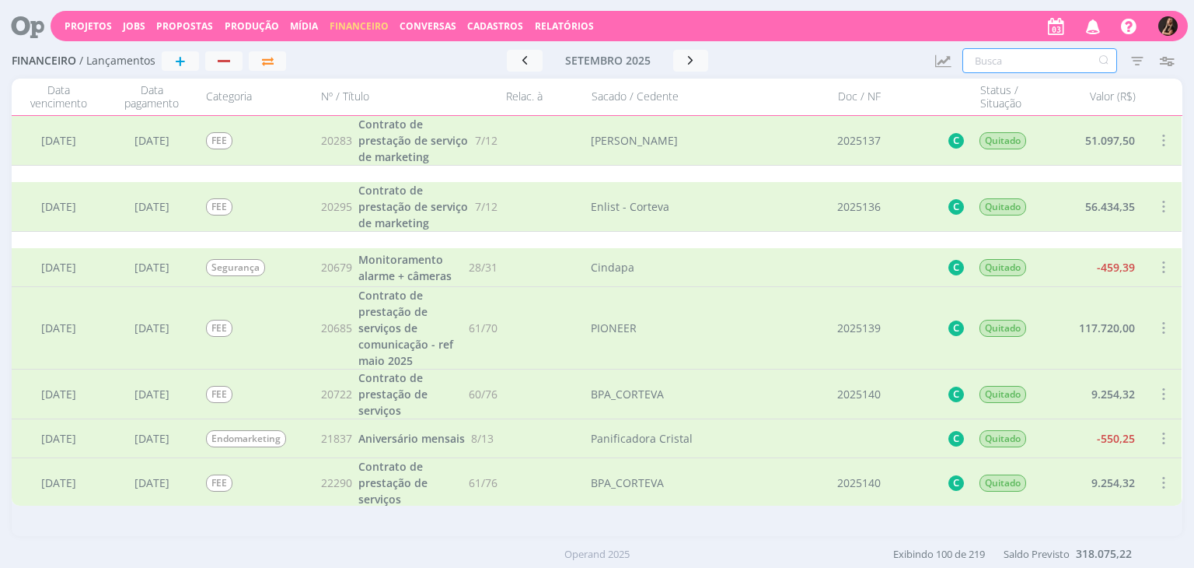
click at [986, 63] on input "text" at bounding box center [1040, 60] width 155 height 25
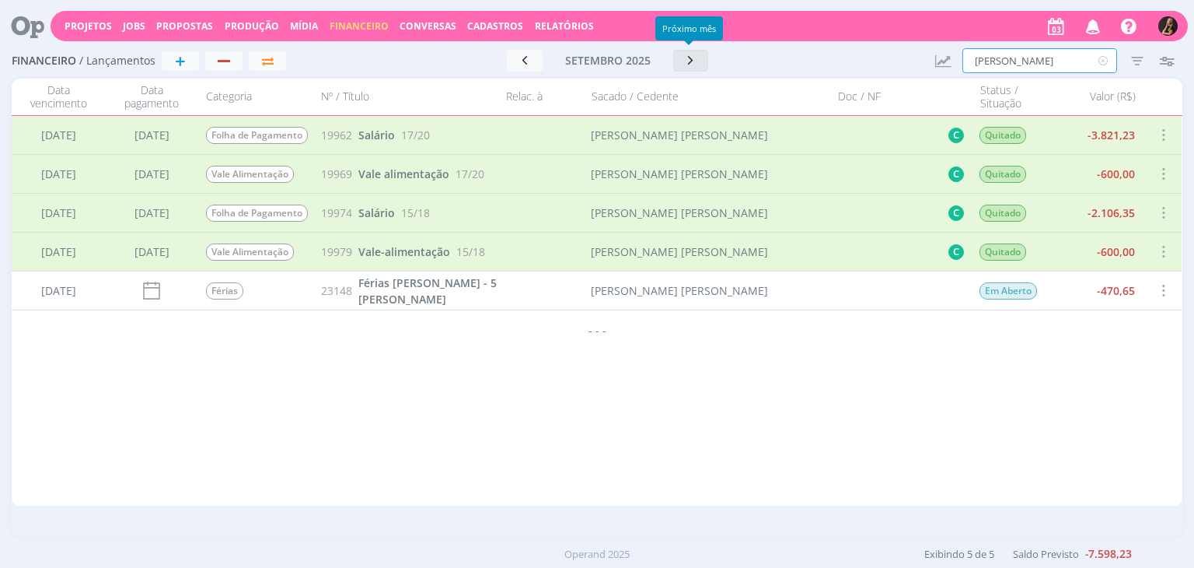
type input "[PERSON_NAME]"
click at [694, 57] on icon "button" at bounding box center [692, 60] width 16 height 15
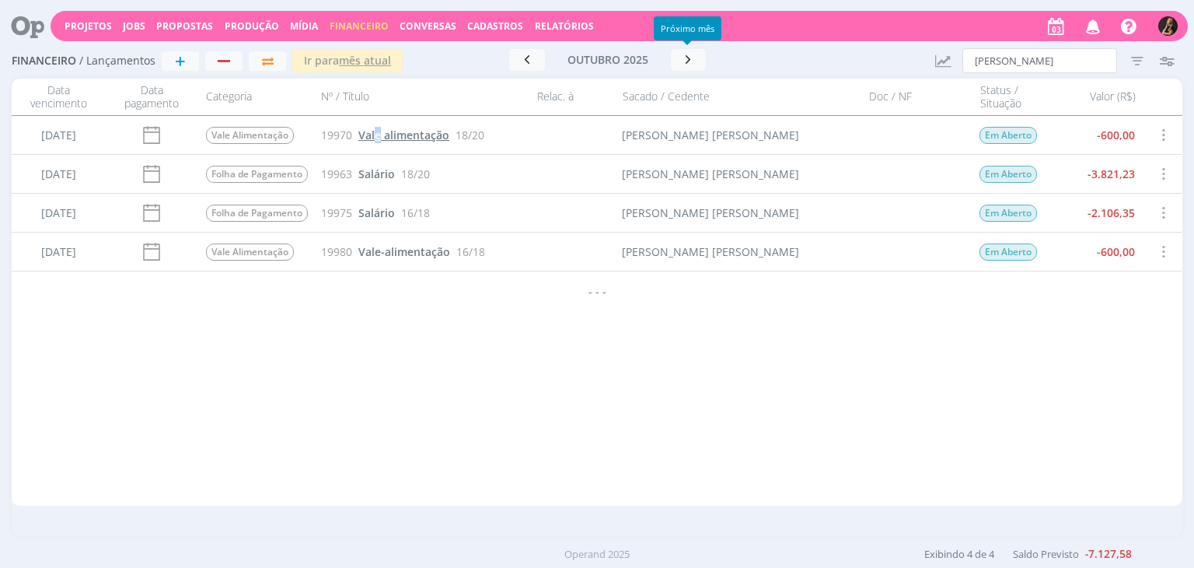
click at [378, 126] on div "19970 Vale alimentação 18/20" at bounding box center [422, 135] width 214 height 38
click at [380, 131] on span "Vale alimentação" at bounding box center [404, 135] width 91 height 15
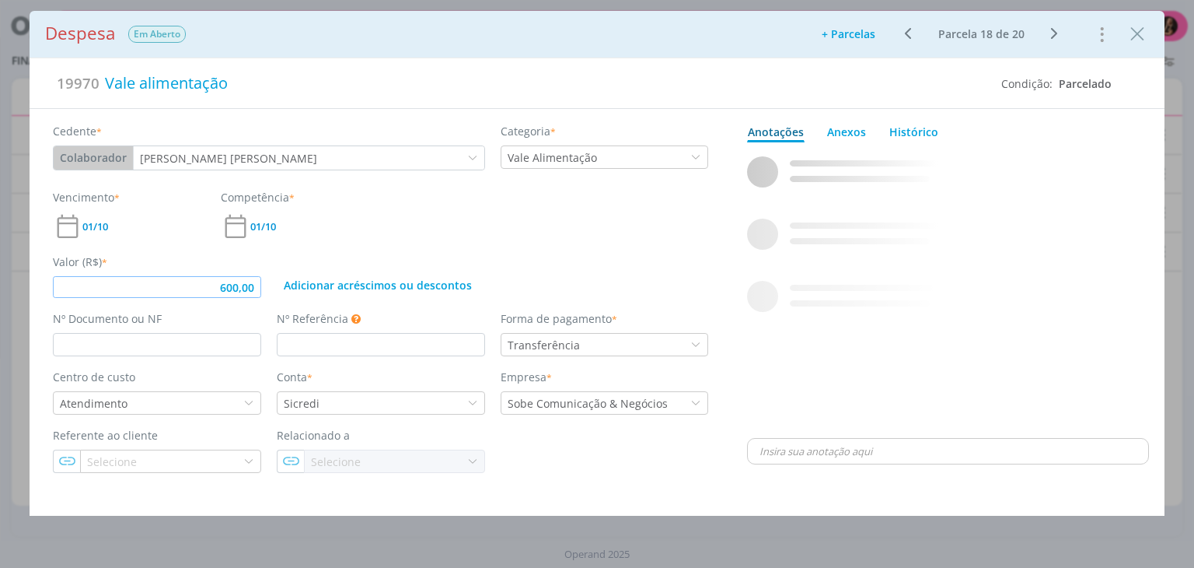
click at [257, 286] on input "600,00" at bounding box center [157, 287] width 208 height 22
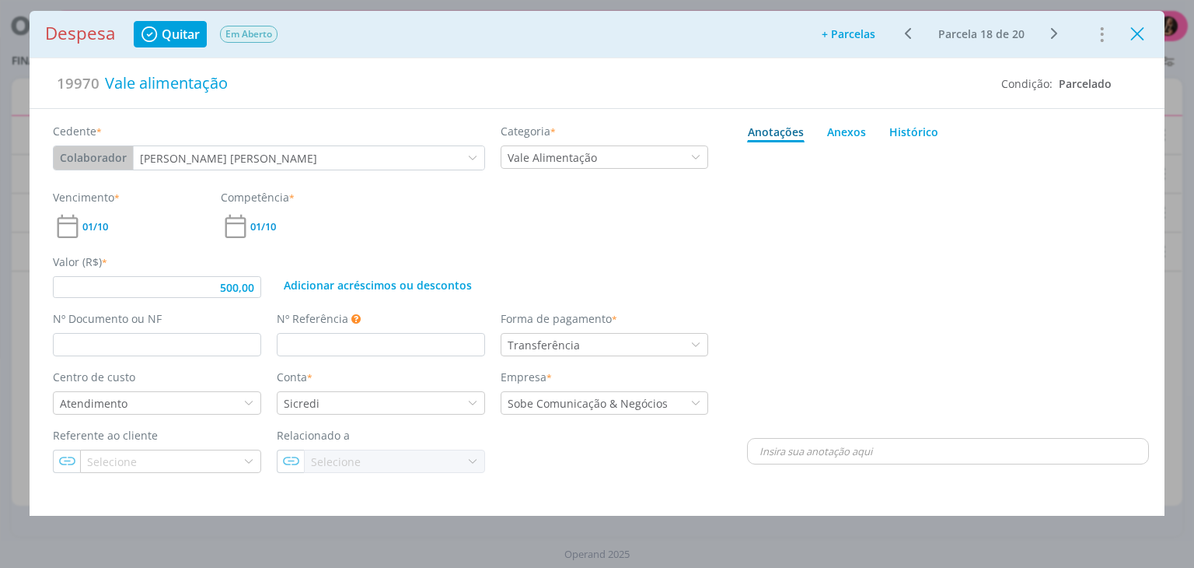
type input "500,00"
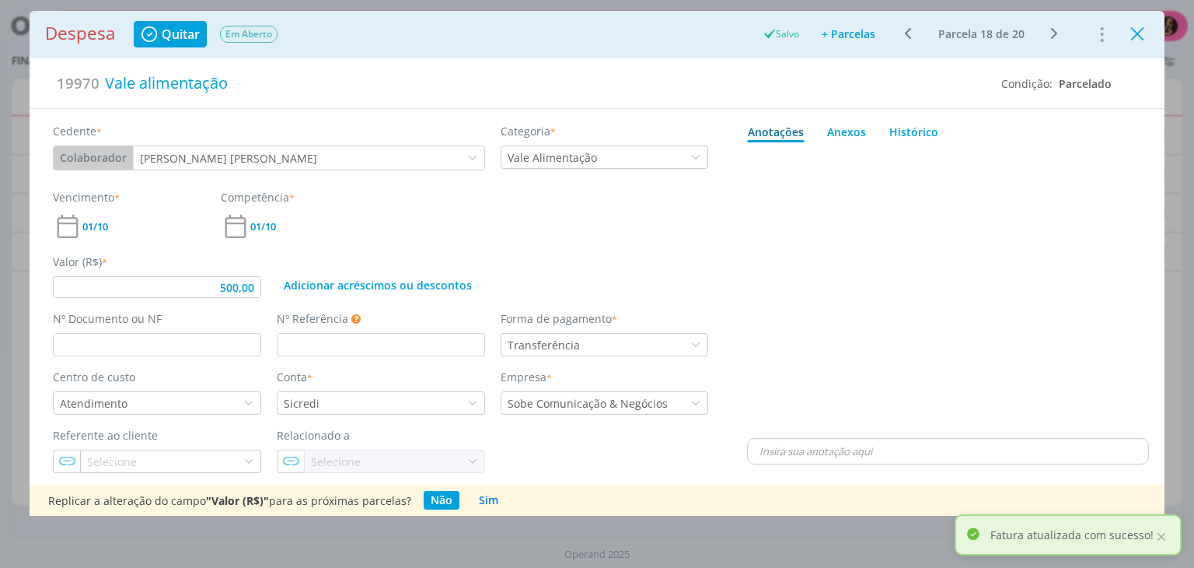
click at [1134, 39] on icon "Close" at bounding box center [1137, 34] width 23 height 23
